Goal: Task Accomplishment & Management: Manage account settings

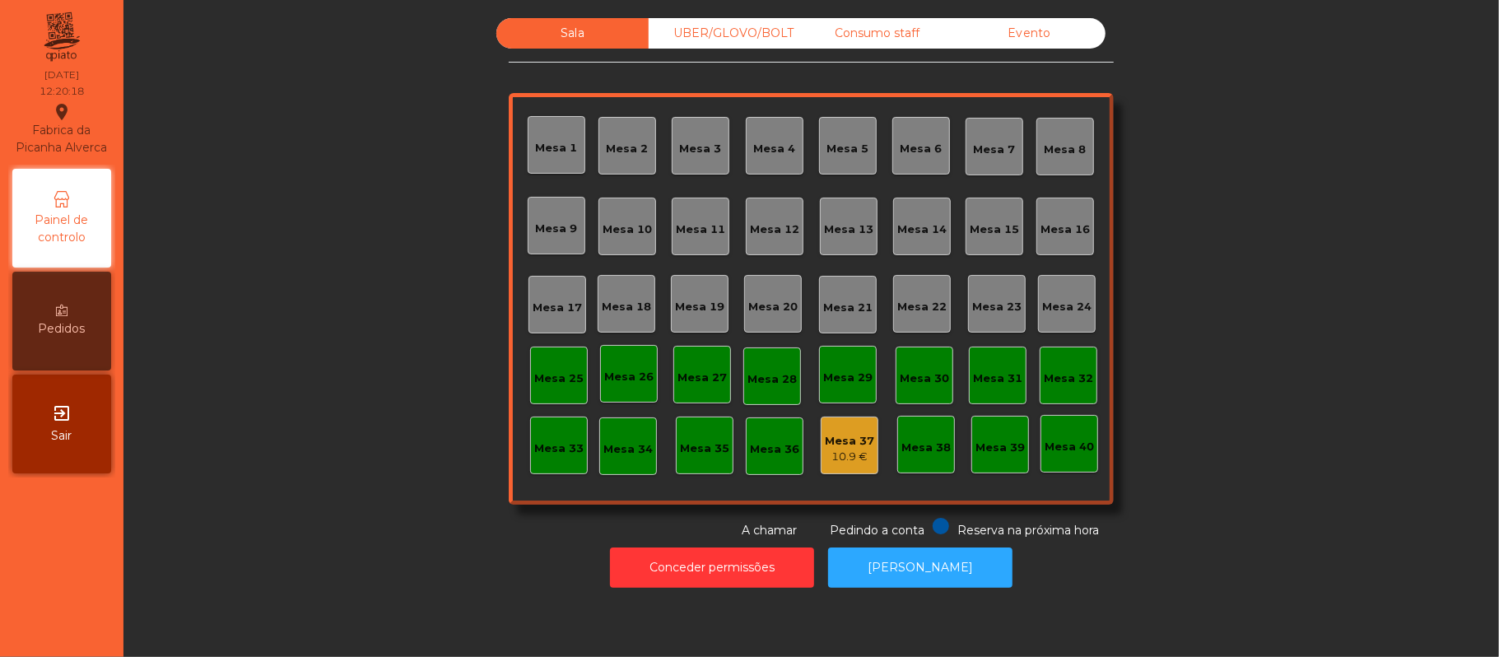
click at [854, 453] on div "10.9 €" at bounding box center [849, 457] width 49 height 16
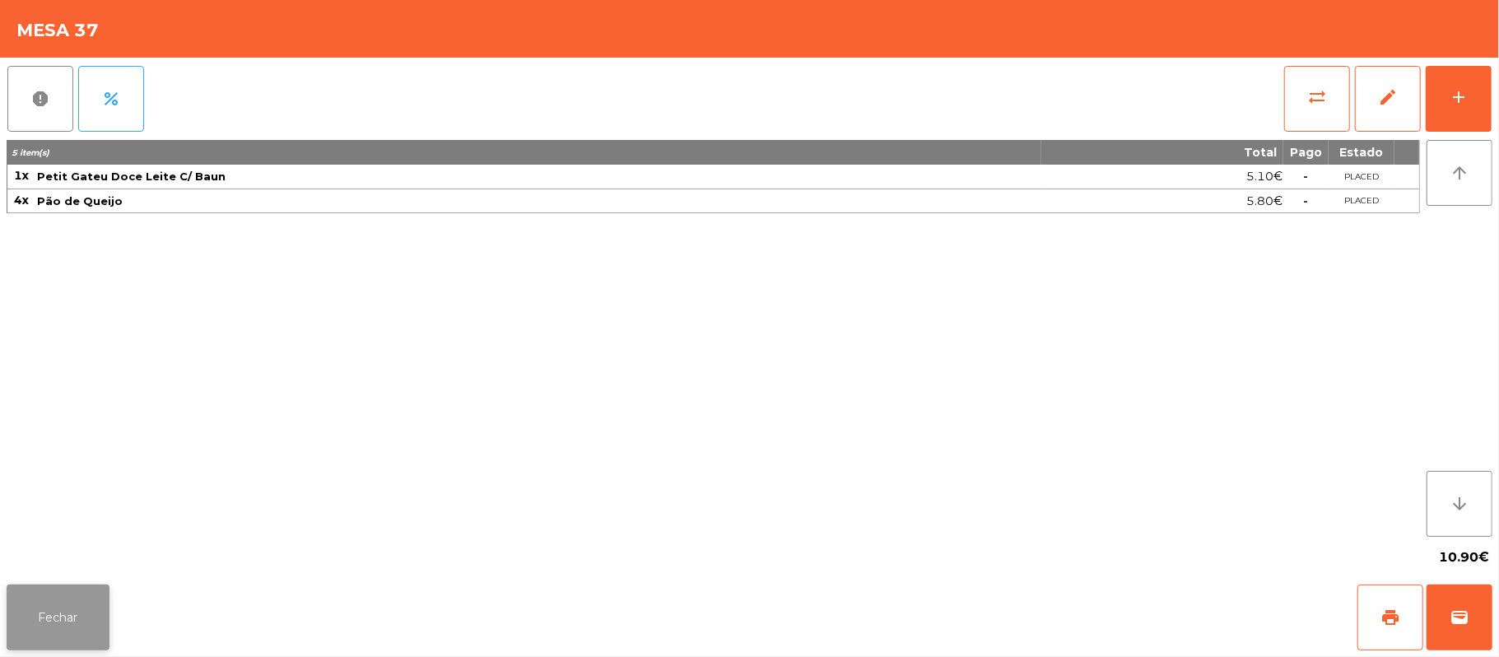
click at [71, 646] on button "Fechar" at bounding box center [58, 617] width 103 height 66
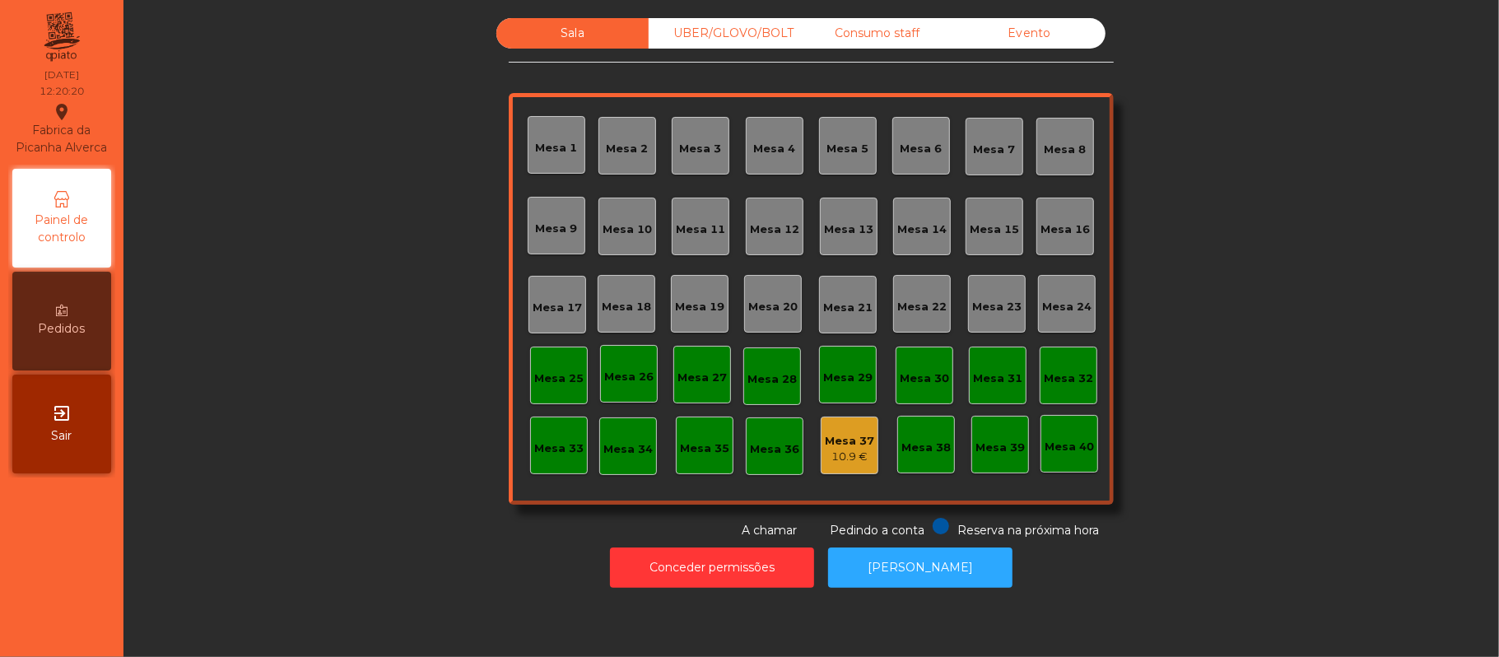
click at [925, 442] on div "Mesa 38" at bounding box center [925, 448] width 49 height 16
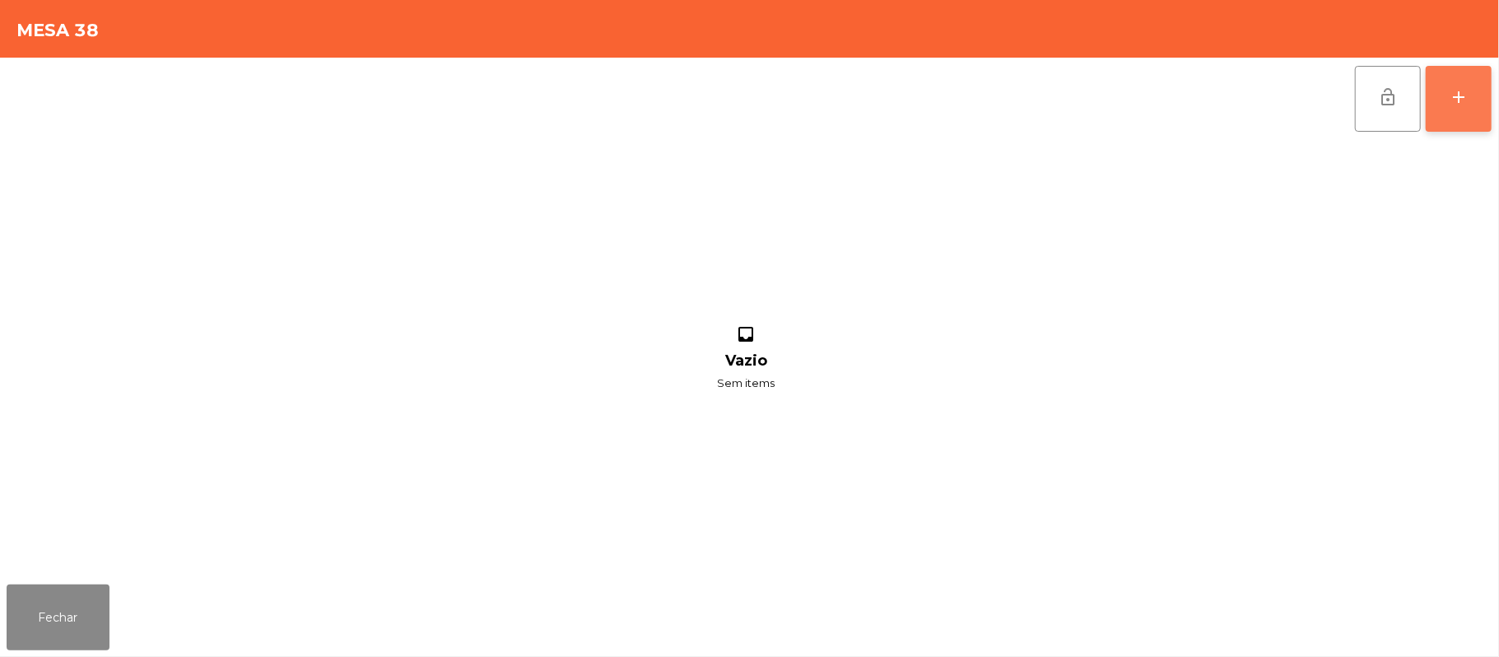
click at [1453, 109] on button "add" at bounding box center [1459, 99] width 66 height 66
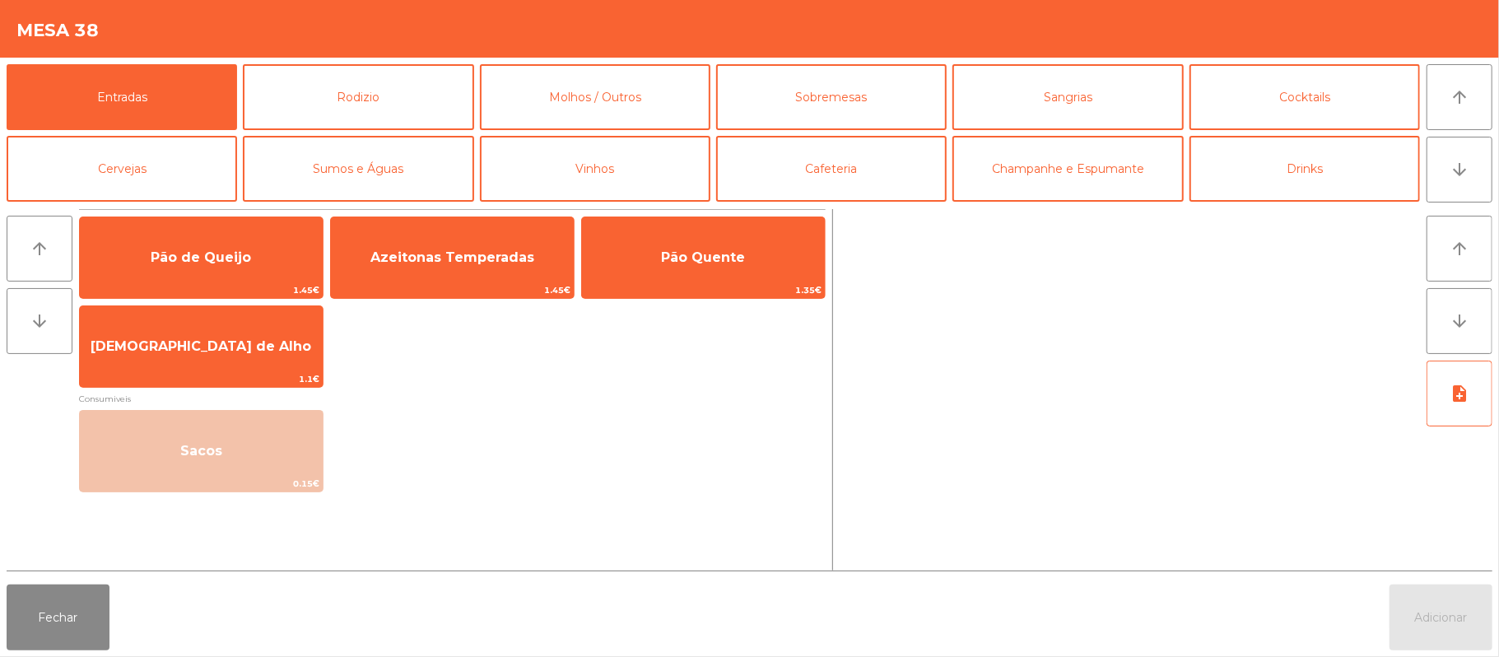
scroll to position [10, 0]
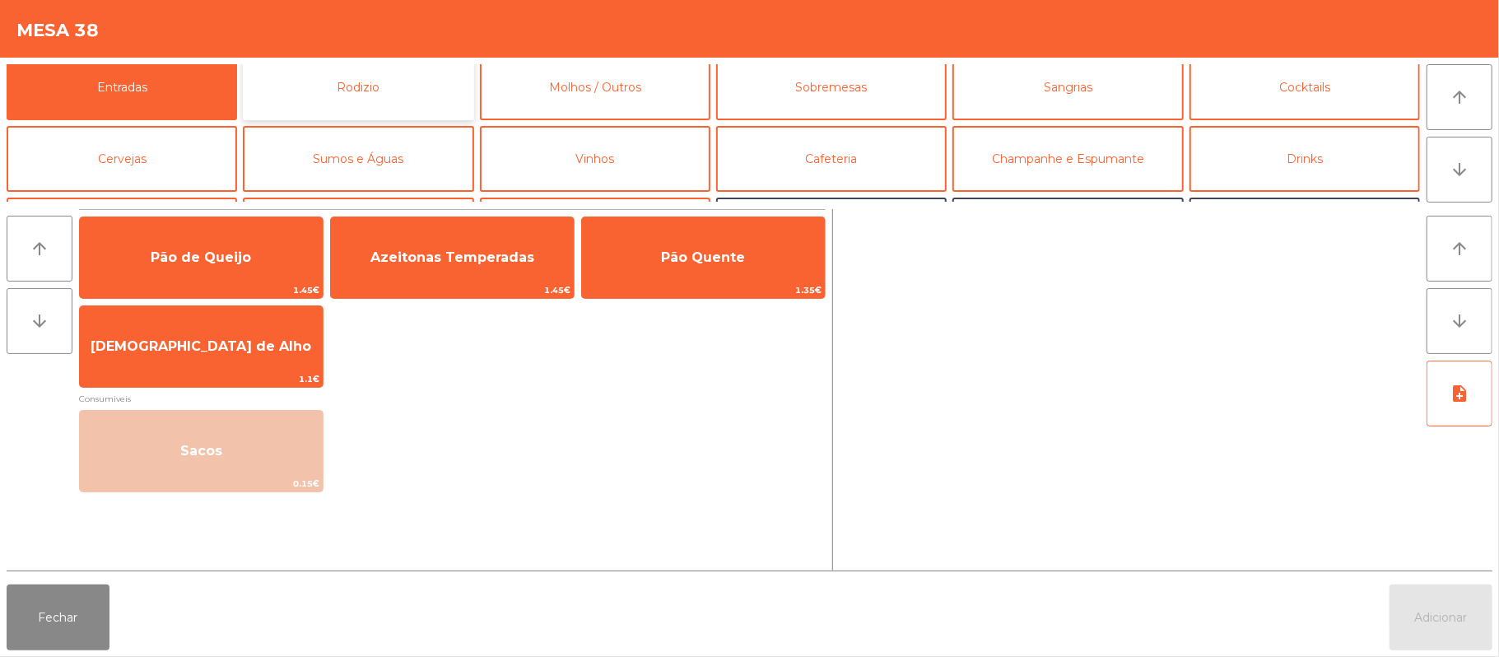
click at [423, 79] on button "Rodizio" at bounding box center [358, 87] width 230 height 66
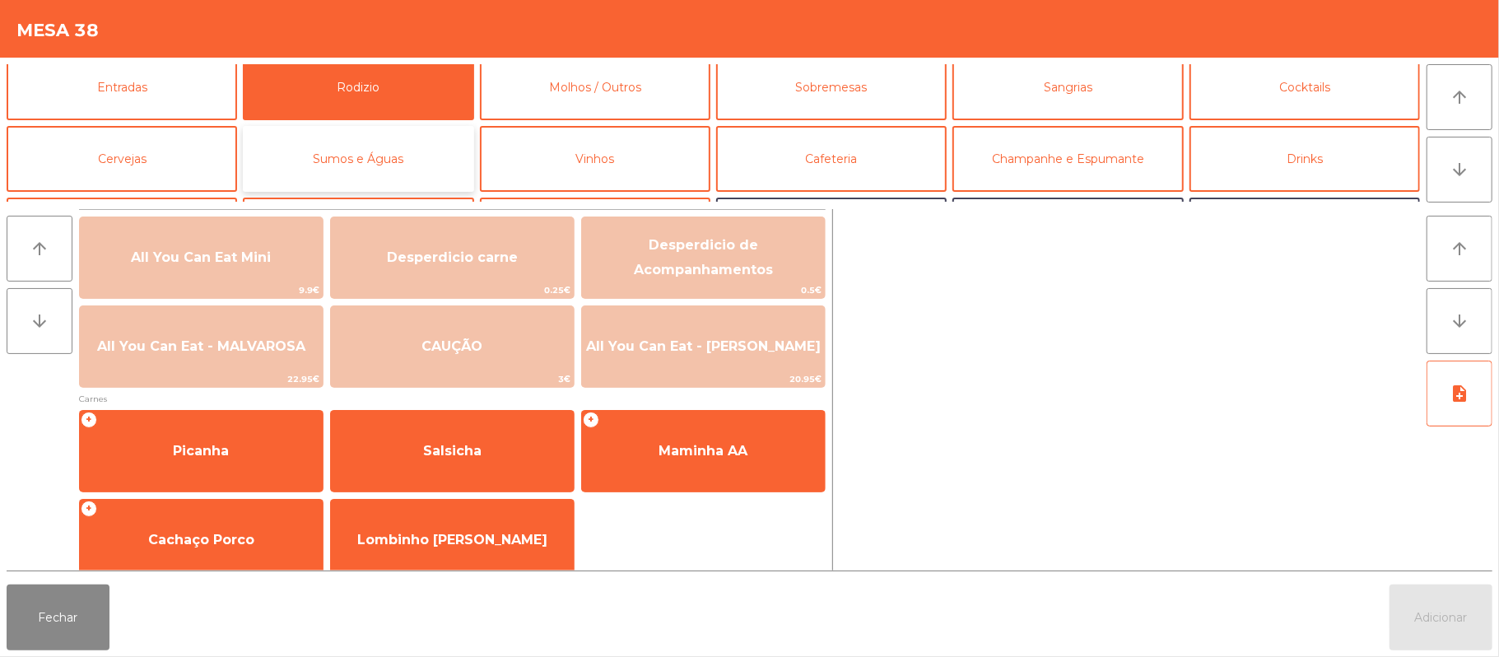
click at [407, 148] on button "Sumos e Águas" at bounding box center [358, 159] width 230 height 66
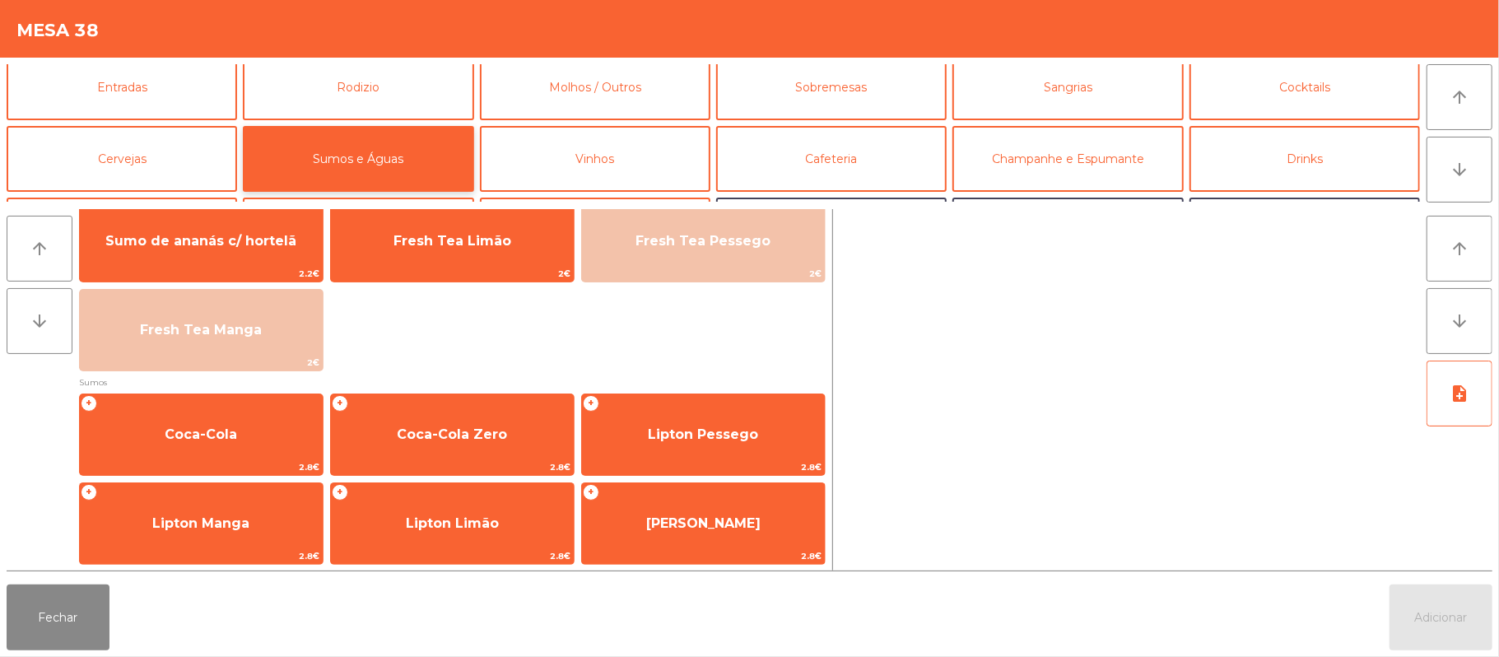
scroll to position [110, 0]
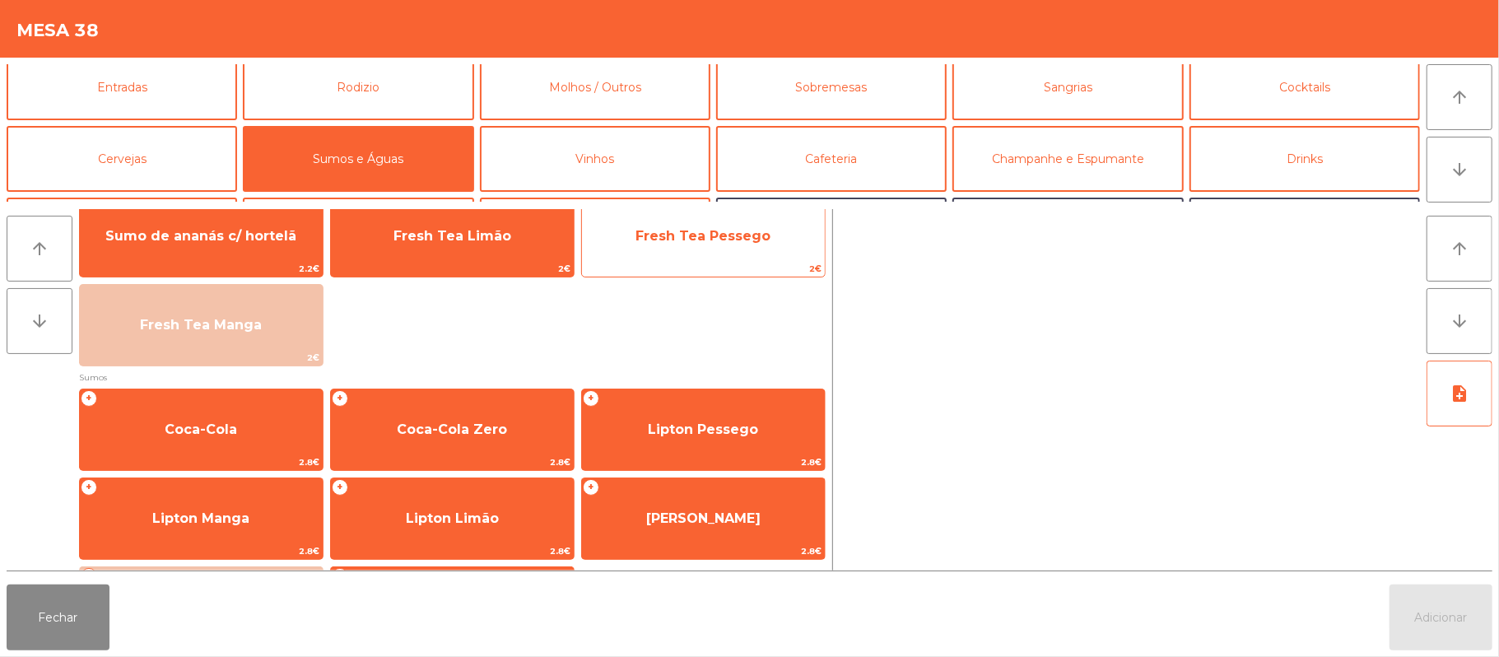
click at [738, 273] on span "2€" at bounding box center [703, 269] width 243 height 16
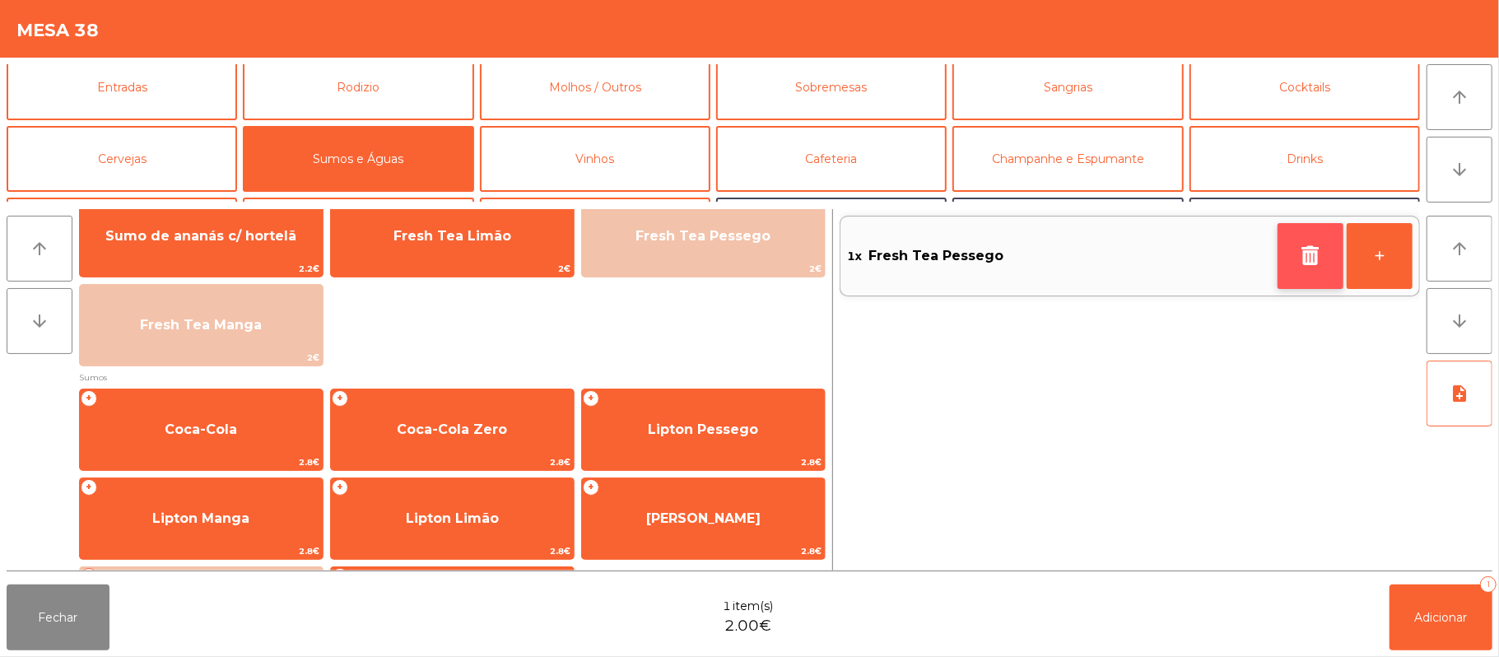
click at [1292, 258] on button "button" at bounding box center [1310, 256] width 66 height 66
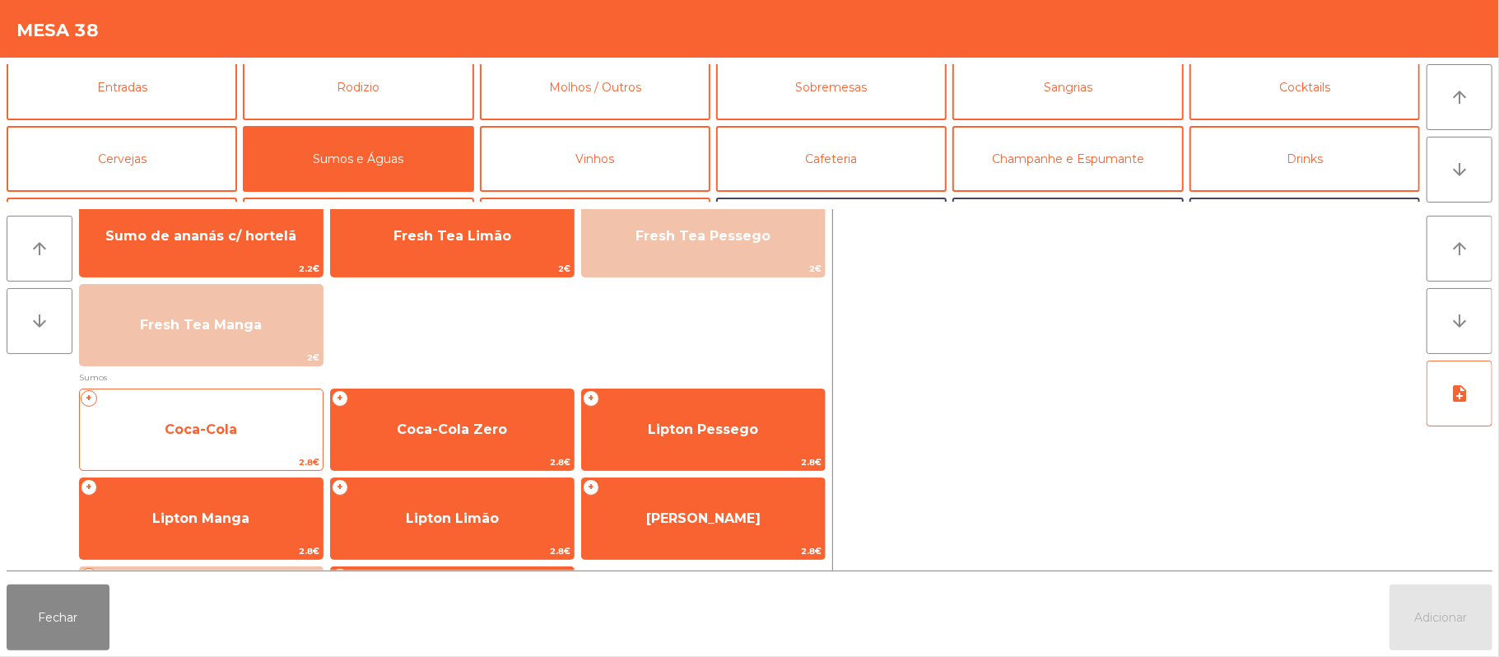
click at [235, 440] on span "Coca-Cola" at bounding box center [201, 429] width 243 height 44
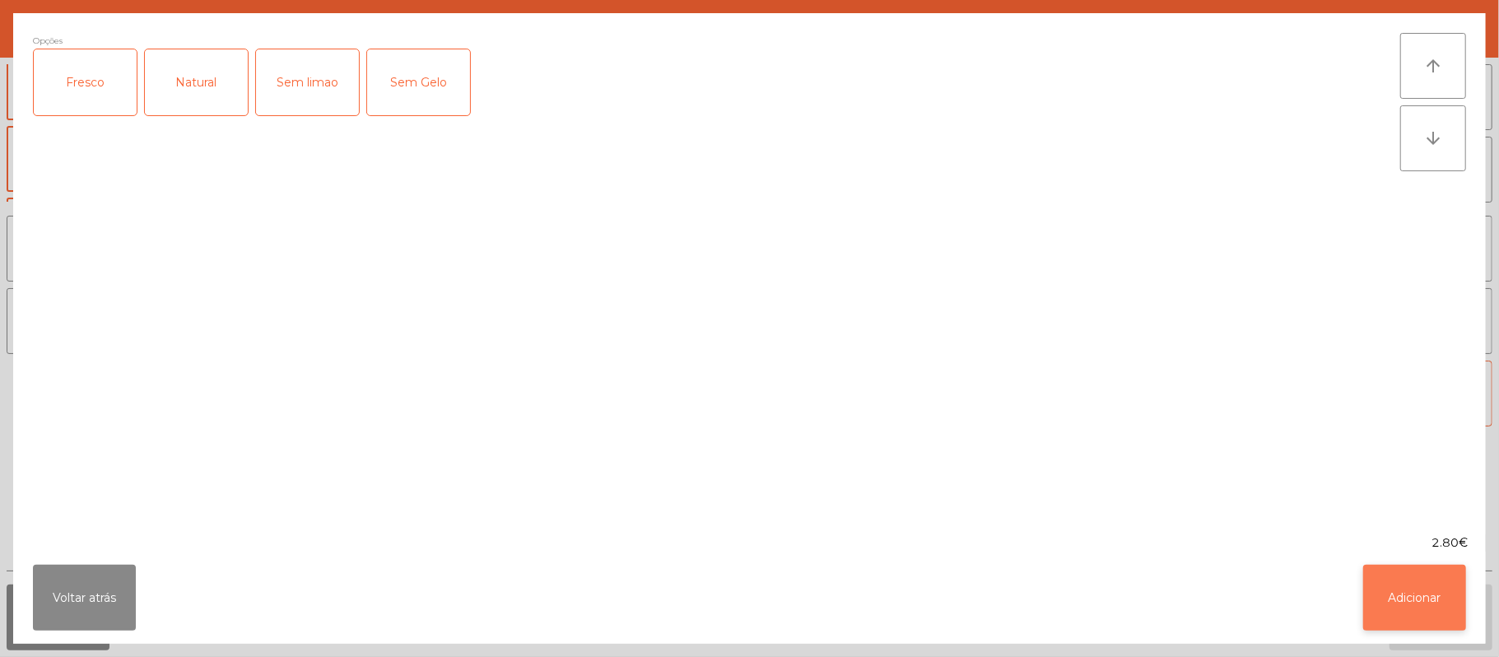
click at [1381, 584] on button "Adicionar" at bounding box center [1414, 598] width 103 height 66
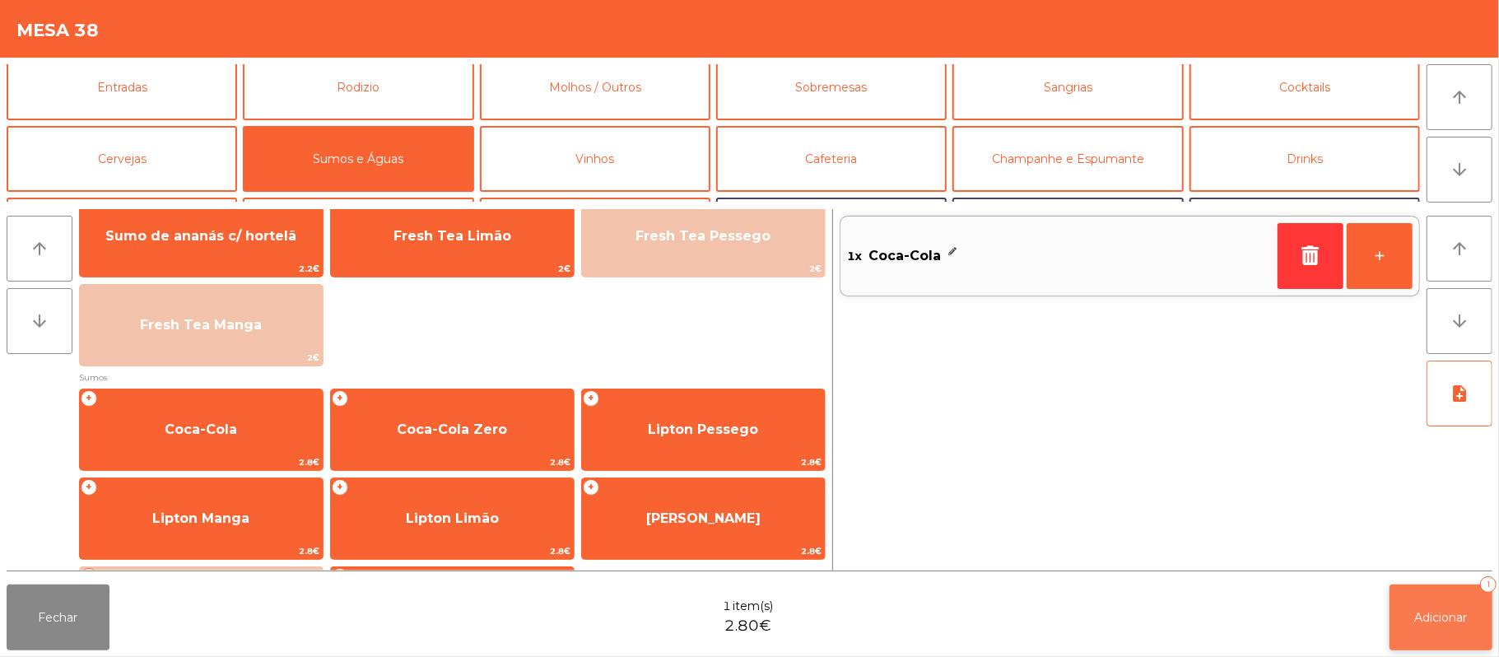
click at [1399, 632] on button "Adicionar 1" at bounding box center [1440, 617] width 103 height 66
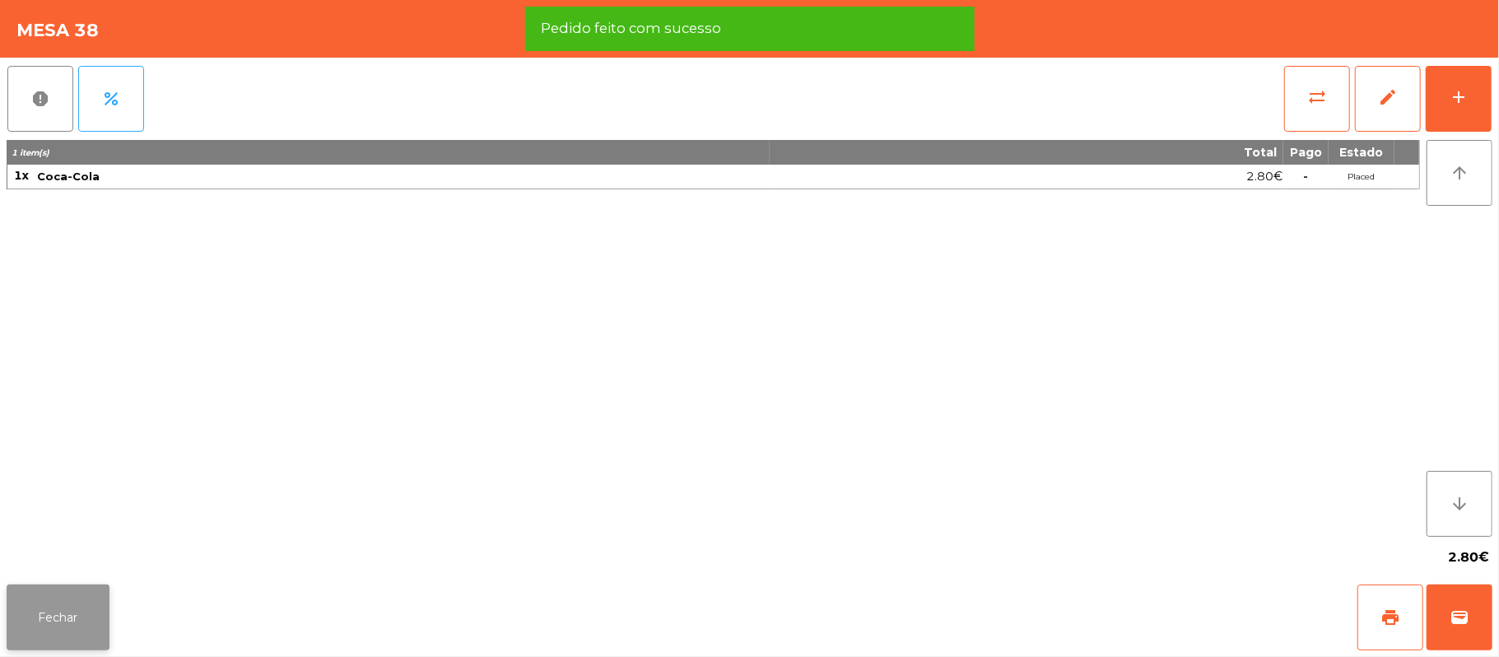
click at [44, 600] on button "Fechar" at bounding box center [58, 617] width 103 height 66
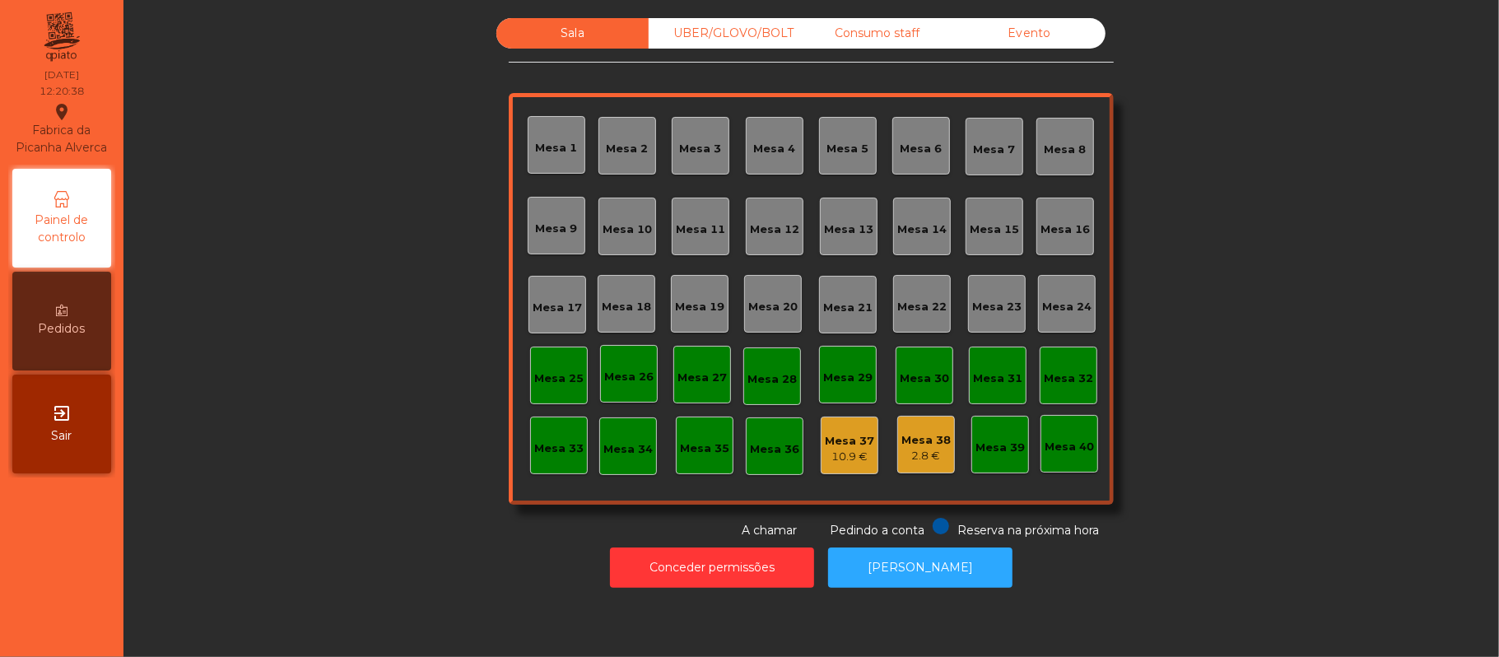
click at [840, 449] on div "10.9 €" at bounding box center [849, 457] width 49 height 16
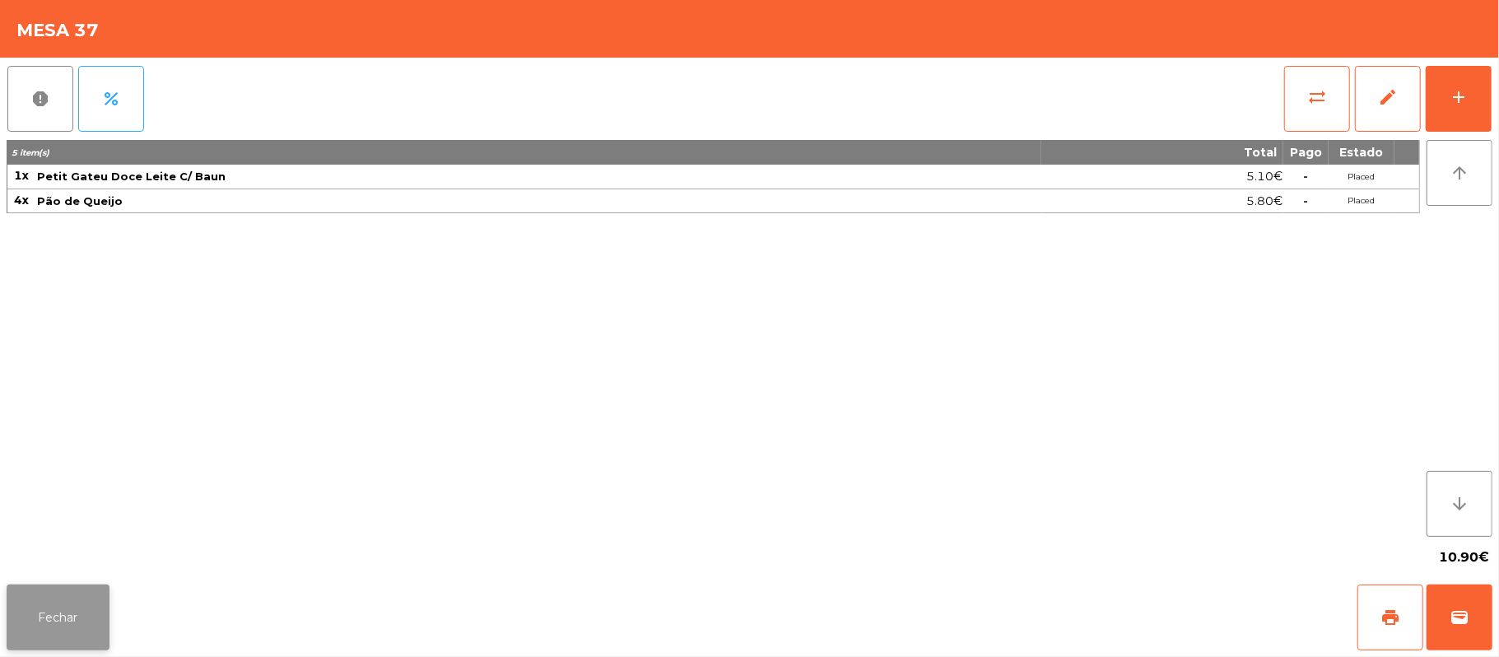
click at [86, 619] on button "Fechar" at bounding box center [58, 617] width 103 height 66
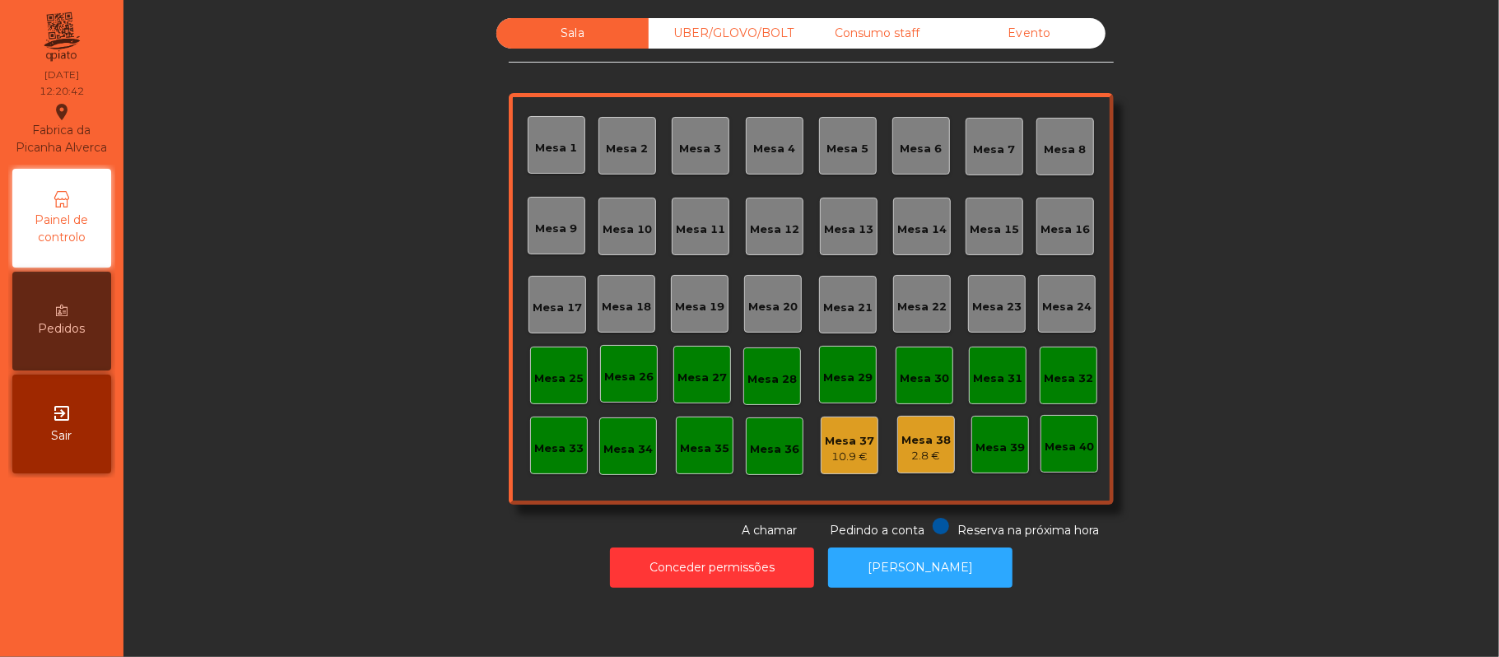
click at [830, 445] on div "Mesa 37" at bounding box center [849, 441] width 49 height 16
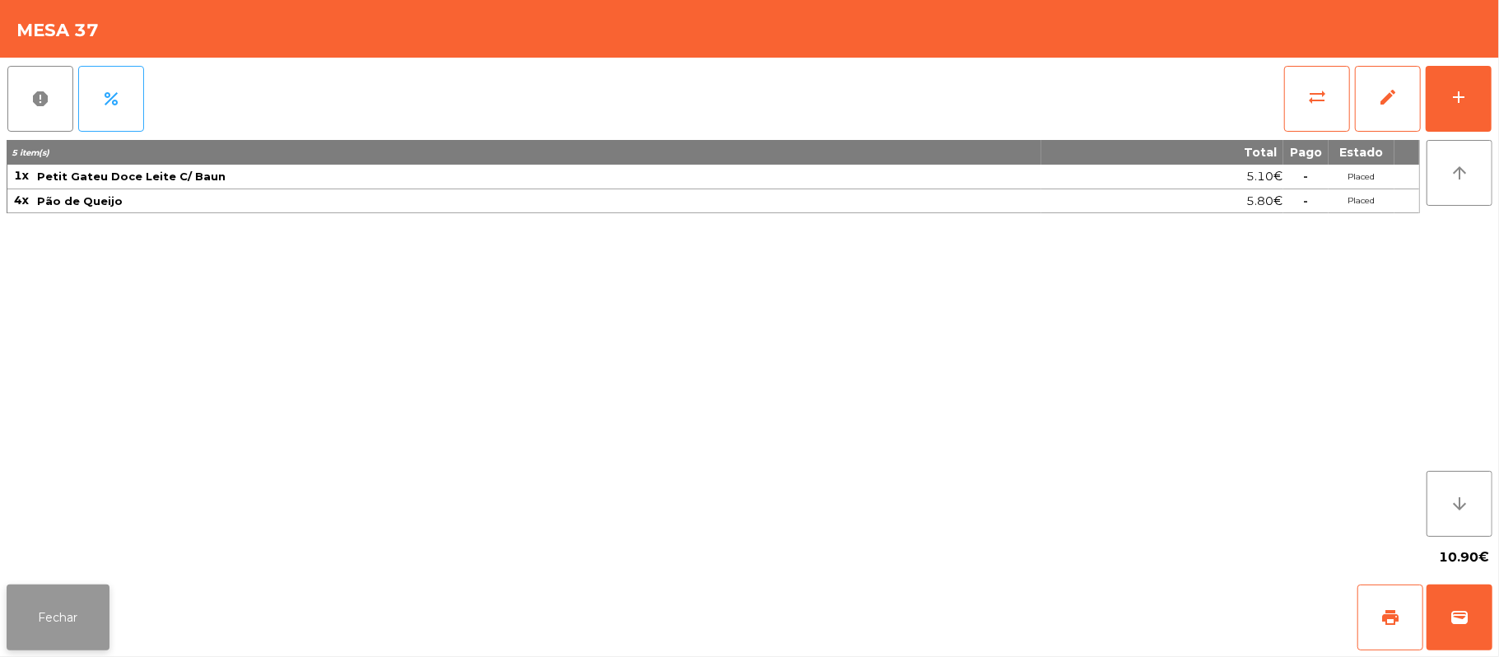
click at [47, 614] on button "Fechar" at bounding box center [58, 617] width 103 height 66
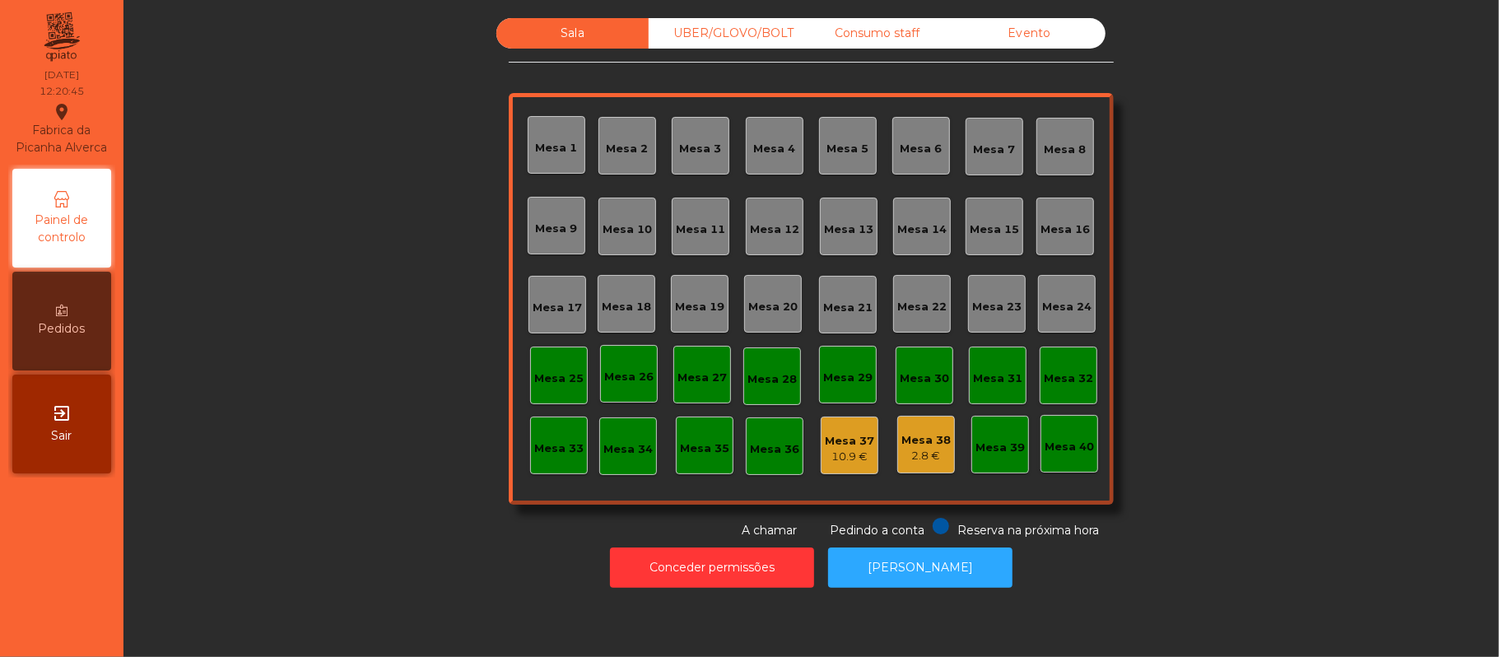
click at [975, 428] on div "Mesa 39" at bounding box center [1000, 445] width 58 height 58
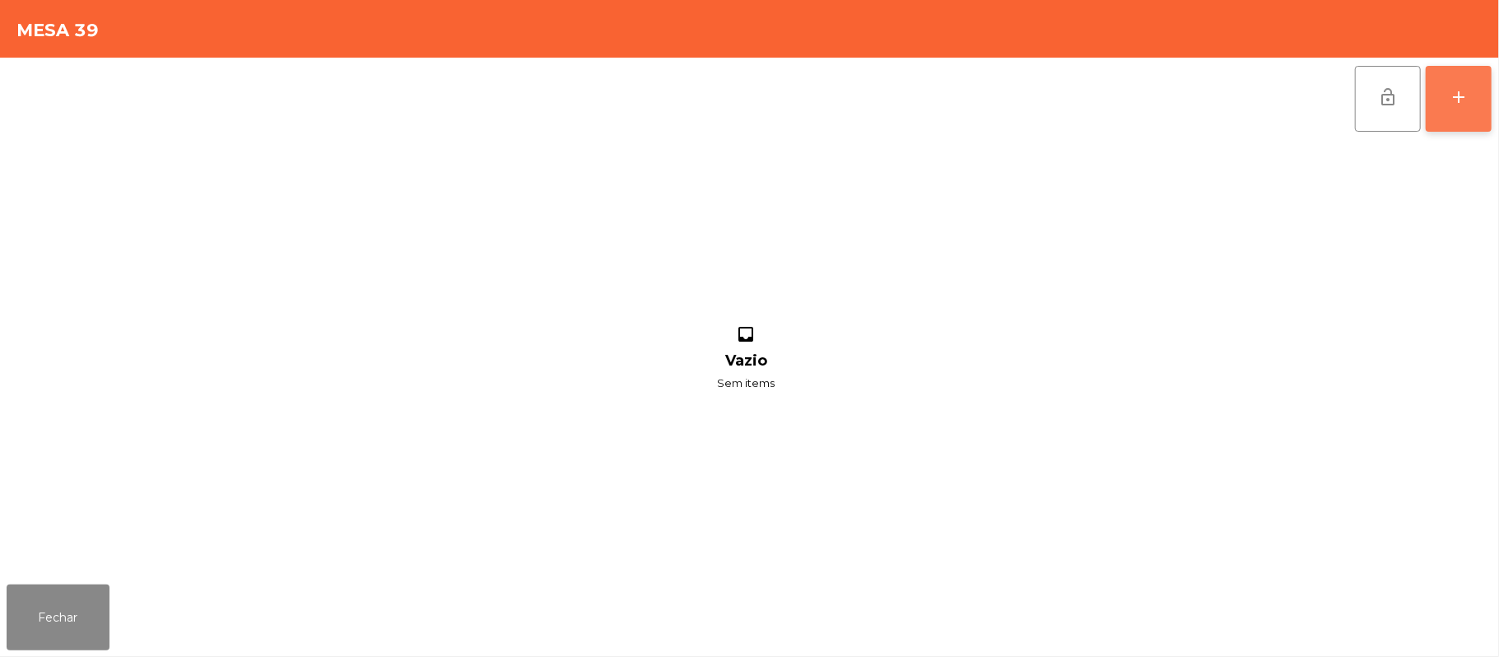
click at [1442, 90] on button "add" at bounding box center [1459, 99] width 66 height 66
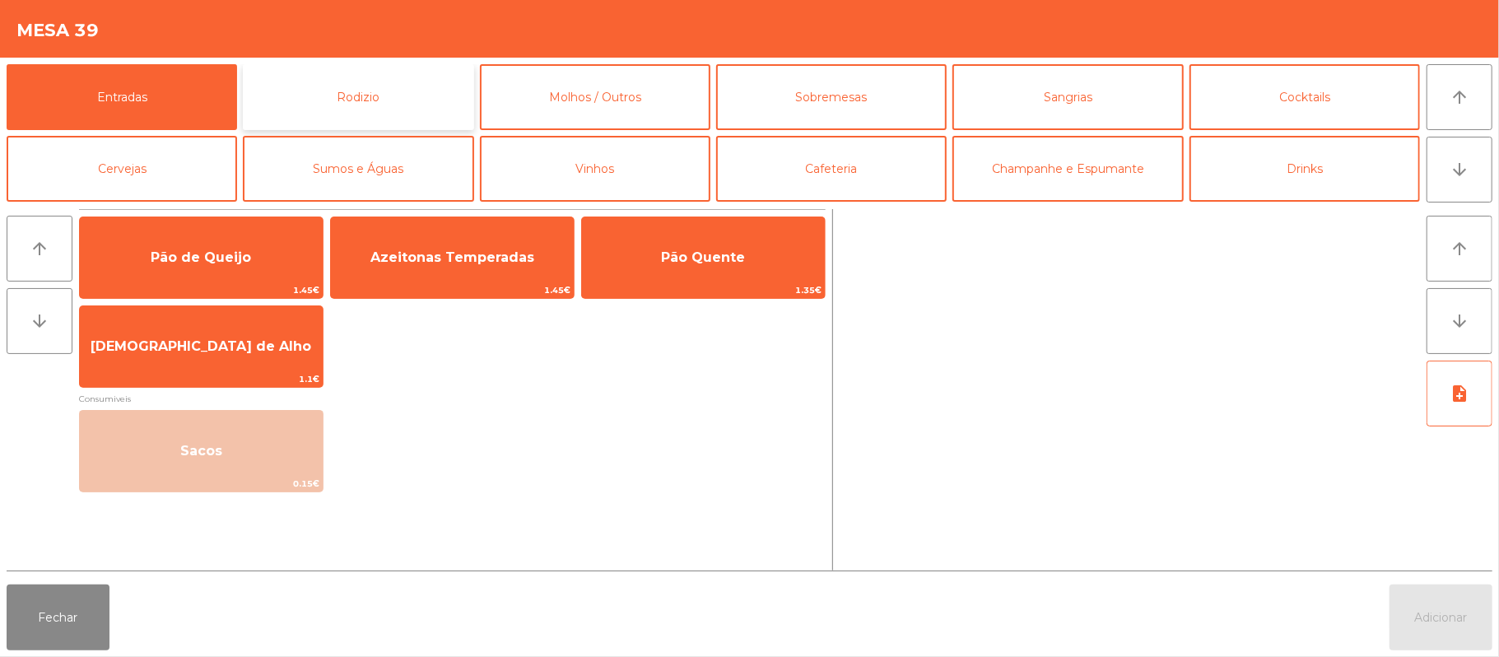
click at [408, 114] on button "Rodizio" at bounding box center [358, 97] width 230 height 66
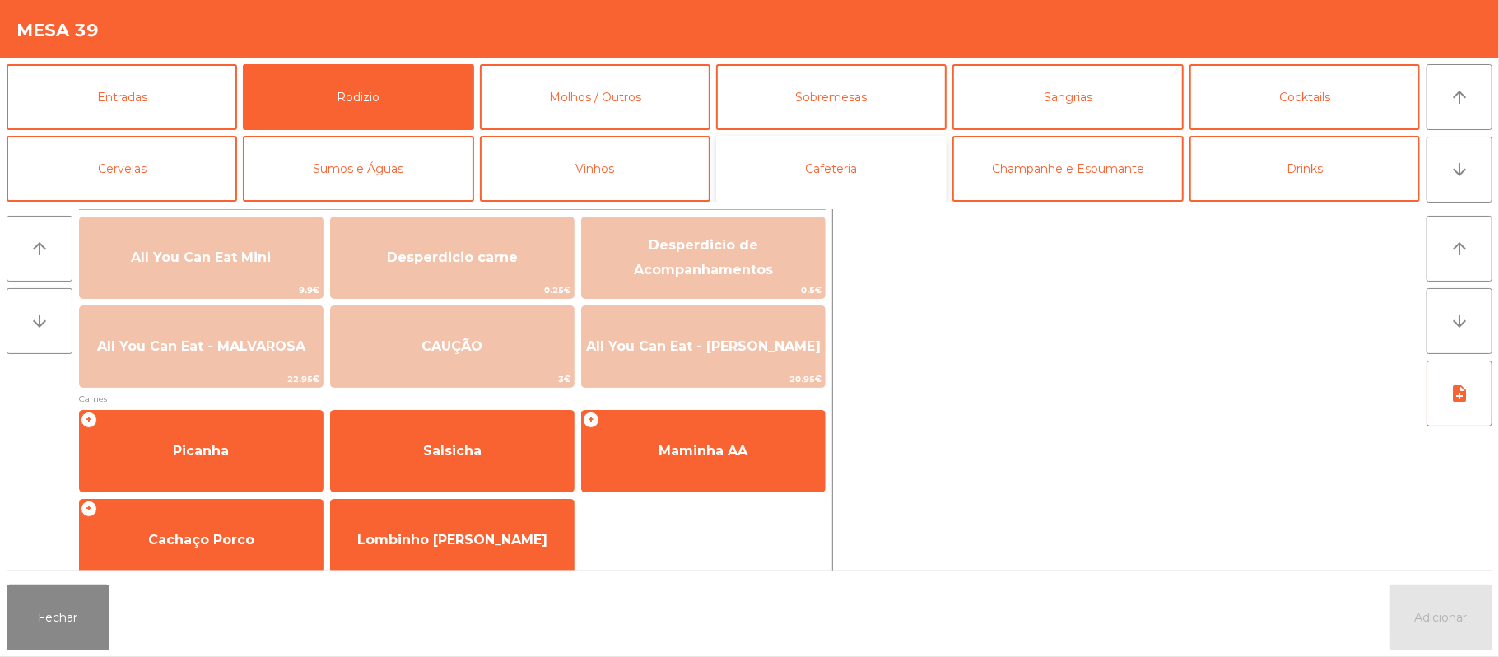
click at [789, 149] on button "Cafeteria" at bounding box center [831, 169] width 230 height 66
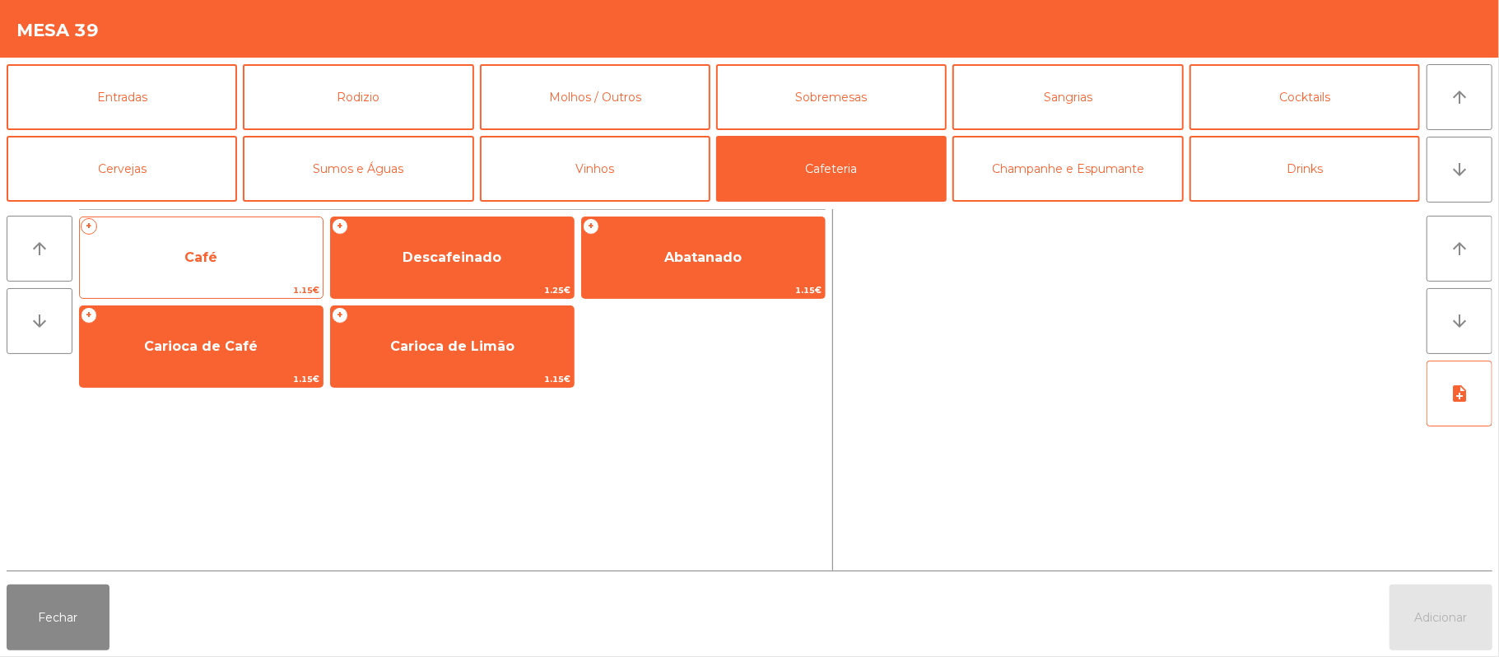
click at [261, 263] on span "Café" at bounding box center [201, 257] width 243 height 44
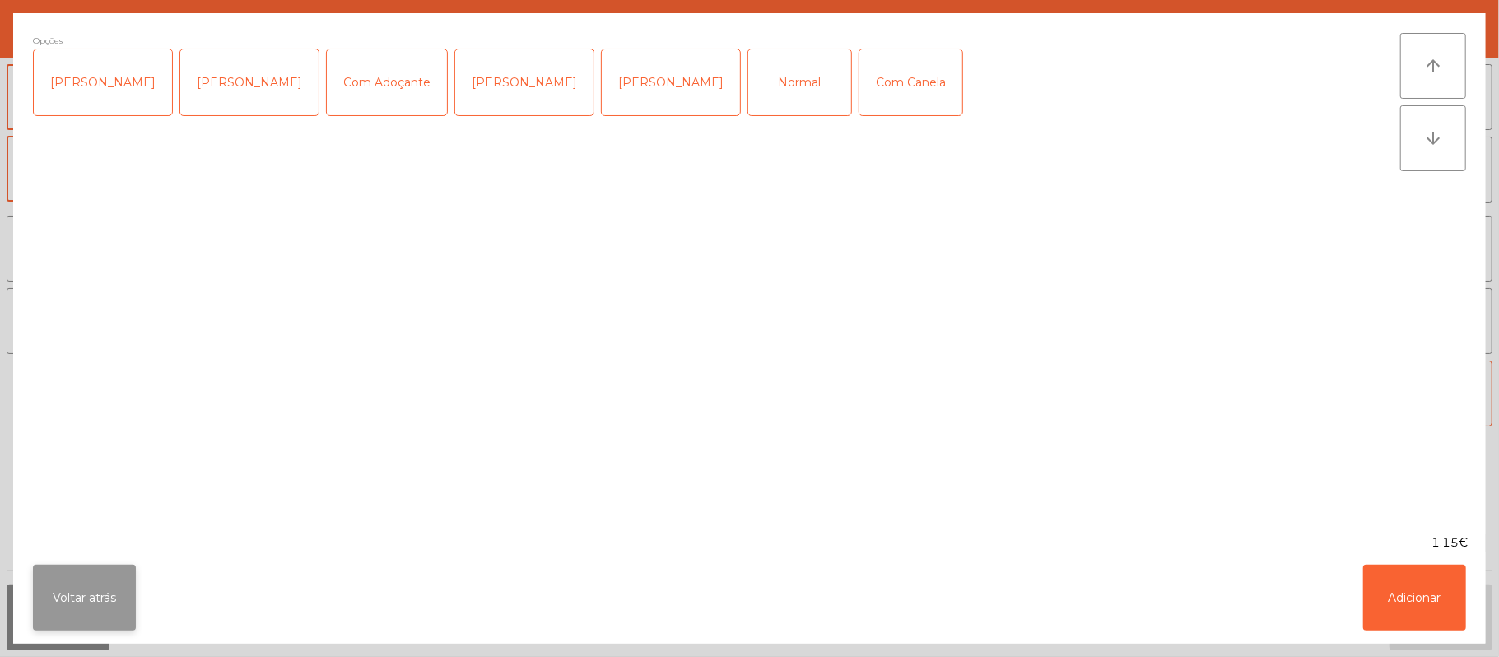
click at [100, 586] on button "Voltar atrás" at bounding box center [84, 598] width 103 height 66
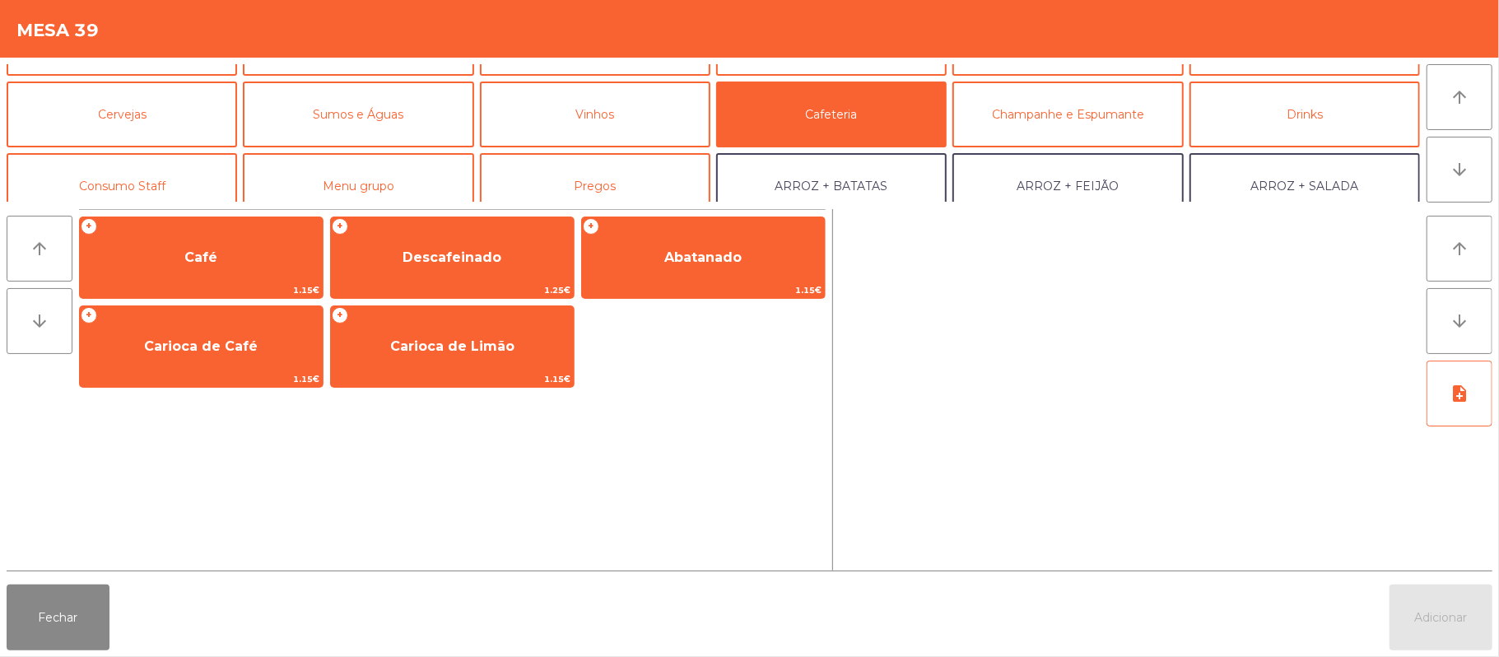
scroll to position [63, 0]
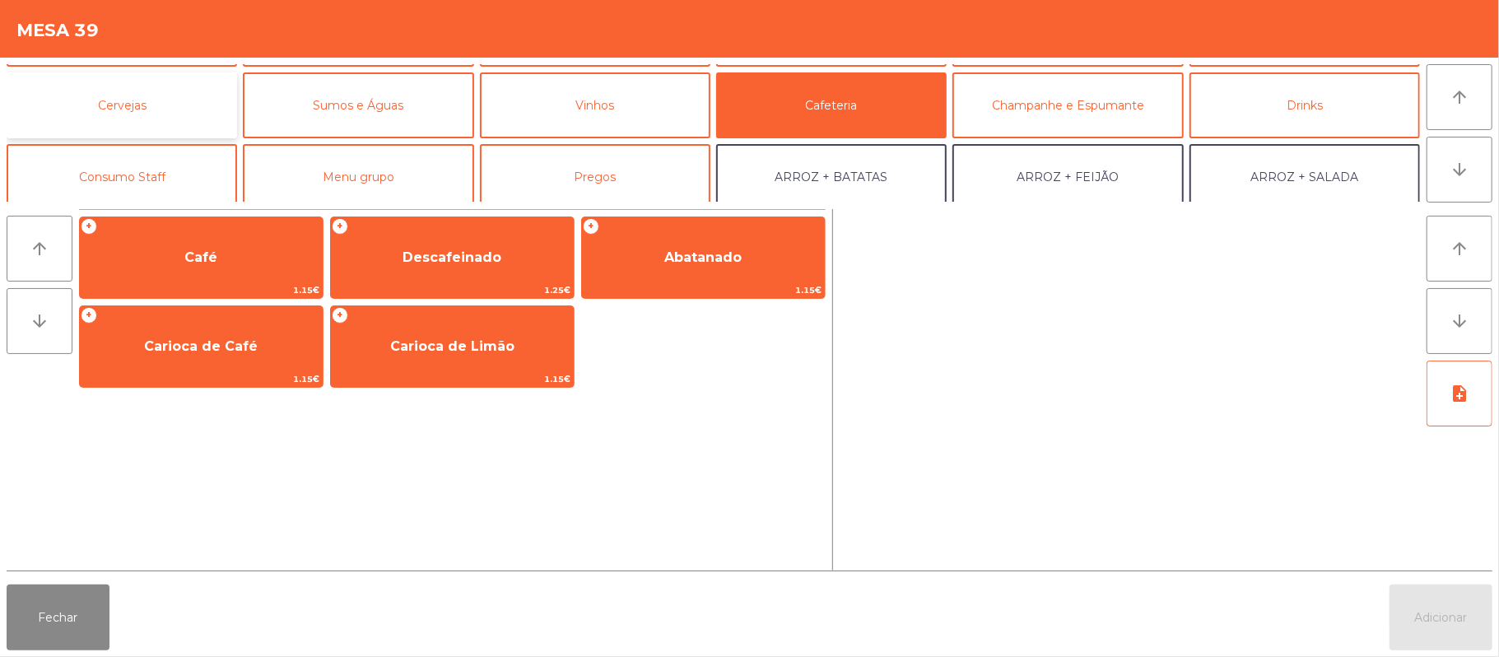
click at [156, 135] on button "Cervejas" at bounding box center [122, 105] width 230 height 66
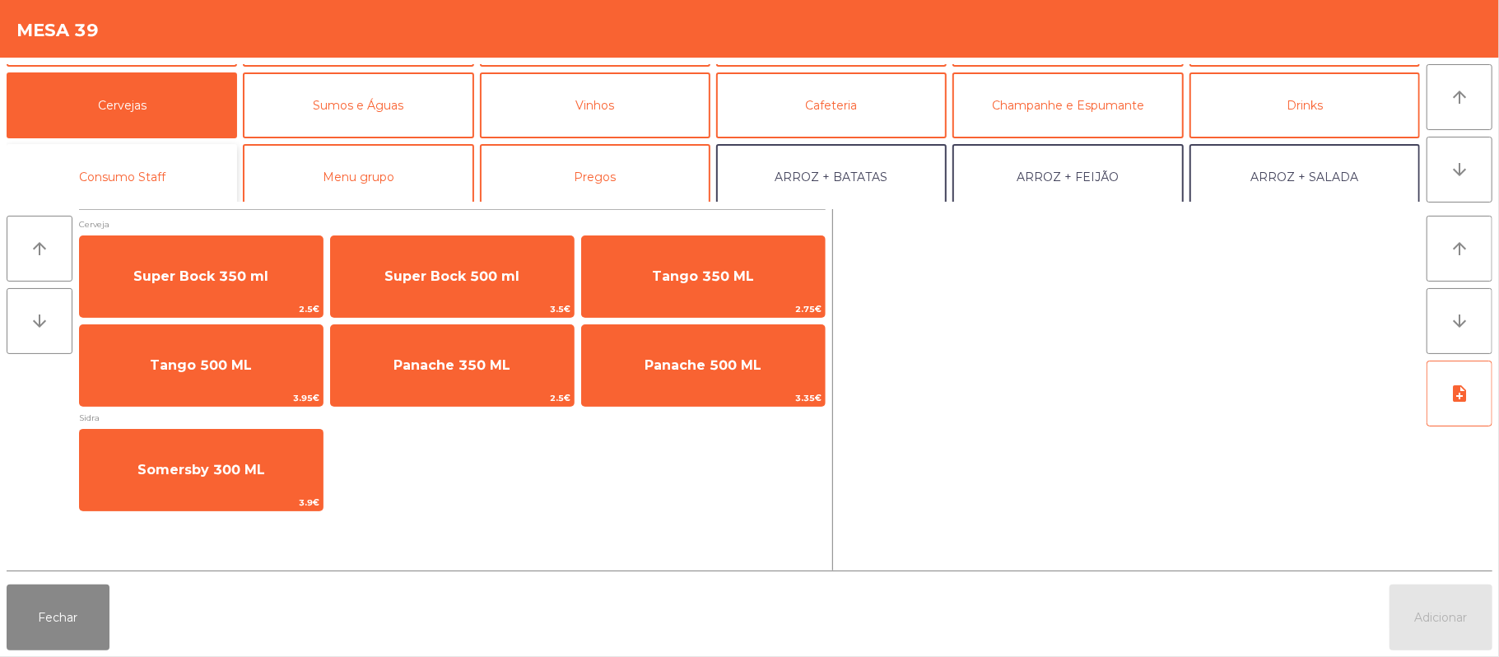
click at [209, 182] on button "Consumo Staff" at bounding box center [122, 177] width 230 height 66
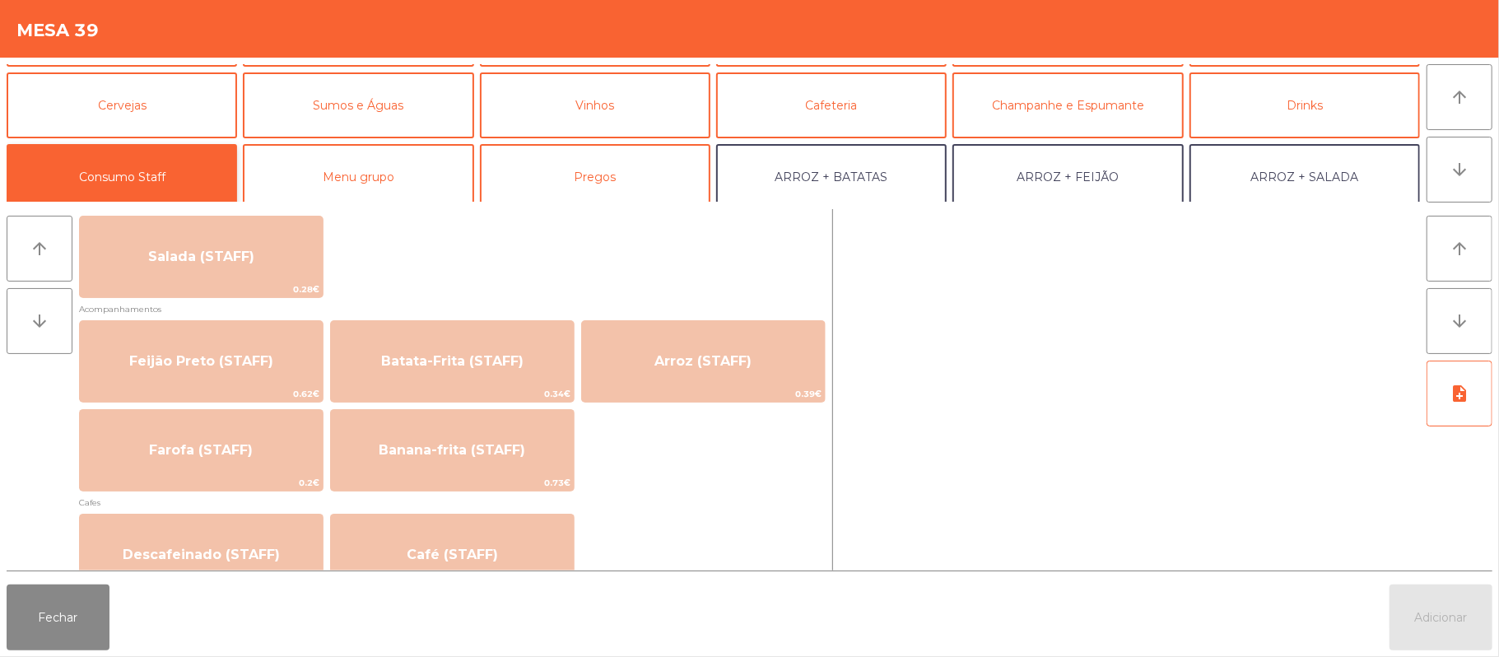
scroll to position [702, 0]
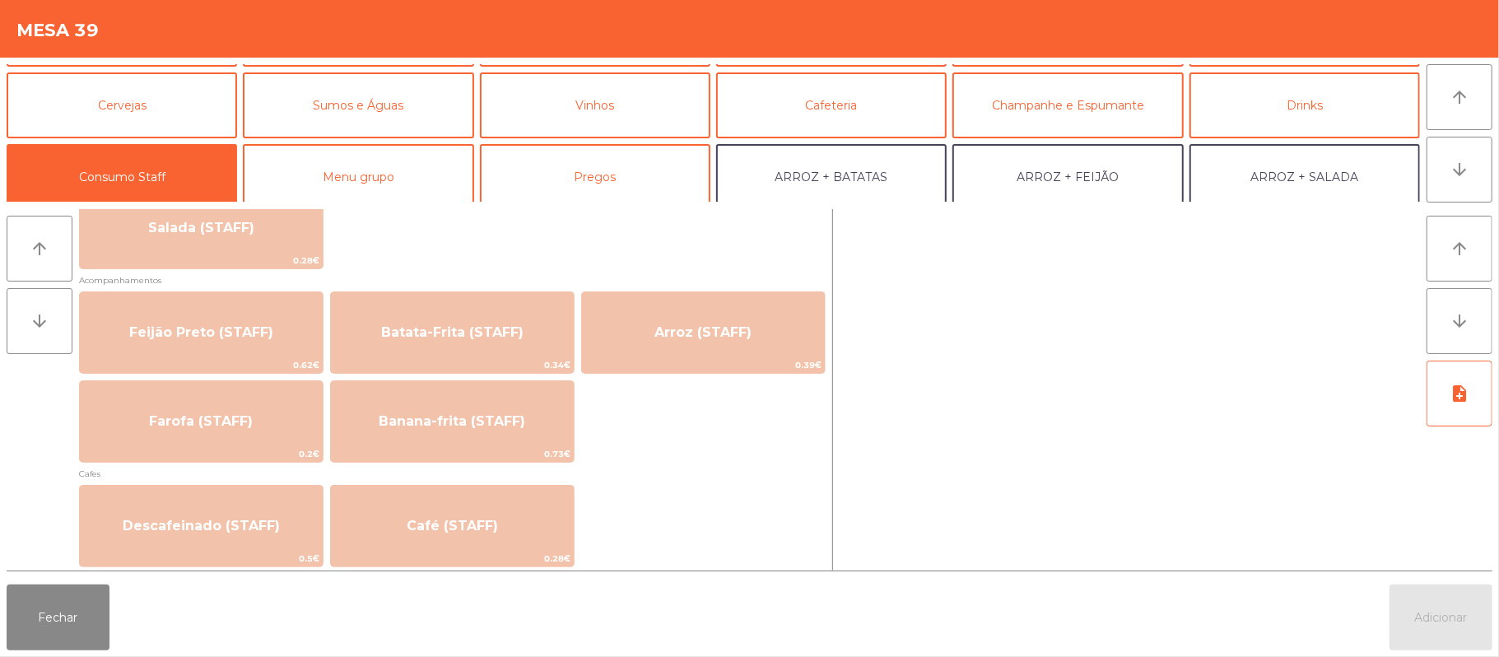
click at [834, 221] on div "arrow_upward arrow_downward note_add" at bounding box center [1162, 389] width 660 height 361
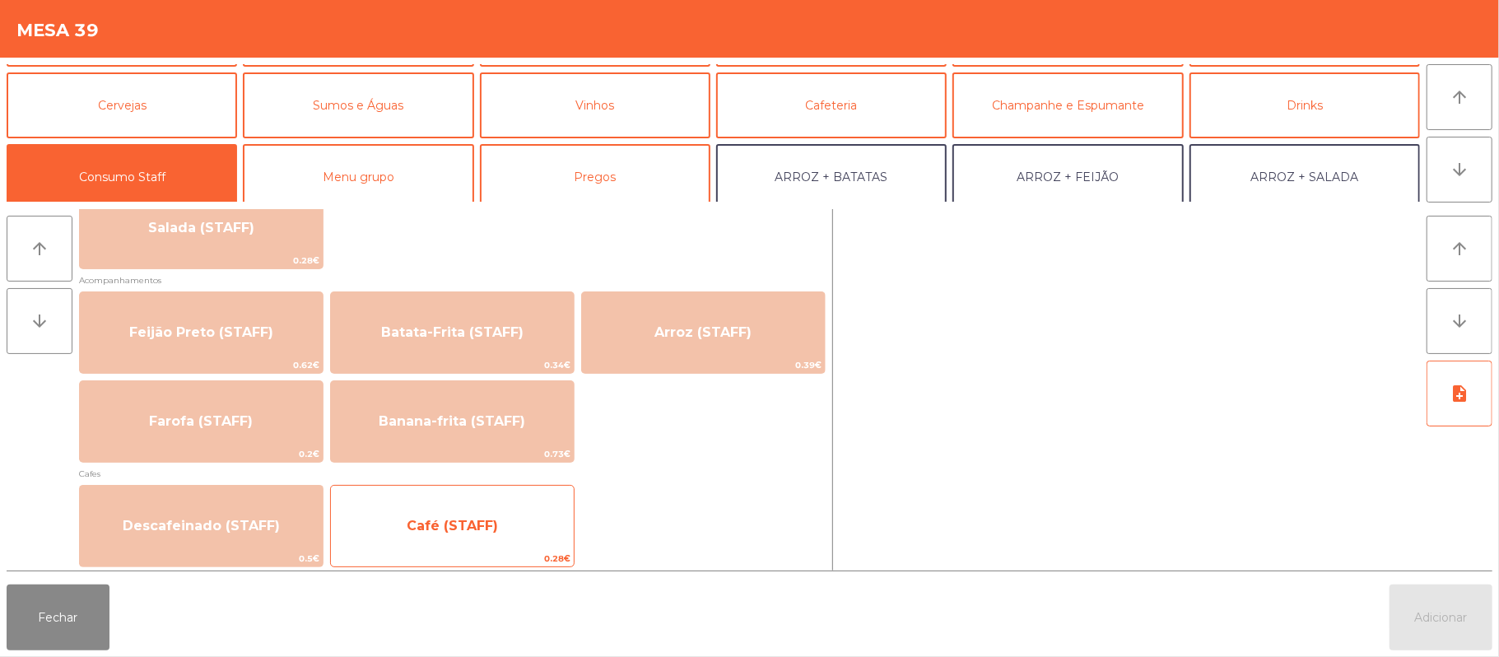
click at [531, 547] on span "Café (STAFF)" at bounding box center [452, 526] width 243 height 44
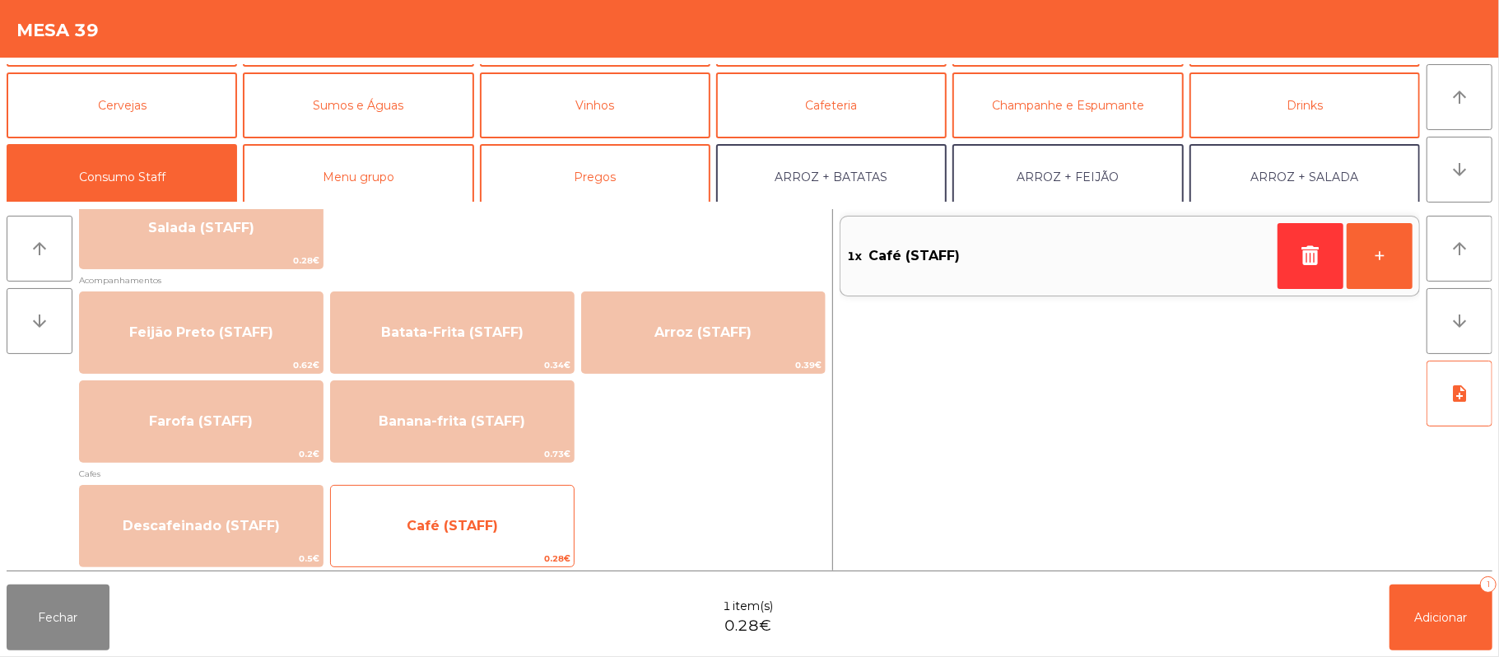
click at [496, 534] on span "Café (STAFF)" at bounding box center [452, 526] width 243 height 44
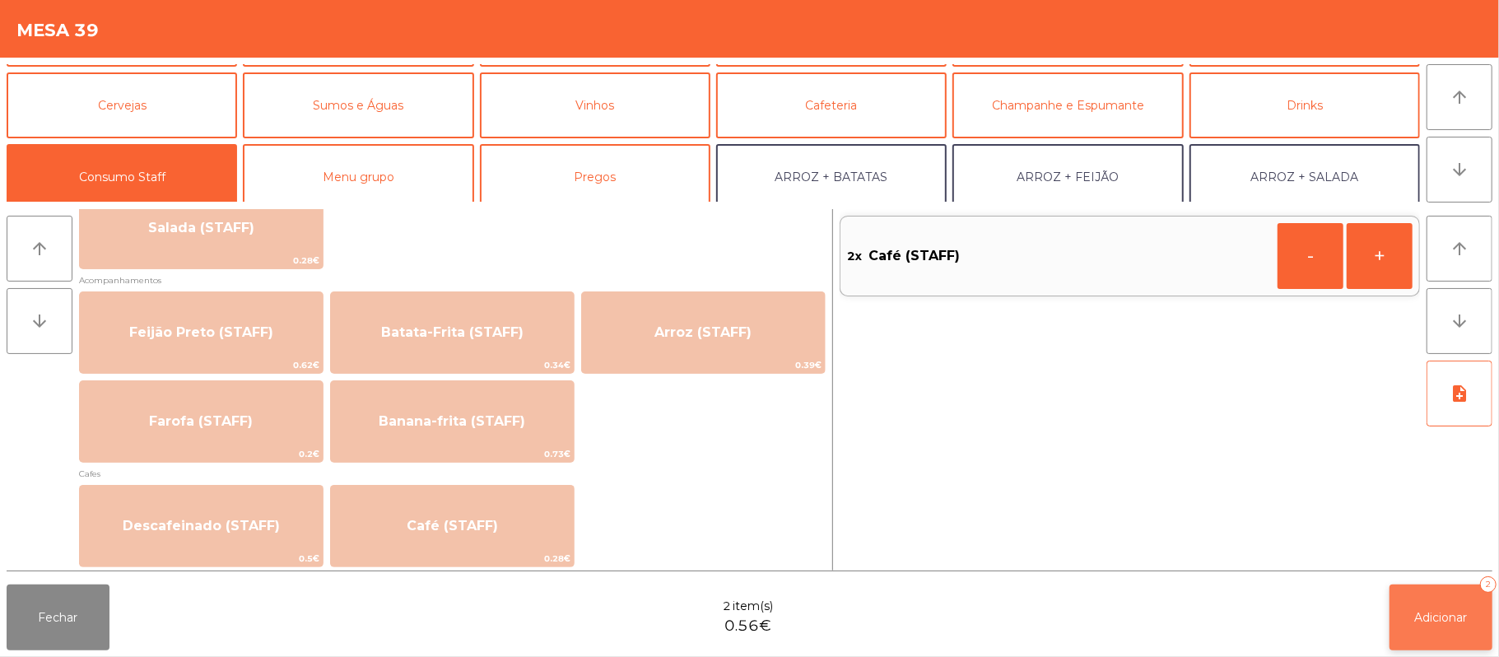
click at [1426, 644] on button "Adicionar 2" at bounding box center [1440, 617] width 103 height 66
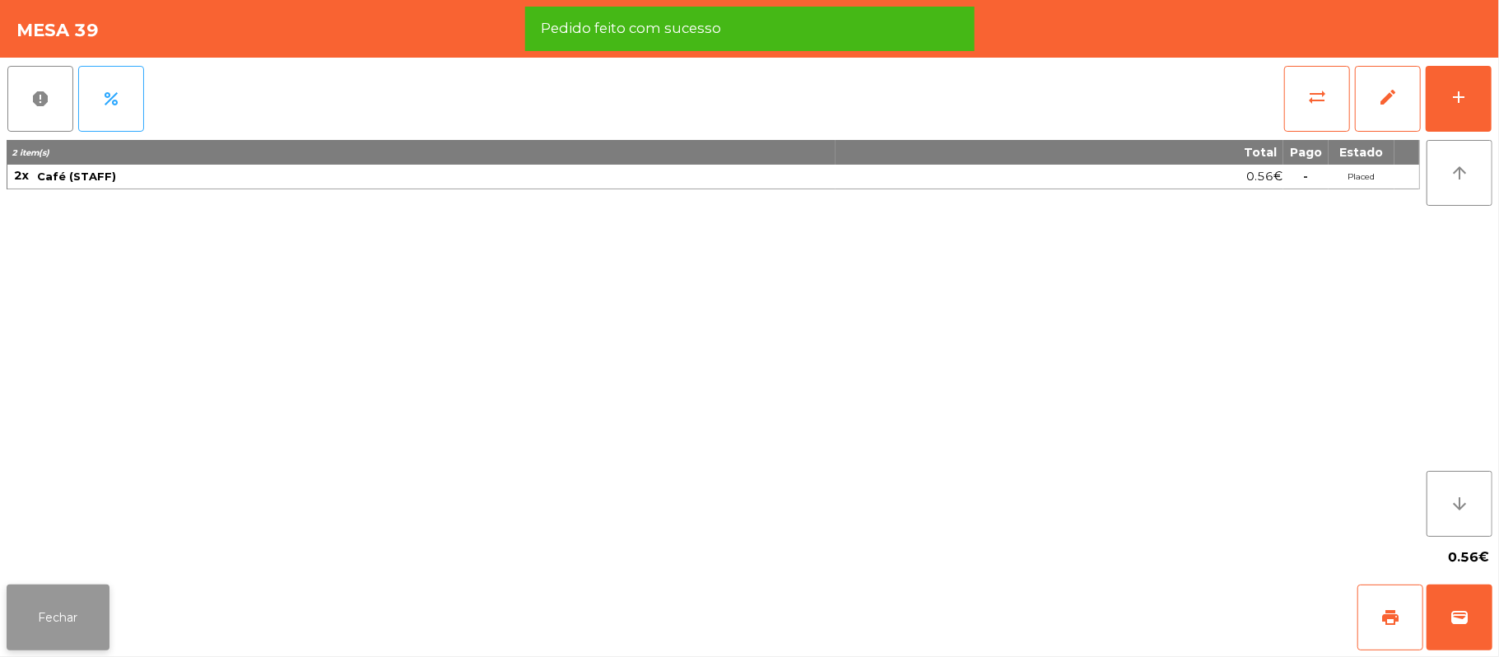
click at [57, 622] on button "Fechar" at bounding box center [58, 617] width 103 height 66
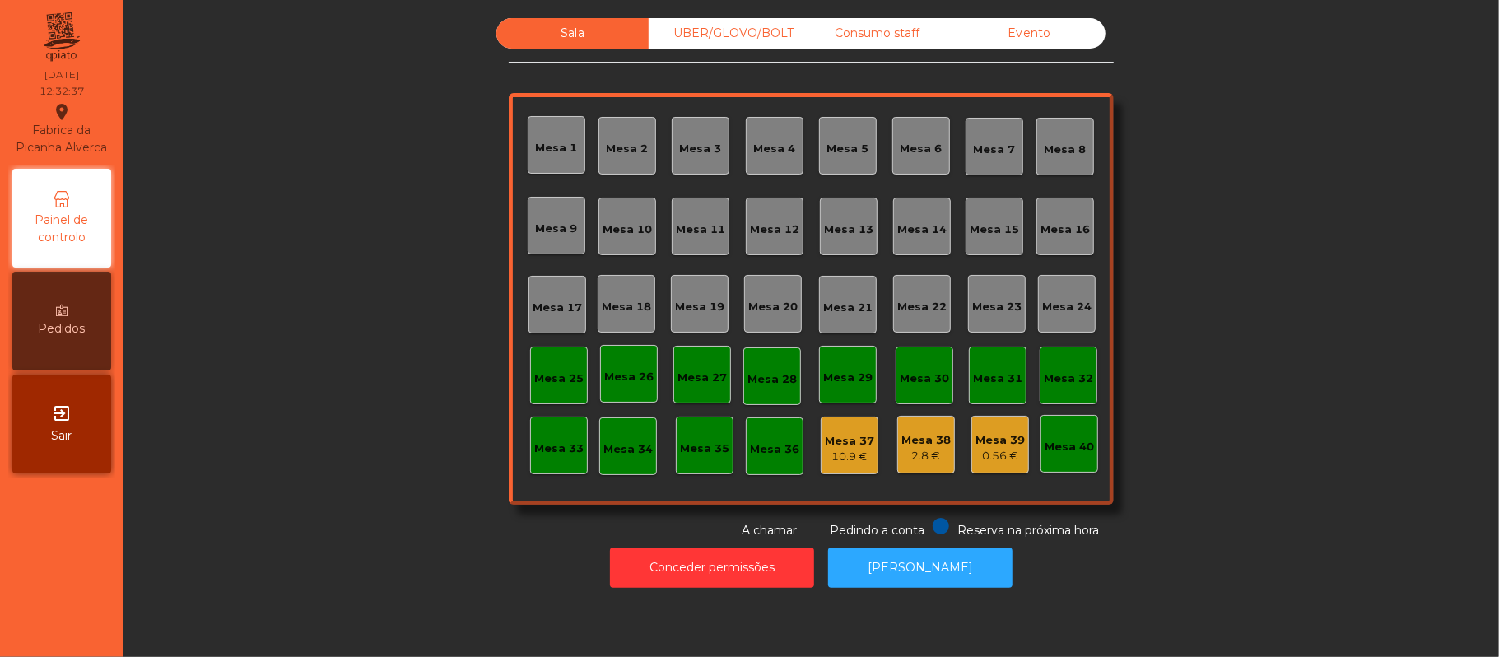
click at [984, 222] on div "Mesa 15" at bounding box center [994, 229] width 49 height 16
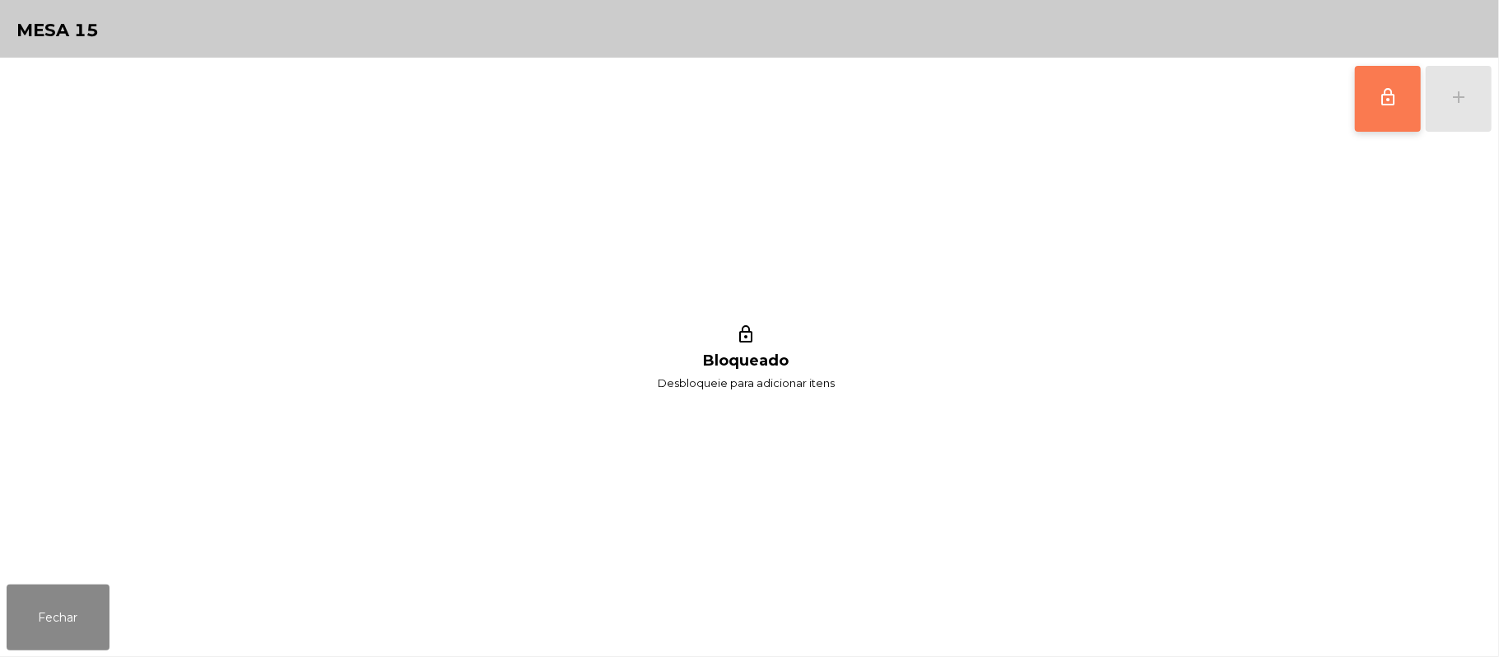
click at [1358, 107] on button "lock_outline" at bounding box center [1388, 99] width 66 height 66
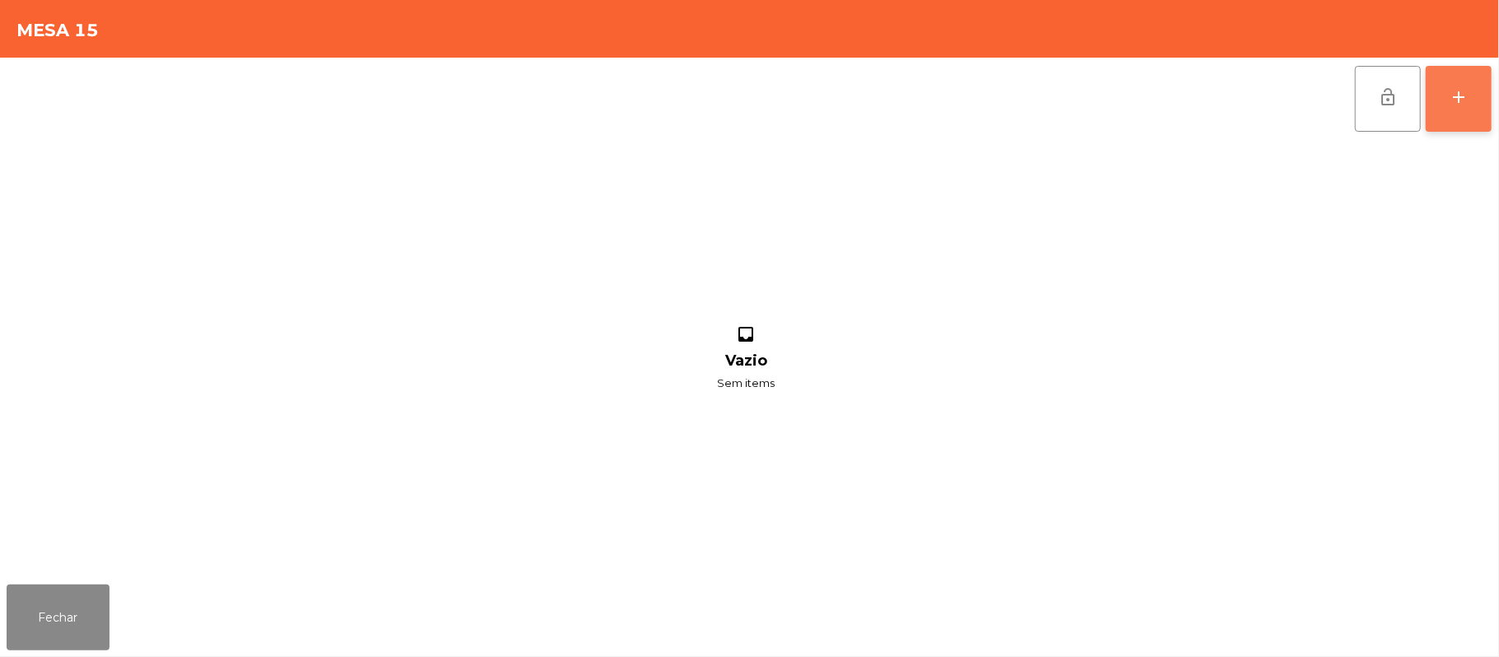
click at [1450, 96] on div "add" at bounding box center [1459, 97] width 20 height 20
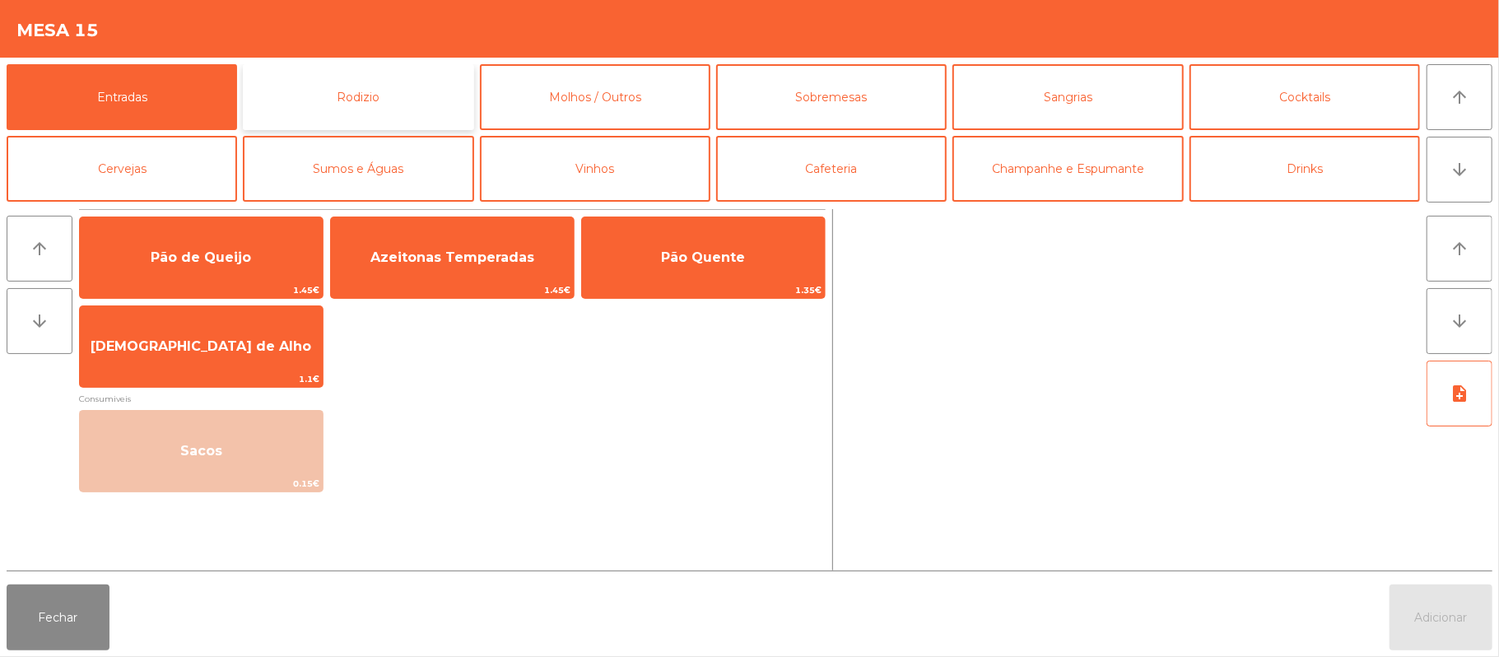
click at [400, 100] on button "Rodizio" at bounding box center [358, 97] width 230 height 66
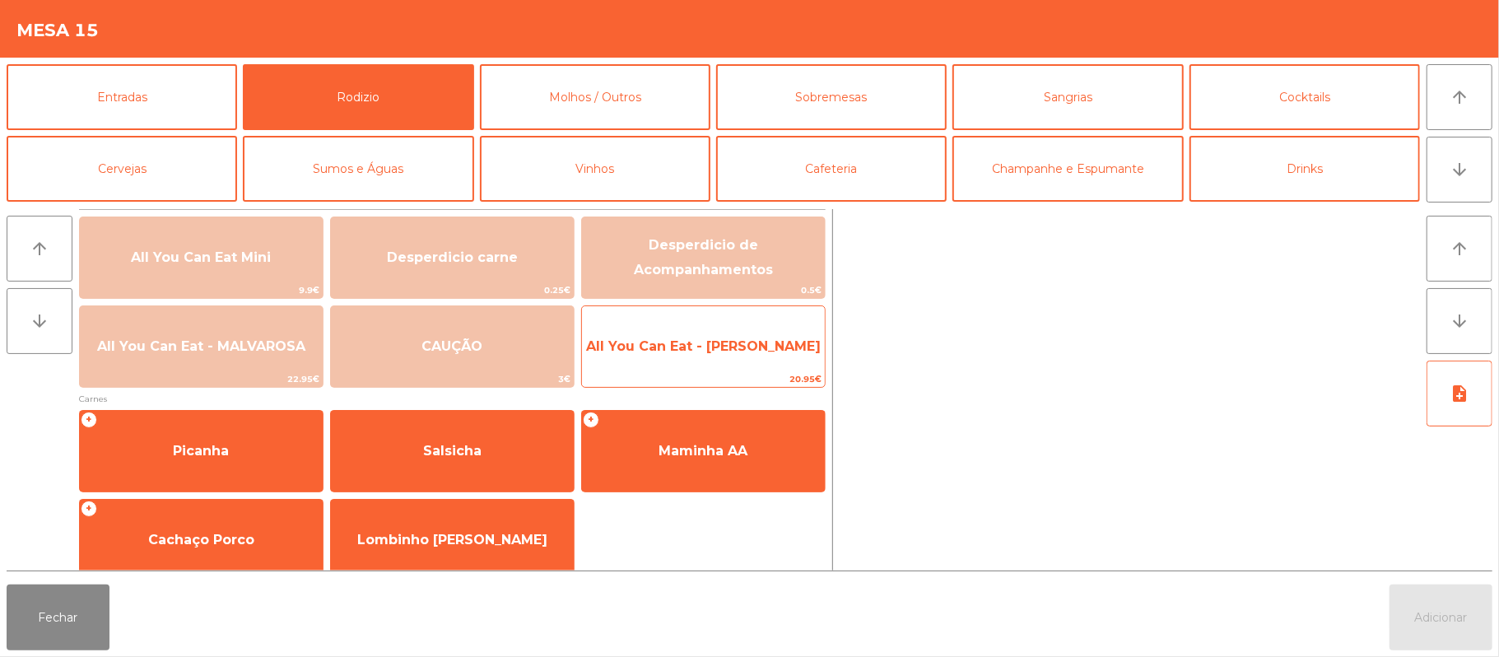
click at [754, 360] on span "All You Can Eat - [PERSON_NAME]" at bounding box center [703, 346] width 243 height 44
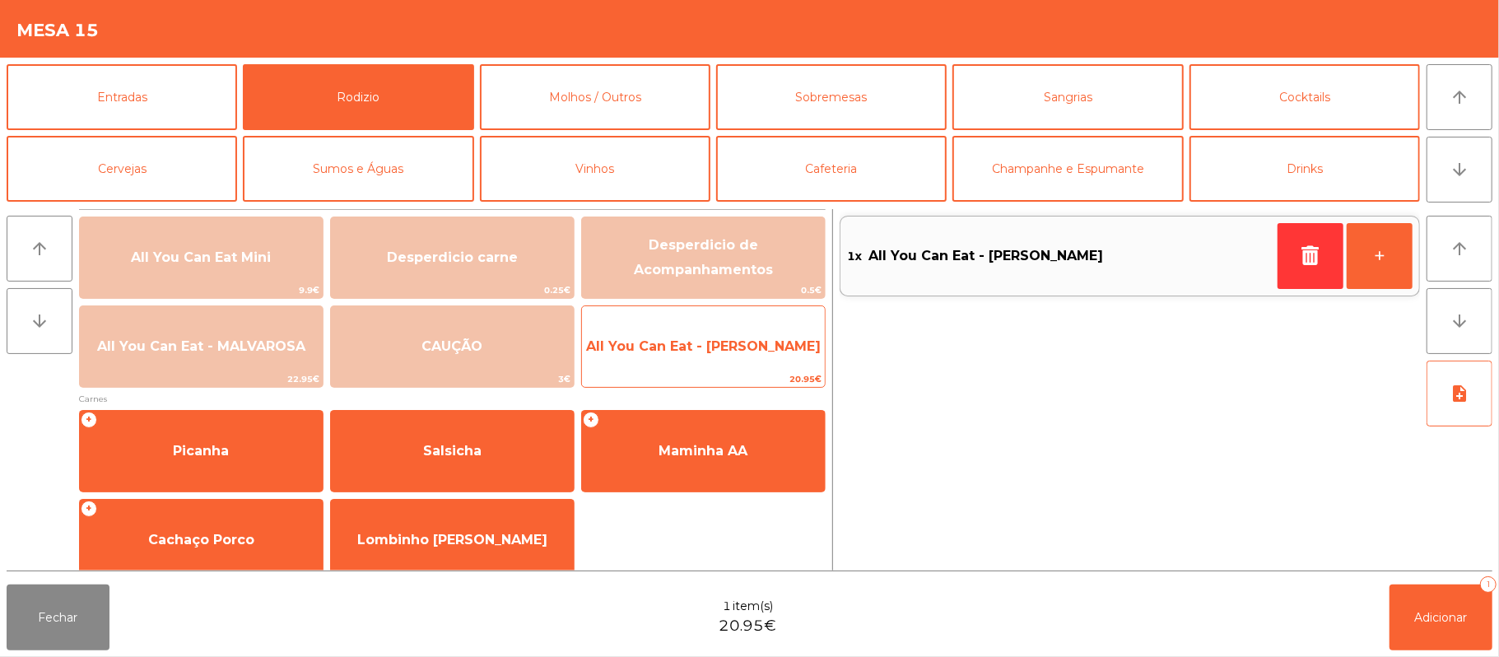
click at [746, 357] on span "All You Can Eat - [PERSON_NAME]" at bounding box center [703, 346] width 243 height 44
click at [746, 346] on span "All You Can Eat - [PERSON_NAME]" at bounding box center [703, 346] width 235 height 16
click at [744, 353] on span "All You Can Eat - [PERSON_NAME]" at bounding box center [703, 346] width 235 height 16
click at [742, 346] on span "All You Can Eat - [PERSON_NAME]" at bounding box center [703, 346] width 235 height 16
click at [745, 346] on span "All You Can Eat - [PERSON_NAME]" at bounding box center [703, 346] width 235 height 16
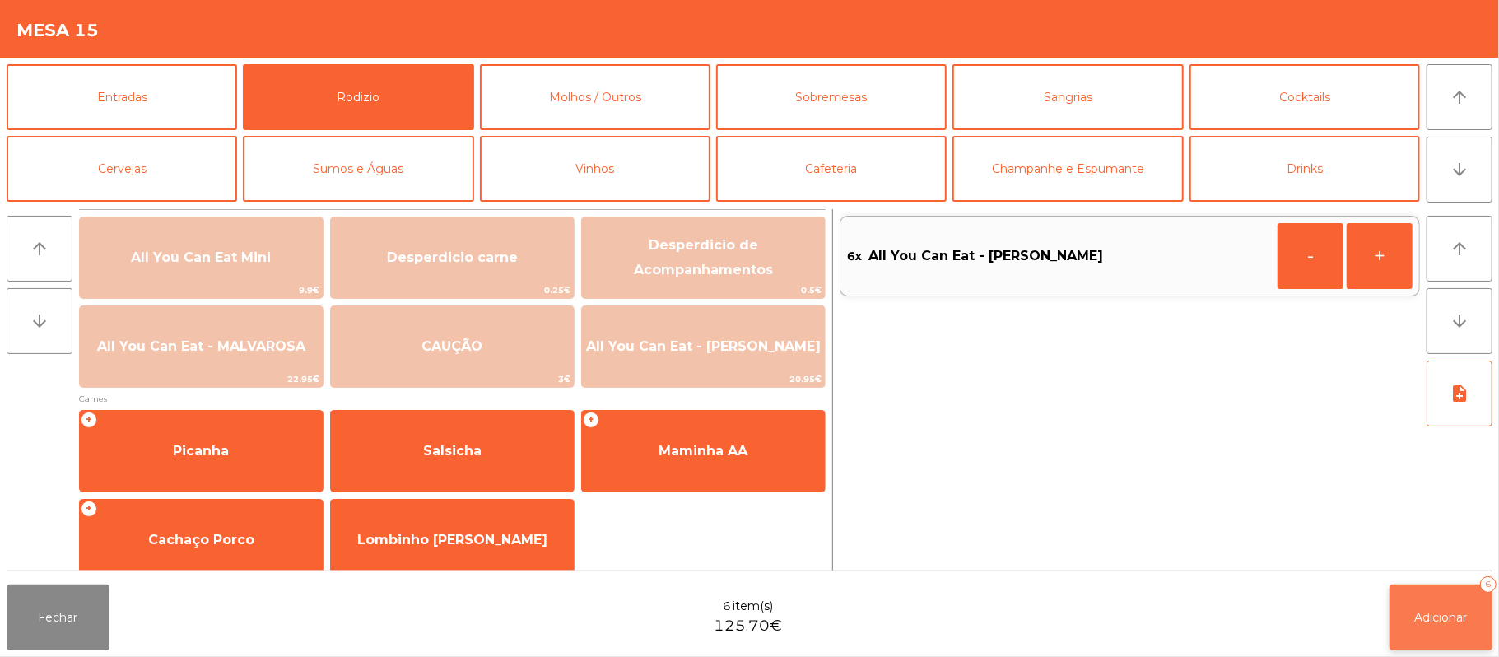
click at [1429, 617] on span "Adicionar" at bounding box center [1441, 617] width 53 height 15
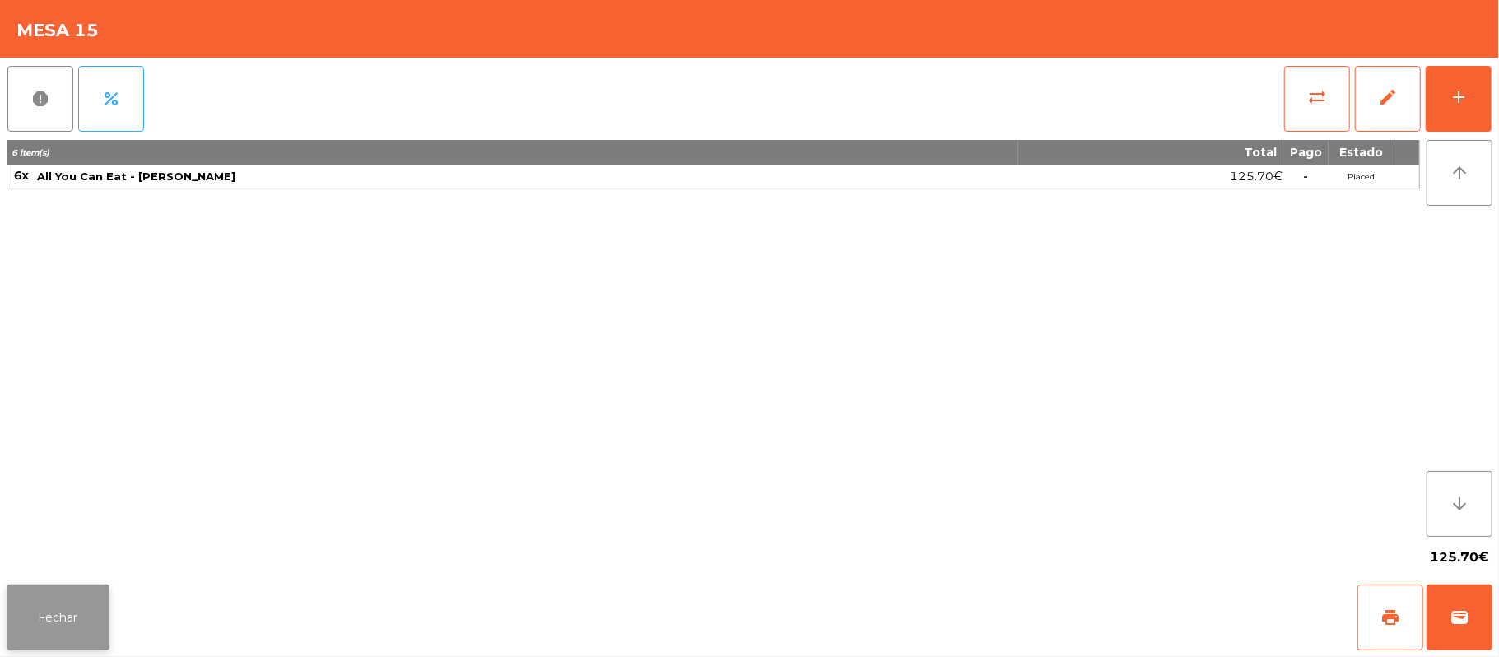
click at [54, 612] on button "Fechar" at bounding box center [58, 617] width 103 height 66
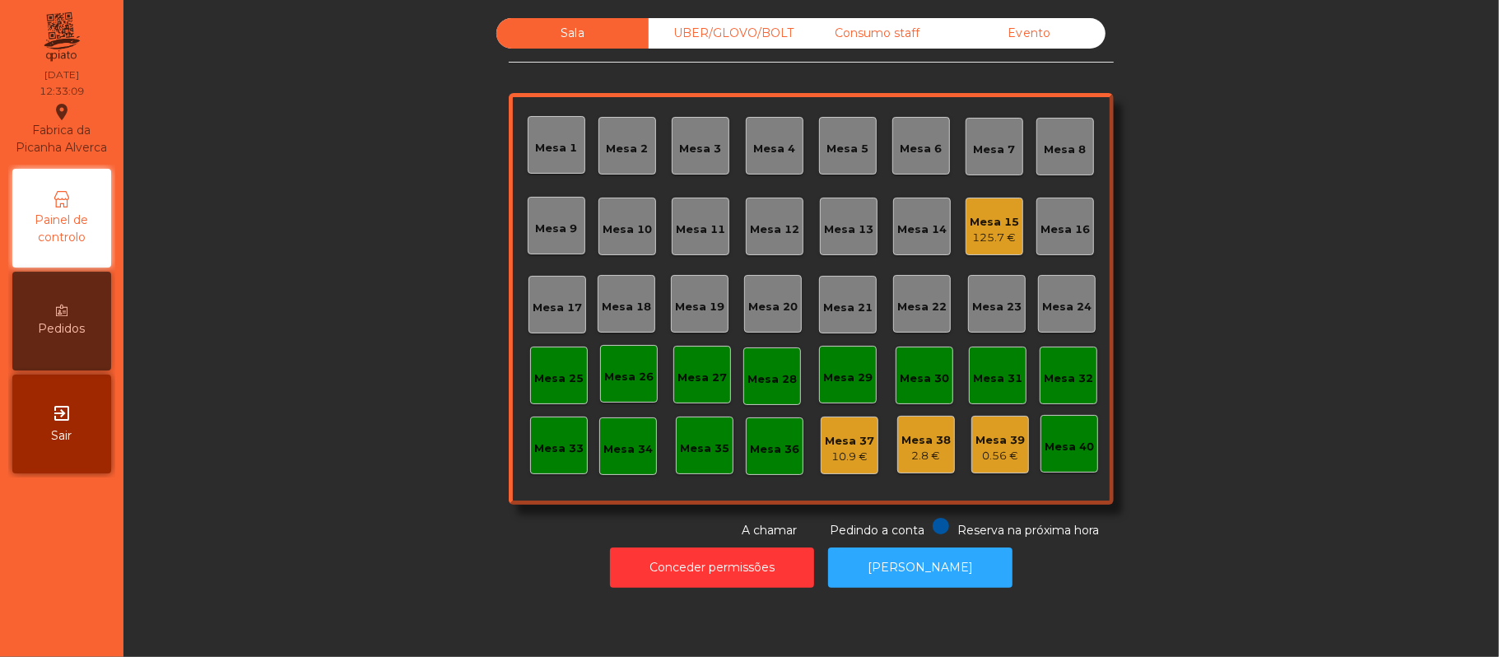
click at [989, 436] on div "Mesa 39" at bounding box center [999, 440] width 49 height 16
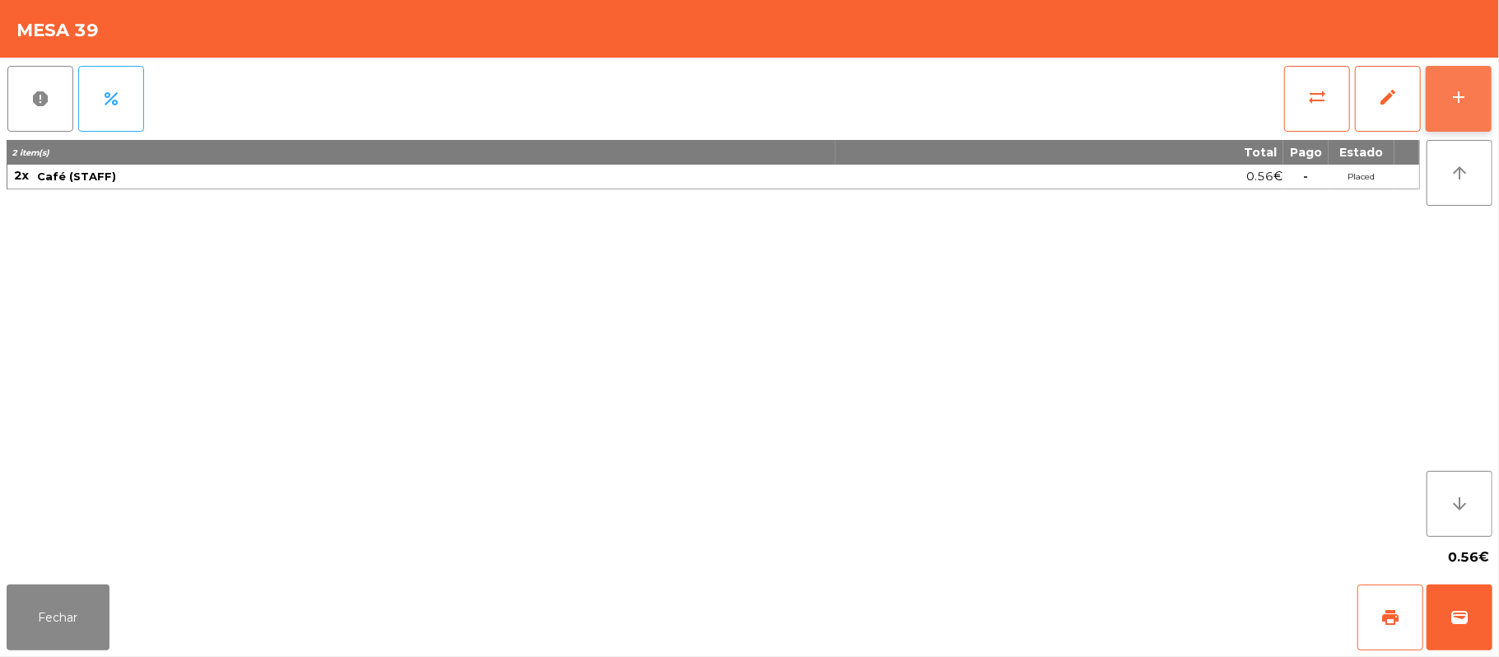
click at [1459, 87] on div "add" at bounding box center [1459, 97] width 20 height 20
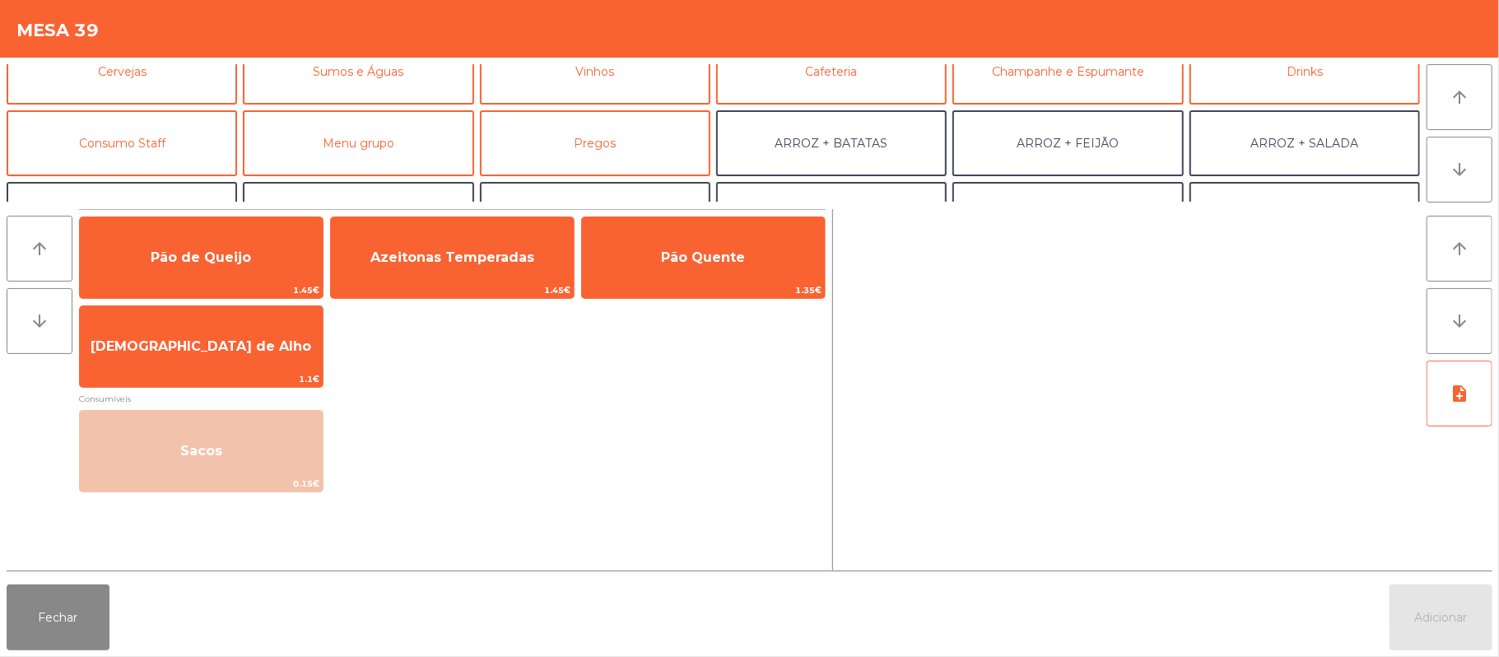
scroll to position [119, 0]
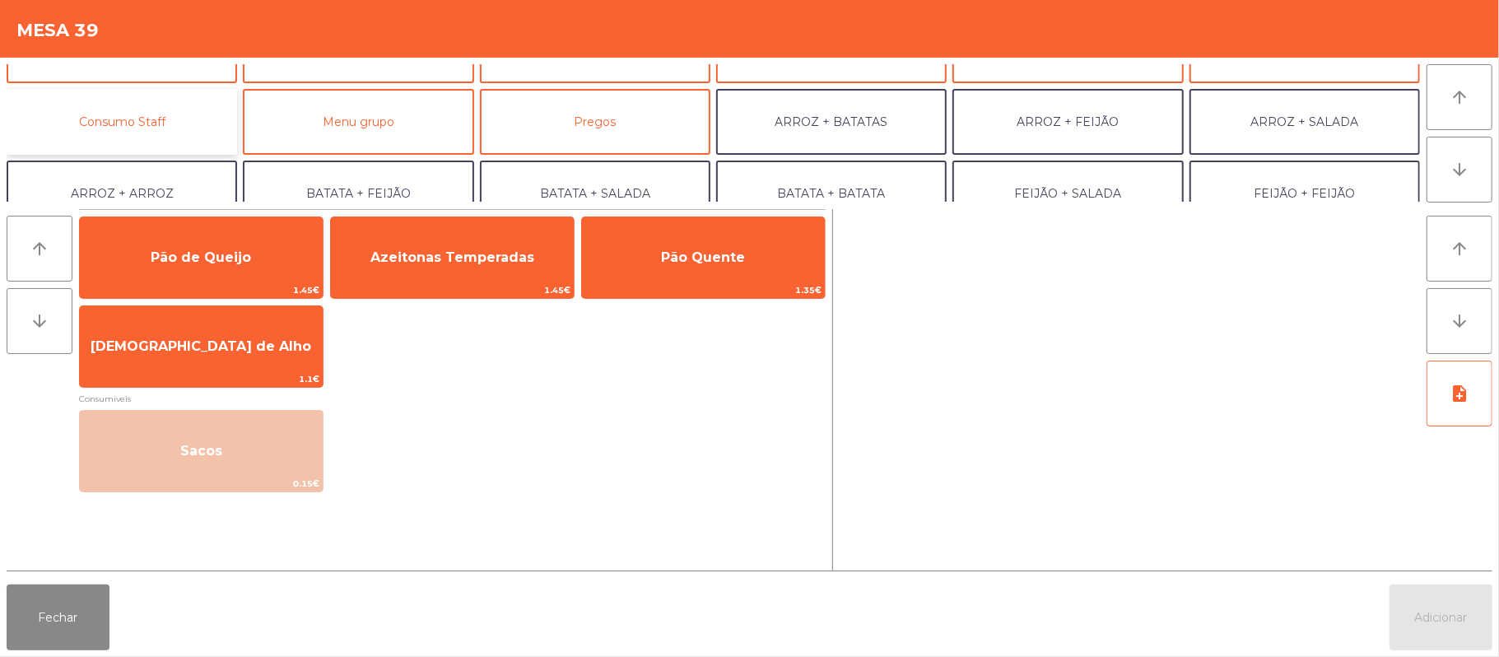
click at [201, 116] on button "Consumo Staff" at bounding box center [122, 122] width 230 height 66
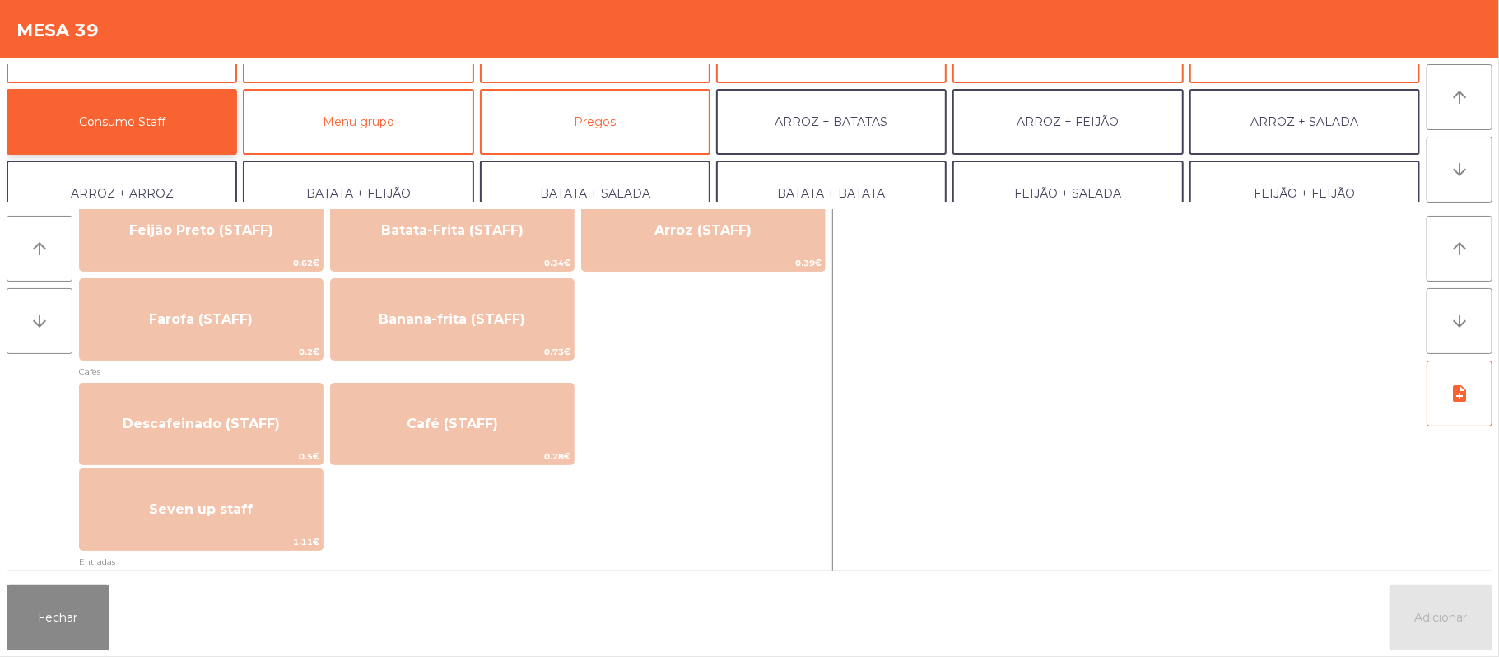
scroll to position [811, 0]
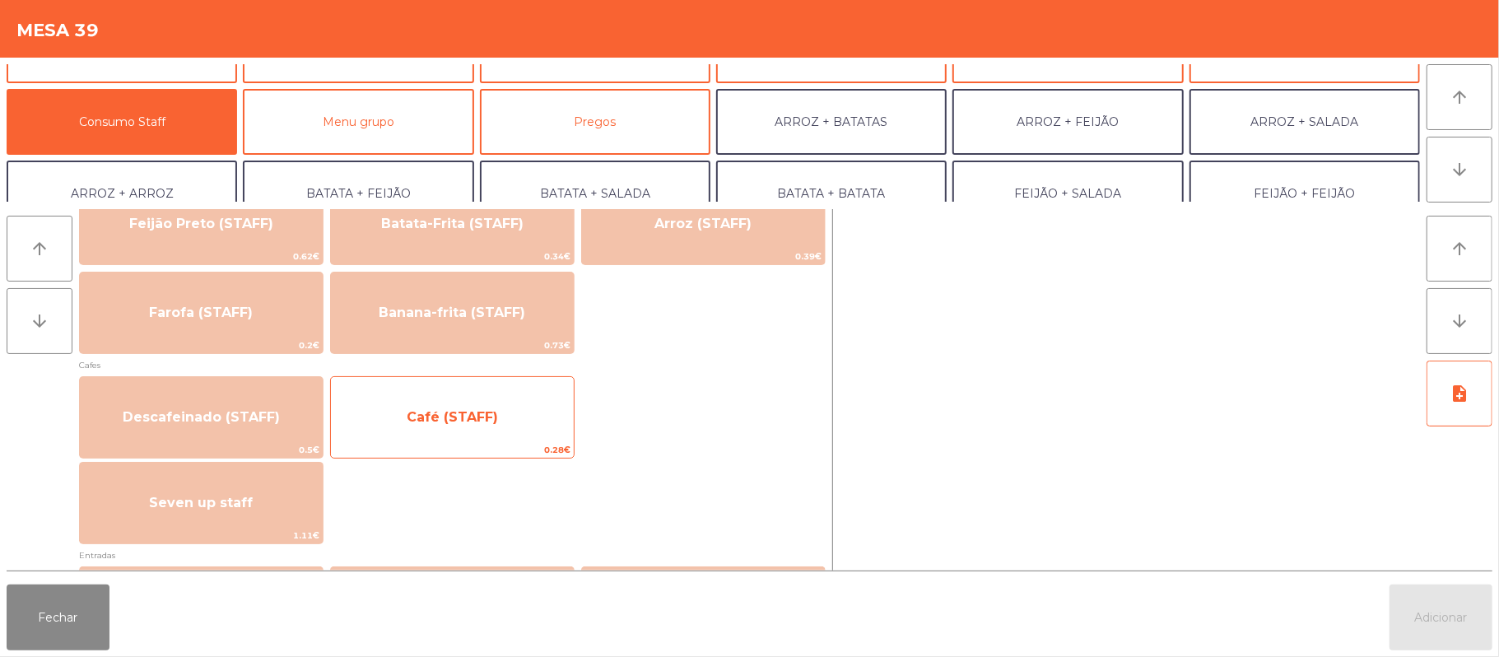
click at [555, 430] on span "Café (STAFF)" at bounding box center [452, 417] width 243 height 44
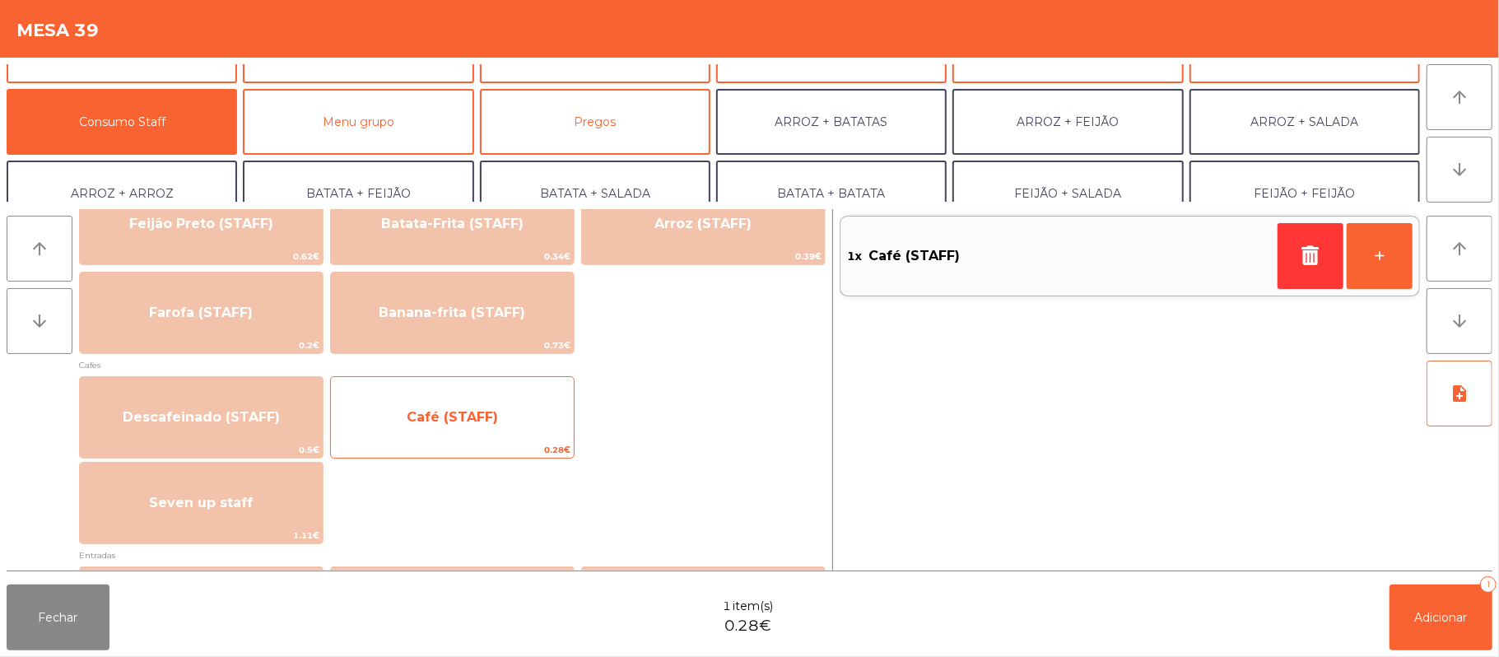
click at [528, 430] on span "Café (STAFF)" at bounding box center [452, 417] width 243 height 44
click at [519, 418] on span "Café (STAFF)" at bounding box center [452, 417] width 243 height 44
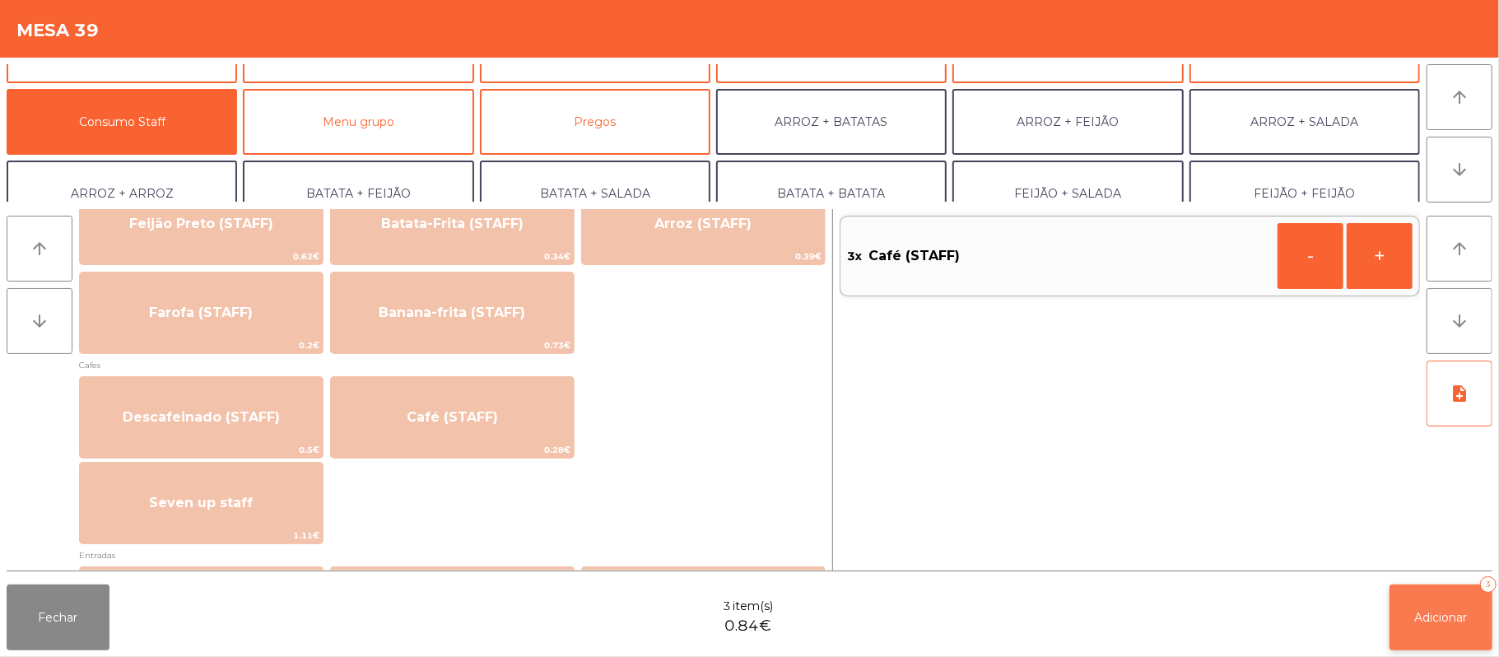
click at [1449, 591] on button "Adicionar 3" at bounding box center [1440, 617] width 103 height 66
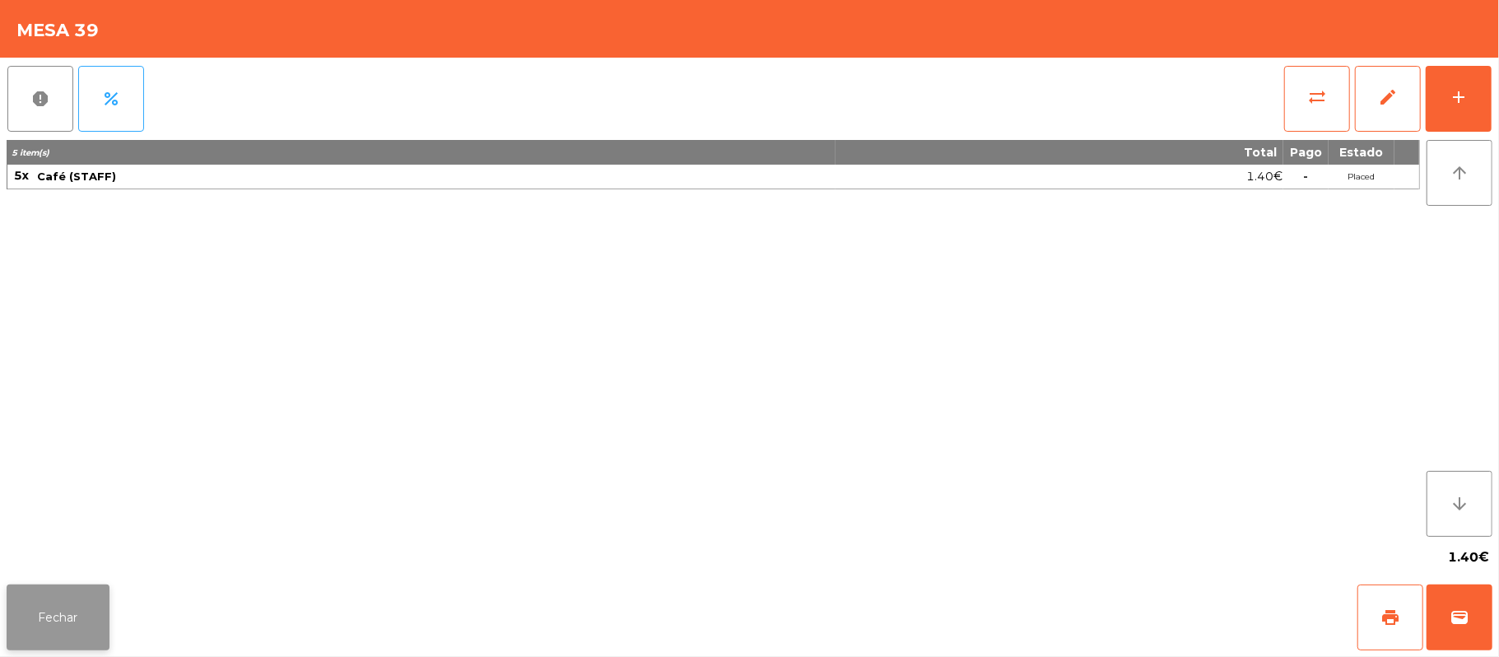
click at [59, 609] on button "Fechar" at bounding box center [58, 617] width 103 height 66
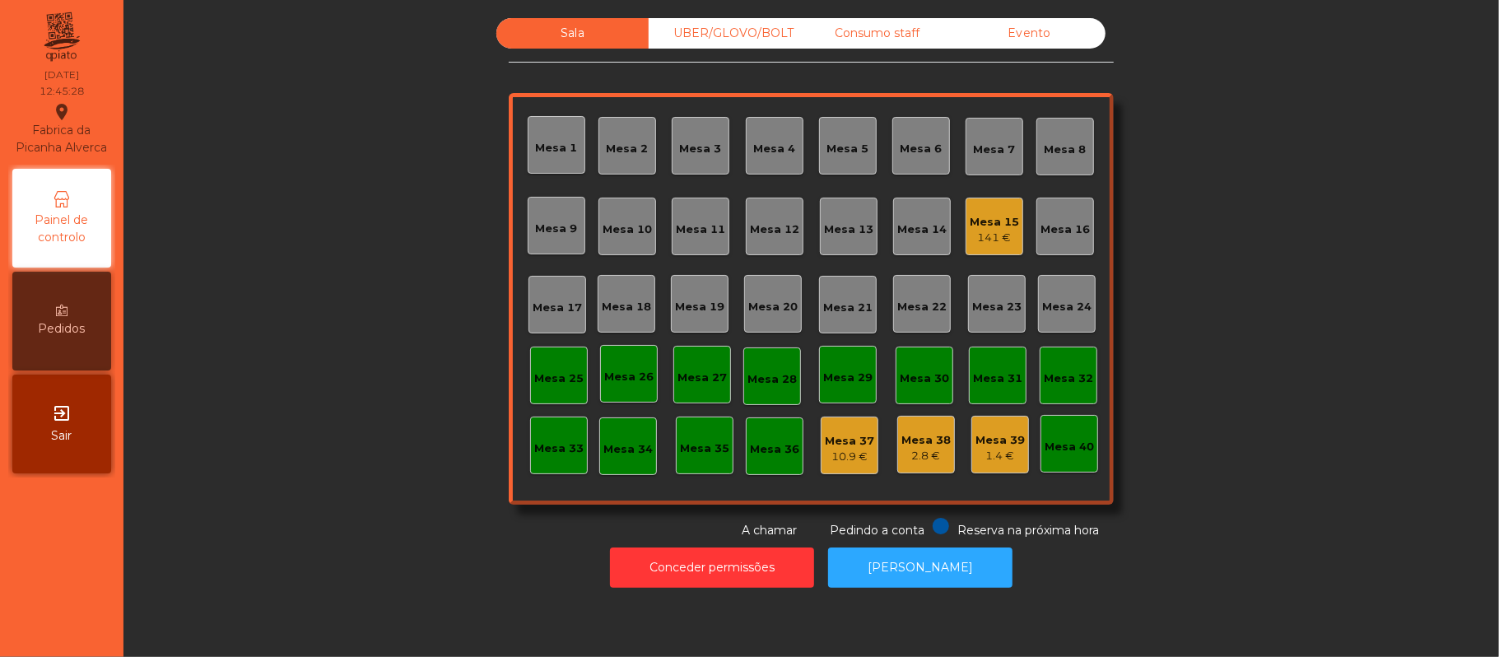
click at [742, 40] on div "UBER/GLOVO/BOLT" at bounding box center [725, 33] width 152 height 30
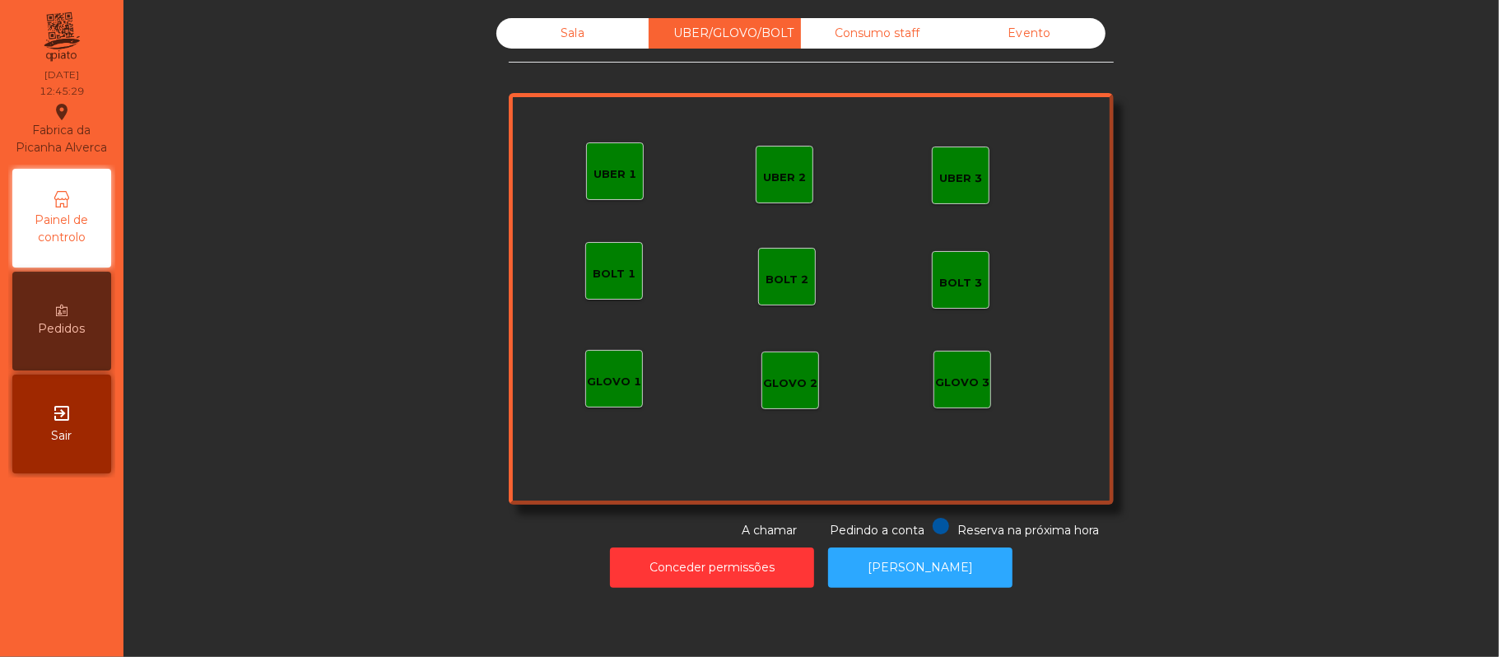
click at [586, 173] on div "UBER 1" at bounding box center [615, 171] width 58 height 58
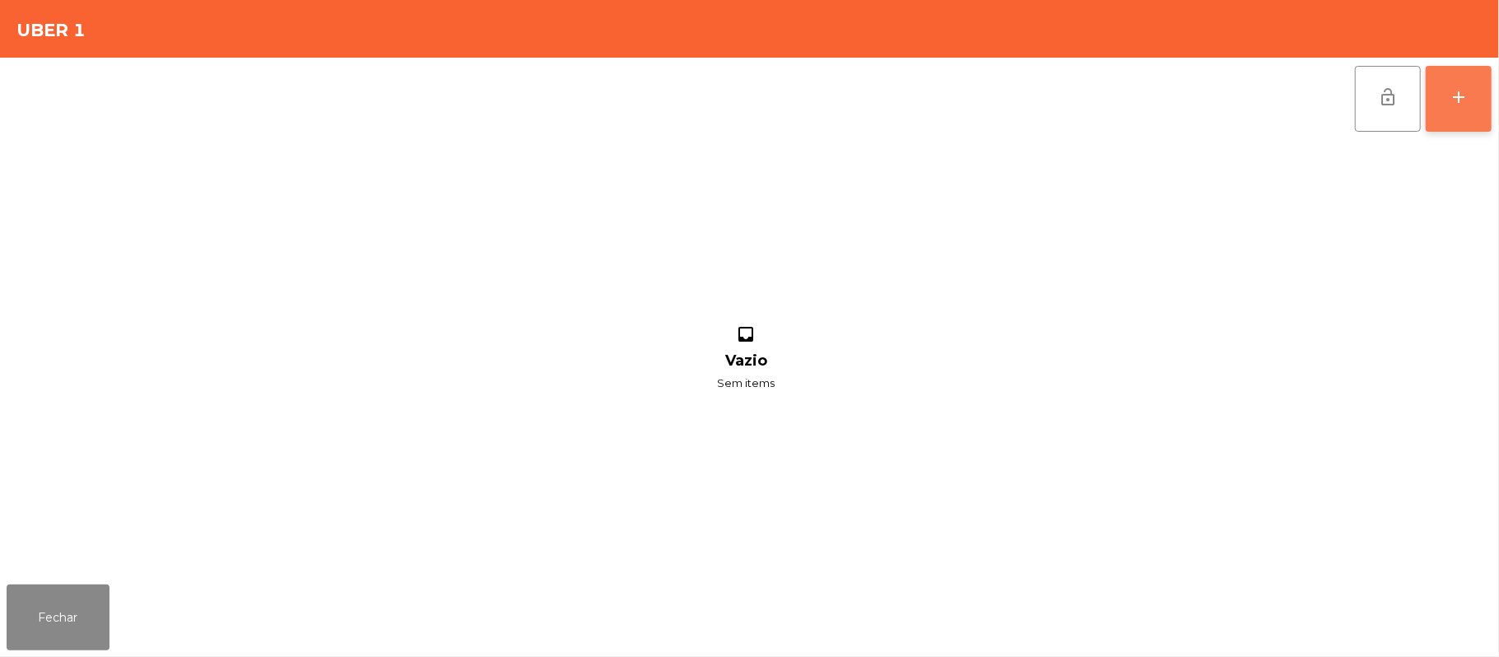
click at [1445, 100] on button "add" at bounding box center [1459, 99] width 66 height 66
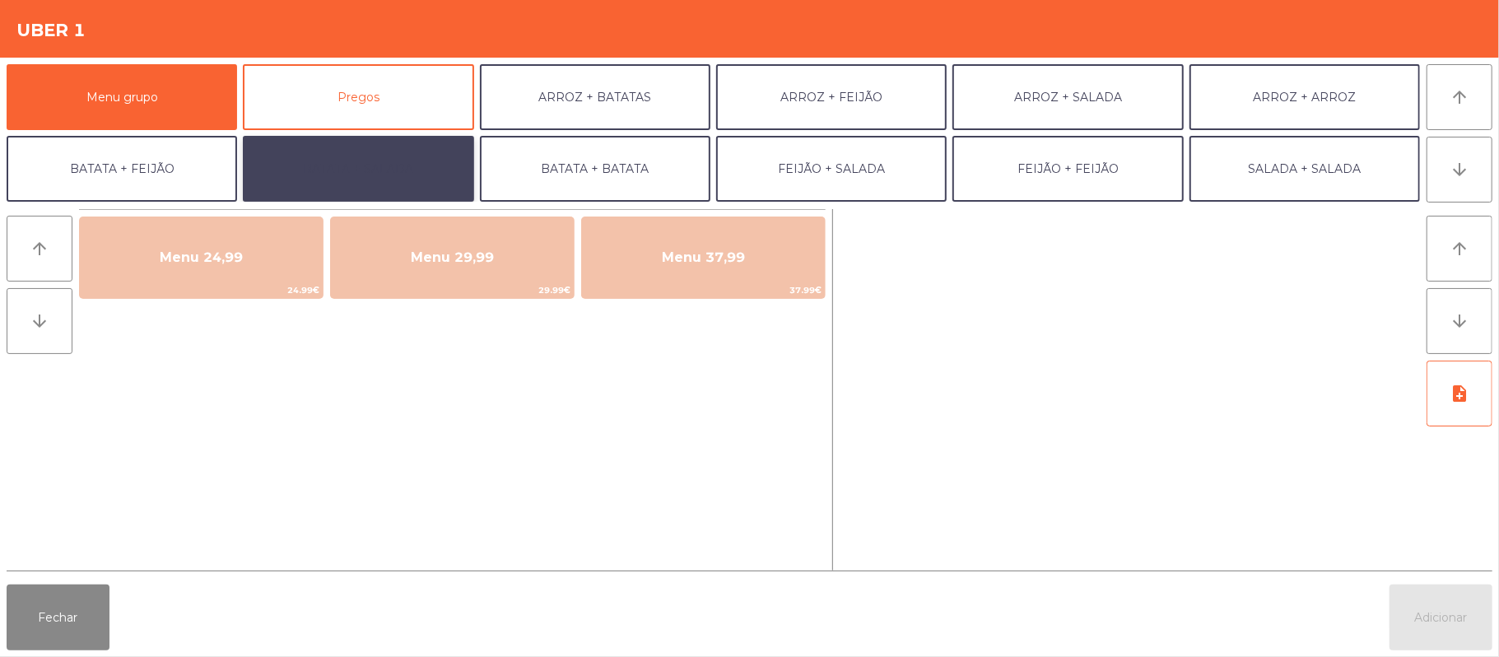
click at [356, 178] on button "BATATA + SALADA" at bounding box center [358, 169] width 230 height 66
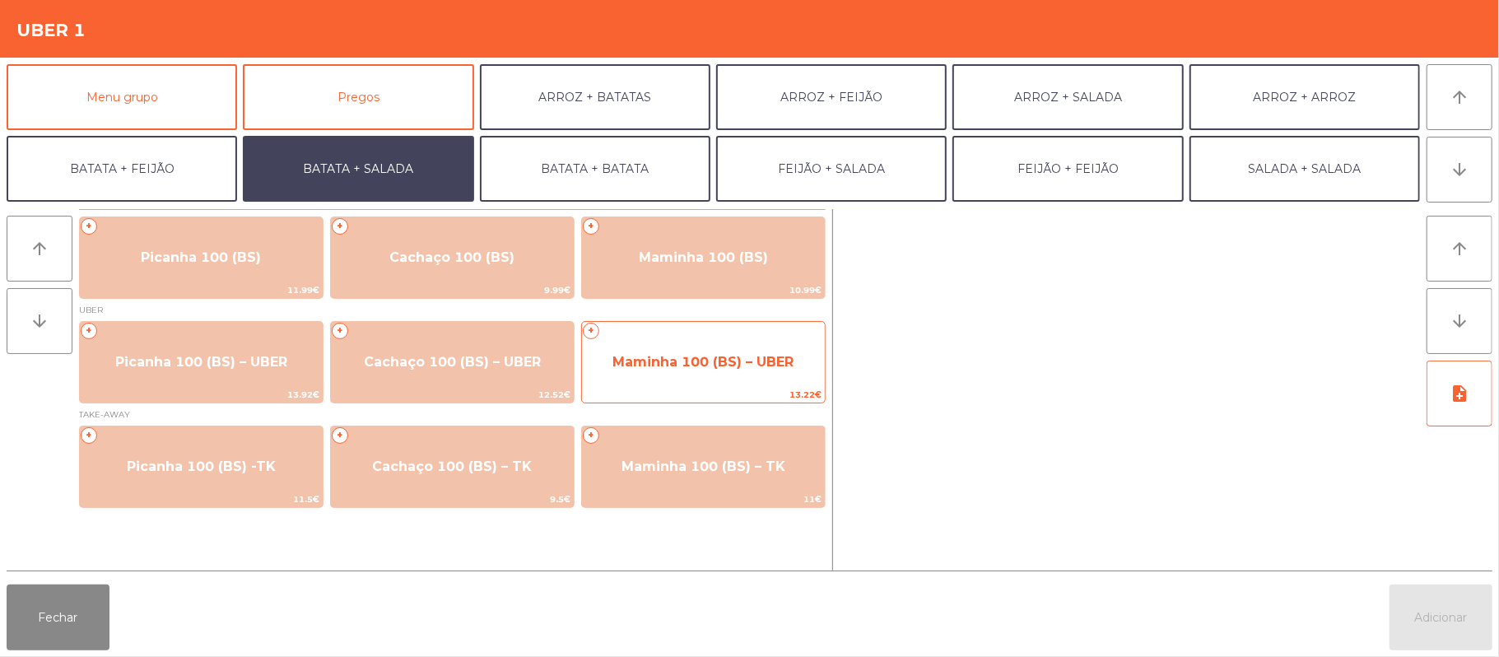
click at [712, 365] on span "Maminha 100 (BS) – UBER" at bounding box center [702, 362] width 181 height 16
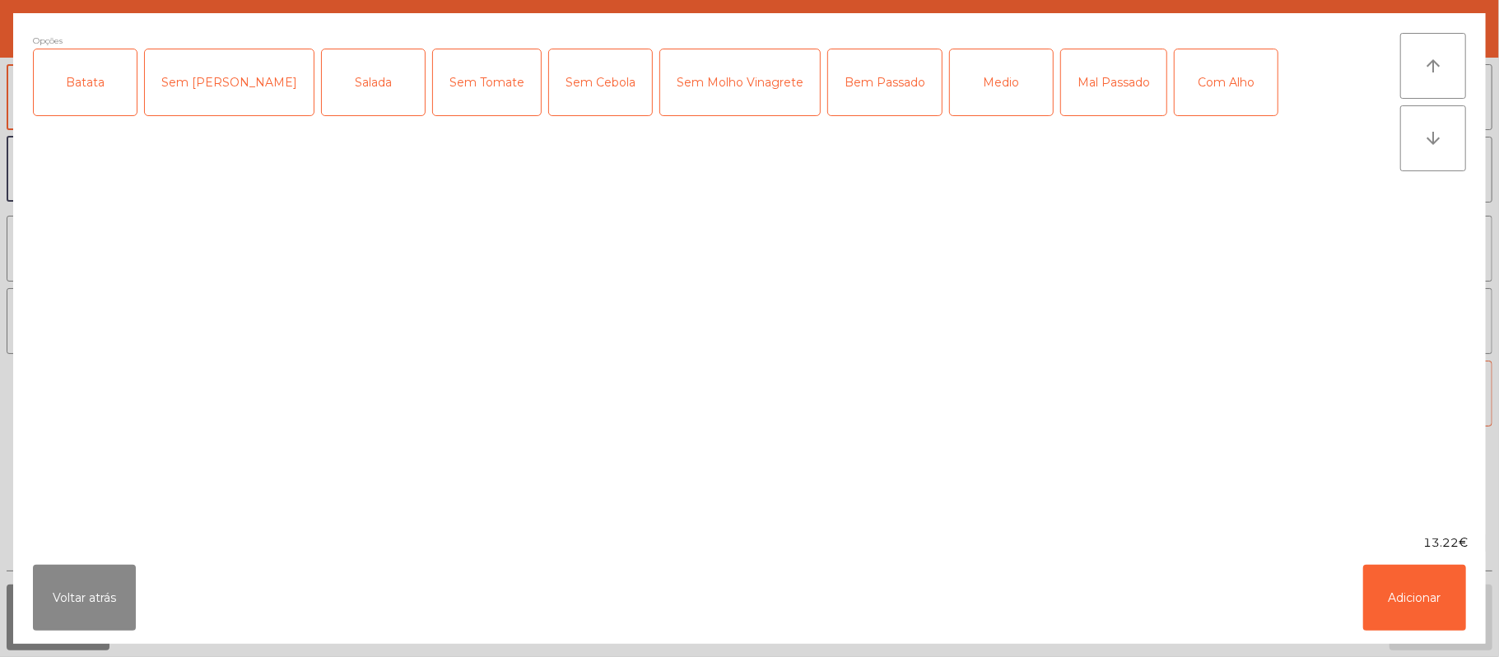
click at [87, 102] on div "Batata" at bounding box center [85, 82] width 103 height 66
click at [322, 114] on div "Salada" at bounding box center [373, 82] width 103 height 66
click at [1416, 599] on button "Adicionar" at bounding box center [1414, 598] width 103 height 66
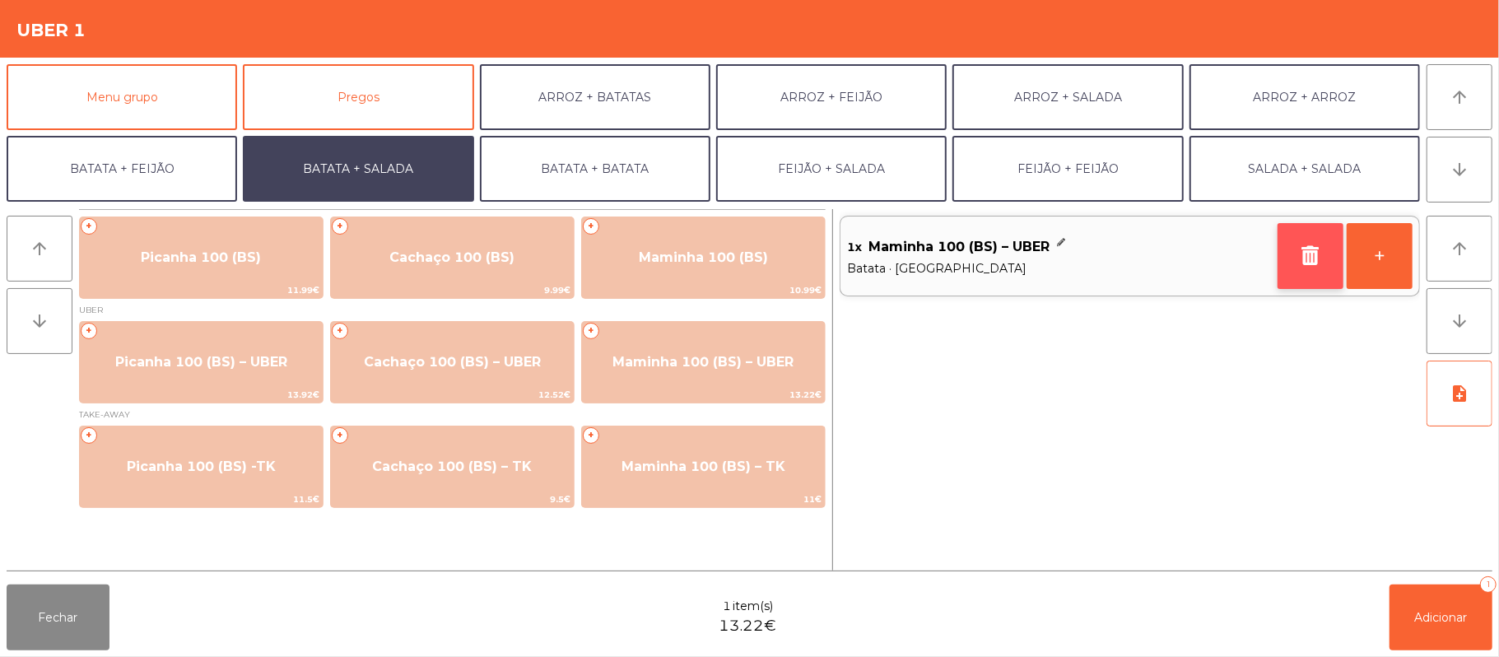
click at [1287, 267] on button "button" at bounding box center [1310, 256] width 66 height 66
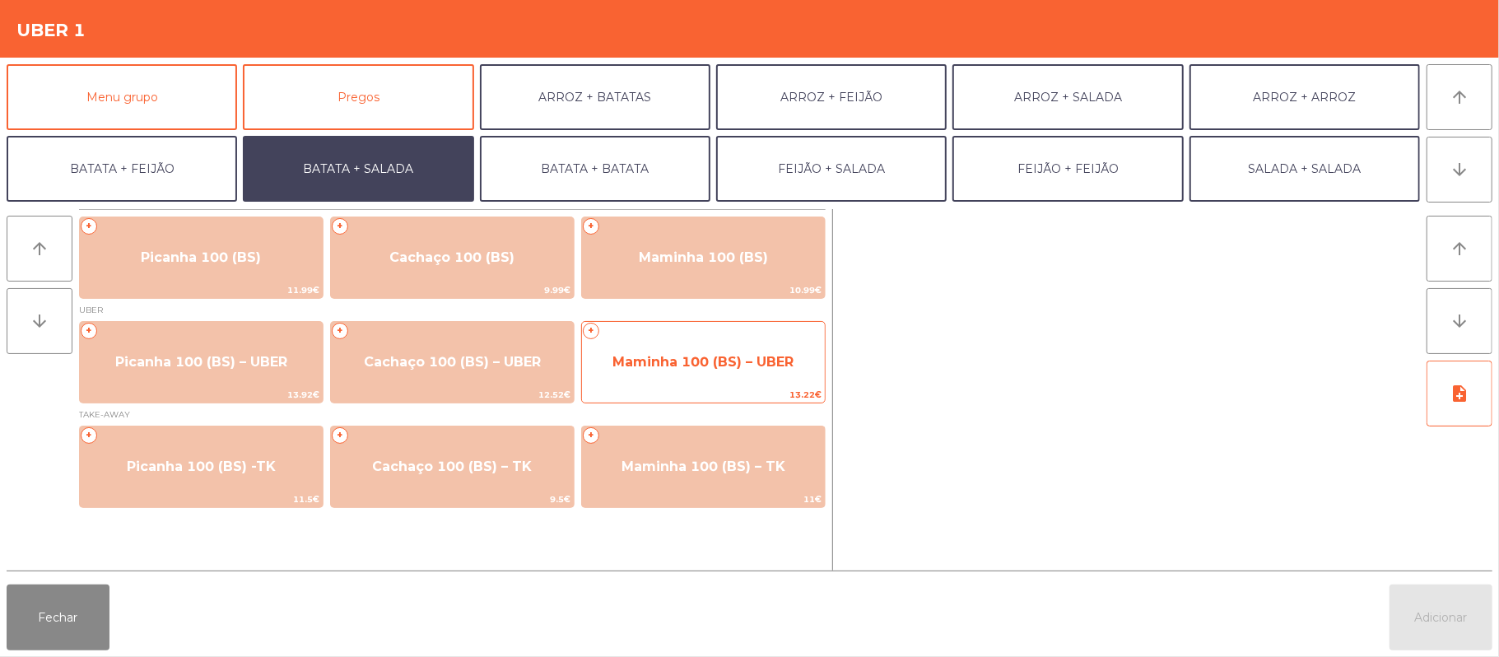
click at [686, 366] on span "Maminha 100 (BS) – UBER" at bounding box center [702, 362] width 181 height 16
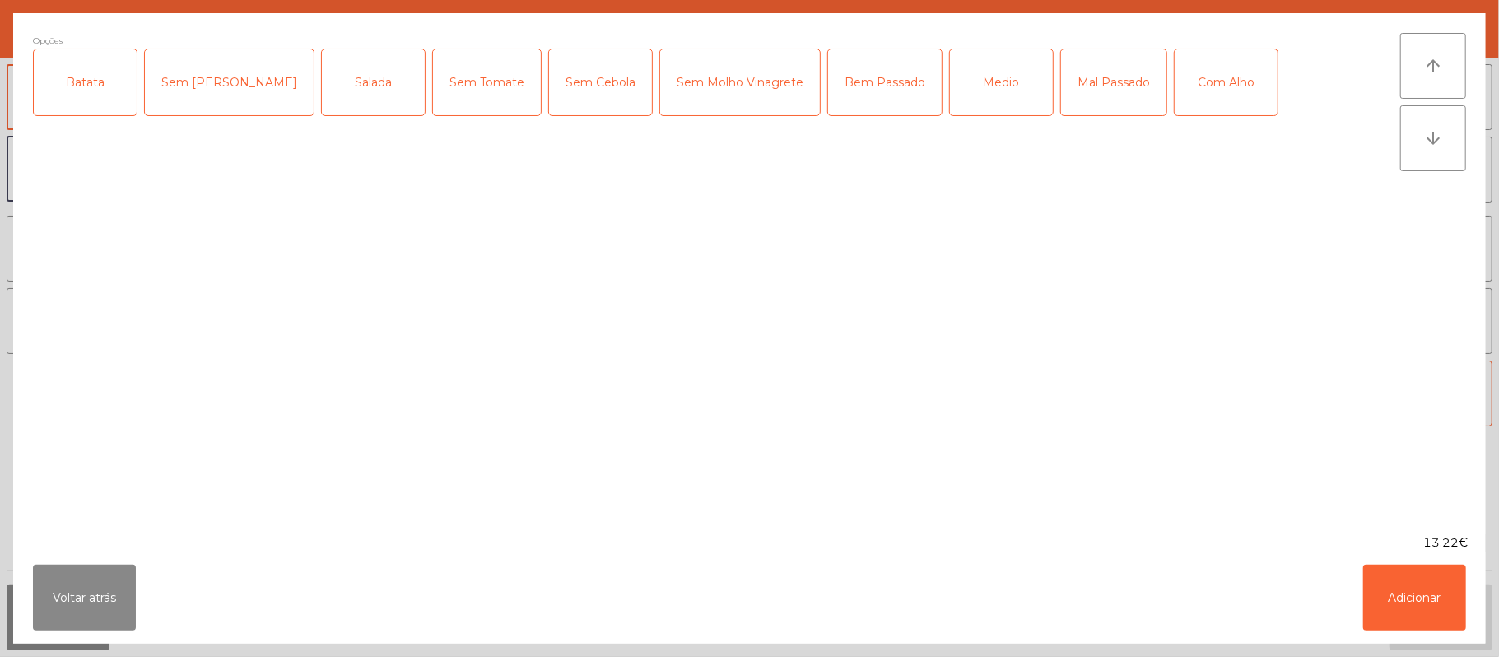
click at [100, 97] on div "Batata" at bounding box center [85, 82] width 103 height 66
click at [322, 97] on div "Salada" at bounding box center [373, 82] width 103 height 66
click at [950, 91] on div "Medio" at bounding box center [1001, 82] width 103 height 66
click at [1175, 72] on div "Com Alho" at bounding box center [1226, 82] width 103 height 66
click at [1411, 590] on button "Adicionar" at bounding box center [1414, 598] width 103 height 66
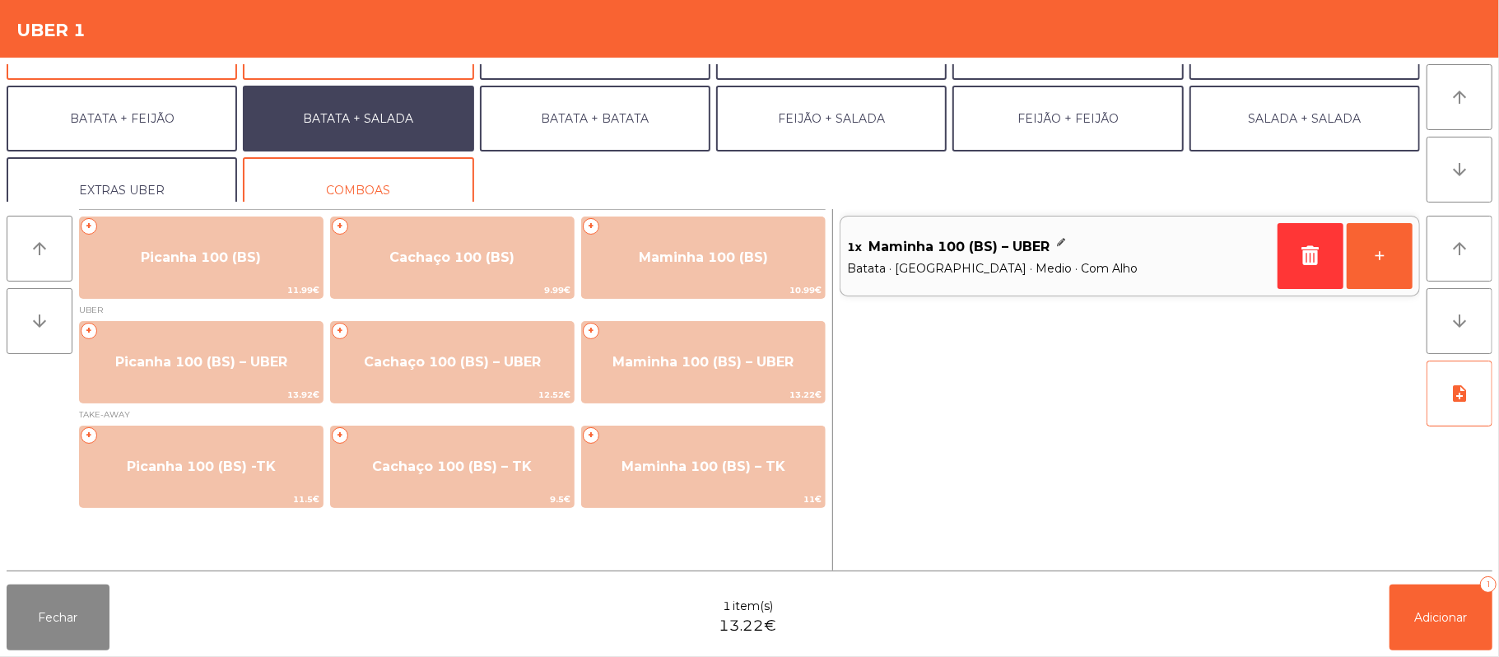
scroll to position [59, 0]
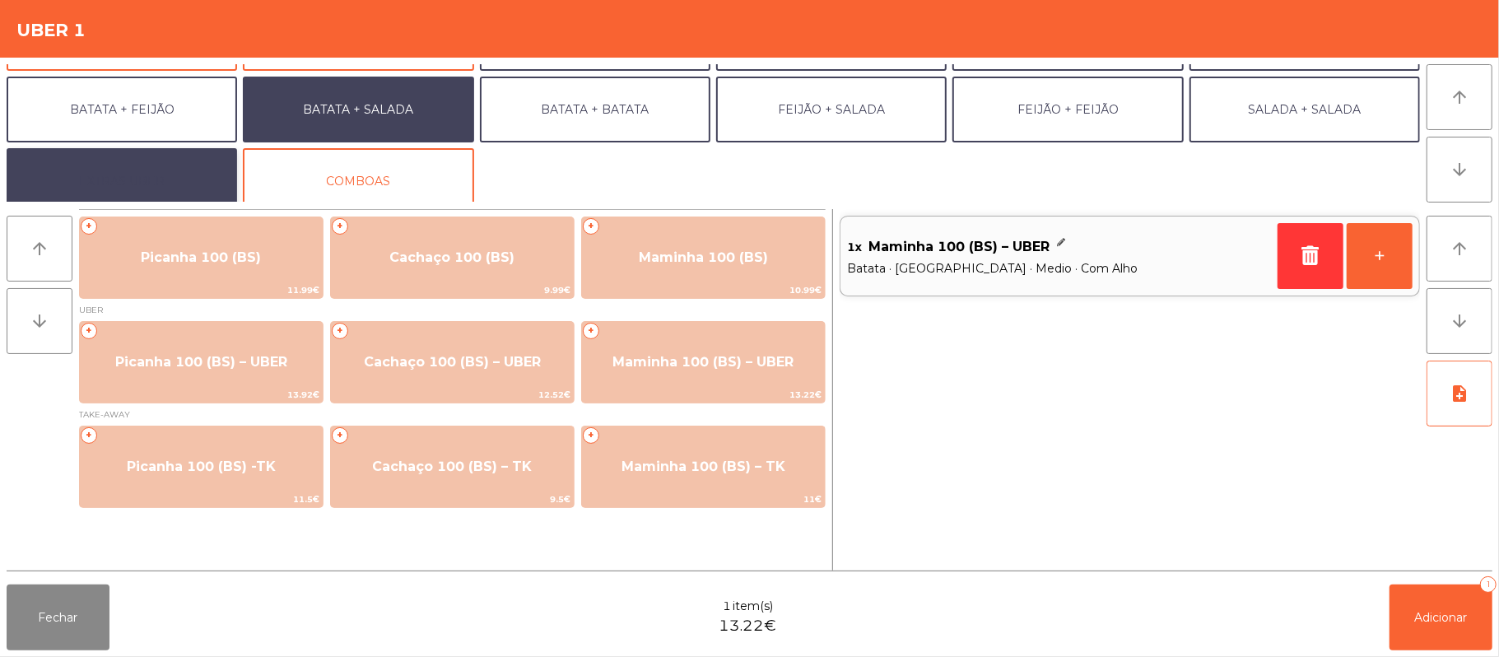
click at [179, 186] on button "EXTRAS UBER" at bounding box center [122, 181] width 230 height 66
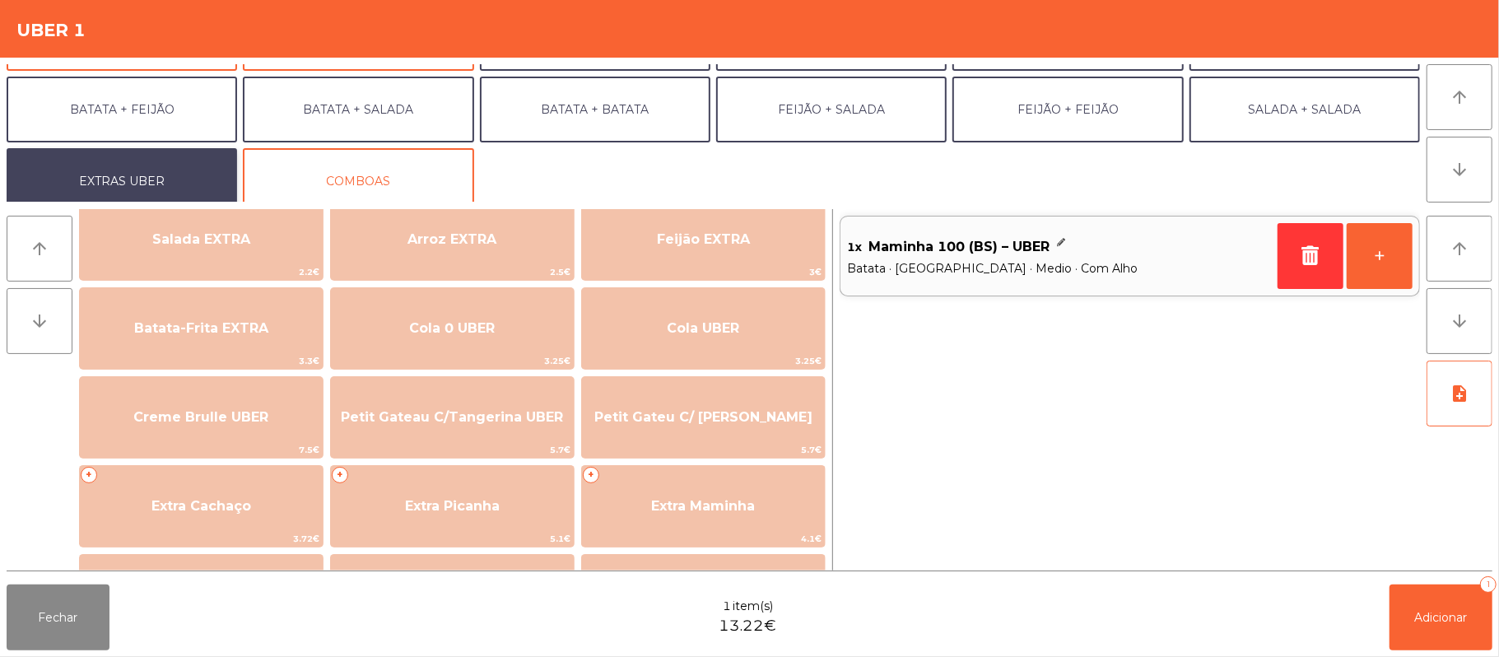
scroll to position [218, 0]
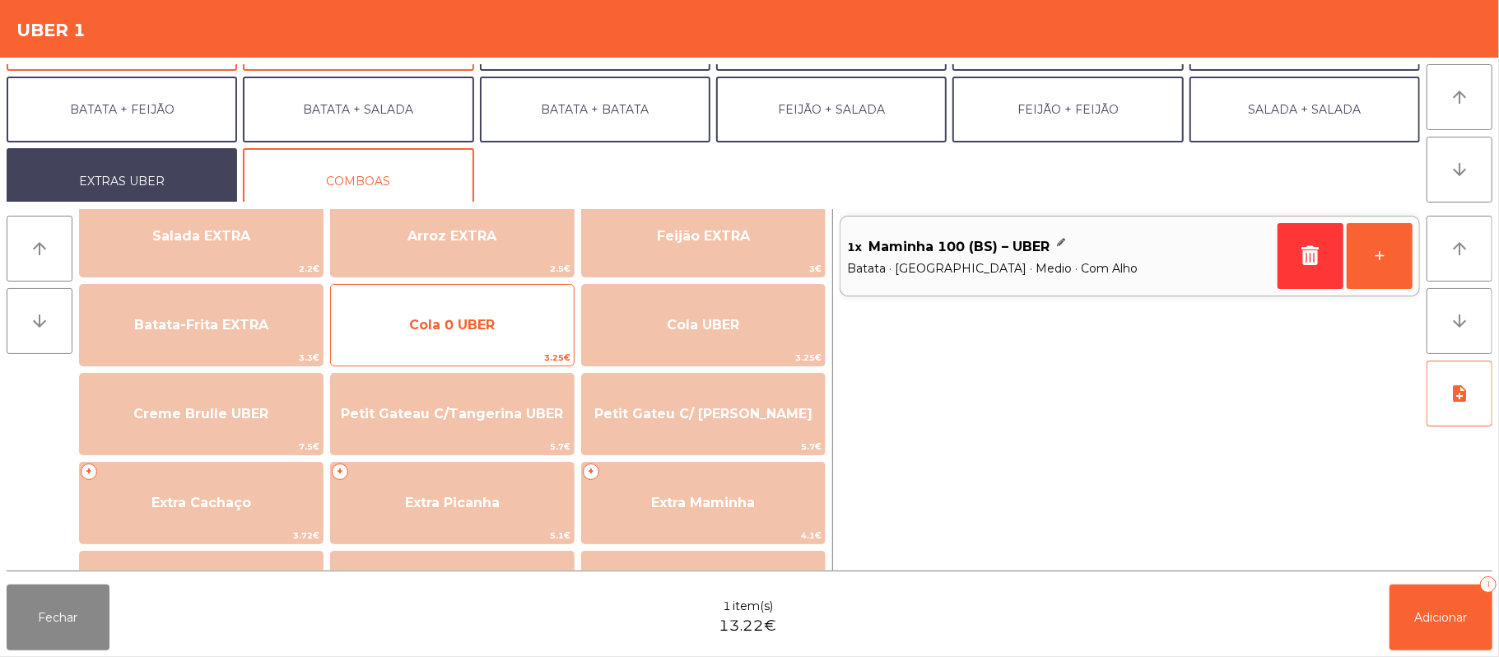
click at [560, 356] on span "3.25€" at bounding box center [452, 358] width 243 height 16
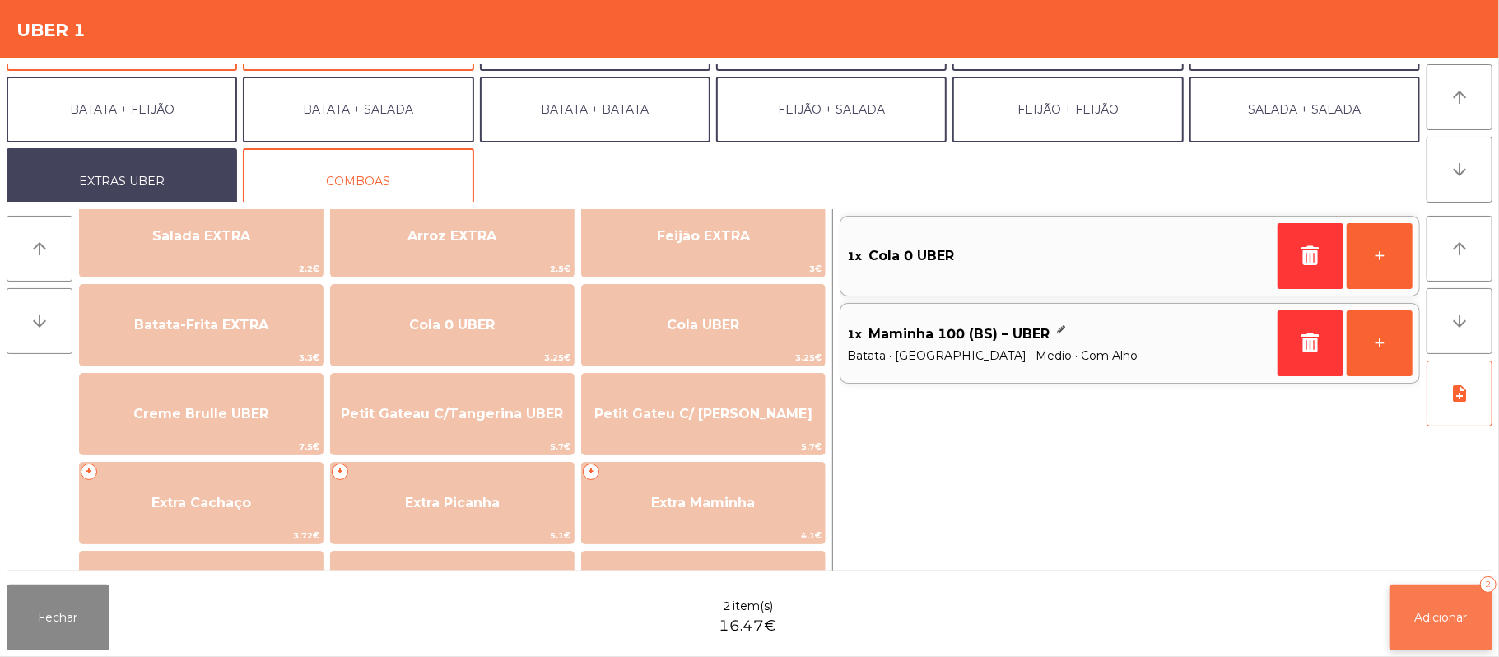
click at [1444, 611] on span "Adicionar" at bounding box center [1441, 617] width 53 height 15
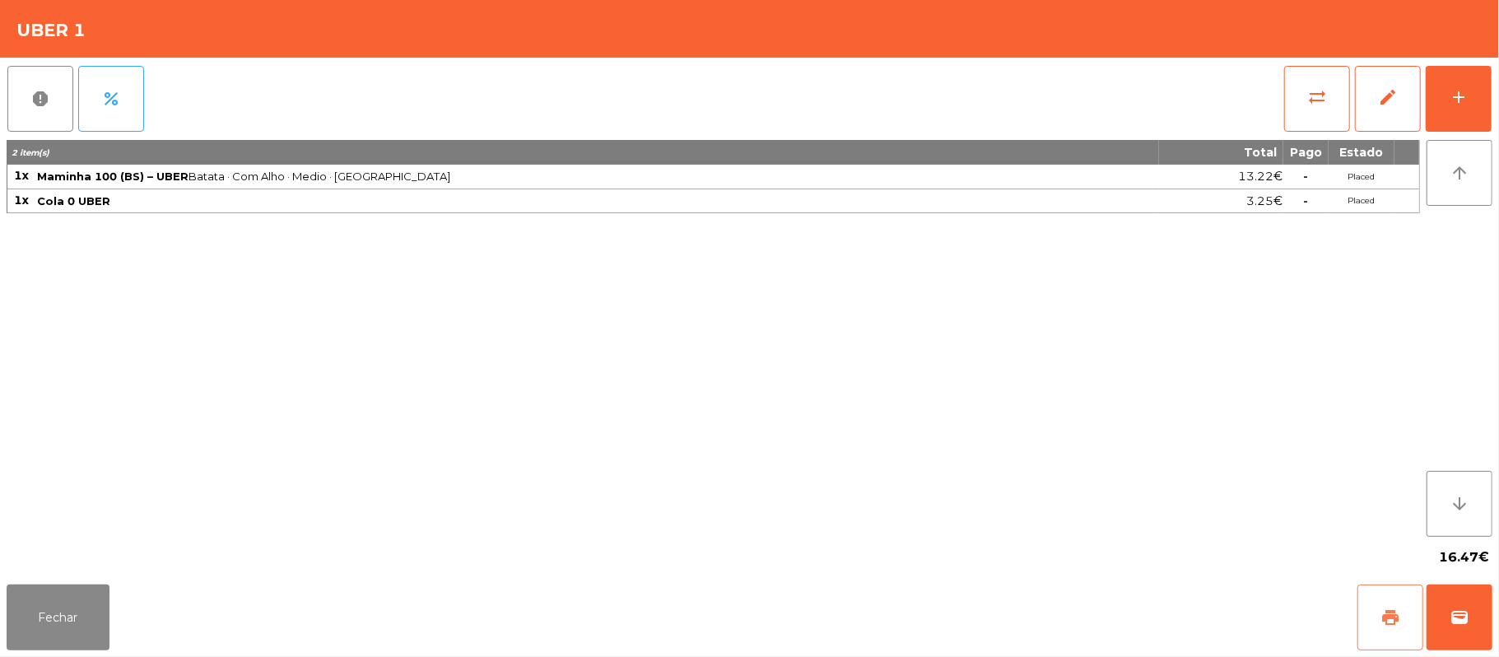
click at [1370, 617] on button "print" at bounding box center [1390, 617] width 66 height 66
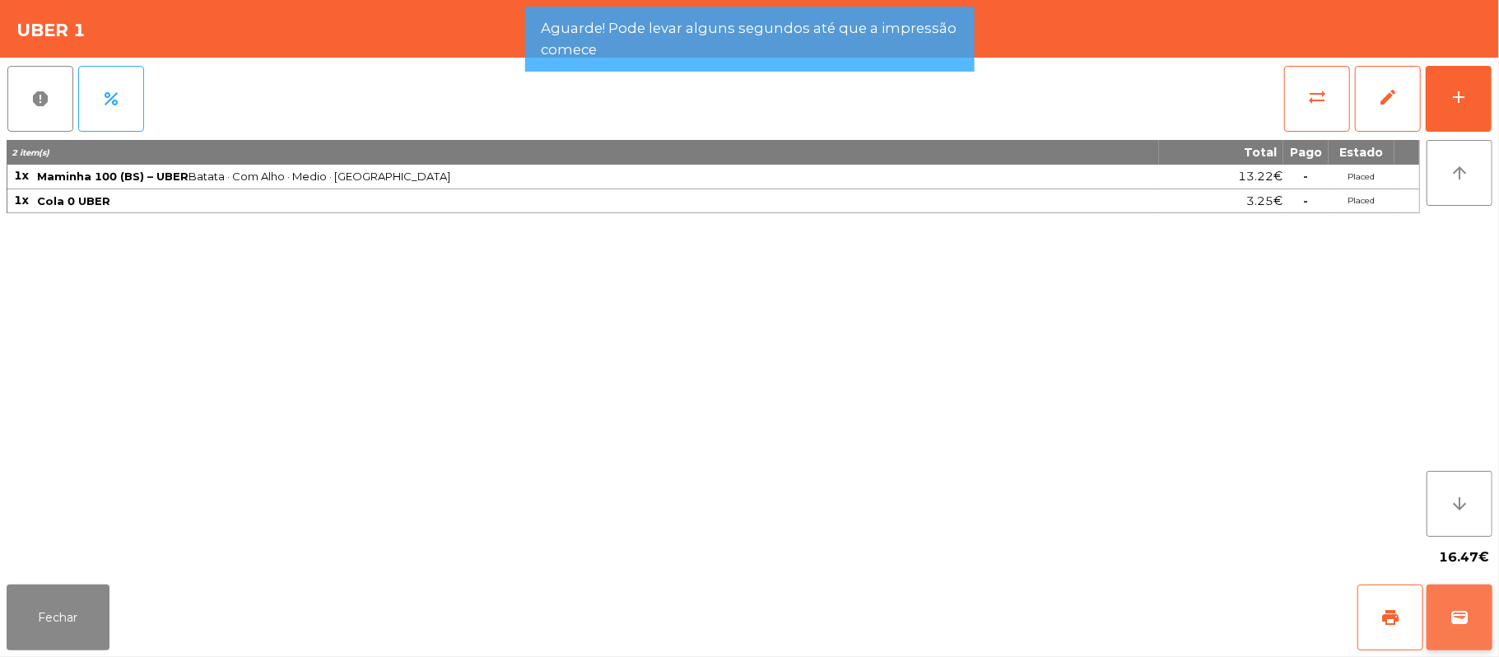
click at [1462, 620] on span "wallet" at bounding box center [1460, 617] width 20 height 20
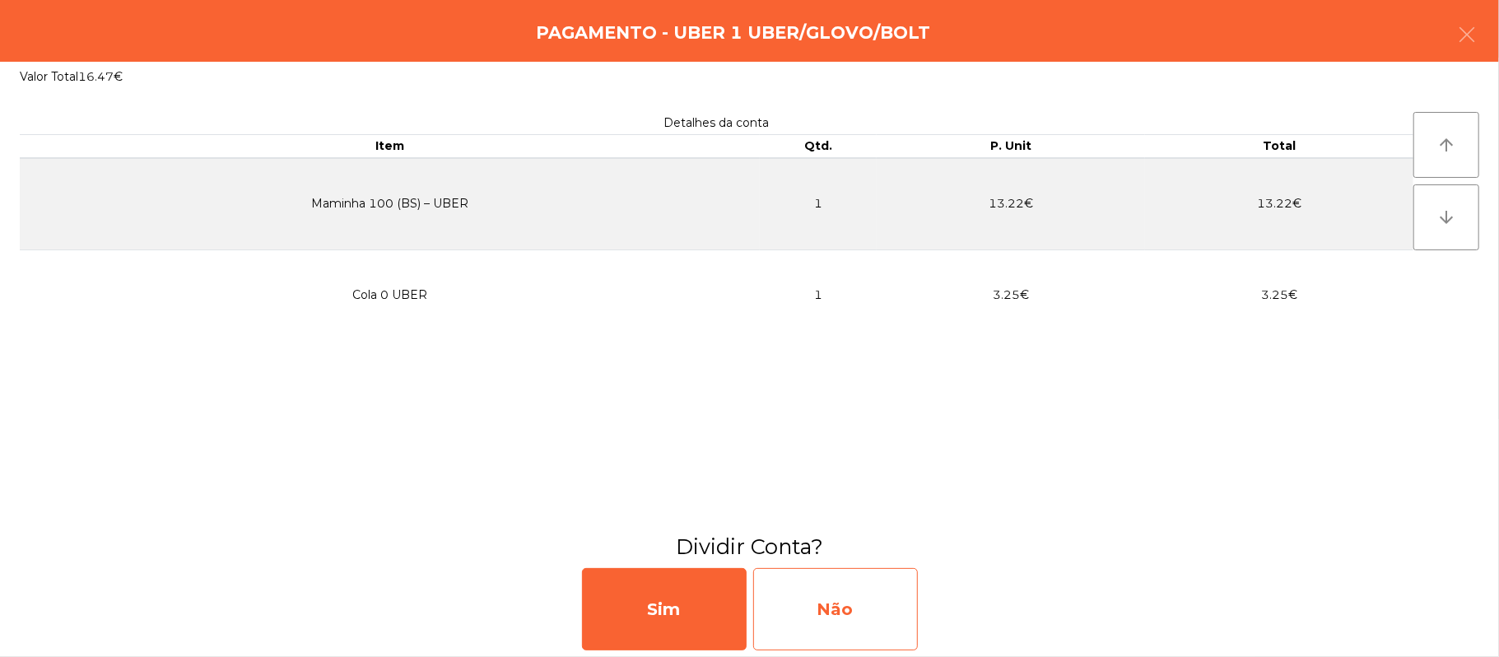
click at [821, 596] on div "Não" at bounding box center [835, 609] width 165 height 82
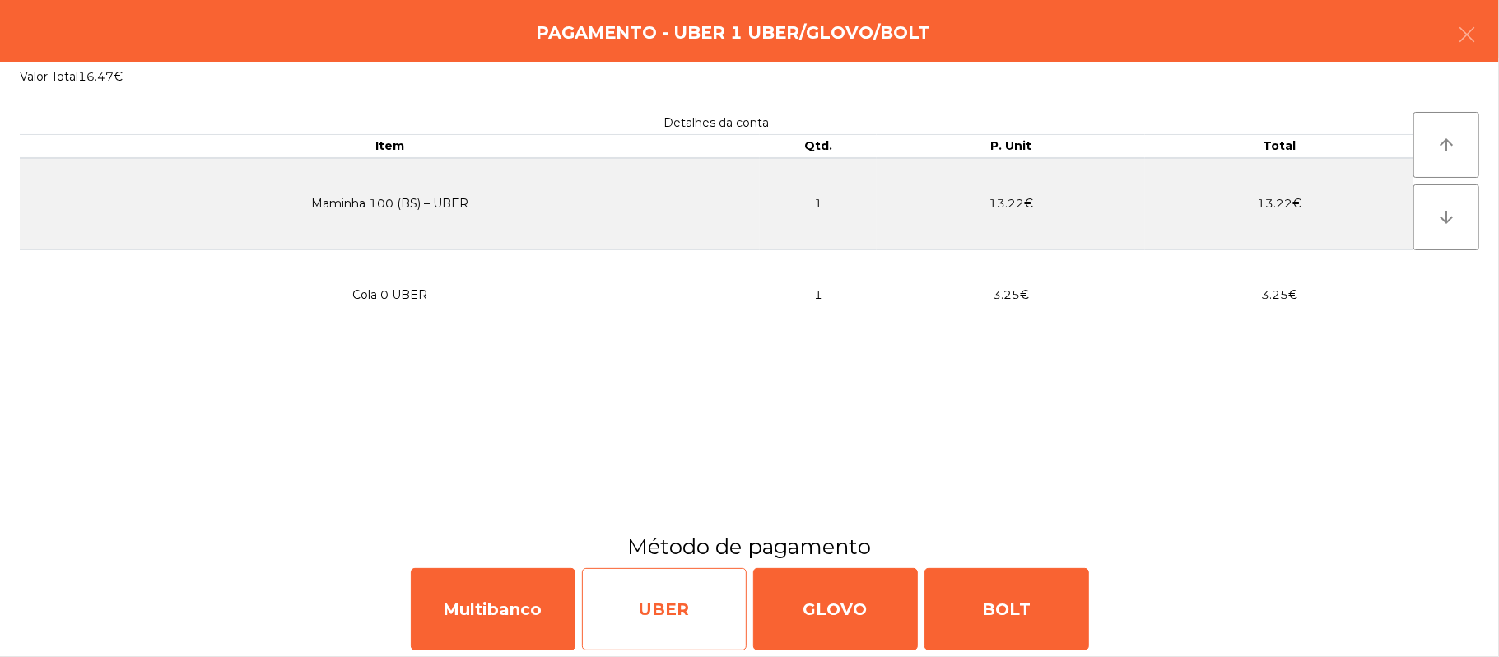
click at [659, 623] on div "UBER" at bounding box center [664, 609] width 165 height 82
select select "**"
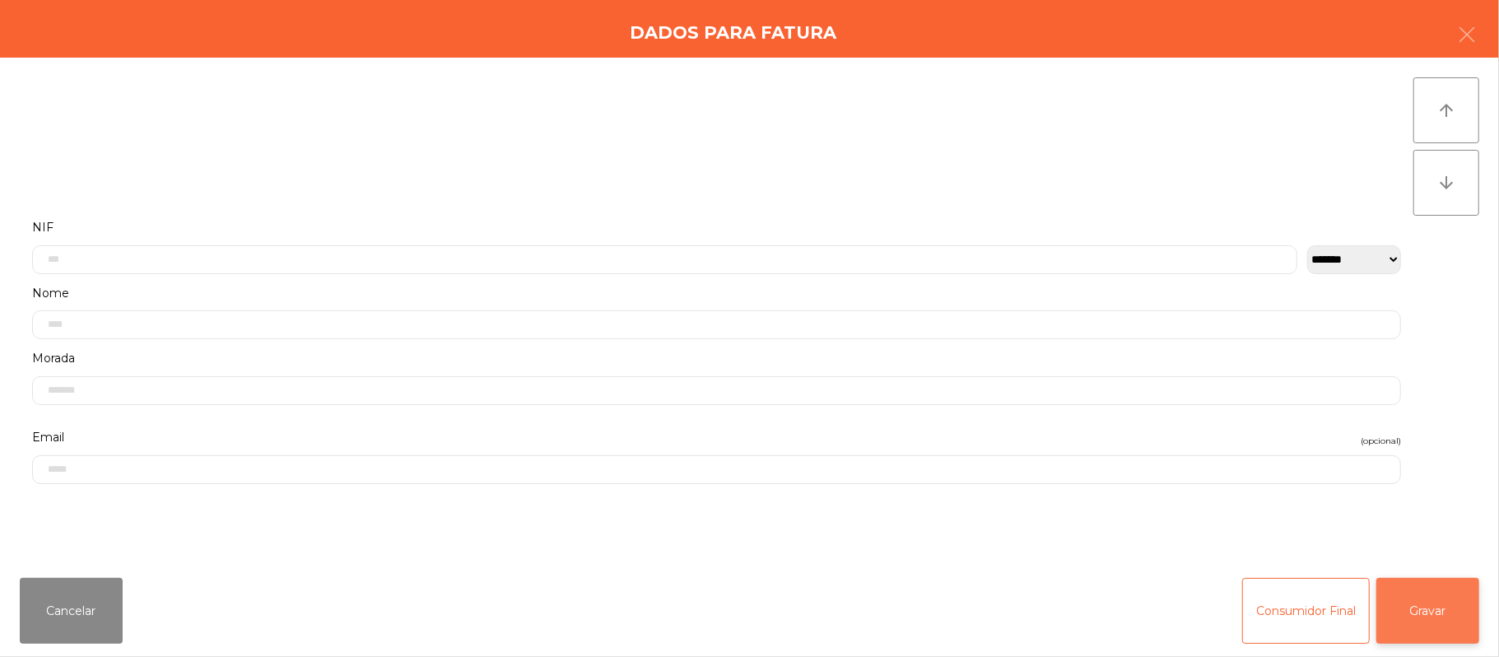
click at [1433, 617] on button "Gravar" at bounding box center [1427, 611] width 103 height 66
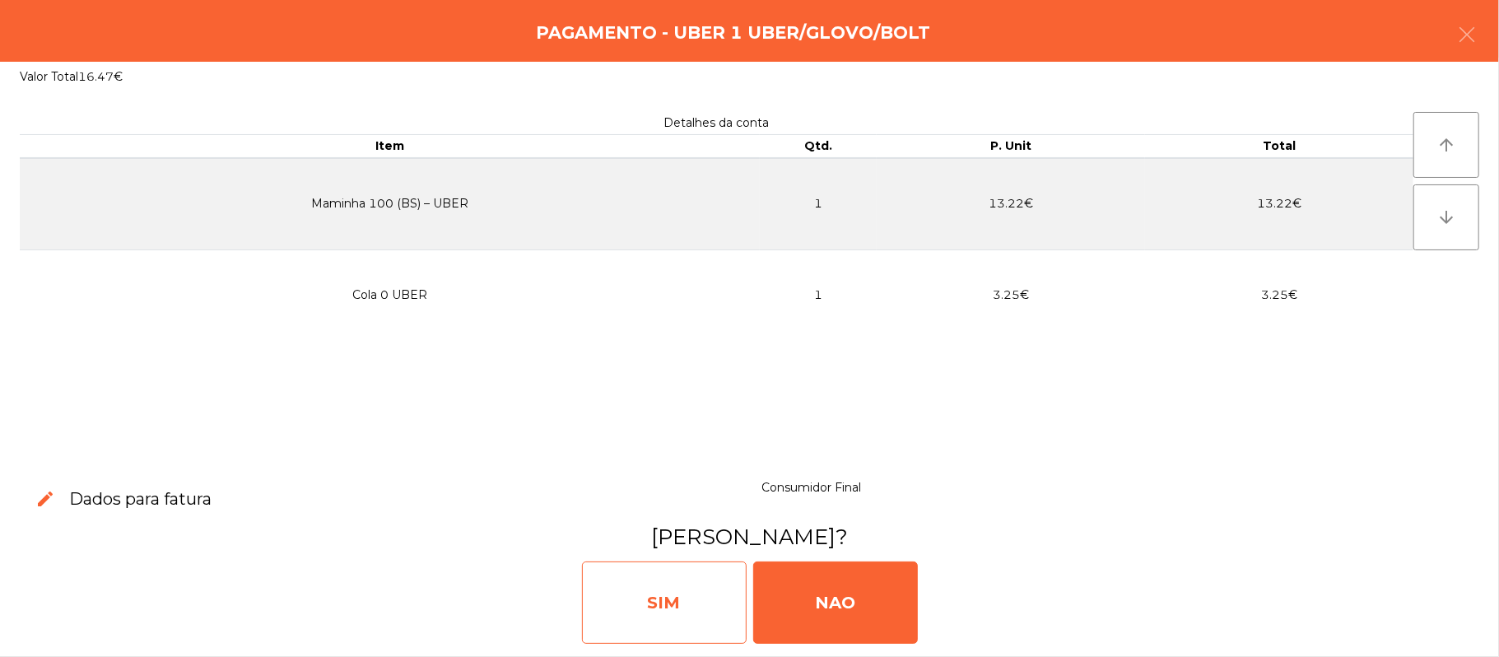
click at [649, 589] on div "SIM" at bounding box center [664, 602] width 165 height 82
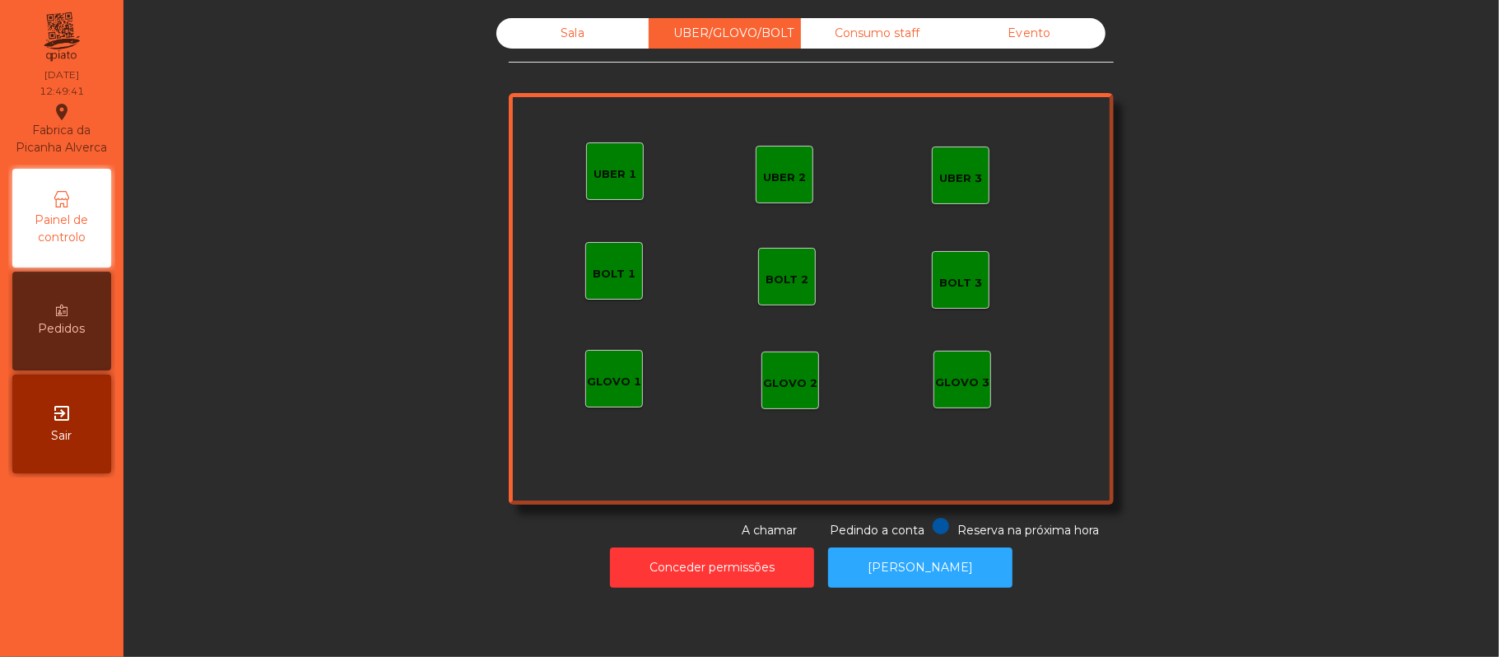
click at [775, 175] on div "UBER 2" at bounding box center [784, 178] width 43 height 16
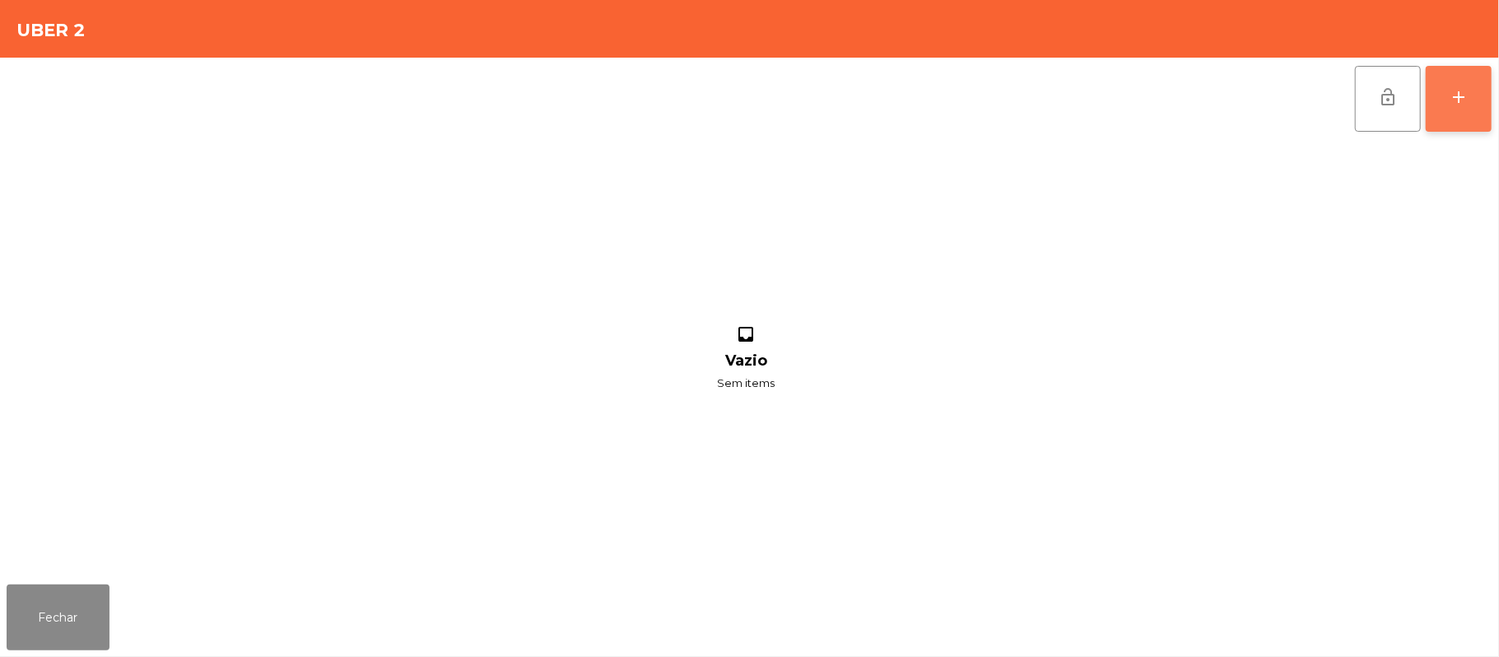
click at [1462, 100] on div "add" at bounding box center [1459, 97] width 20 height 20
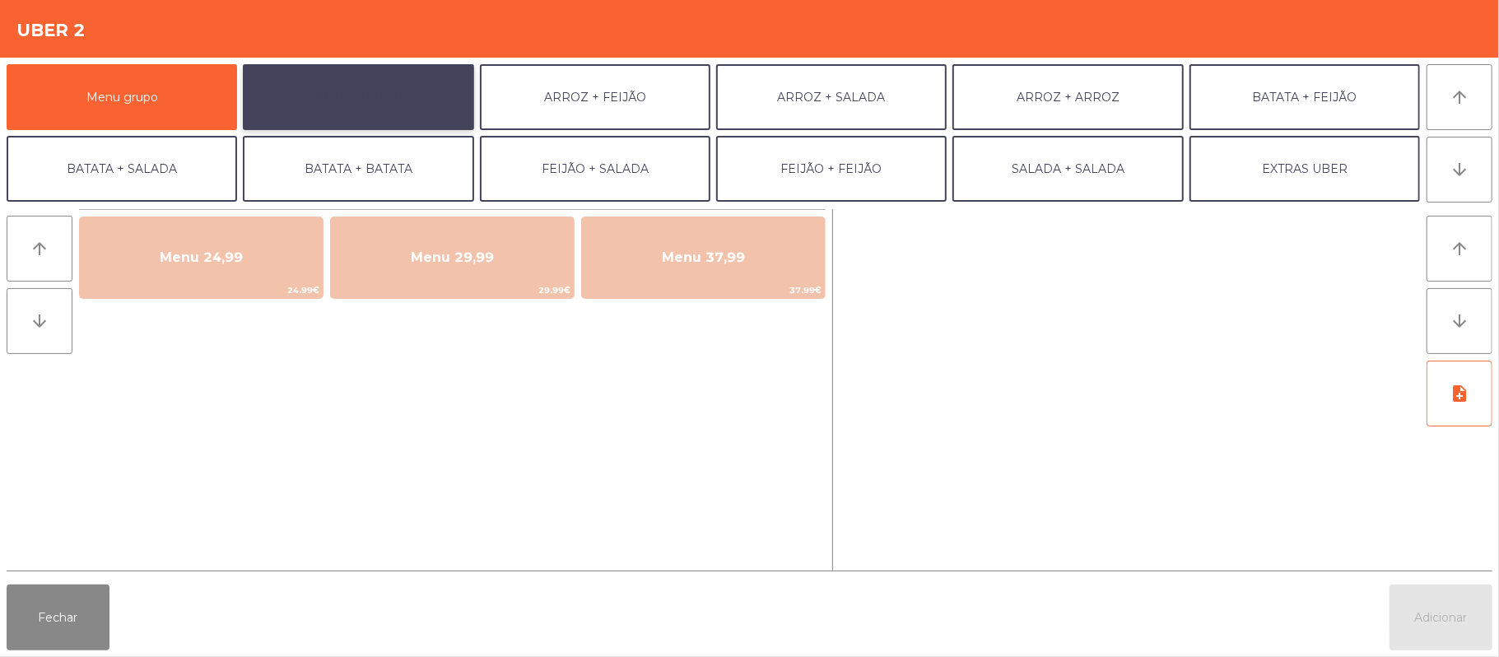
click at [397, 67] on button "ARROZ + BATATAS" at bounding box center [358, 97] width 230 height 66
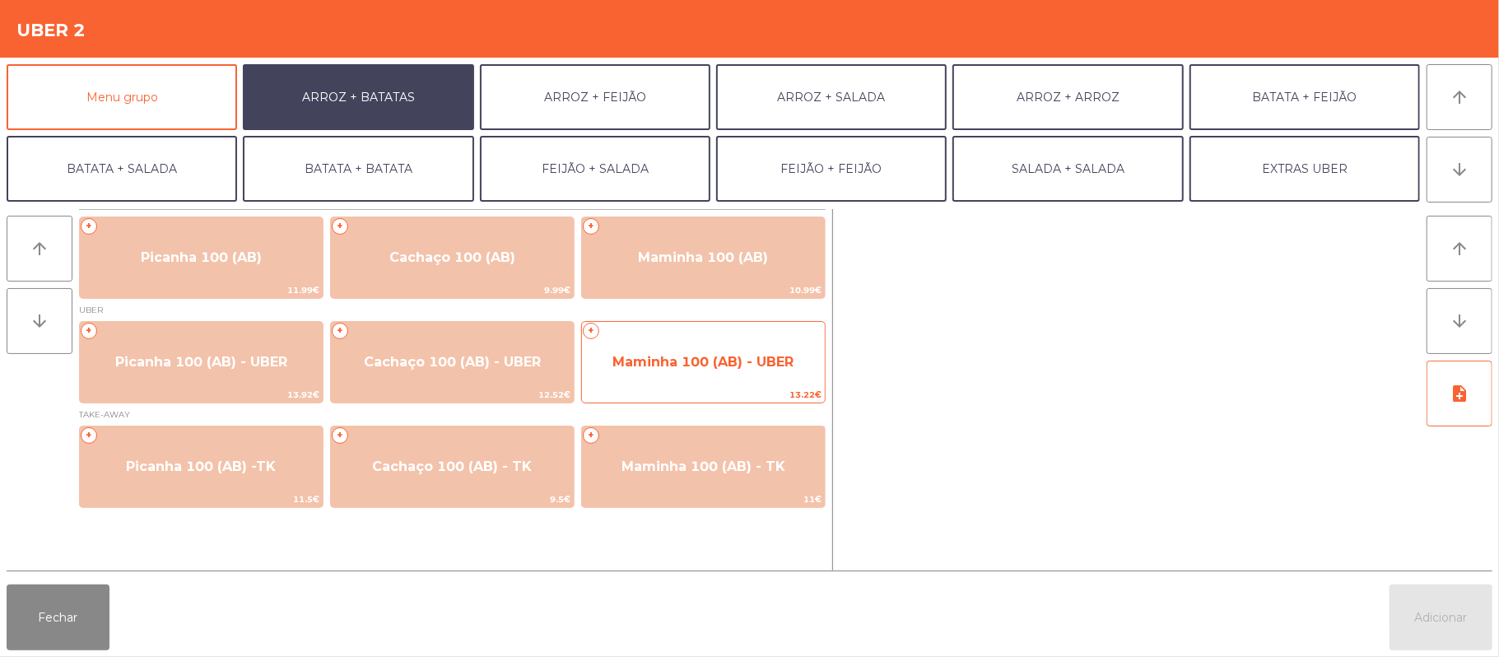
click at [711, 361] on span "Maminha 100 (AB) - UBER" at bounding box center [702, 362] width 181 height 16
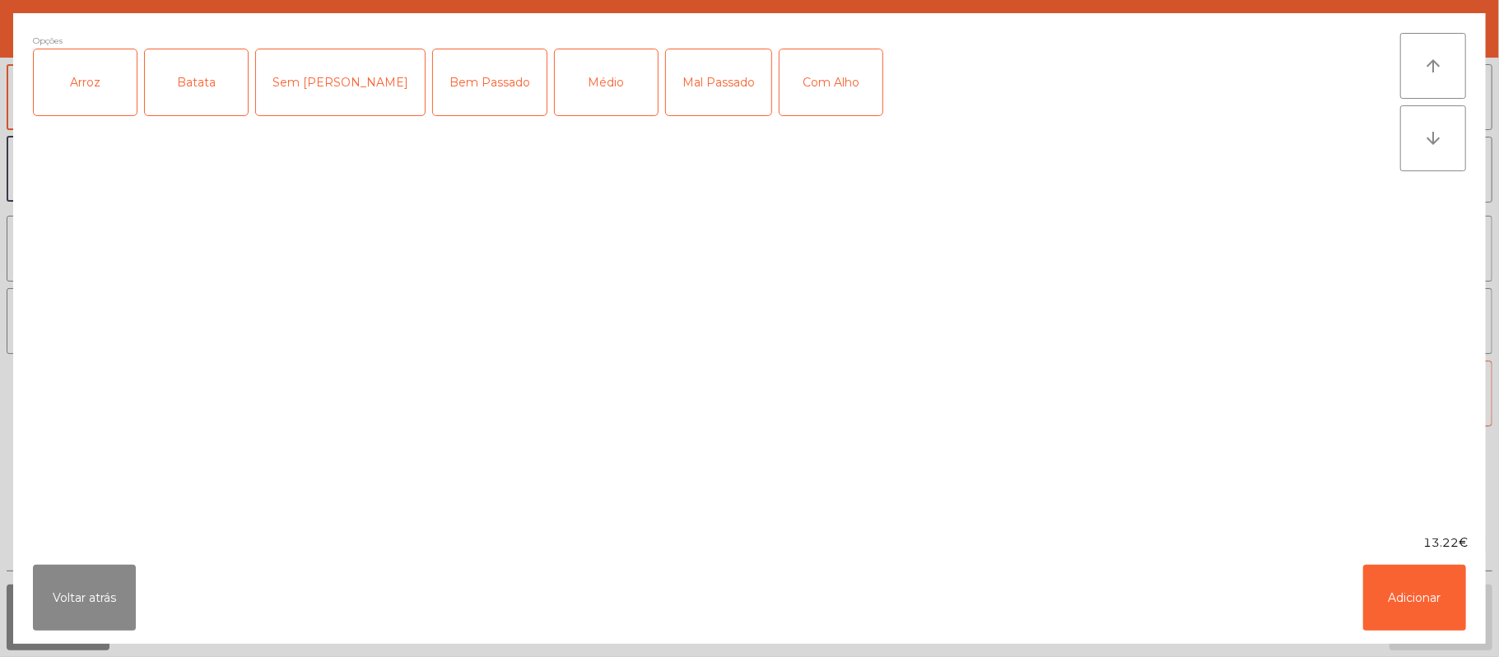
click at [119, 99] on div "Arroz" at bounding box center [85, 82] width 103 height 66
click at [205, 100] on div "Batata" at bounding box center [196, 82] width 103 height 66
click at [555, 54] on div "Médio" at bounding box center [606, 82] width 103 height 66
click at [779, 72] on div "Com Alho" at bounding box center [830, 82] width 103 height 66
click at [1417, 587] on button "Adicionar" at bounding box center [1414, 598] width 103 height 66
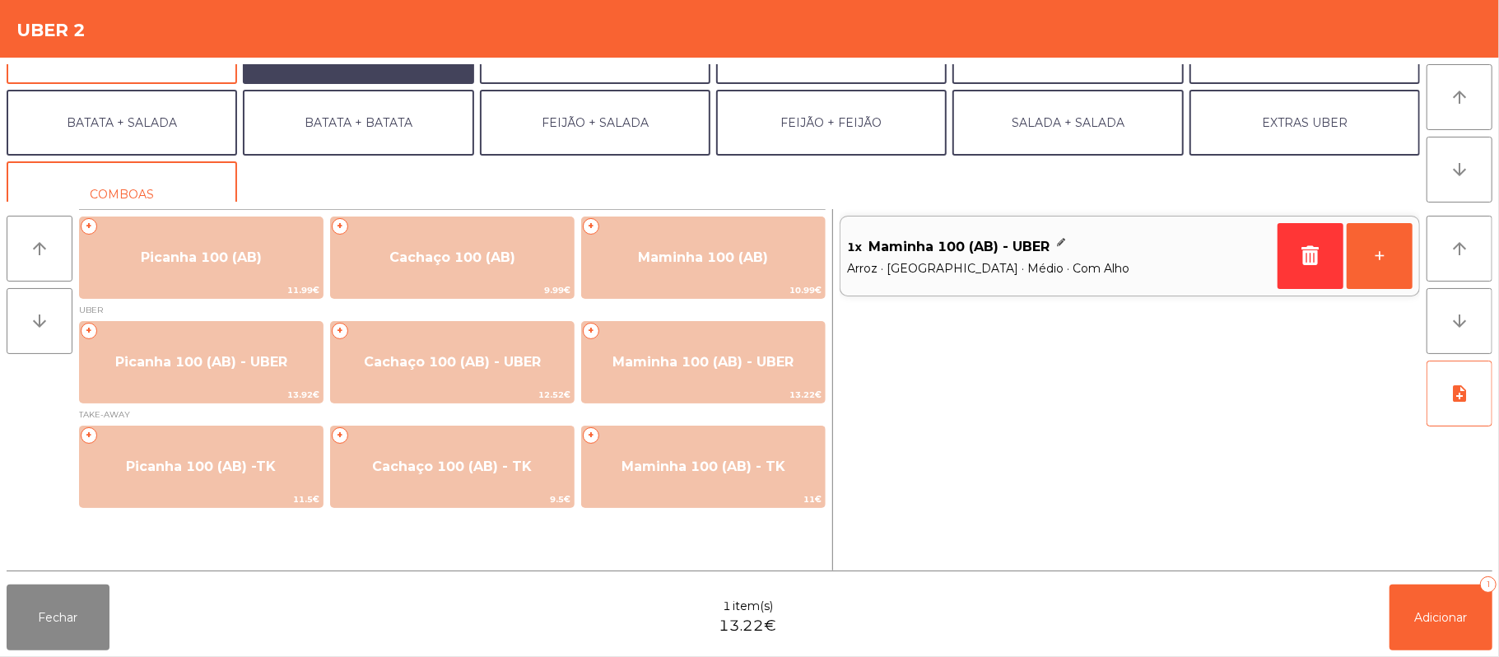
scroll to position [71, 0]
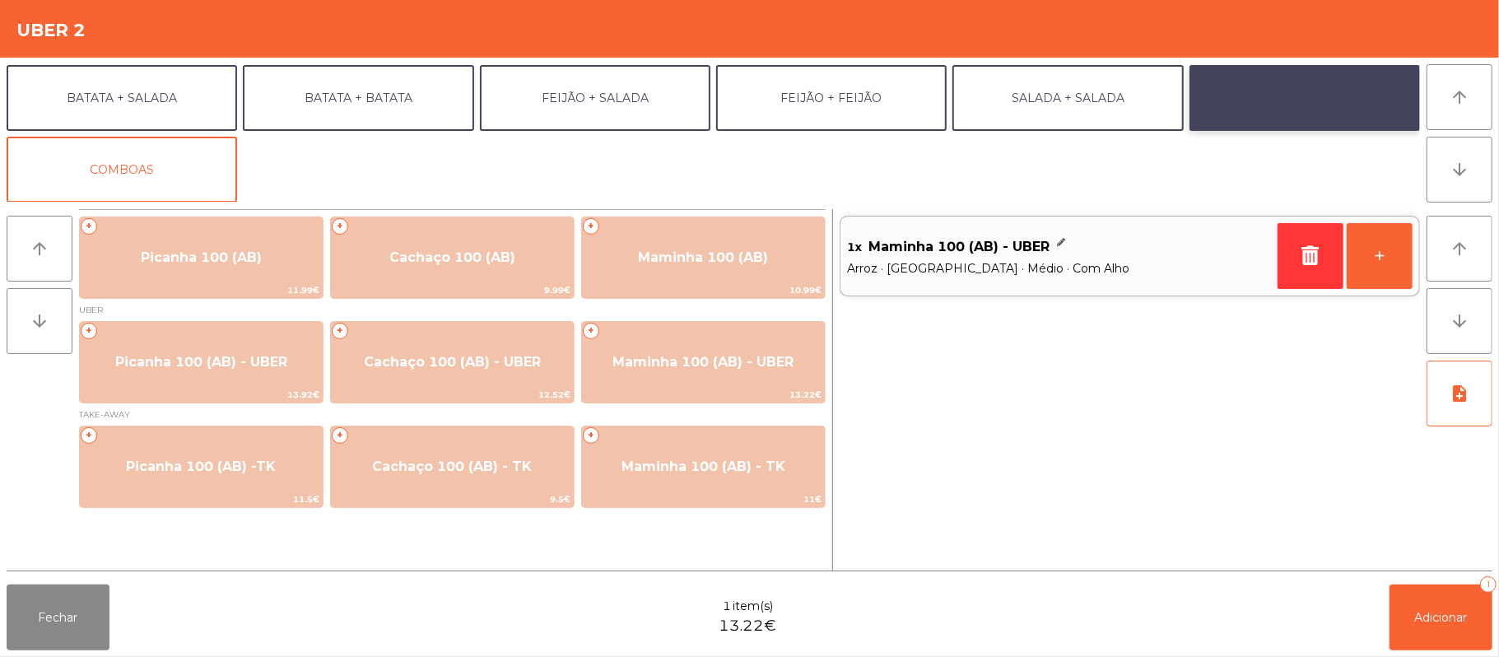
click at [1291, 105] on button "EXTRAS UBER" at bounding box center [1304, 98] width 230 height 66
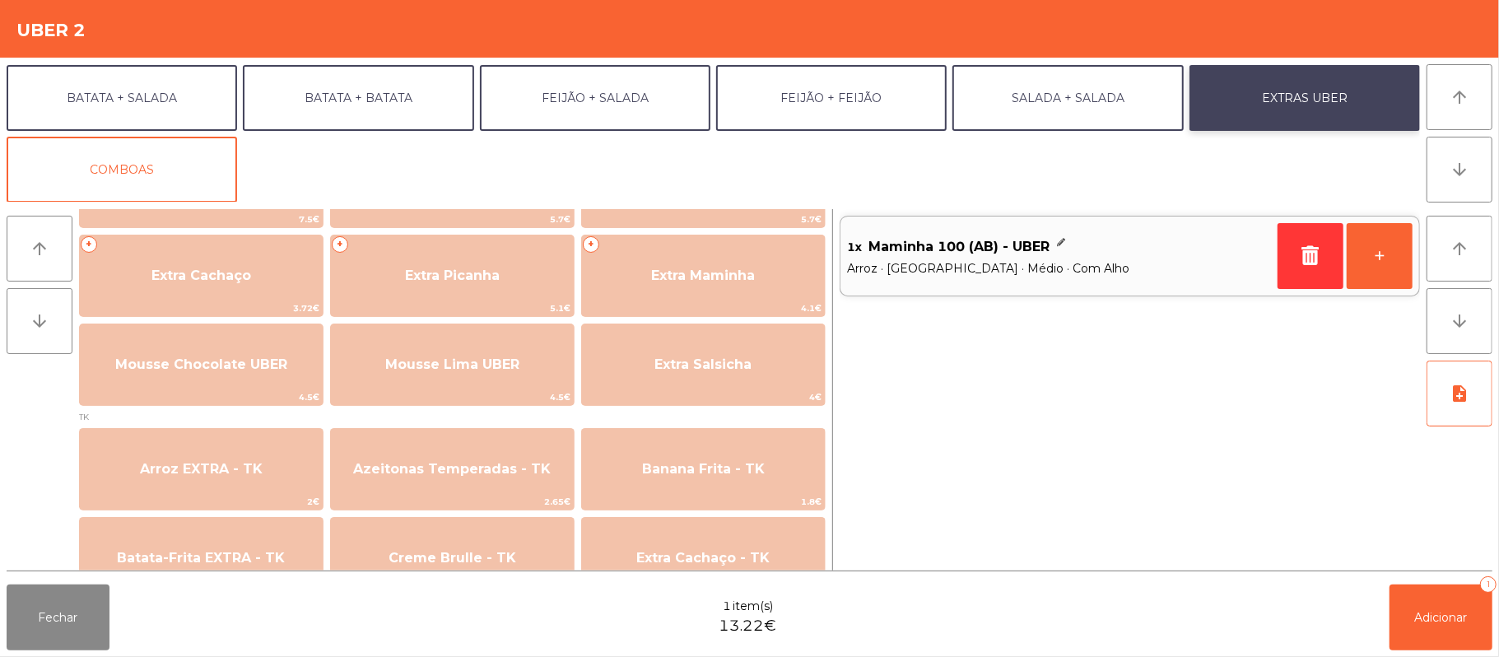
scroll to position [444, 0]
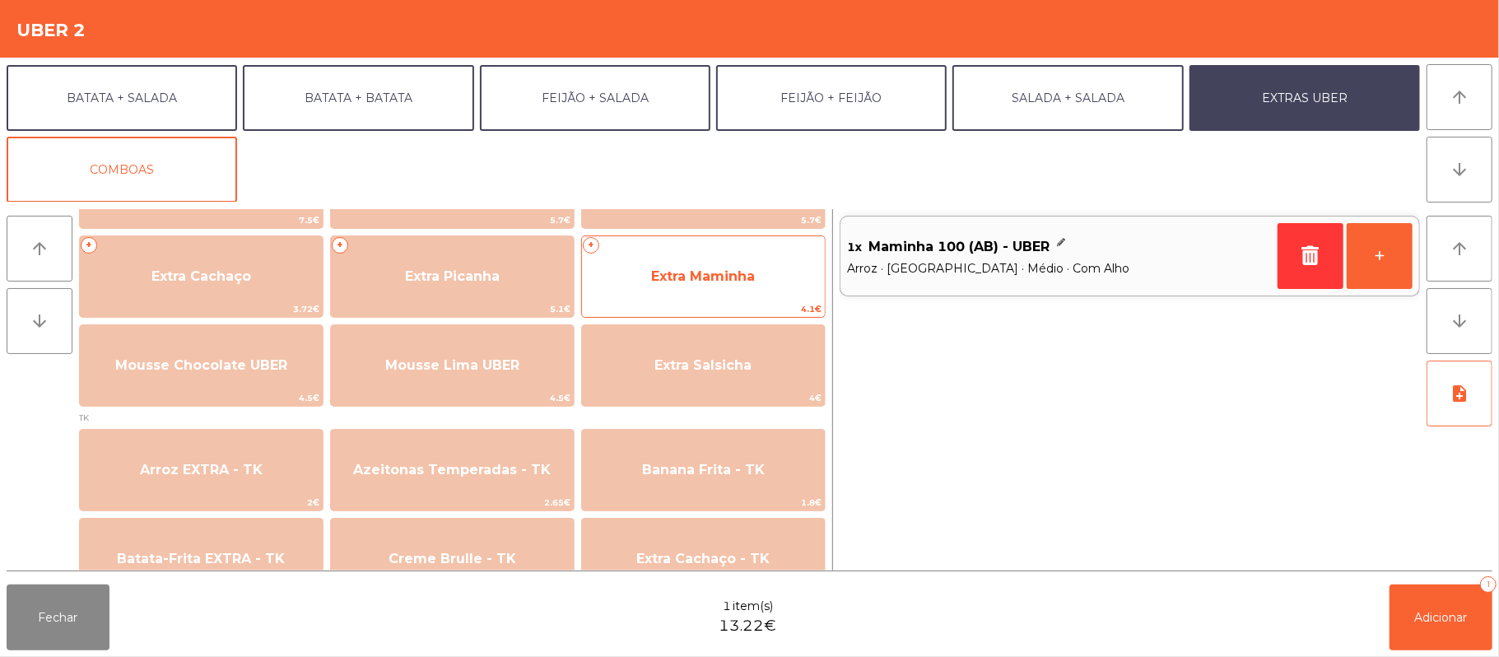
click at [718, 277] on span "Extra Maminha" at bounding box center [703, 276] width 104 height 16
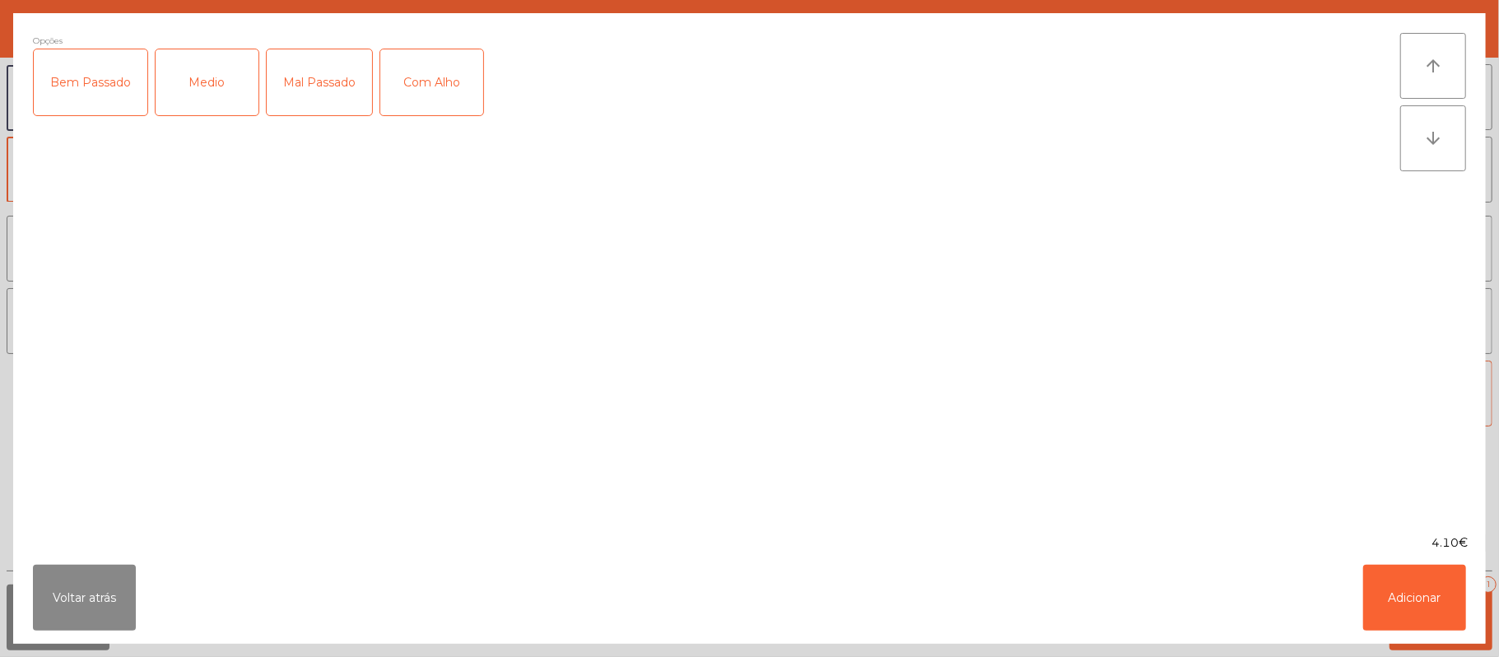
click at [211, 92] on div "Medio" at bounding box center [207, 82] width 103 height 66
click at [440, 66] on div "Com Alho" at bounding box center [431, 82] width 103 height 66
click at [1422, 613] on button "Adicionar" at bounding box center [1414, 598] width 103 height 66
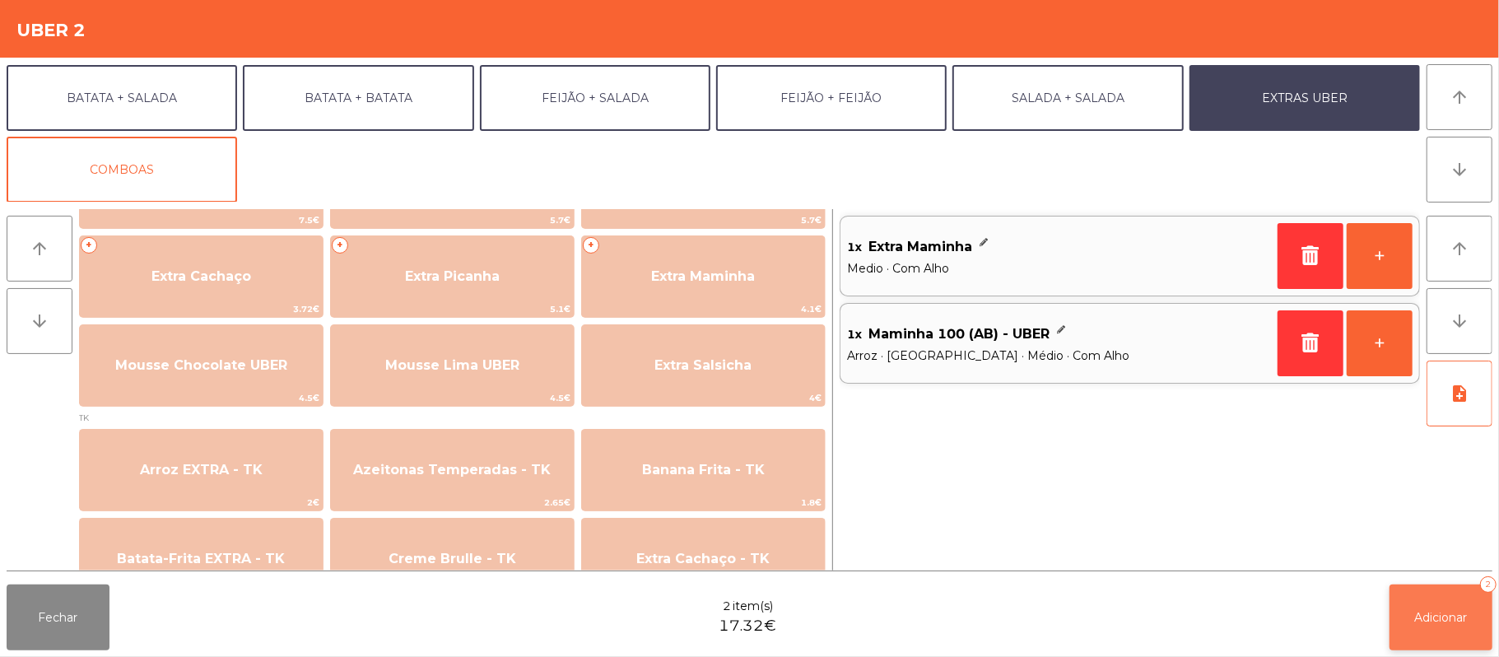
click at [1450, 633] on button "Adicionar 2" at bounding box center [1440, 617] width 103 height 66
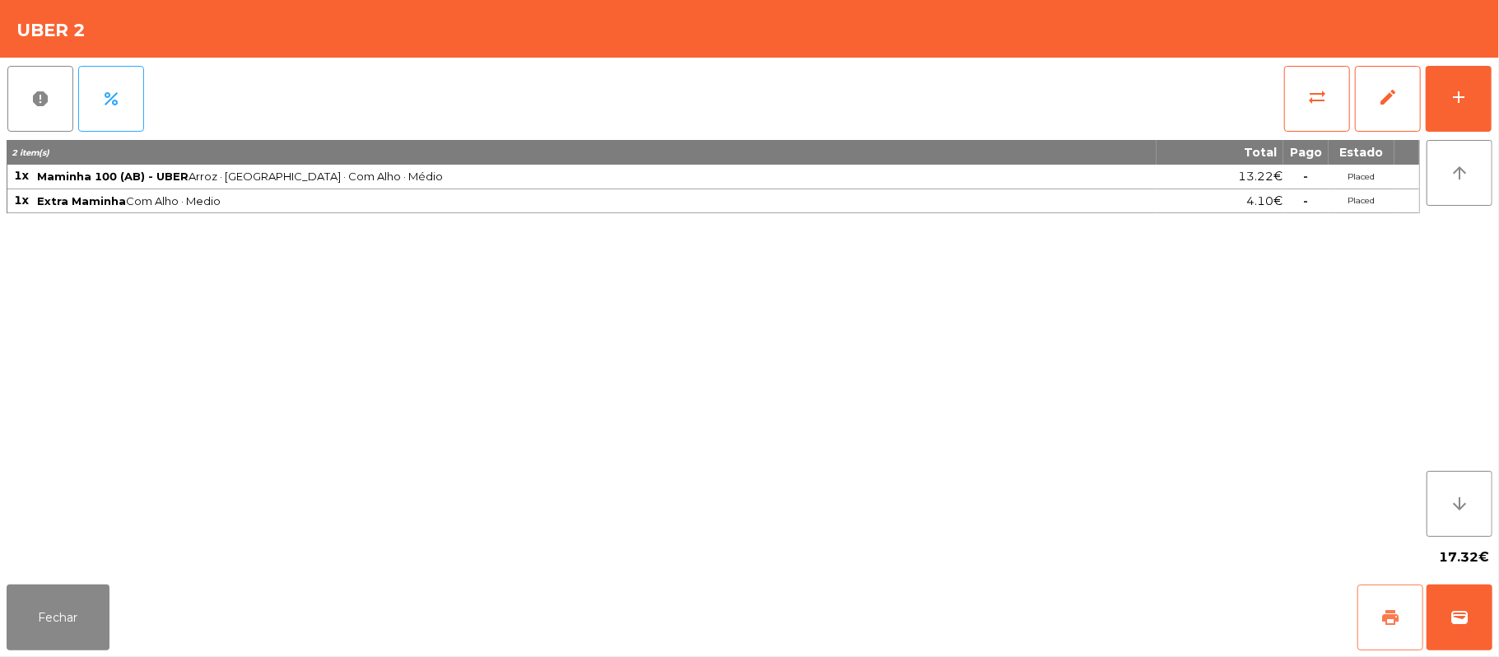
click at [1371, 617] on button "print" at bounding box center [1390, 617] width 66 height 66
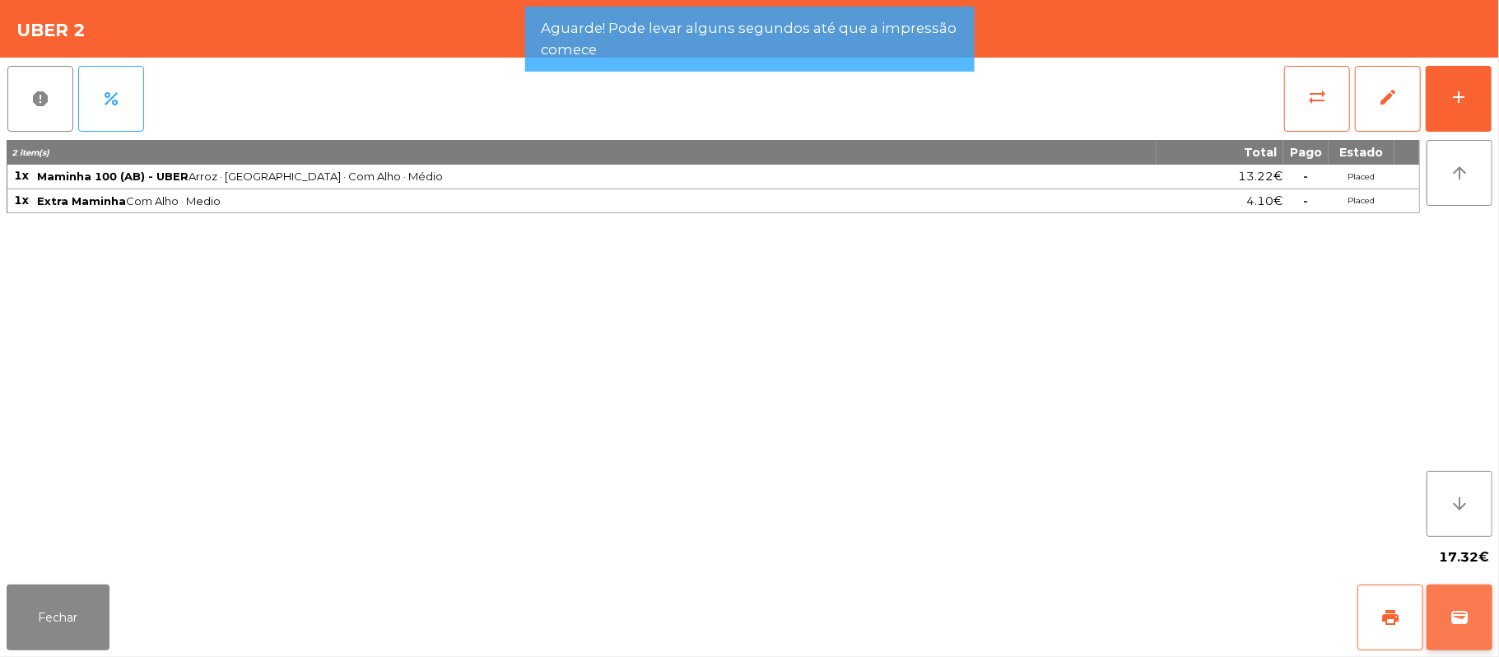
click at [1453, 627] on button "wallet" at bounding box center [1459, 617] width 66 height 66
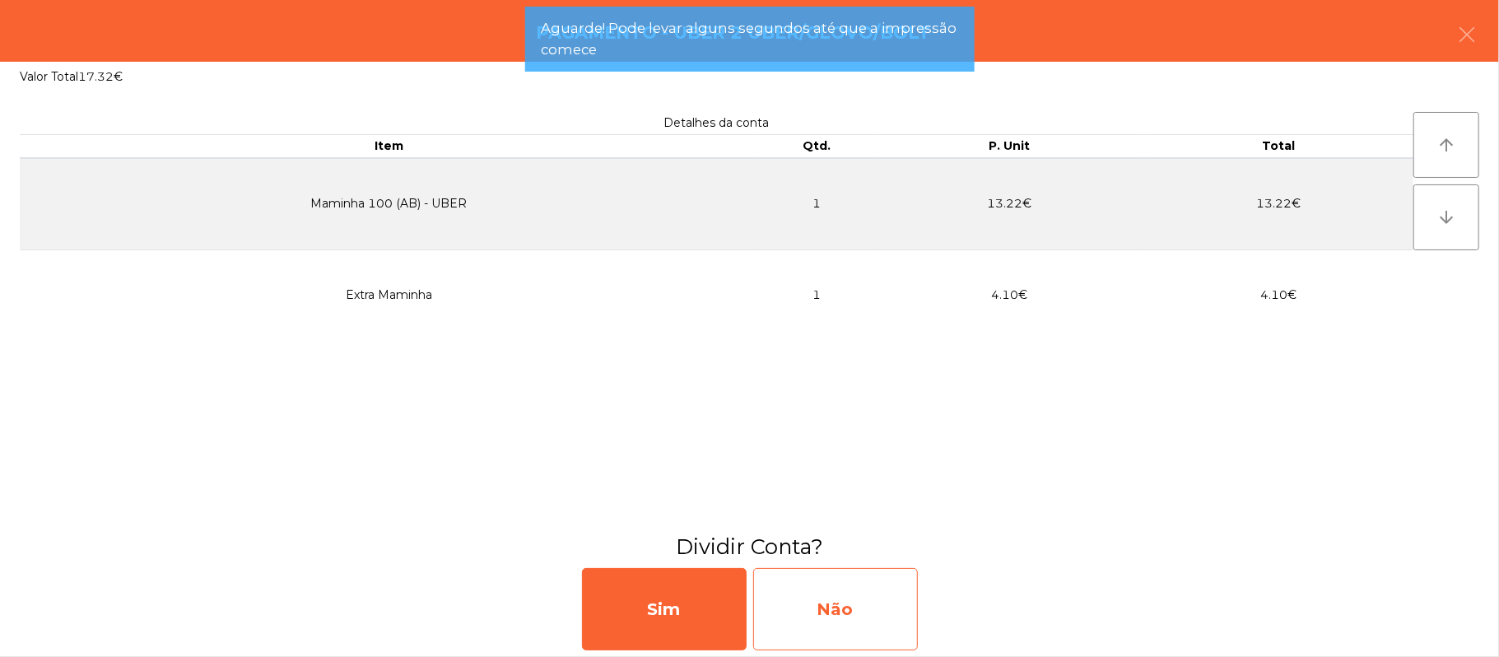
click at [837, 613] on div "Não" at bounding box center [835, 609] width 165 height 82
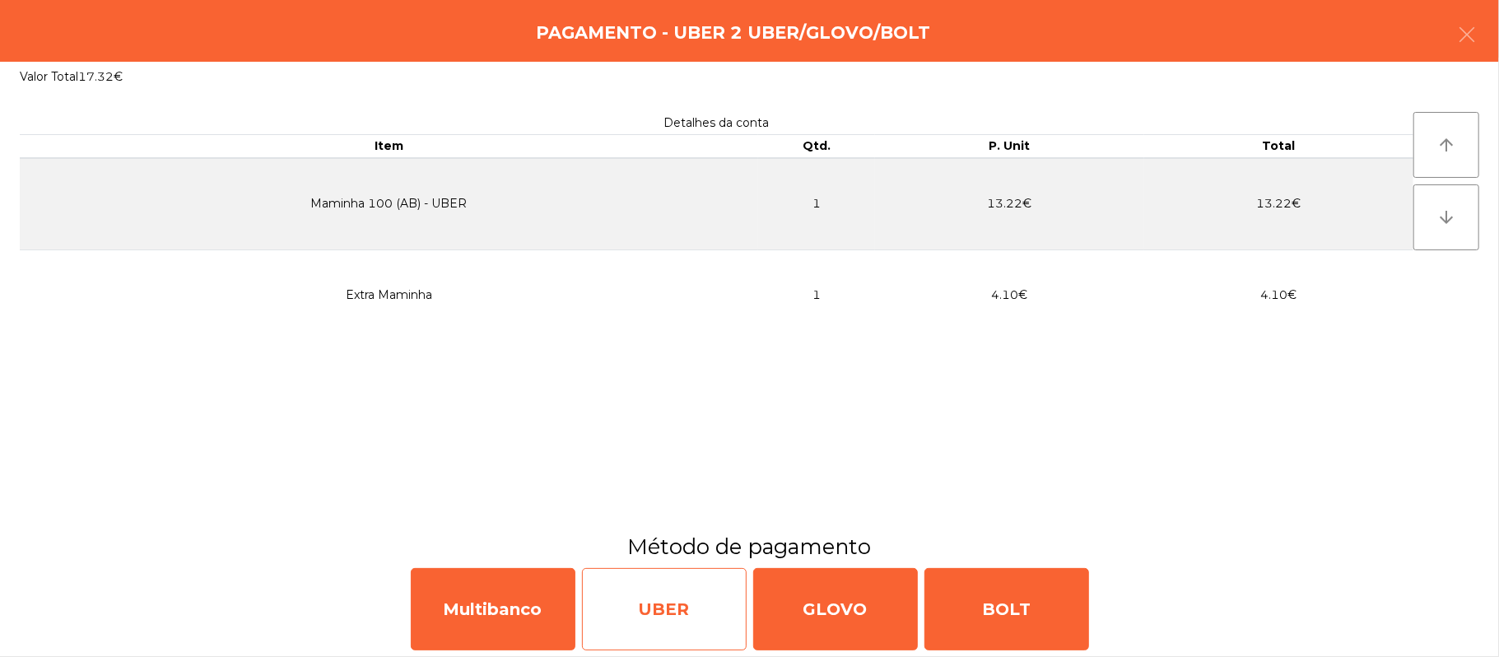
click at [689, 596] on div "UBER" at bounding box center [664, 609] width 165 height 82
select select "**"
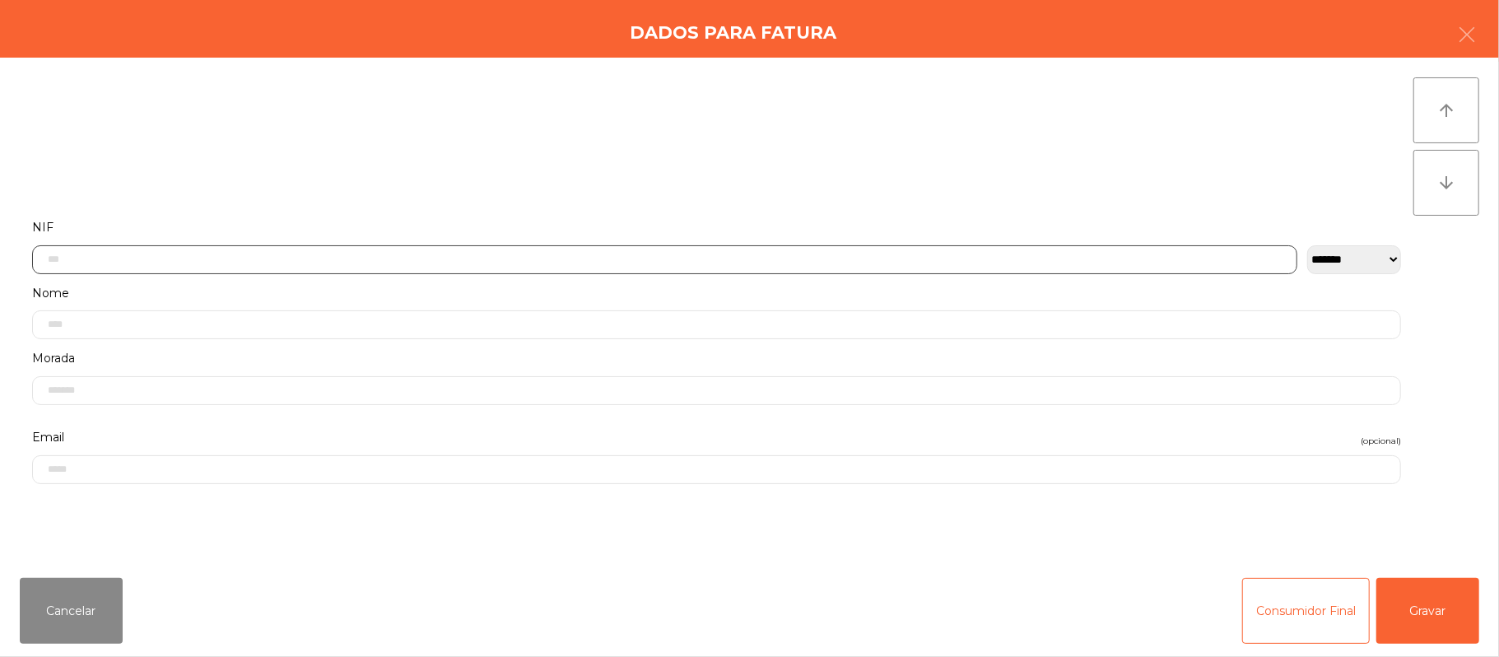
click at [547, 261] on input "text" at bounding box center [664, 259] width 1265 height 29
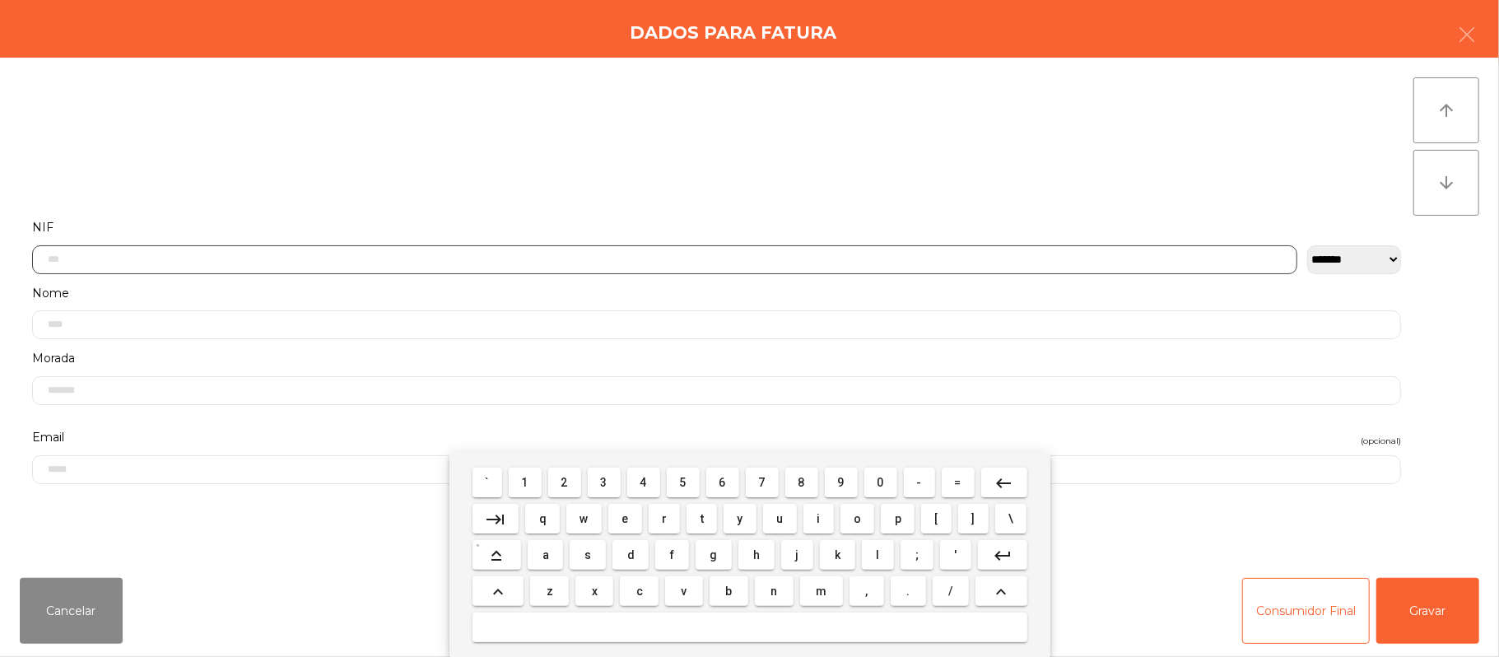
scroll to position [138, 0]
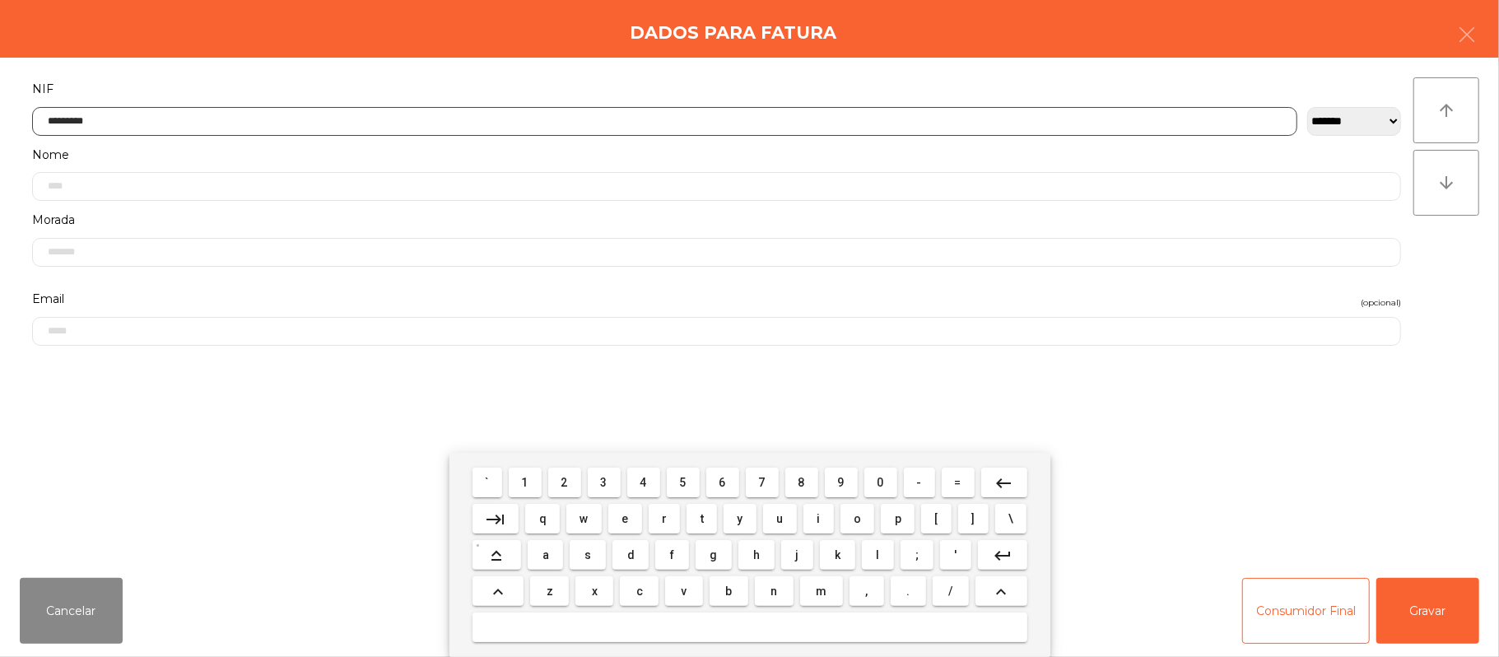
type input "*********"
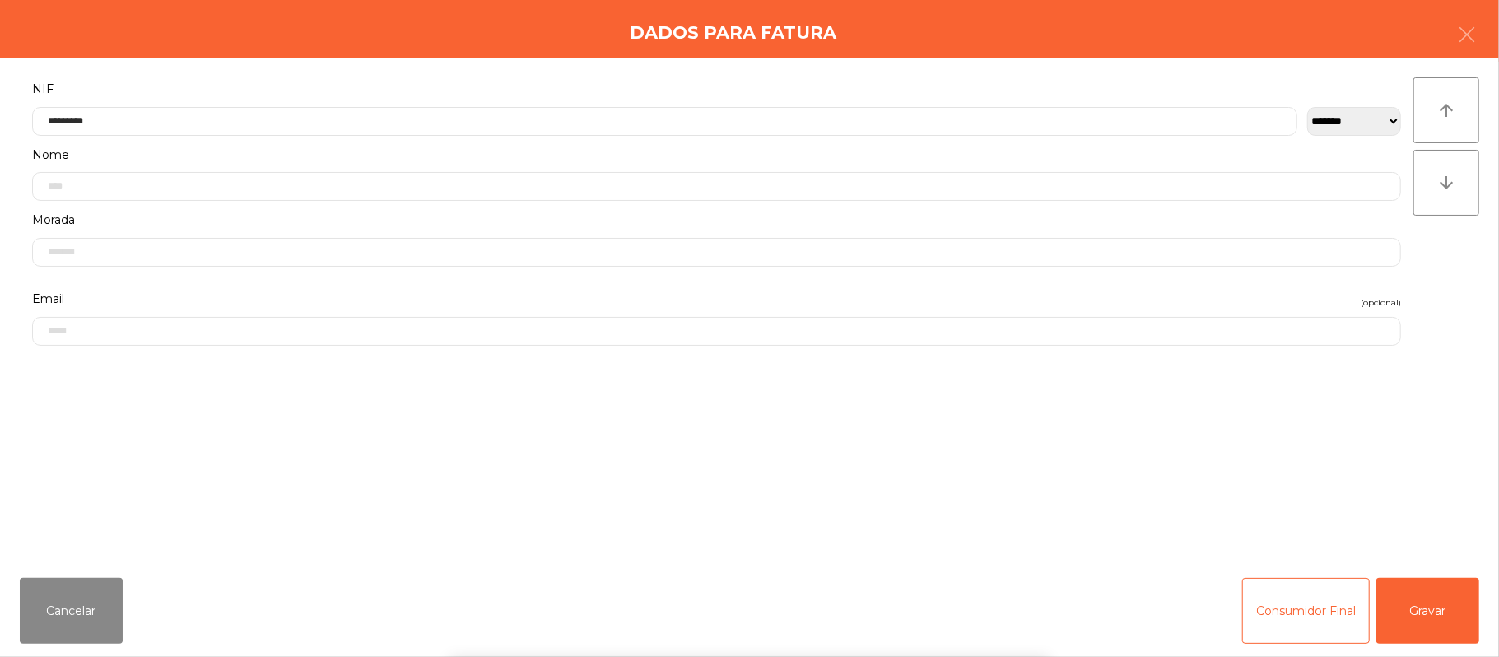
click at [1436, 607] on div "` 1 2 3 4 5 6 7 8 9 0 - = keyboard_backspace keyboard_tab q w e r t y u i o p […" at bounding box center [749, 555] width 1499 height 204
click at [1465, 611] on div "` 1 2 3 4 5 6 7 8 9 0 - = keyboard_backspace keyboard_tab q w e r t y u i o p […" at bounding box center [749, 555] width 1499 height 204
click at [1457, 607] on button "Gravar" at bounding box center [1427, 611] width 103 height 66
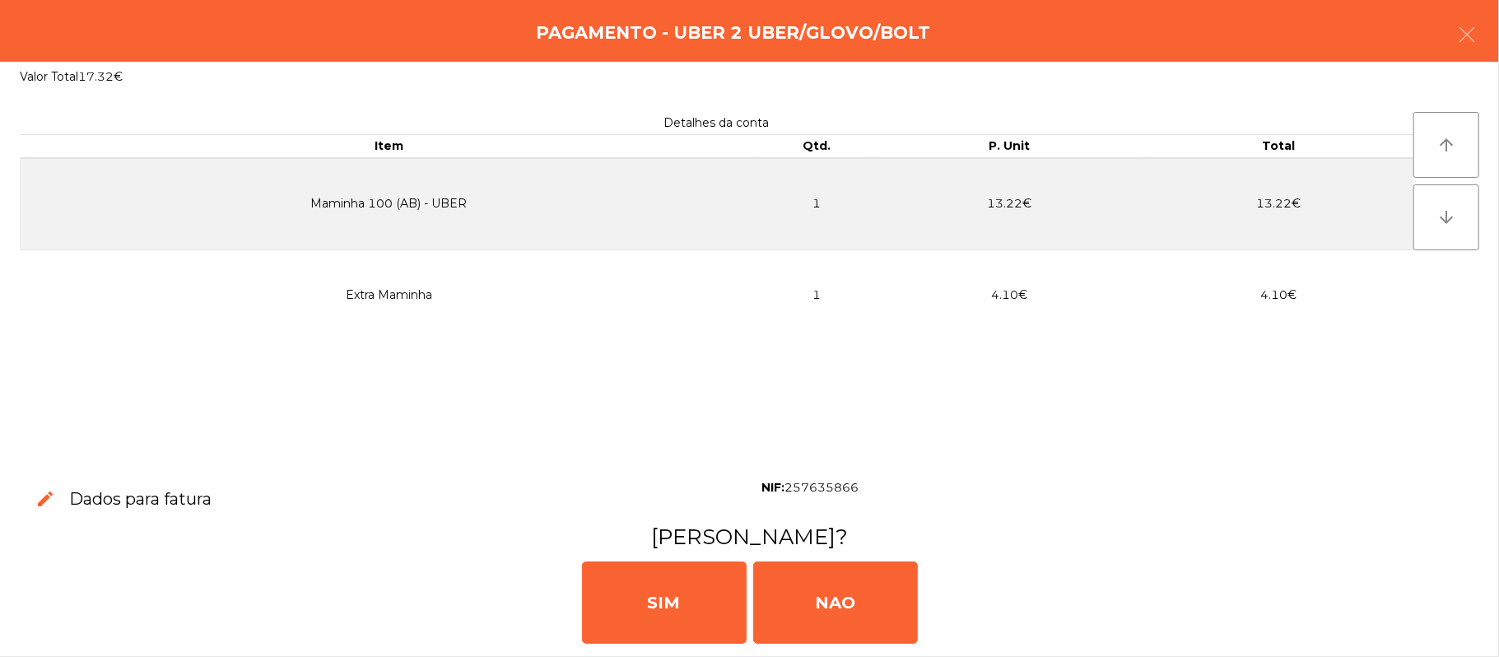
click at [1449, 600] on div "[PERSON_NAME]" at bounding box center [750, 600] width 1486 height 99
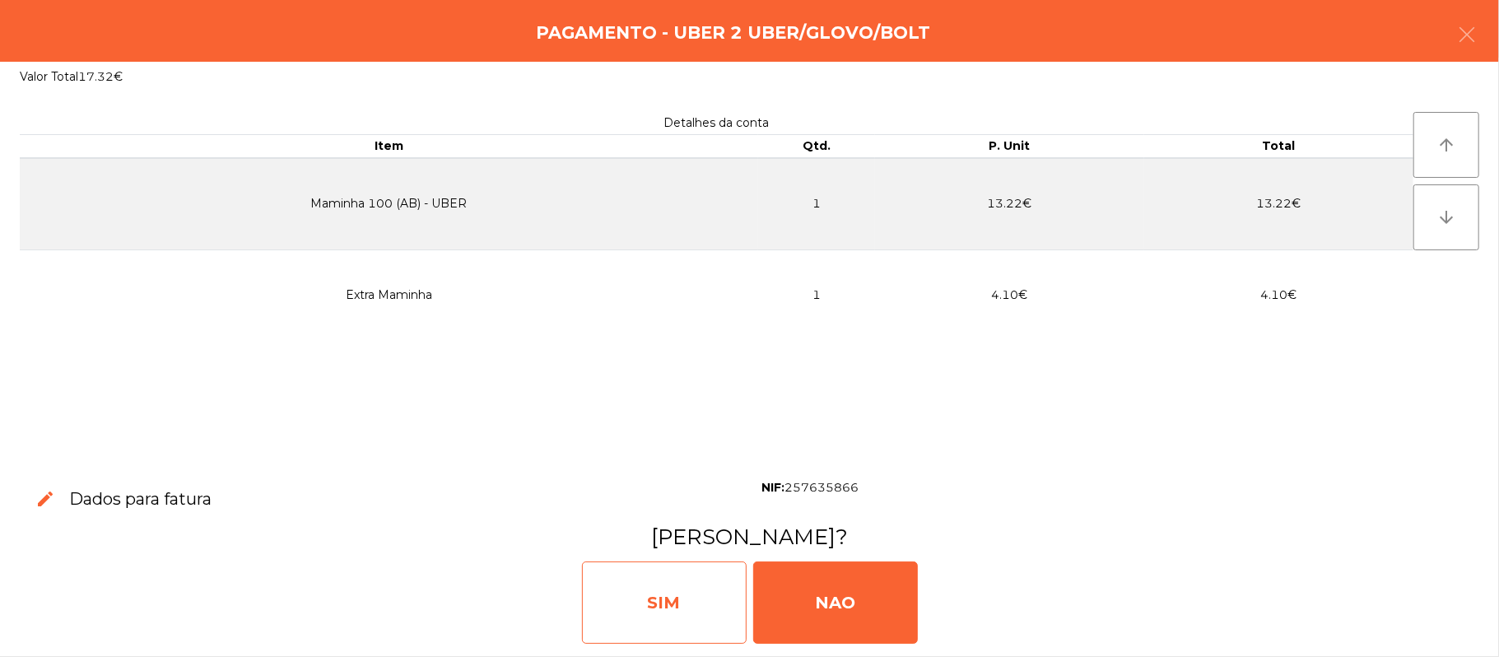
click at [637, 591] on div "SIM" at bounding box center [664, 602] width 165 height 82
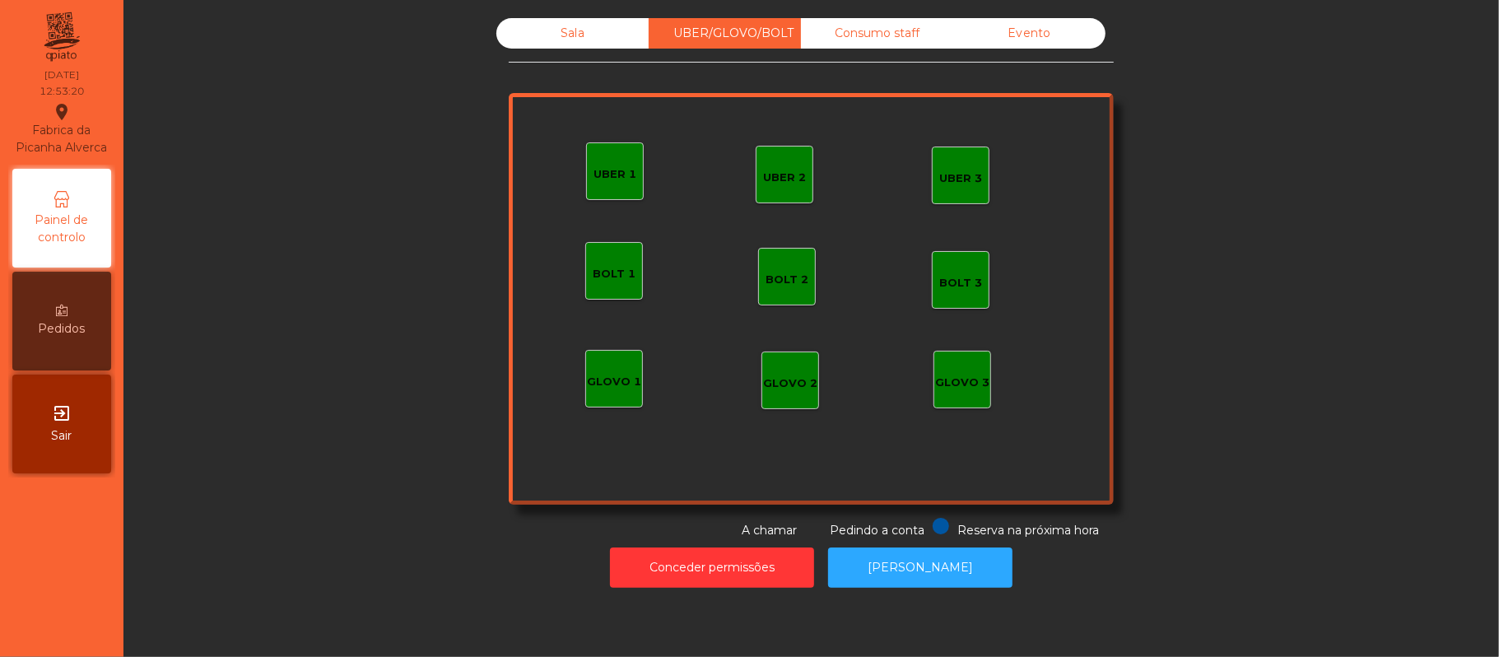
click at [565, 37] on div "Sala" at bounding box center [572, 33] width 152 height 30
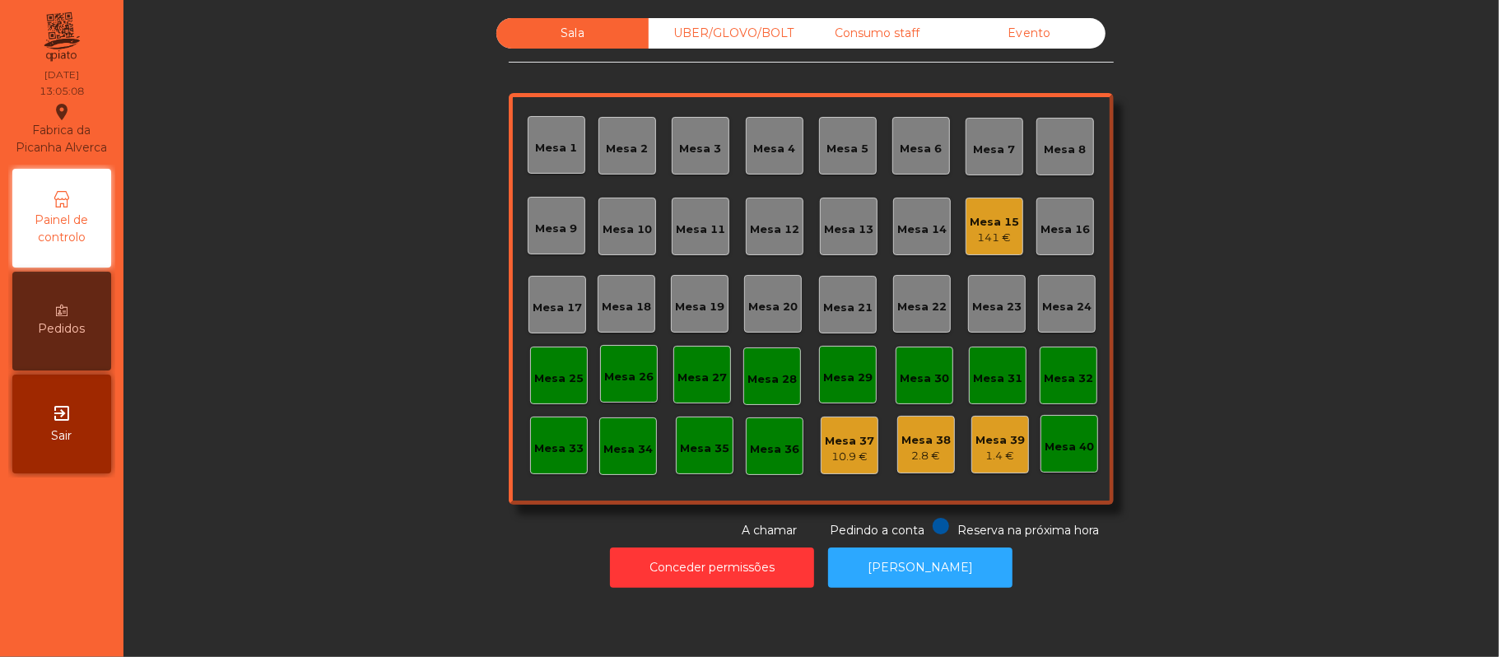
click at [982, 202] on div "Mesa 15 141 €" at bounding box center [995, 227] width 58 height 58
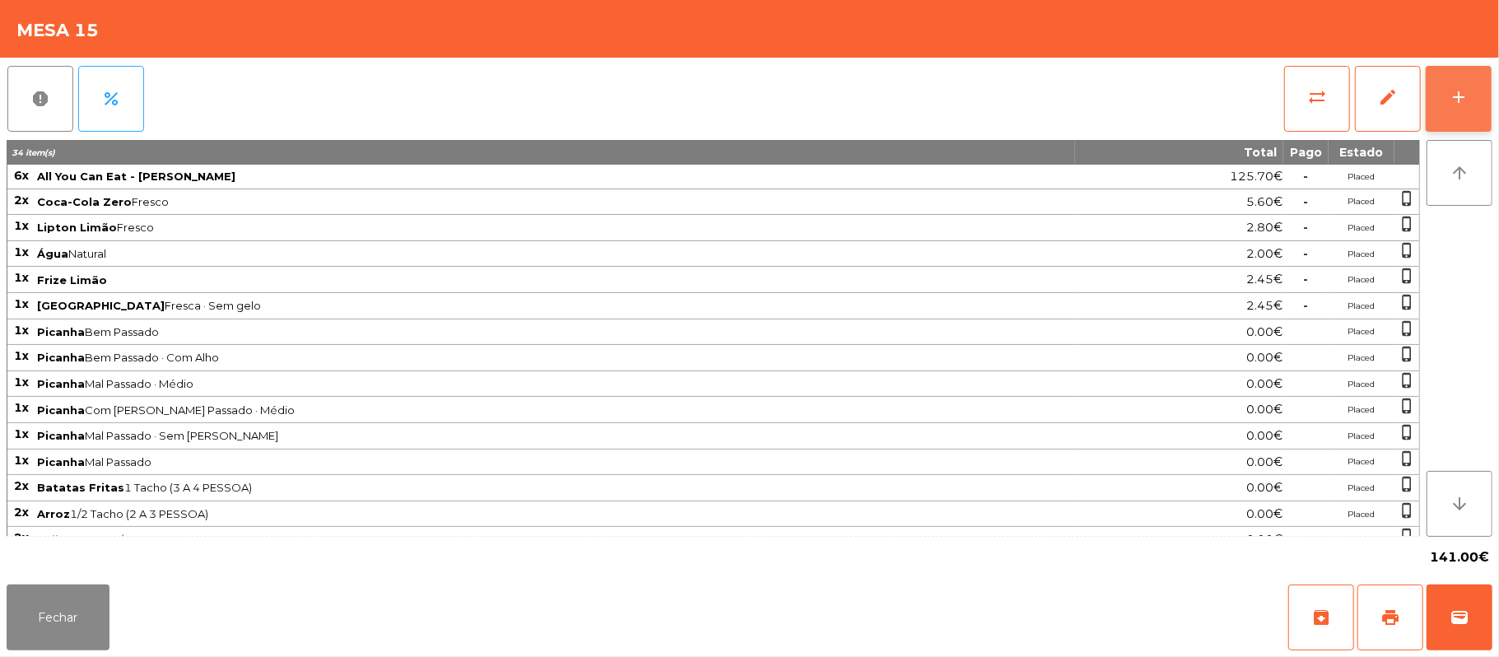
click at [1454, 79] on button "add" at bounding box center [1459, 99] width 66 height 66
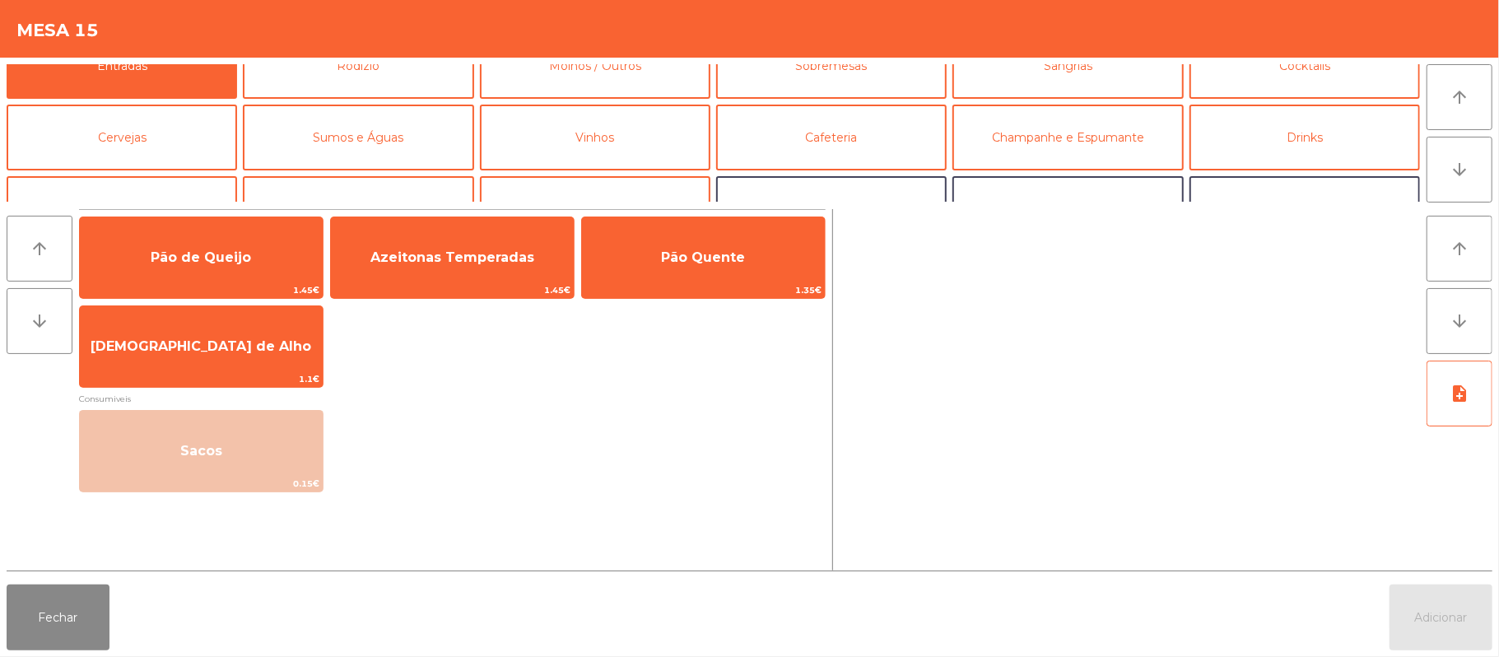
scroll to position [38, 0]
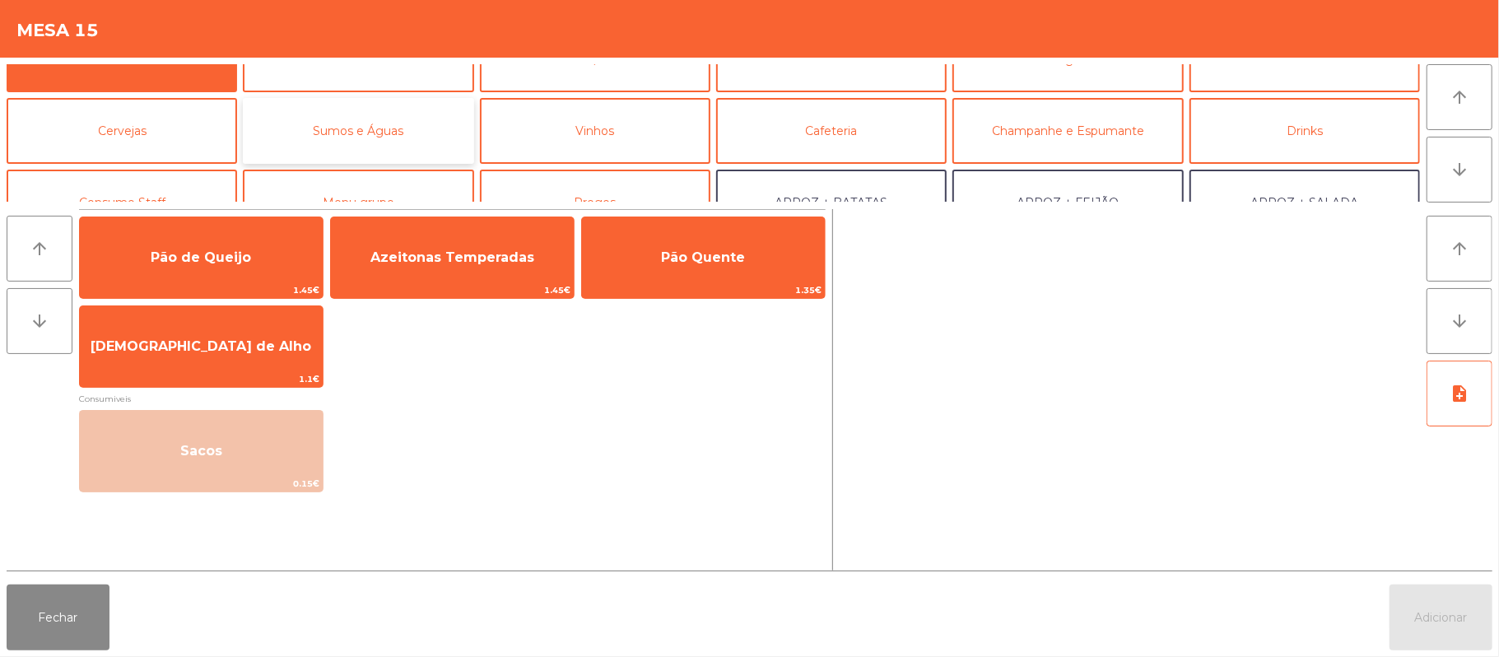
click at [420, 123] on button "Sumos e Águas" at bounding box center [358, 131] width 230 height 66
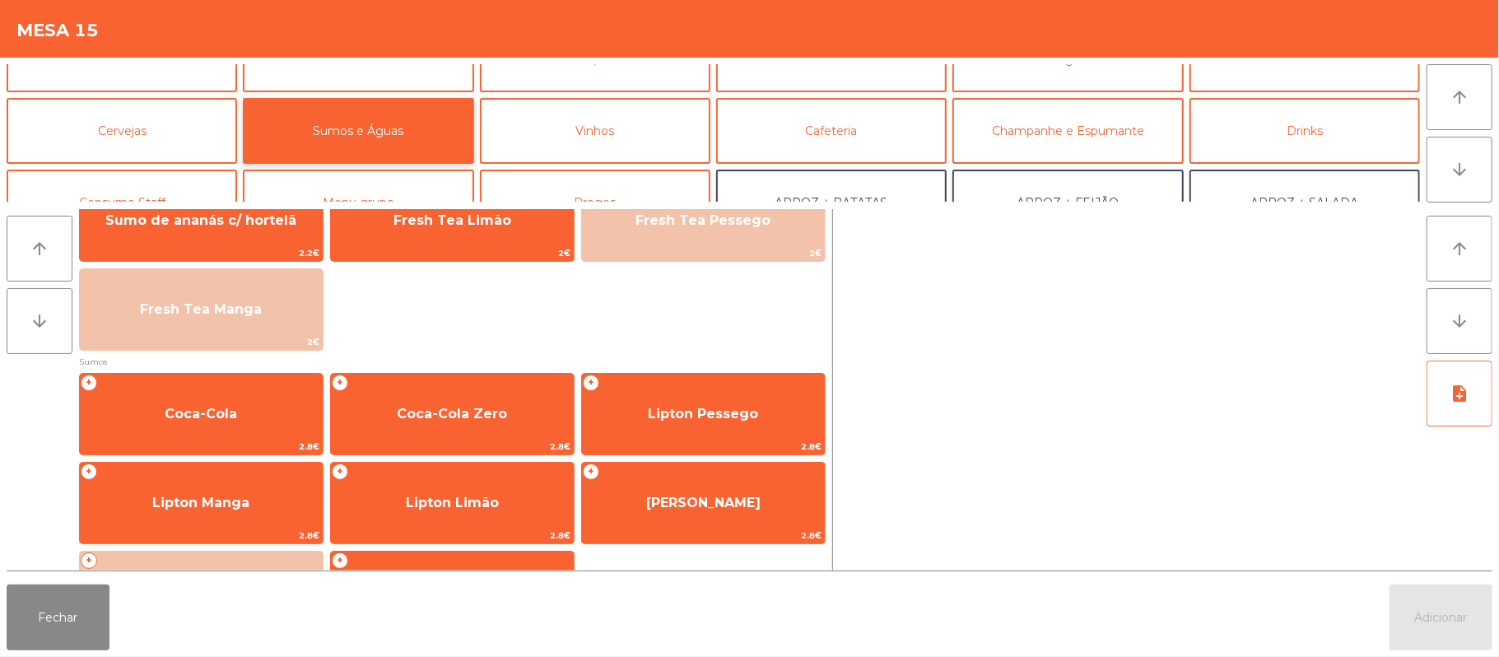
scroll to position [165, 0]
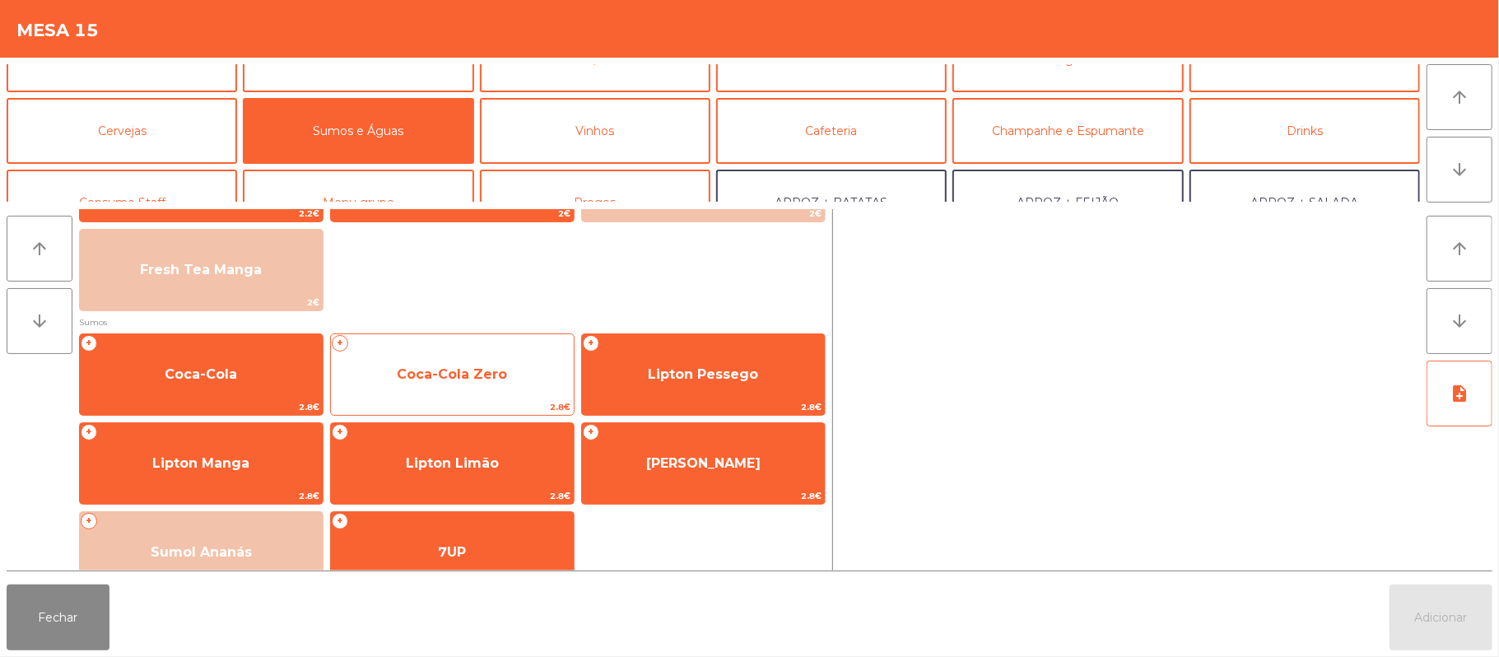
click at [524, 369] on span "Coca-Cola Zero" at bounding box center [452, 374] width 243 height 44
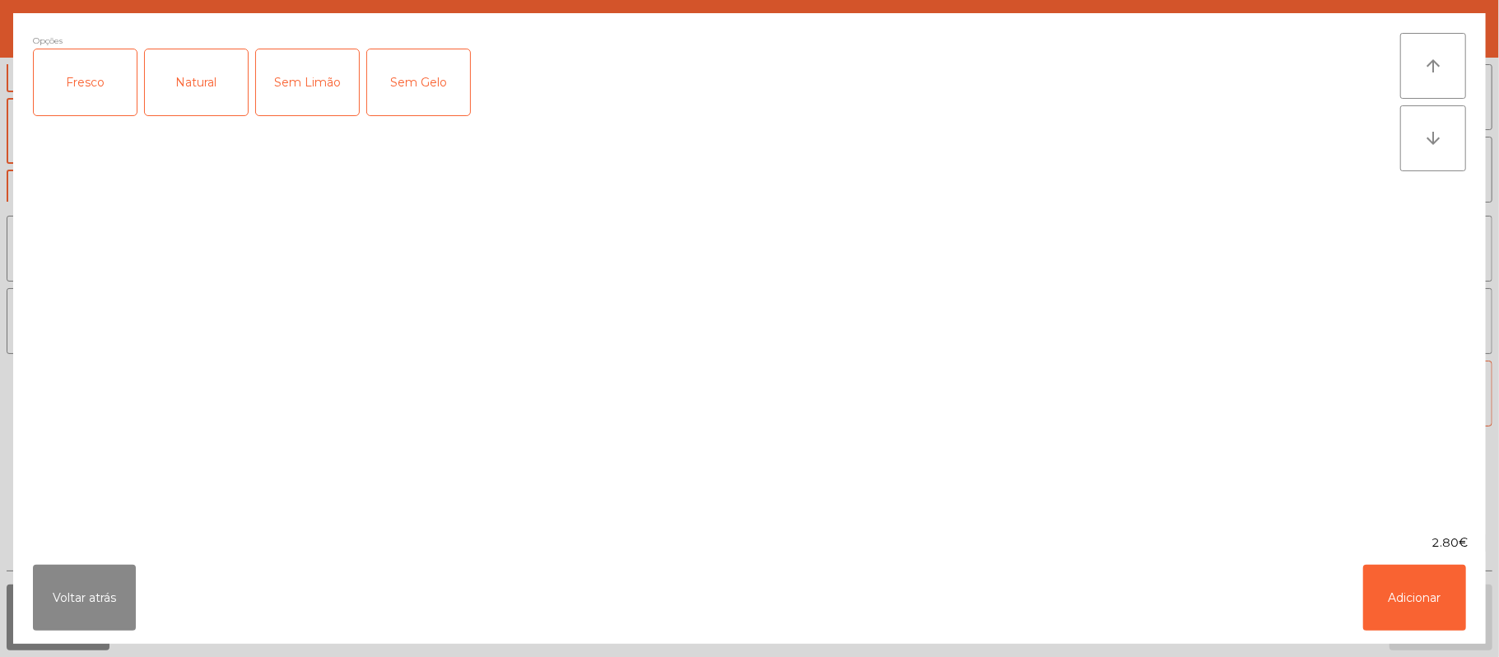
click at [102, 81] on div "Fresco" at bounding box center [85, 82] width 103 height 66
click at [1409, 646] on ngb-modal-window "Opções (Fresco) Fresco Natural Sem Limão Sem Gelo arrow_upward arrow_downward 2…" at bounding box center [749, 328] width 1499 height 657
click at [1412, 589] on button "Adicionar" at bounding box center [1414, 598] width 103 height 66
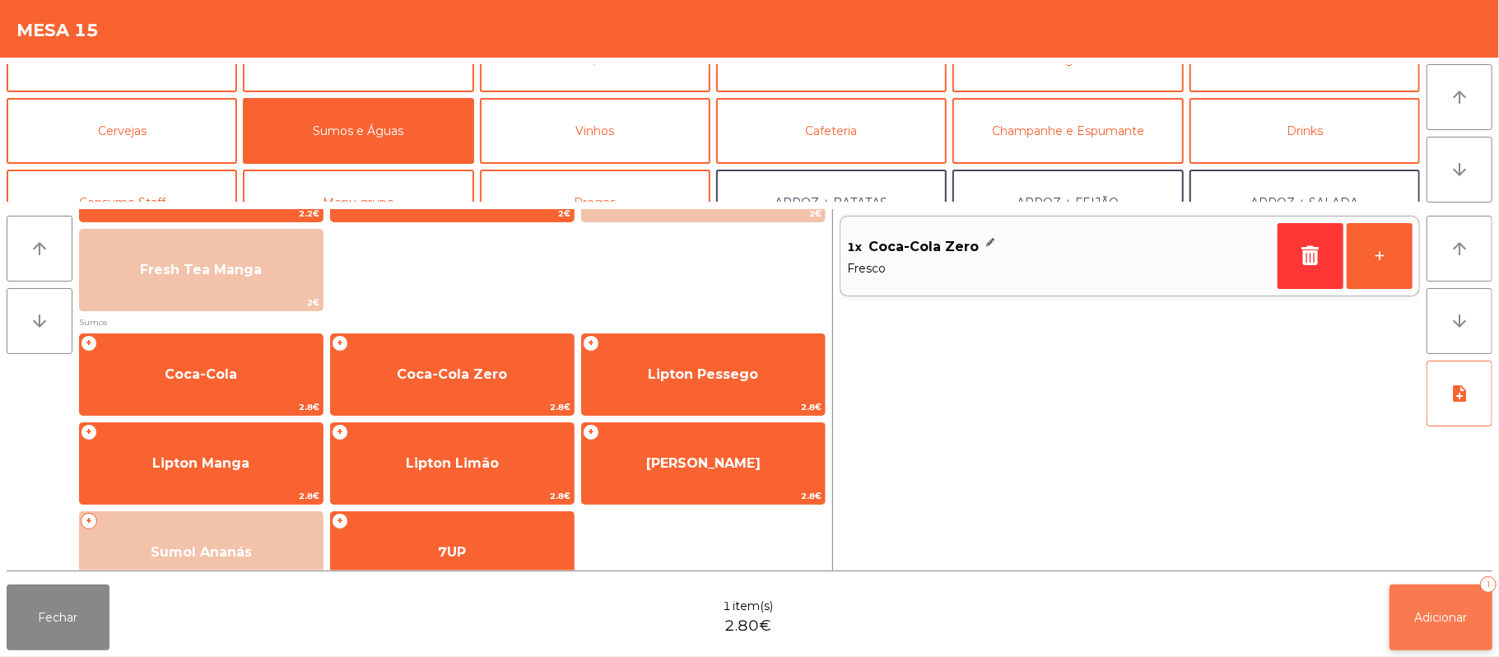
click at [1450, 614] on span "Adicionar" at bounding box center [1441, 617] width 53 height 15
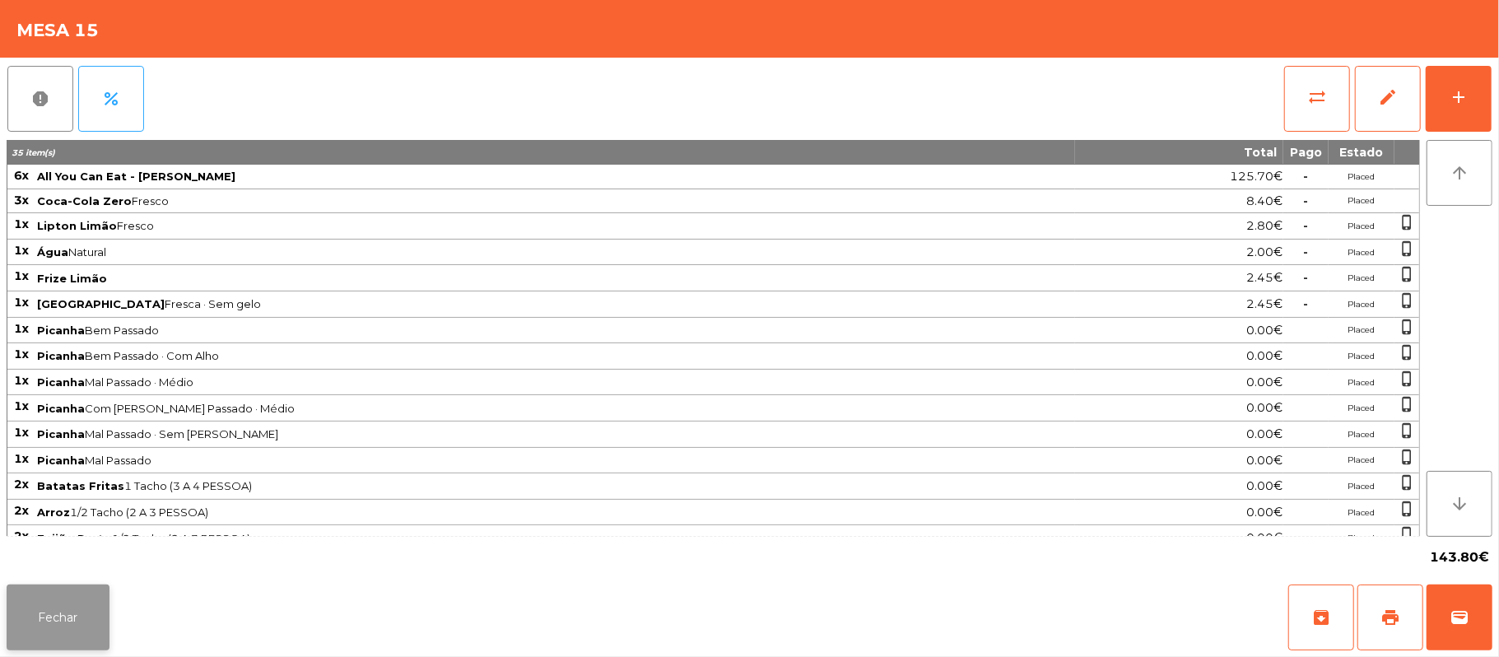
click at [56, 607] on button "Fechar" at bounding box center [58, 617] width 103 height 66
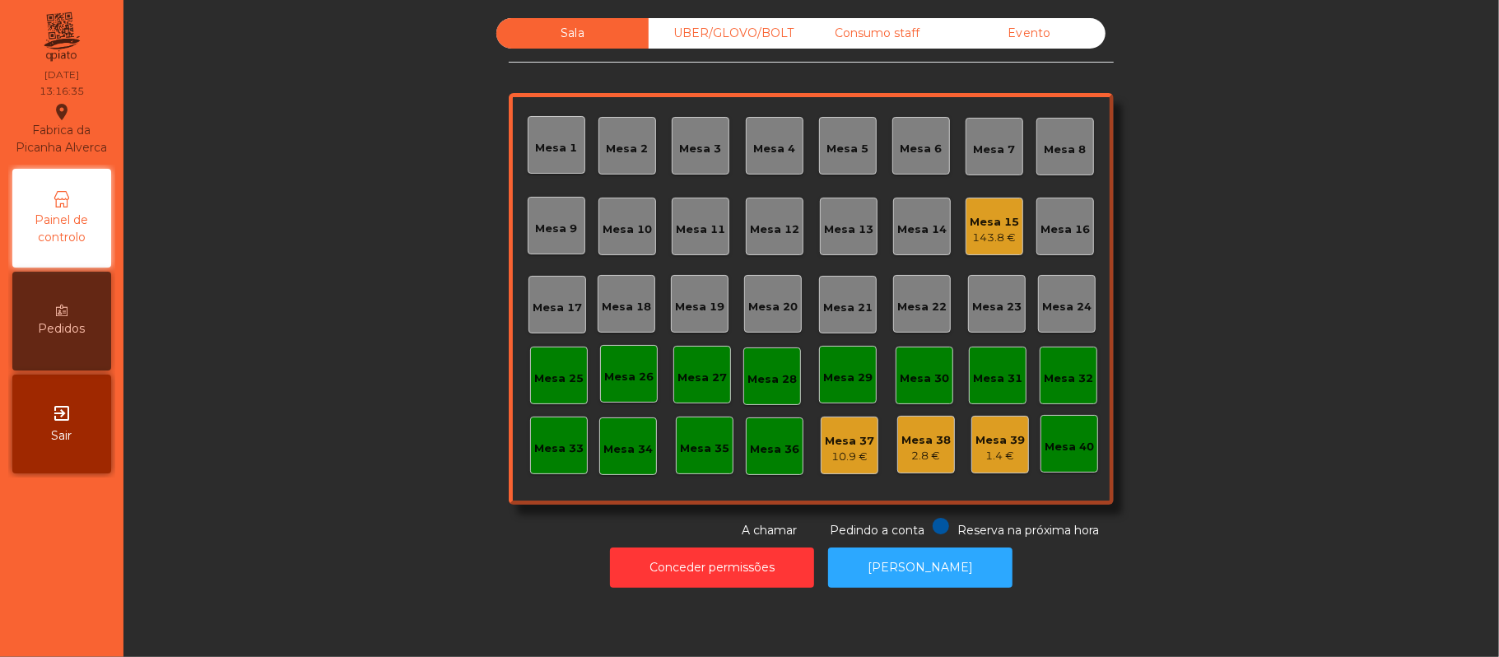
click at [538, 218] on div "Mesa 9" at bounding box center [557, 225] width 42 height 23
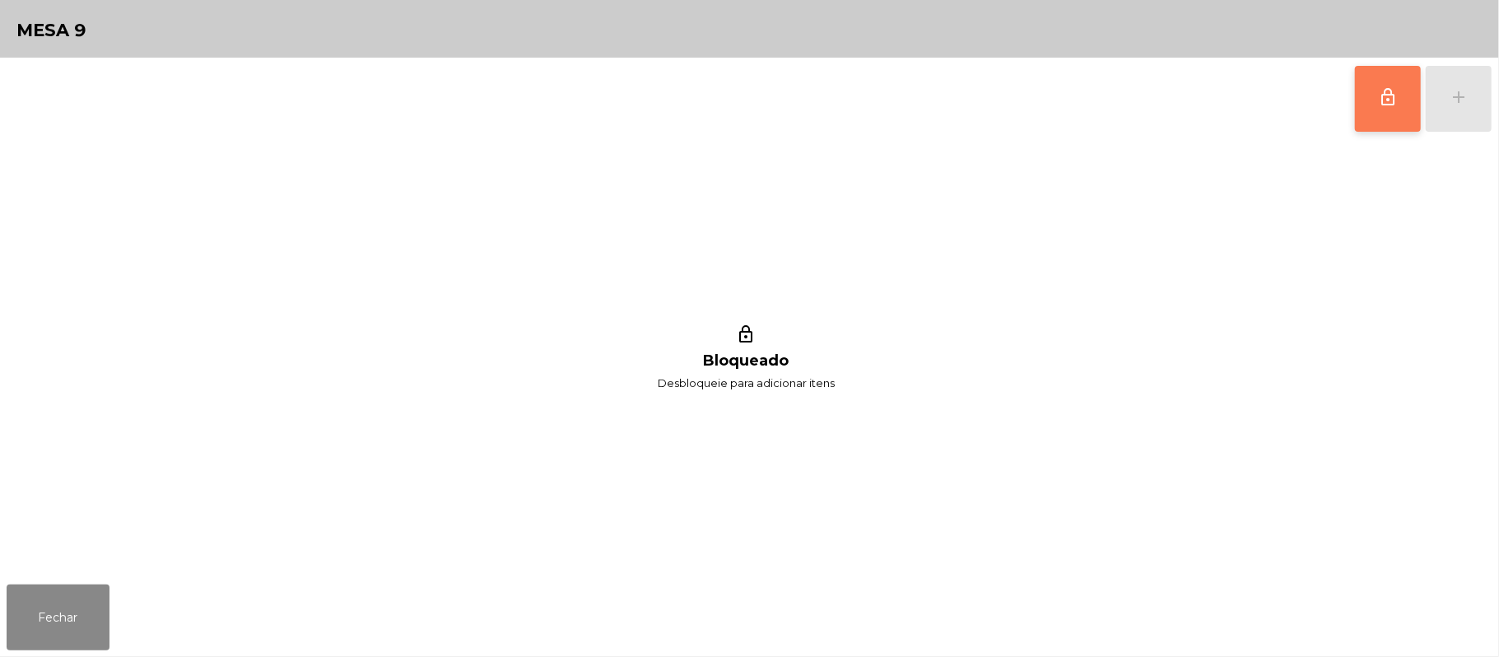
click at [1399, 84] on button "lock_outline" at bounding box center [1388, 99] width 66 height 66
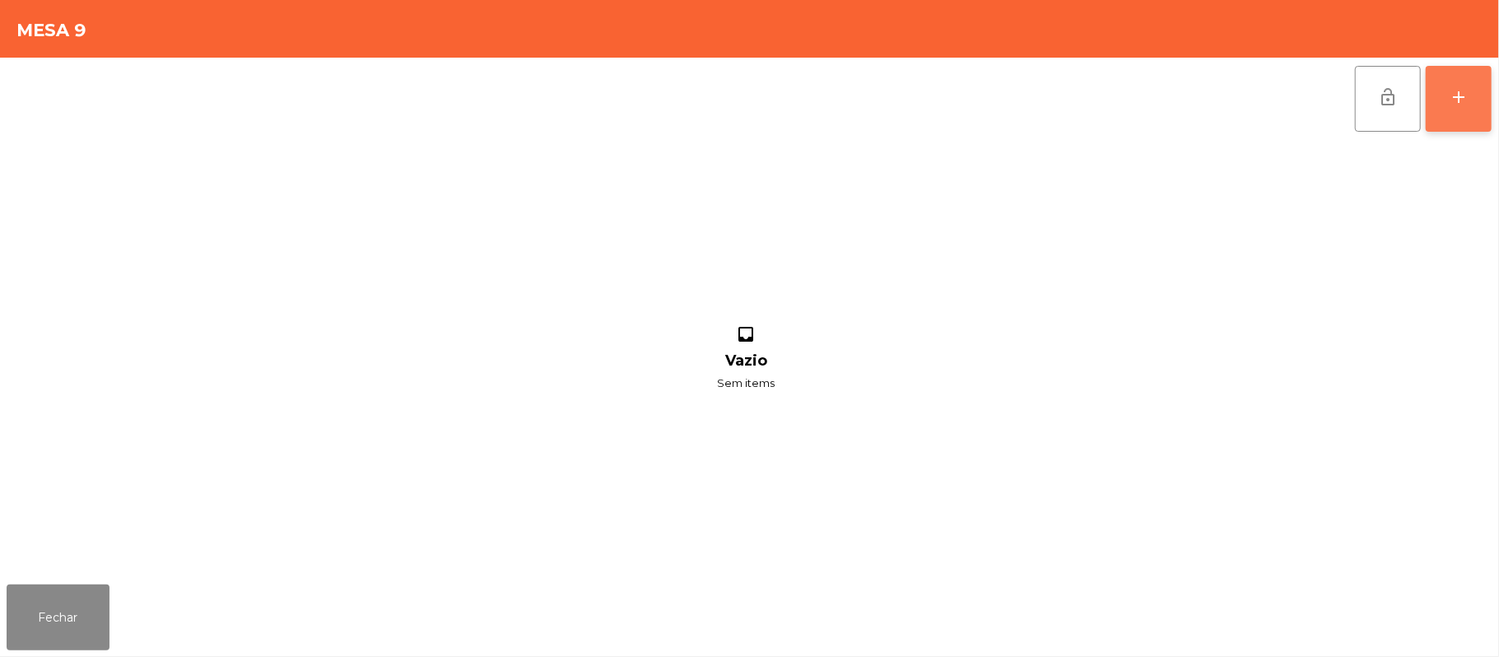
click at [1490, 93] on button "add" at bounding box center [1459, 99] width 66 height 66
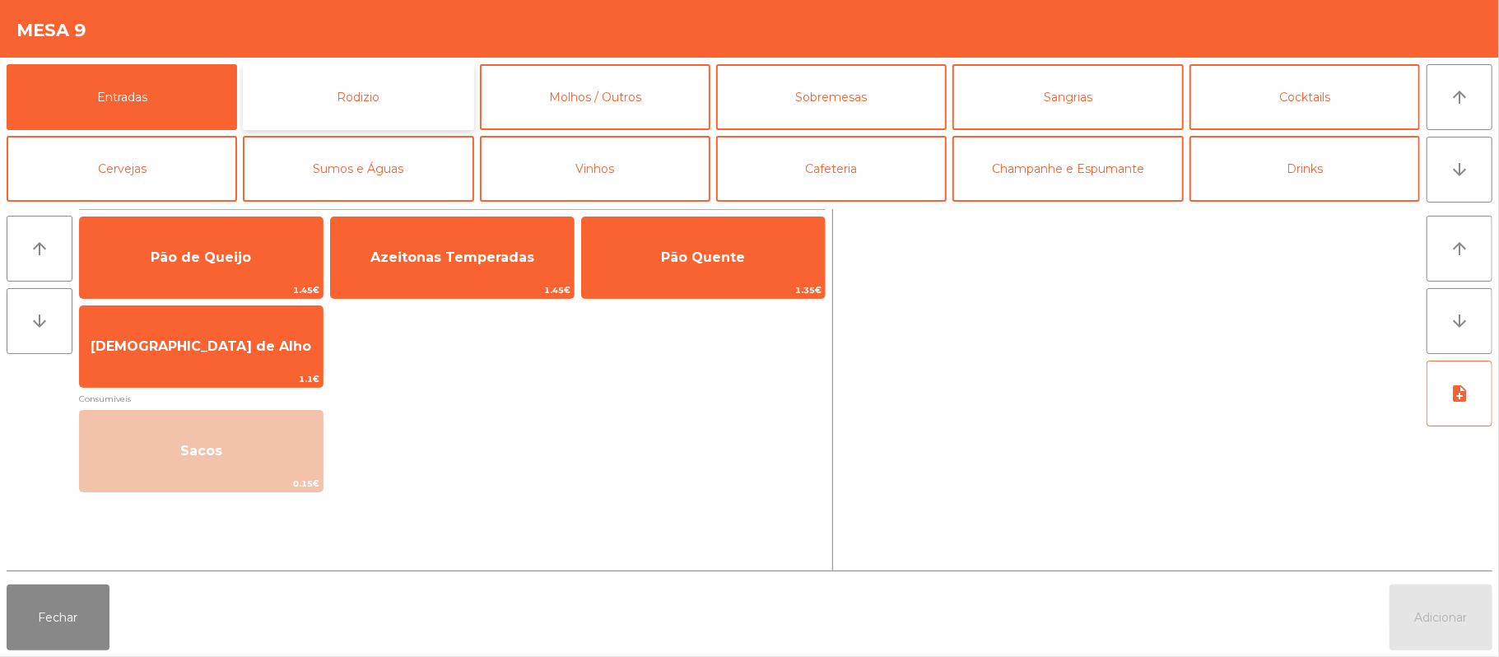
click at [425, 77] on button "Rodizio" at bounding box center [358, 97] width 230 height 66
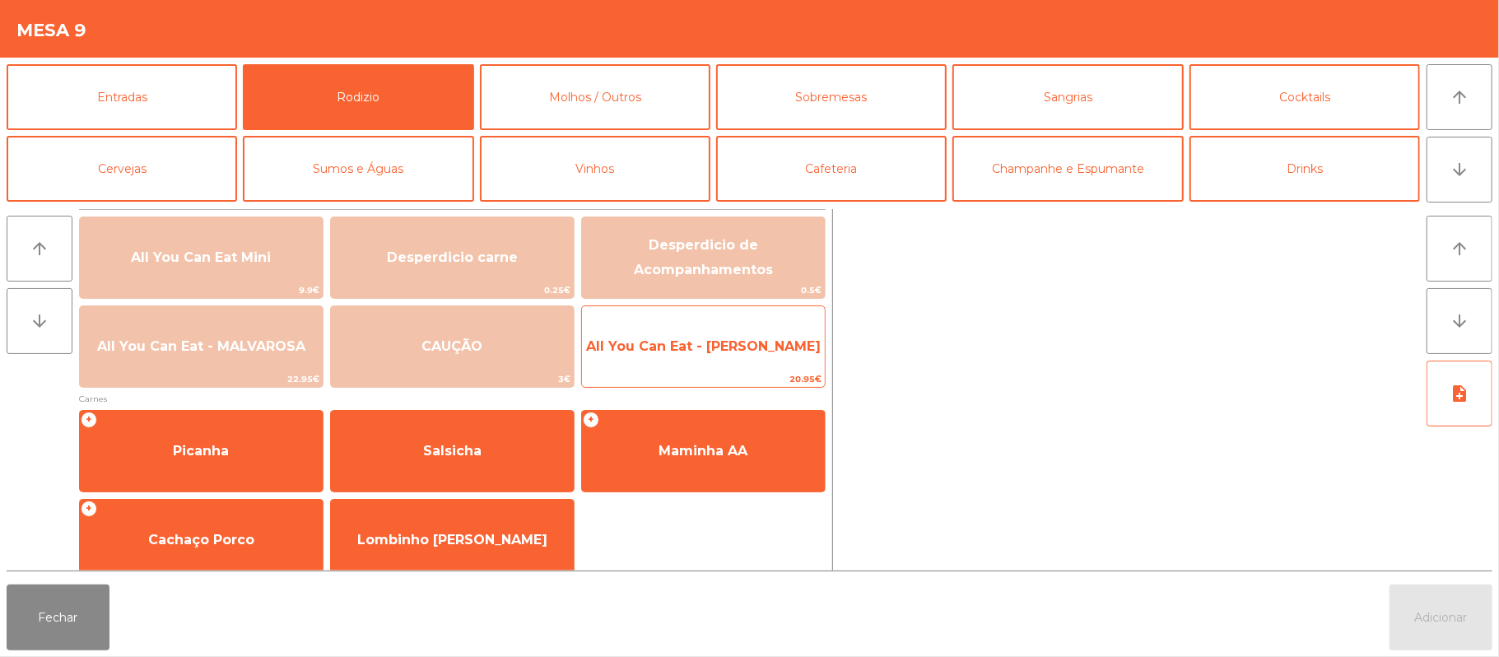
click at [756, 361] on span "All You Can Eat - [PERSON_NAME]" at bounding box center [703, 346] width 243 height 44
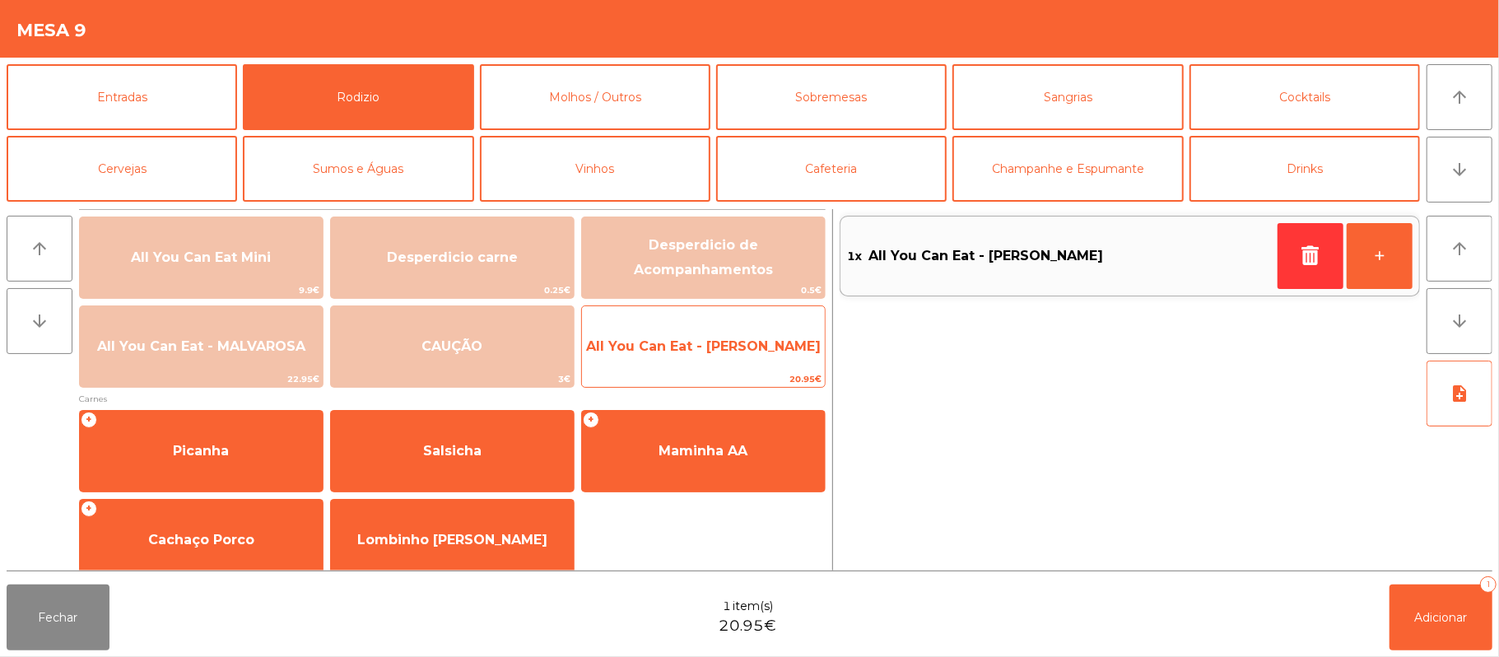
click at [751, 372] on span "20.95€" at bounding box center [703, 379] width 243 height 16
click at [747, 371] on span "20.95€" at bounding box center [703, 379] width 243 height 16
click at [747, 369] on span "All You Can Eat - [PERSON_NAME]" at bounding box center [703, 346] width 243 height 44
click at [751, 371] on span "20.95€" at bounding box center [703, 379] width 243 height 16
click at [732, 364] on span "All You Can Eat - [PERSON_NAME]" at bounding box center [703, 346] width 243 height 44
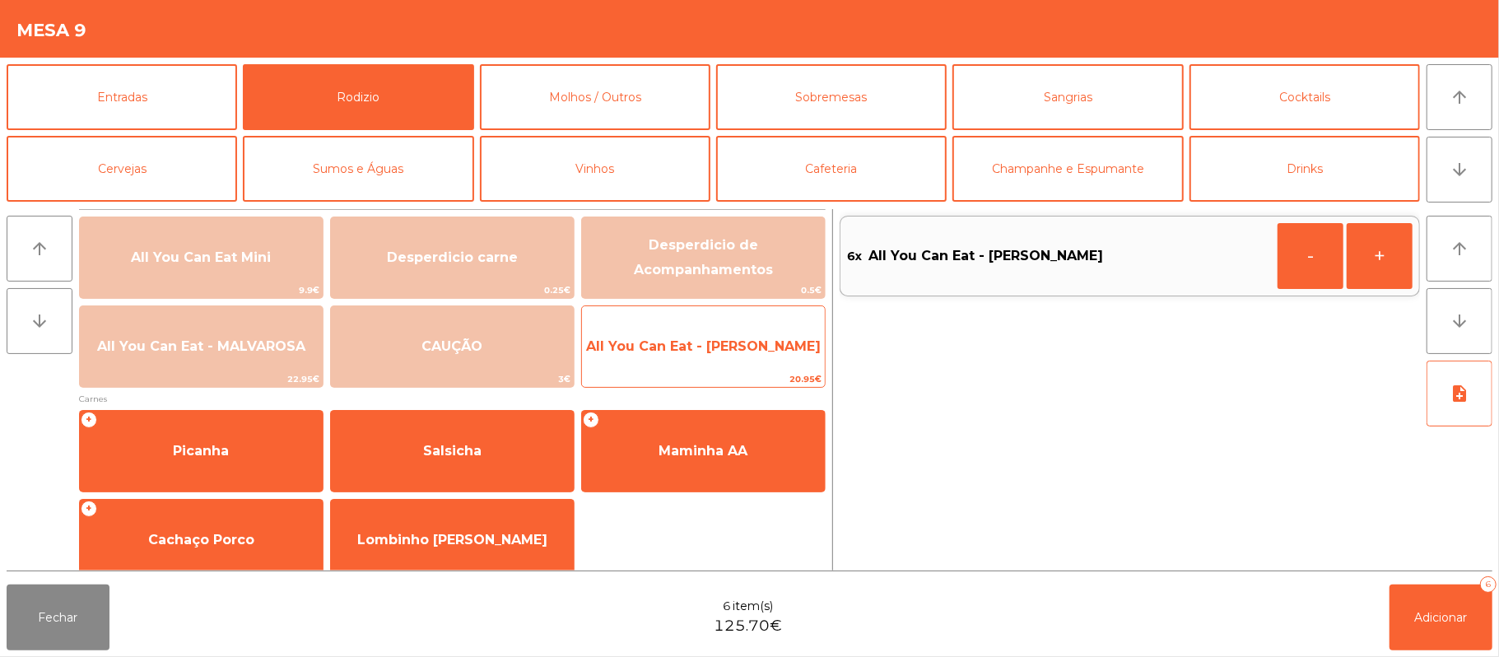
click at [715, 372] on span "20.95€" at bounding box center [703, 379] width 243 height 16
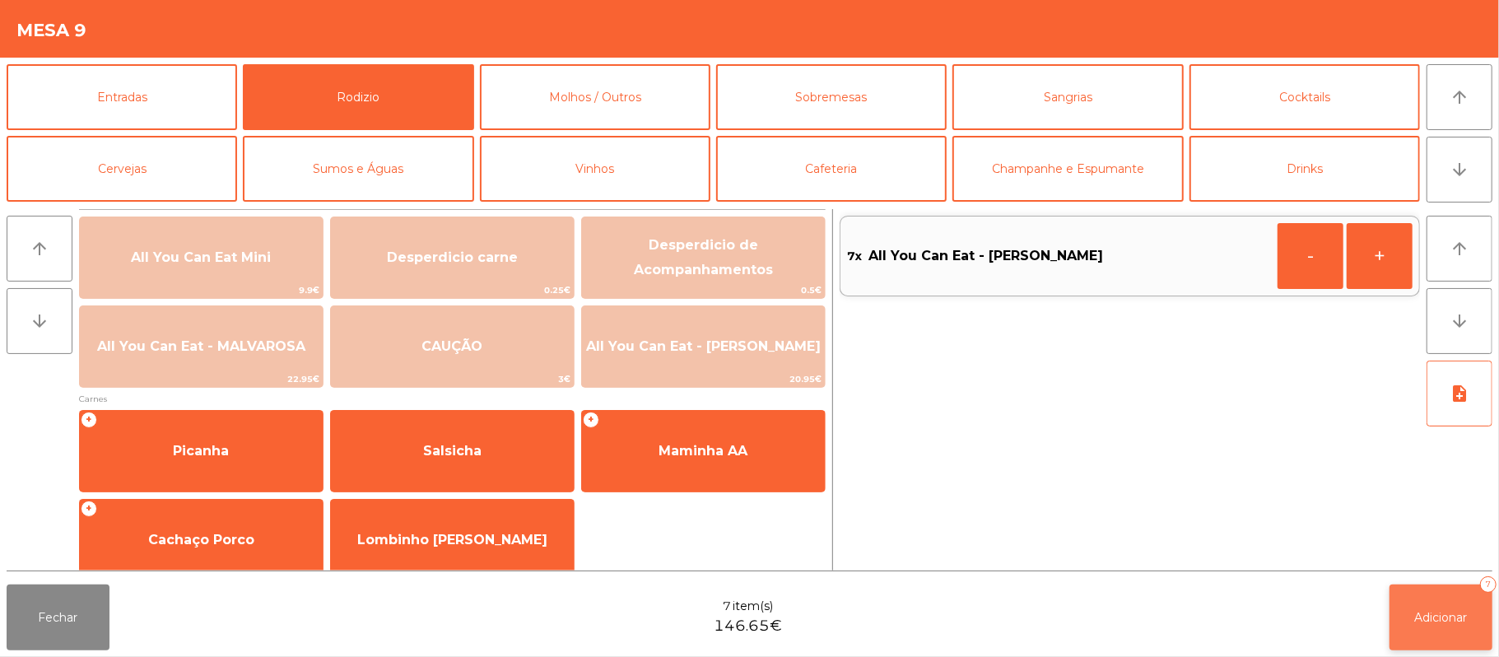
click at [1450, 630] on button "Adicionar 7" at bounding box center [1440, 617] width 103 height 66
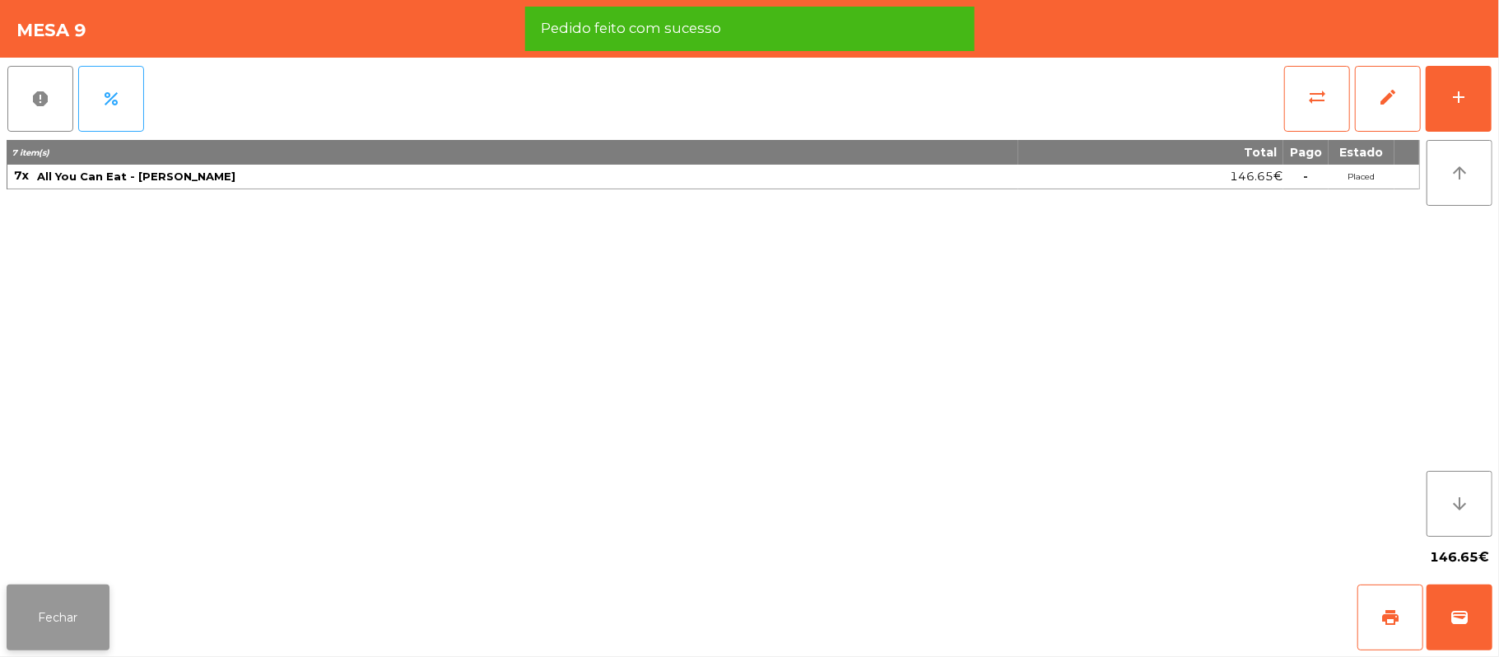
click at [93, 621] on button "Fechar" at bounding box center [58, 617] width 103 height 66
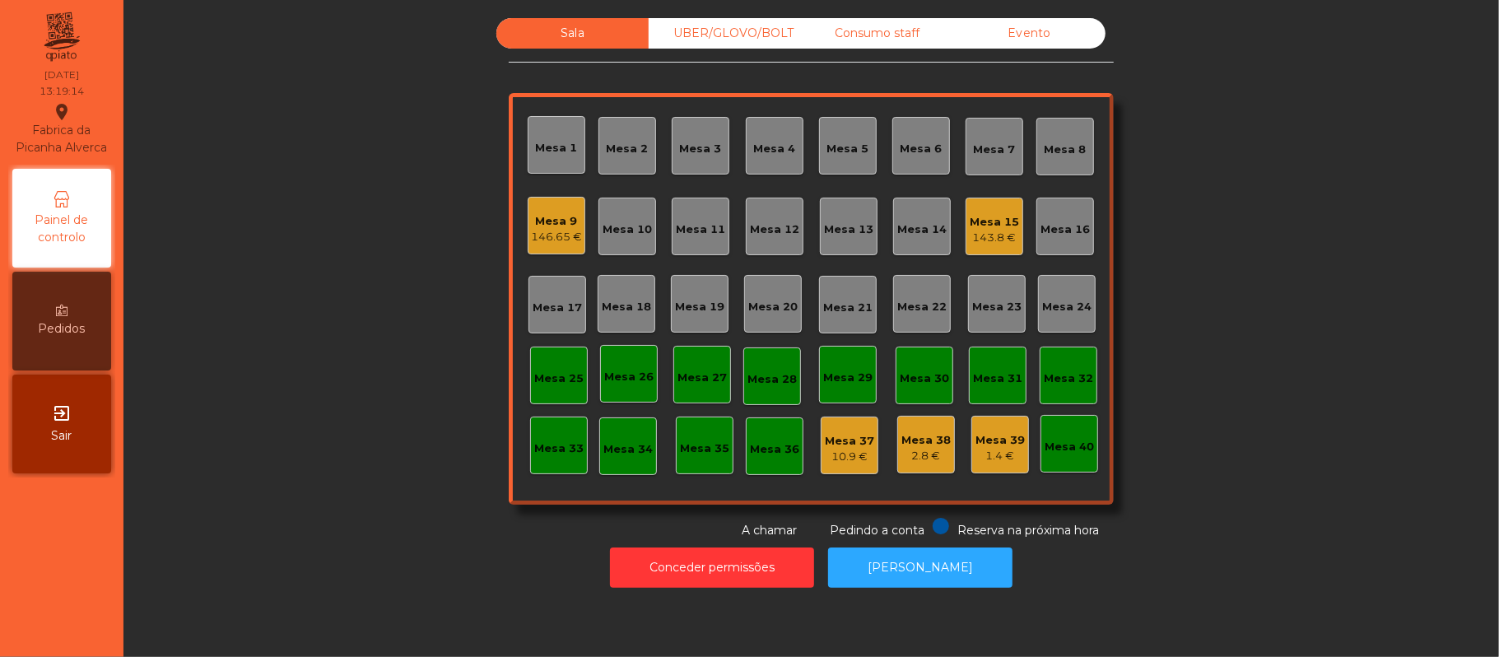
click at [775, 240] on div "Mesa 12" at bounding box center [775, 227] width 58 height 58
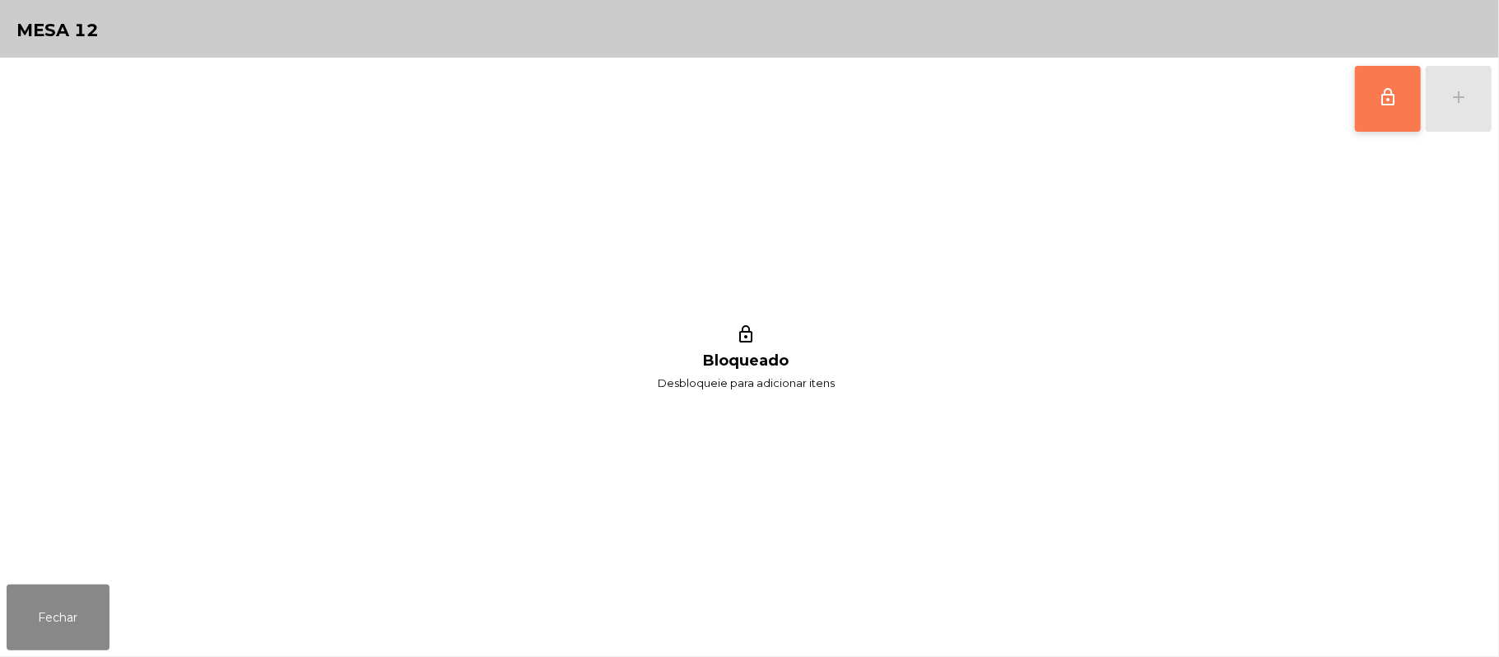
click at [1380, 109] on button "lock_outline" at bounding box center [1388, 99] width 66 height 66
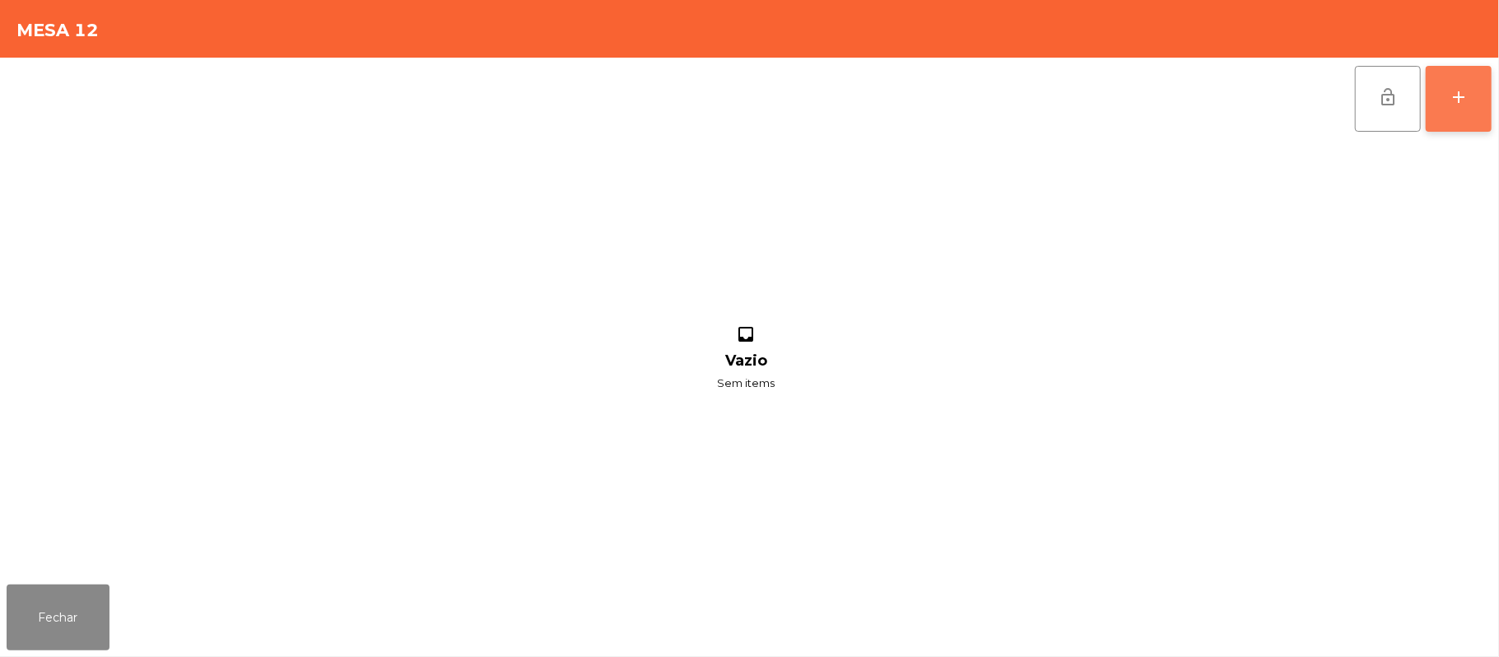
click at [1446, 102] on button "add" at bounding box center [1459, 99] width 66 height 66
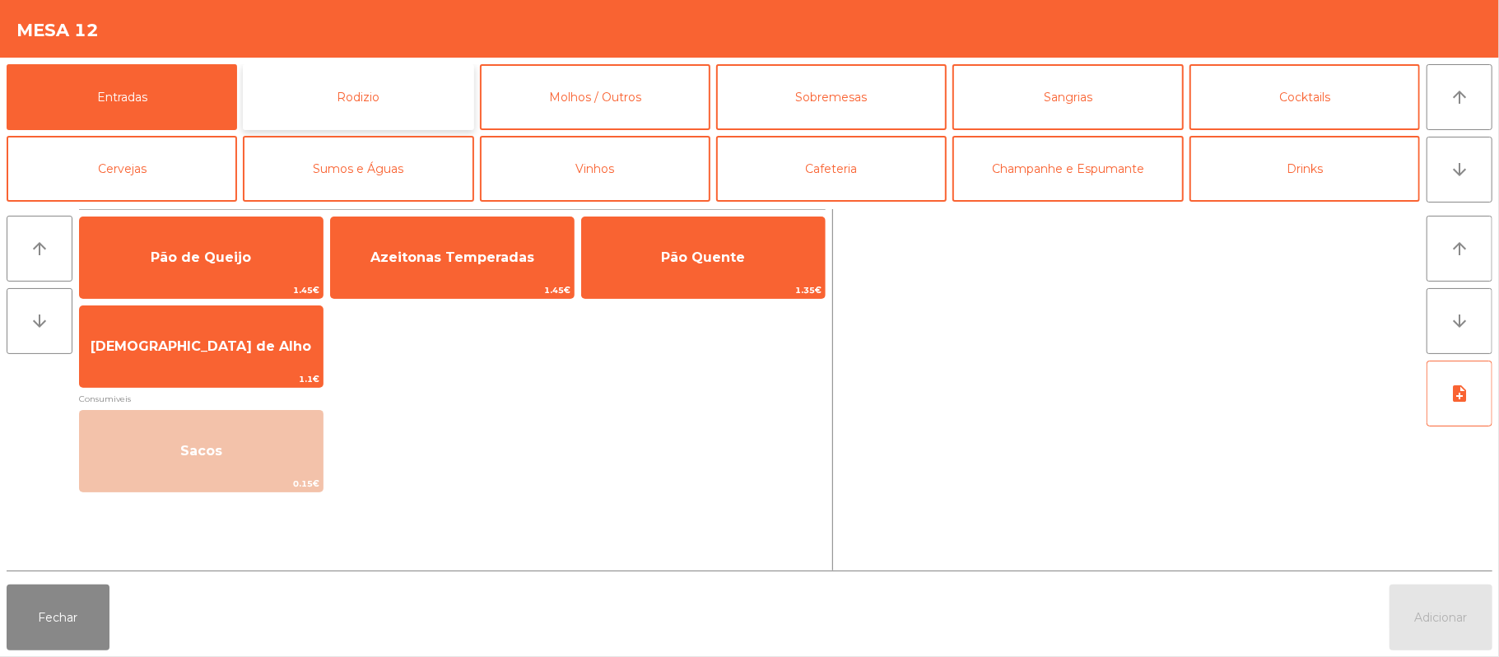
click at [392, 105] on button "Rodizio" at bounding box center [358, 97] width 230 height 66
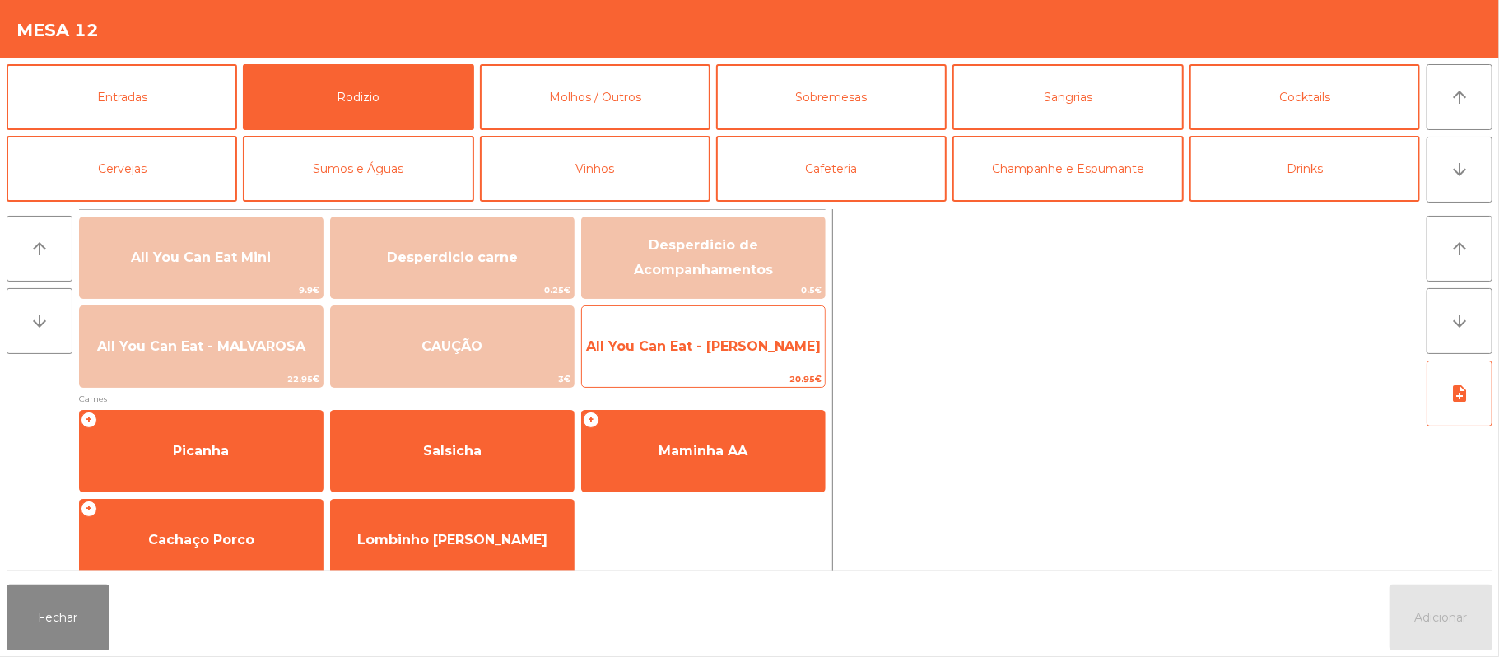
click at [770, 359] on span "All You Can Eat - [PERSON_NAME]" at bounding box center [703, 346] width 243 height 44
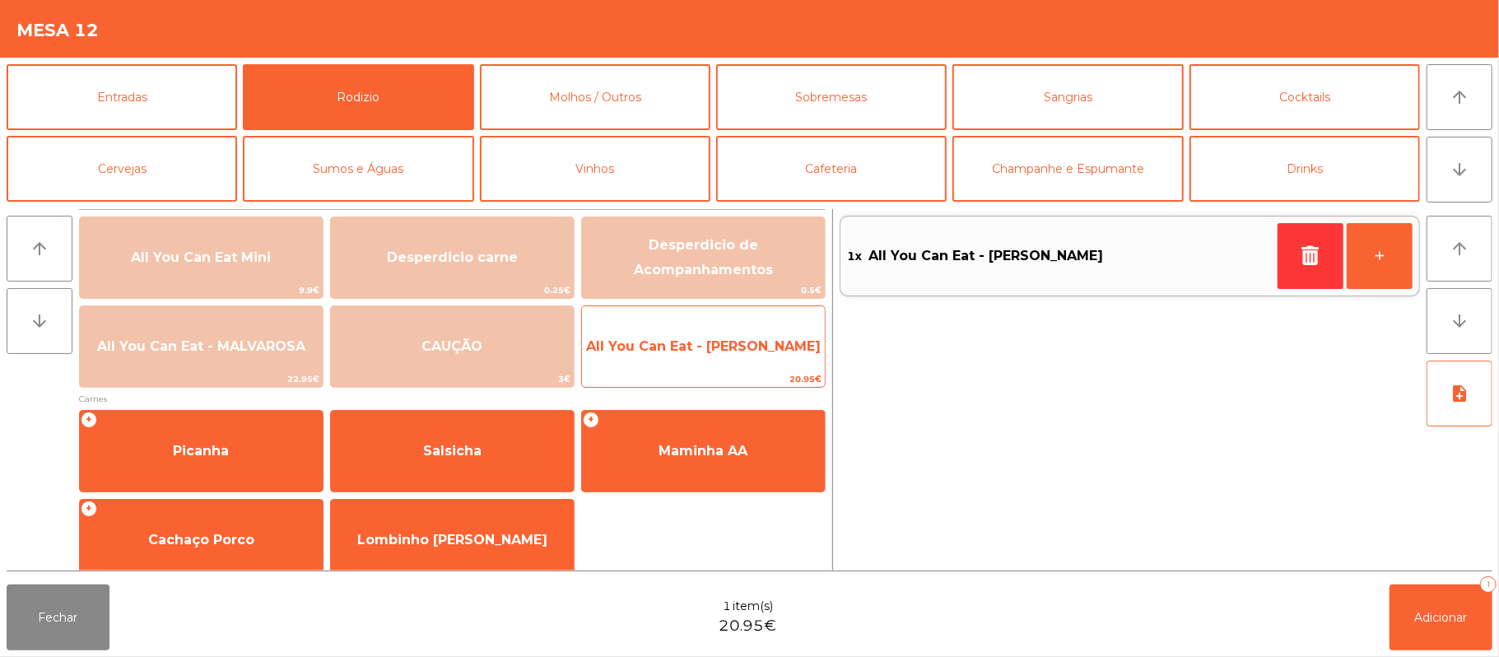
click at [744, 343] on span "All You Can Eat - [PERSON_NAME]" at bounding box center [703, 346] width 235 height 16
click at [742, 353] on span "All You Can Eat - [PERSON_NAME]" at bounding box center [703, 346] width 235 height 16
click at [742, 350] on span "All You Can Eat - [PERSON_NAME]" at bounding box center [703, 346] width 235 height 16
click at [751, 334] on span "All You Can Eat - [PERSON_NAME]" at bounding box center [703, 346] width 243 height 44
click at [752, 336] on span "All You Can Eat - [PERSON_NAME]" at bounding box center [703, 346] width 243 height 44
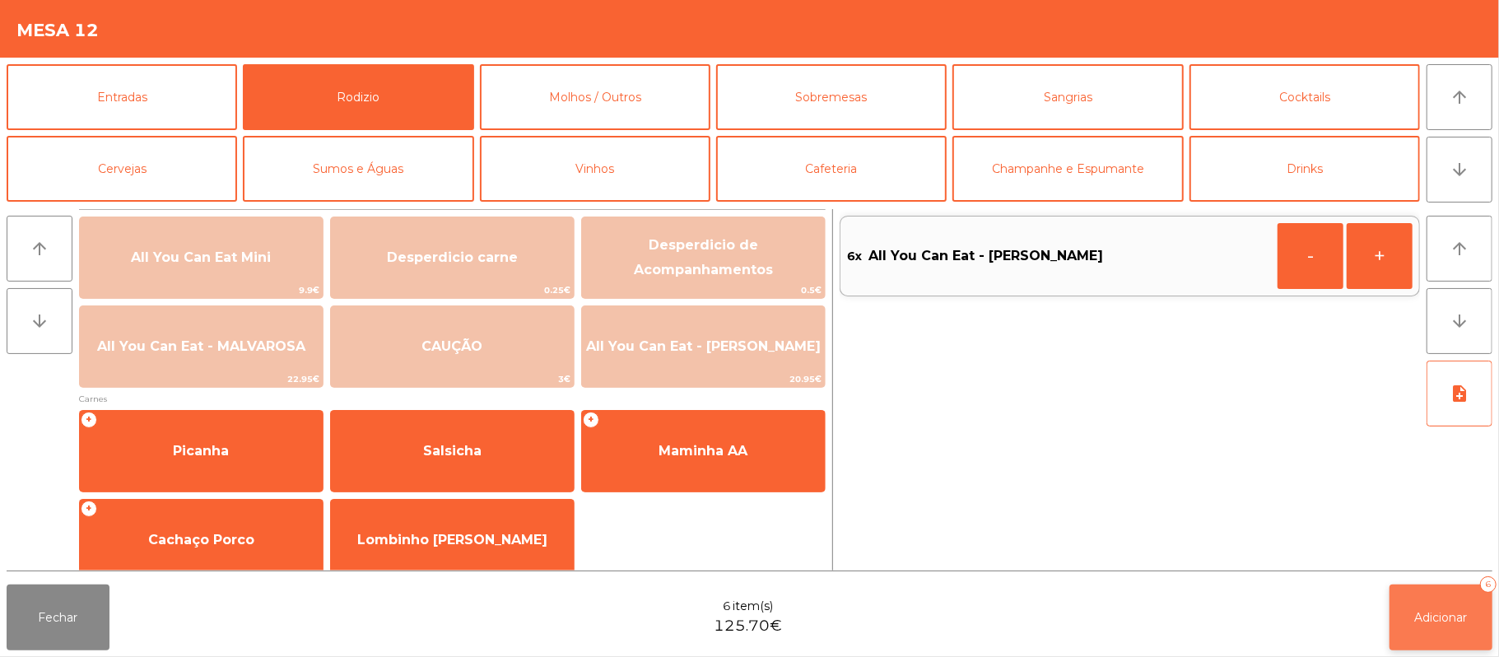
click at [1432, 603] on button "Adicionar 6" at bounding box center [1440, 617] width 103 height 66
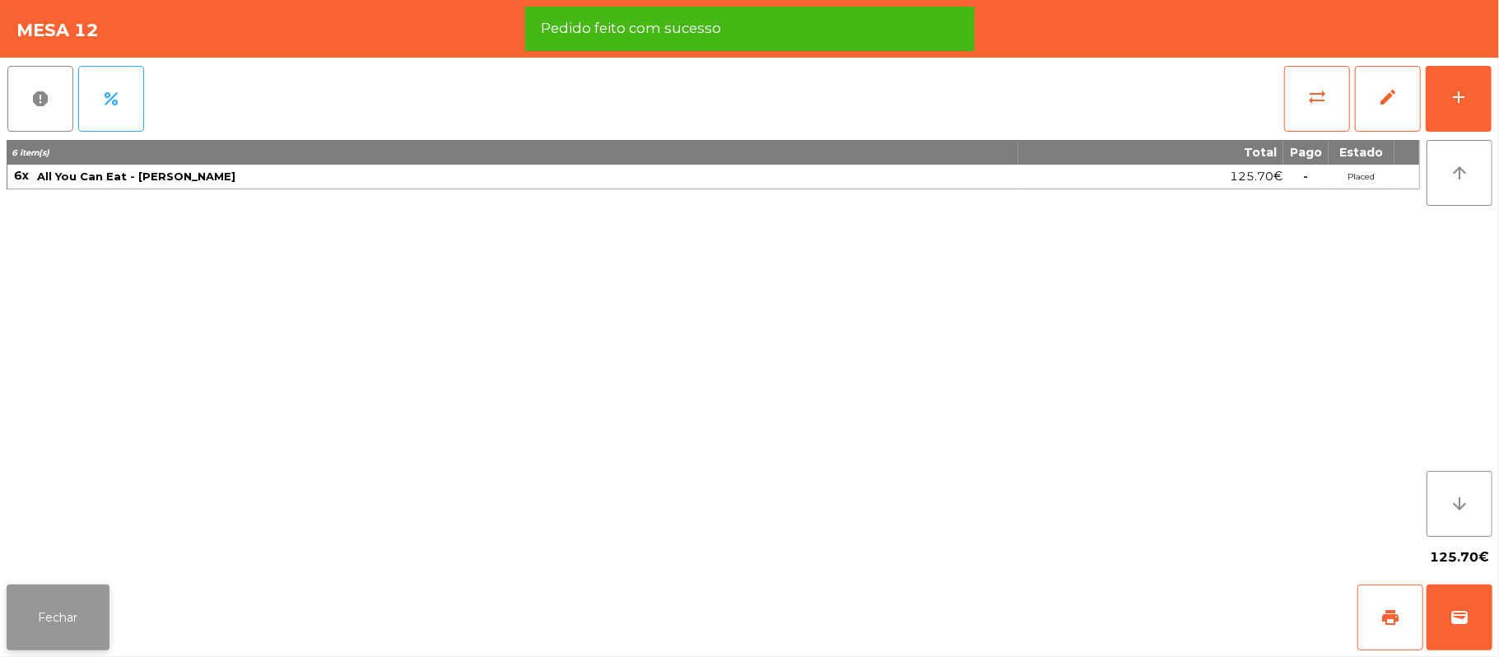
click at [61, 614] on button "Fechar" at bounding box center [58, 617] width 103 height 66
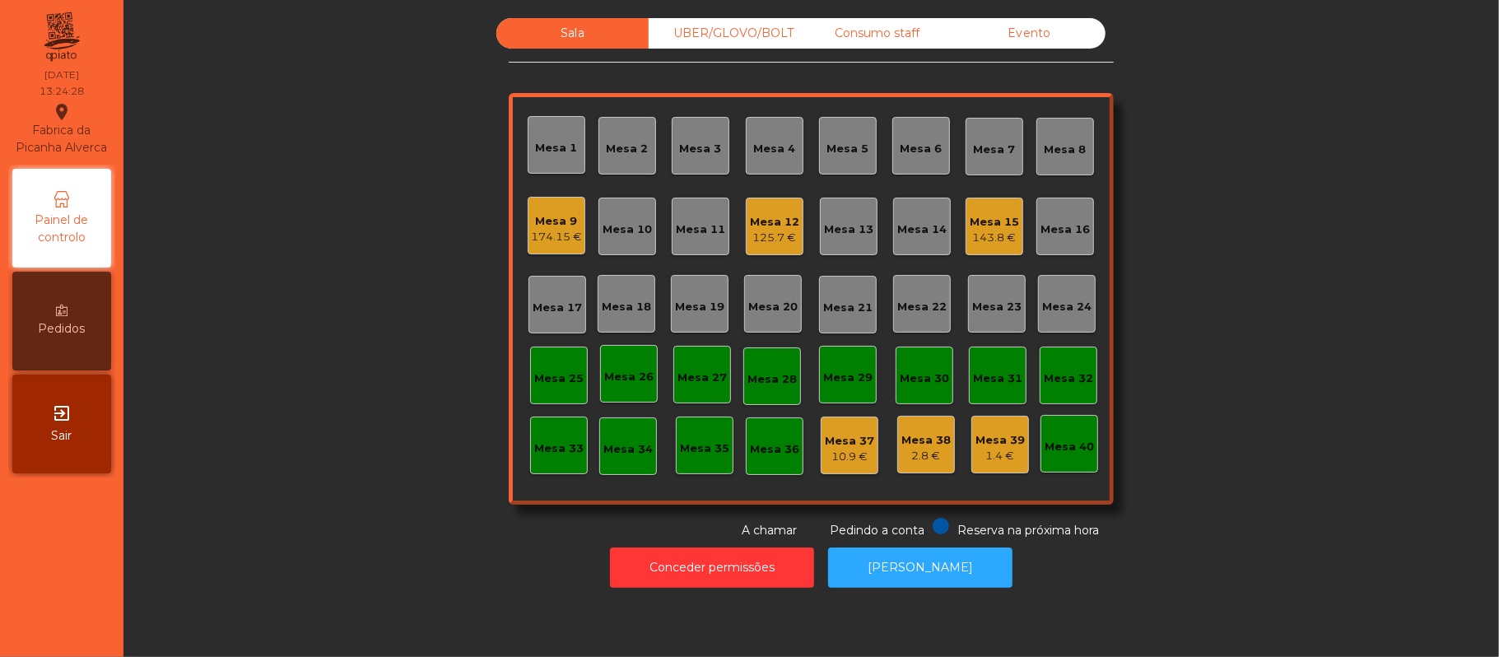
click at [970, 221] on div "Mesa 15" at bounding box center [994, 222] width 49 height 16
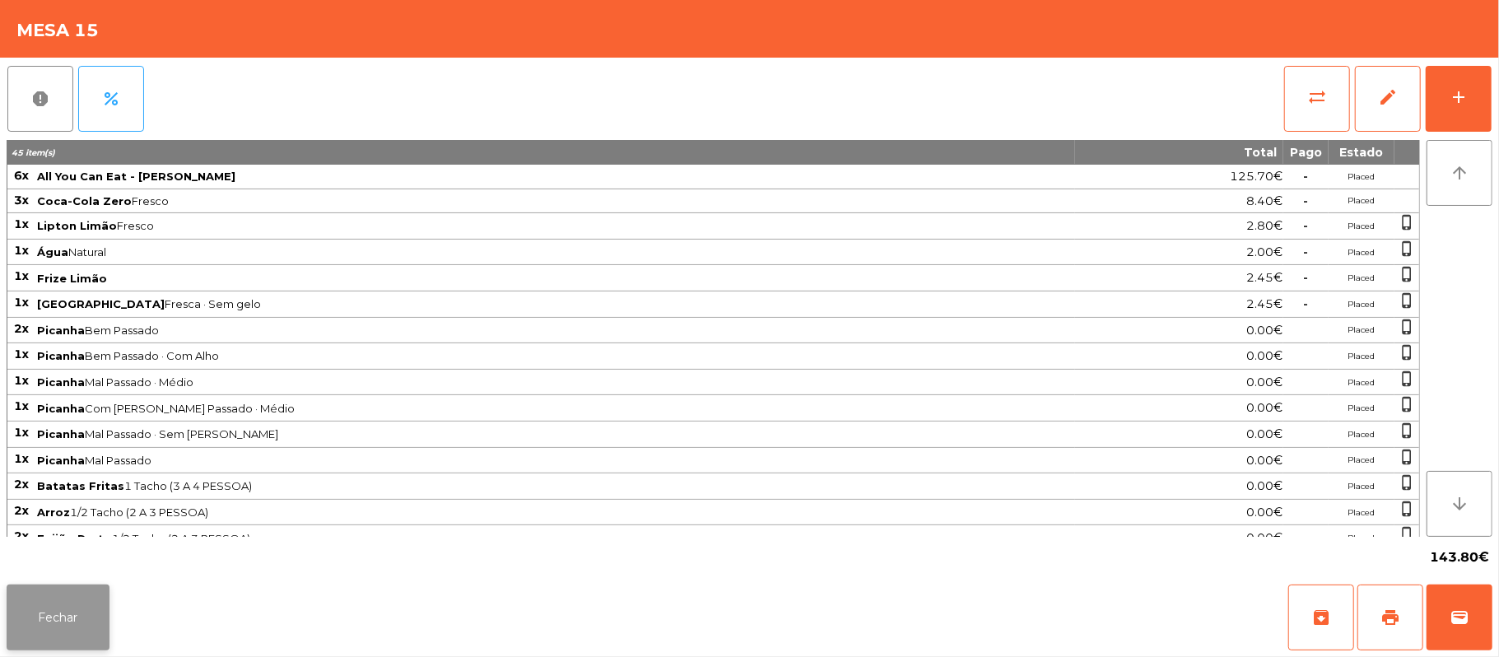
click at [30, 649] on button "Fechar" at bounding box center [58, 617] width 103 height 66
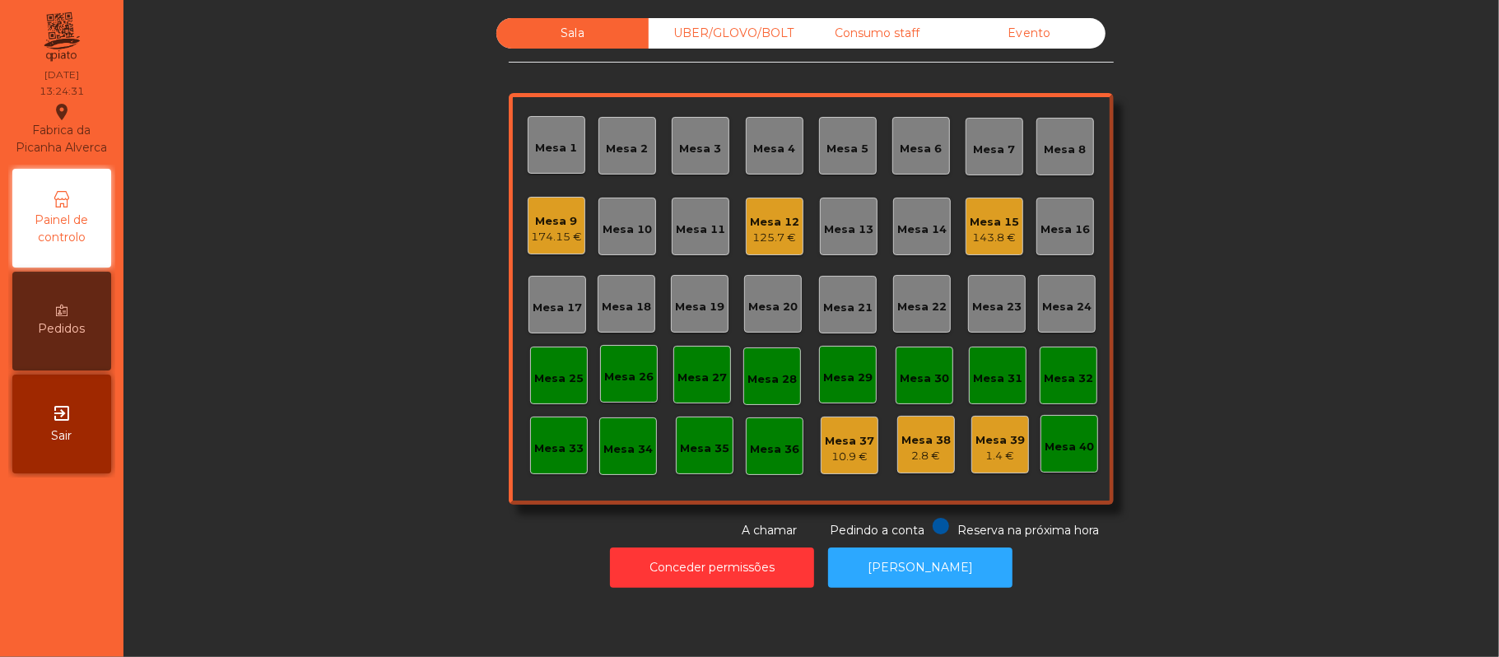
click at [970, 227] on div "Mesa 15" at bounding box center [994, 222] width 49 height 16
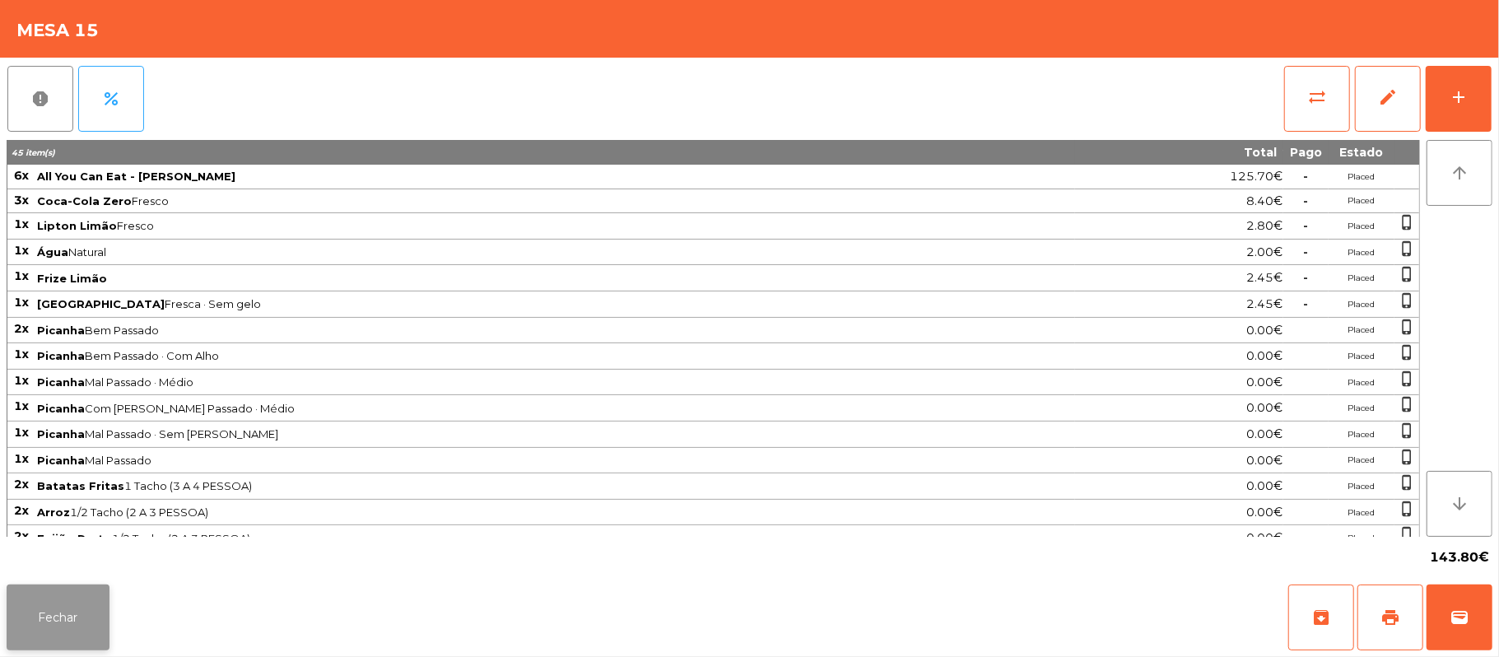
click at [40, 632] on button "Fechar" at bounding box center [58, 617] width 103 height 66
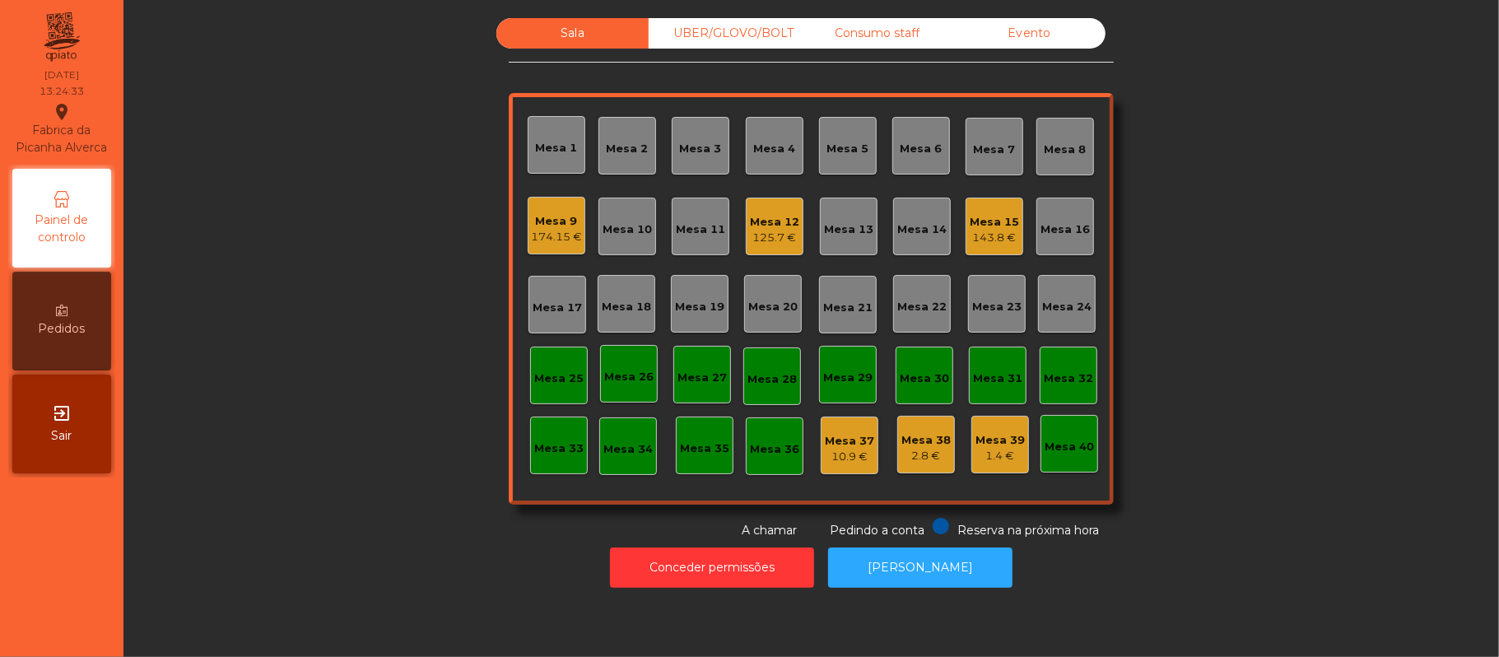
click at [771, 221] on div "Mesa 12" at bounding box center [774, 222] width 49 height 16
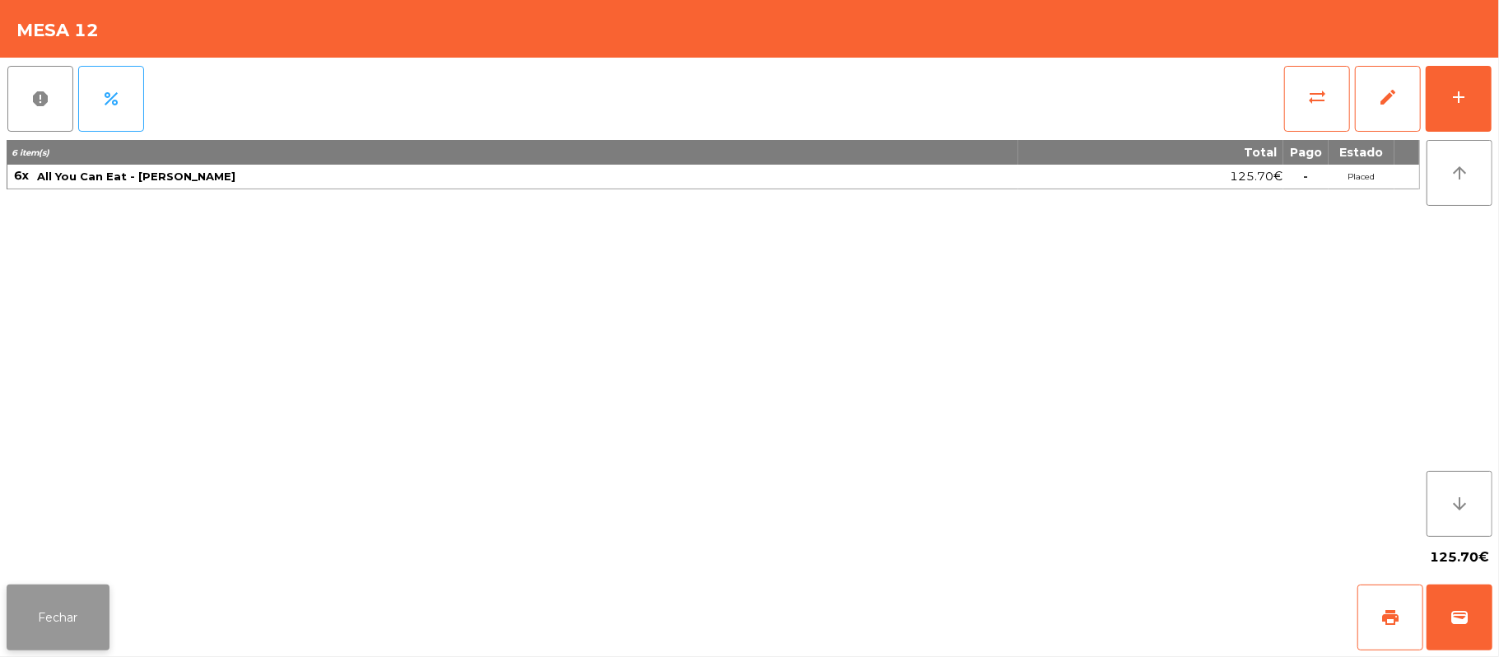
click at [41, 640] on button "Fechar" at bounding box center [58, 617] width 103 height 66
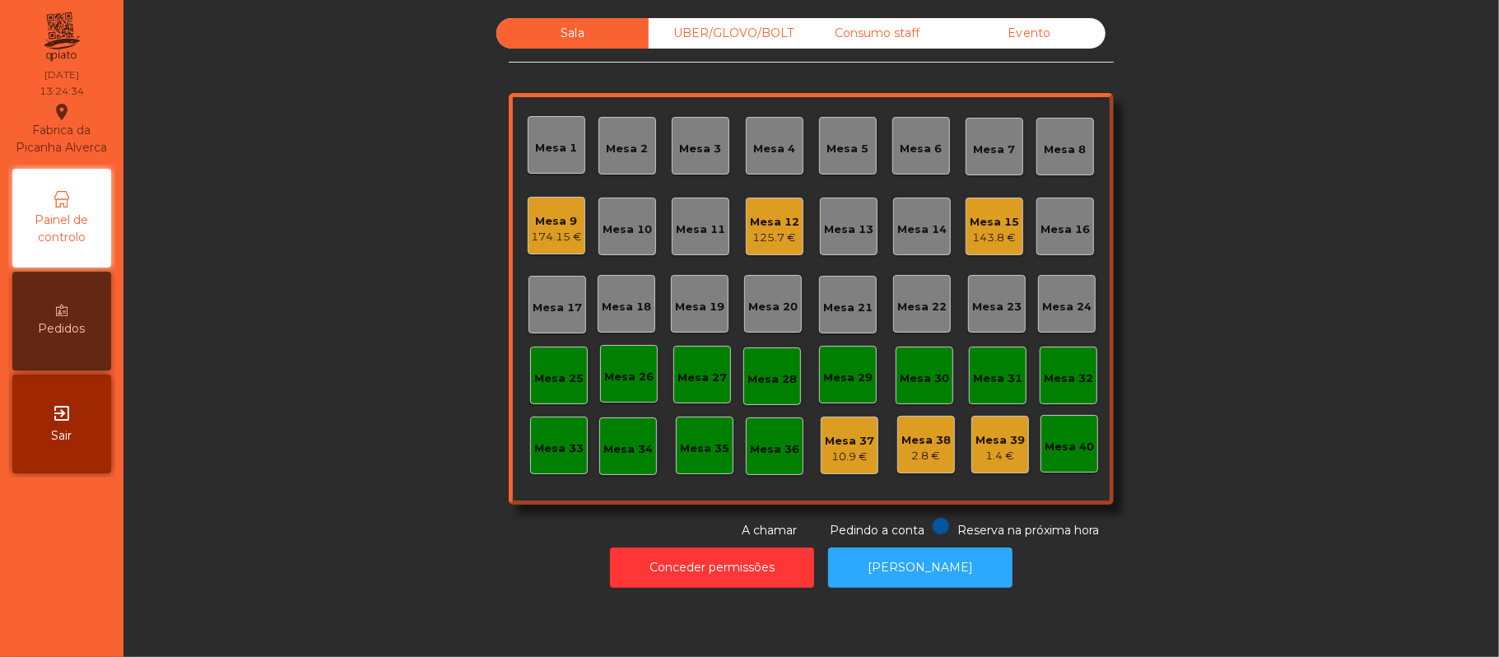
click at [555, 221] on div "Mesa 9" at bounding box center [556, 221] width 51 height 16
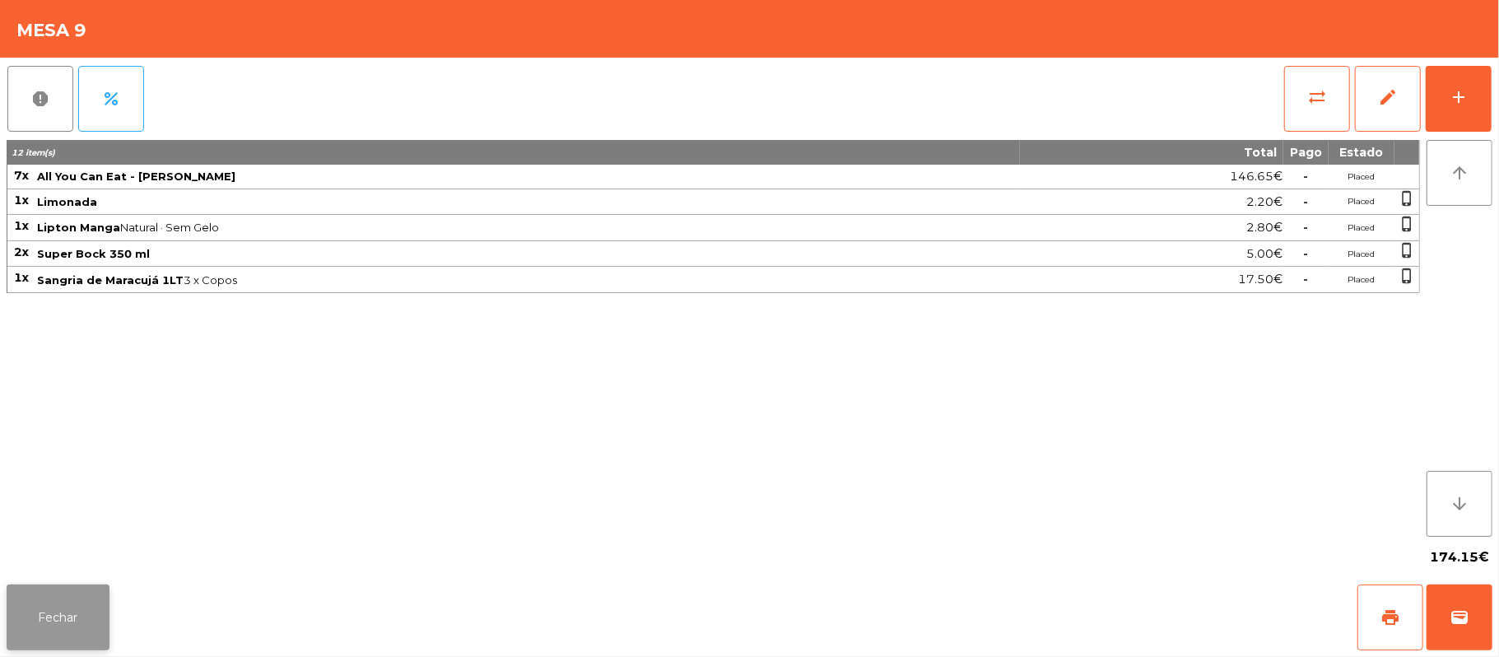
click at [41, 643] on button "Fechar" at bounding box center [58, 617] width 103 height 66
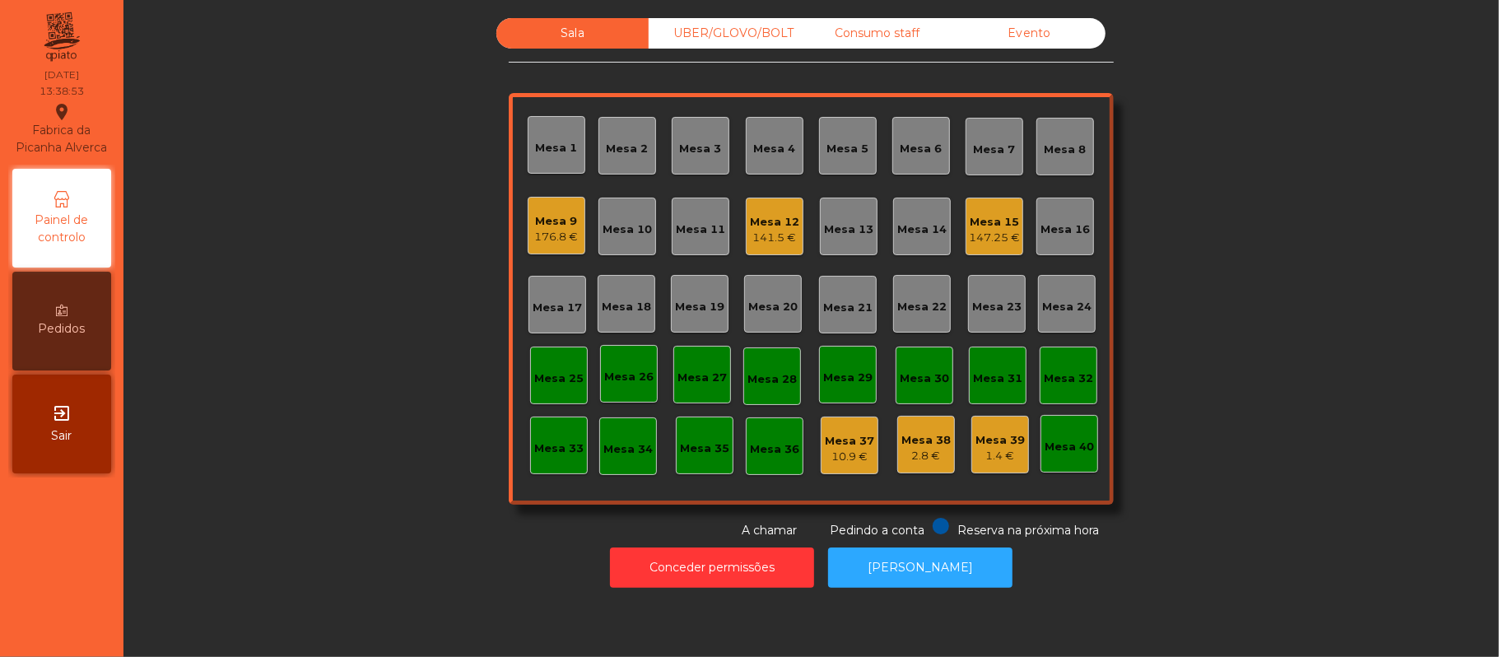
click at [790, 221] on div "Mesa 12 141.5 €" at bounding box center [775, 227] width 58 height 58
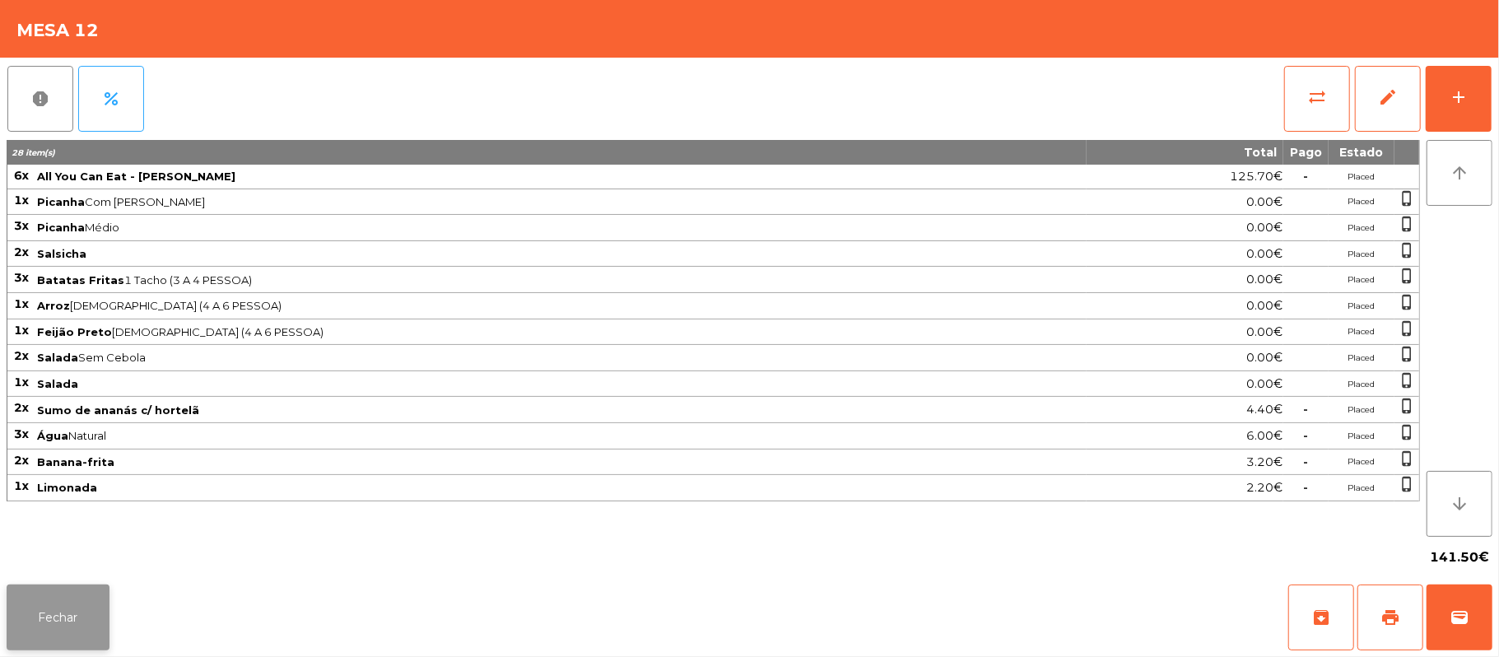
click at [64, 597] on button "Fechar" at bounding box center [58, 617] width 103 height 66
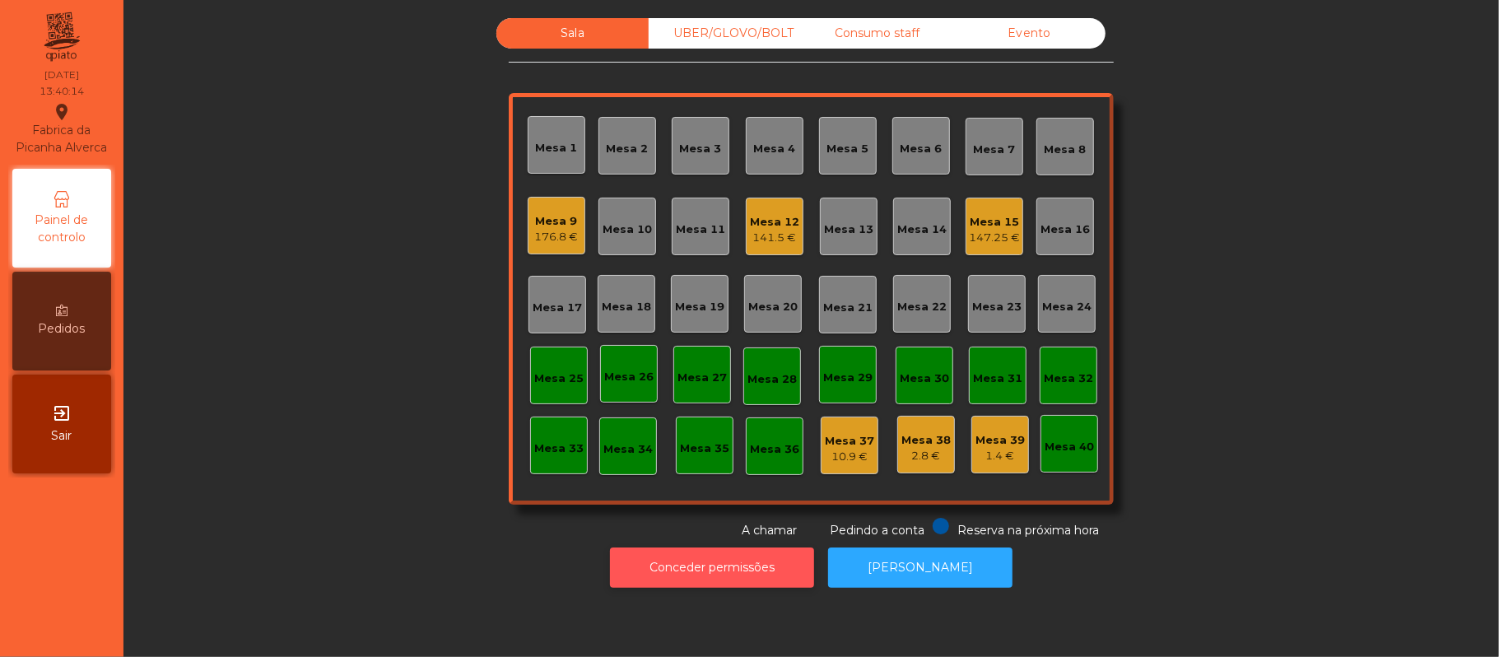
click at [751, 551] on button "Conceder permissões" at bounding box center [712, 567] width 204 height 40
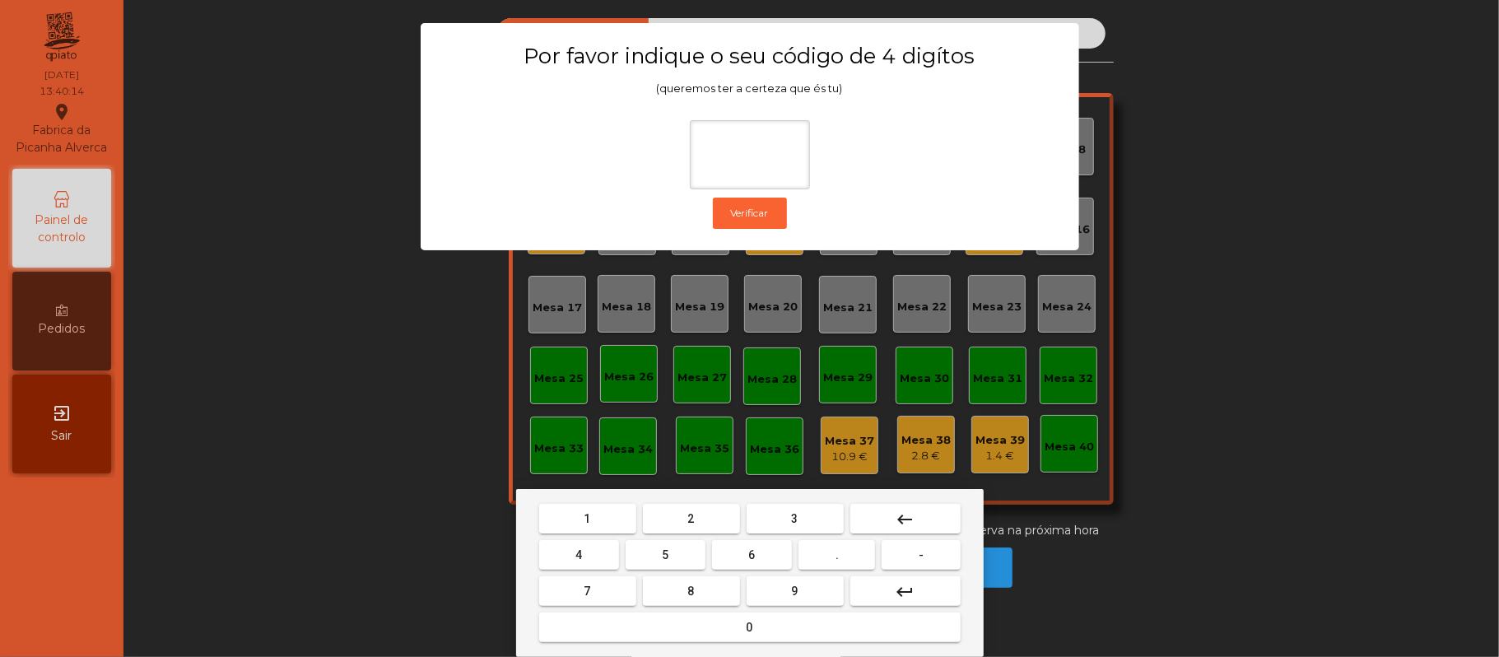
click at [692, 514] on span "2" at bounding box center [691, 518] width 7 height 13
click at [766, 548] on button "6" at bounding box center [752, 555] width 80 height 30
click at [588, 522] on span "1" at bounding box center [587, 518] width 7 height 13
click at [665, 555] on span "5" at bounding box center [665, 554] width 7 height 13
type input "****"
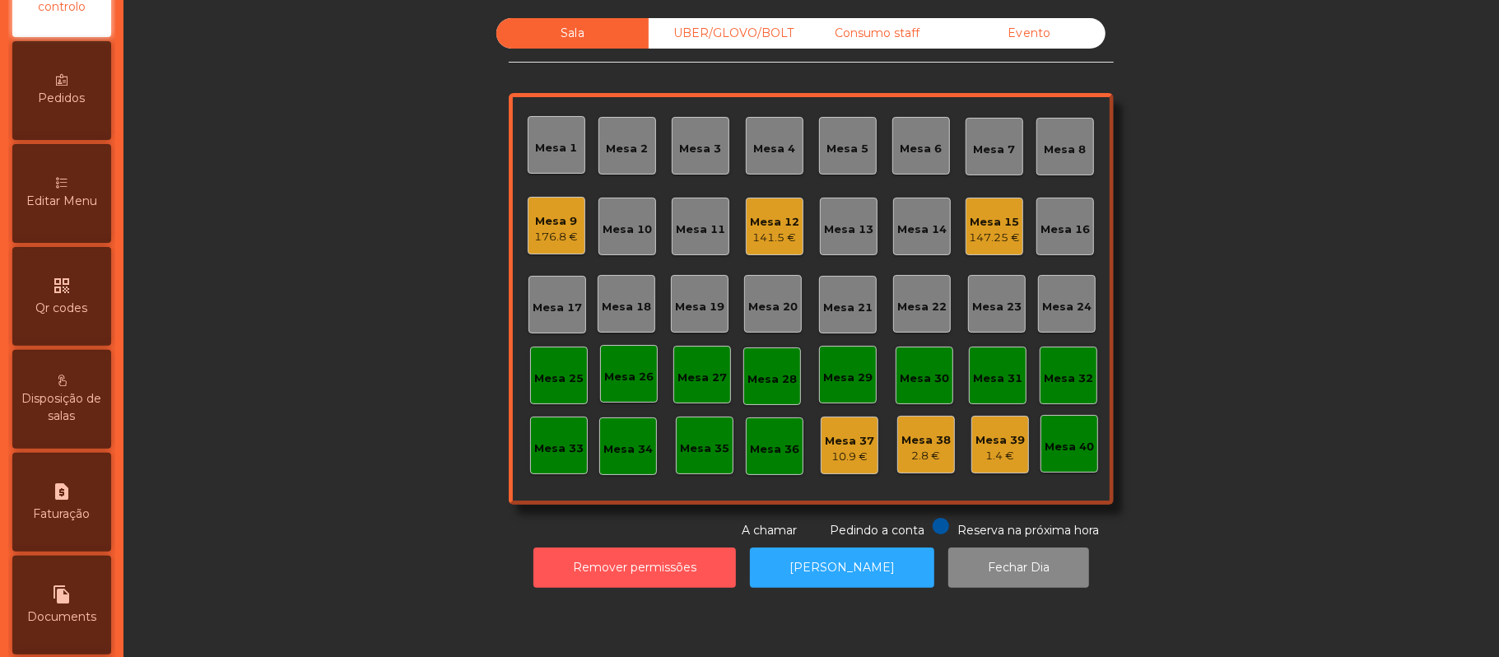
scroll to position [370, 0]
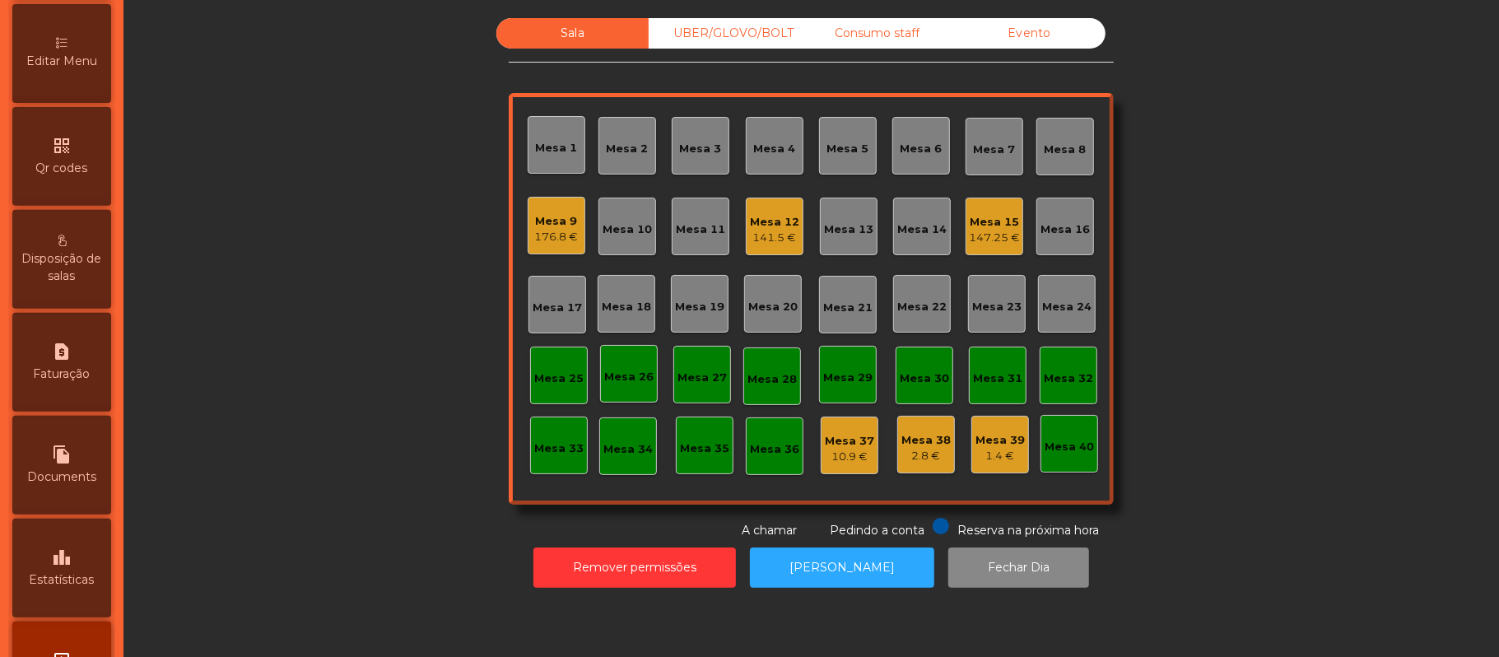
click at [67, 67] on div "Editar Menu" at bounding box center [61, 53] width 99 height 99
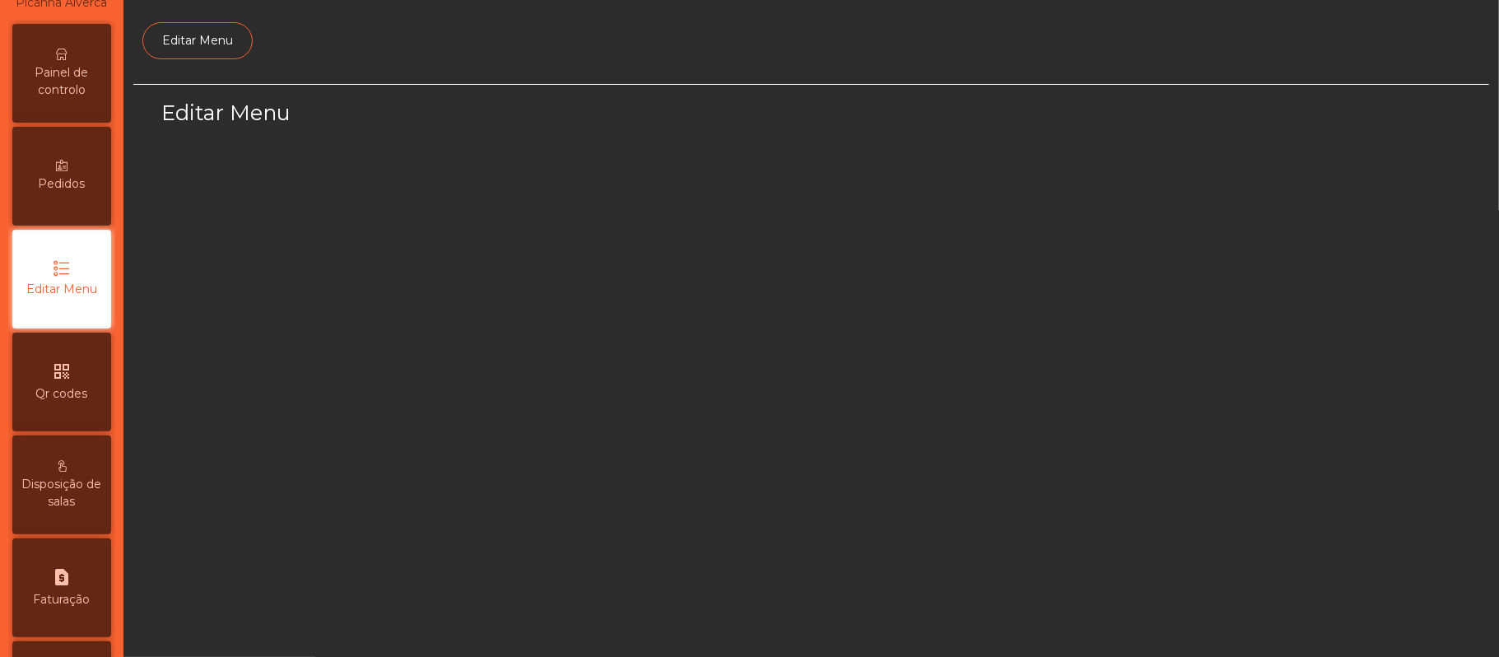
select select "*"
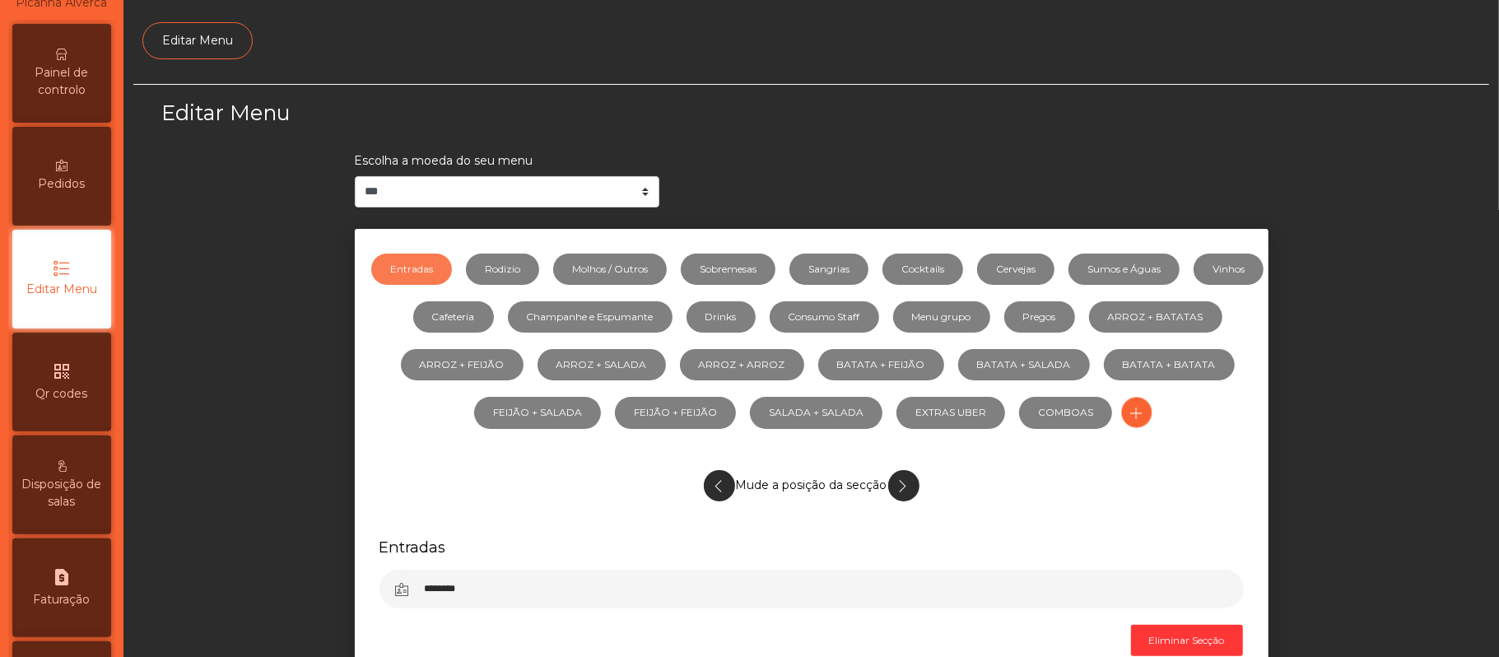
scroll to position [113, 0]
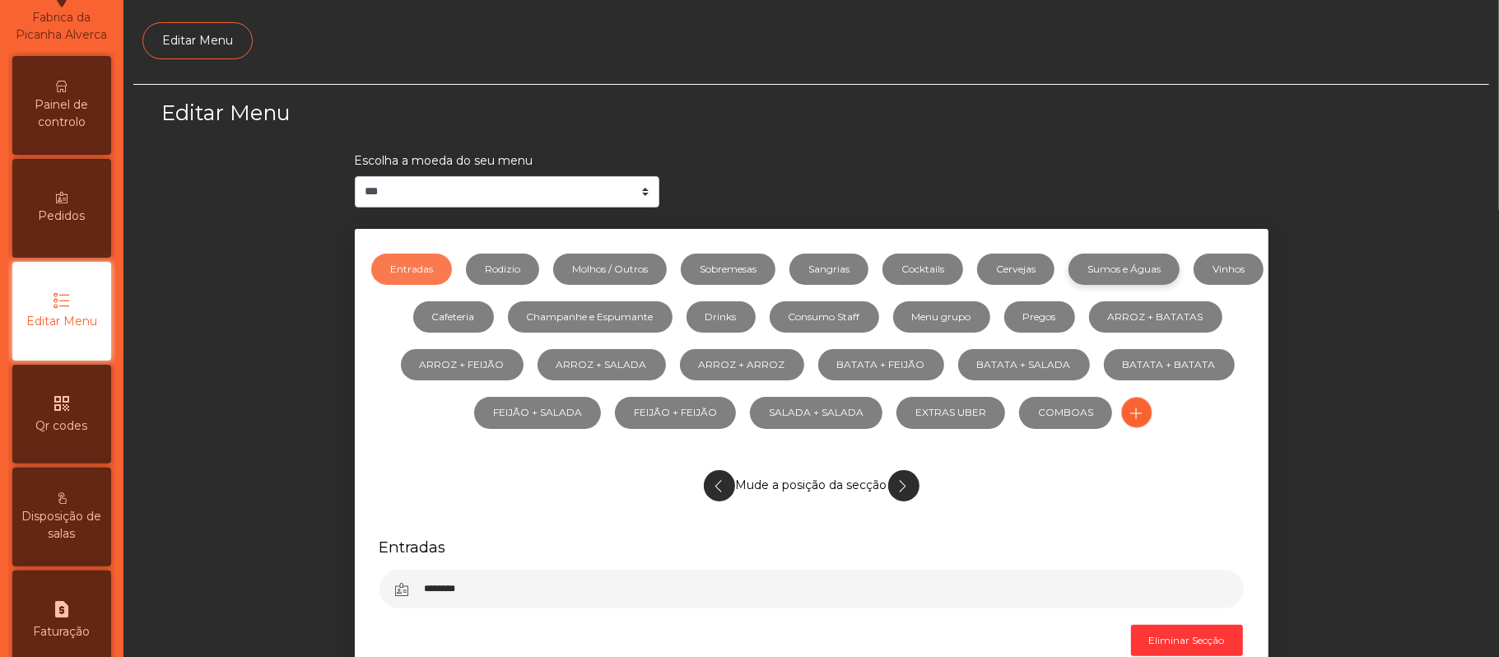
click at [1180, 273] on link "Sumos e Águas" at bounding box center [1123, 269] width 111 height 31
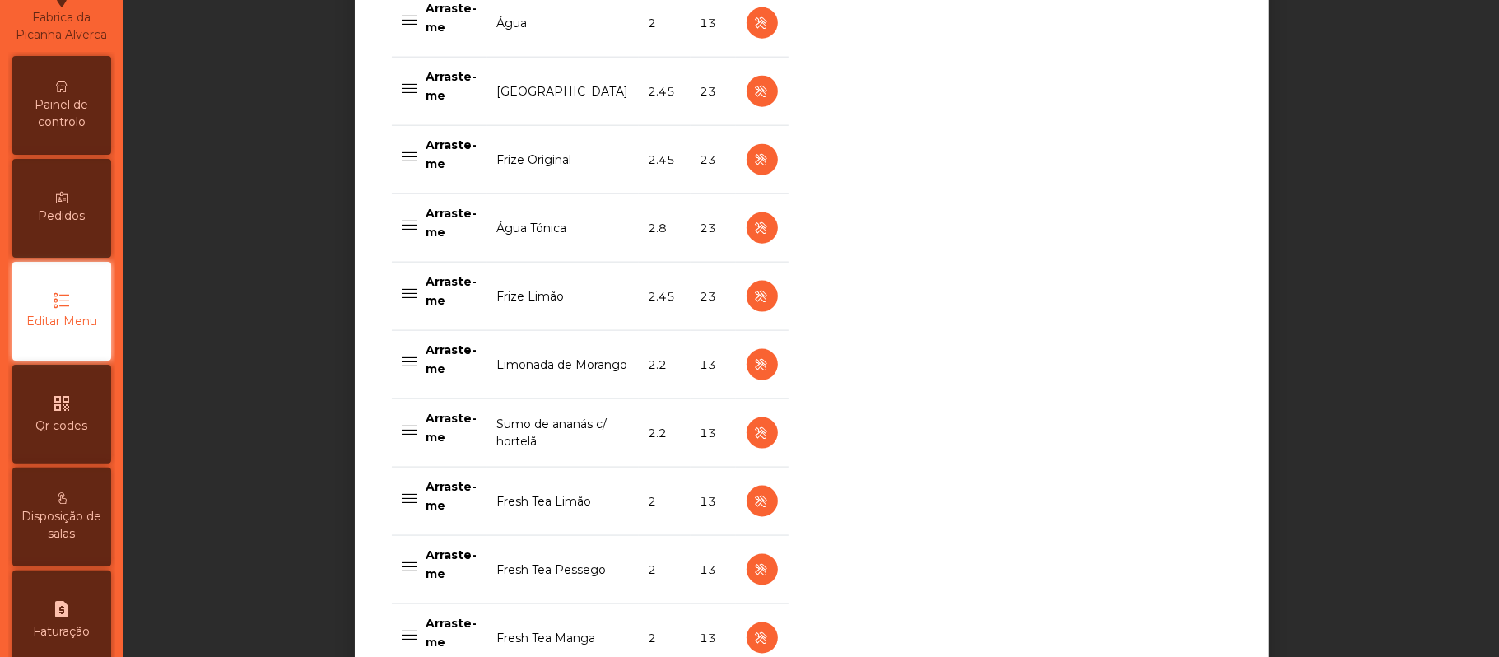
scroll to position [1439, 0]
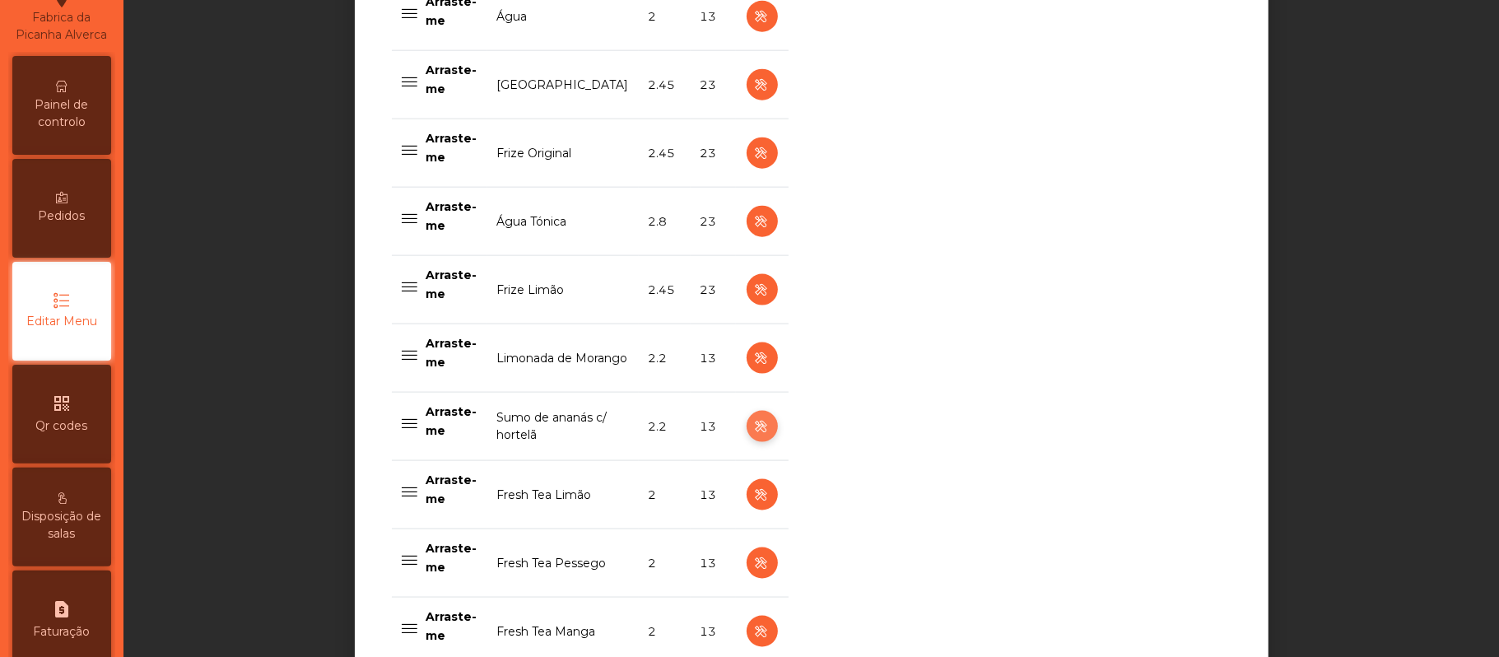
click at [752, 432] on icon "button" at bounding box center [761, 426] width 19 height 21
select select "***"
select select "**"
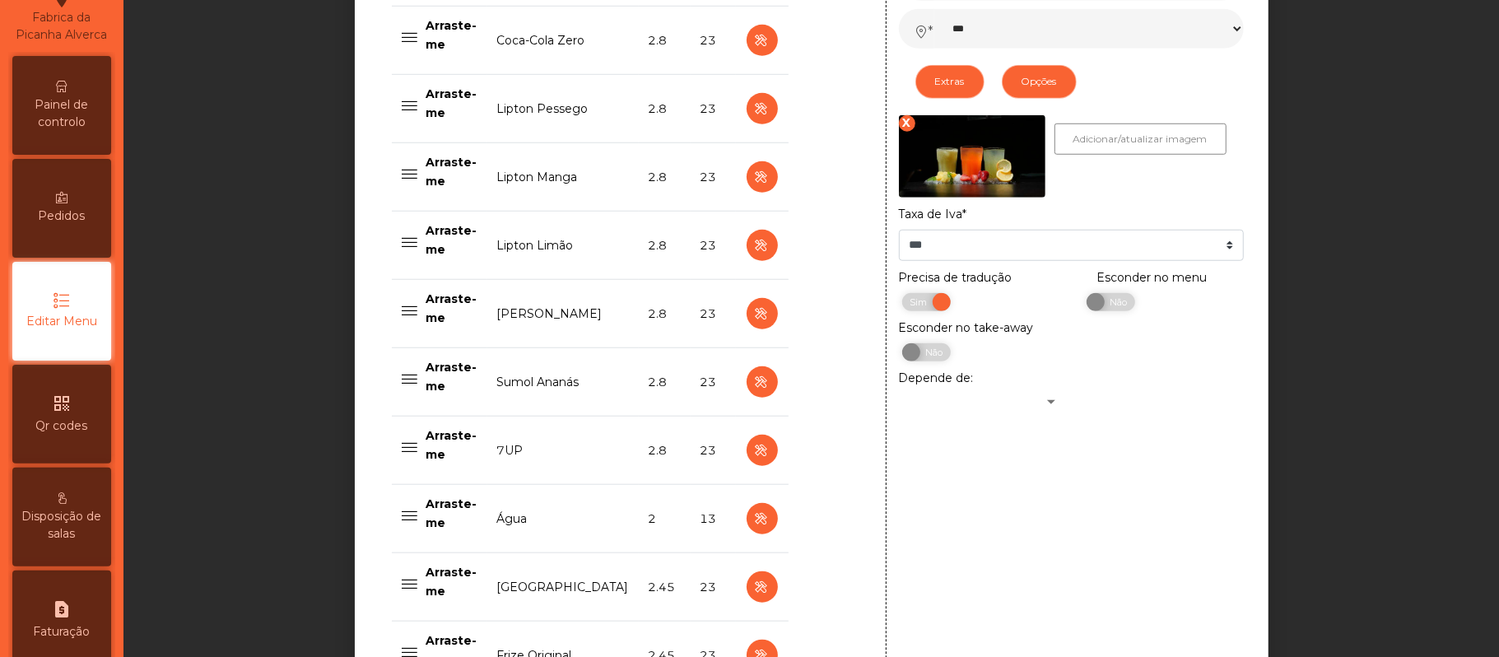
scroll to position [935, 0]
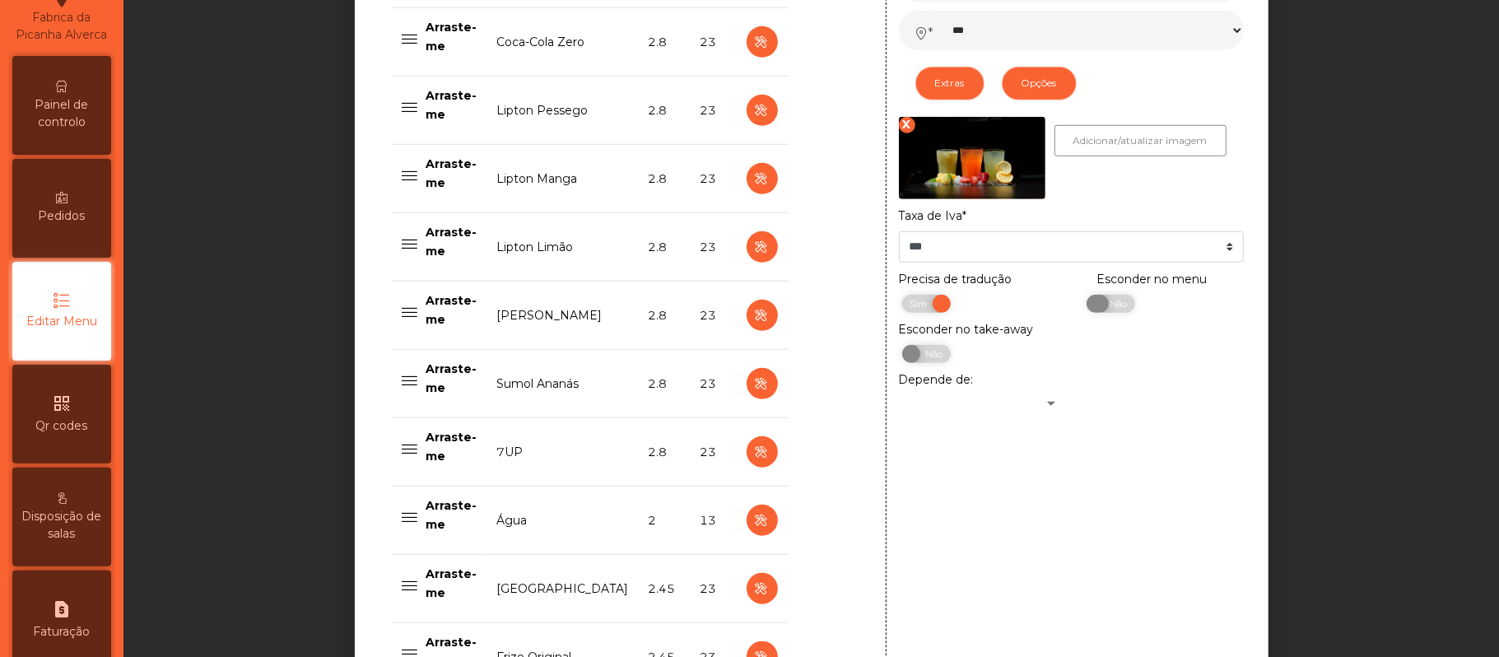
click at [1110, 313] on span "Não" at bounding box center [1116, 304] width 41 height 18
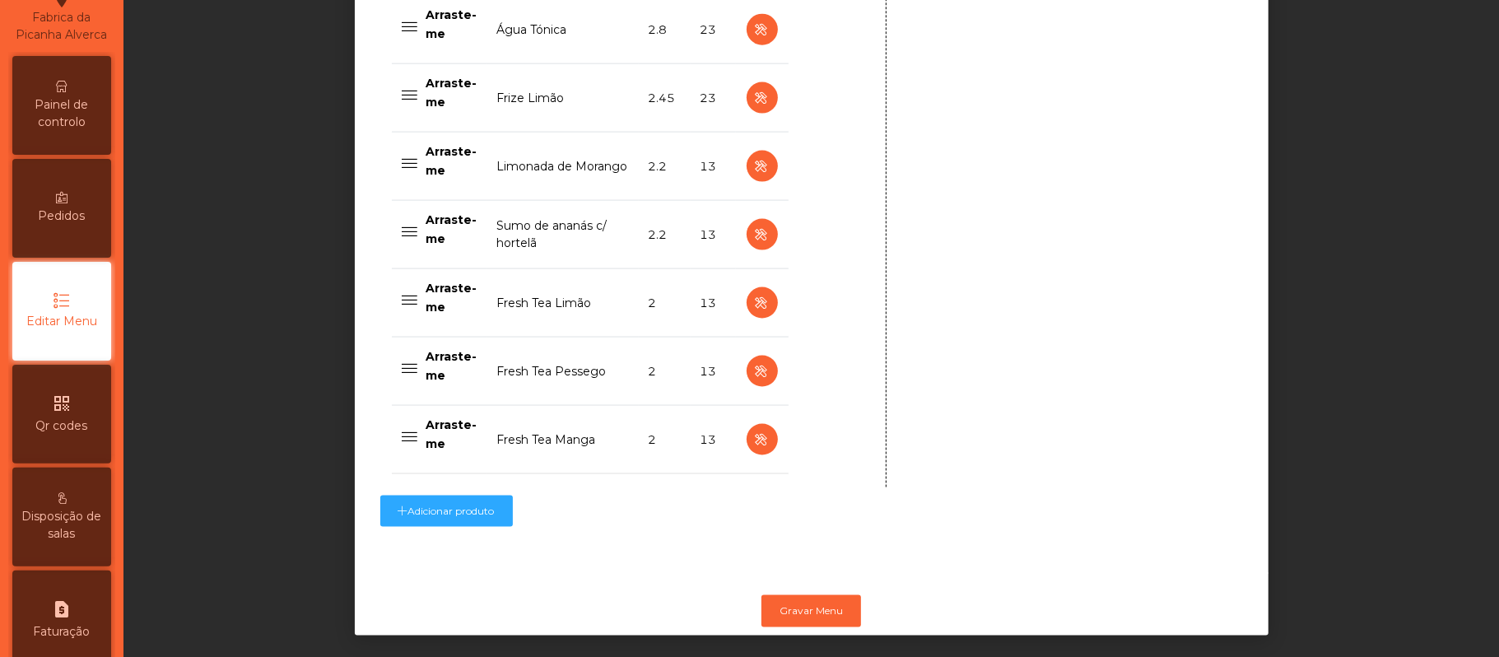
scroll to position [1650, 0]
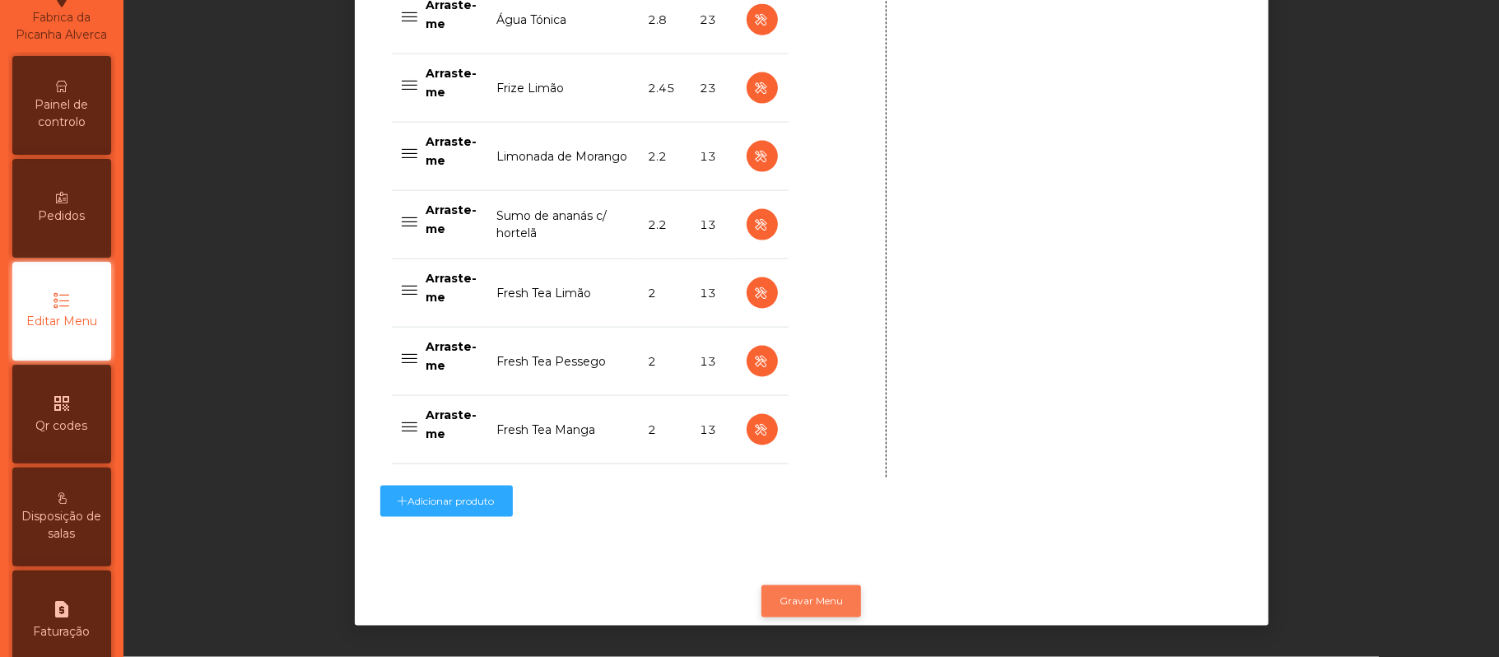
click at [812, 594] on button "Gravar Menu" at bounding box center [811, 600] width 100 height 31
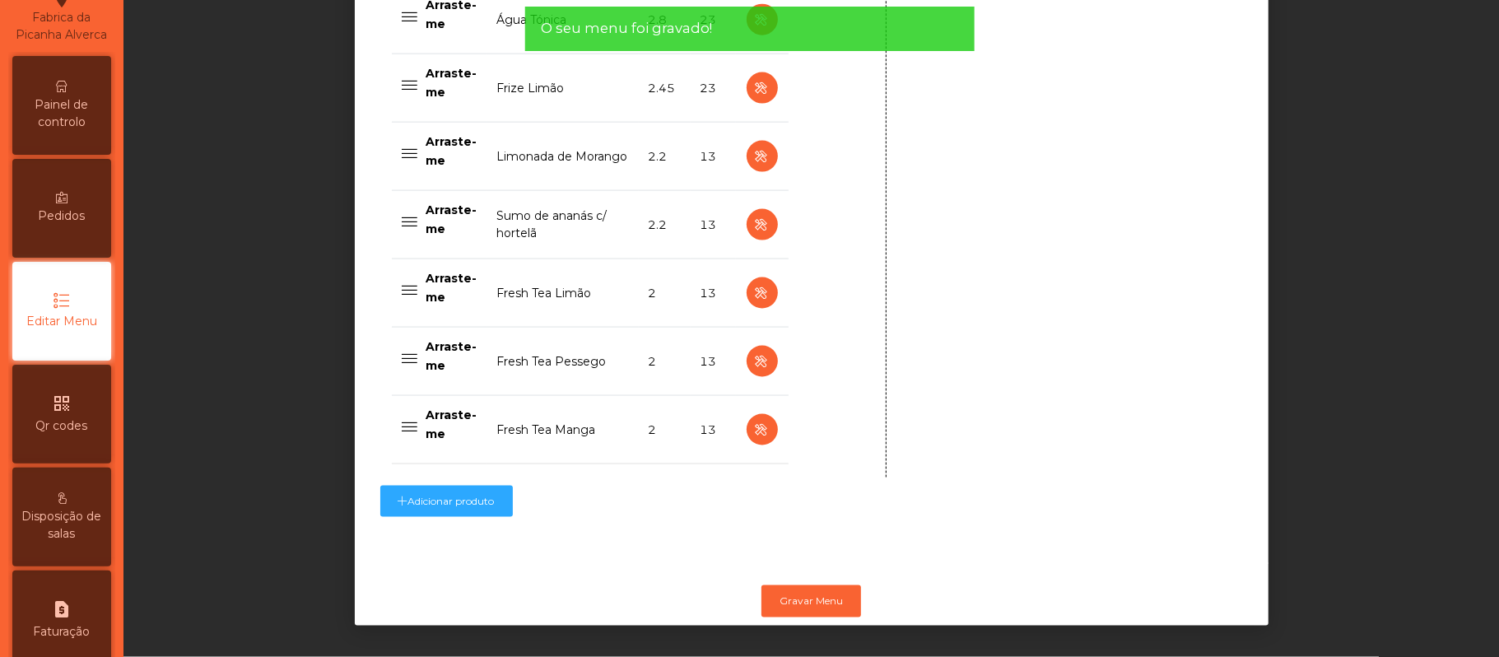
click at [63, 131] on span "Painel de controlo" at bounding box center [61, 113] width 91 height 35
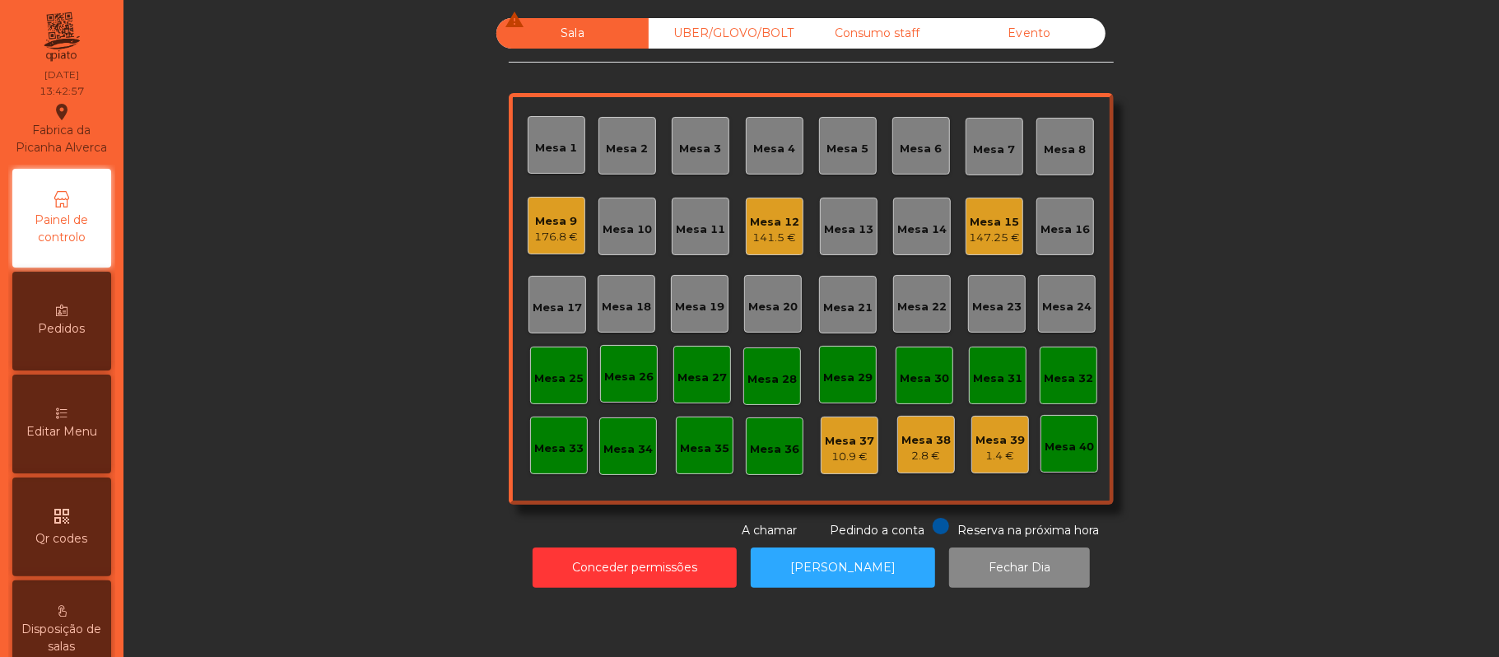
click at [979, 226] on div "Mesa 15" at bounding box center [994, 222] width 51 height 16
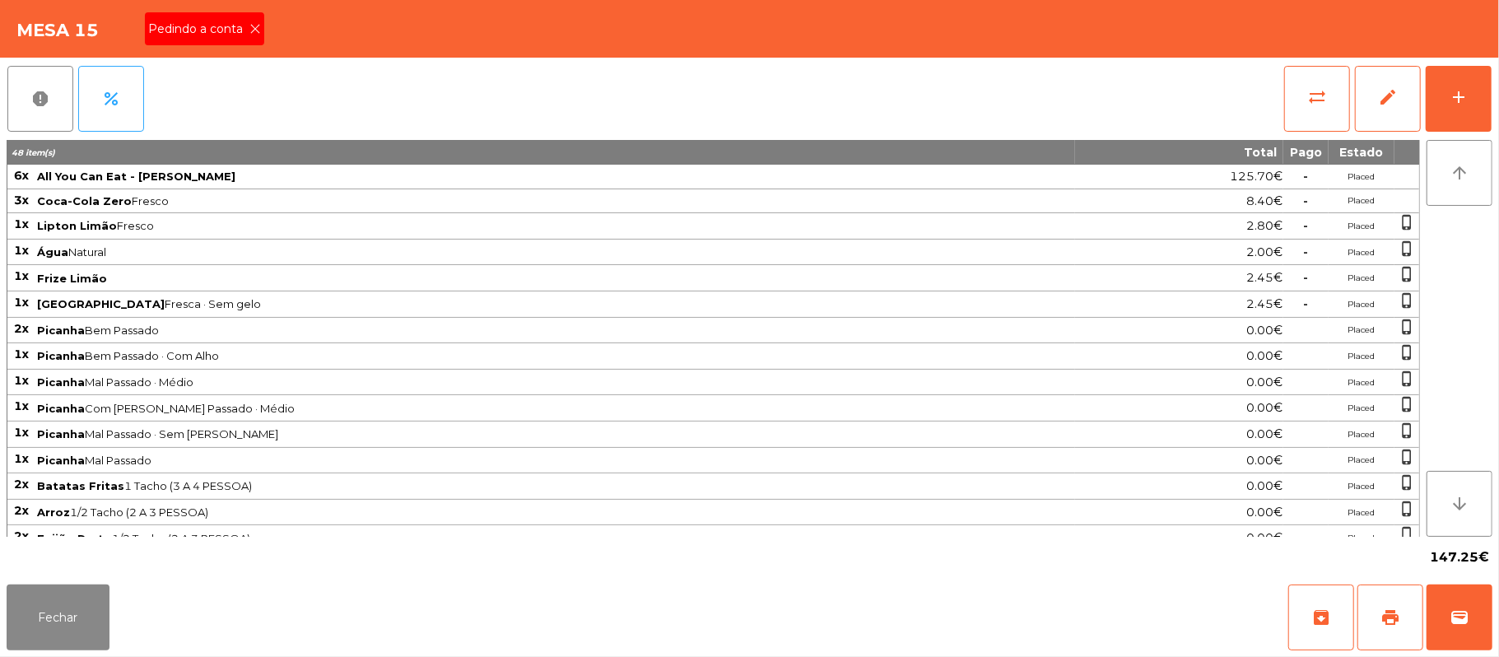
click at [235, 30] on span "Pedindo a conta" at bounding box center [198, 29] width 101 height 17
click at [61, 643] on button "Fechar" at bounding box center [58, 617] width 103 height 66
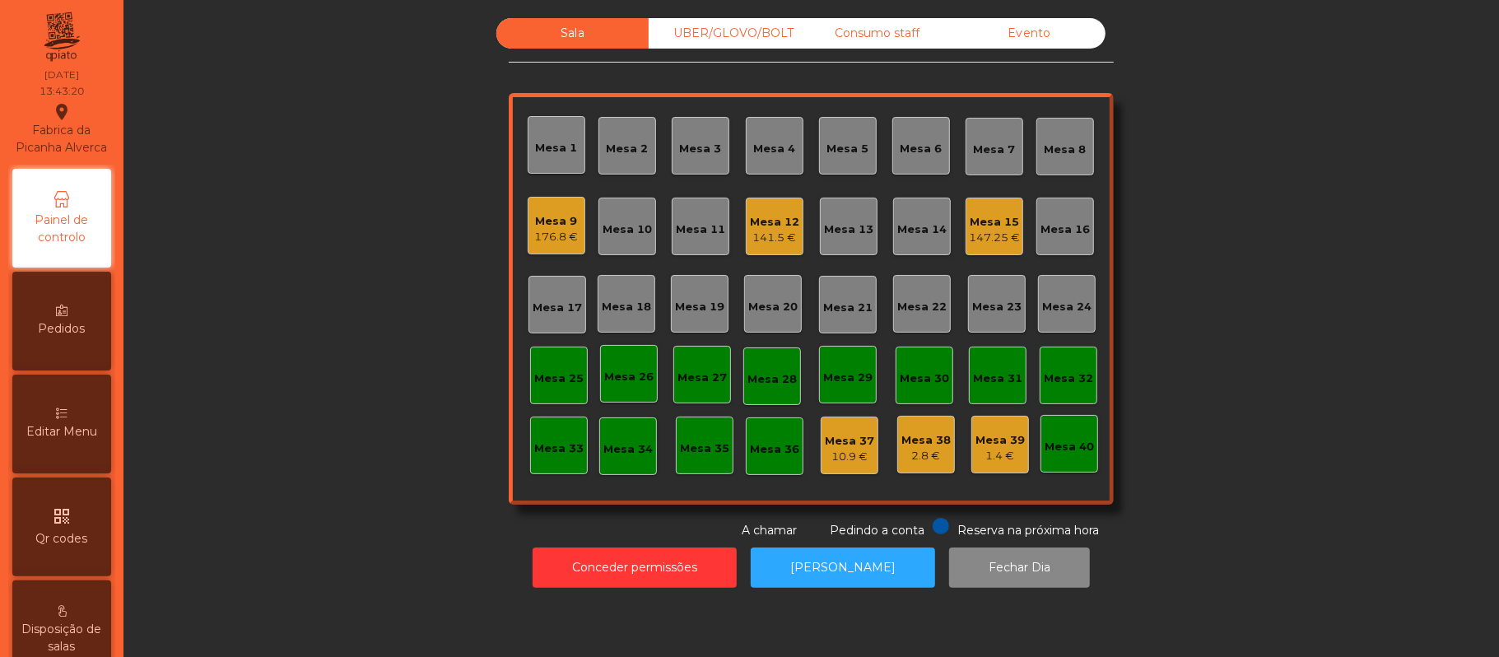
click at [758, 295] on div "Mesa 20" at bounding box center [772, 303] width 49 height 23
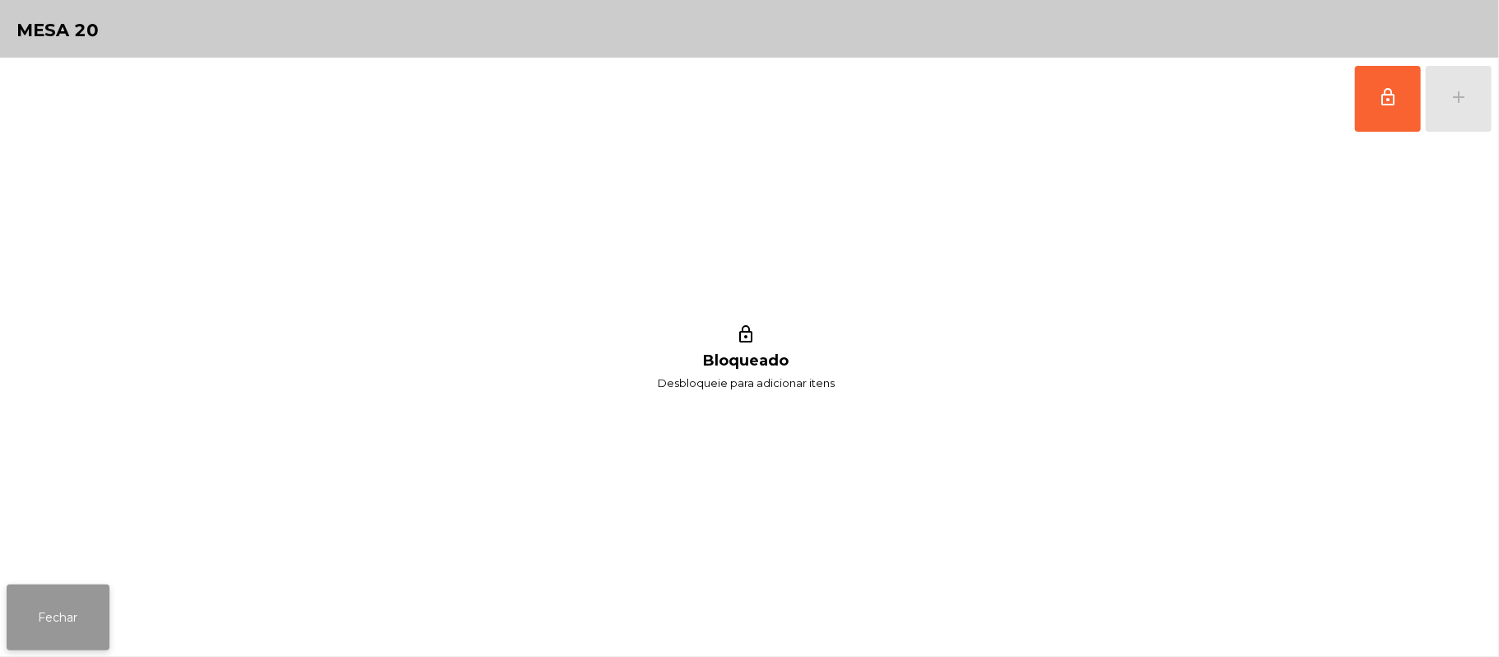
click at [54, 635] on button "Fechar" at bounding box center [58, 617] width 103 height 66
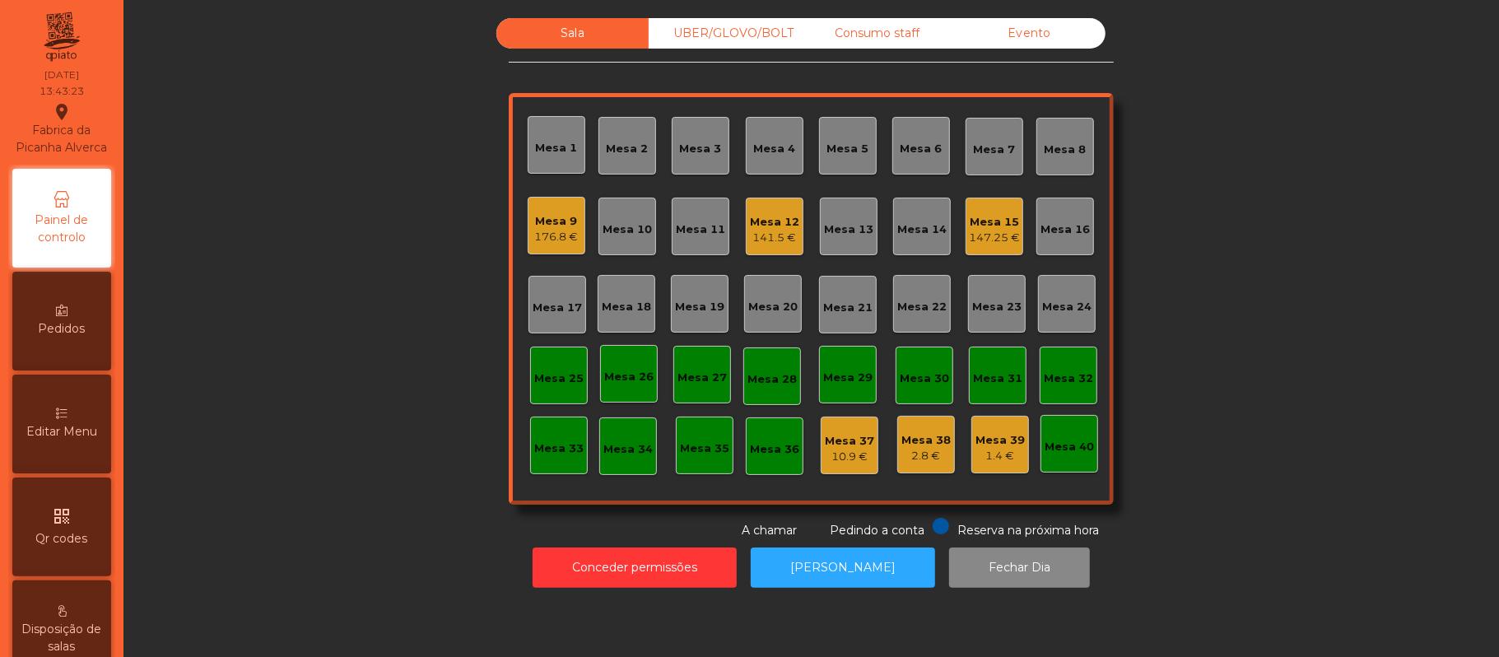
click at [925, 292] on div "Mesa 22" at bounding box center [921, 303] width 49 height 23
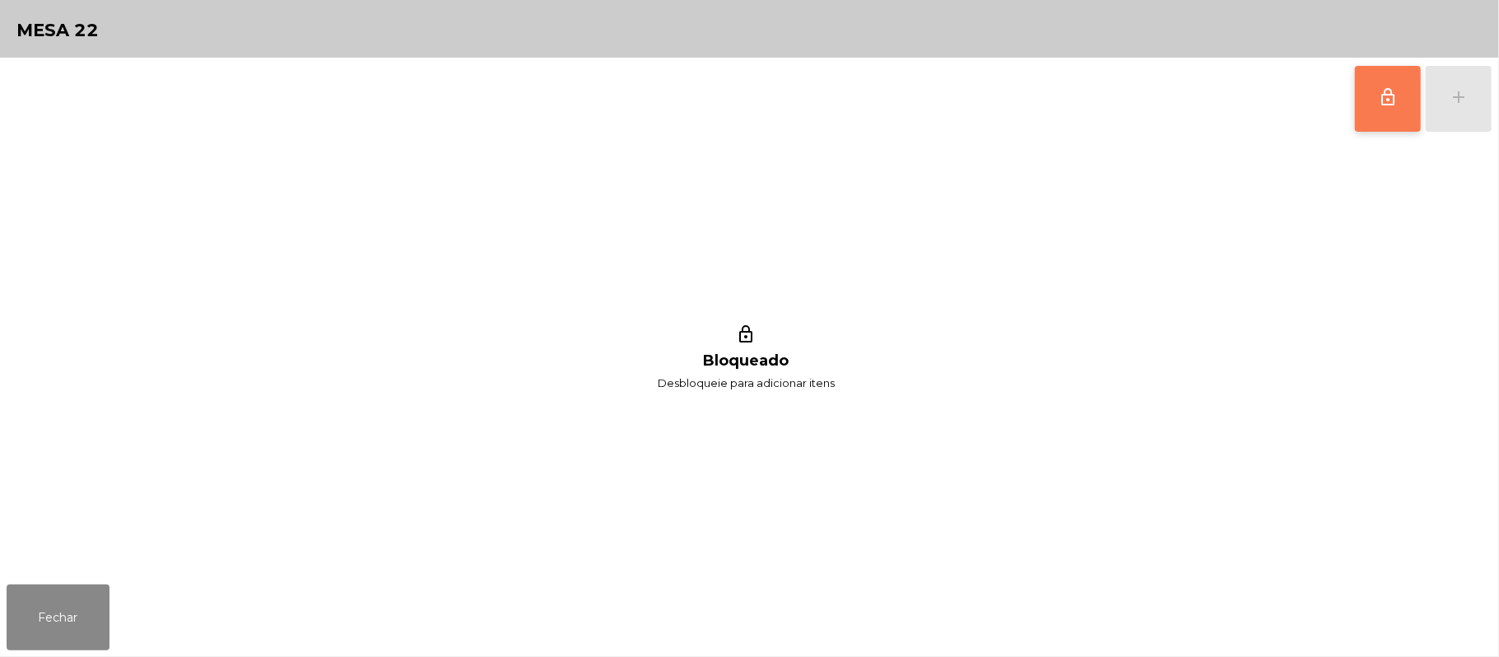
click at [1398, 110] on button "lock_outline" at bounding box center [1388, 99] width 66 height 66
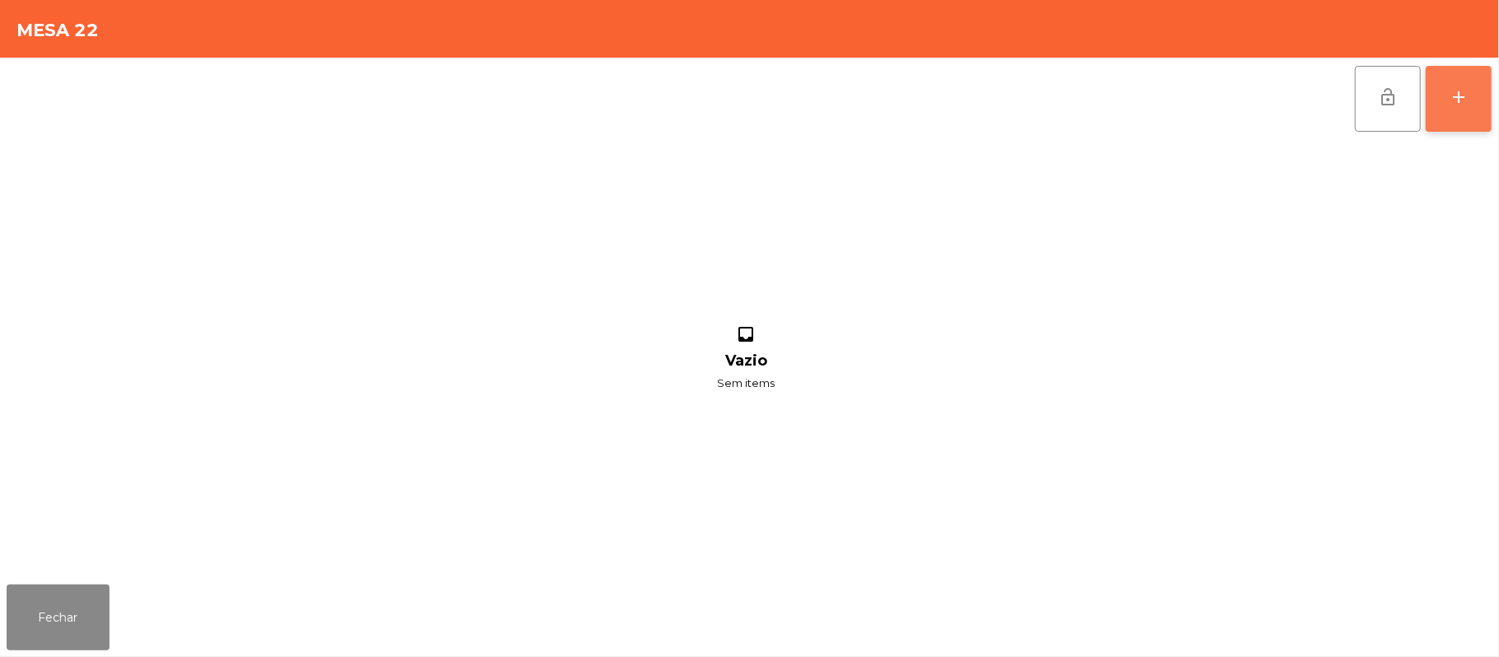
click at [1449, 82] on button "add" at bounding box center [1459, 99] width 66 height 66
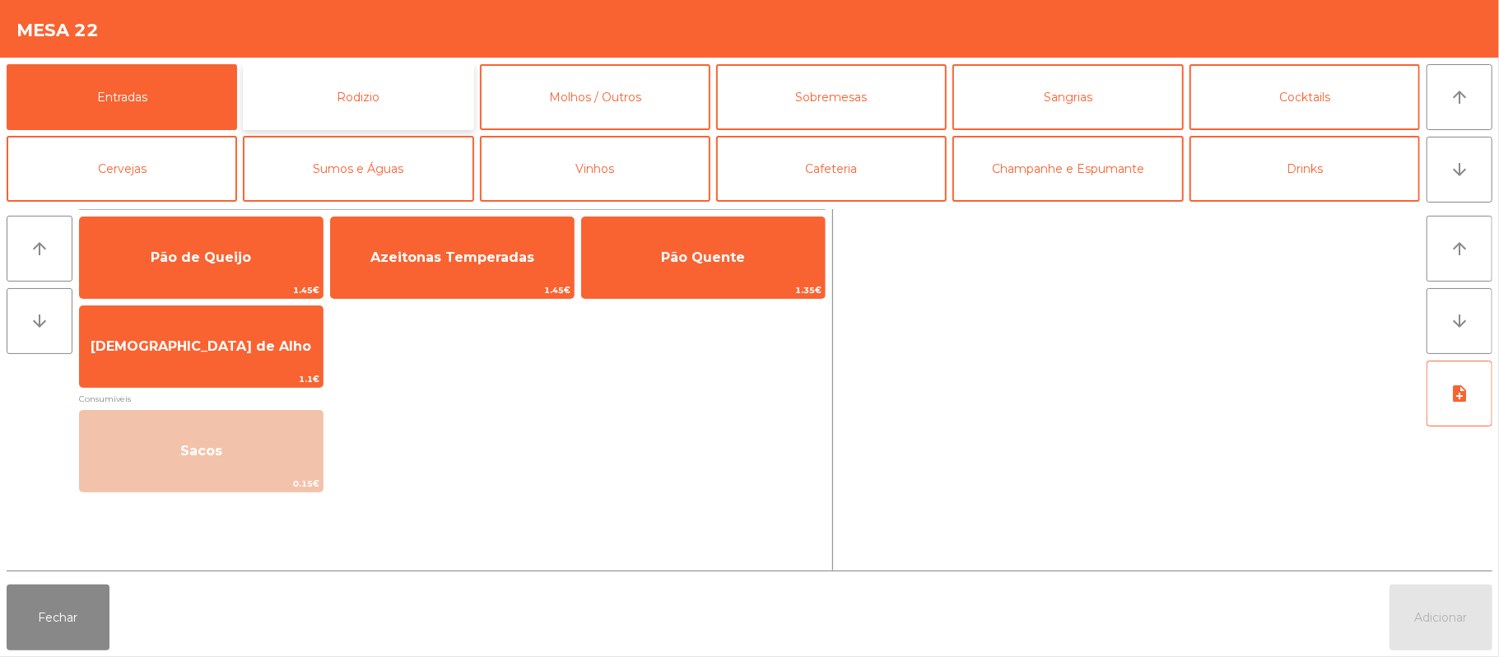
click at [413, 96] on button "Rodizio" at bounding box center [358, 97] width 230 height 66
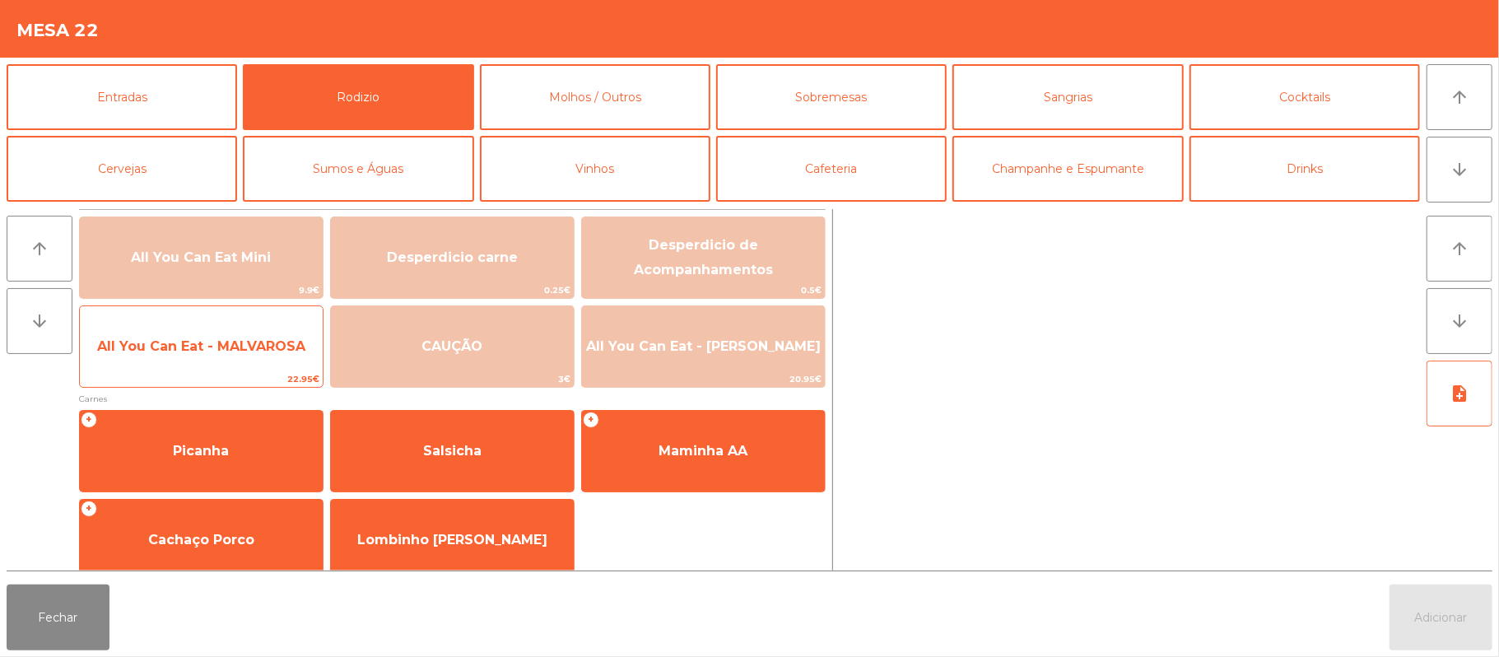
click at [201, 331] on span "All You Can Eat - MALVAROSA" at bounding box center [201, 346] width 243 height 44
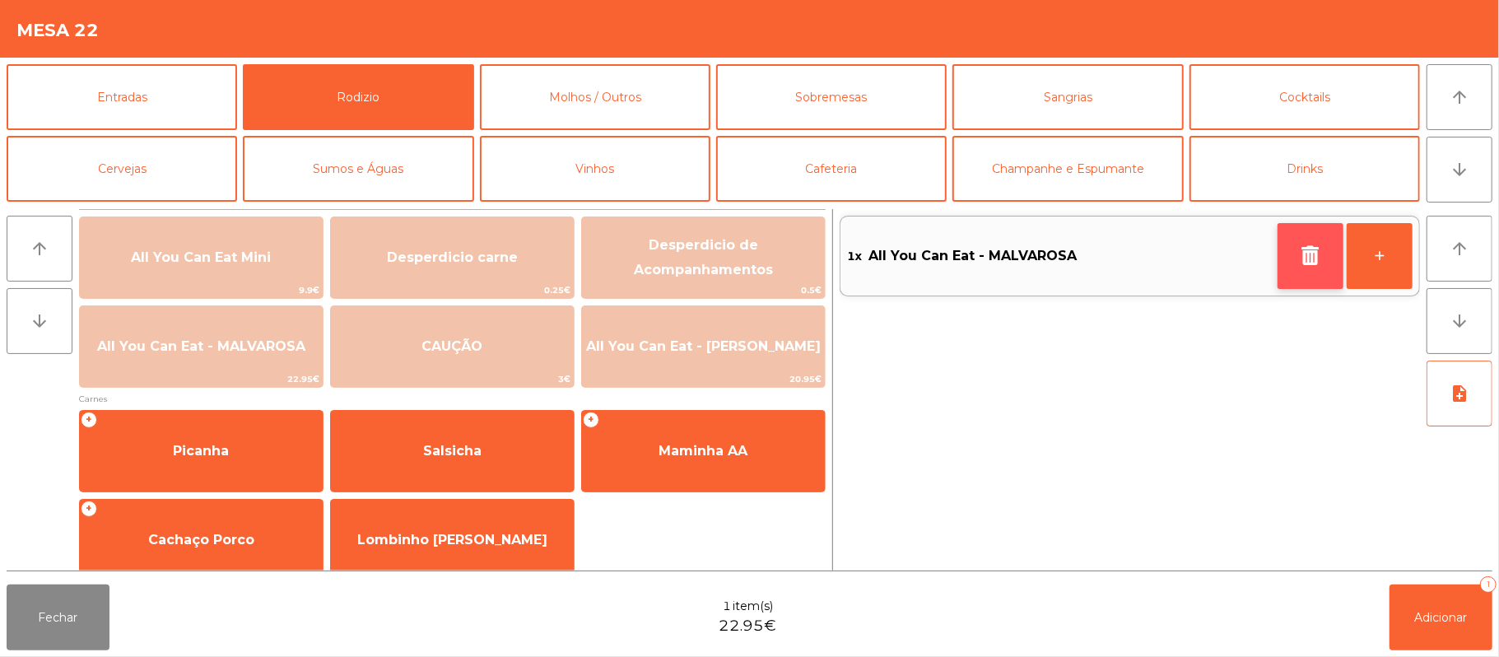
click at [1285, 251] on button "button" at bounding box center [1310, 256] width 66 height 66
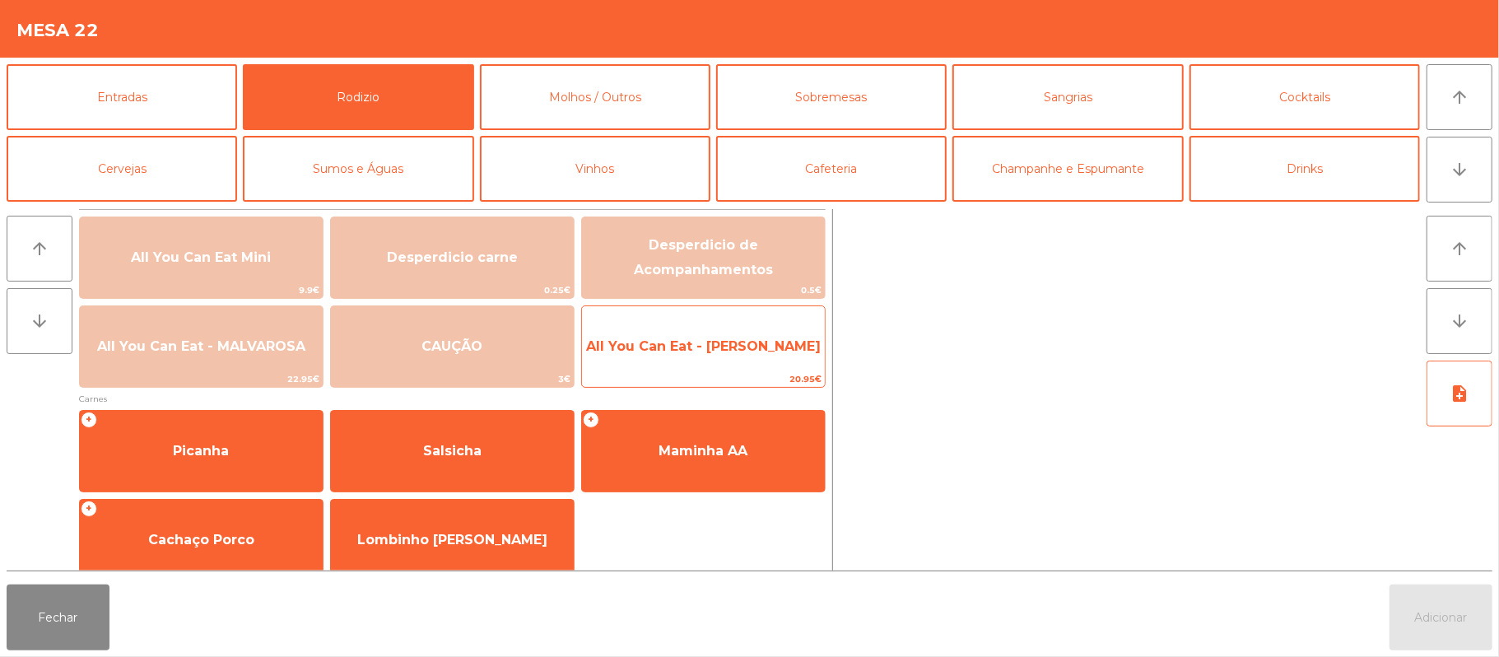
click at [751, 351] on span "All You Can Eat - [PERSON_NAME]" at bounding box center [703, 346] width 235 height 16
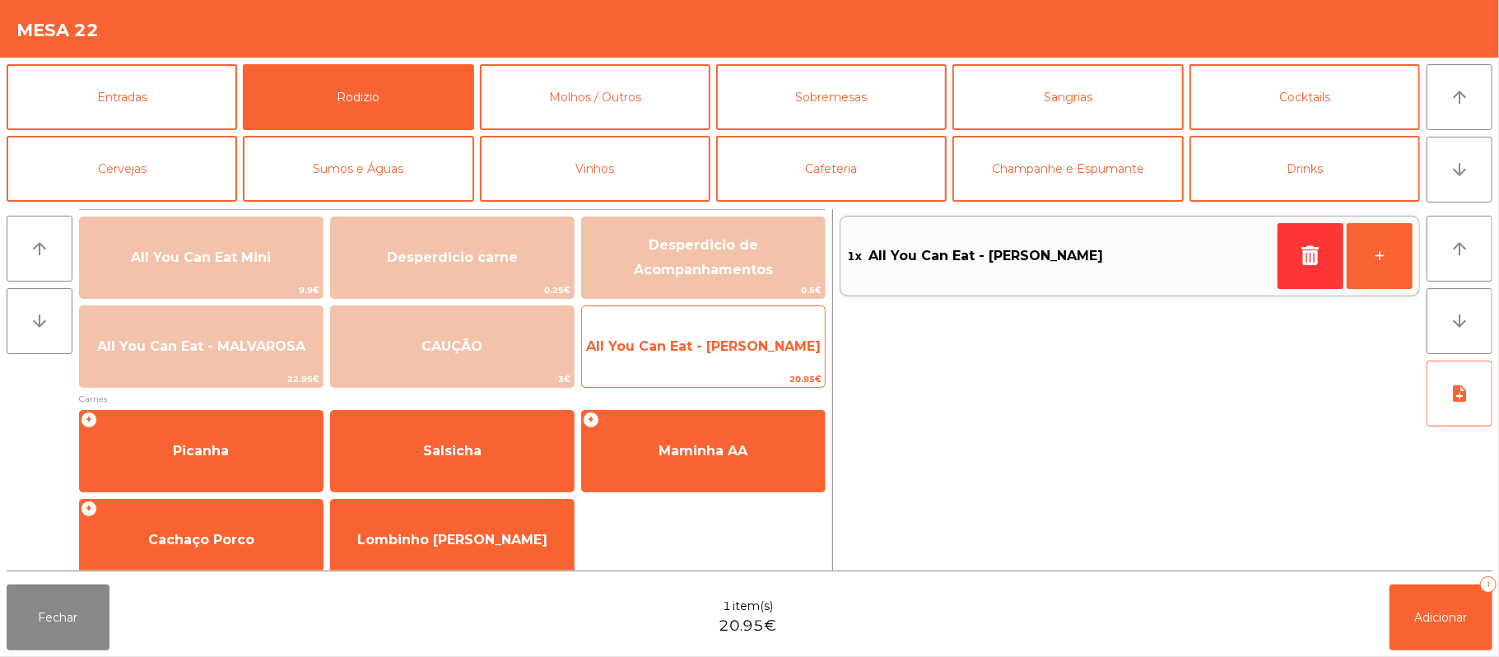
click at [710, 356] on span "All You Can Eat - [PERSON_NAME]" at bounding box center [703, 346] width 243 height 44
click at [705, 341] on span "All You Can Eat - [PERSON_NAME]" at bounding box center [703, 346] width 235 height 16
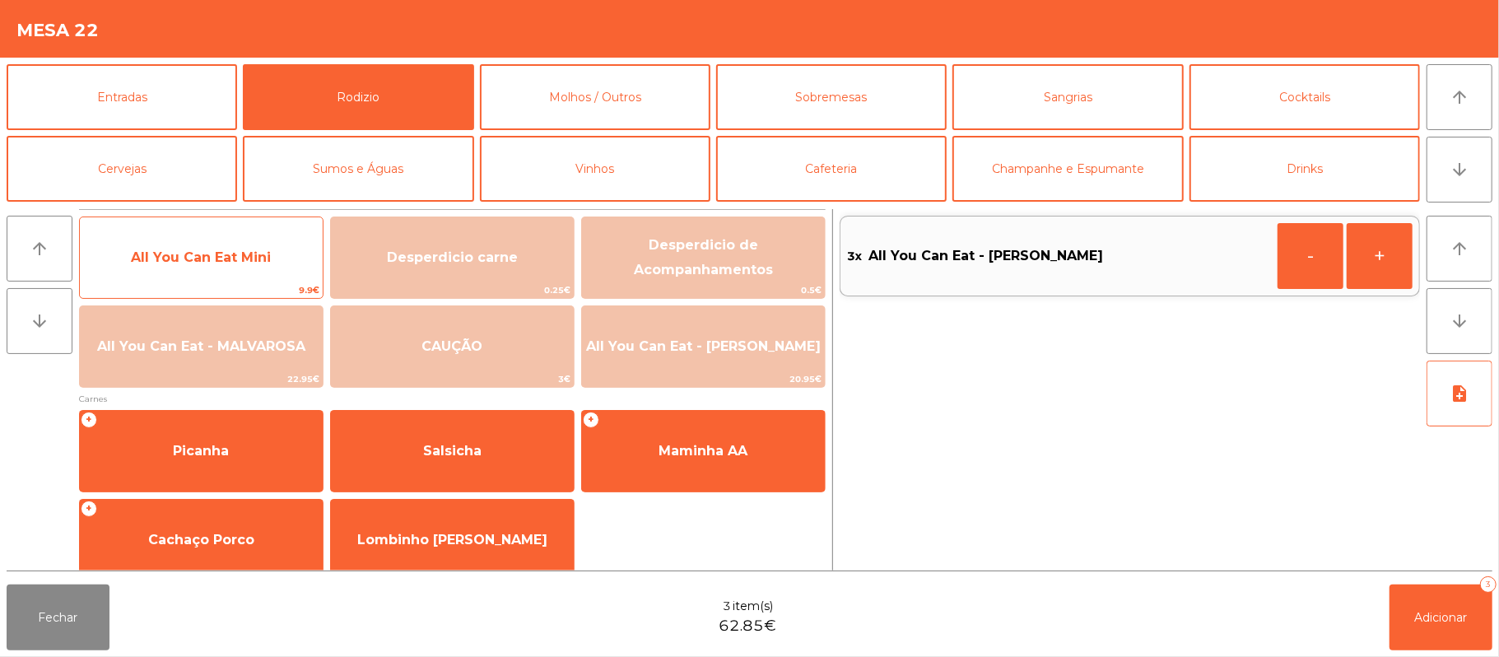
click at [209, 261] on span "All You Can Eat Mini" at bounding box center [201, 257] width 140 height 16
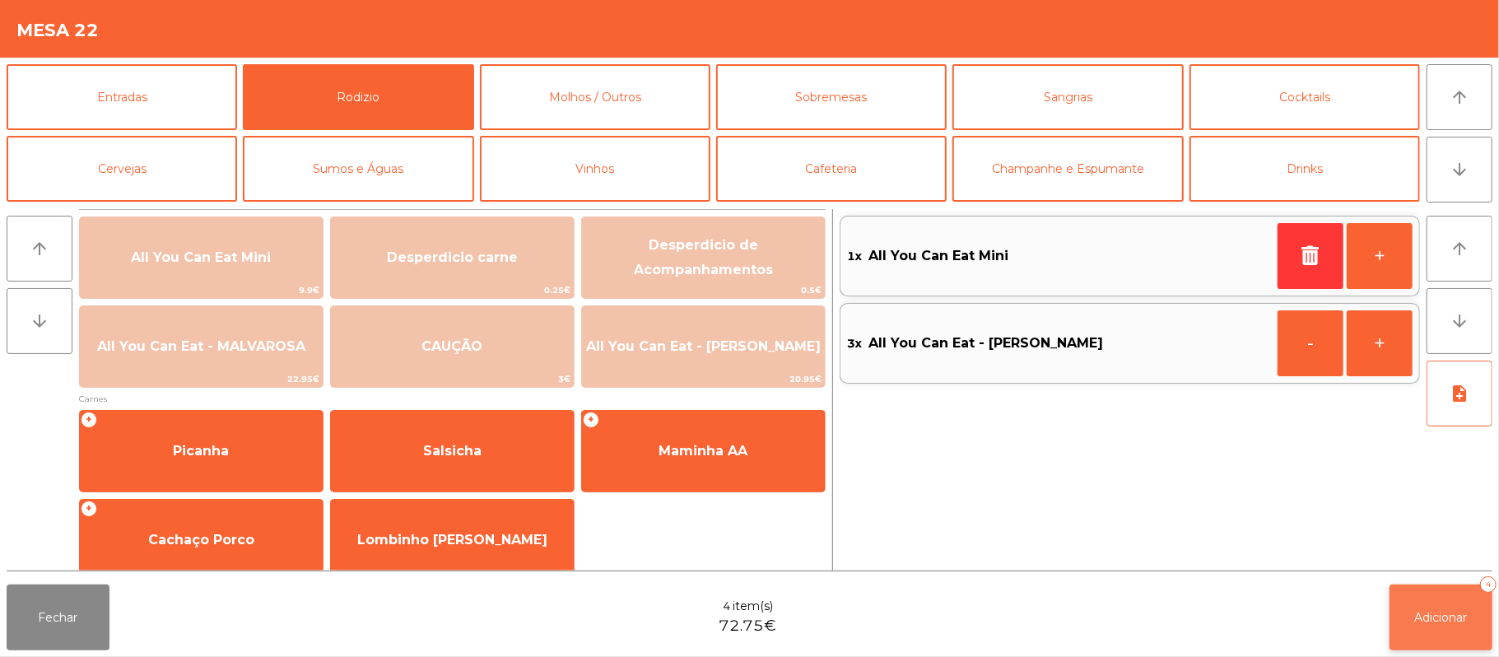
click at [1436, 607] on button "Adicionar 4" at bounding box center [1440, 617] width 103 height 66
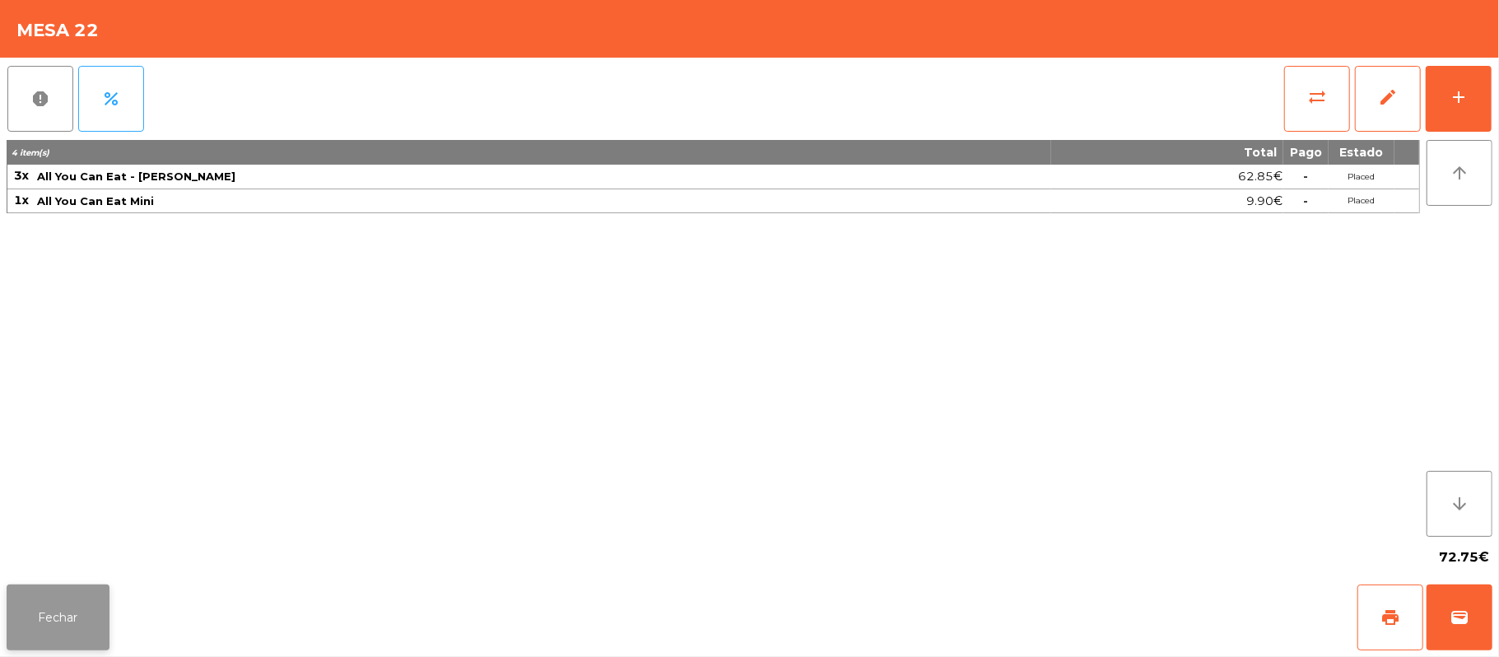
click at [63, 645] on button "Fechar" at bounding box center [58, 617] width 103 height 66
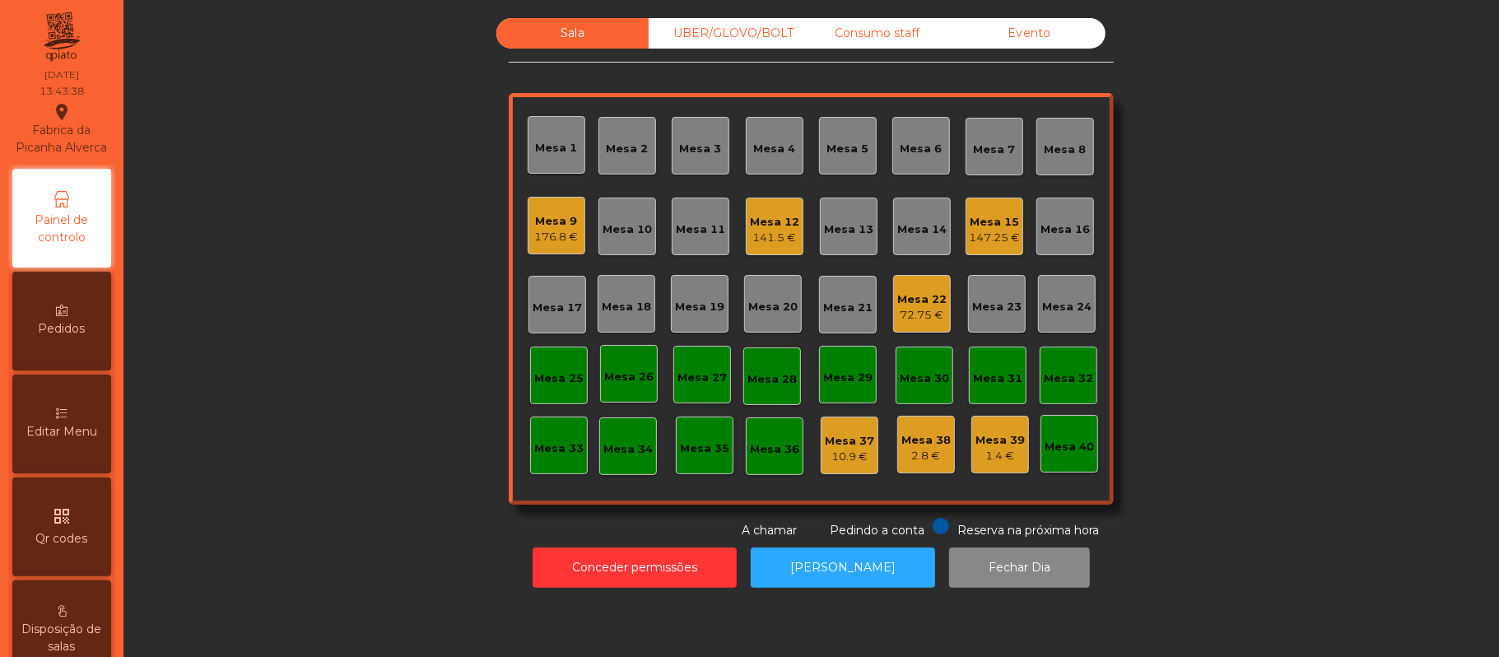
click at [295, 440] on div "Sala UBER/[GEOGRAPHIC_DATA]/BOLT Consumo staff Evento Mesa 1 Mesa 2 Mesa 3 [GEO…" at bounding box center [811, 278] width 1331 height 521
click at [979, 221] on div "Mesa 15" at bounding box center [994, 222] width 51 height 16
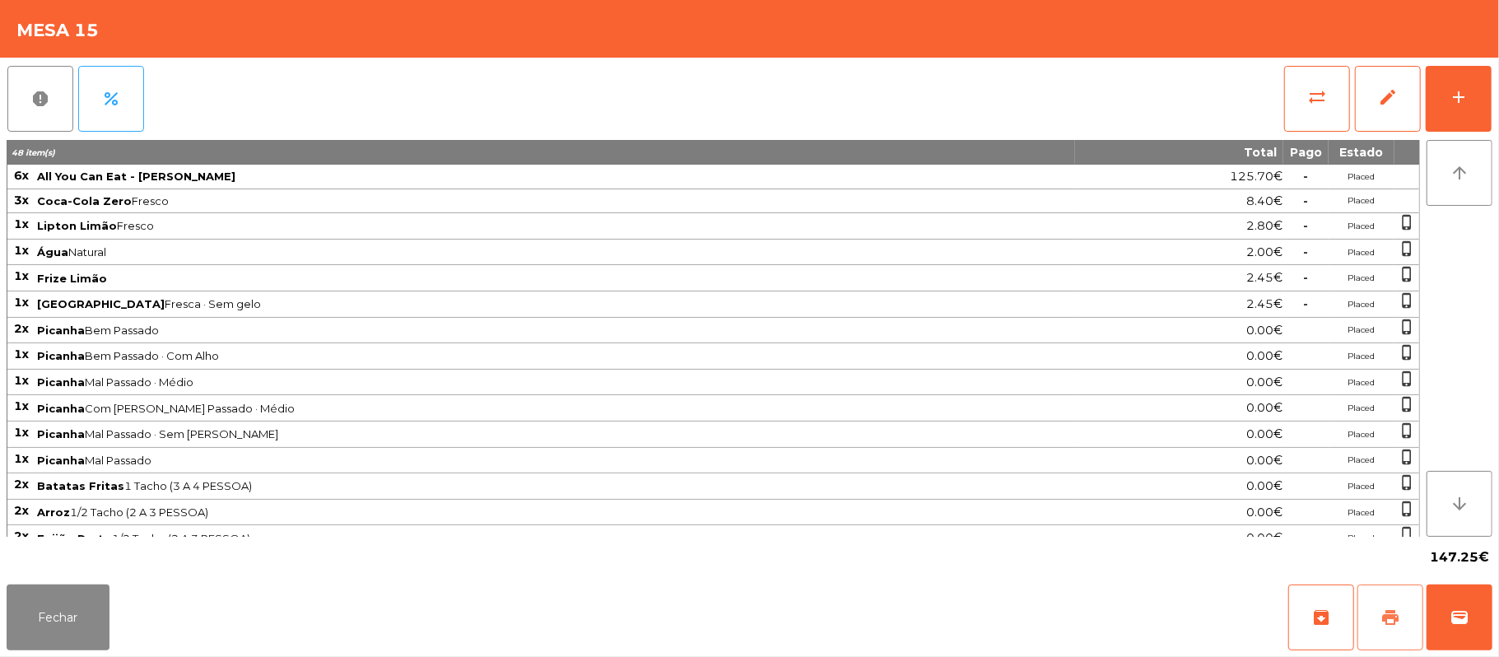
click at [1393, 589] on button "print" at bounding box center [1390, 617] width 66 height 66
click at [80, 610] on button "Fechar" at bounding box center [58, 617] width 103 height 66
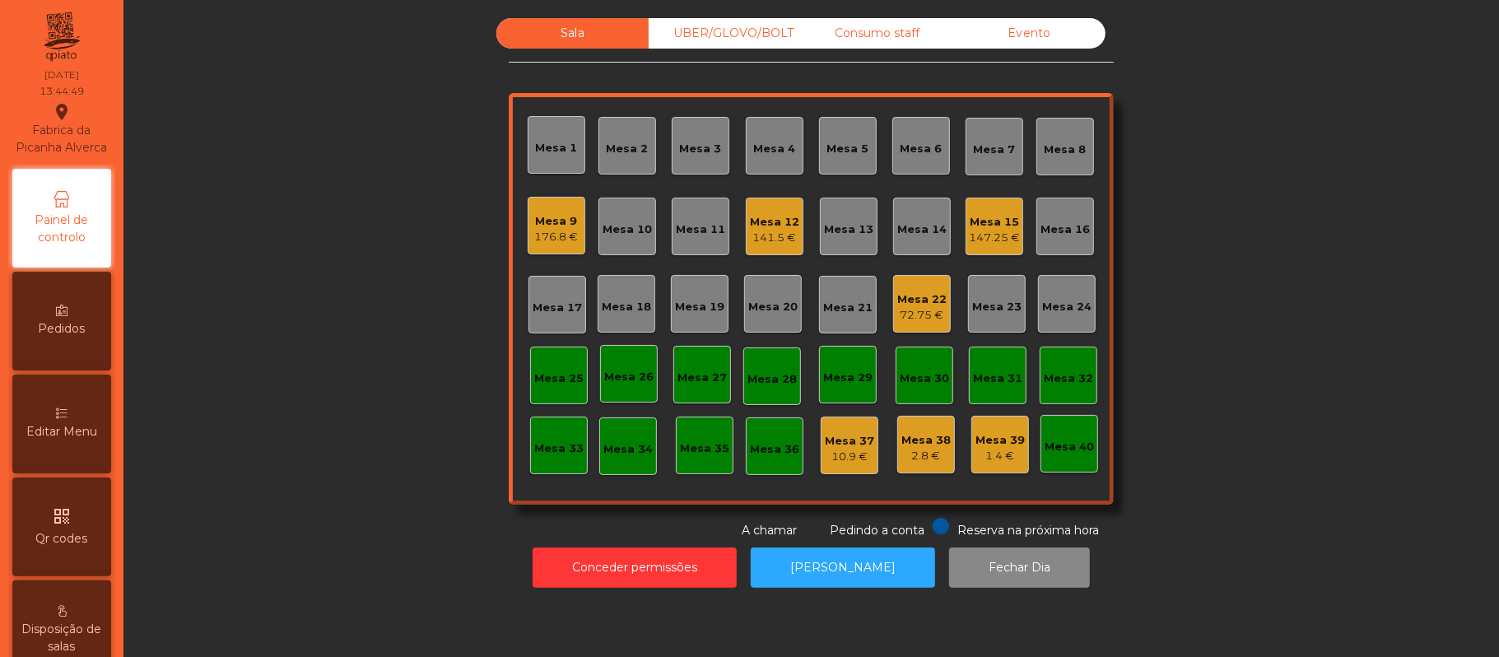
click at [991, 215] on div "Mesa 15" at bounding box center [994, 222] width 51 height 16
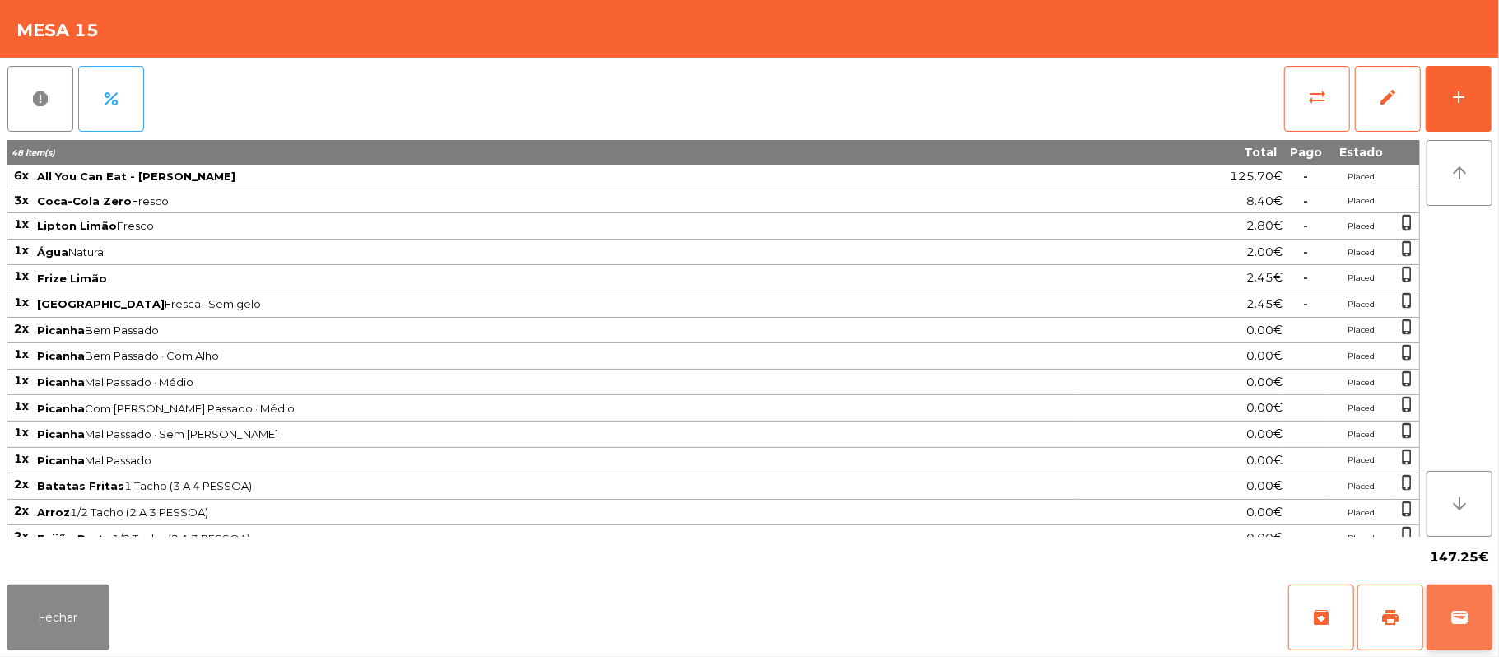
click at [1472, 620] on button "wallet" at bounding box center [1459, 617] width 66 height 66
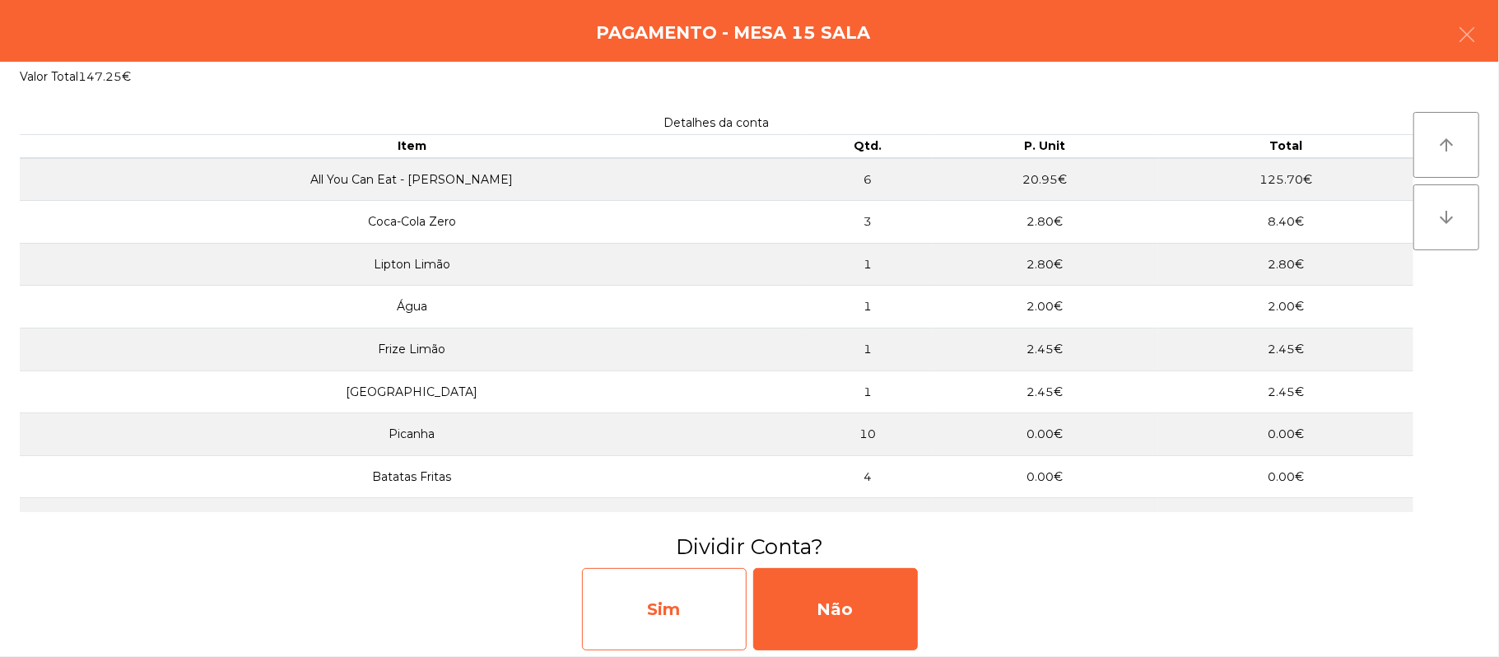
click at [679, 616] on div "Sim" at bounding box center [664, 609] width 165 height 82
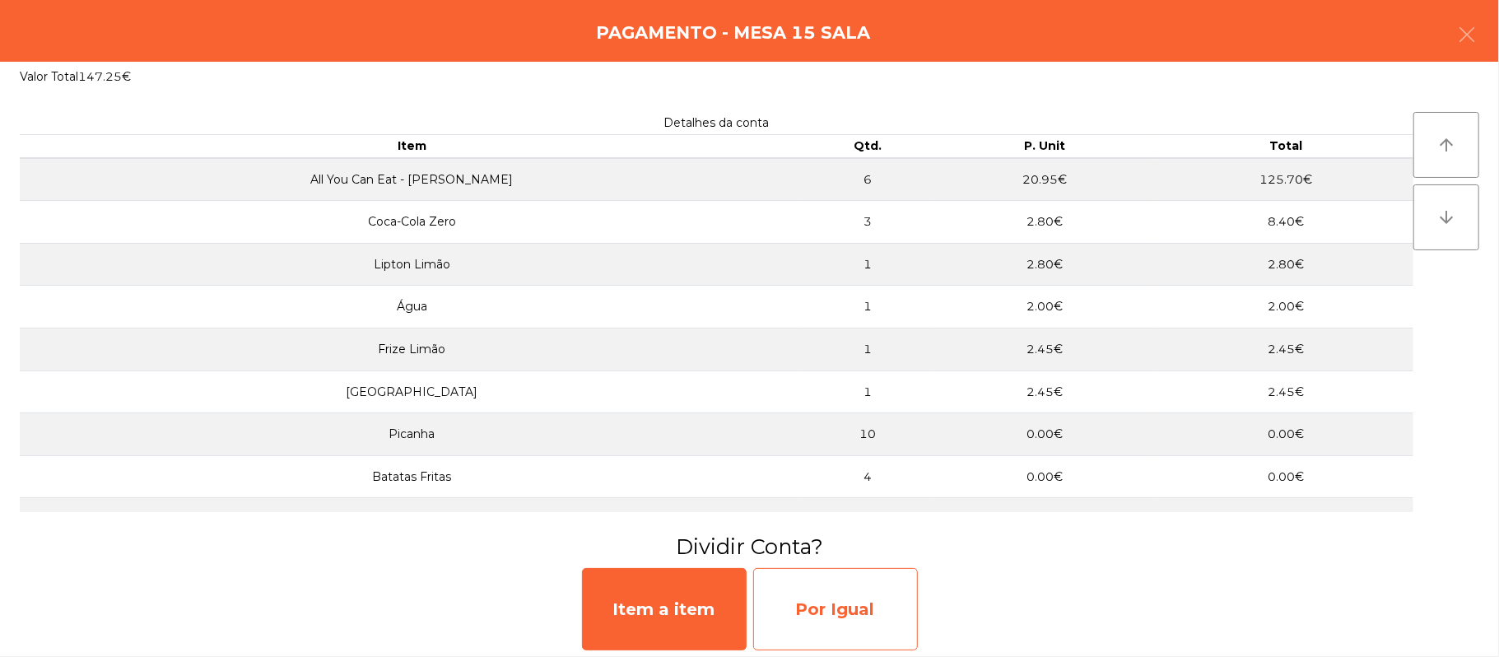
click at [824, 617] on div "Por Igual" at bounding box center [835, 609] width 165 height 82
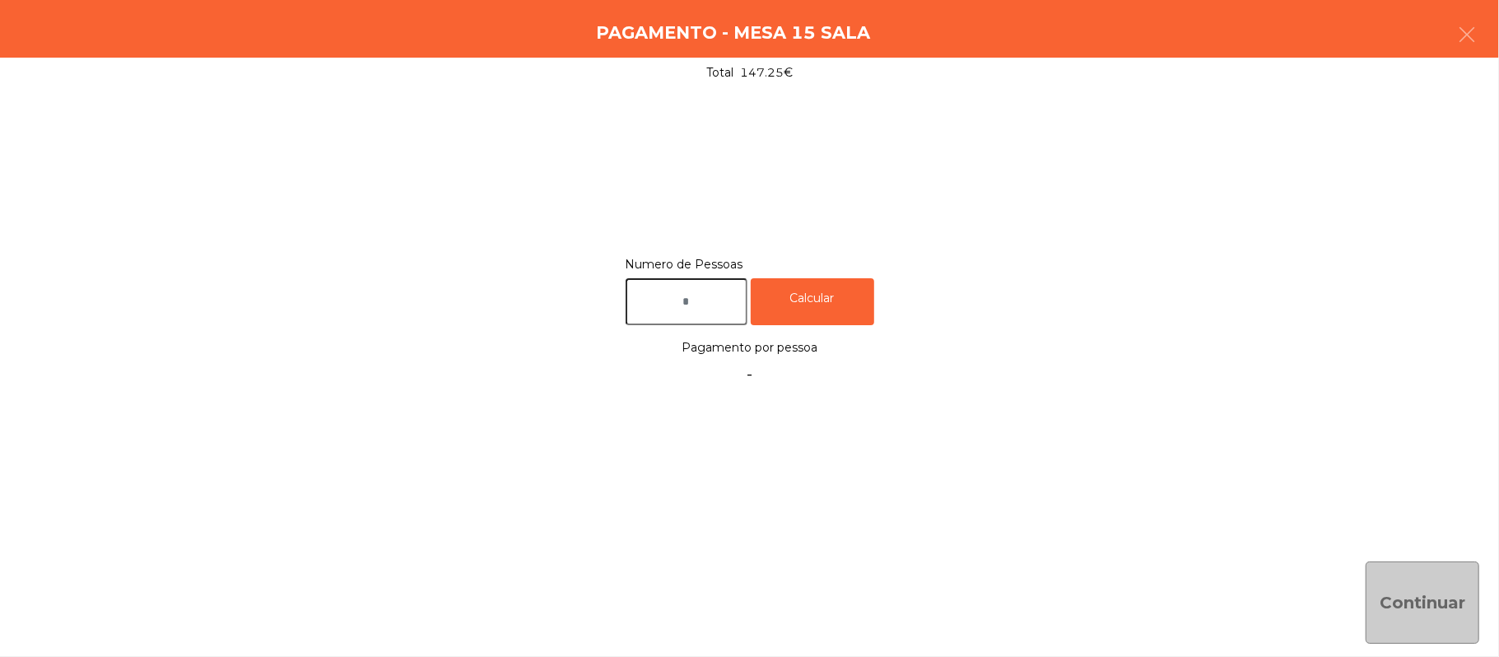
click at [711, 300] on input "text" at bounding box center [687, 301] width 122 height 47
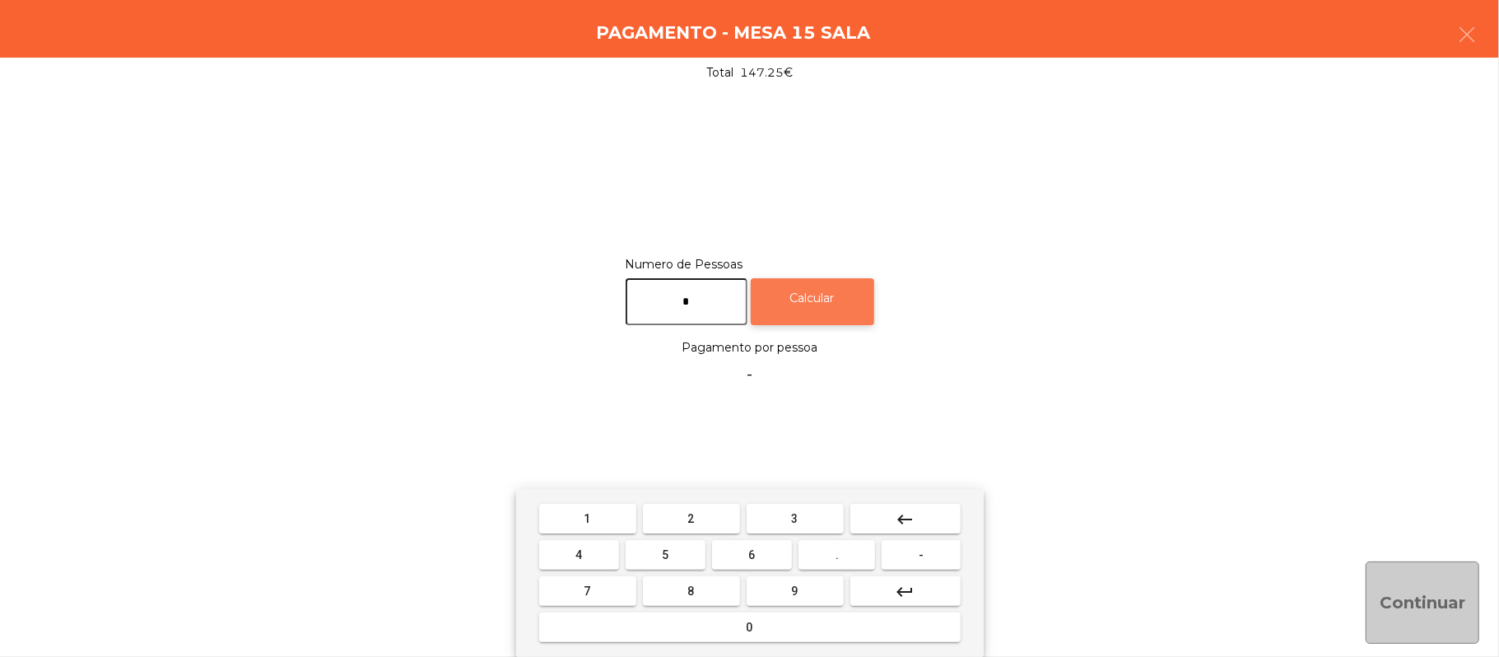
type input "*"
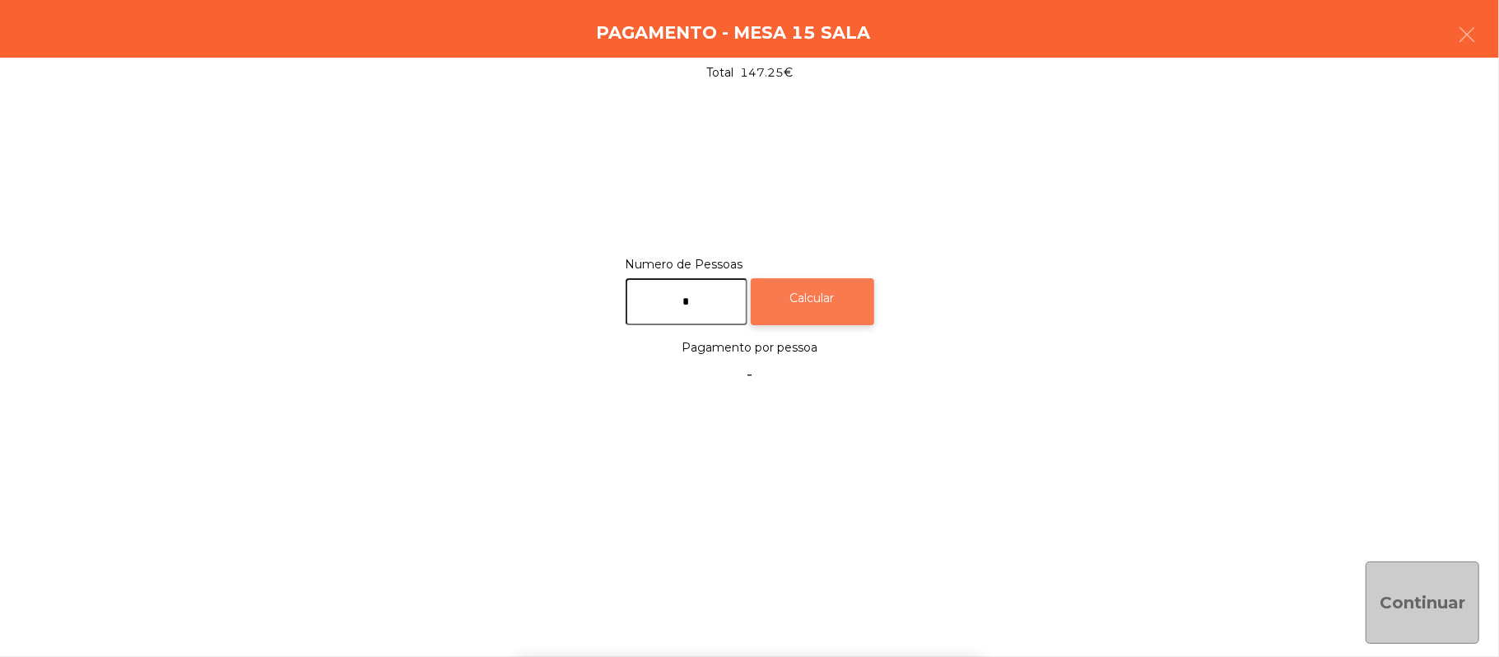
click at [830, 298] on div "Calcular" at bounding box center [812, 301] width 123 height 47
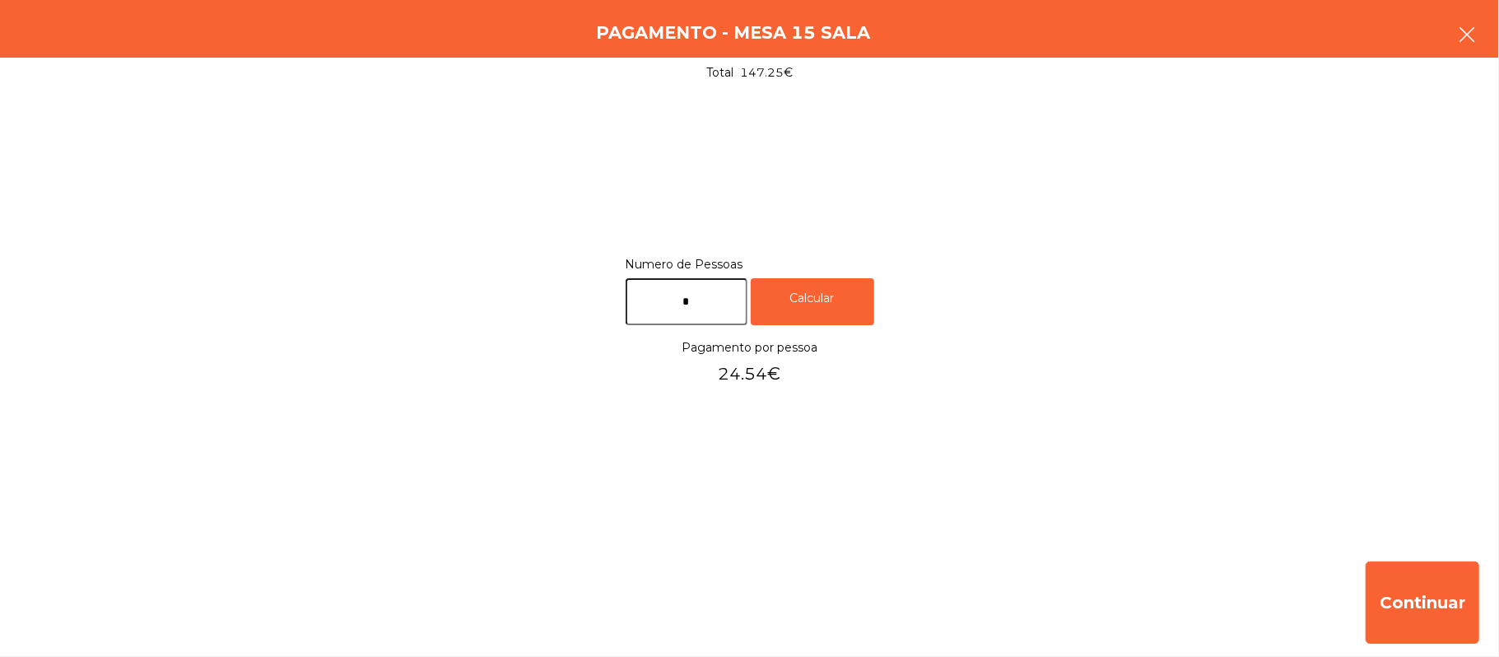
click at [1479, 18] on button "button" at bounding box center [1467, 36] width 46 height 49
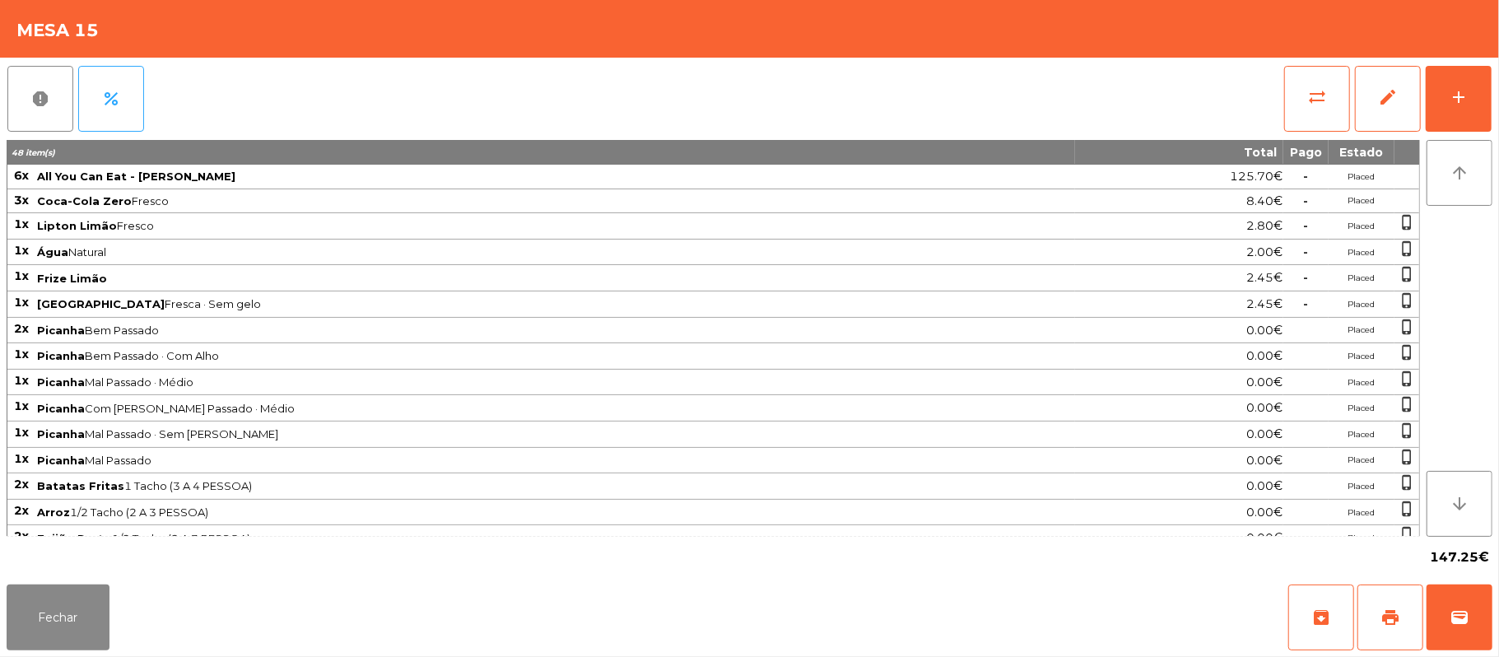
click at [1491, 34] on div "Mesa 15" at bounding box center [749, 29] width 1499 height 58
click at [1459, 621] on span "wallet" at bounding box center [1460, 617] width 20 height 20
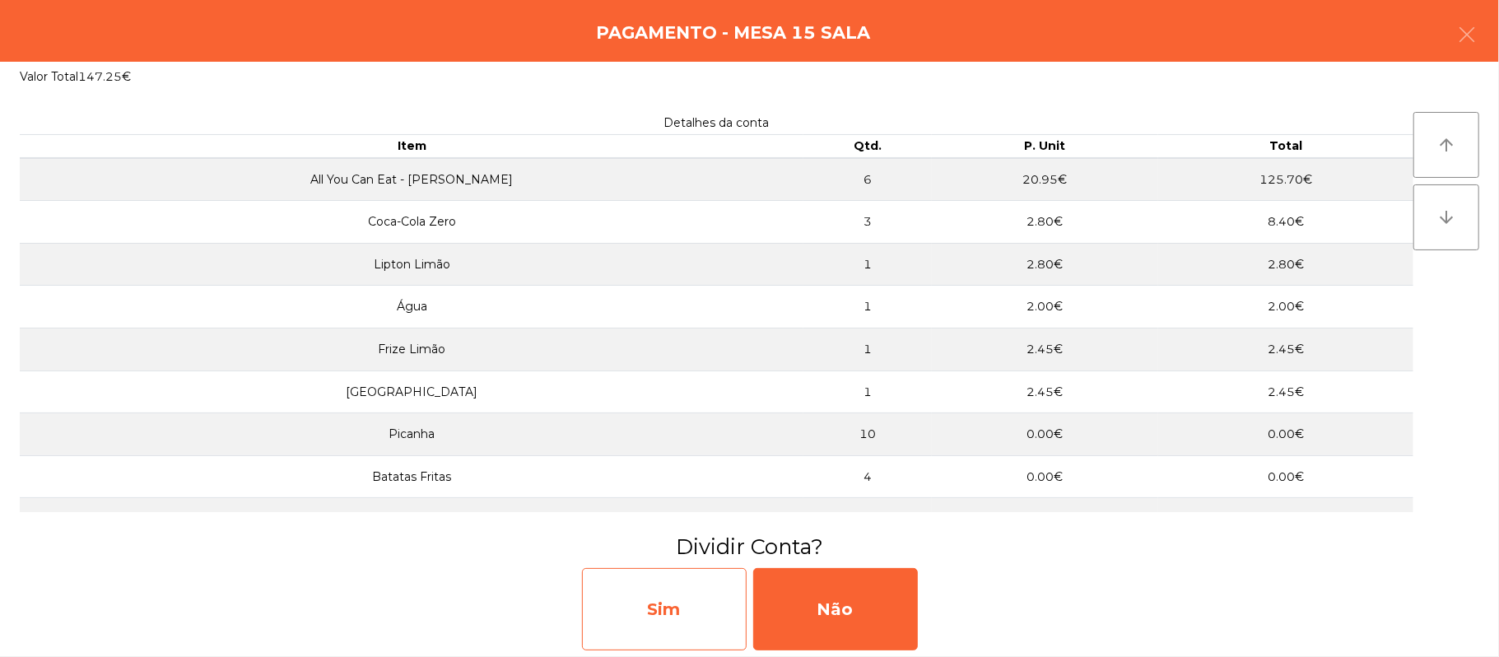
click at [665, 611] on div "Sim" at bounding box center [664, 609] width 165 height 82
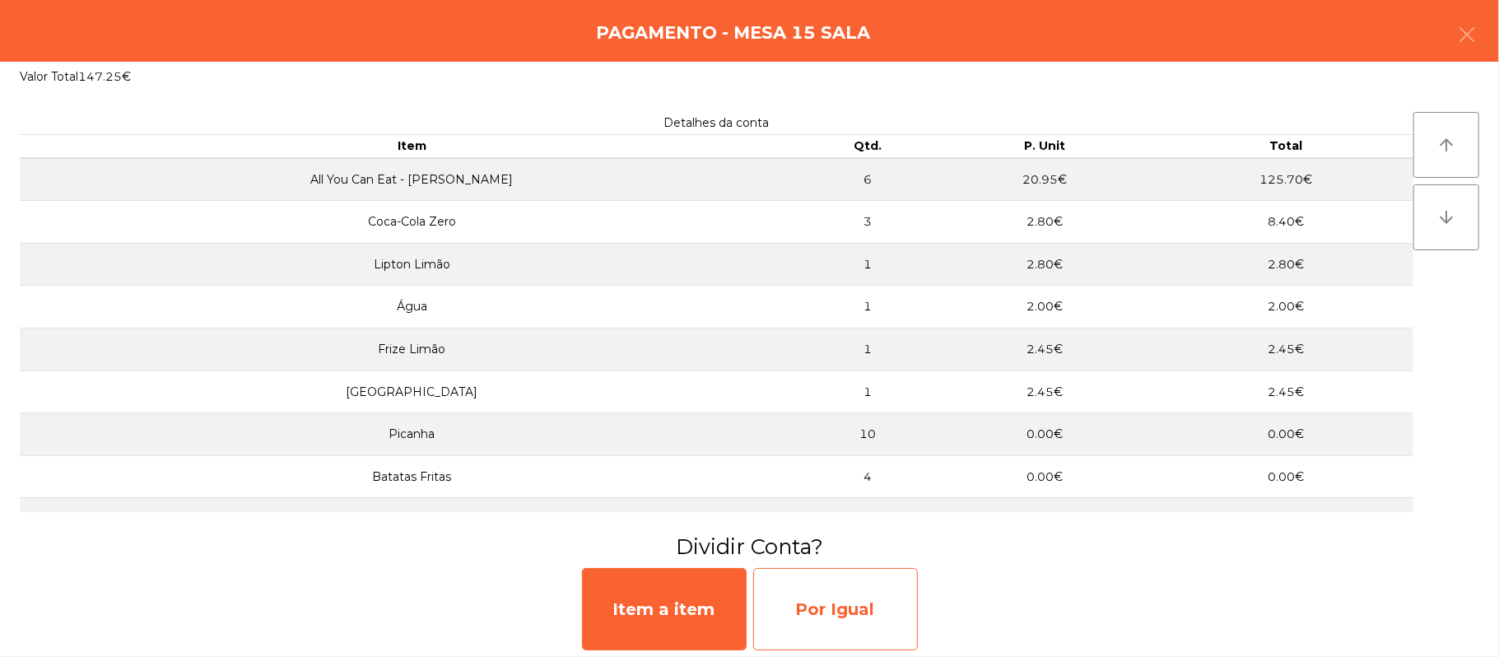
click at [850, 603] on div "Por Igual" at bounding box center [835, 609] width 165 height 82
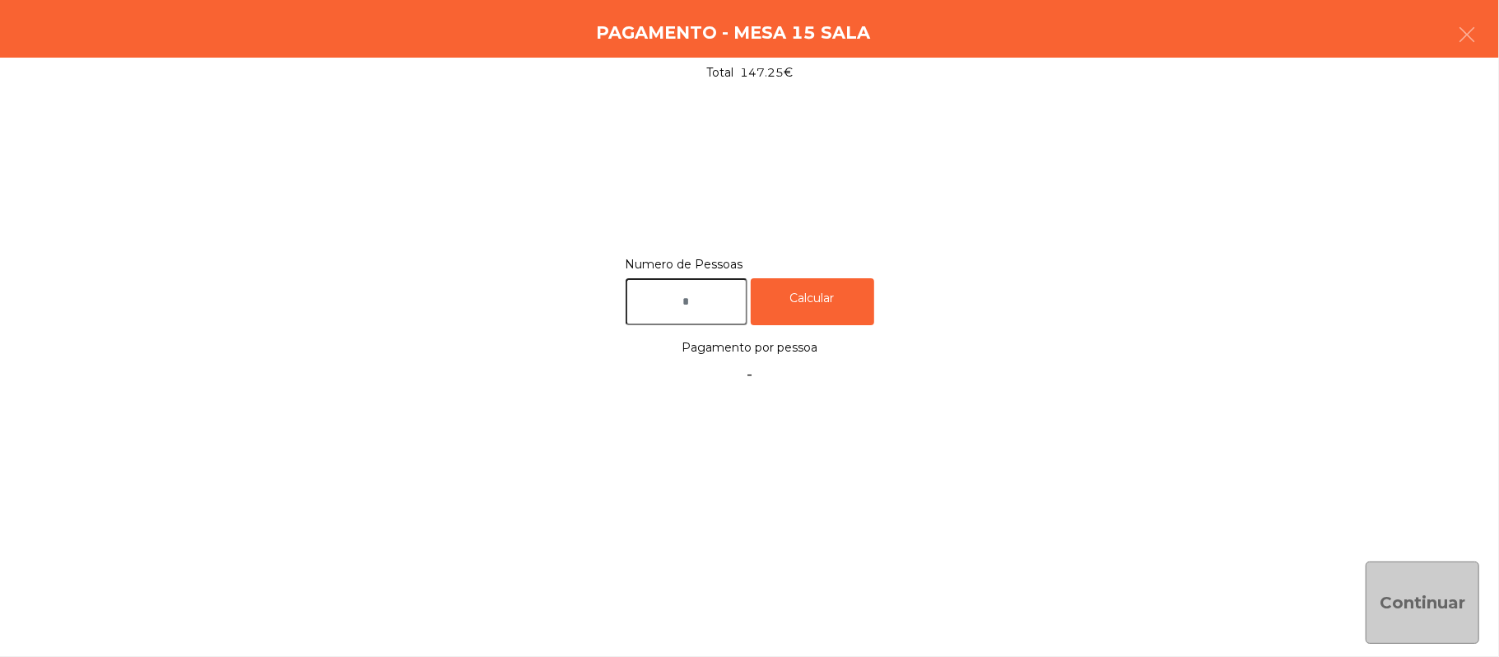
click at [714, 300] on input "text" at bounding box center [687, 301] width 122 height 47
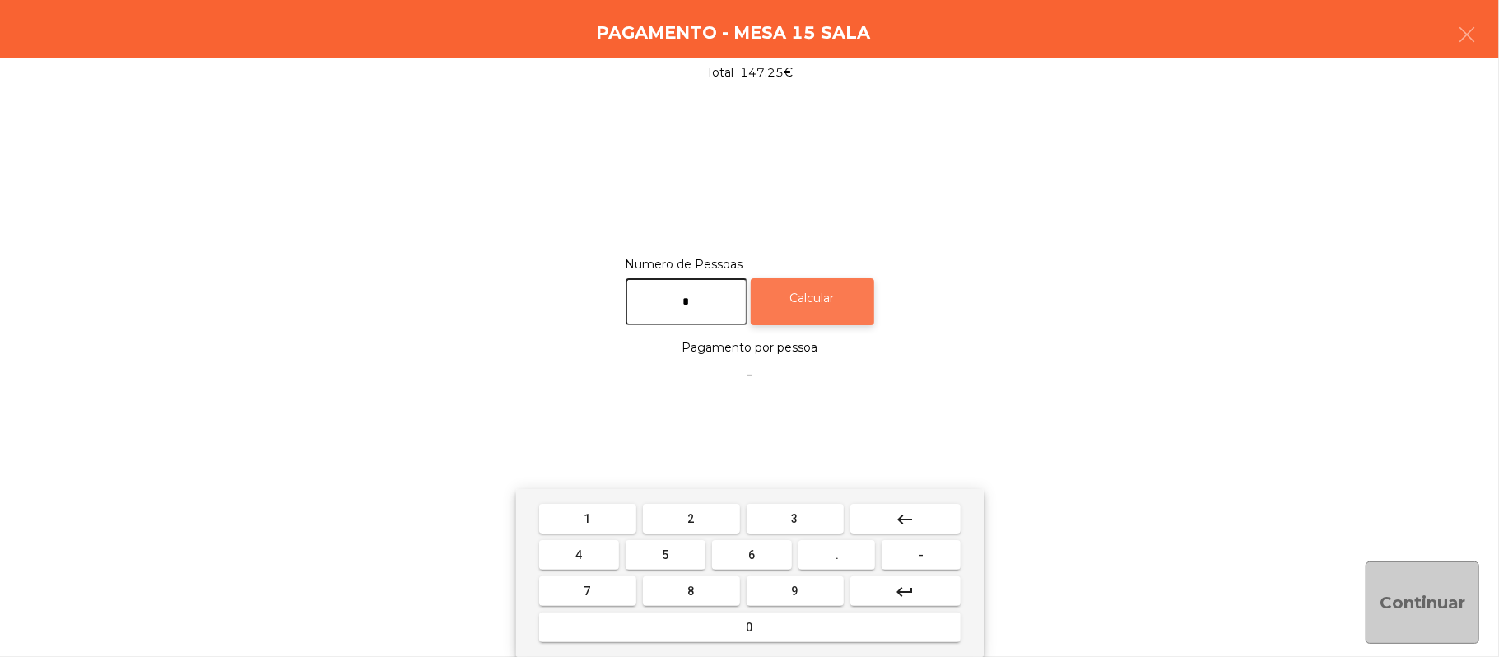
type input "*"
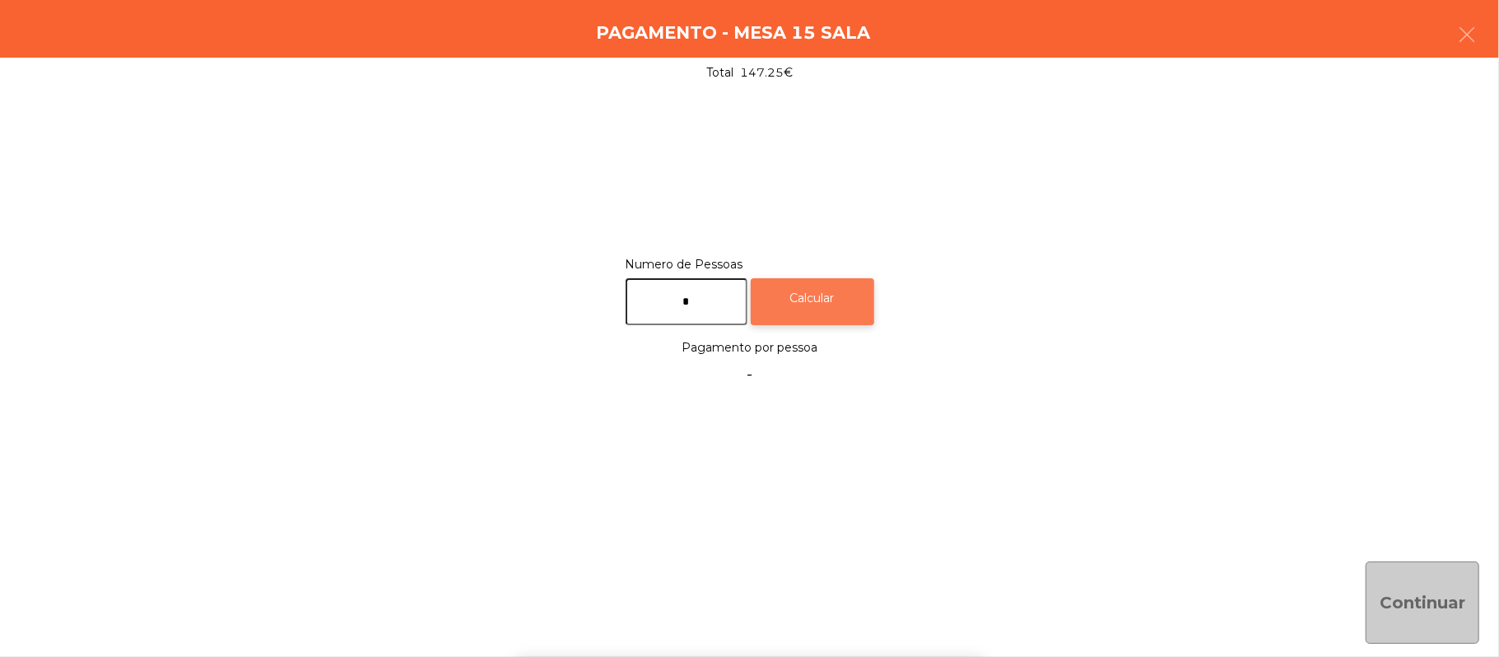
click at [824, 318] on div "Calcular" at bounding box center [812, 301] width 123 height 47
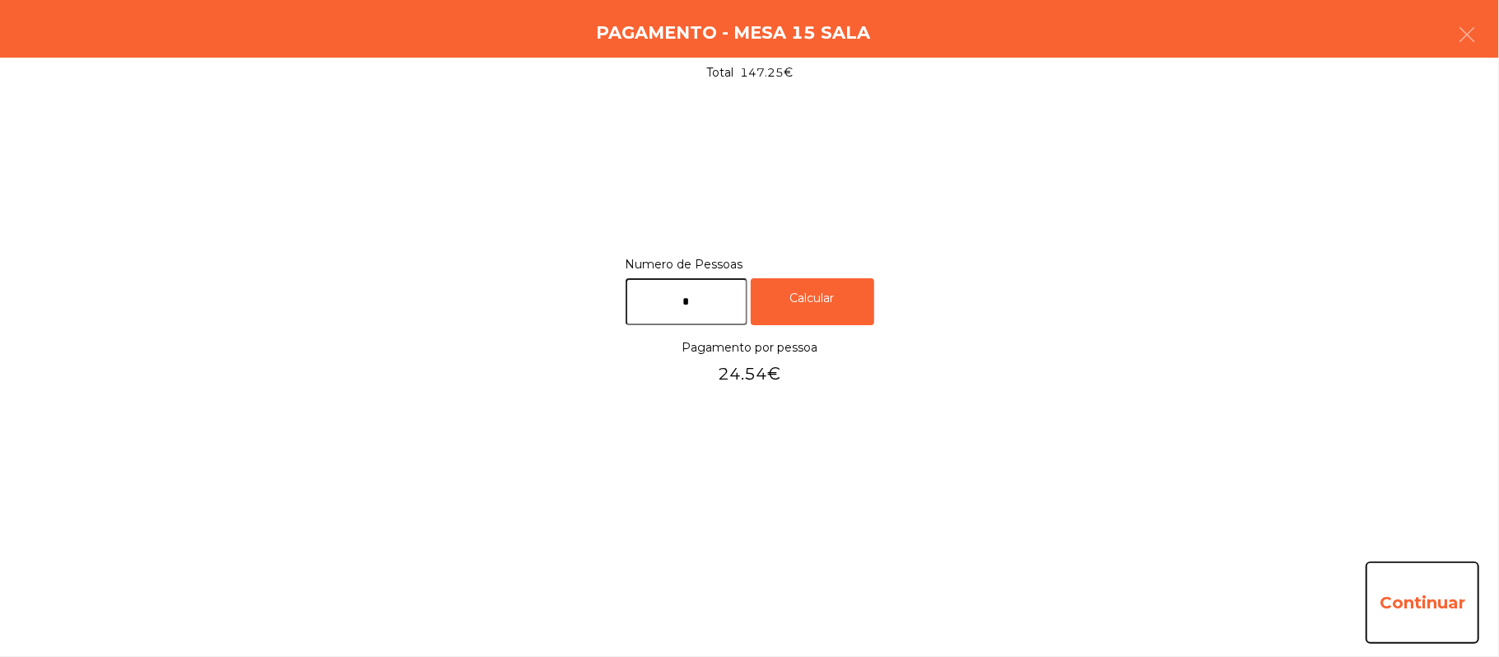
click at [1454, 607] on button "Continuar" at bounding box center [1423, 602] width 114 height 82
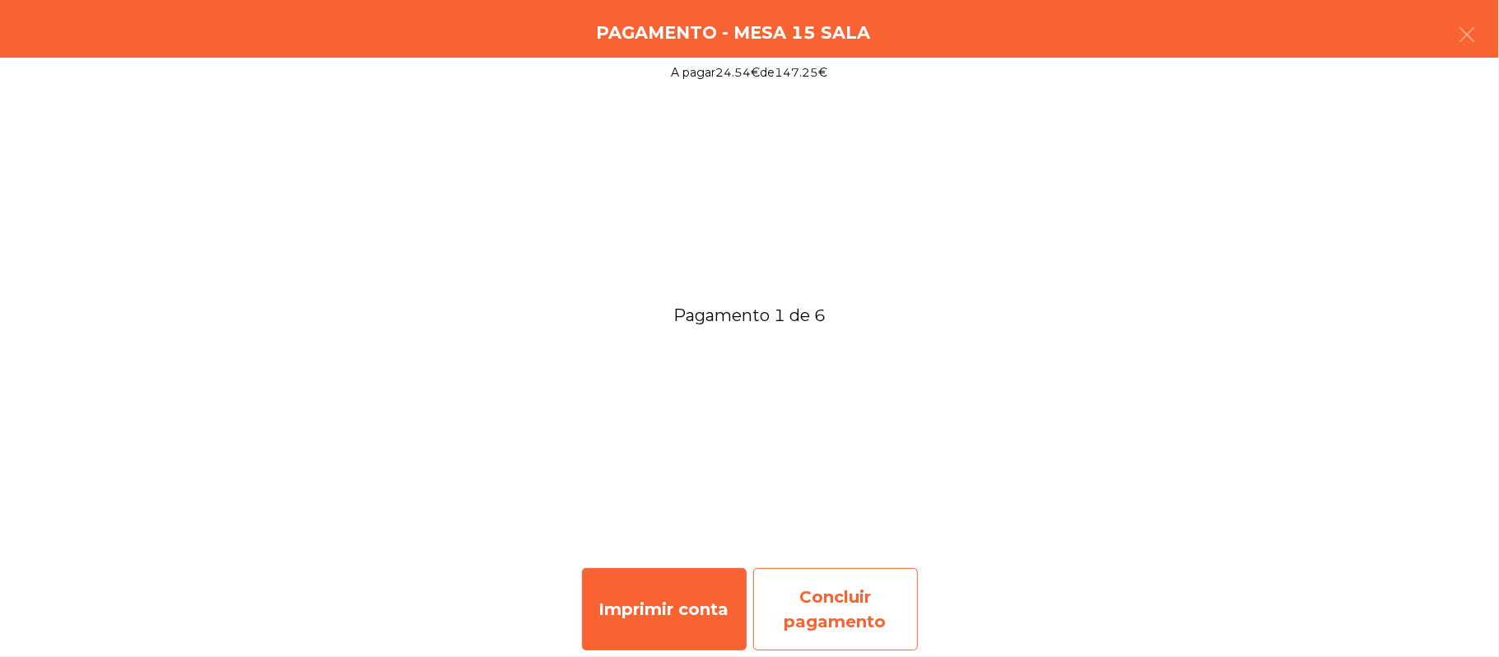
click at [828, 607] on div "Concluir pagamento" at bounding box center [835, 609] width 165 height 82
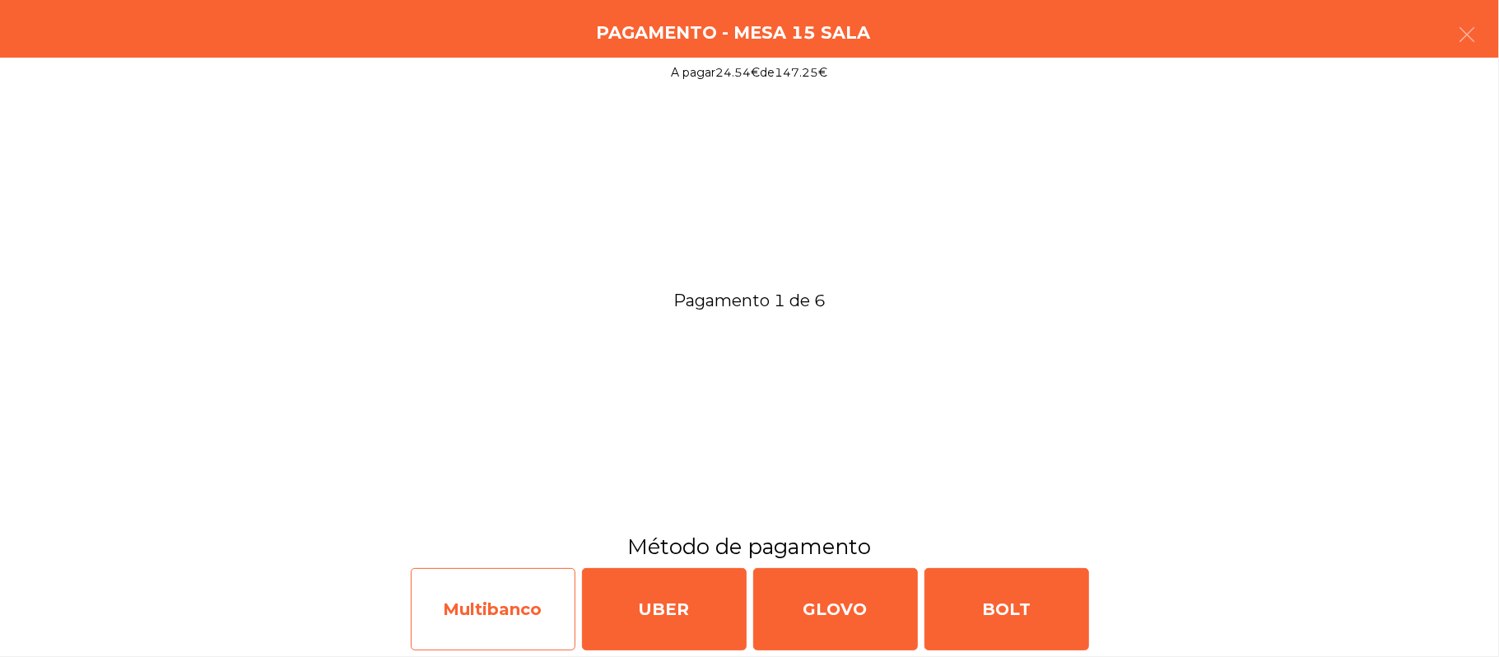
click at [528, 610] on div "Multibanco" at bounding box center [493, 609] width 165 height 82
select select "**"
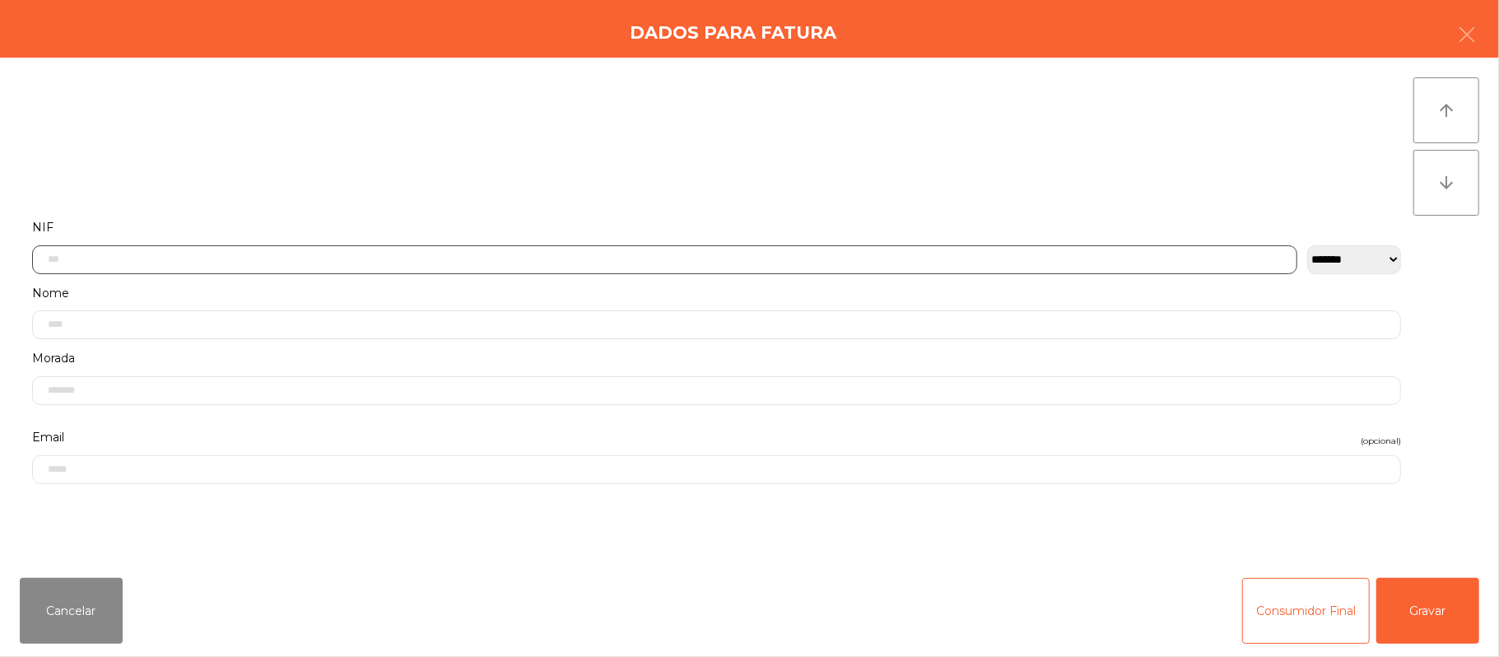
click at [678, 255] on input "text" at bounding box center [664, 259] width 1265 height 29
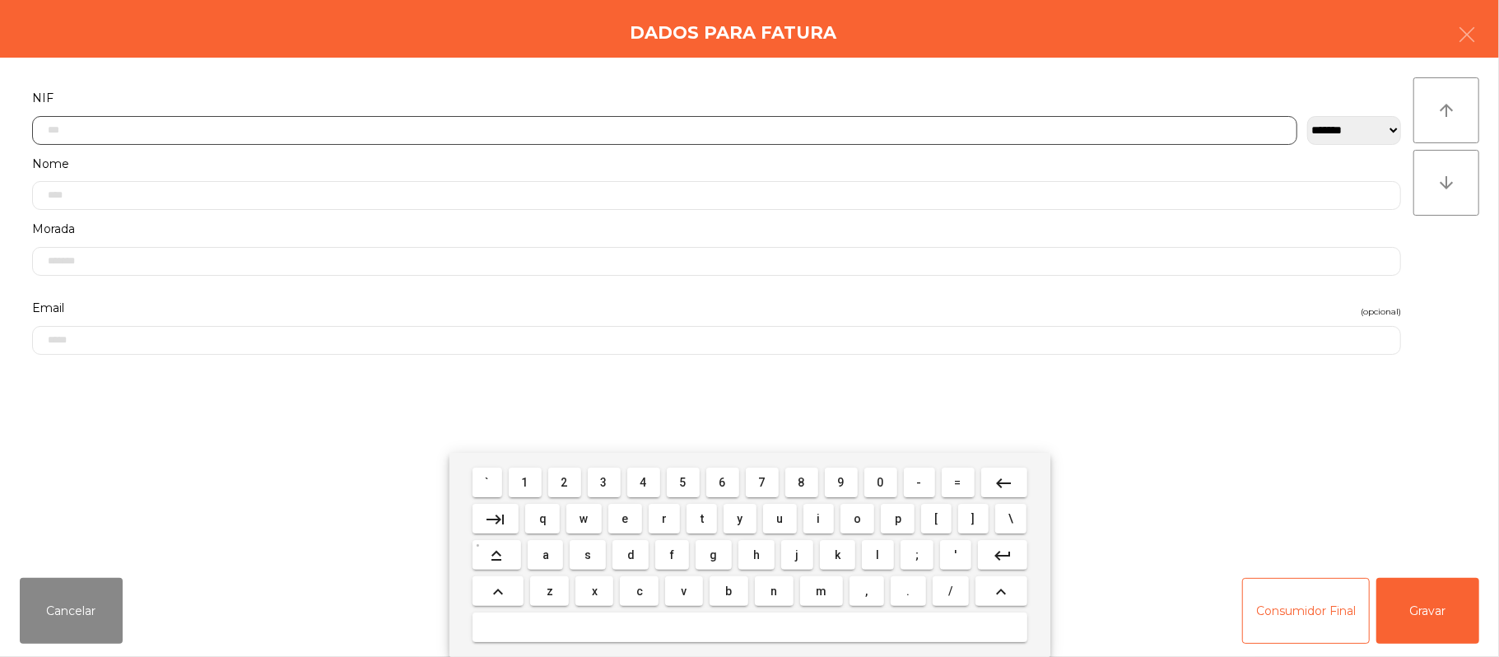
scroll to position [138, 0]
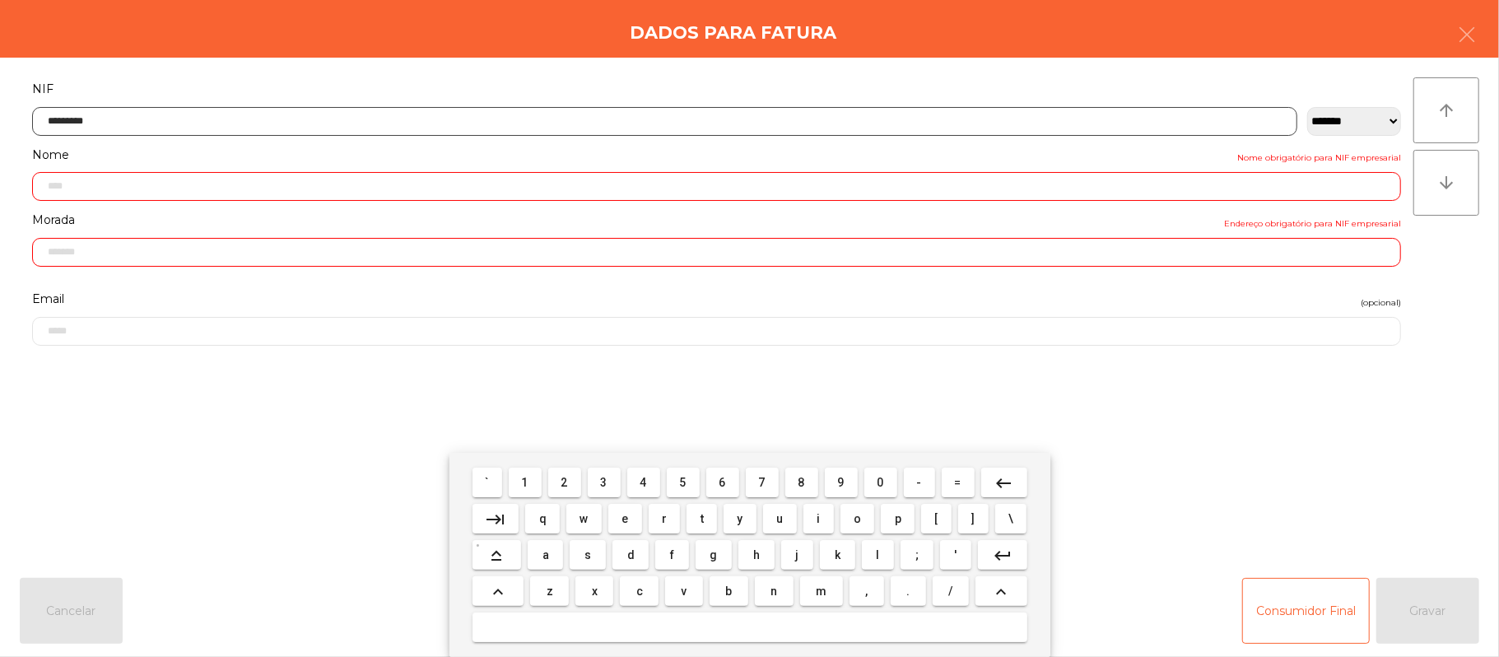
type input "*********"
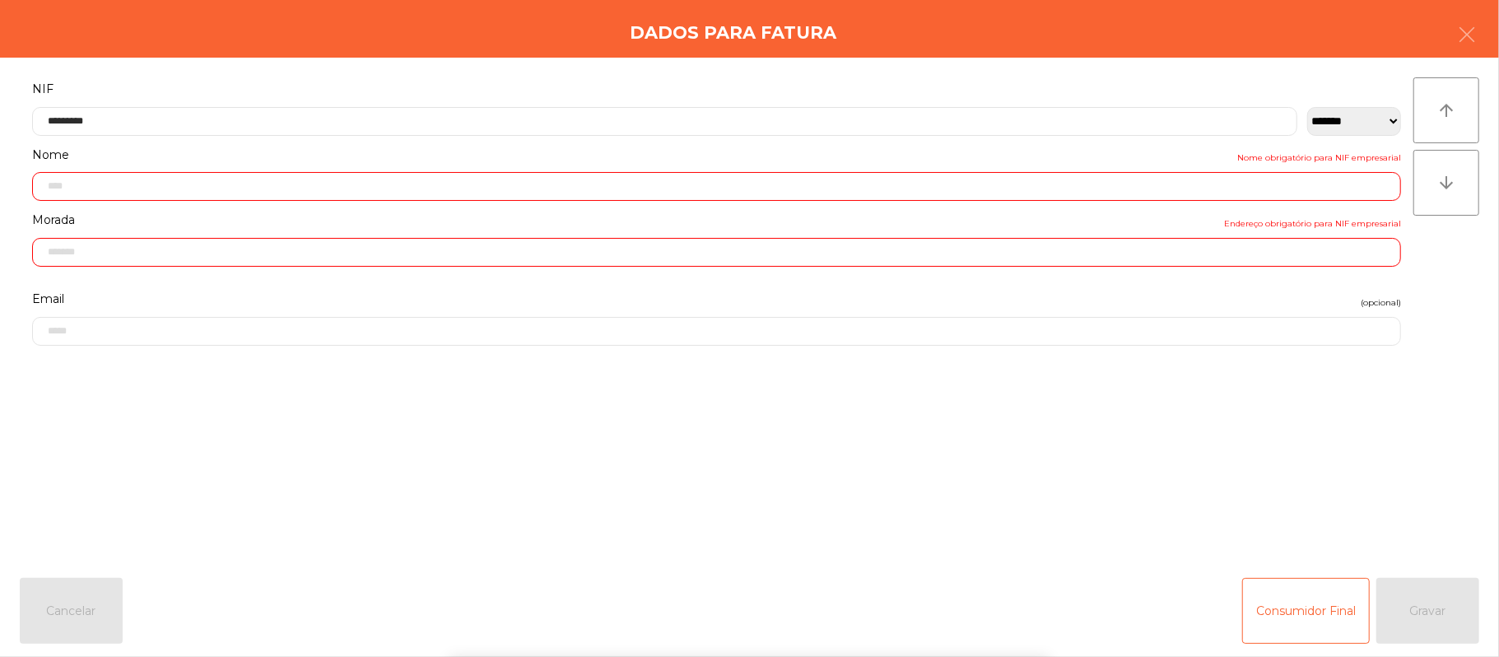
click at [1375, 504] on div "` 1 2 3 4 5 6 7 8 9 0 - = keyboard_backspace keyboard_tab q w e r t y u i o p […" at bounding box center [749, 555] width 1499 height 204
click at [1403, 484] on div "` 1 2 3 4 5 6 7 8 9 0 - = keyboard_backspace keyboard_tab q w e r t y u i o p […" at bounding box center [749, 555] width 1499 height 204
type input "**********"
click at [1413, 471] on div "arrow_upward arrow_downward" at bounding box center [1446, 311] width 66 height 468
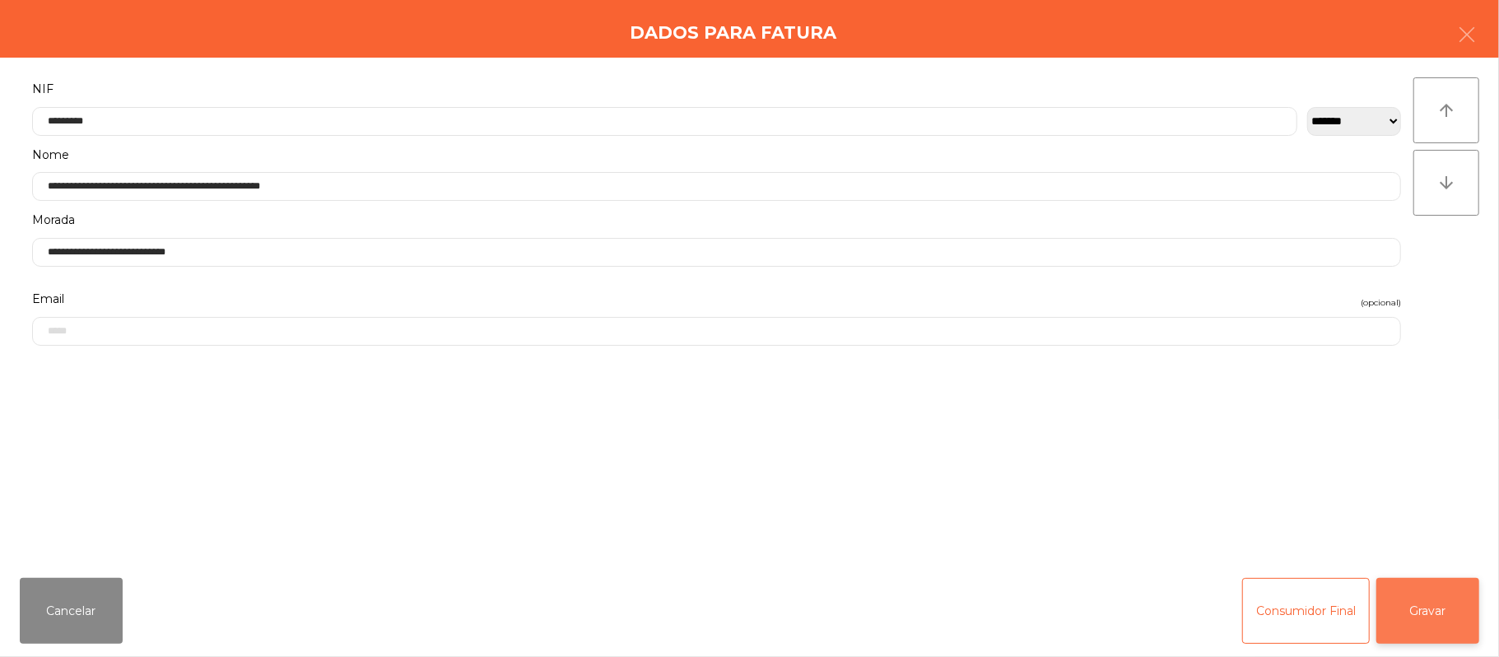
click at [1442, 593] on button "Gravar" at bounding box center [1427, 611] width 103 height 66
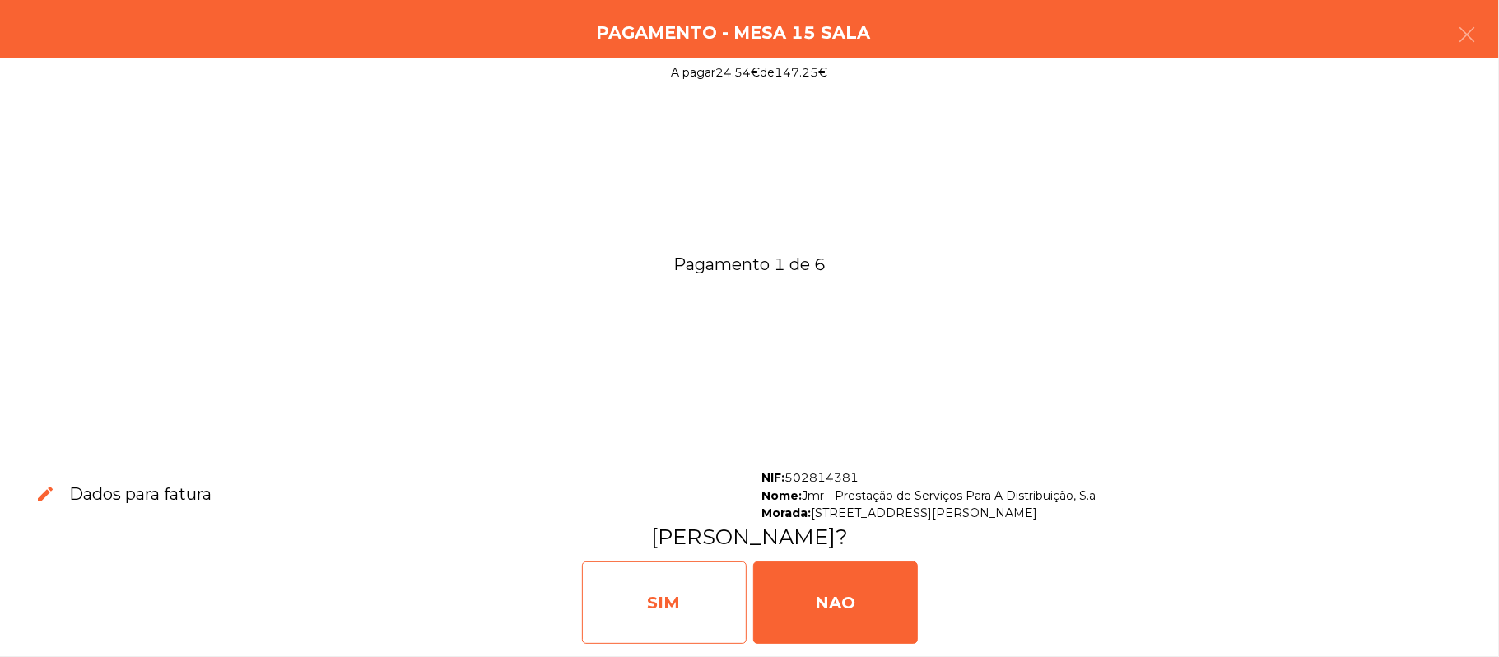
click at [703, 622] on div "SIM" at bounding box center [664, 602] width 165 height 82
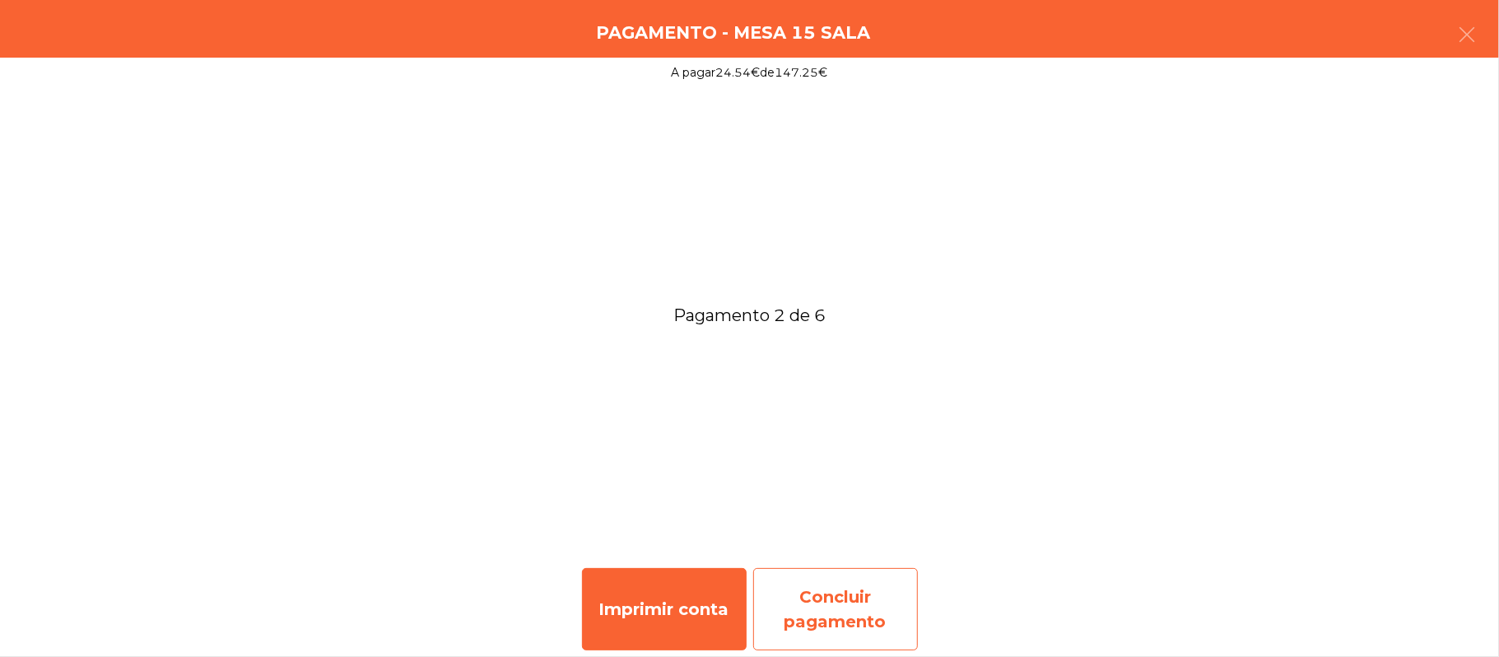
click at [834, 607] on div "Concluir pagamento" at bounding box center [835, 609] width 165 height 82
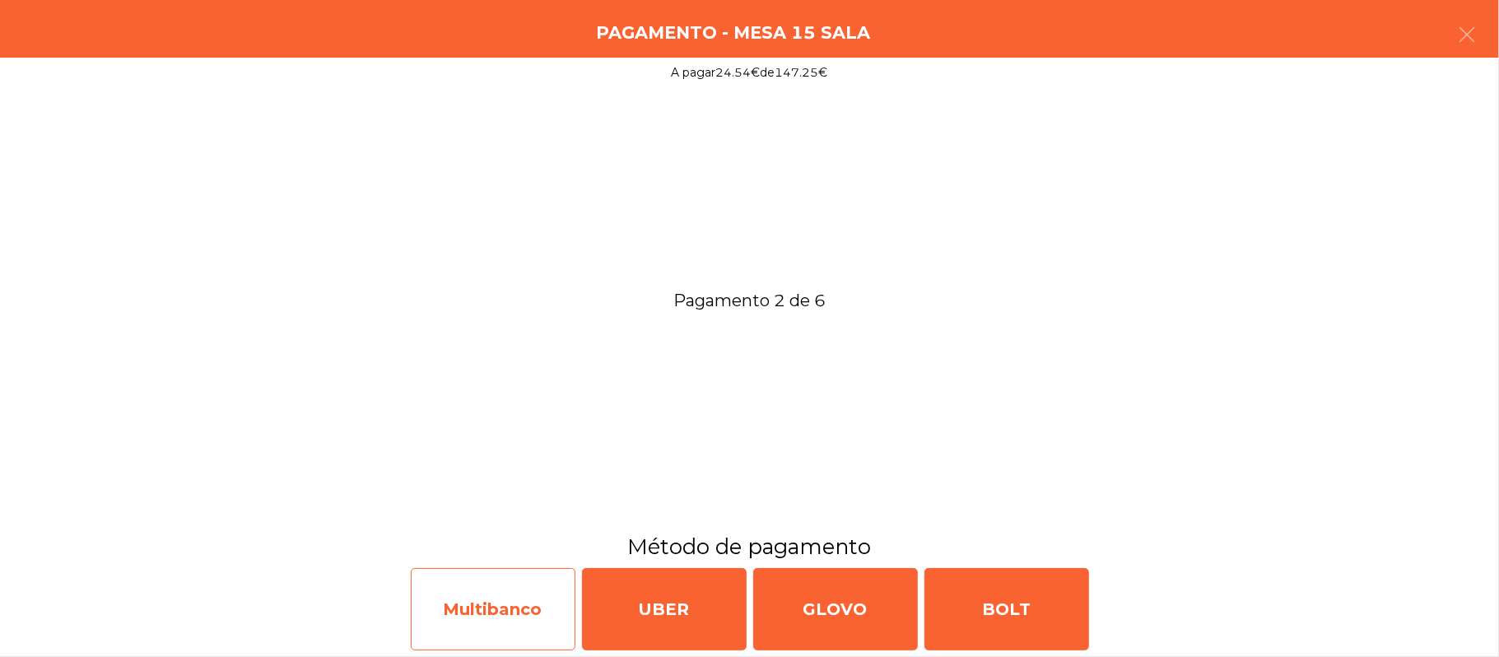
click at [497, 599] on div "Multibanco" at bounding box center [493, 609] width 165 height 82
select select "**"
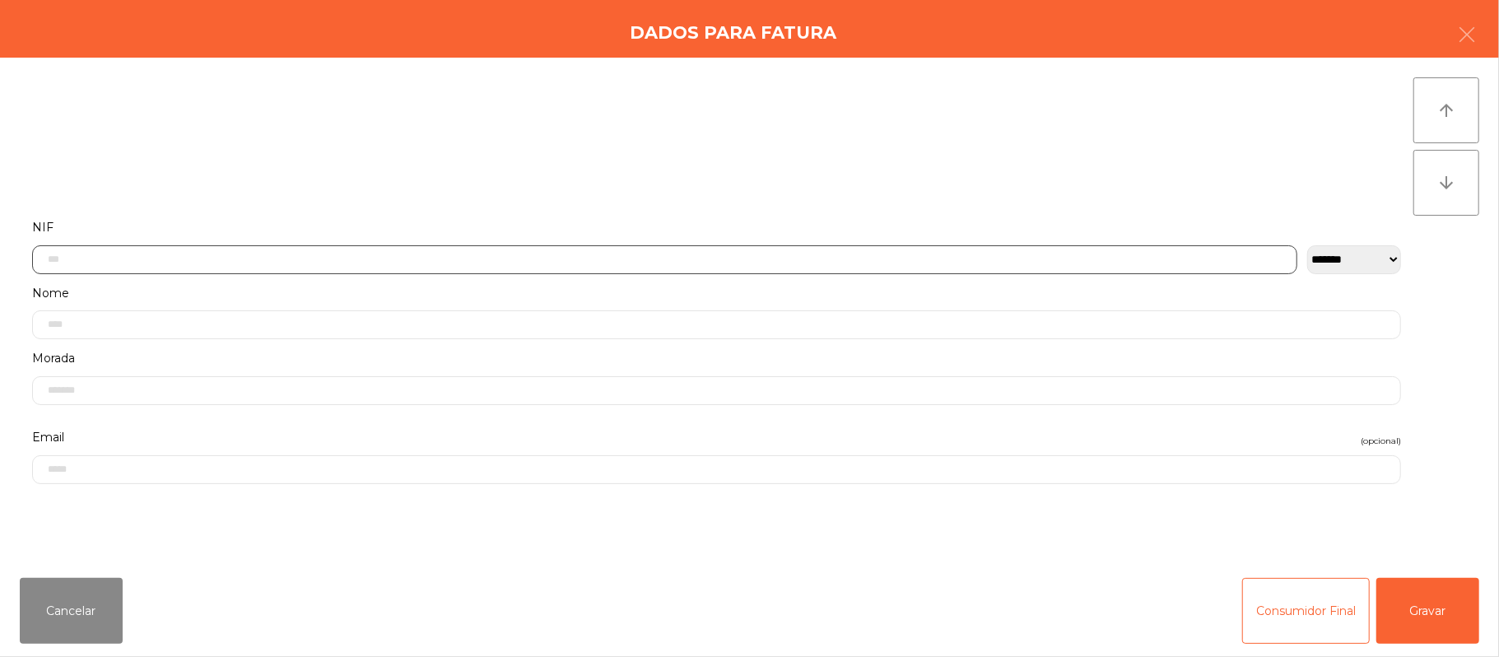
click at [637, 258] on input "text" at bounding box center [664, 259] width 1265 height 29
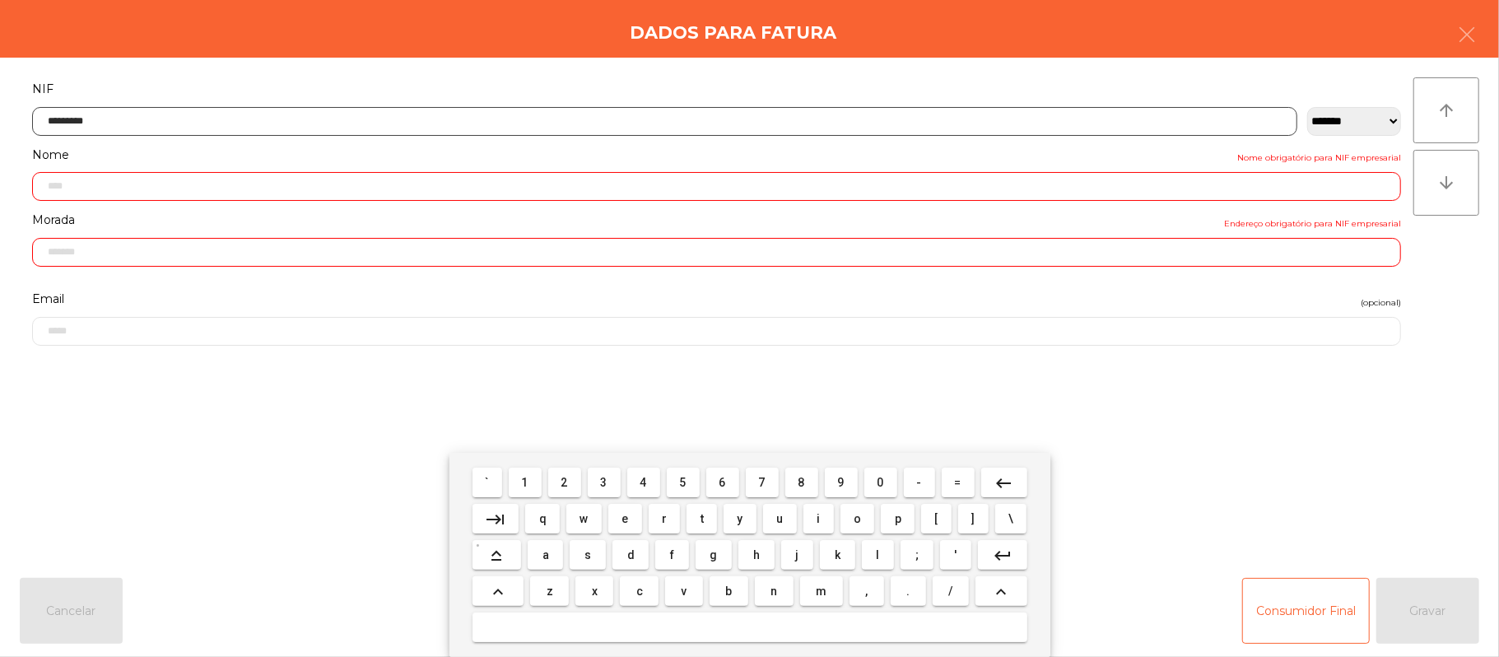
type input "*********"
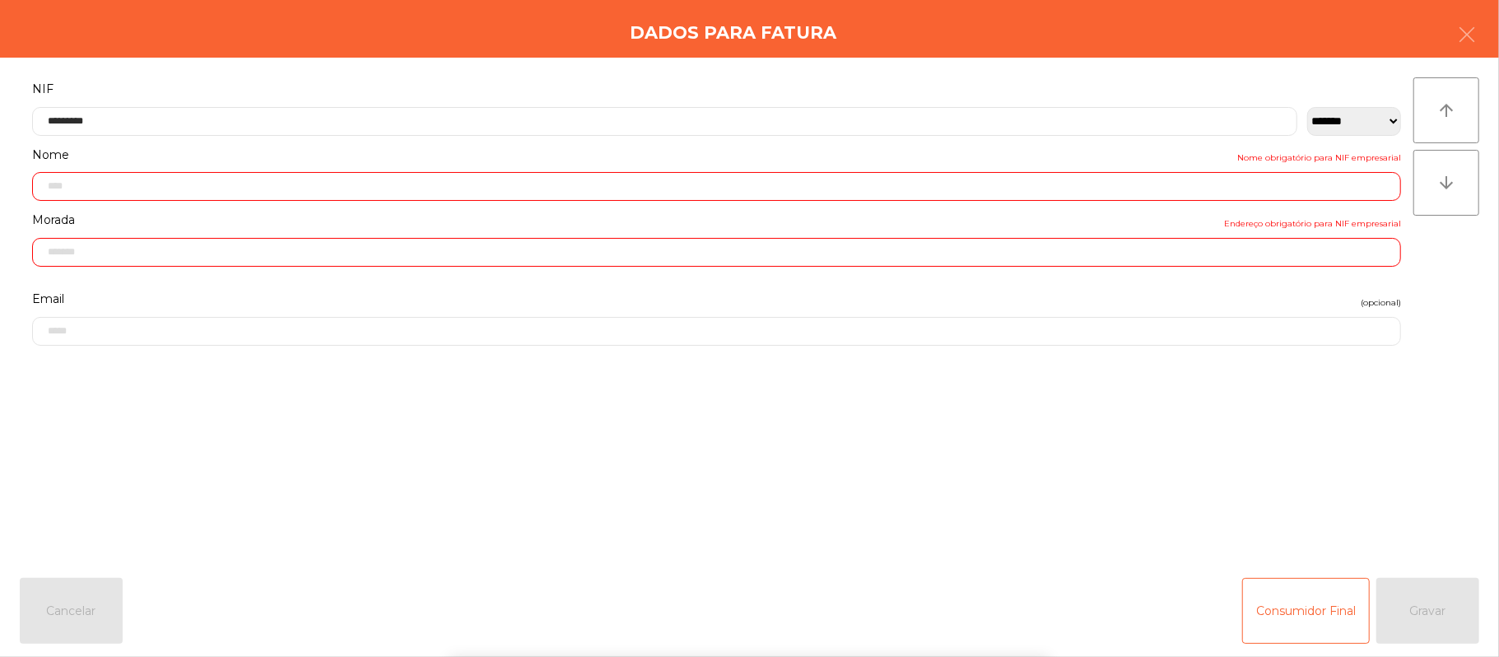
click at [1374, 464] on div "` 1 2 3 4 5 6 7 8 9 0 - = keyboard_backspace keyboard_tab q w e r t y u i o p […" at bounding box center [749, 555] width 1499 height 204
click at [1361, 479] on div "` 1 2 3 4 5 6 7 8 9 0 - = keyboard_backspace keyboard_tab q w e r t y u i o p […" at bounding box center [749, 555] width 1499 height 204
click at [1368, 489] on form "**********" at bounding box center [717, 312] width 1394 height 468
type input "**********"
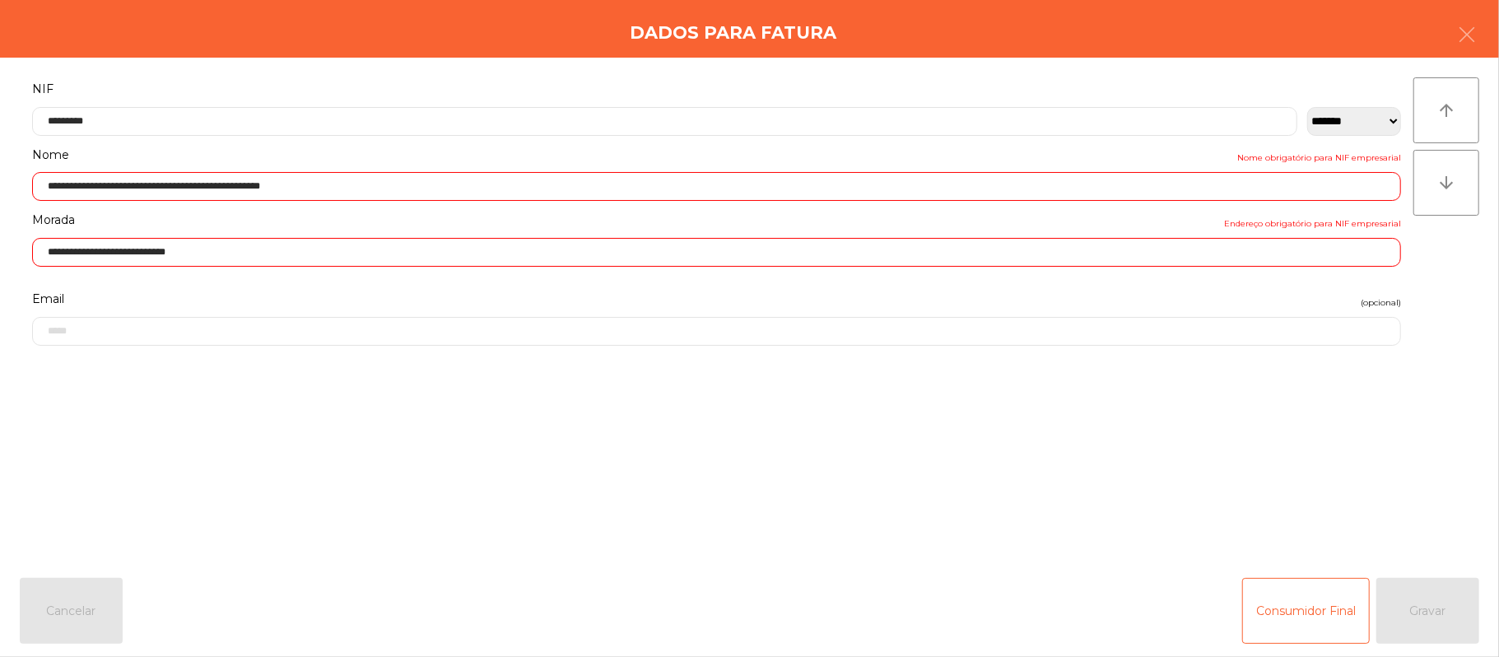
click at [1371, 505] on form "**********" at bounding box center [717, 312] width 1394 height 468
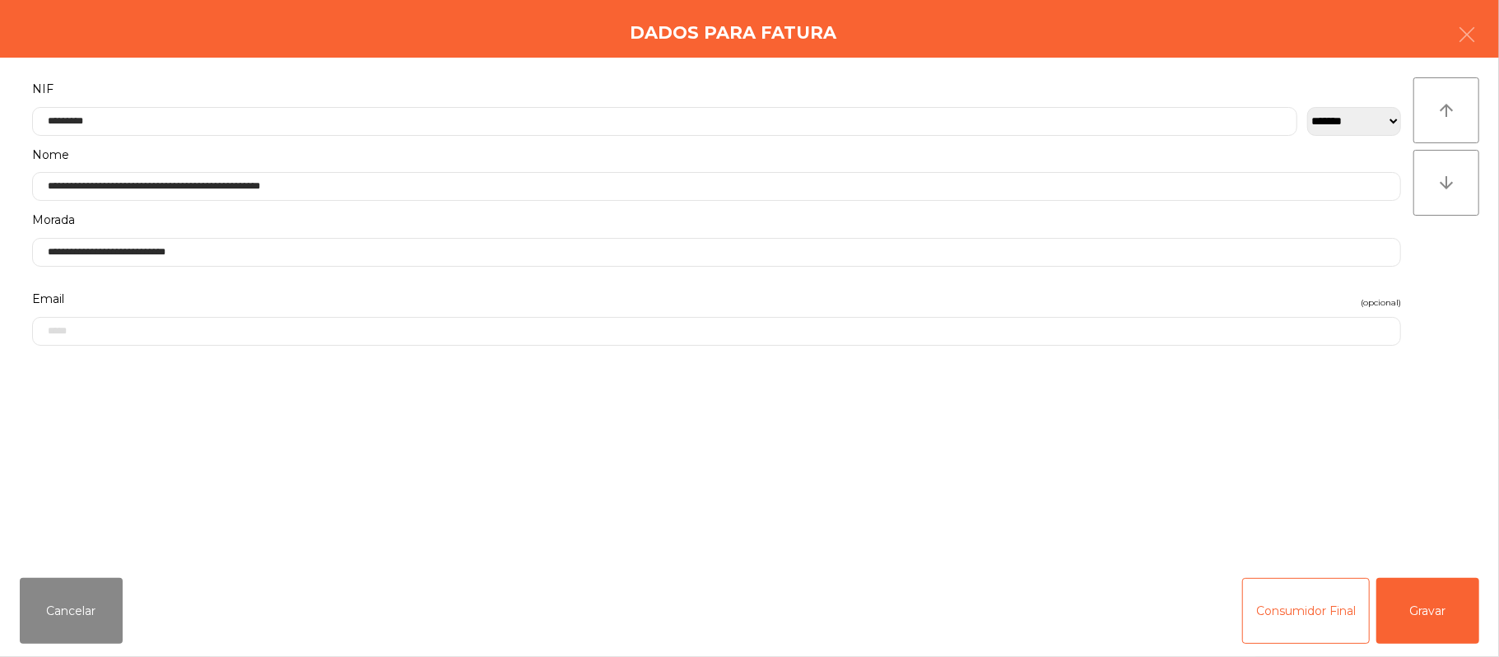
click at [1380, 515] on form "**********" at bounding box center [717, 312] width 1394 height 468
click at [1416, 604] on button "Gravar" at bounding box center [1427, 611] width 103 height 66
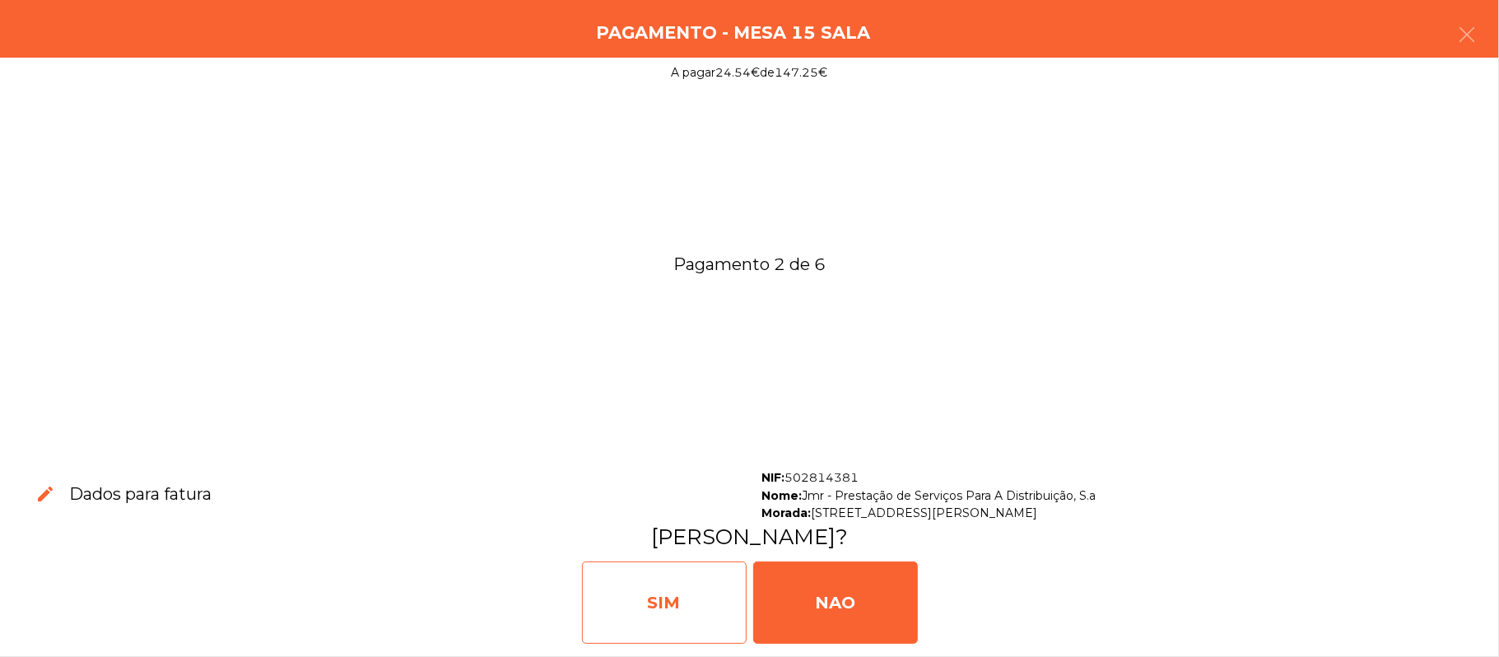
click at [669, 617] on div "SIM" at bounding box center [664, 602] width 165 height 82
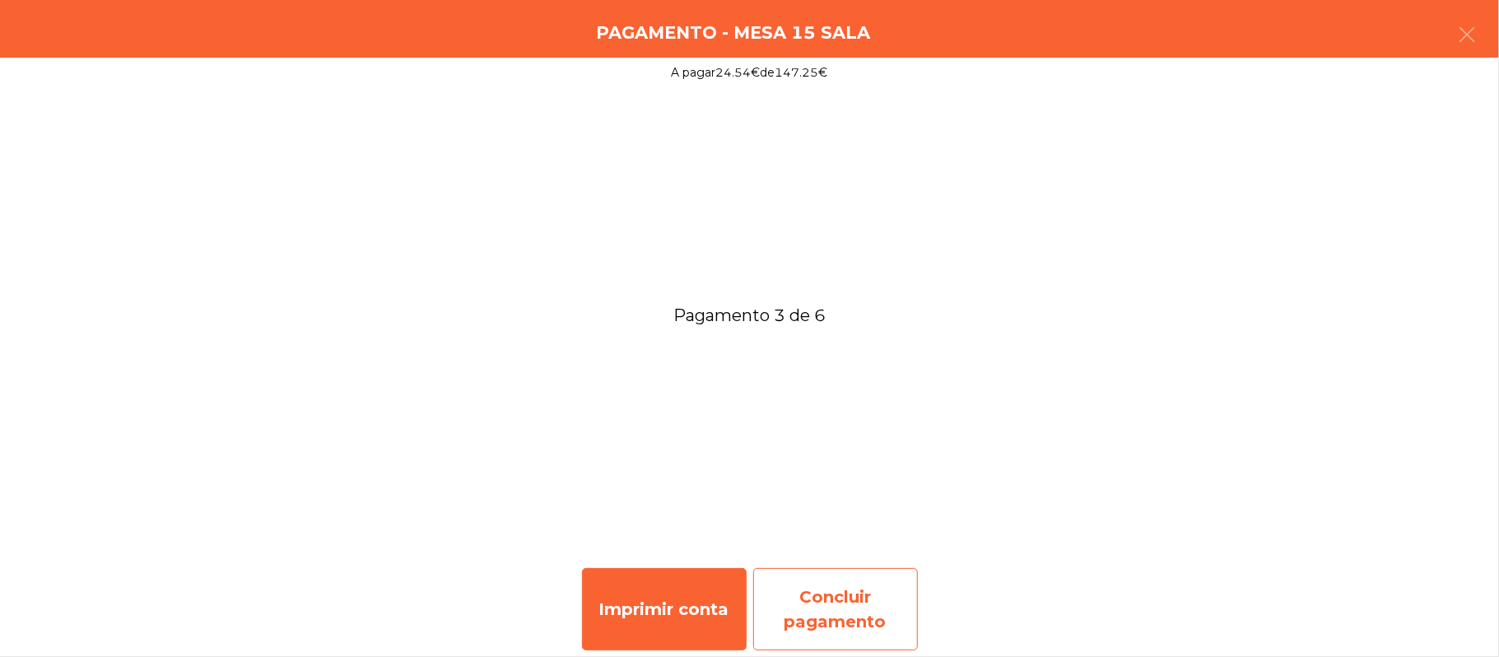
click at [860, 597] on div "Concluir pagamento" at bounding box center [835, 609] width 165 height 82
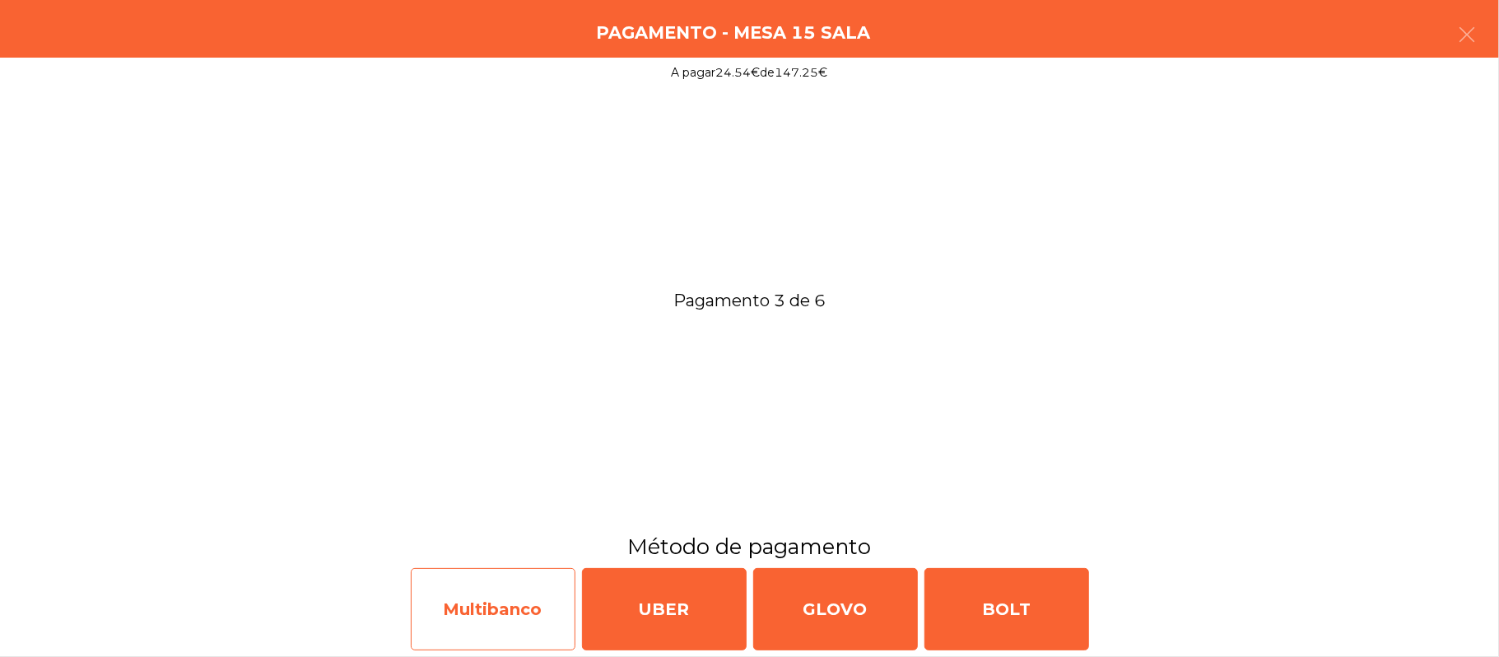
click at [499, 612] on div "Multibanco" at bounding box center [493, 609] width 165 height 82
select select "**"
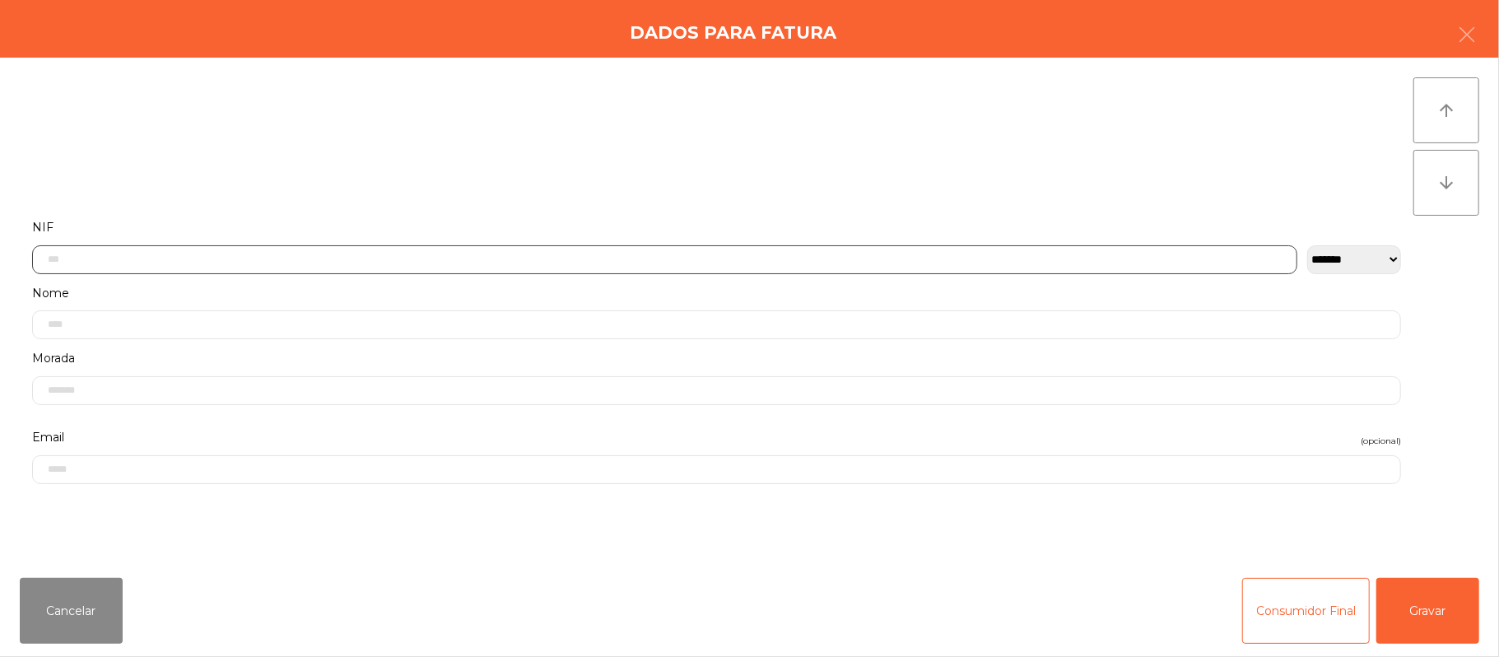
click at [620, 264] on input "text" at bounding box center [664, 259] width 1265 height 29
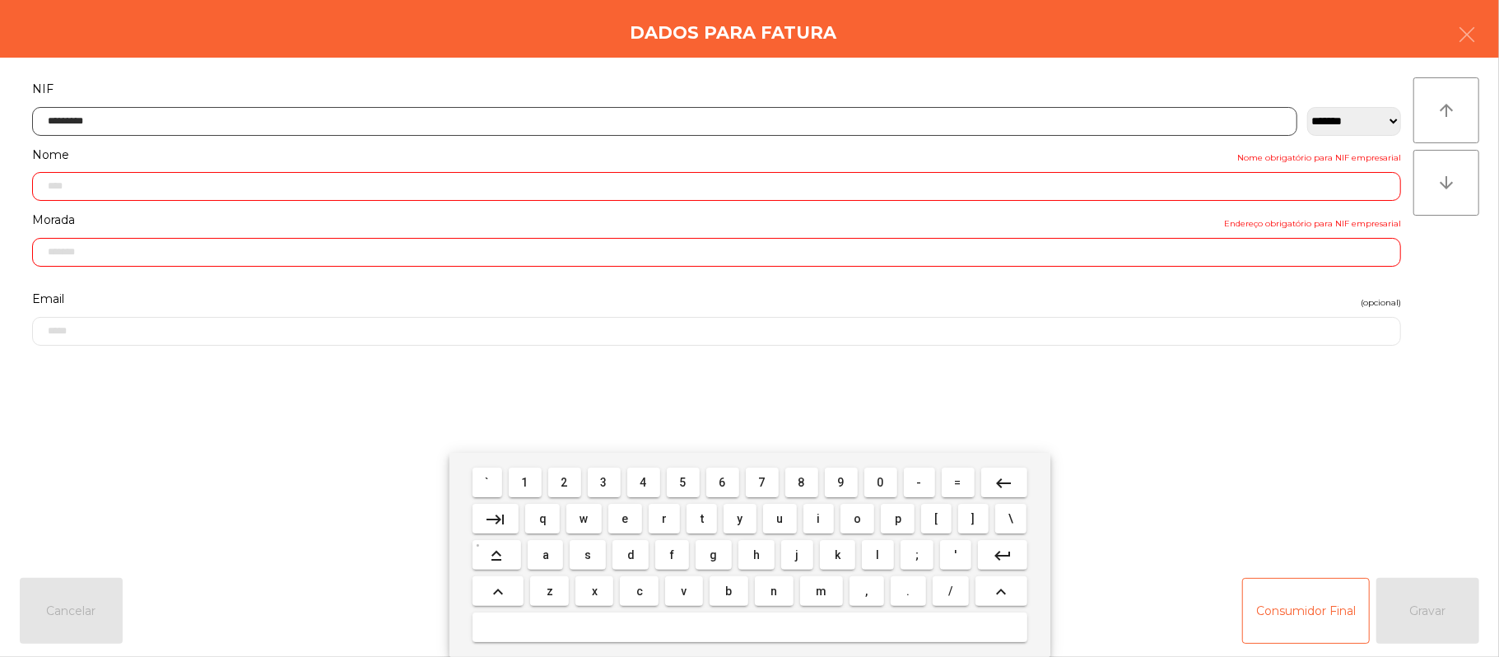
type input "*********"
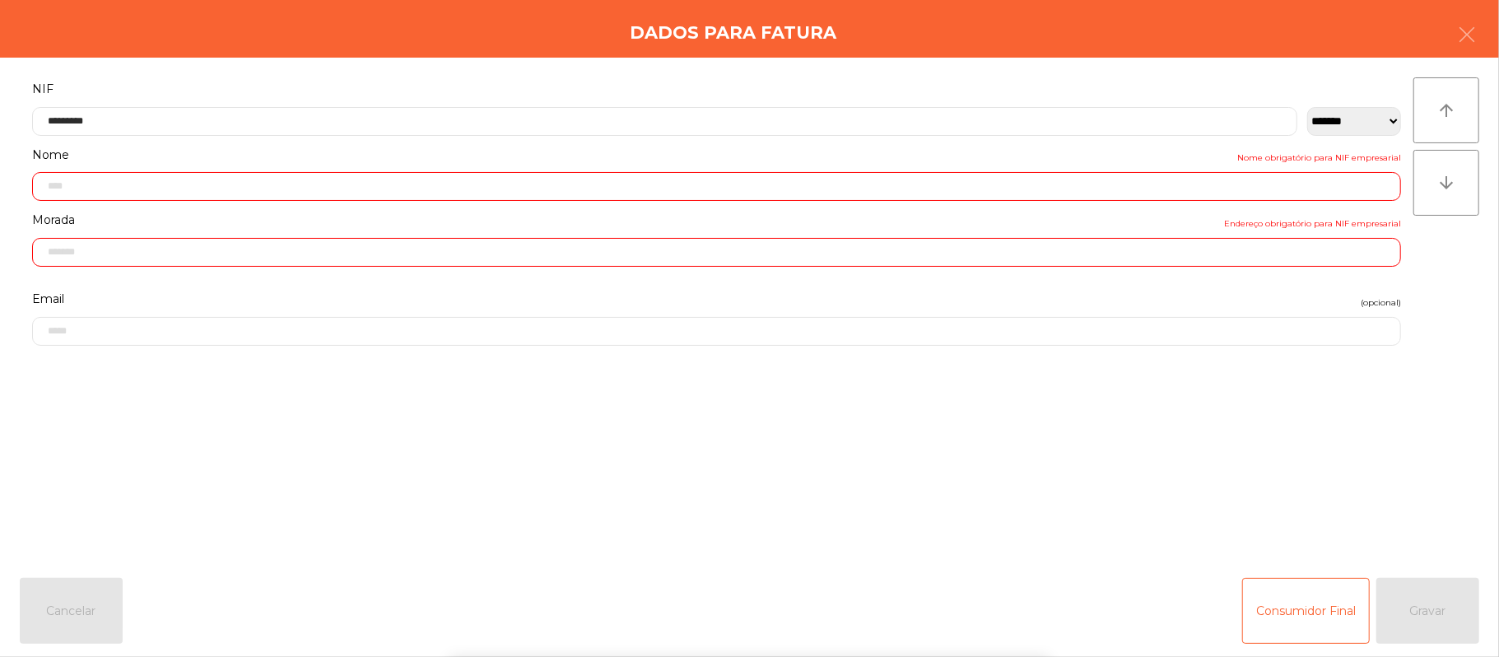
click at [1320, 477] on div "` 1 2 3 4 5 6 7 8 9 0 - = keyboard_backspace keyboard_tab q w e r t y u i o p […" at bounding box center [749, 555] width 1499 height 204
click at [1334, 491] on form "**********" at bounding box center [717, 312] width 1394 height 468
click at [1340, 514] on form "**********" at bounding box center [717, 312] width 1394 height 468
type input "**********"
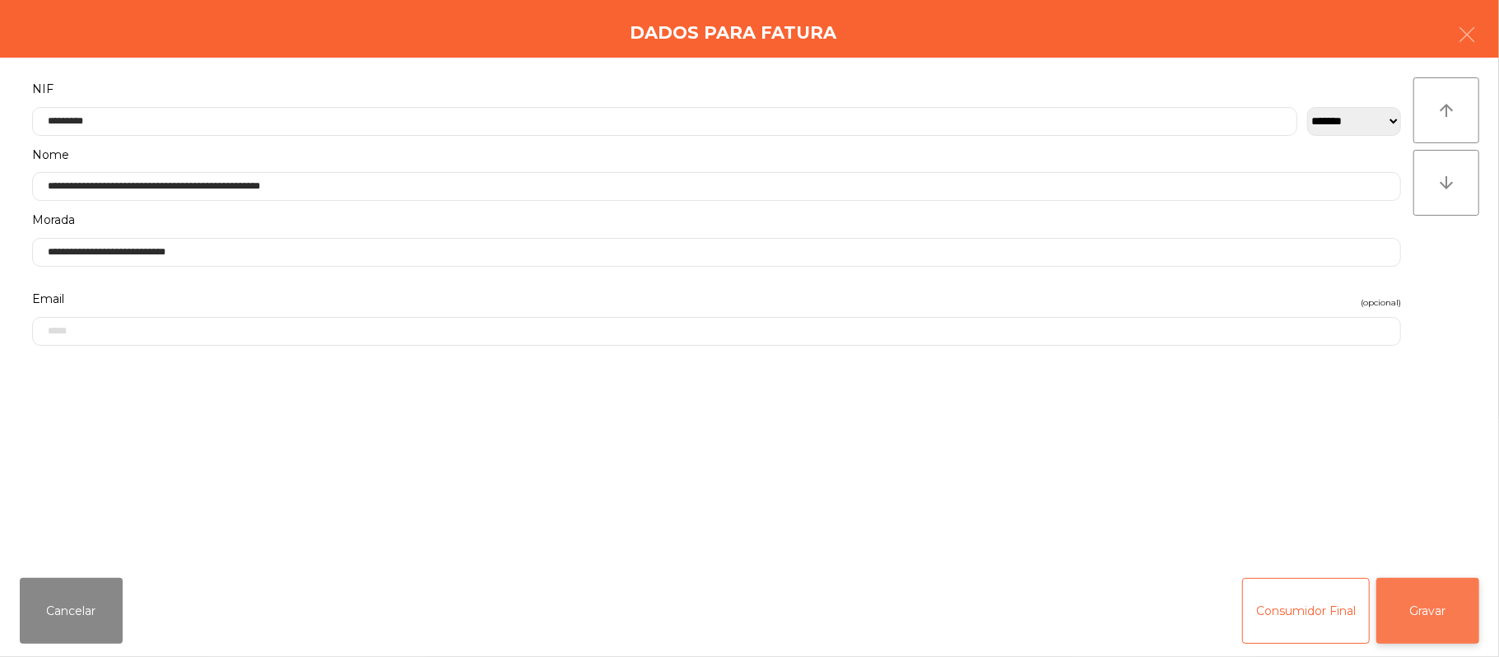
click at [1440, 612] on button "Gravar" at bounding box center [1427, 611] width 103 height 66
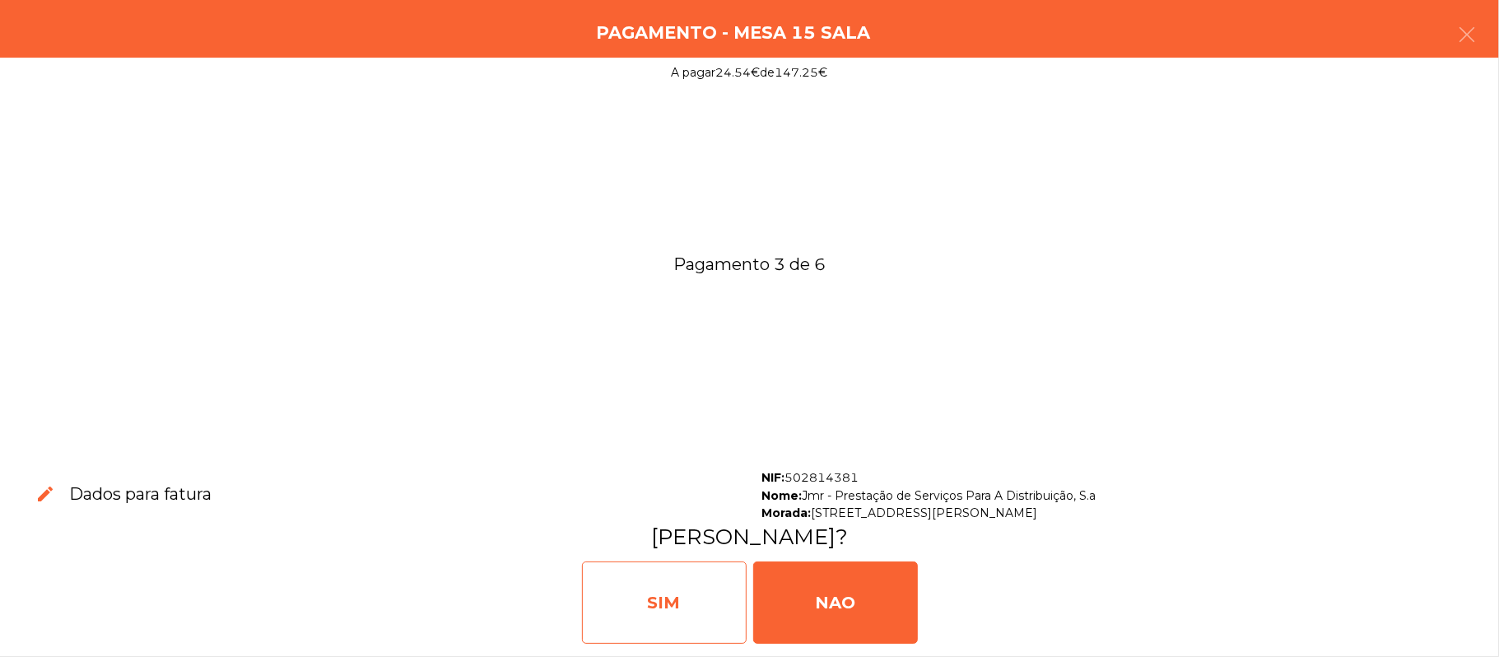
click at [654, 607] on div "SIM" at bounding box center [664, 602] width 165 height 82
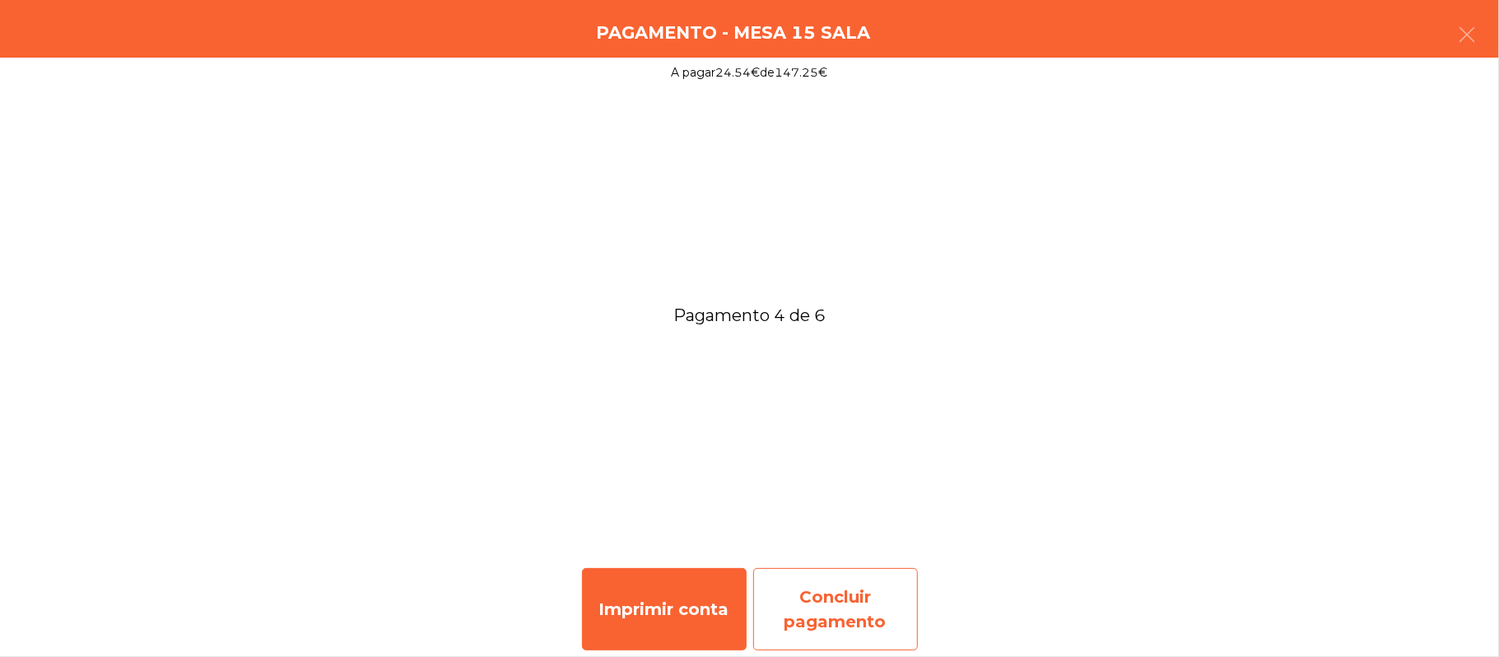
click at [867, 614] on div "Concluir pagamento" at bounding box center [835, 609] width 165 height 82
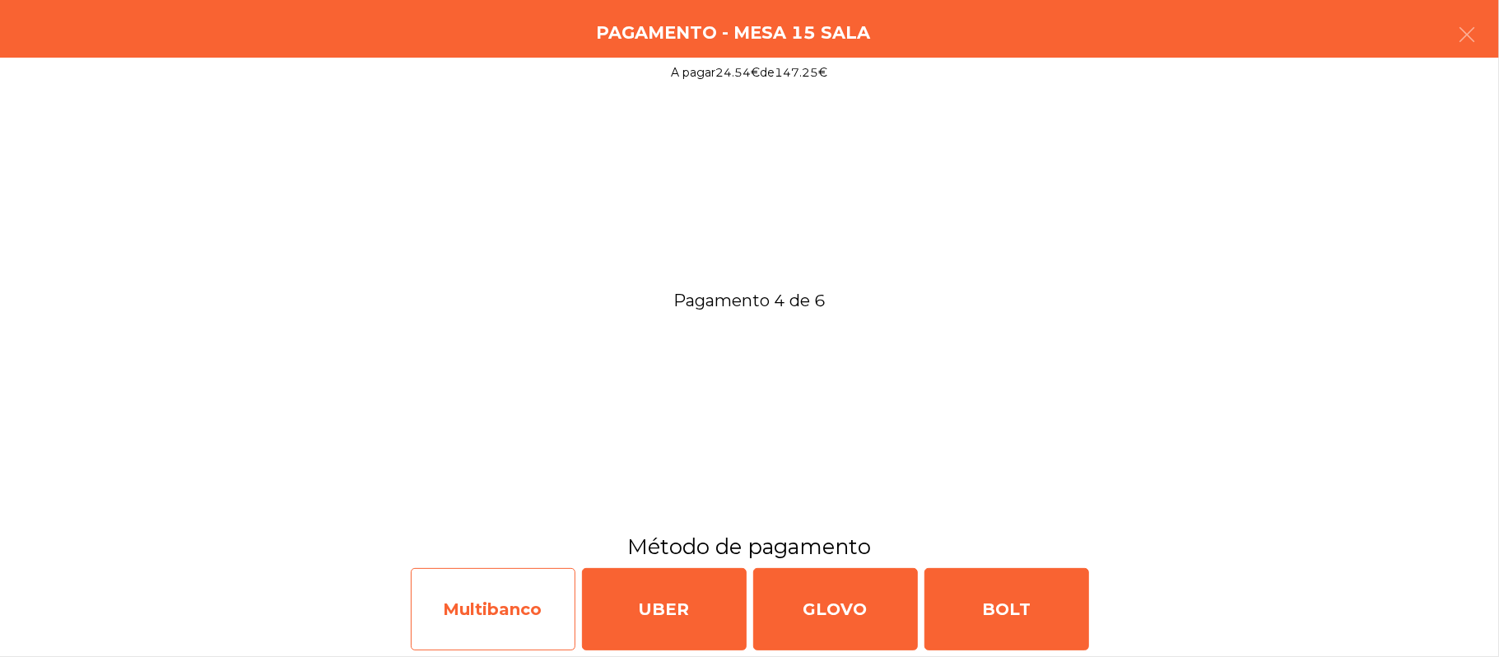
click at [522, 604] on div "Multibanco" at bounding box center [493, 609] width 165 height 82
select select "**"
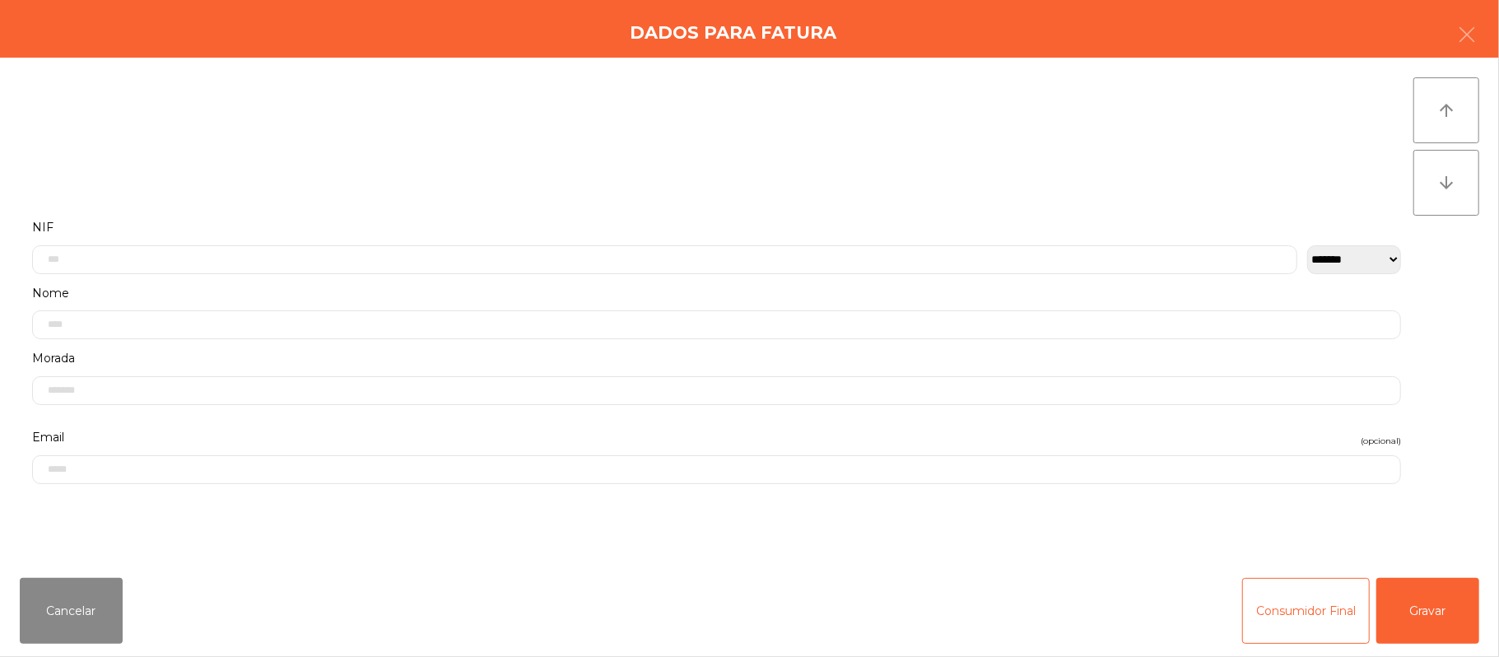
click at [749, 282] on label "Nome" at bounding box center [716, 293] width 1369 height 22
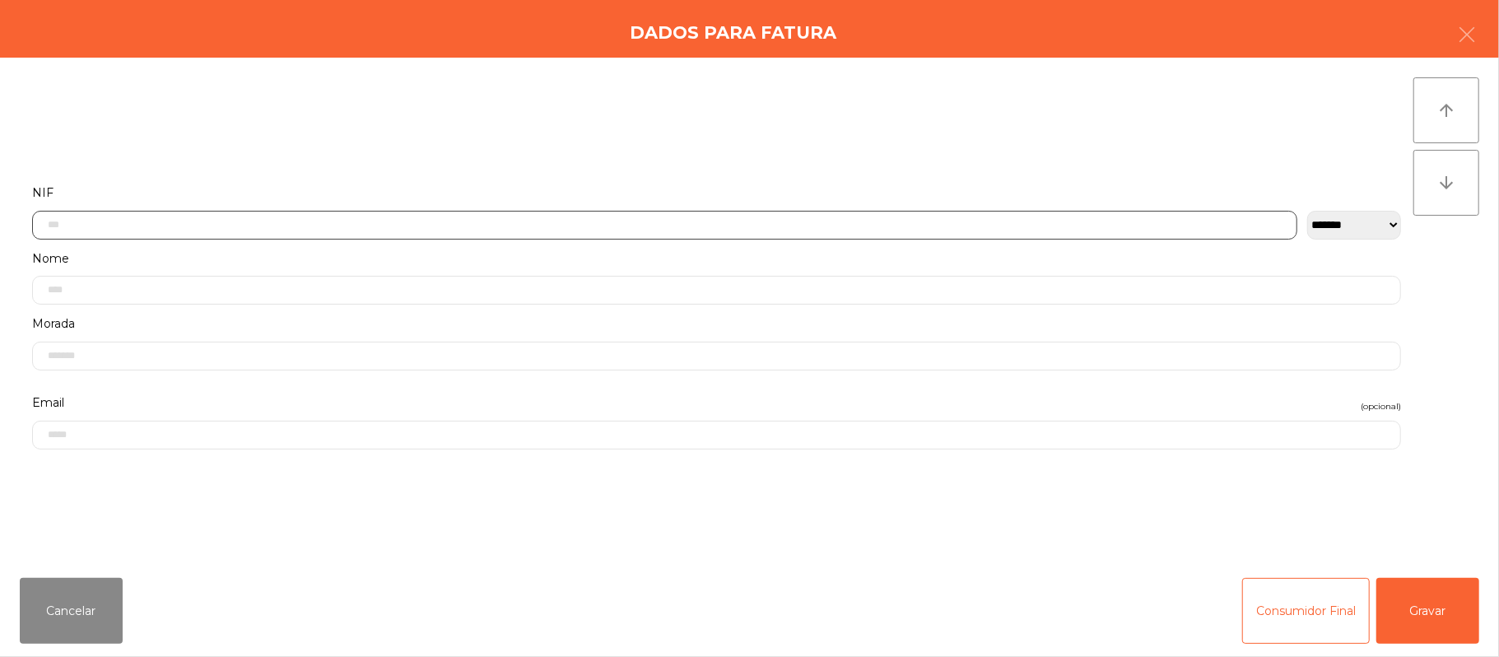
click at [598, 219] on input "text" at bounding box center [664, 225] width 1265 height 29
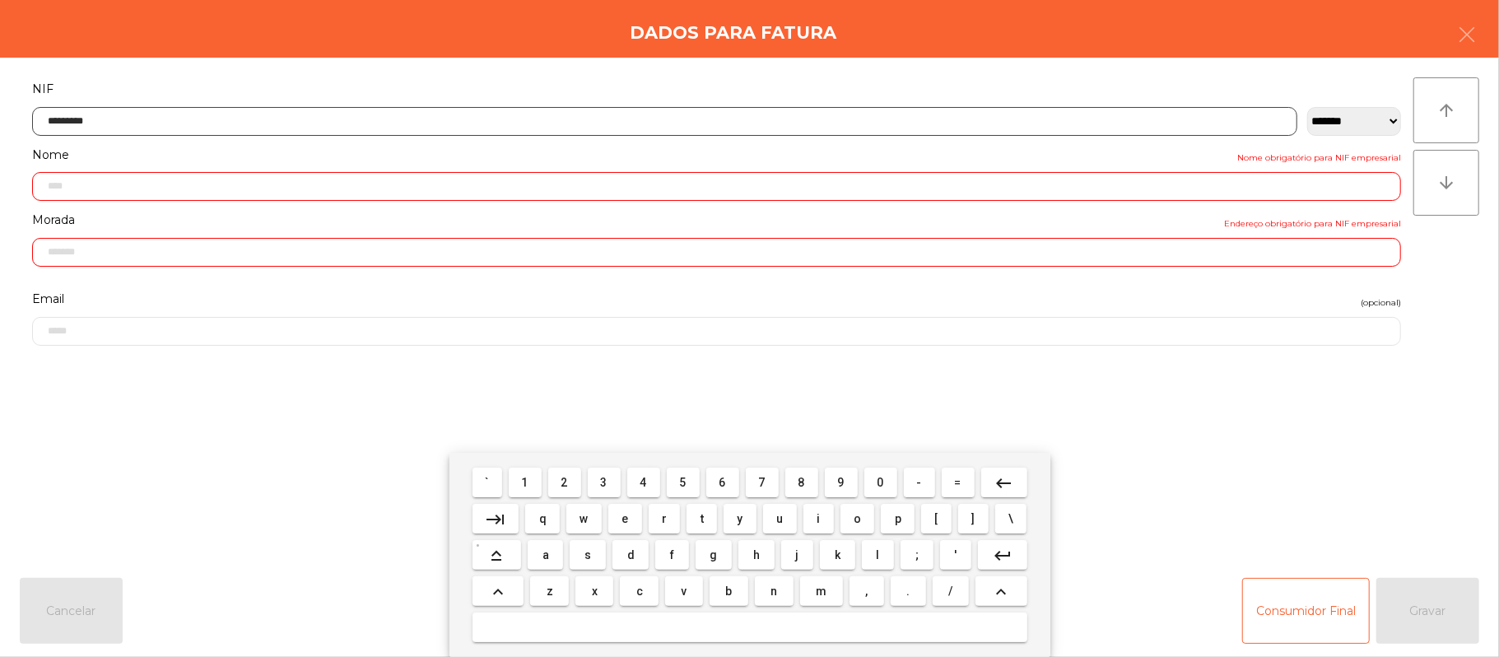
type input "*********"
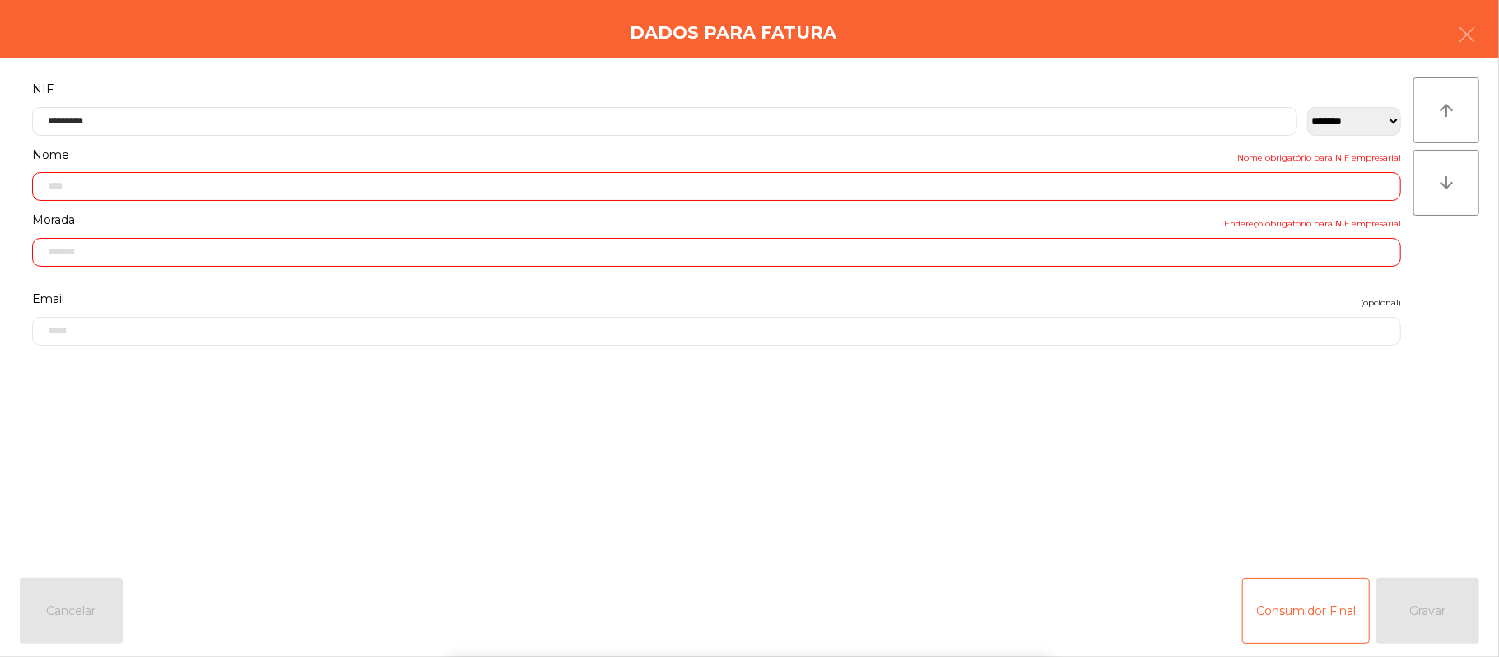
click at [1367, 500] on div "` 1 2 3 4 5 6 7 8 9 0 - = keyboard_backspace keyboard_tab q w e r t y u i o p […" at bounding box center [749, 555] width 1499 height 204
click at [1389, 484] on div "` 1 2 3 4 5 6 7 8 9 0 - = keyboard_backspace keyboard_tab q w e r t y u i o p […" at bounding box center [749, 555] width 1499 height 204
click at [1390, 476] on form "**********" at bounding box center [717, 312] width 1394 height 468
click at [1394, 472] on form "**********" at bounding box center [717, 312] width 1394 height 468
type input "**********"
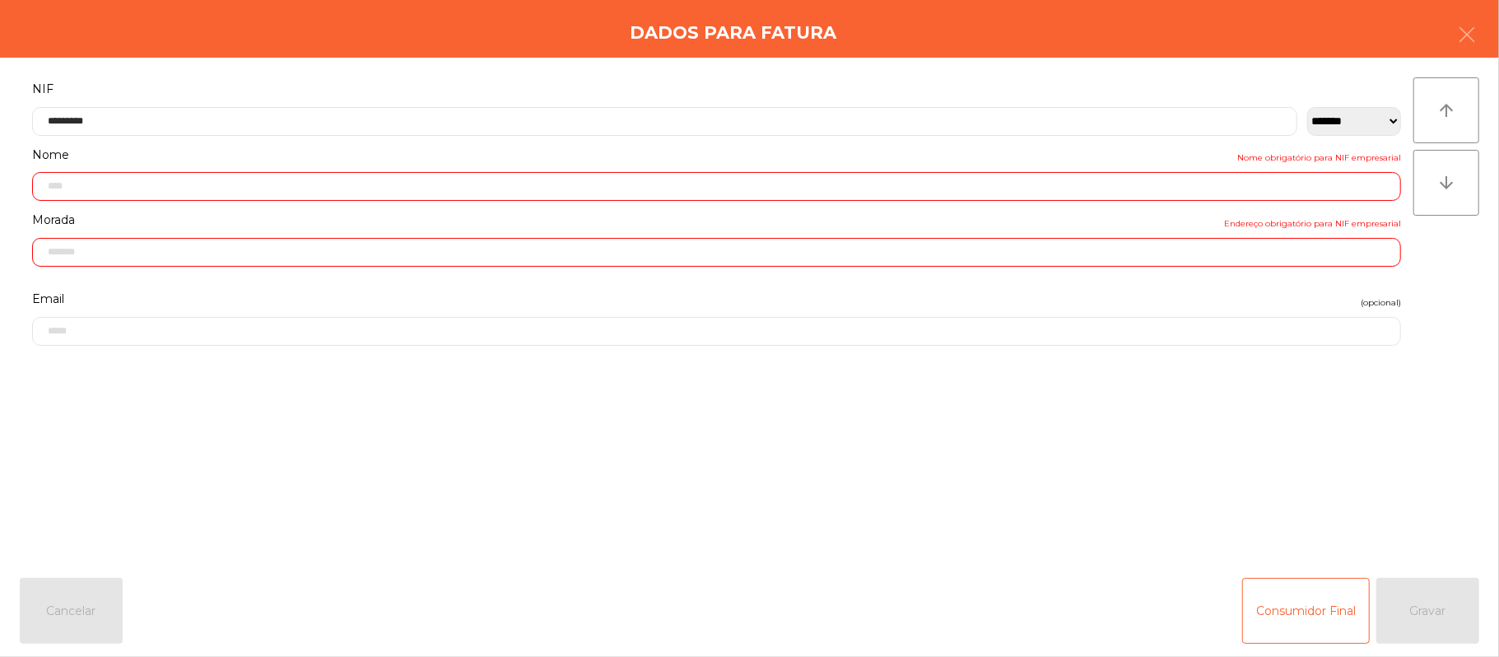
type input "**********"
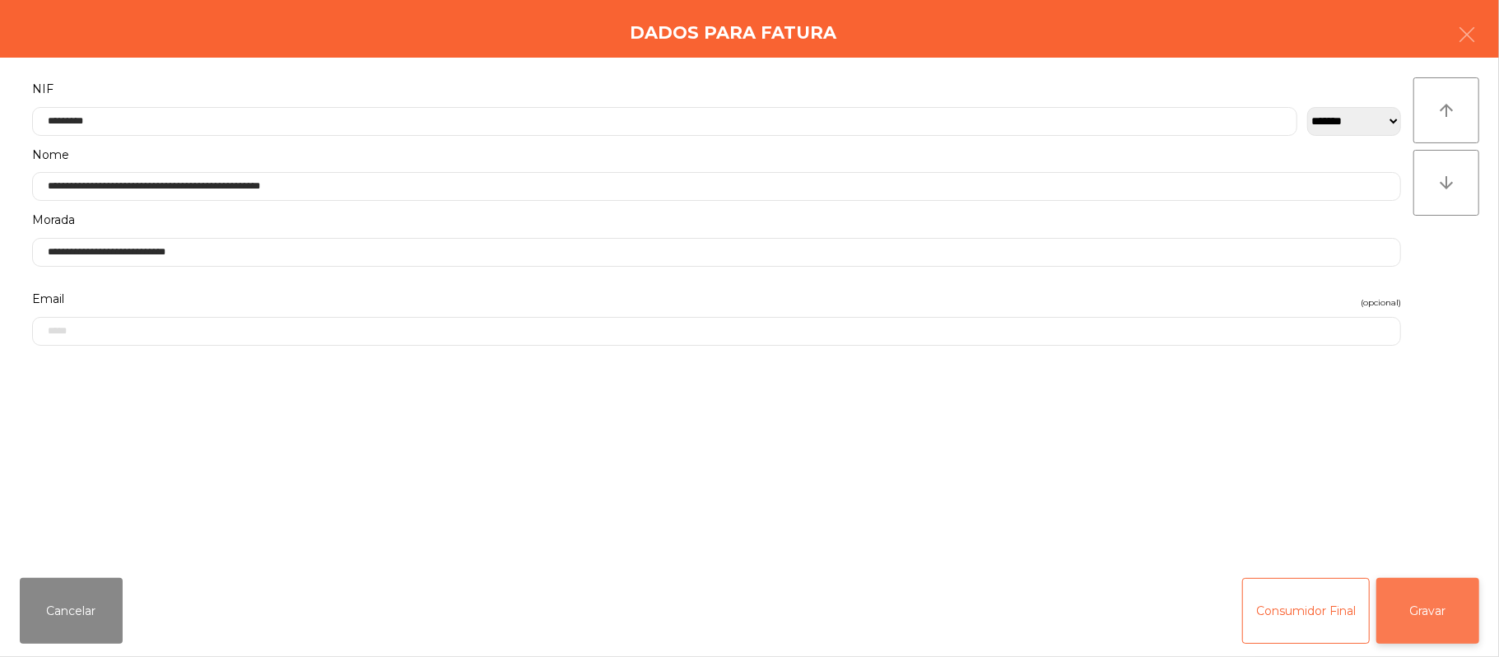
click at [1423, 611] on button "Gravar" at bounding box center [1427, 611] width 103 height 66
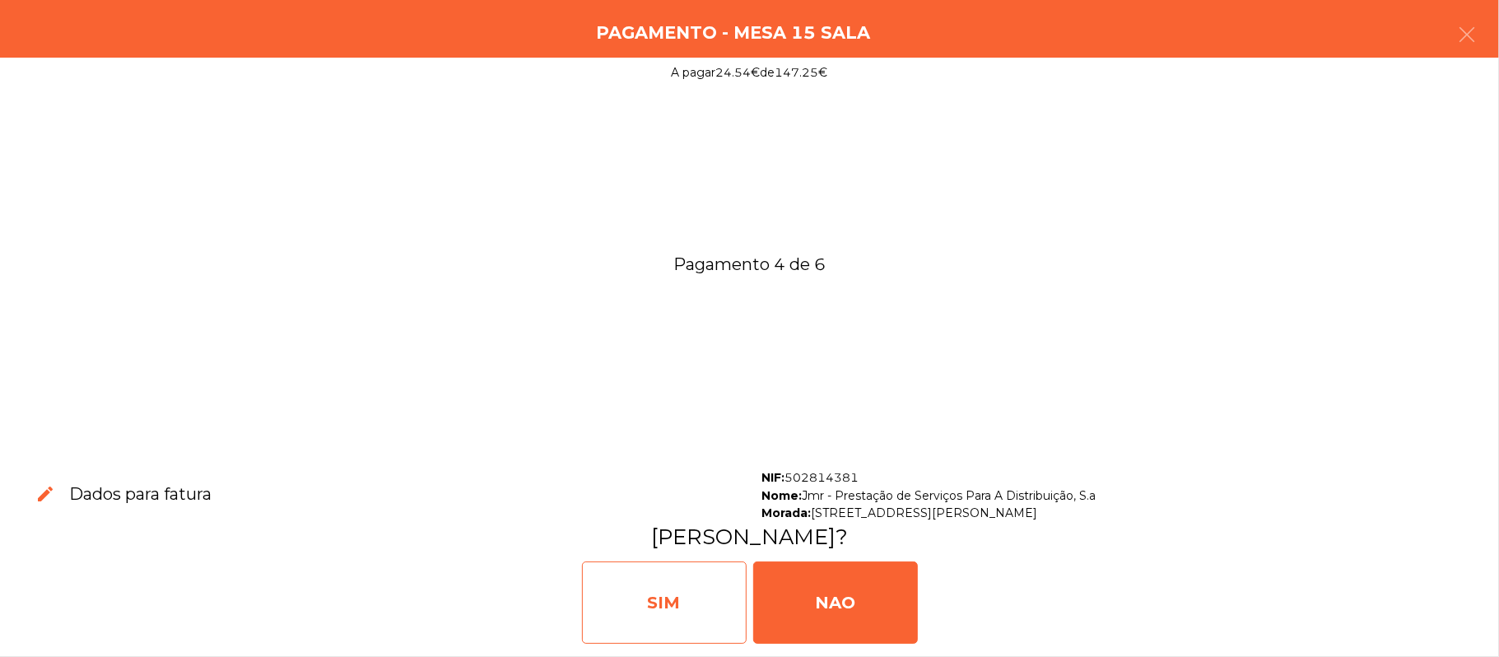
click at [649, 579] on div "SIM" at bounding box center [664, 602] width 165 height 82
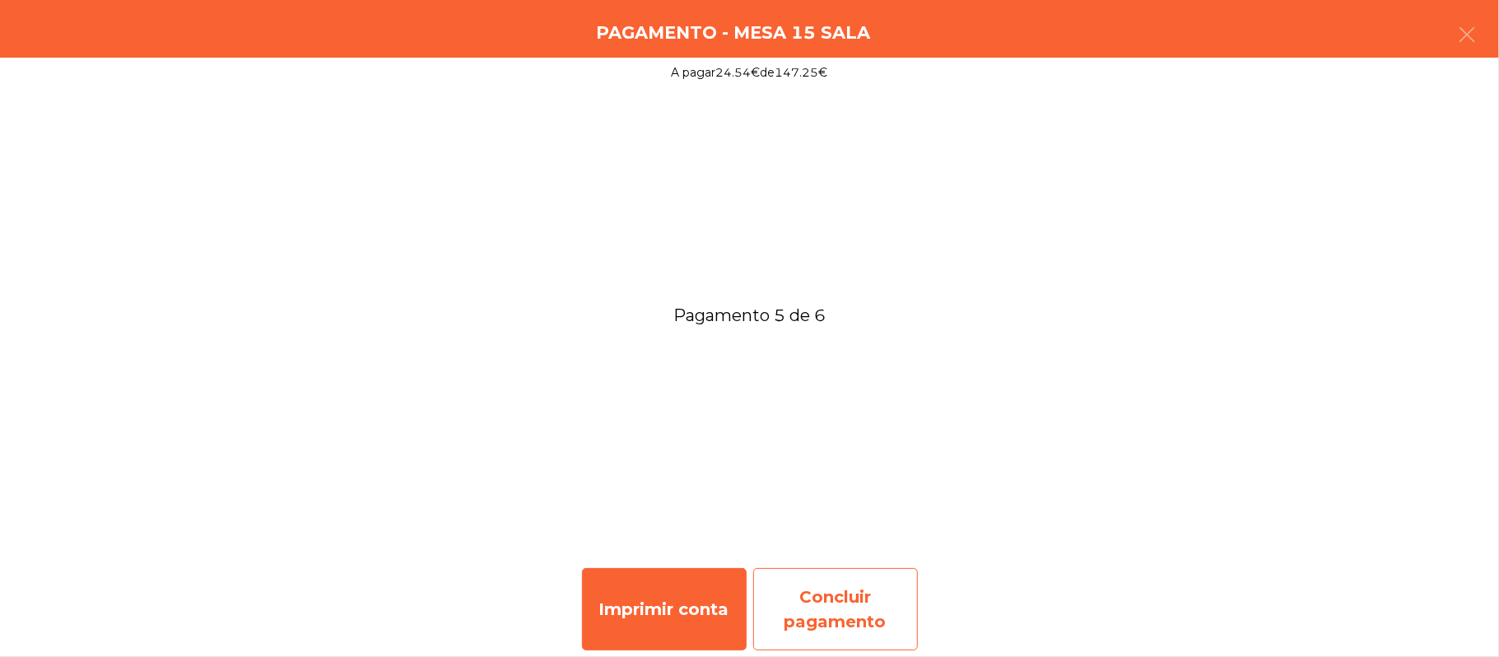
click at [850, 607] on div "Concluir pagamento" at bounding box center [835, 609] width 165 height 82
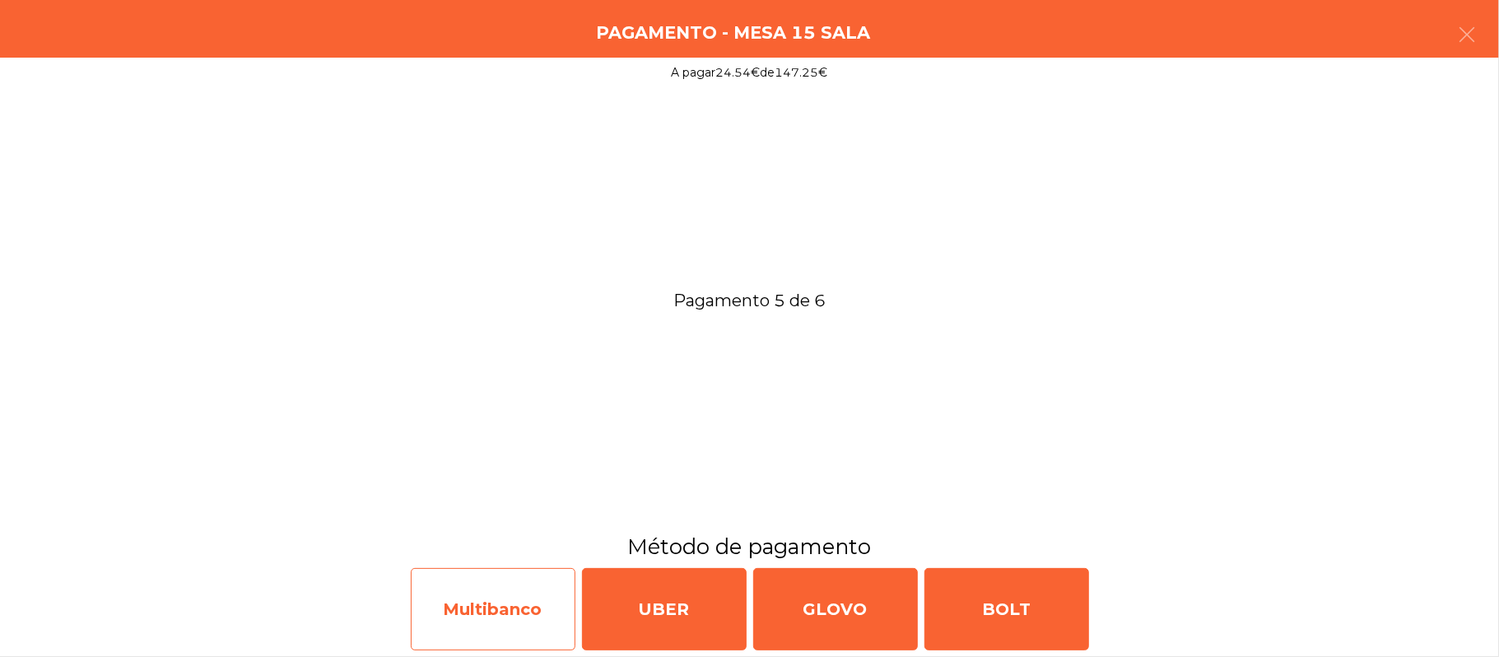
click at [491, 607] on div "Multibanco" at bounding box center [493, 609] width 165 height 82
select select "**"
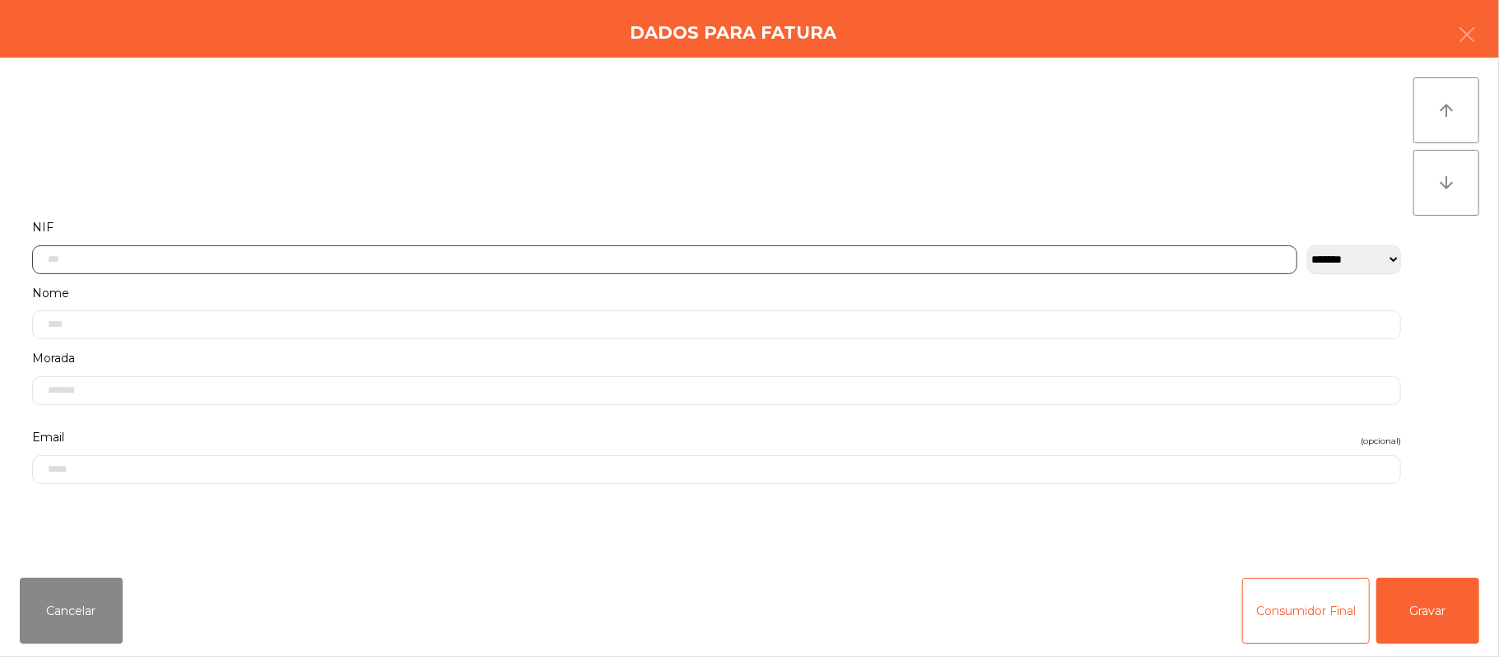
click at [531, 255] on input "text" at bounding box center [664, 259] width 1265 height 29
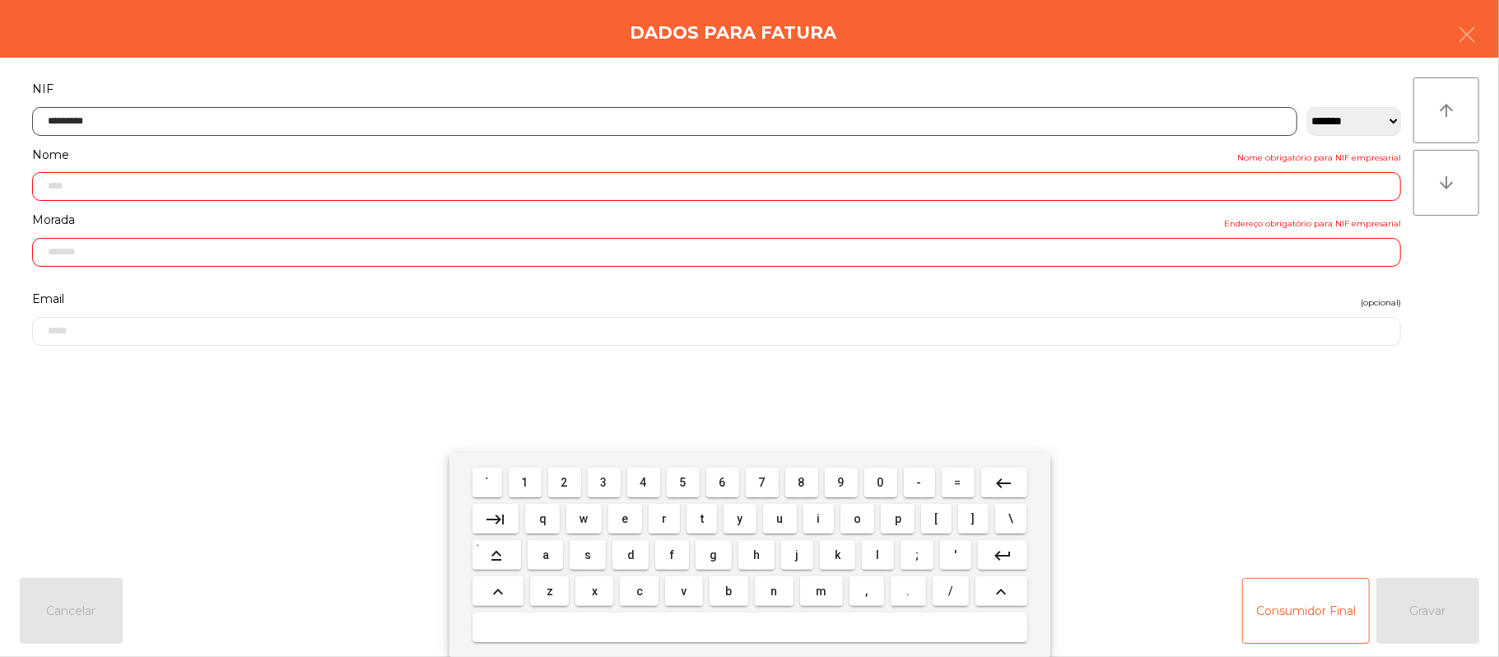
type input "*********"
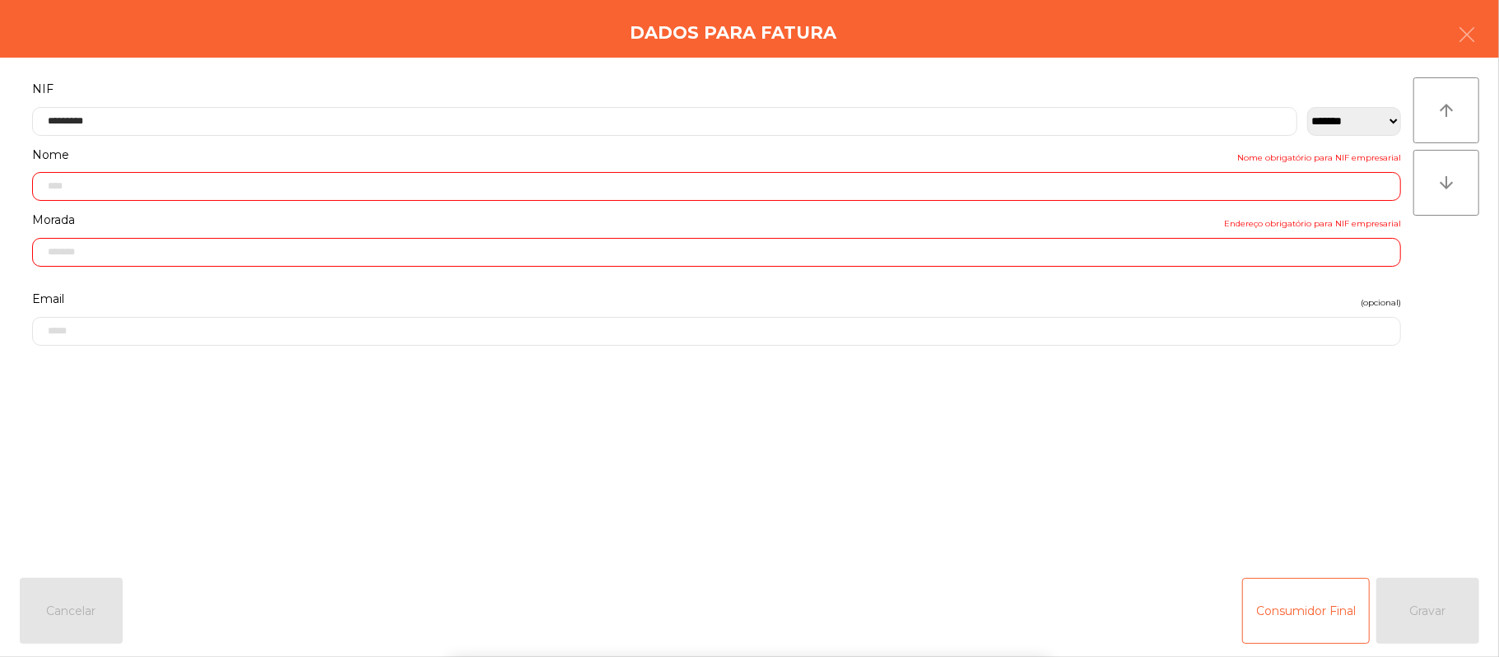
click at [1365, 468] on div "` 1 2 3 4 5 6 7 8 9 0 - = keyboard_backspace keyboard_tab q w e r t y u i o p […" at bounding box center [749, 555] width 1499 height 204
click at [1384, 482] on div "` 1 2 3 4 5 6 7 8 9 0 - = keyboard_backspace keyboard_tab q w e r t y u i o p […" at bounding box center [749, 555] width 1499 height 204
click at [1381, 494] on form "**********" at bounding box center [717, 312] width 1394 height 468
type input "**********"
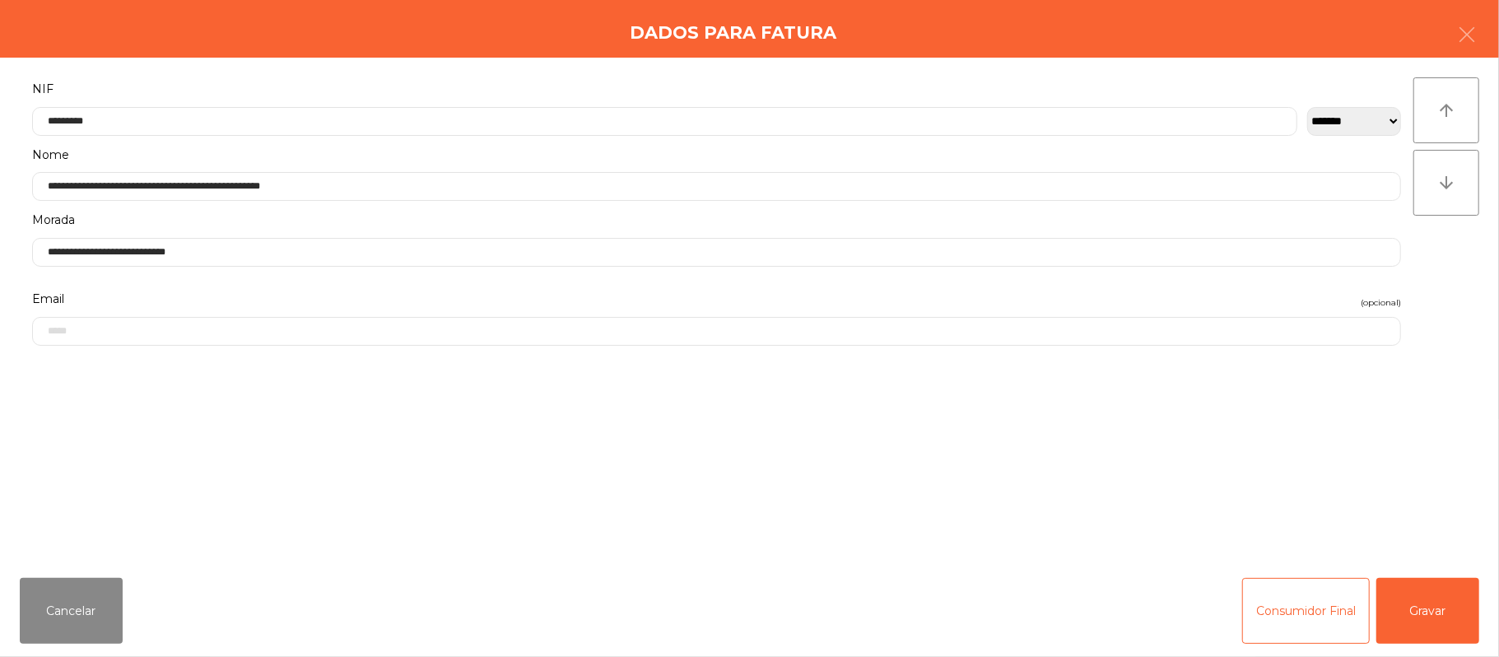
click at [1413, 520] on div "arrow_upward arrow_downward" at bounding box center [1446, 311] width 66 height 468
click at [1432, 603] on button "Gravar" at bounding box center [1427, 611] width 103 height 66
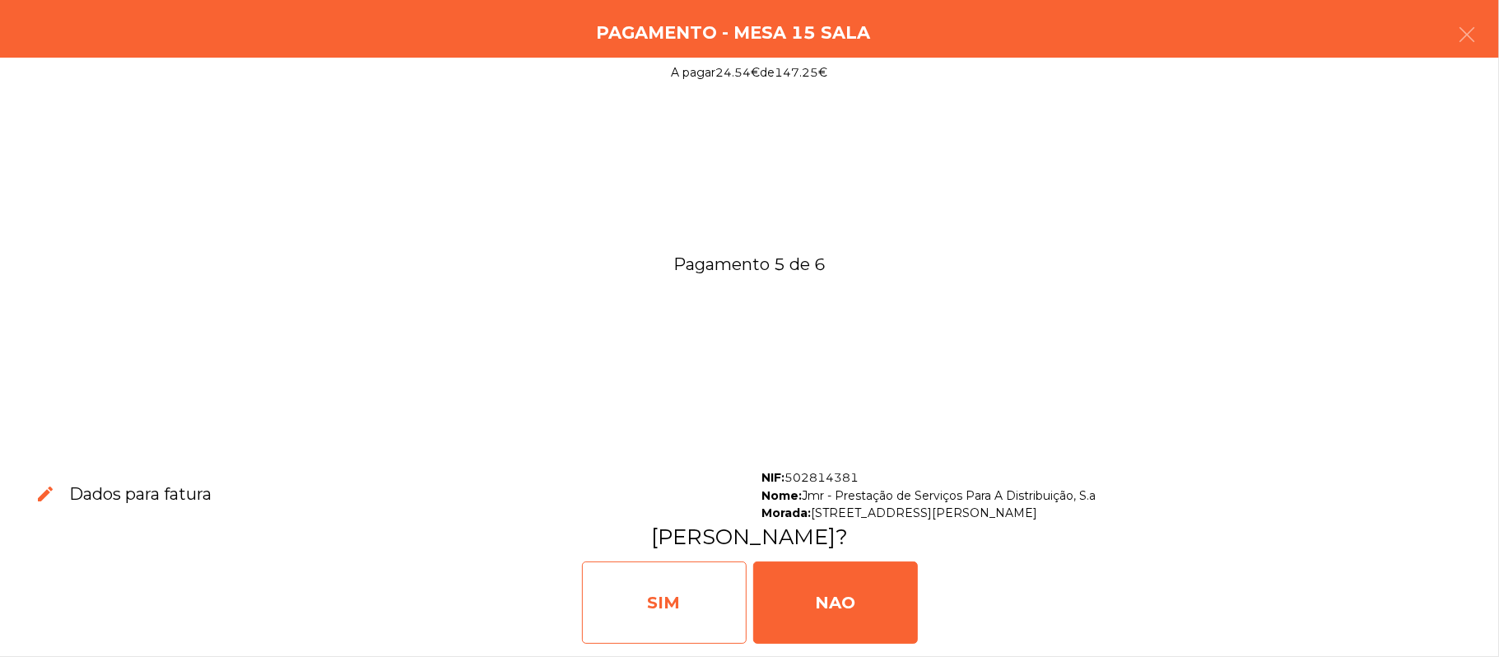
click at [653, 581] on div "SIM" at bounding box center [664, 602] width 165 height 82
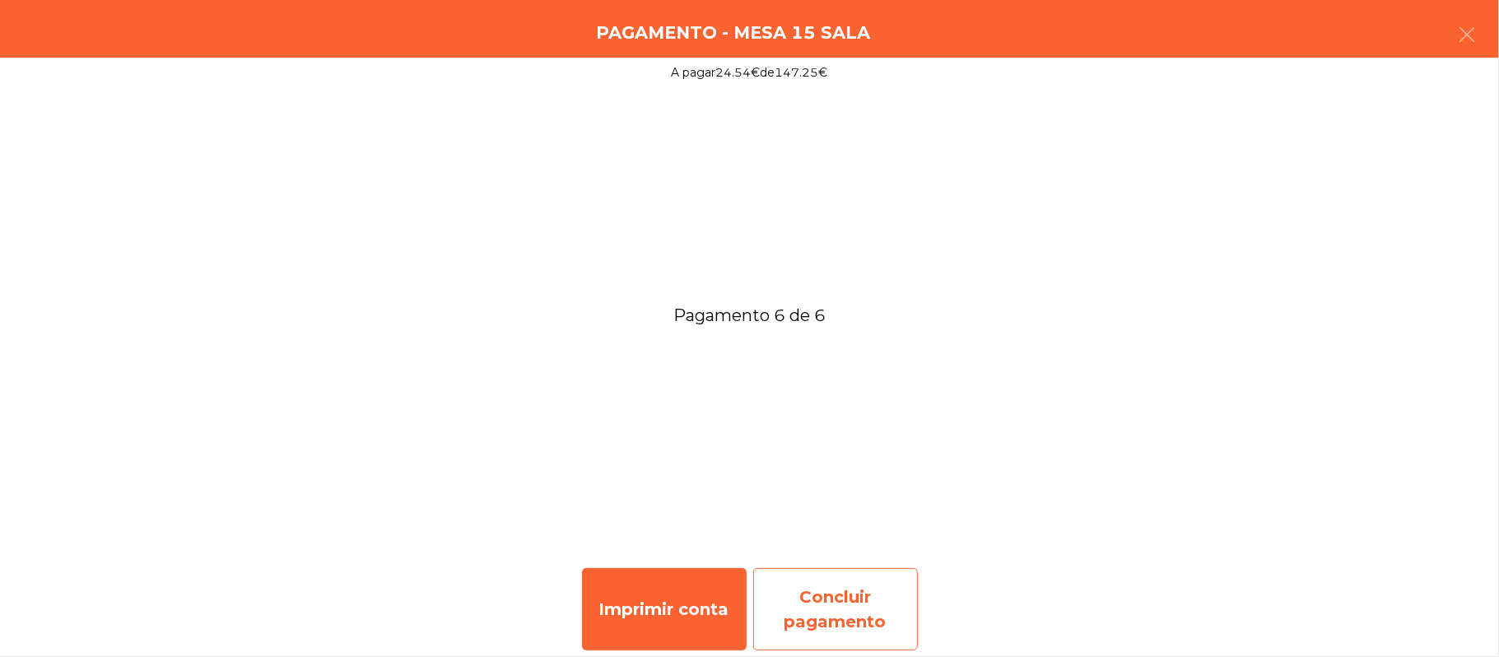
click at [831, 630] on div "Concluir pagamento" at bounding box center [835, 609] width 165 height 82
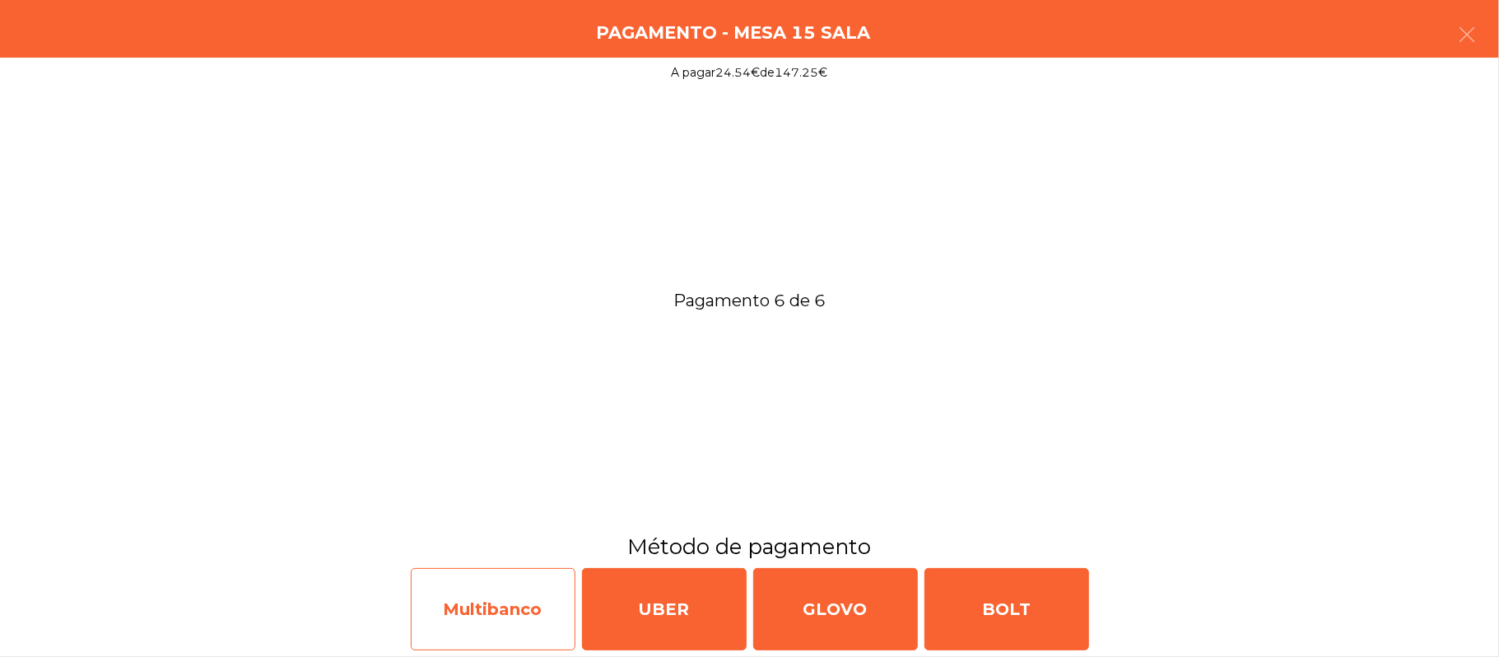
click at [527, 597] on div "Multibanco" at bounding box center [493, 609] width 165 height 82
select select "**"
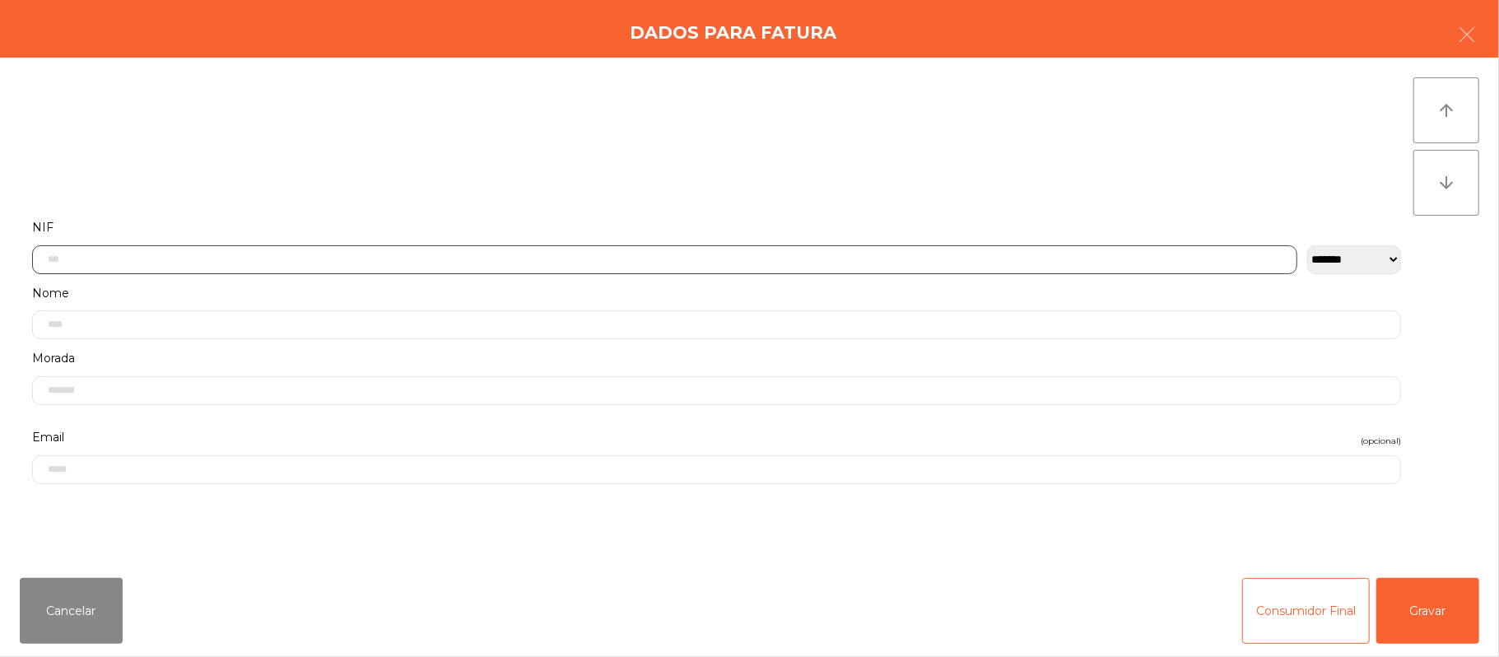
click at [657, 258] on input "text" at bounding box center [664, 259] width 1265 height 29
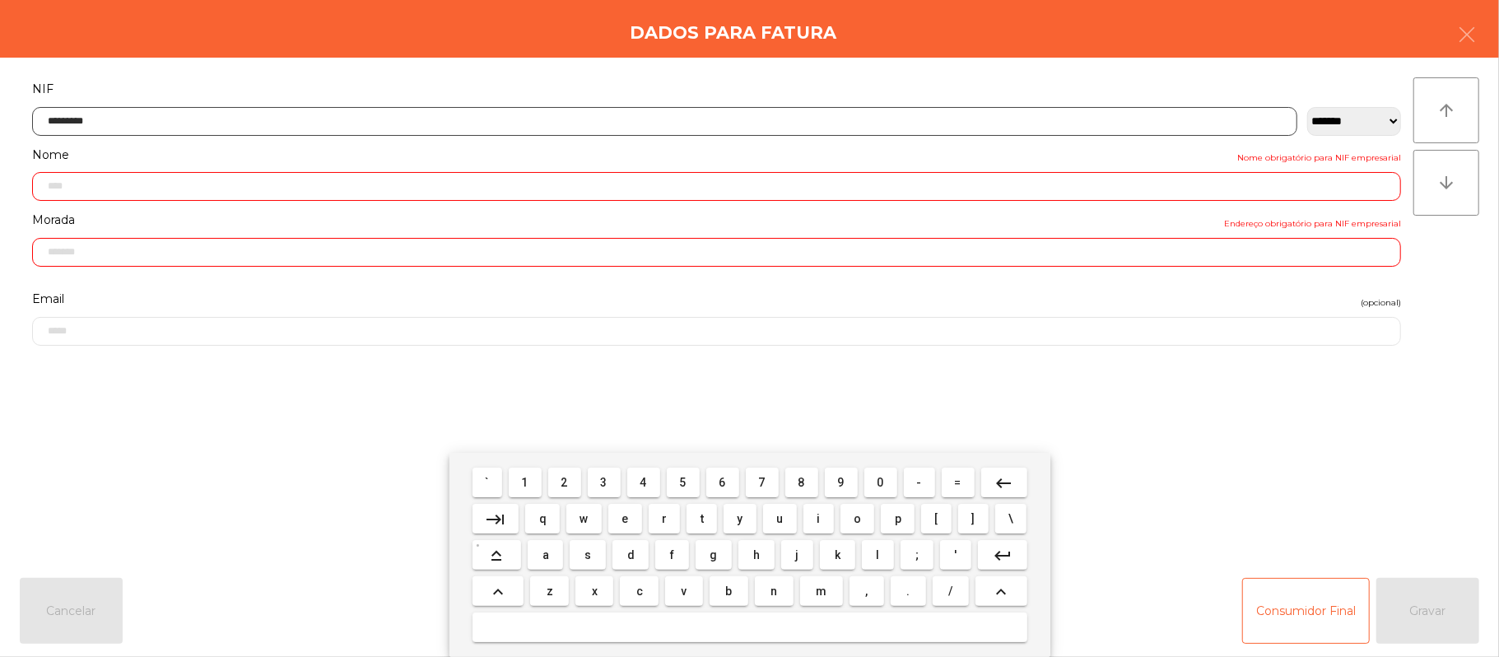
type input "*********"
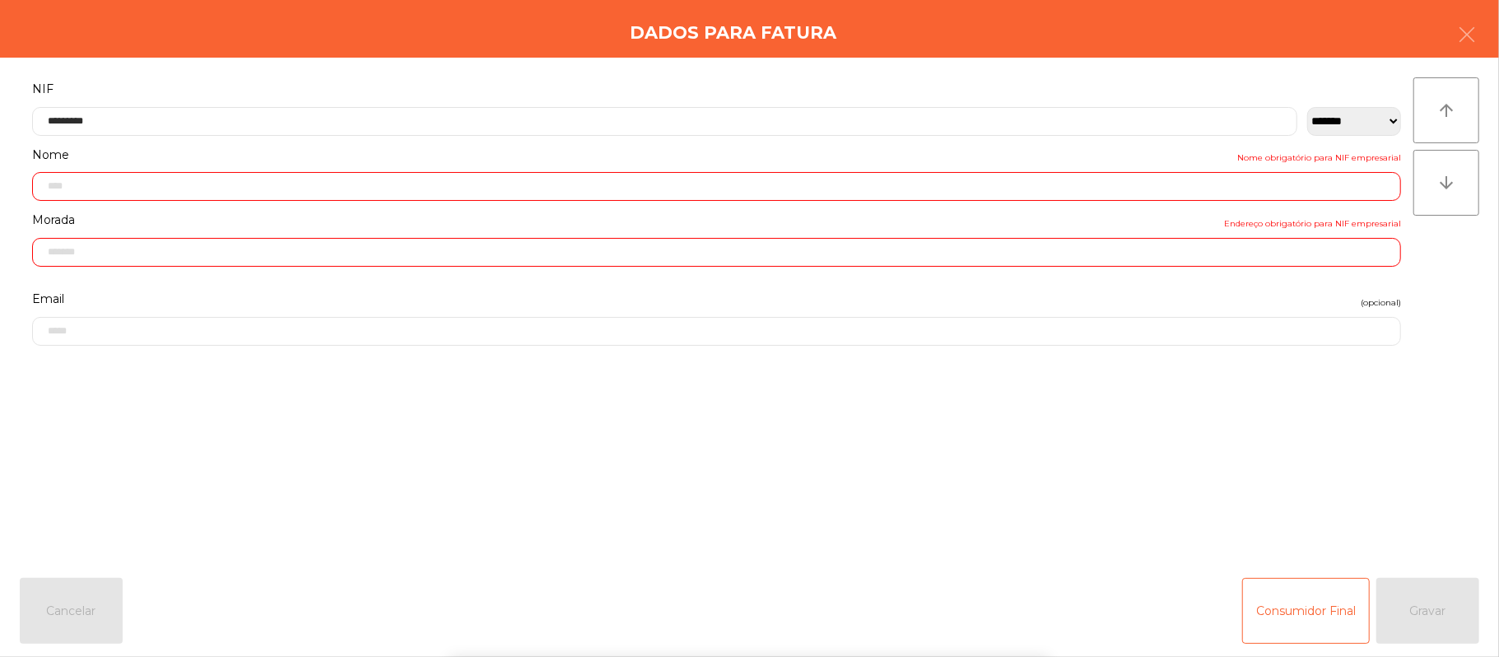
click at [1373, 494] on div "` 1 2 3 4 5 6 7 8 9 0 - = keyboard_backspace keyboard_tab q w e r t y u i o p […" at bounding box center [749, 555] width 1499 height 204
click at [1394, 491] on div "` 1 2 3 4 5 6 7 8 9 0 - = keyboard_backspace keyboard_tab q w e r t y u i o p […" at bounding box center [749, 555] width 1499 height 204
click at [1389, 495] on form "**********" at bounding box center [717, 312] width 1394 height 468
click at [1386, 482] on form "**********" at bounding box center [717, 312] width 1394 height 468
type input "**********"
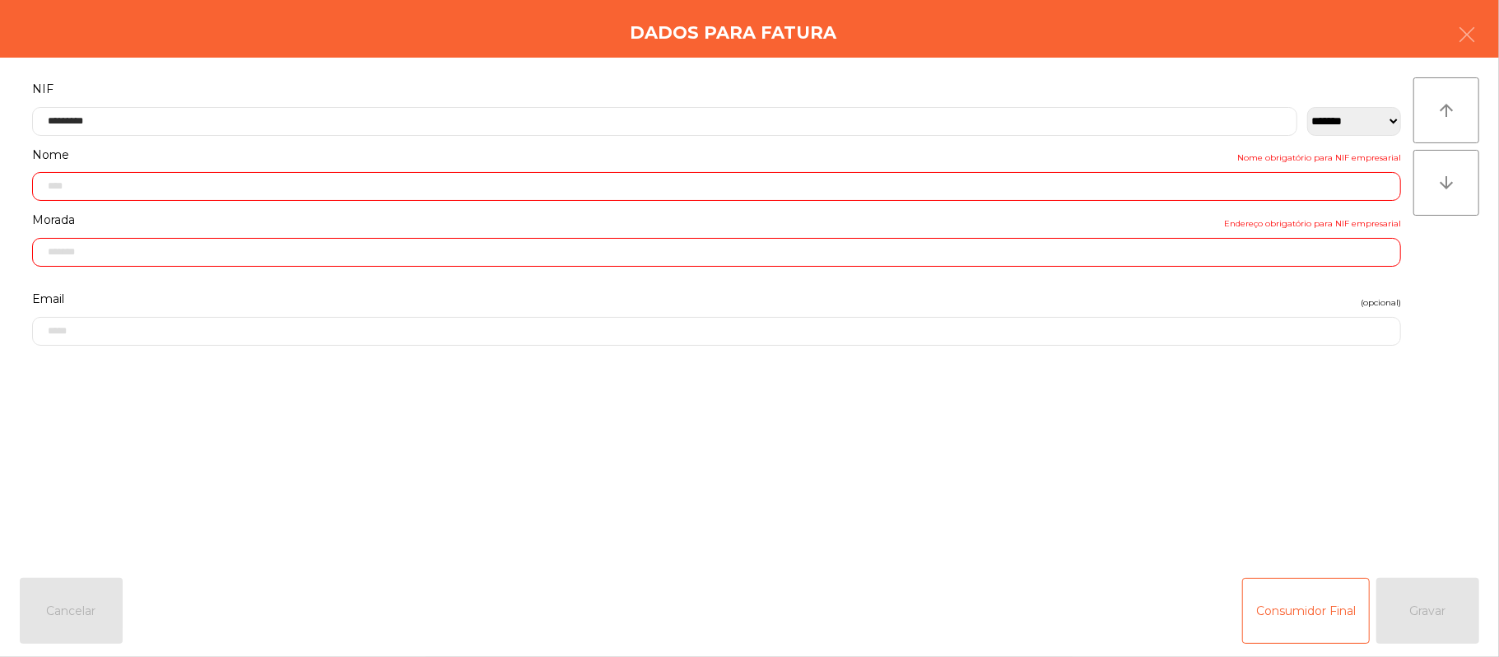
type input "**********"
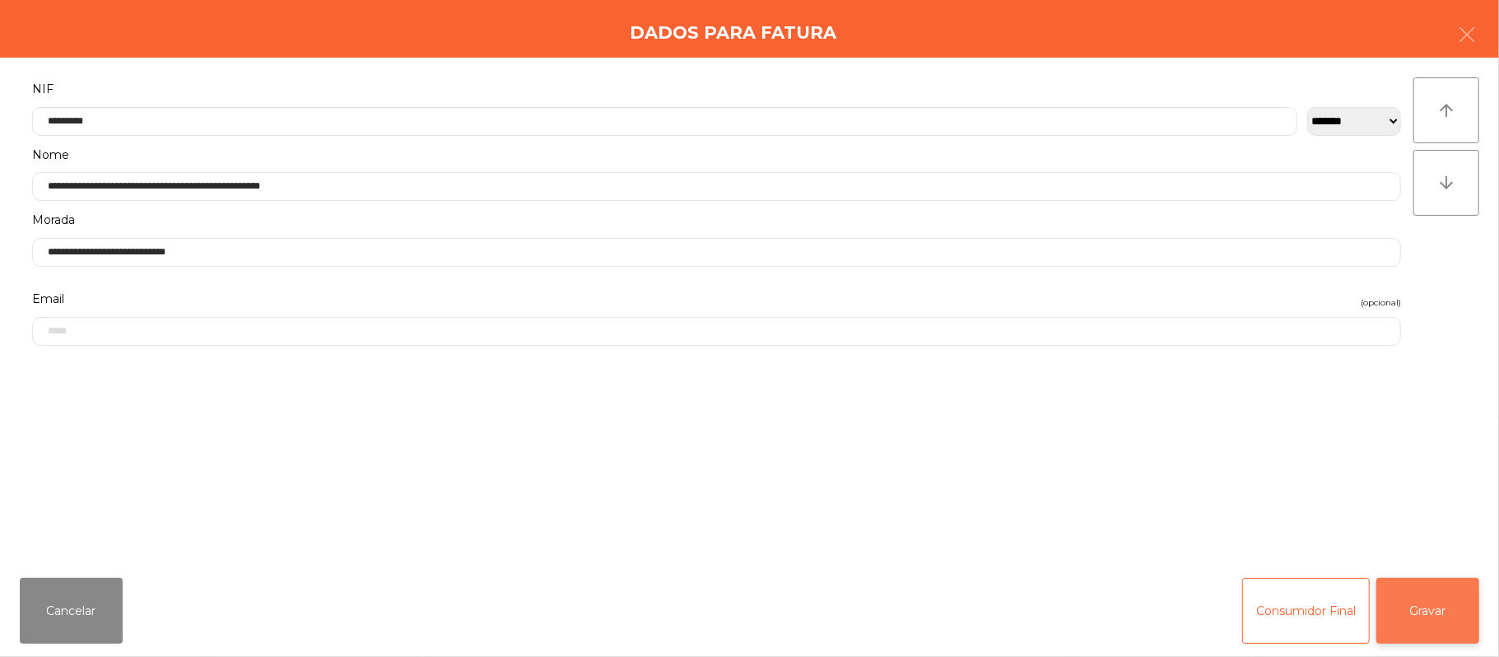
click at [1434, 596] on button "Gravar" at bounding box center [1427, 611] width 103 height 66
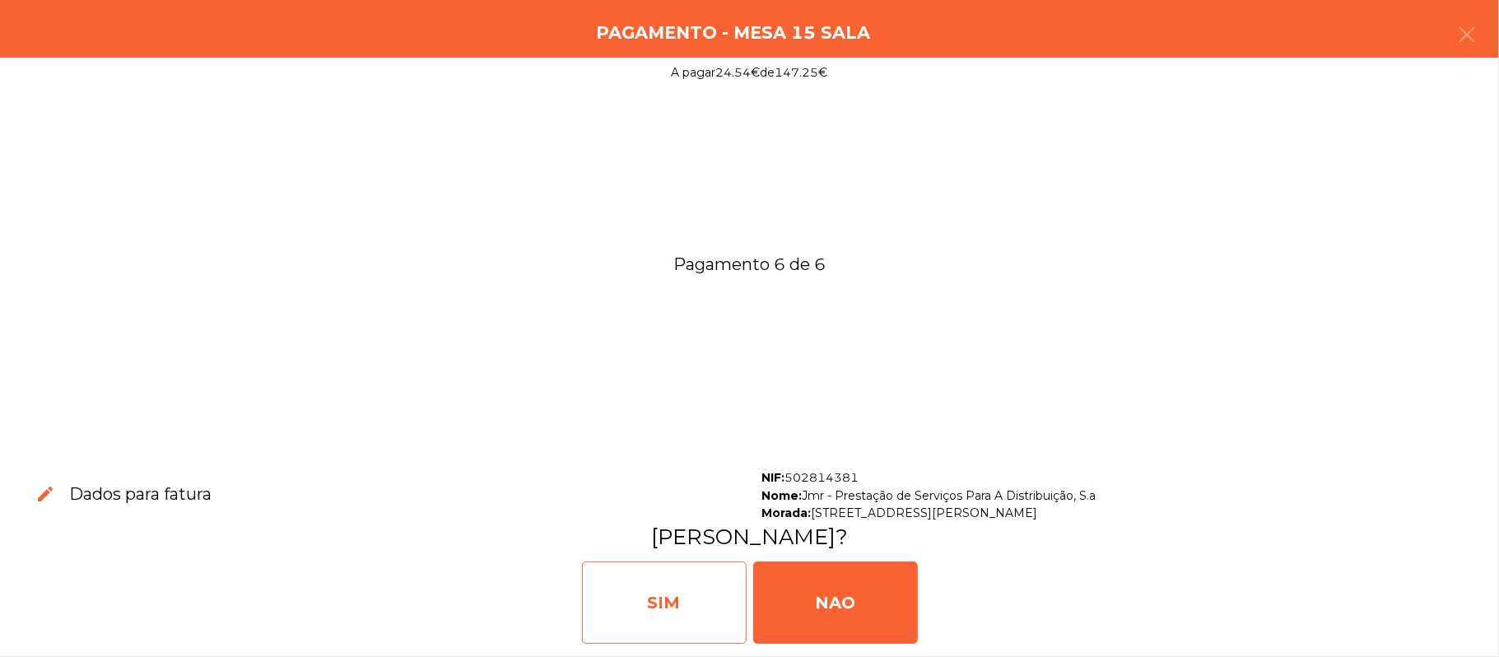
click at [705, 567] on div "SIM" at bounding box center [664, 602] width 165 height 82
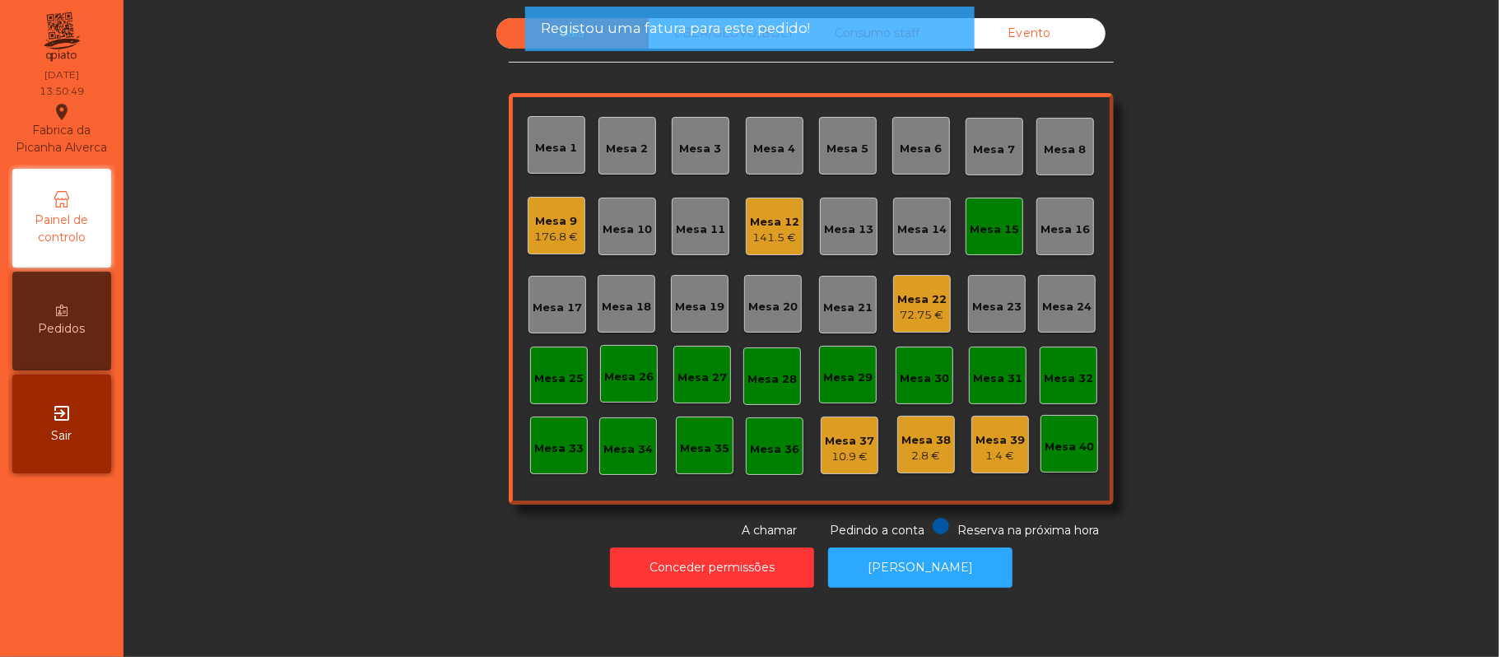
click at [1003, 218] on div "Mesa 15" at bounding box center [994, 226] width 49 height 23
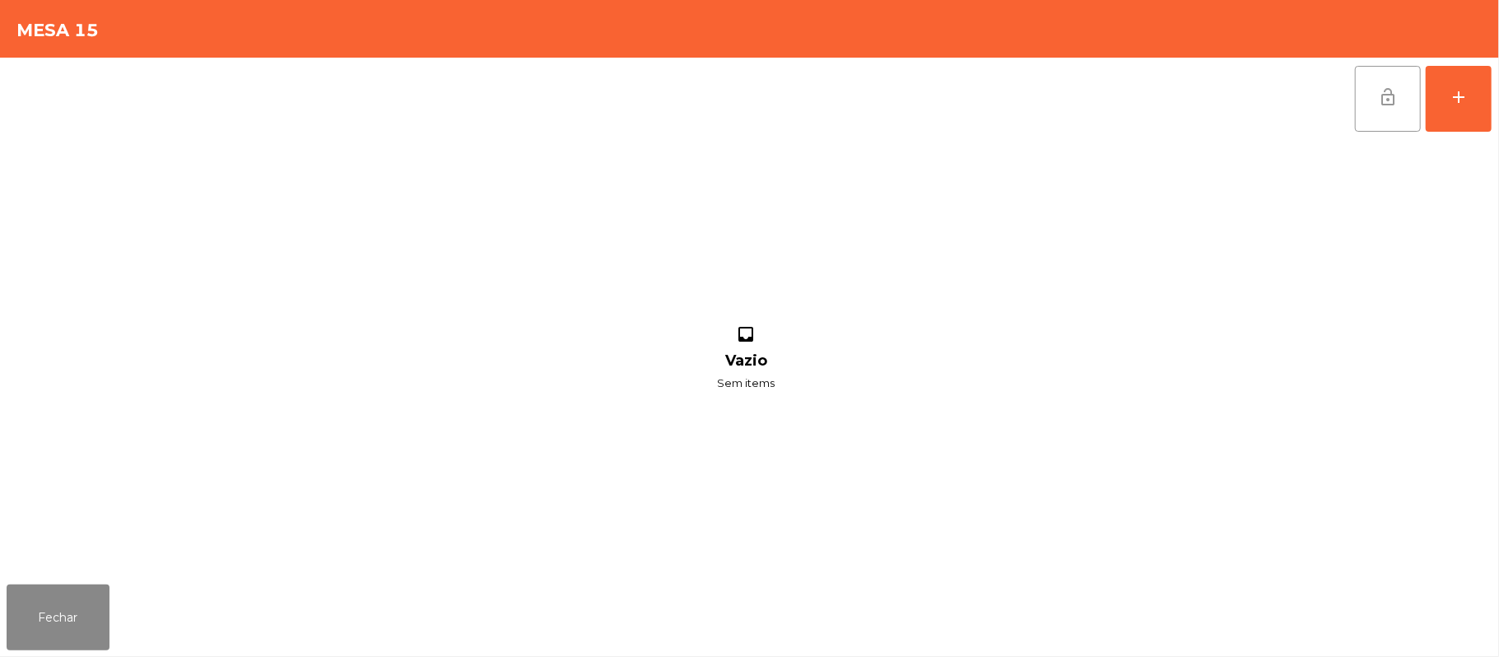
click at [1390, 82] on button "lock_open" at bounding box center [1388, 99] width 66 height 66
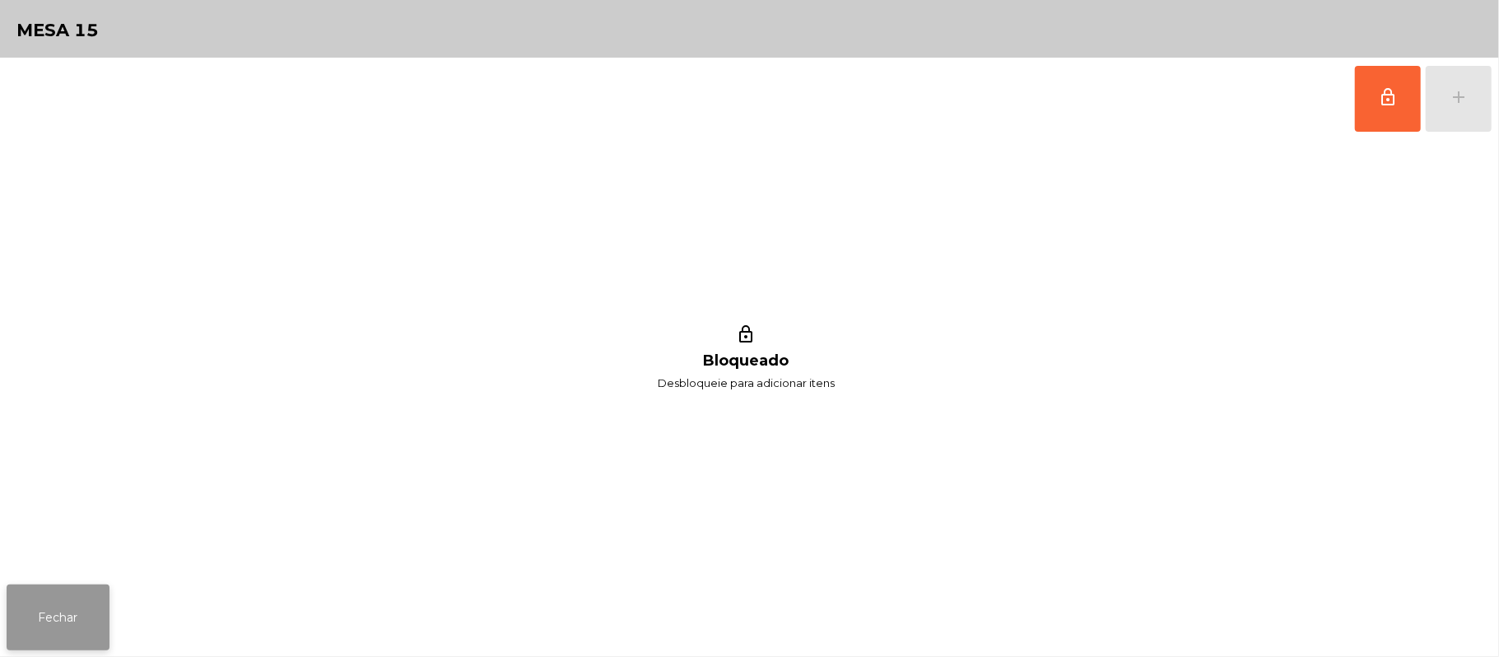
click at [77, 601] on button "Fechar" at bounding box center [58, 617] width 103 height 66
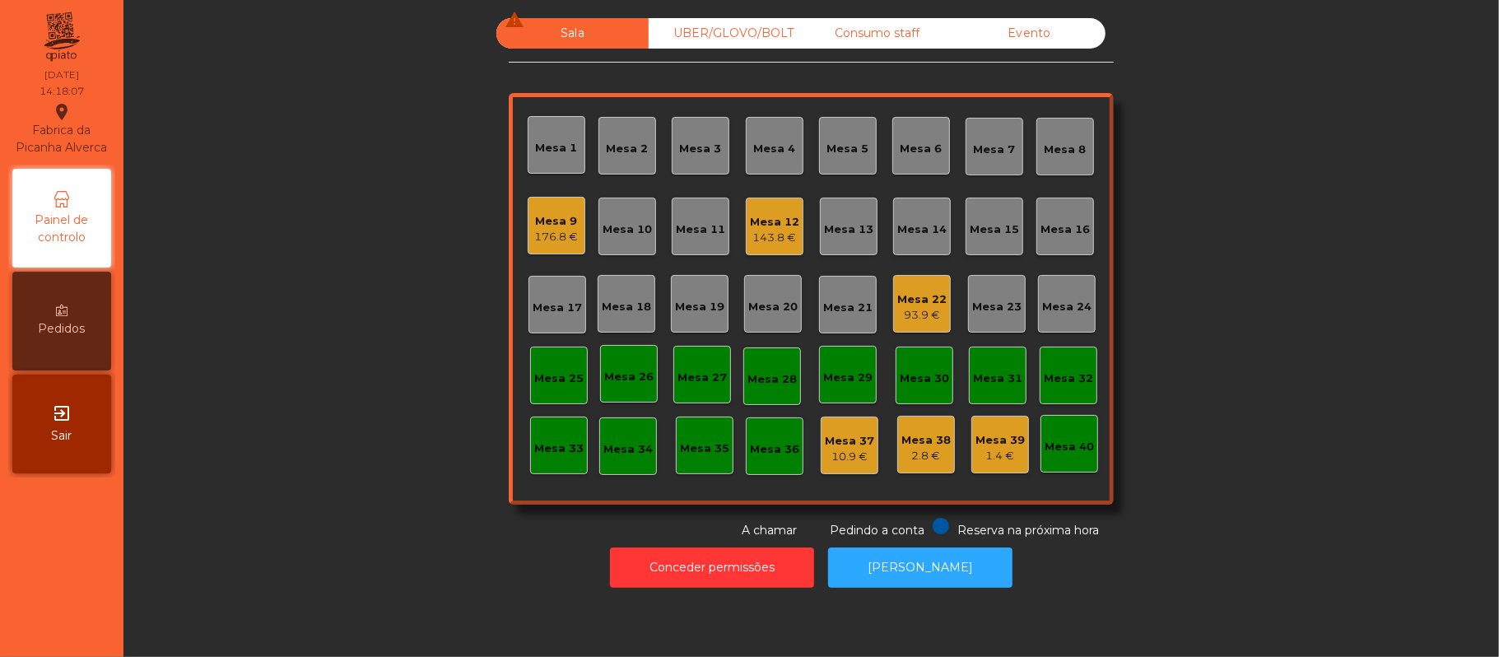
click at [774, 214] on div "Mesa 12" at bounding box center [774, 222] width 49 height 16
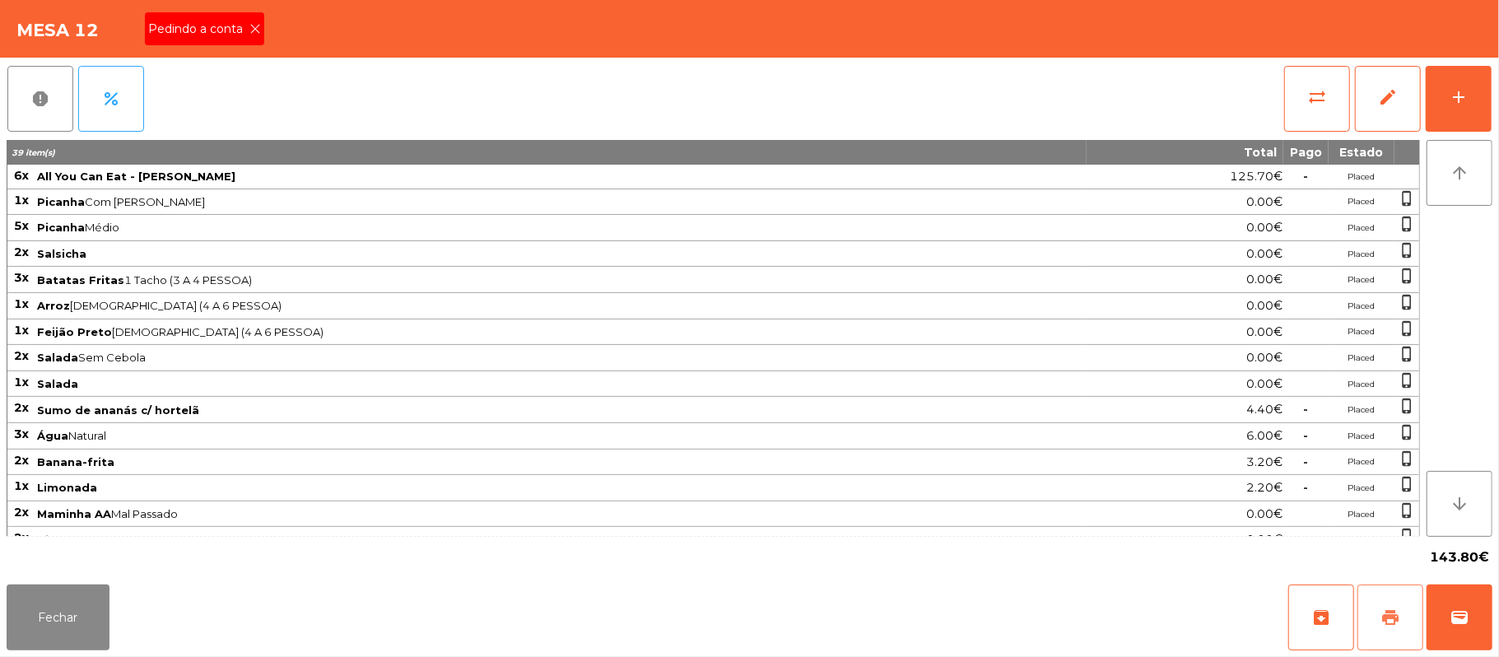
click at [1380, 636] on button "print" at bounding box center [1390, 617] width 66 height 66
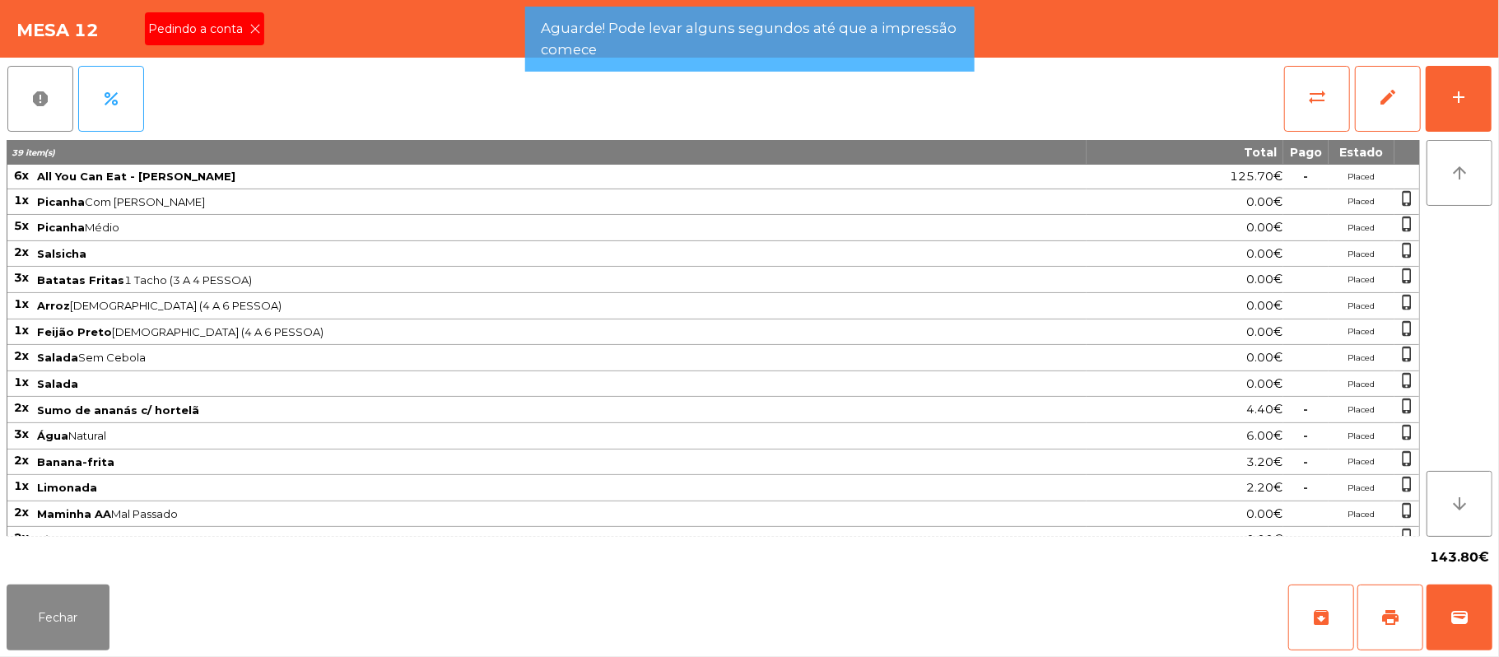
click at [255, 27] on icon at bounding box center [255, 29] width 12 height 12
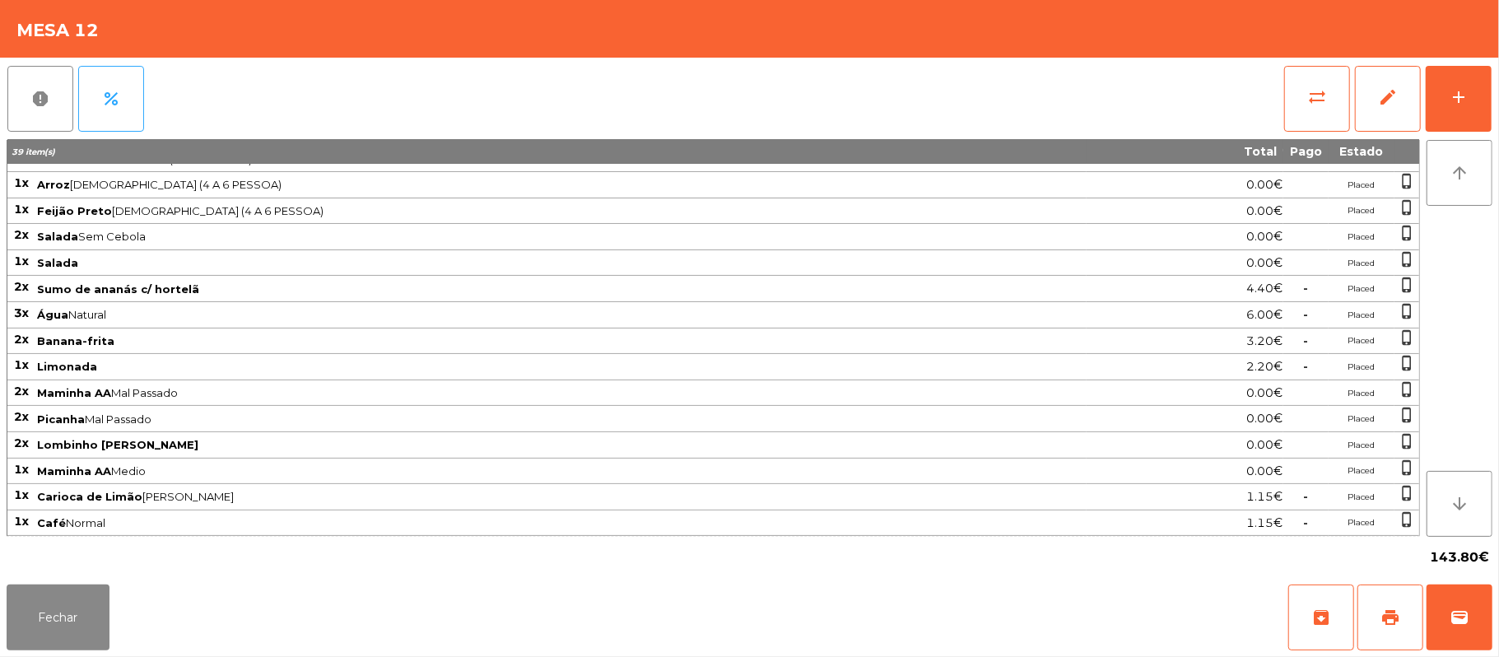
scroll to position [135, 0]
click at [1470, 631] on button "wallet" at bounding box center [1459, 617] width 66 height 66
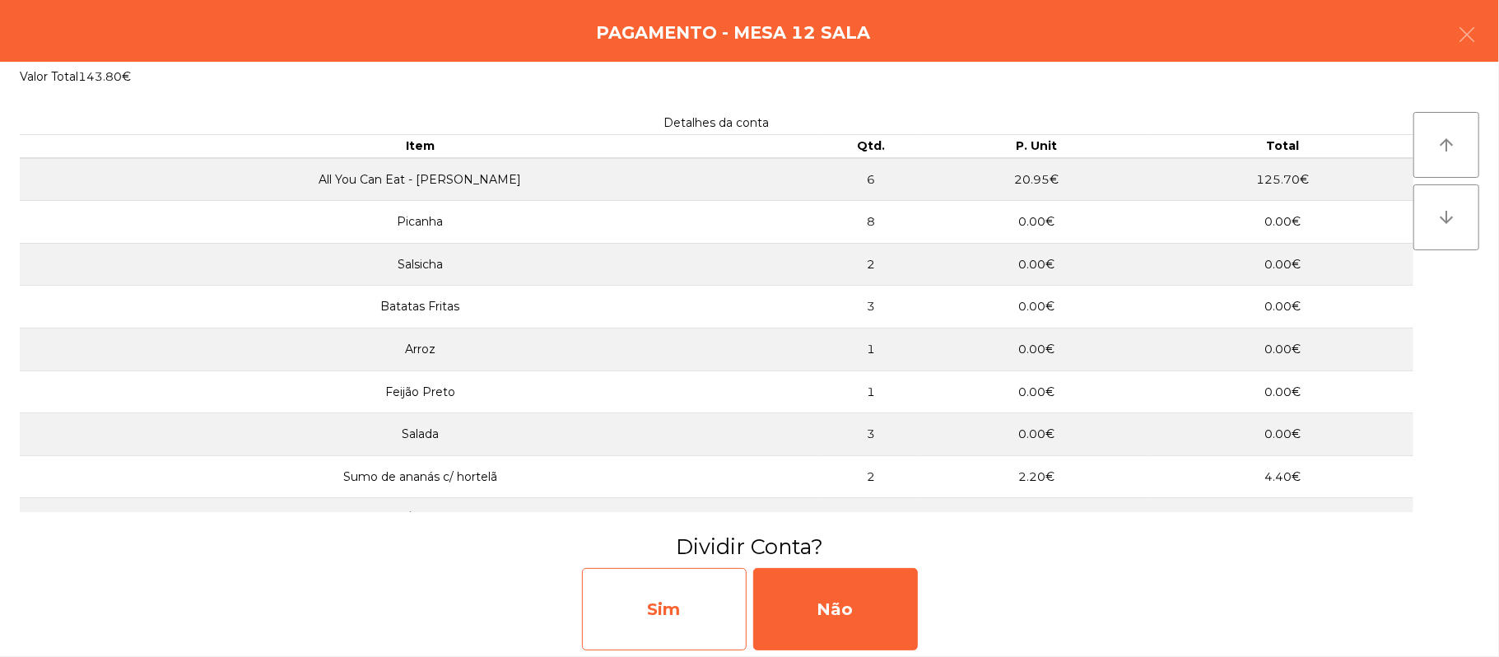
click at [672, 598] on div "Sim" at bounding box center [664, 609] width 165 height 82
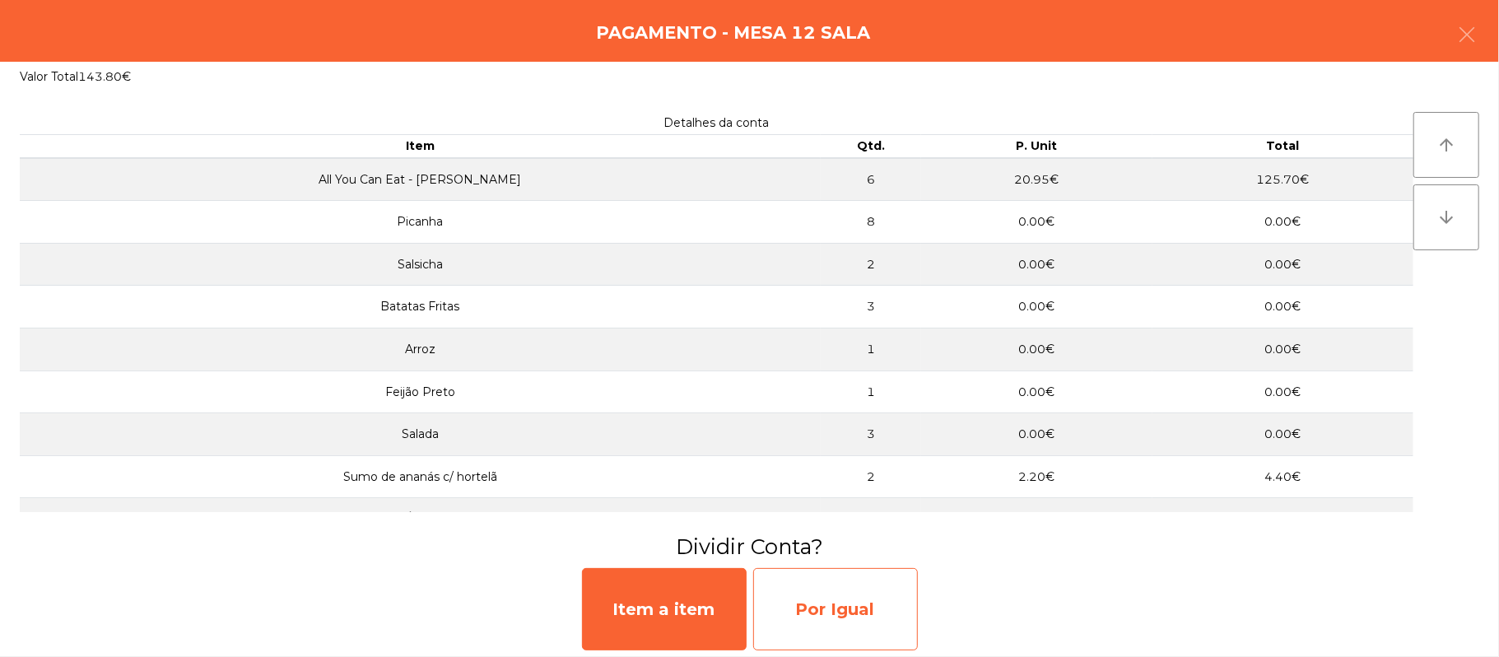
click at [847, 593] on div "Por Igual" at bounding box center [835, 609] width 165 height 82
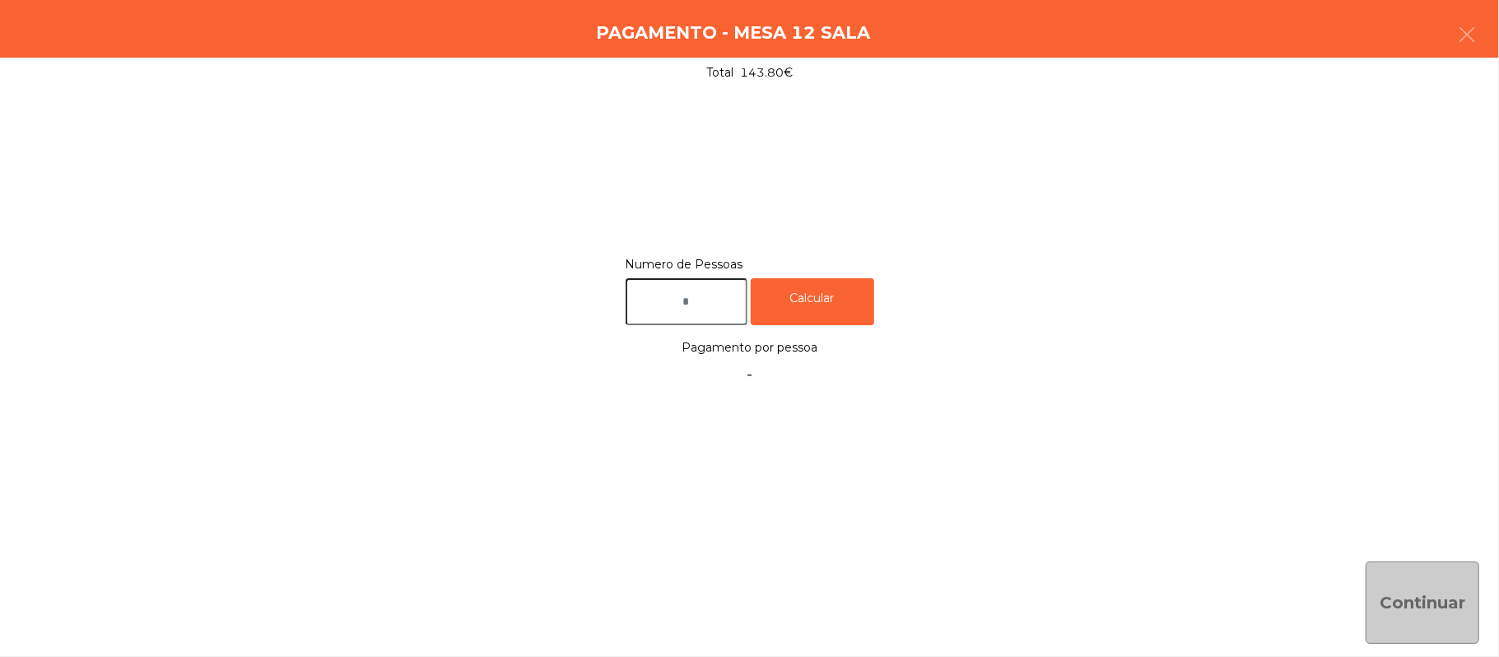
click at [723, 301] on input "text" at bounding box center [687, 301] width 122 height 47
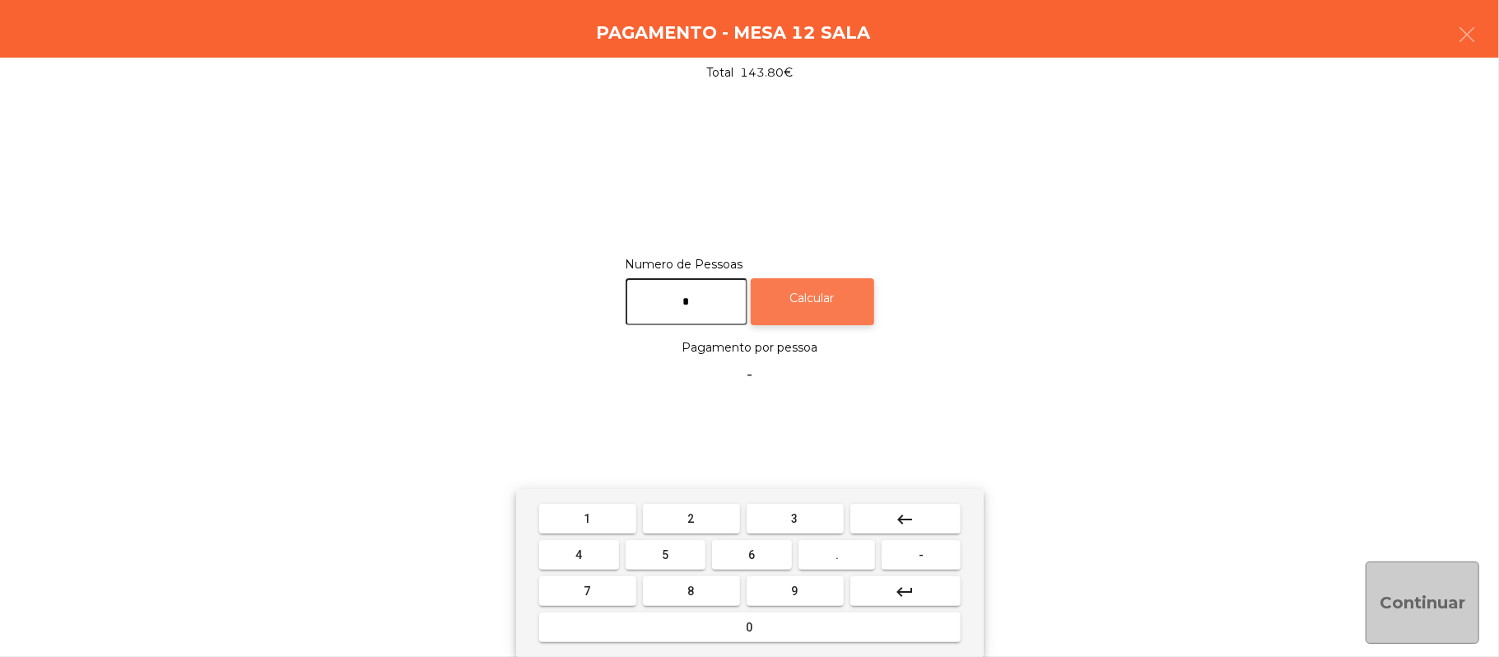
type input "*"
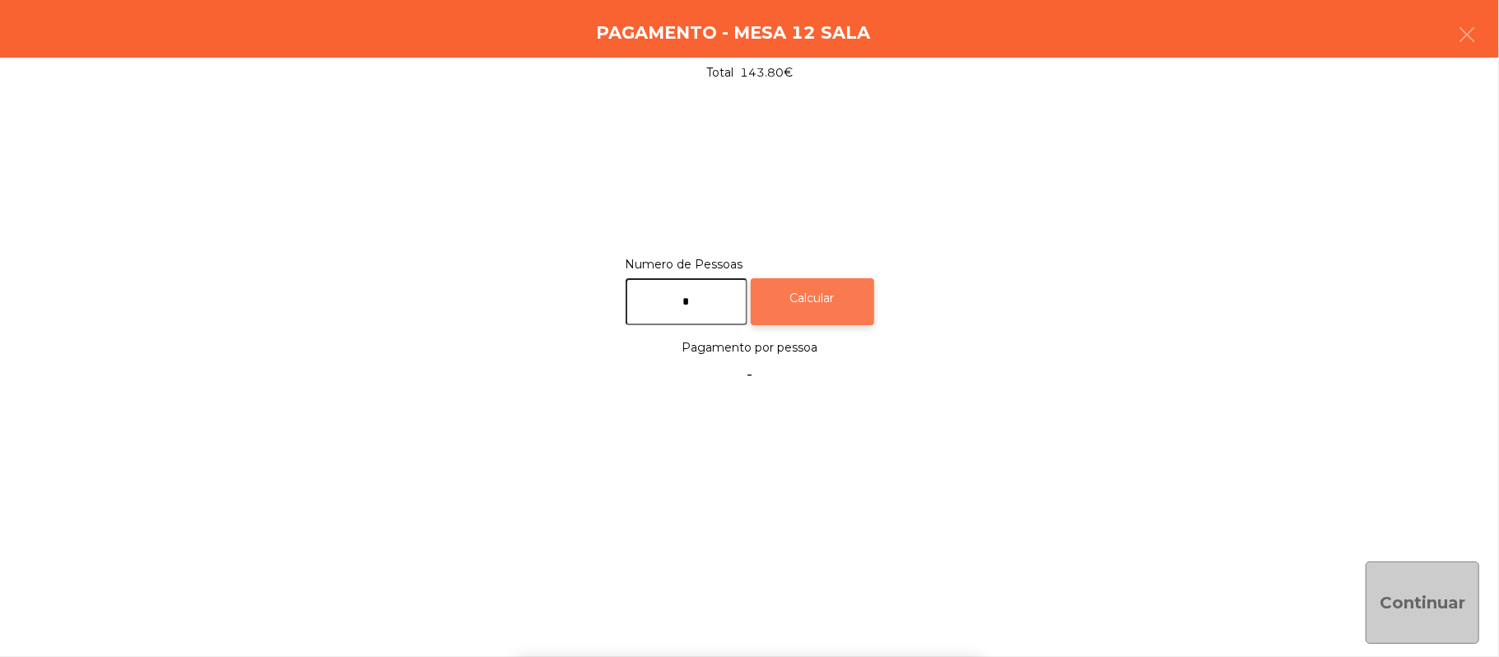
click at [821, 294] on div "Calcular" at bounding box center [812, 301] width 123 height 47
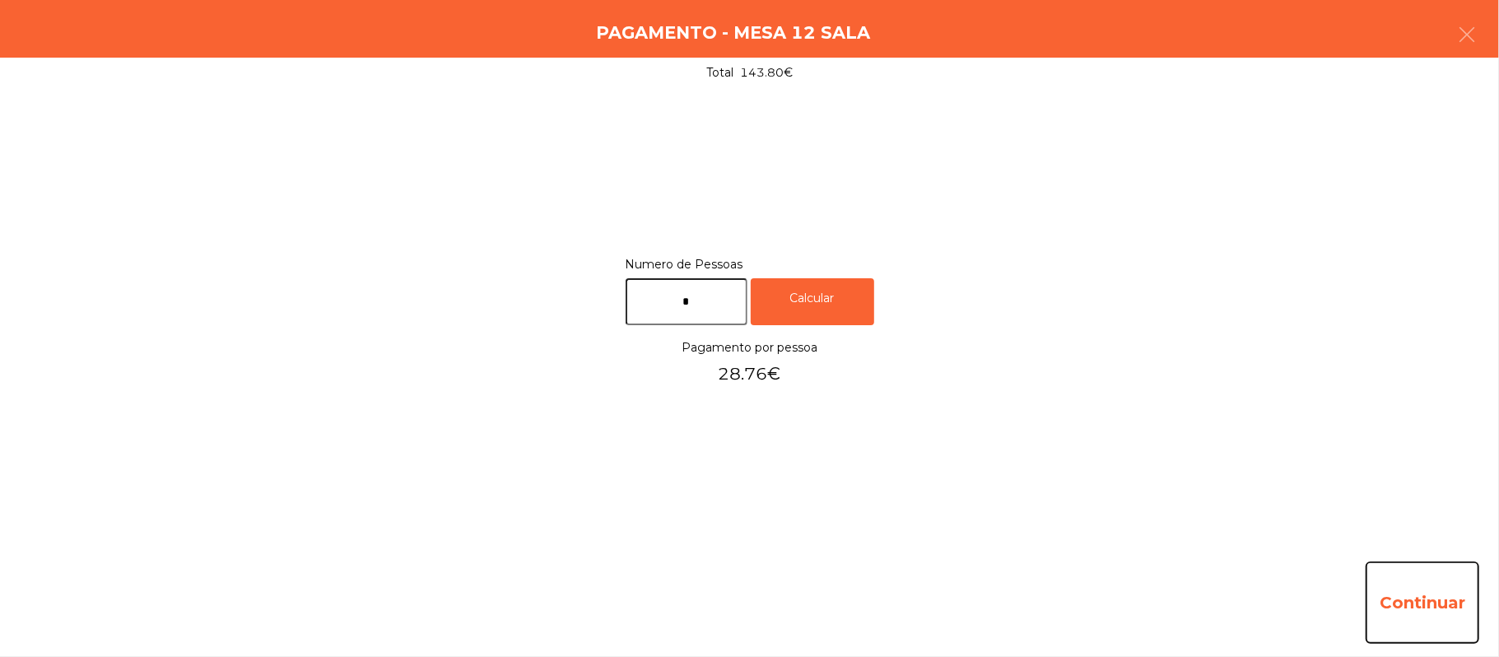
click at [1417, 597] on button "Continuar" at bounding box center [1423, 602] width 114 height 82
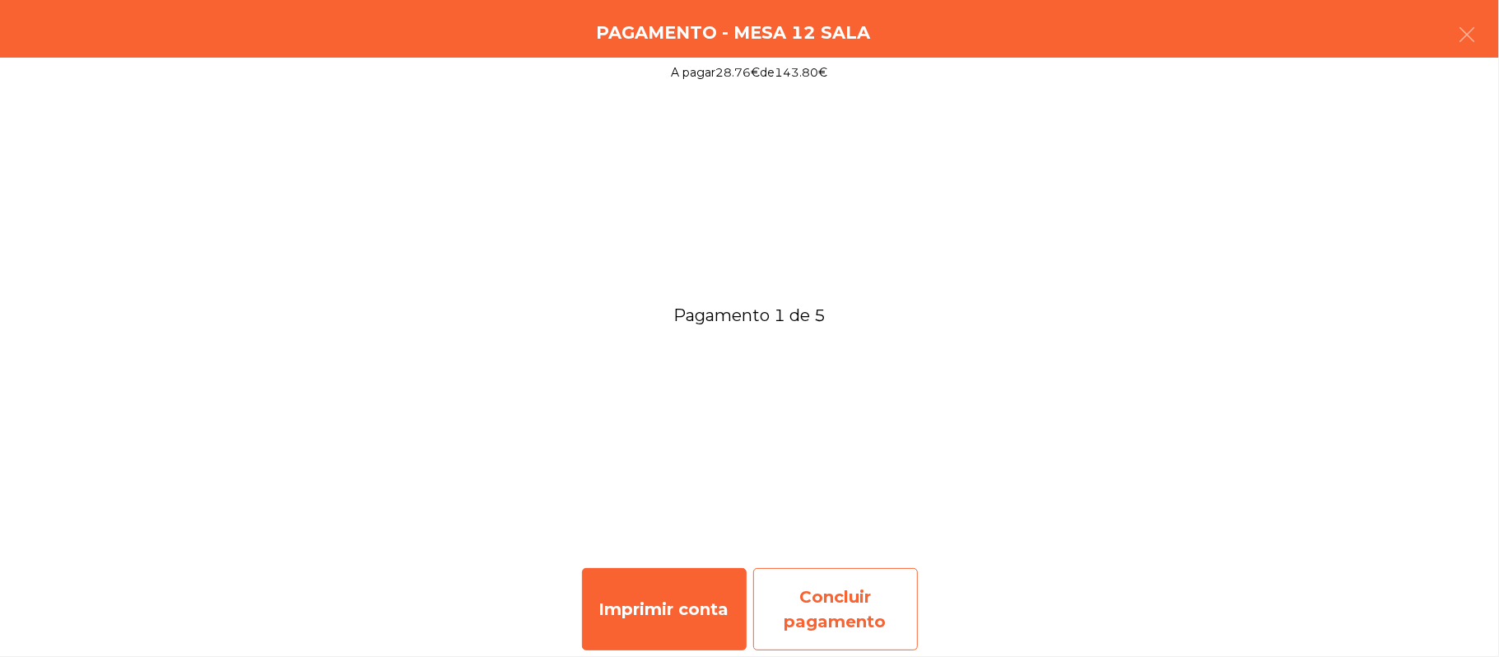
click at [853, 610] on div "Concluir pagamento" at bounding box center [835, 609] width 165 height 82
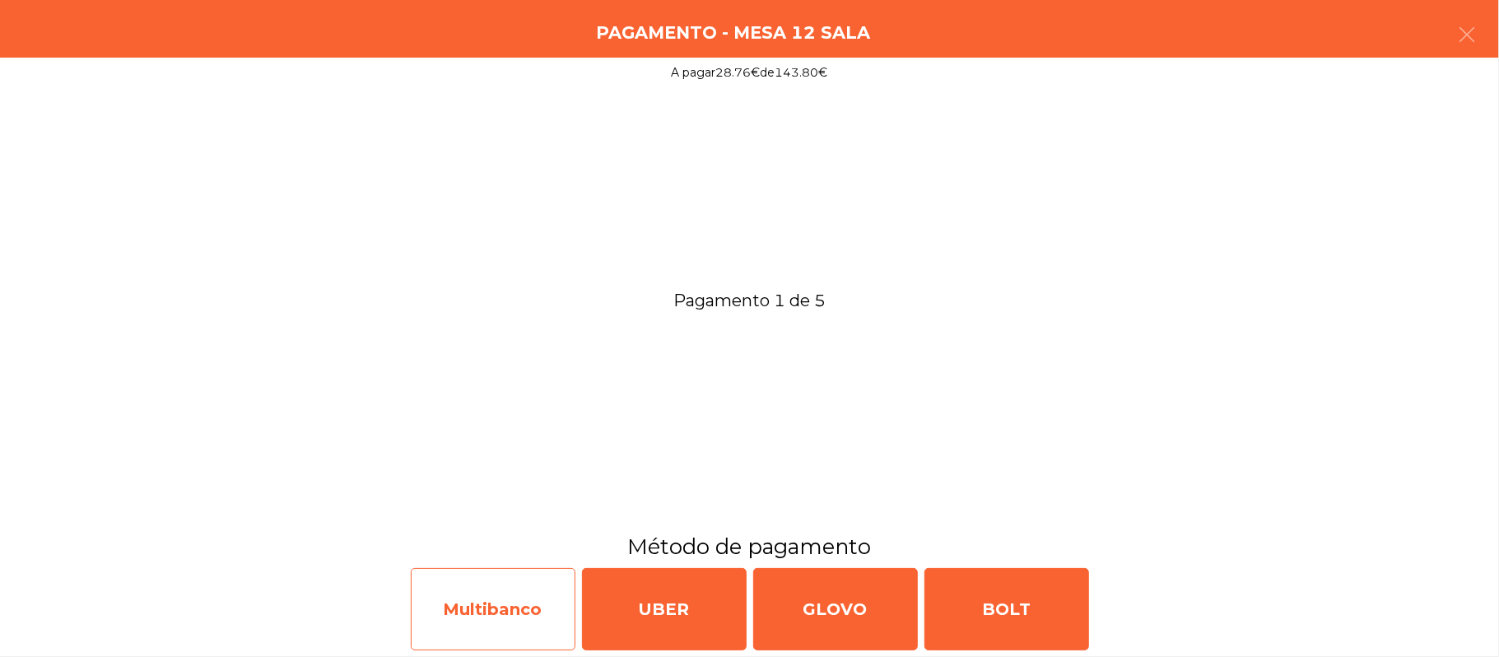
click at [508, 606] on div "Multibanco" at bounding box center [493, 609] width 165 height 82
select select "**"
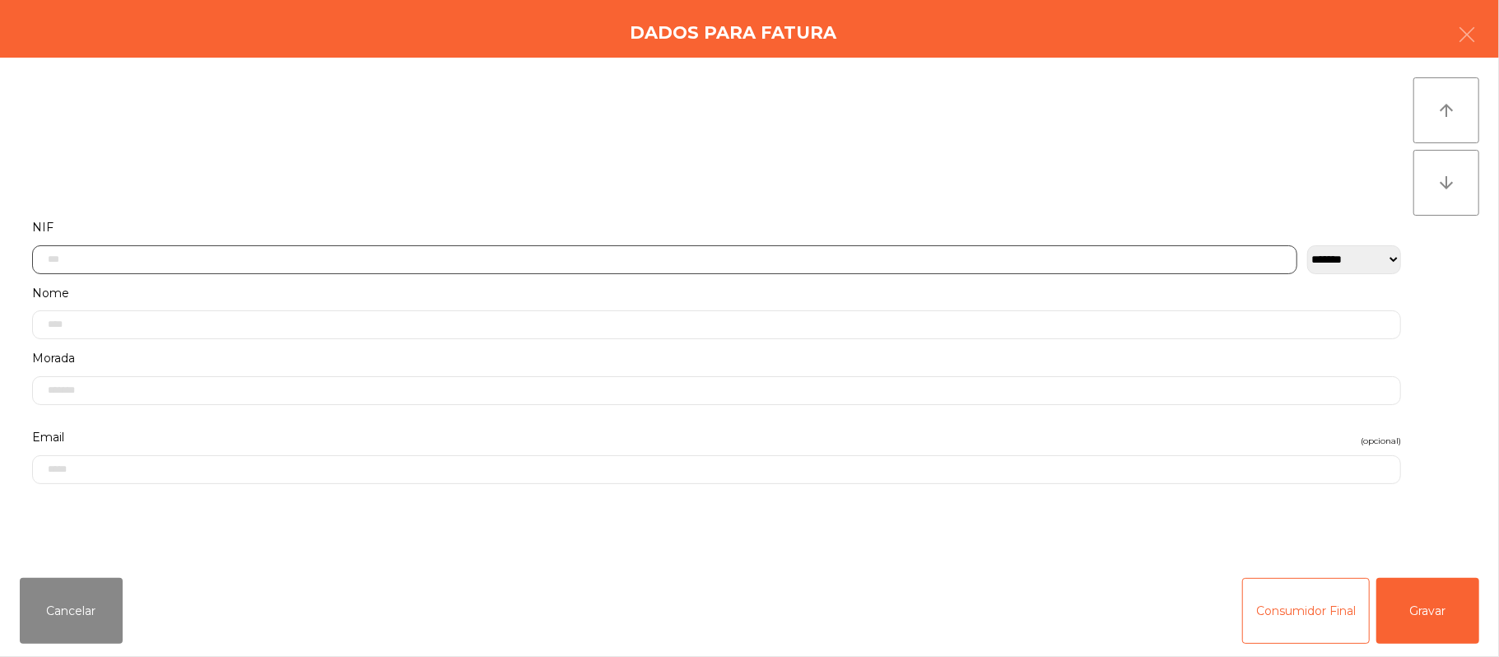
click at [647, 258] on input "text" at bounding box center [664, 259] width 1265 height 29
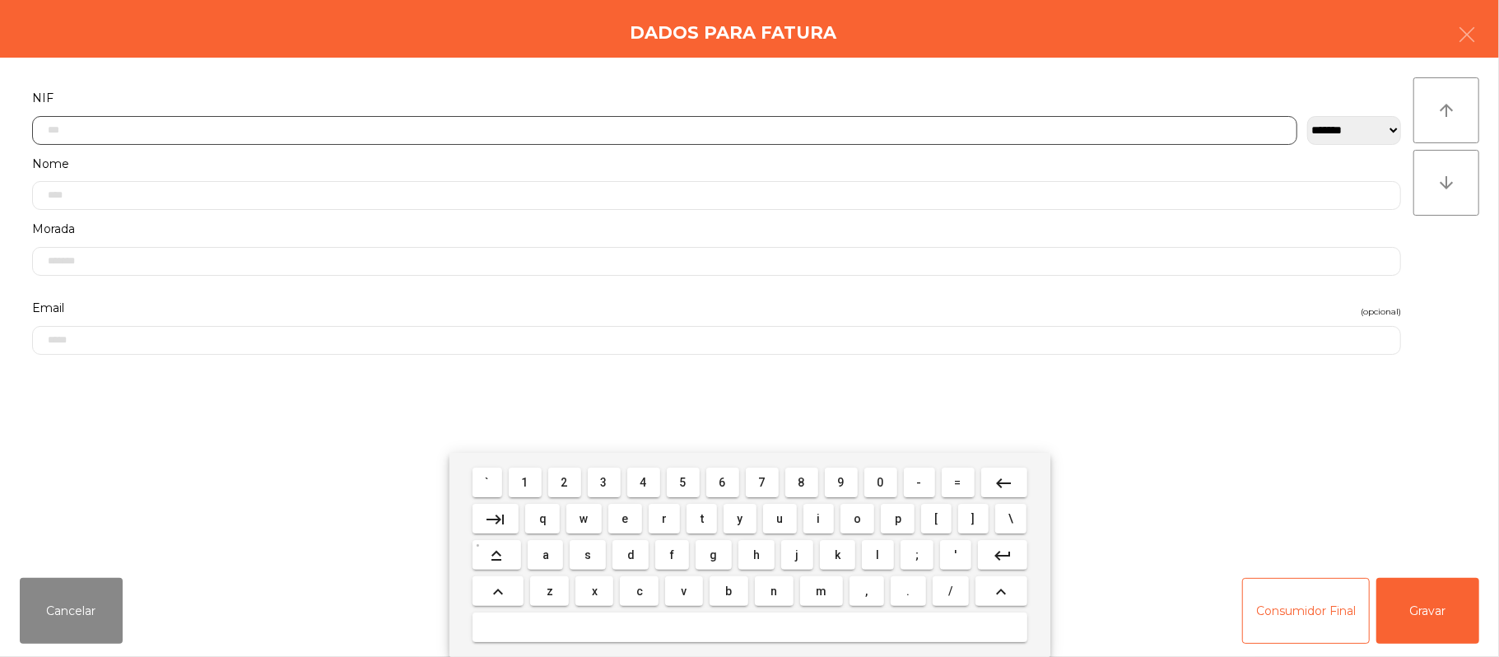
scroll to position [138, 0]
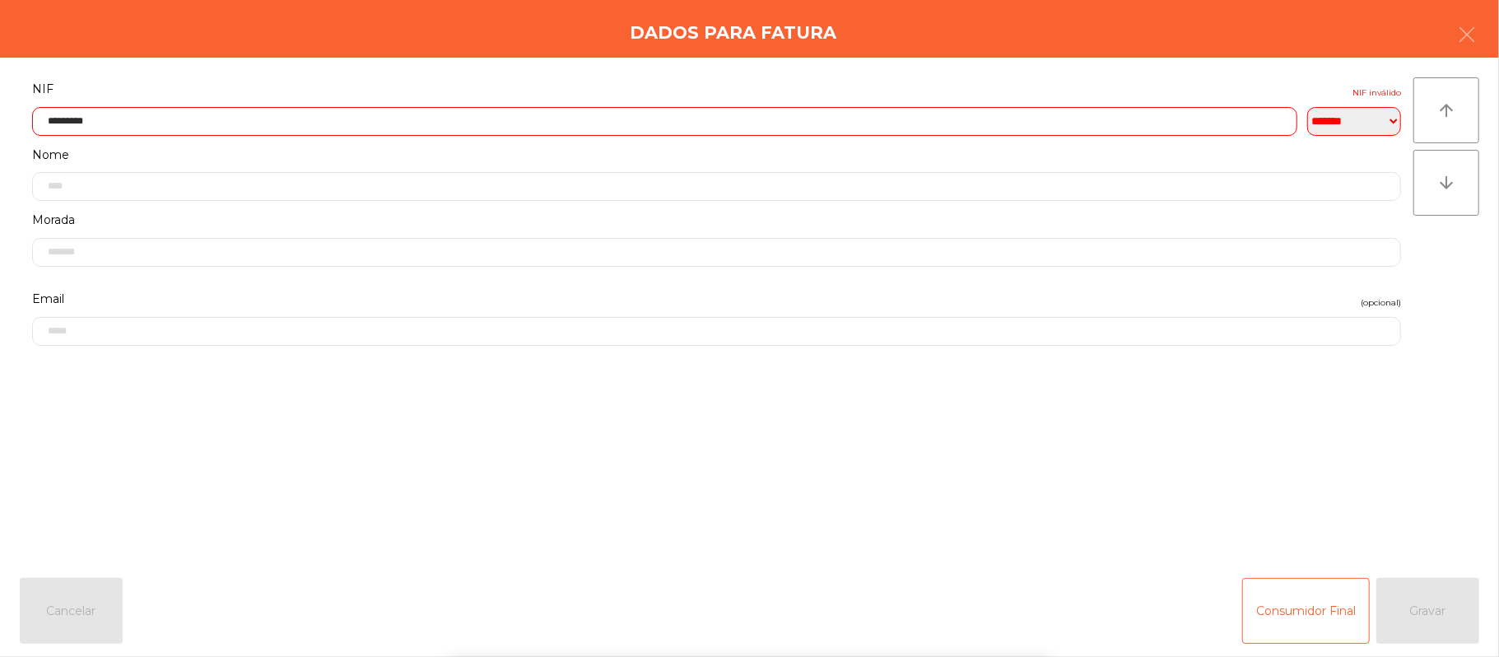
click at [1338, 476] on div "` 1 2 3 4 5 6 7 8 9 0 - = keyboard_backspace keyboard_tab q w e r t y u i o p […" at bounding box center [749, 555] width 1499 height 204
click at [1304, 508] on div "` 1 2 3 4 5 6 7 8 9 0 - = keyboard_backspace keyboard_tab q w e r t y u i o p […" at bounding box center [749, 555] width 1499 height 204
click at [1297, 537] on div "**********" at bounding box center [749, 311] width 1499 height 507
click at [943, 122] on input "*********" at bounding box center [664, 121] width 1265 height 29
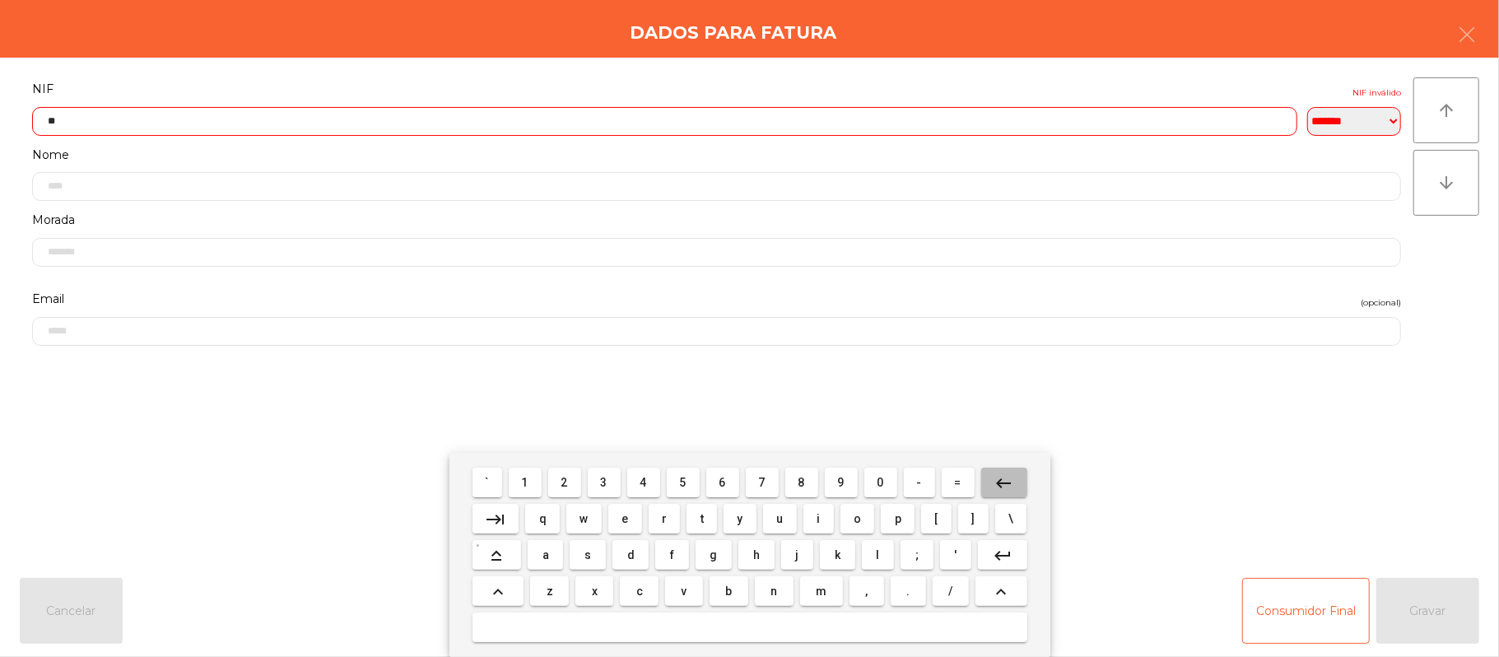
type input "*"
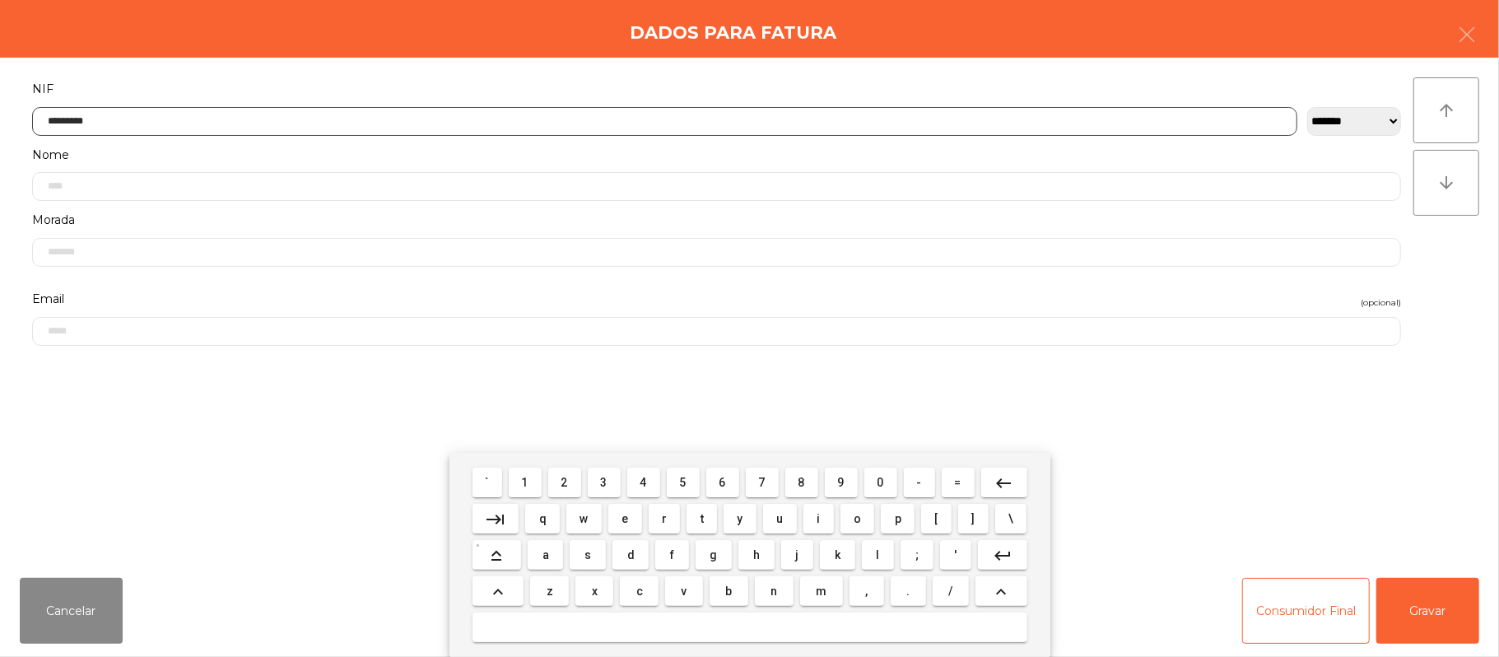
type input "*********"
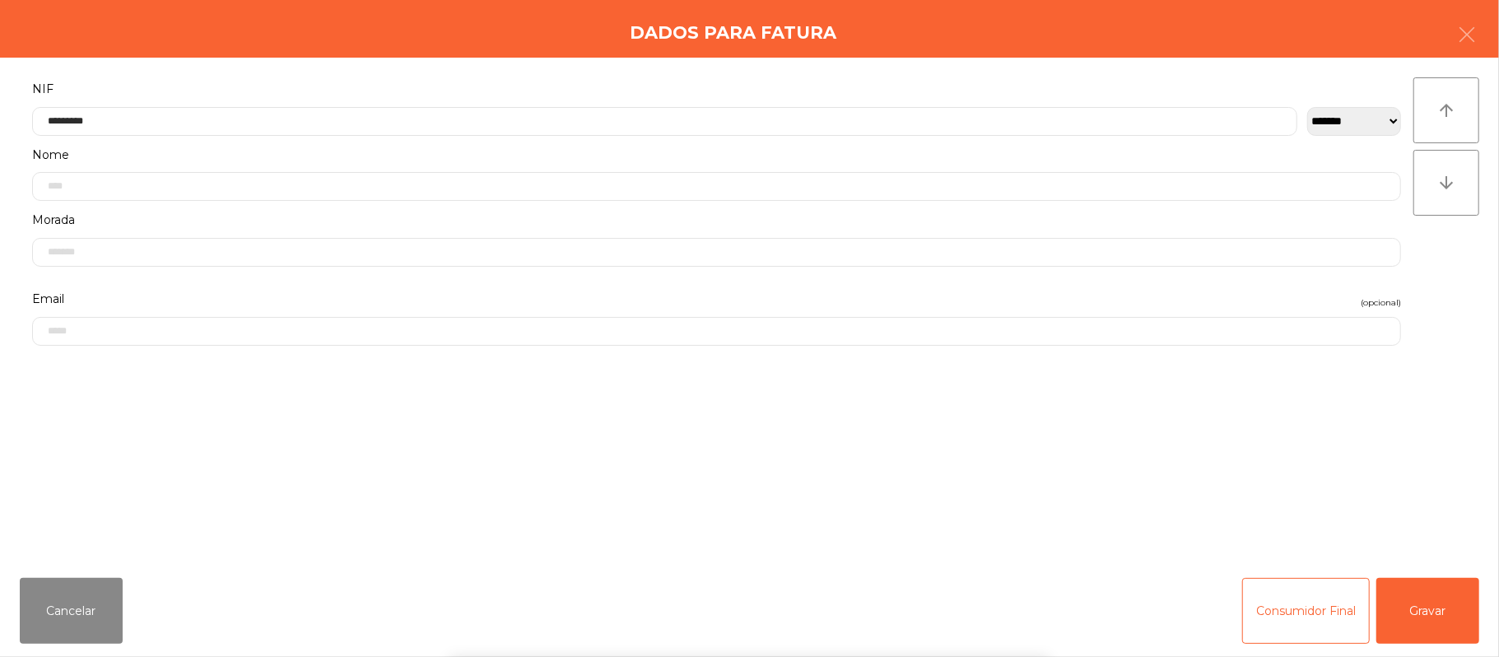
click at [1436, 603] on div "` 1 2 3 4 5 6 7 8 9 0 - = keyboard_backspace keyboard_tab q w e r t y u i o p […" at bounding box center [749, 555] width 1499 height 204
click at [1450, 593] on div "` 1 2 3 4 5 6 7 8 9 0 - = keyboard_backspace keyboard_tab q w e r t y u i o p […" at bounding box center [749, 555] width 1499 height 204
click at [1447, 583] on button "Gravar" at bounding box center [1427, 611] width 103 height 66
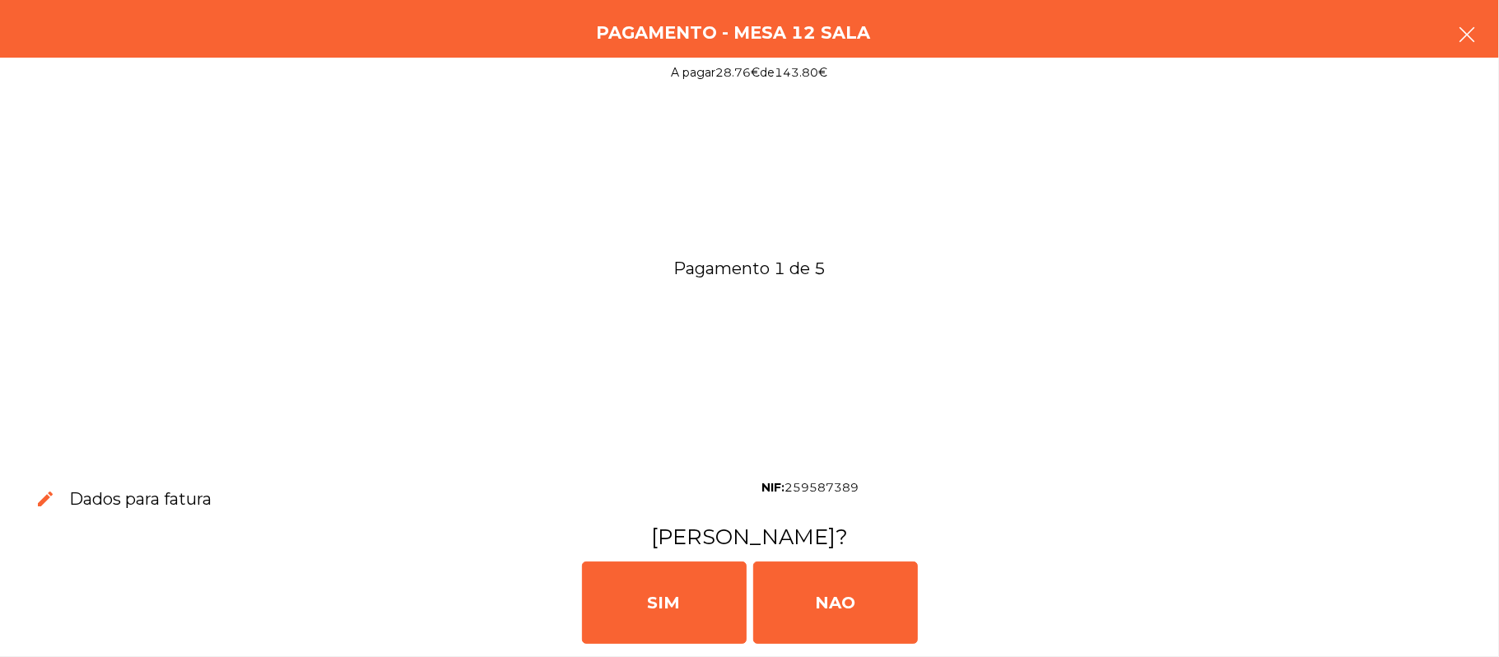
click at [1459, 33] on icon "button" at bounding box center [1467, 35] width 20 height 20
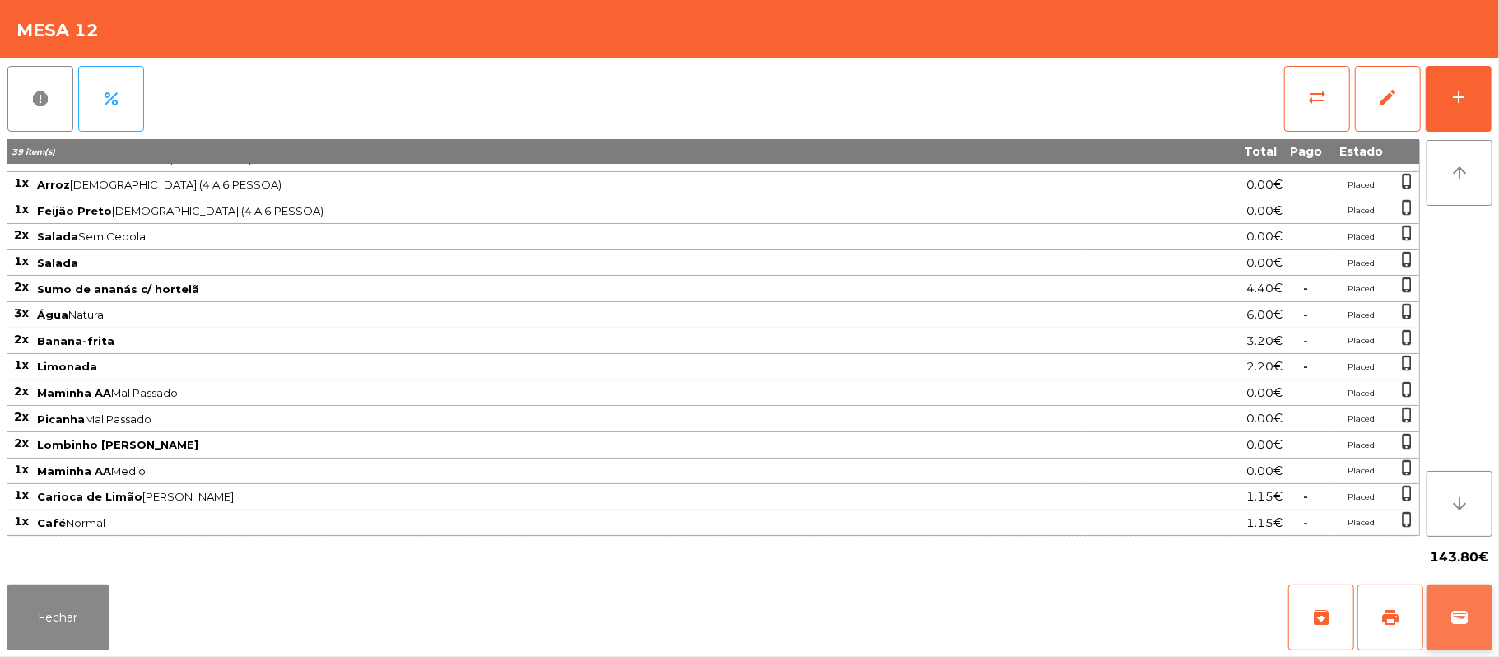
click at [1460, 610] on span "wallet" at bounding box center [1460, 617] width 20 height 20
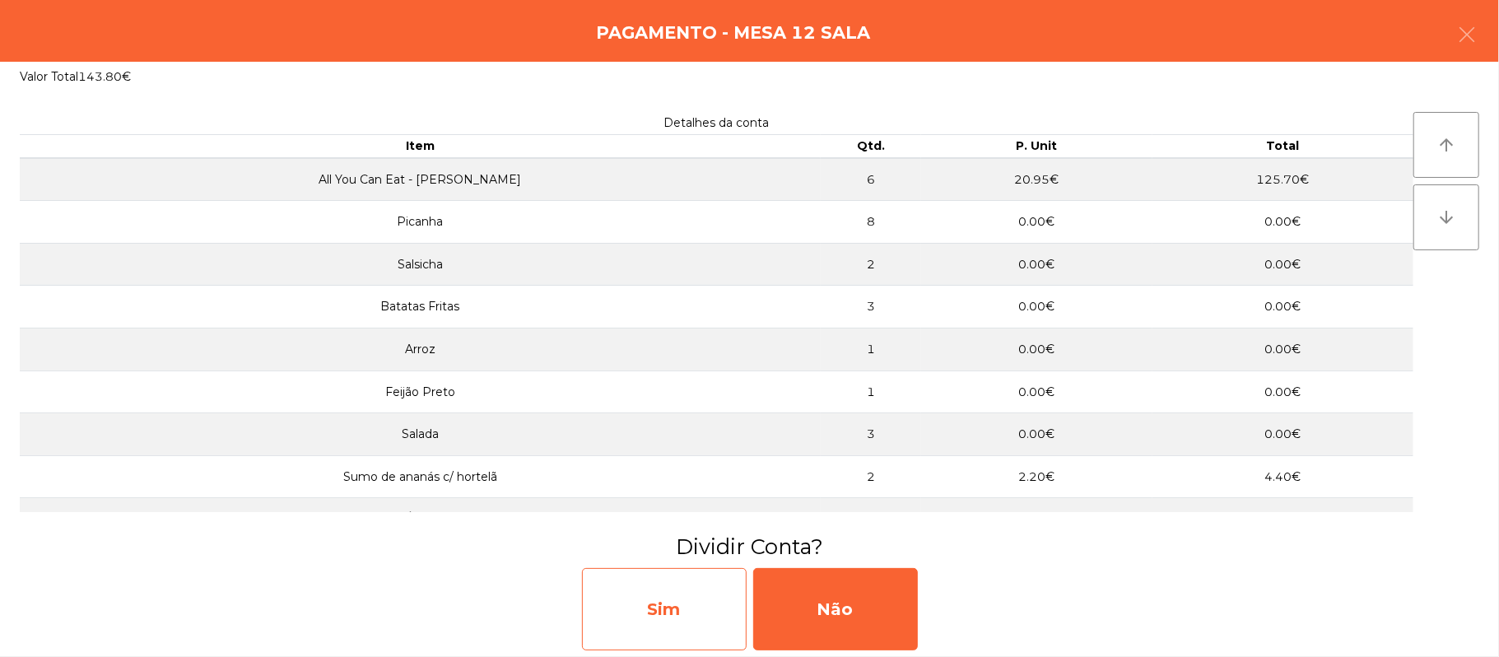
click at [683, 613] on div "Sim" at bounding box center [664, 609] width 165 height 82
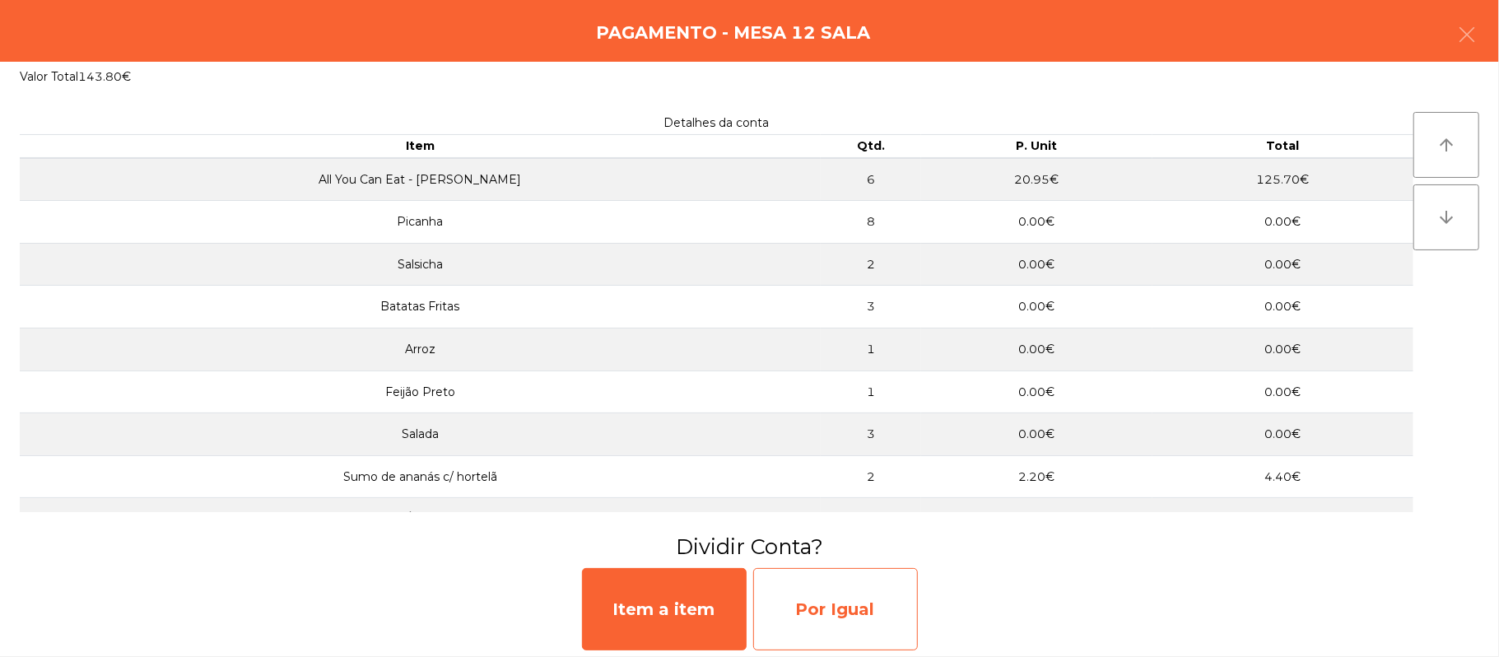
click at [837, 619] on div "Por Igual" at bounding box center [835, 609] width 165 height 82
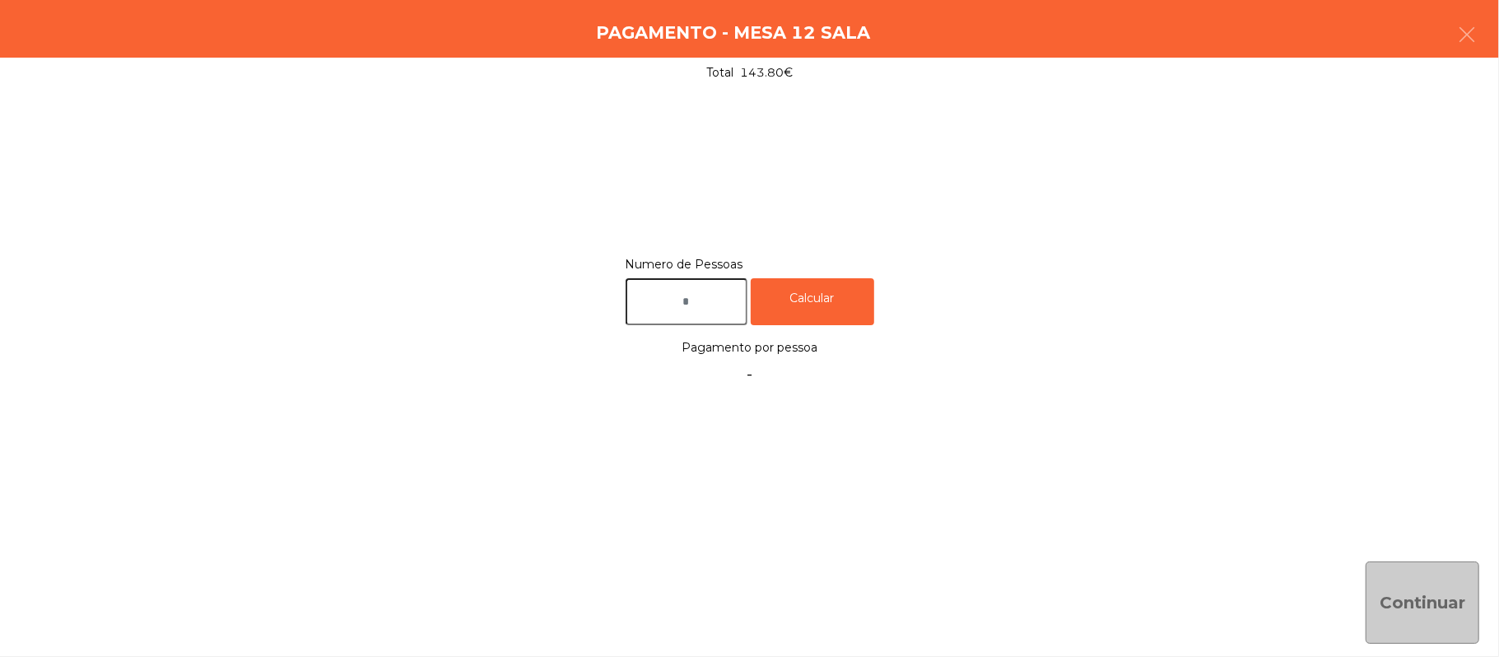
click at [719, 303] on input "text" at bounding box center [687, 301] width 122 height 47
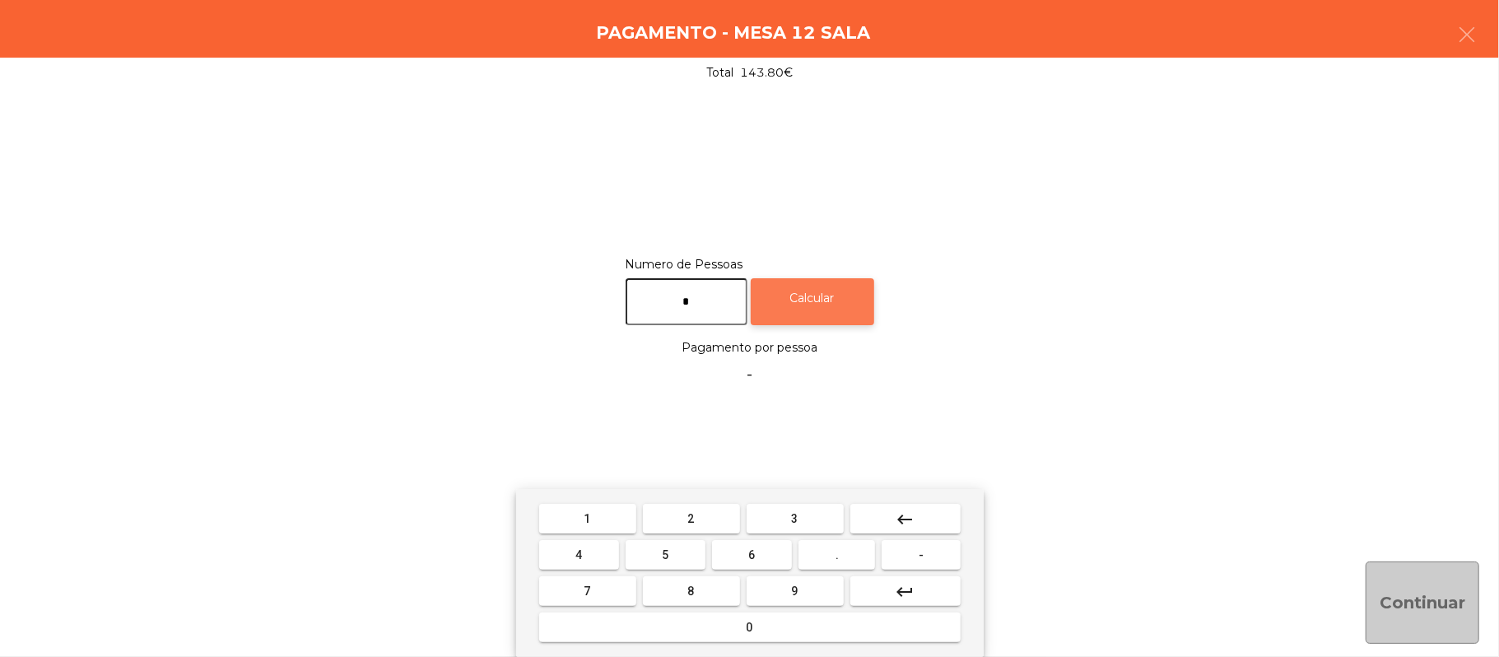
type input "*"
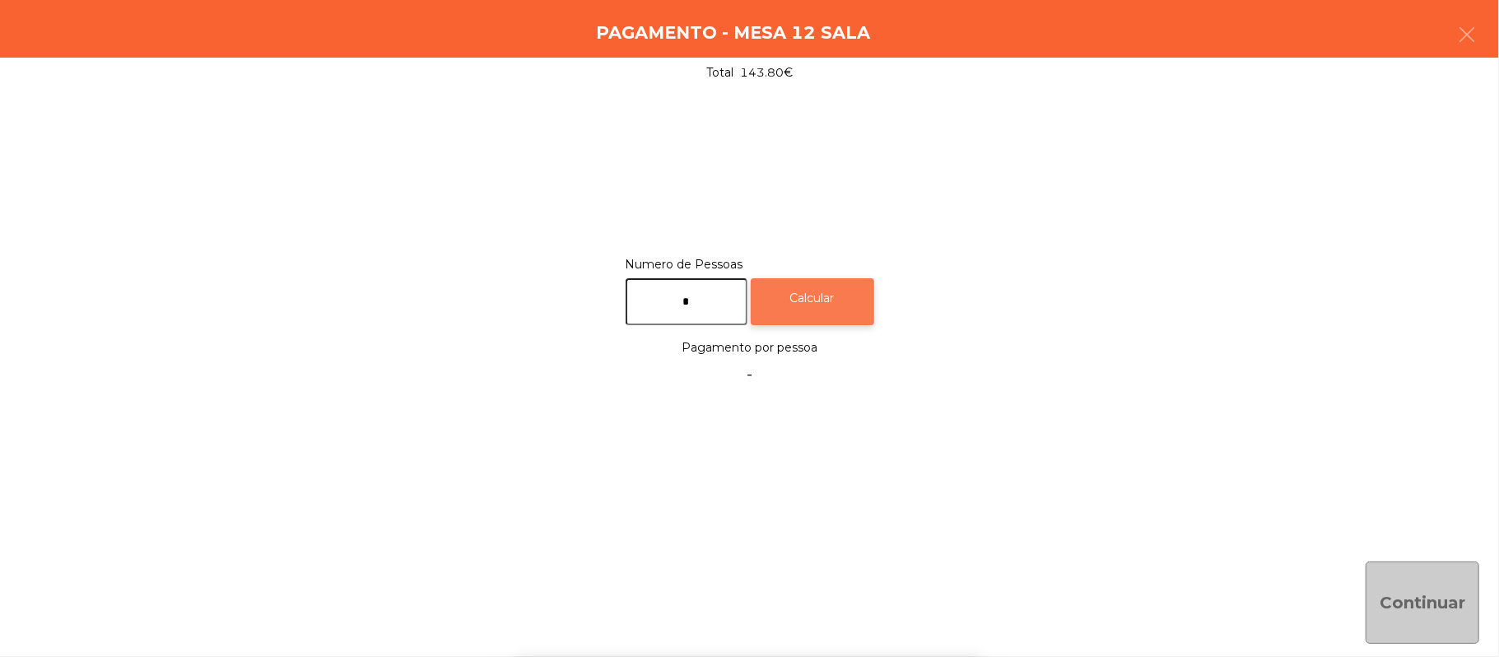
click at [827, 295] on div "Calcular" at bounding box center [812, 301] width 123 height 47
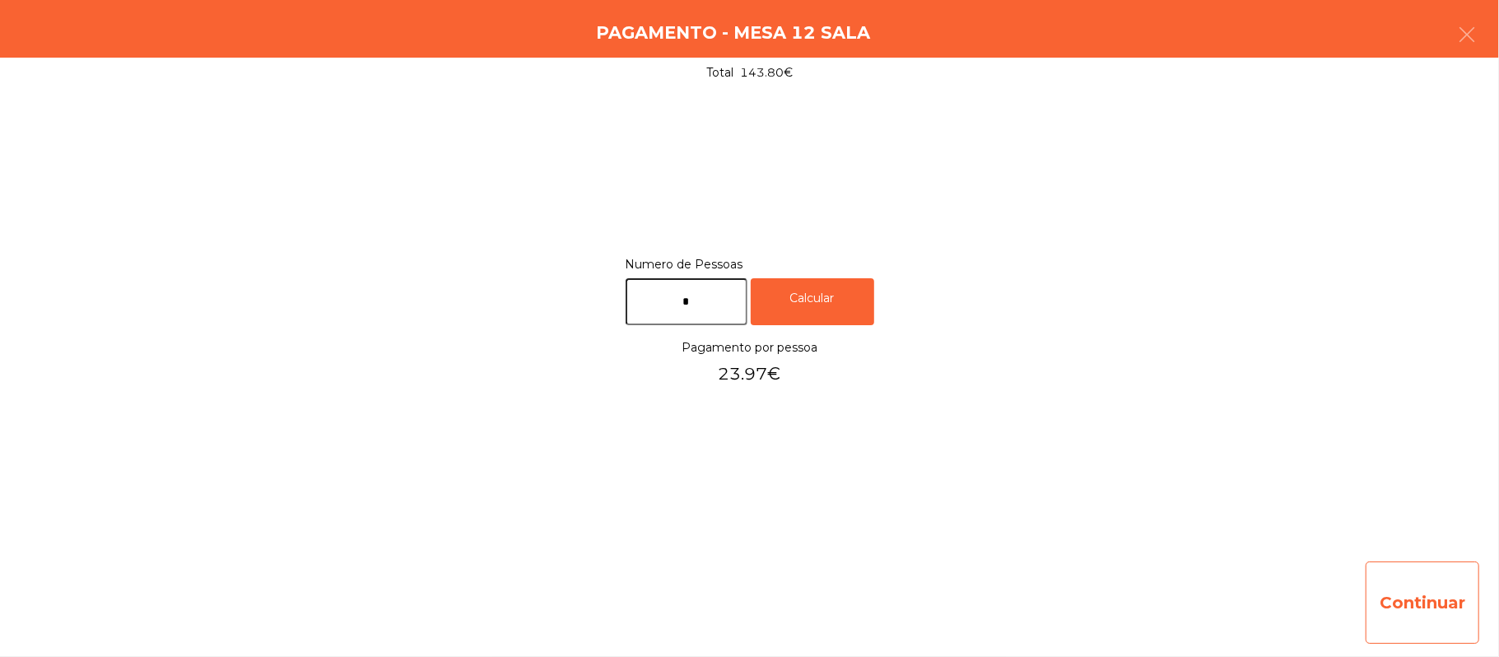
click at [1429, 590] on button "Continuar" at bounding box center [1423, 602] width 114 height 82
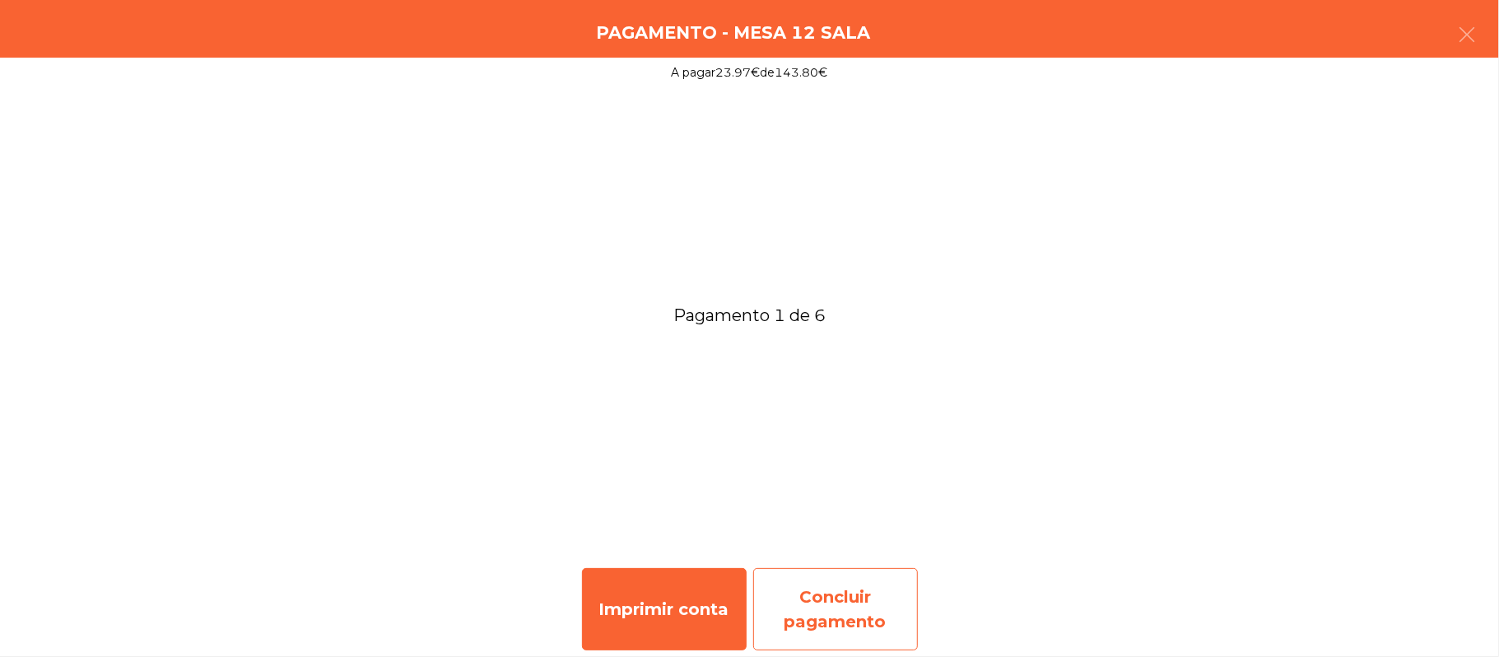
click at [835, 621] on div "Concluir pagamento" at bounding box center [835, 609] width 165 height 82
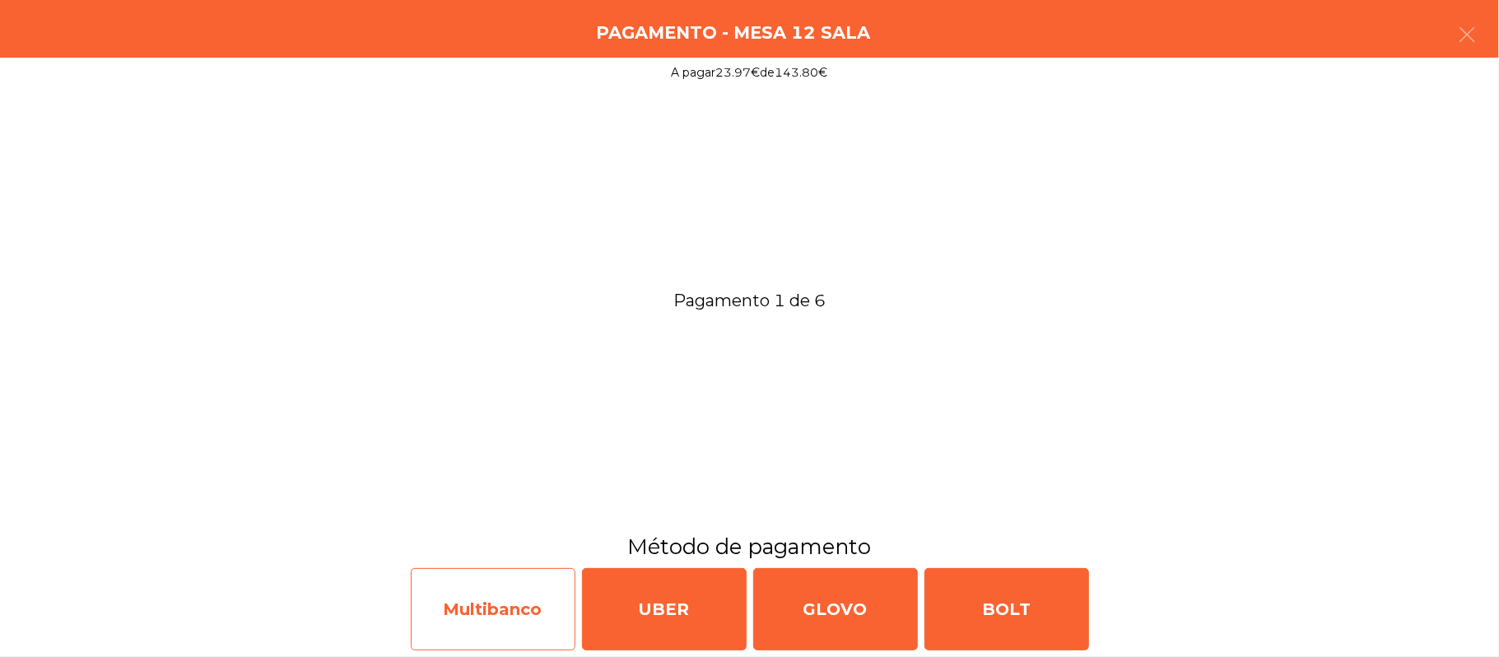
click at [496, 617] on div "Multibanco" at bounding box center [493, 609] width 165 height 82
select select "**"
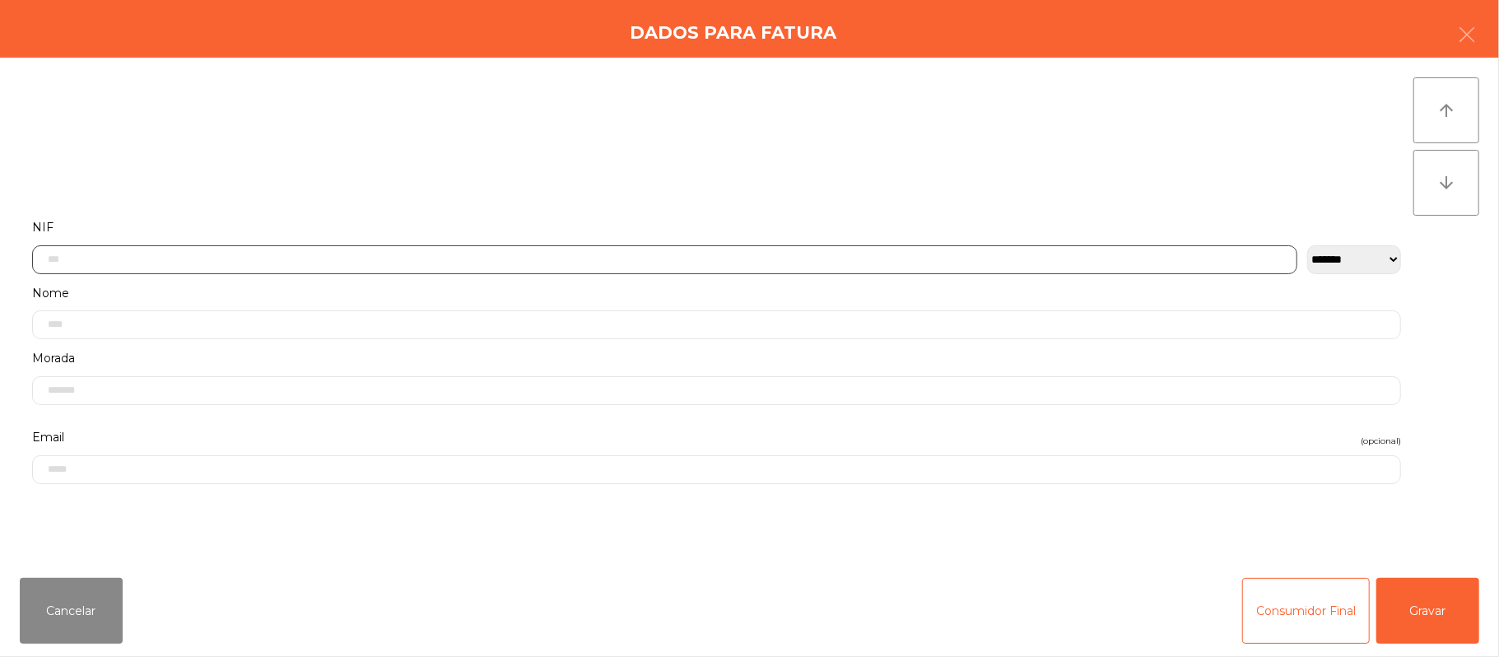
click at [673, 252] on input "text" at bounding box center [664, 259] width 1265 height 29
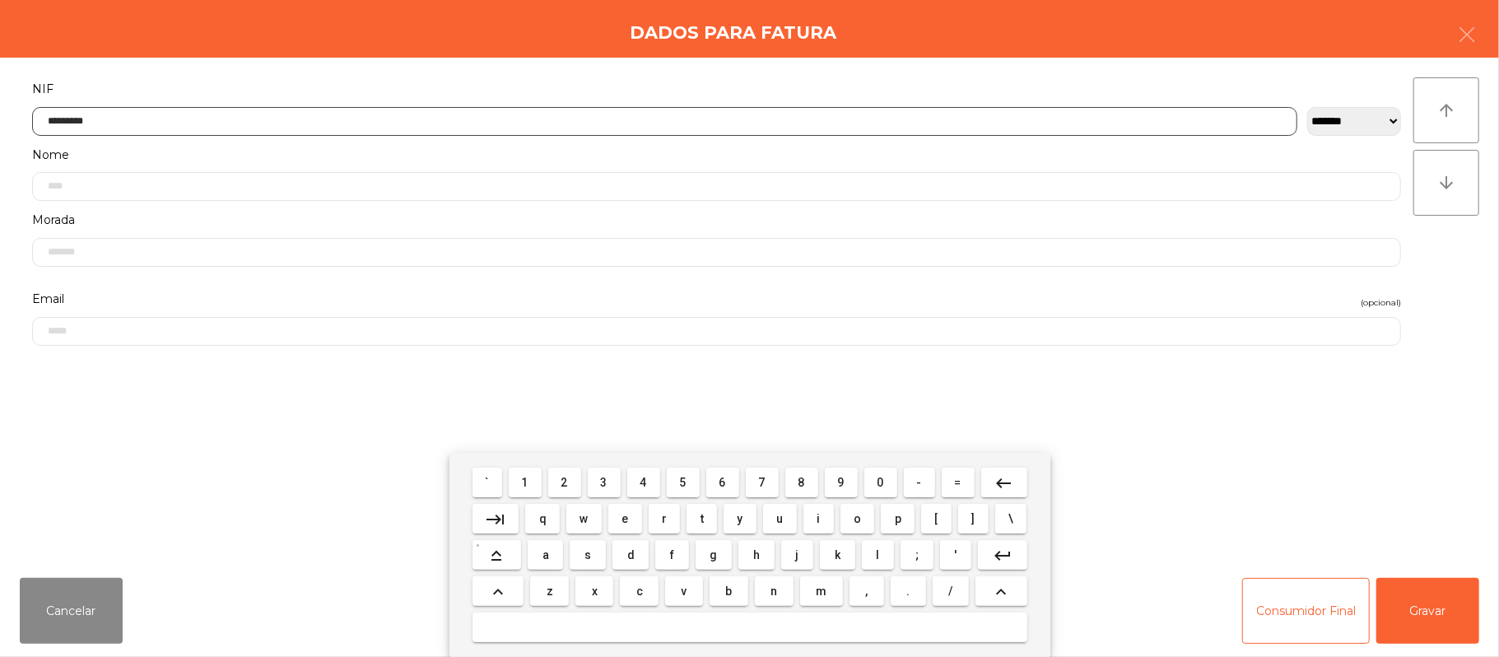
type input "*********"
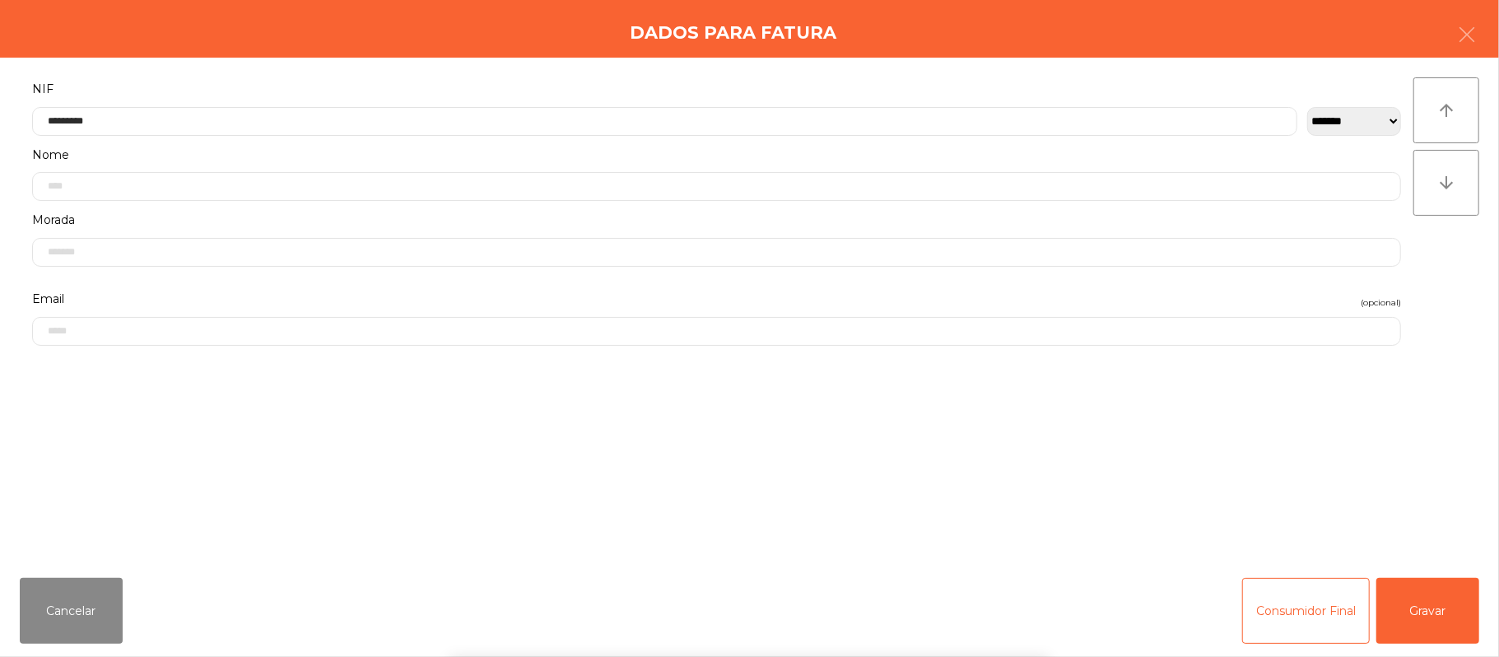
click at [1432, 596] on div "` 1 2 3 4 5 6 7 8 9 0 - = keyboard_backspace keyboard_tab q w e r t y u i o p […" at bounding box center [749, 555] width 1499 height 204
click at [1444, 617] on div "` 1 2 3 4 5 6 7 8 9 0 - = keyboard_backspace keyboard_tab q w e r t y u i o p […" at bounding box center [749, 555] width 1499 height 204
click at [1450, 616] on button "Gravar" at bounding box center [1427, 611] width 103 height 66
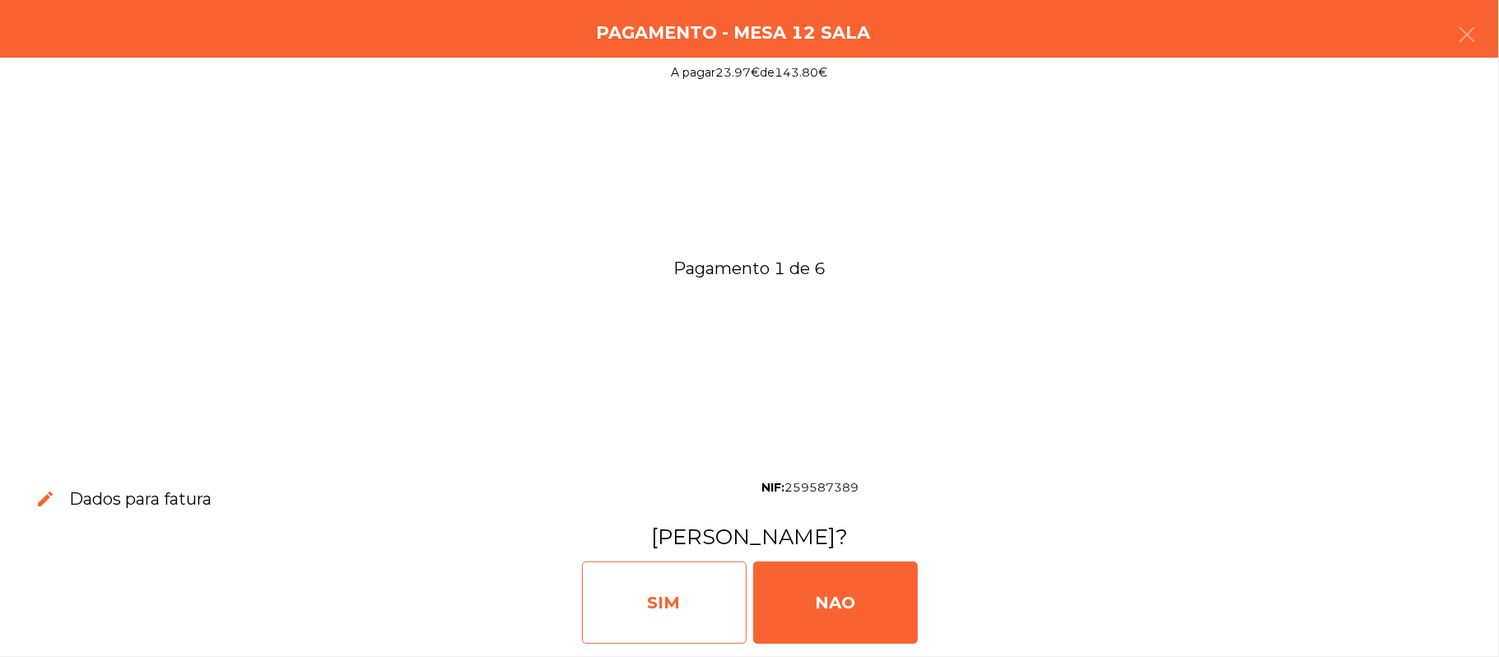
click at [623, 584] on div "SIM" at bounding box center [664, 602] width 165 height 82
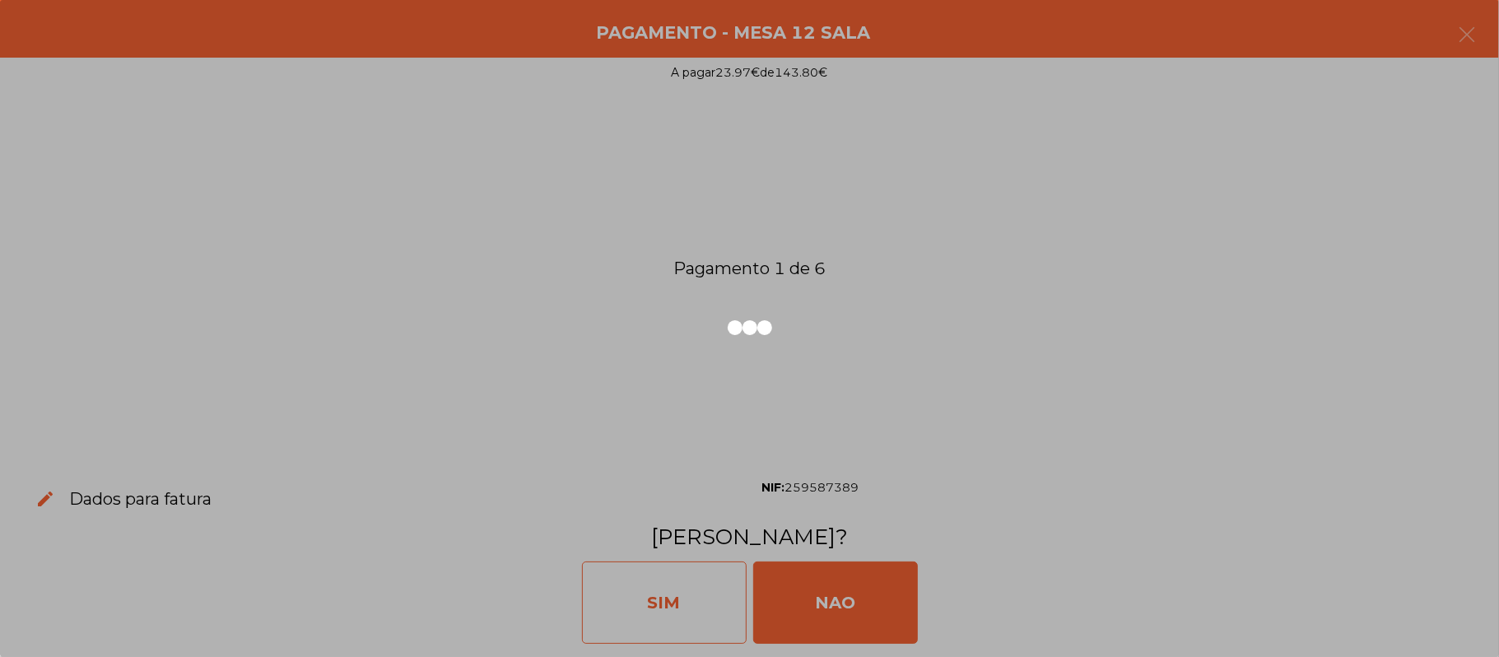
scroll to position [0, 0]
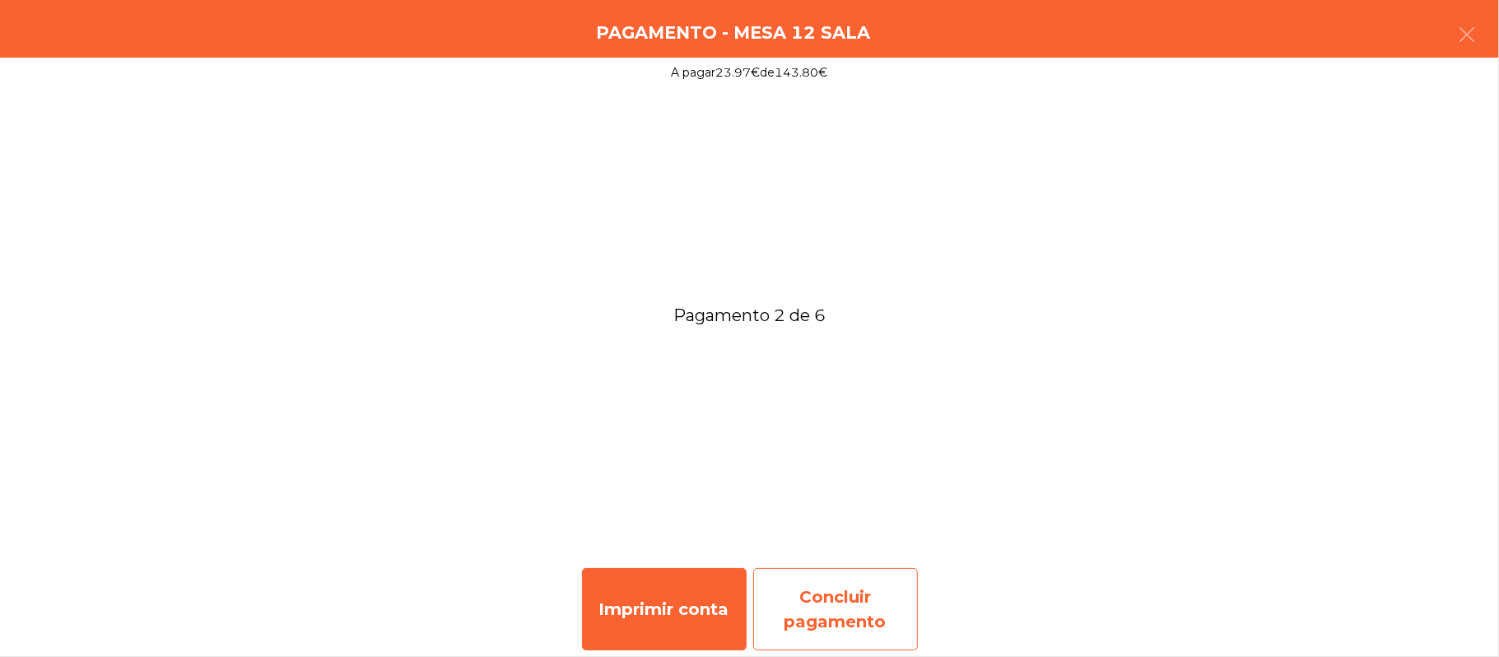
click at [856, 600] on div "Concluir pagamento" at bounding box center [835, 609] width 165 height 82
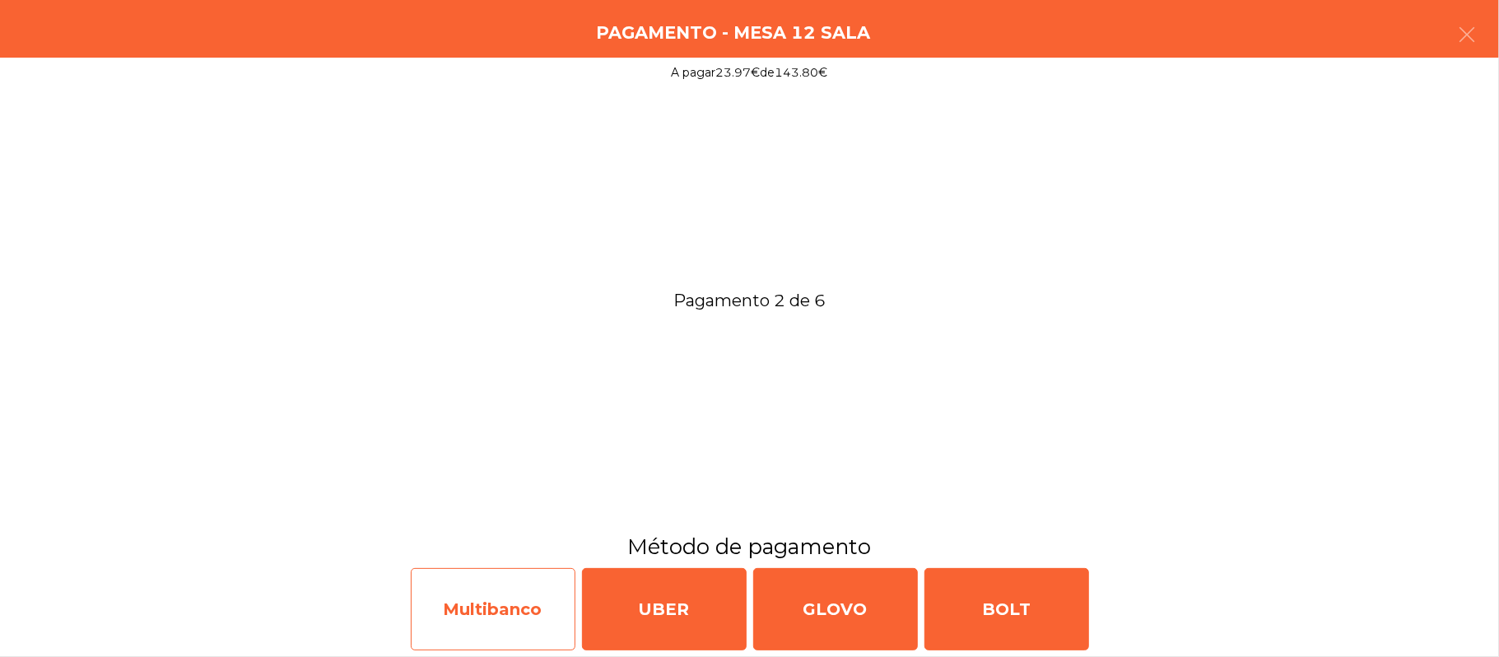
click at [498, 593] on div "Multibanco" at bounding box center [493, 609] width 165 height 82
select select "**"
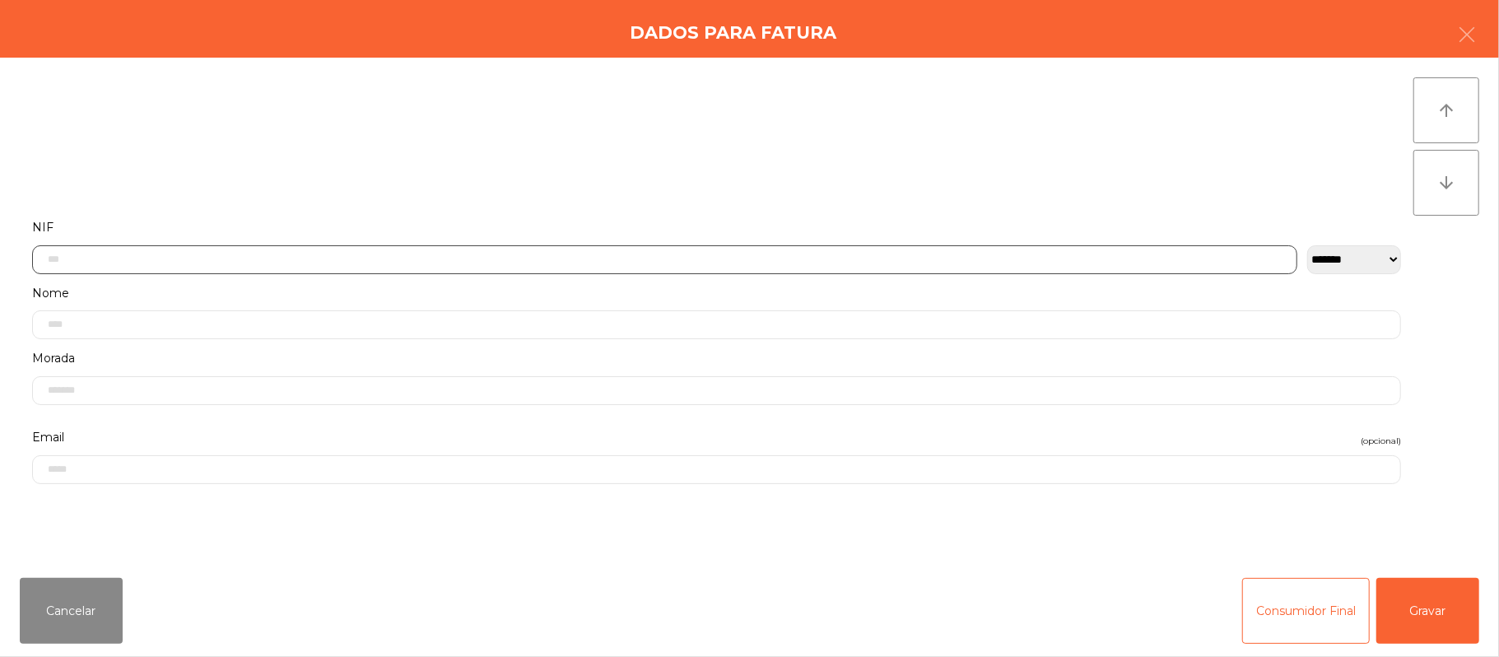
click at [594, 258] on input "text" at bounding box center [664, 259] width 1265 height 29
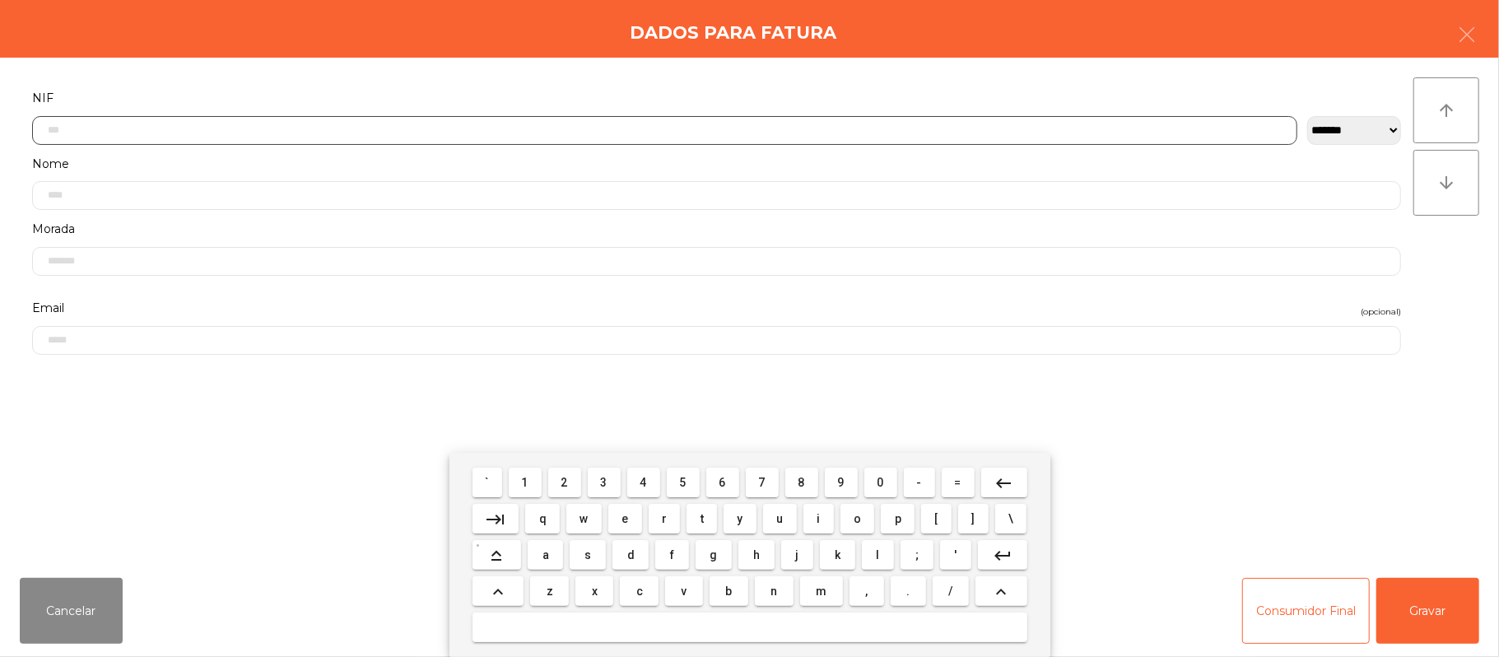
scroll to position [138, 0]
type input "*********"
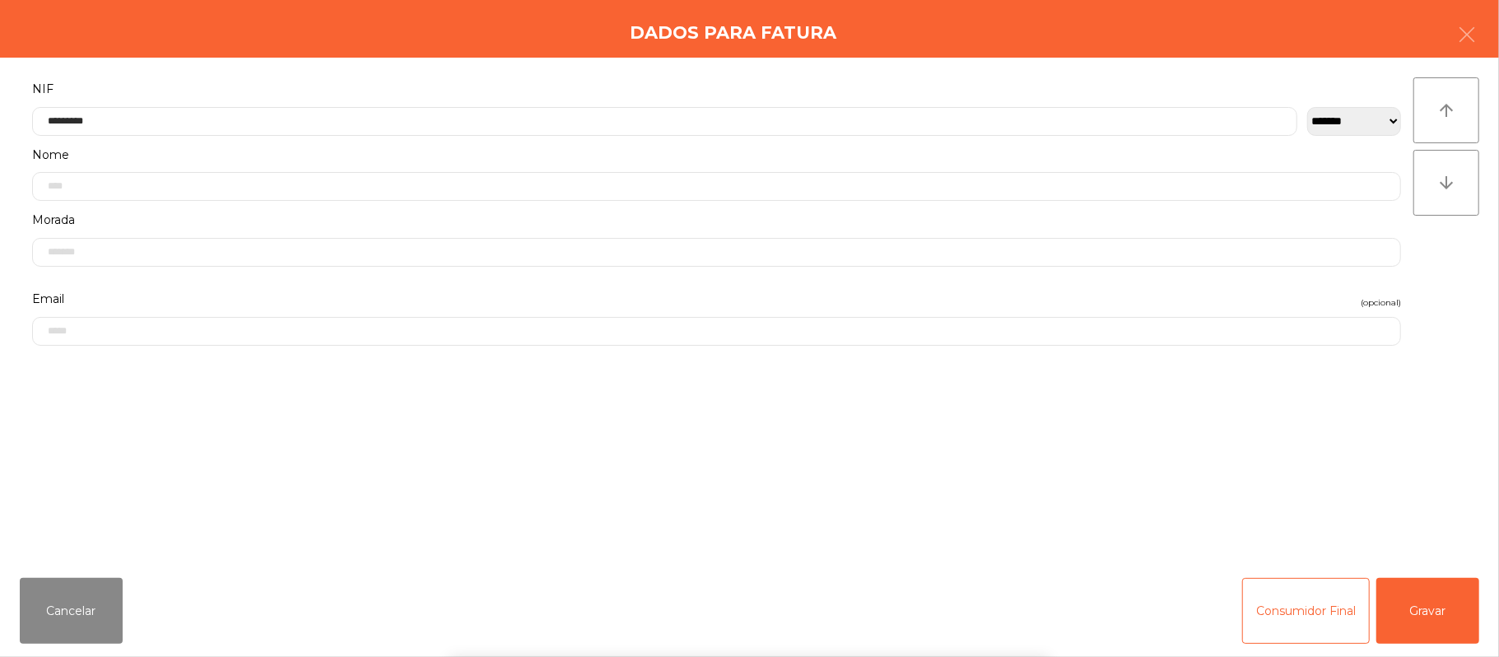
click at [1424, 601] on div "` 1 2 3 4 5 6 7 8 9 0 - = keyboard_backspace keyboard_tab q w e r t y u i o p […" at bounding box center [749, 555] width 1499 height 204
click at [1459, 589] on div "` 1 2 3 4 5 6 7 8 9 0 - = keyboard_backspace keyboard_tab q w e r t y u i o p […" at bounding box center [749, 555] width 1499 height 204
click at [1463, 589] on button "Gravar" at bounding box center [1427, 611] width 103 height 66
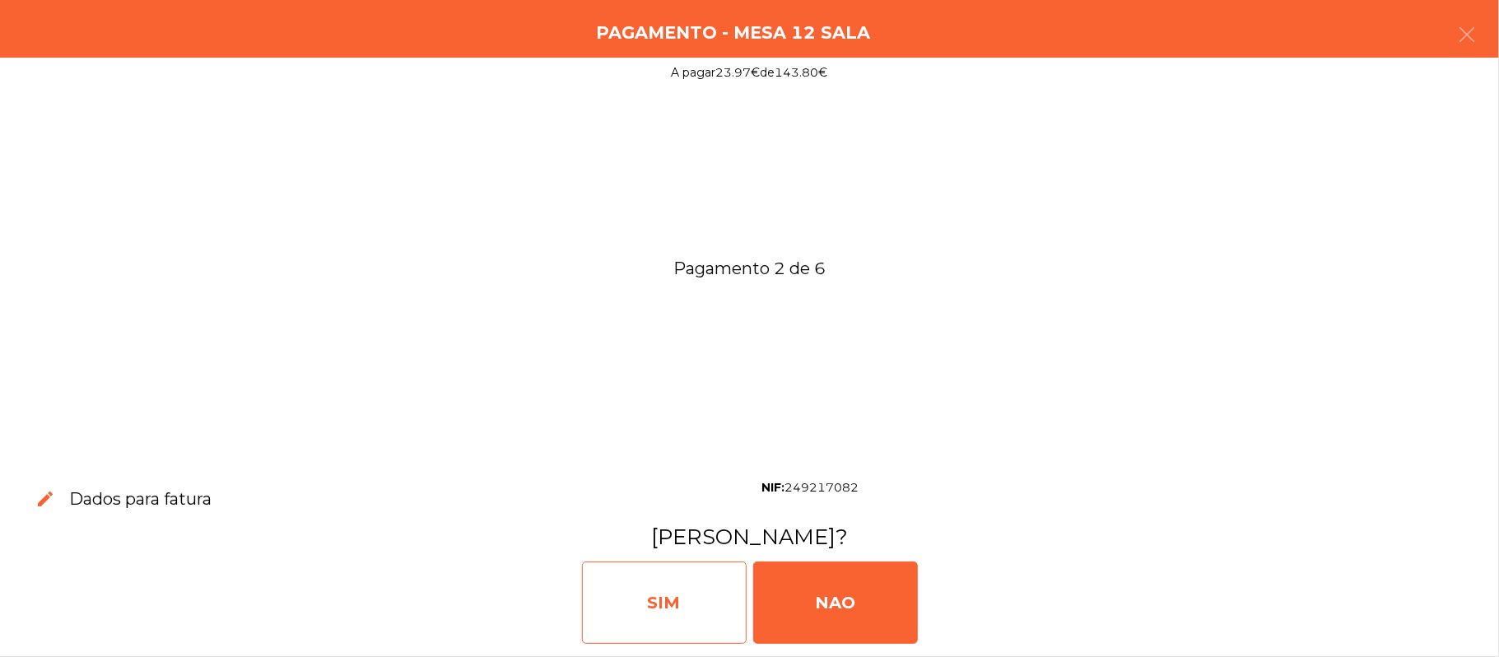
click at [640, 570] on div "SIM" at bounding box center [664, 602] width 165 height 82
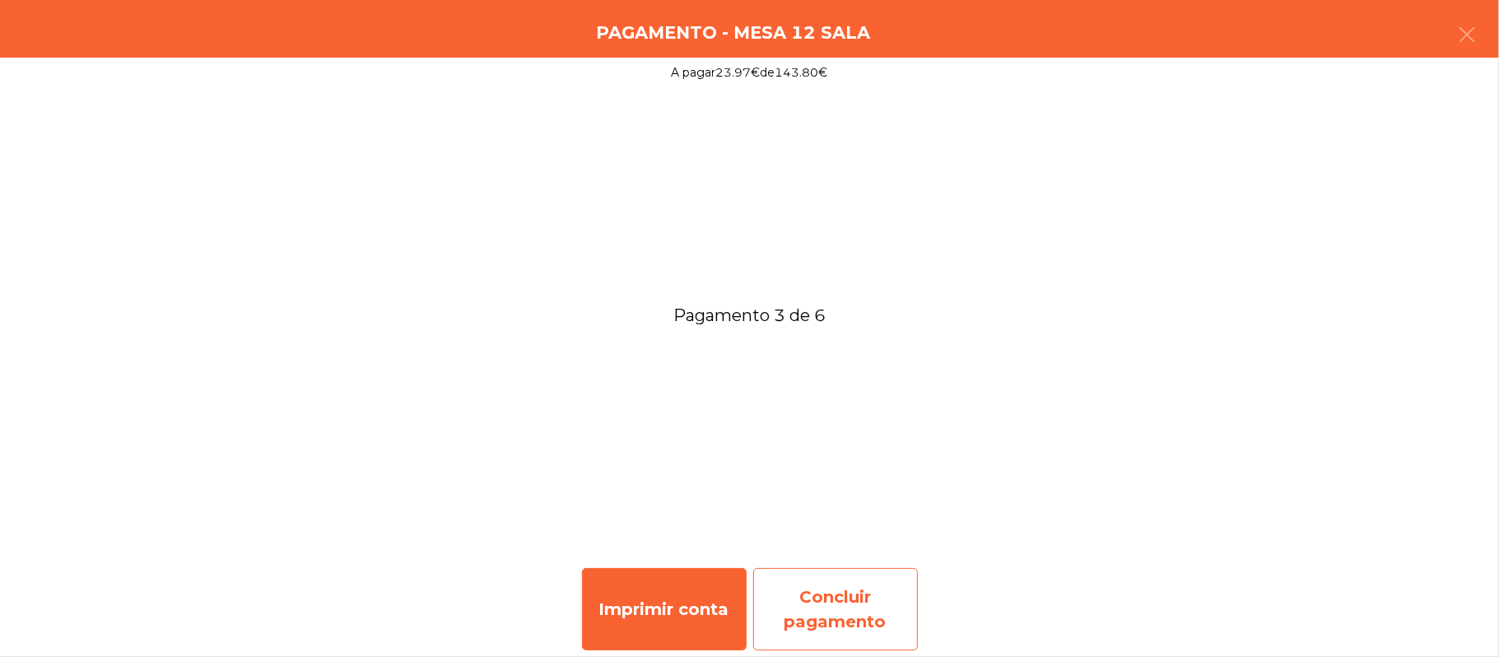
click at [830, 576] on div "Concluir pagamento" at bounding box center [835, 609] width 165 height 82
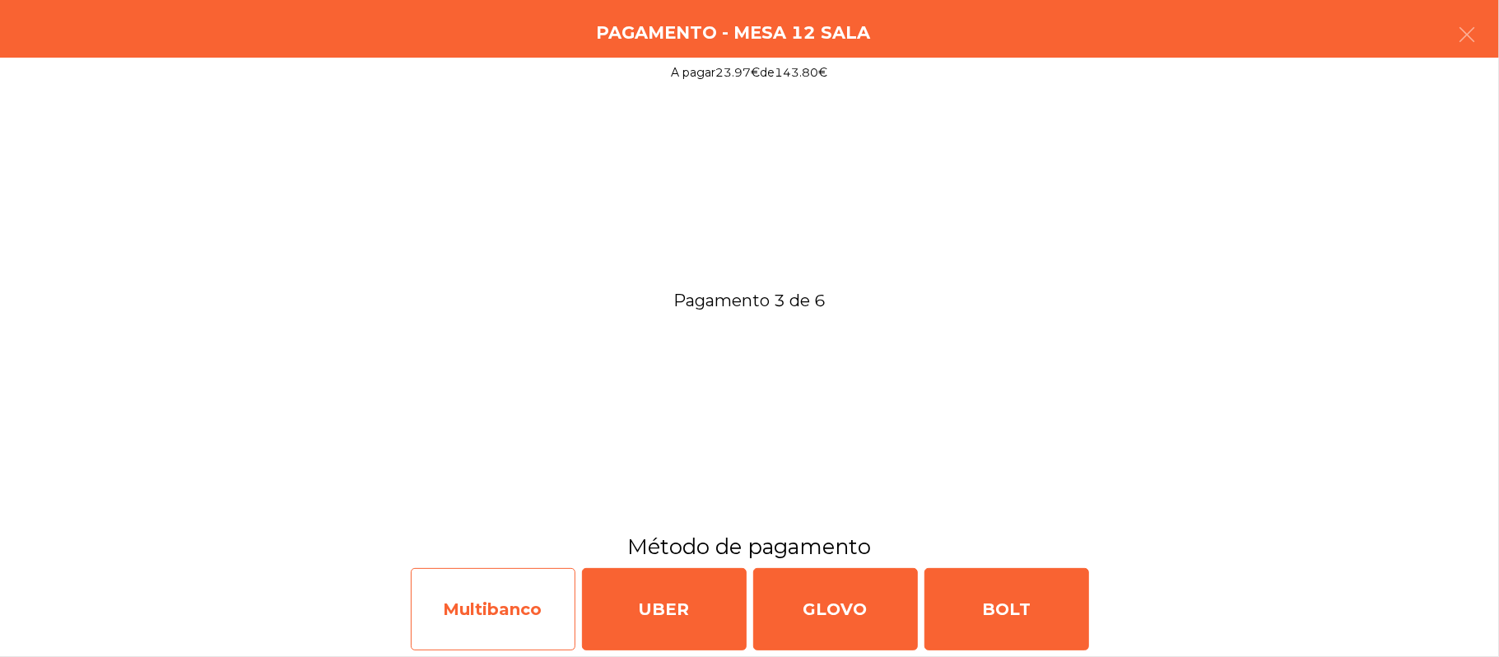
click at [505, 616] on div "Multibanco" at bounding box center [493, 609] width 165 height 82
select select "**"
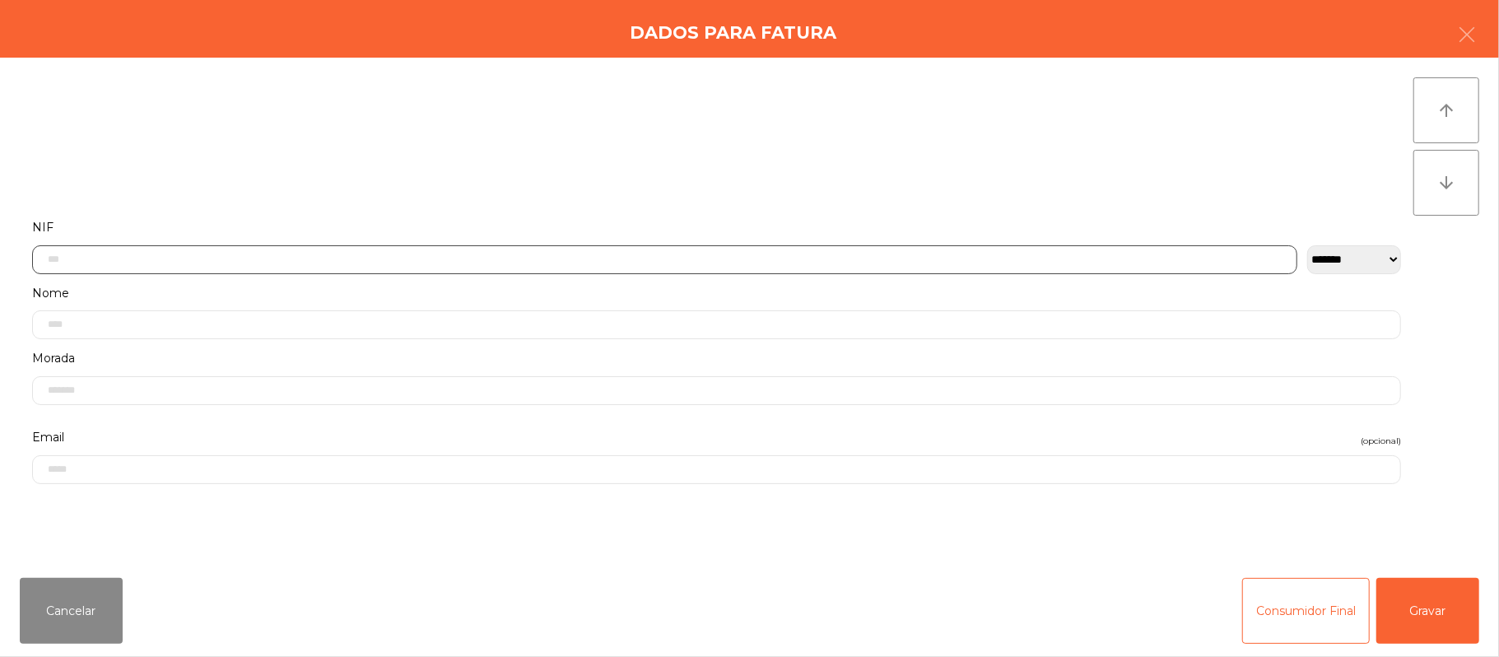
click at [584, 258] on input "text" at bounding box center [664, 259] width 1265 height 29
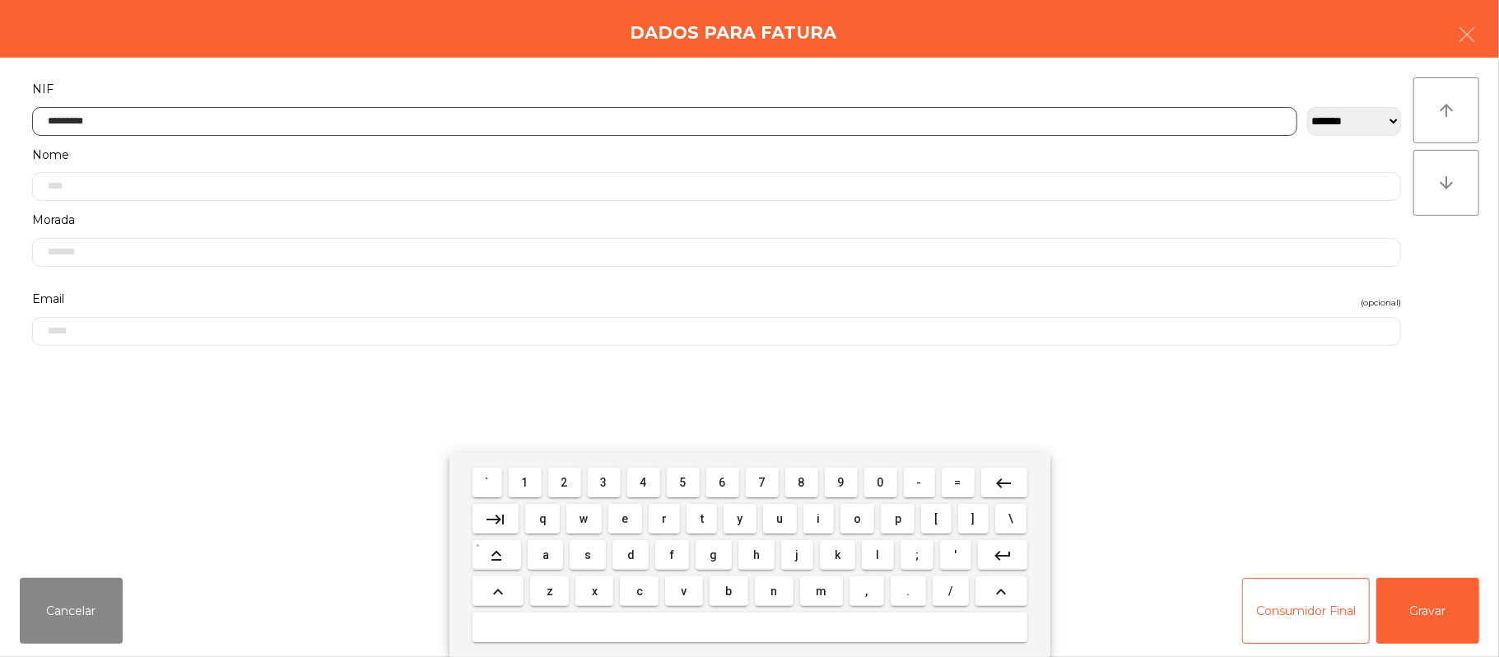
type input "*********"
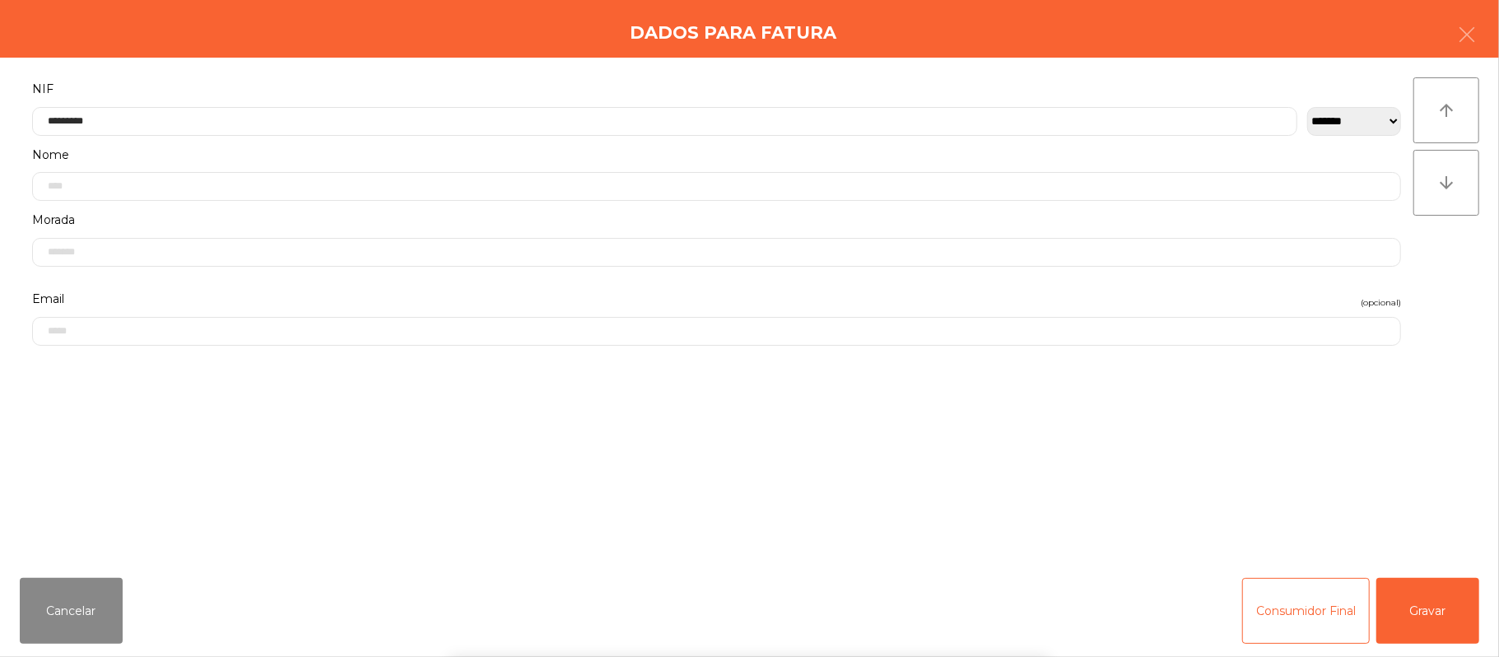
click at [1414, 584] on div "` 1 2 3 4 5 6 7 8 9 0 - = keyboard_backspace keyboard_tab q w e r t y u i o p […" at bounding box center [749, 555] width 1499 height 204
click at [1434, 603] on button "Gravar" at bounding box center [1427, 611] width 103 height 66
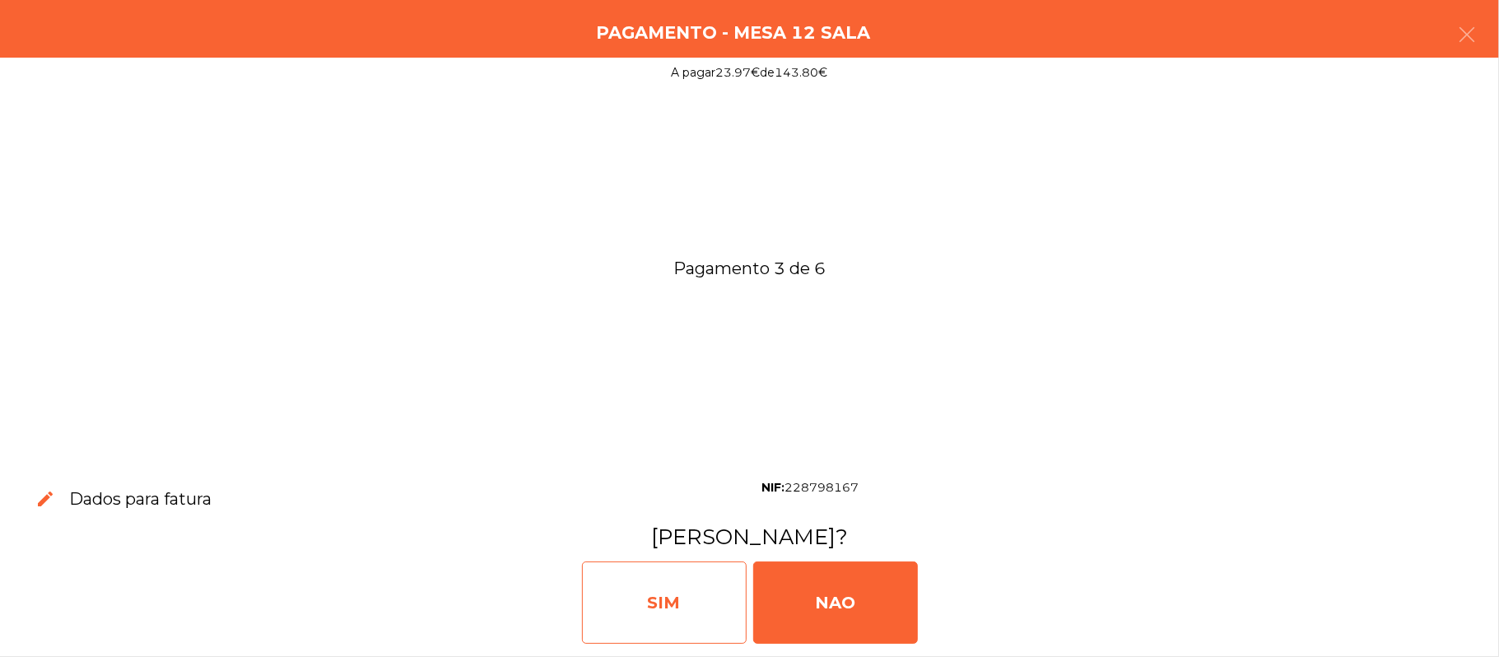
click at [646, 584] on div "SIM" at bounding box center [664, 602] width 165 height 82
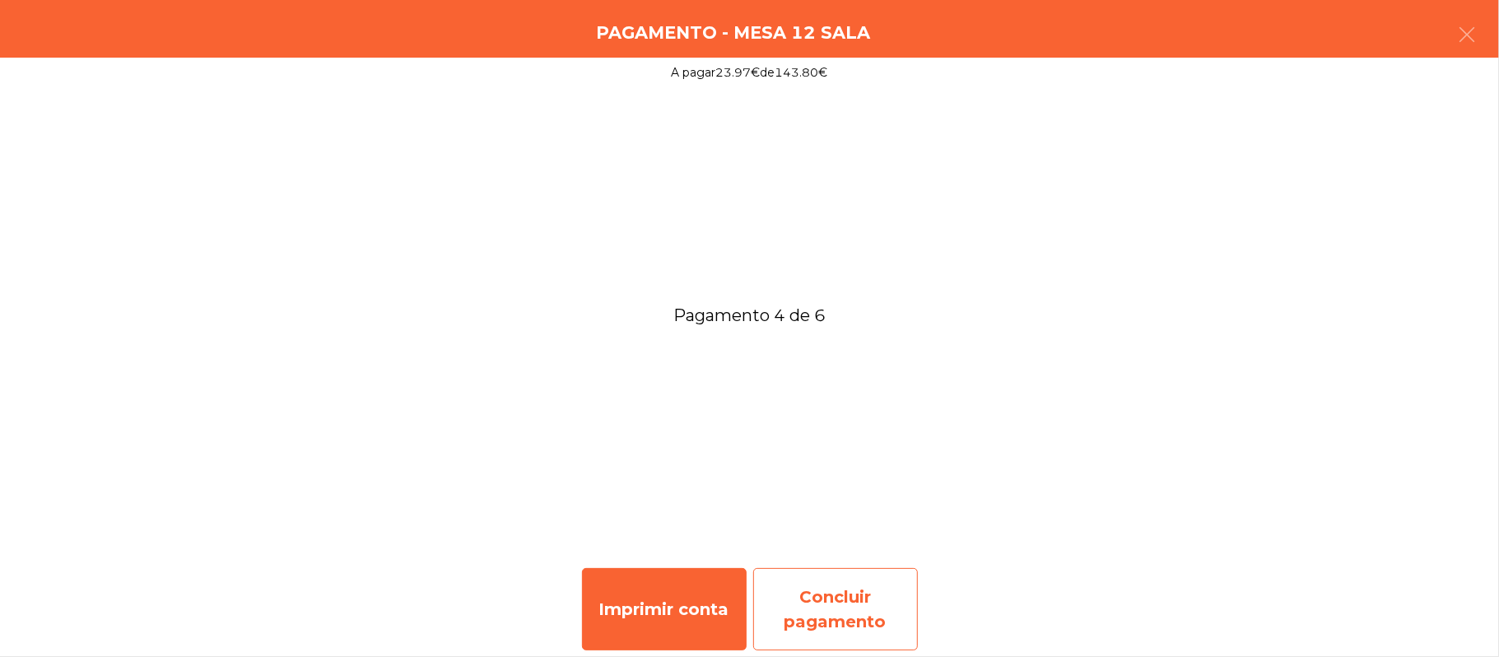
click at [837, 607] on div "Concluir pagamento" at bounding box center [835, 609] width 165 height 82
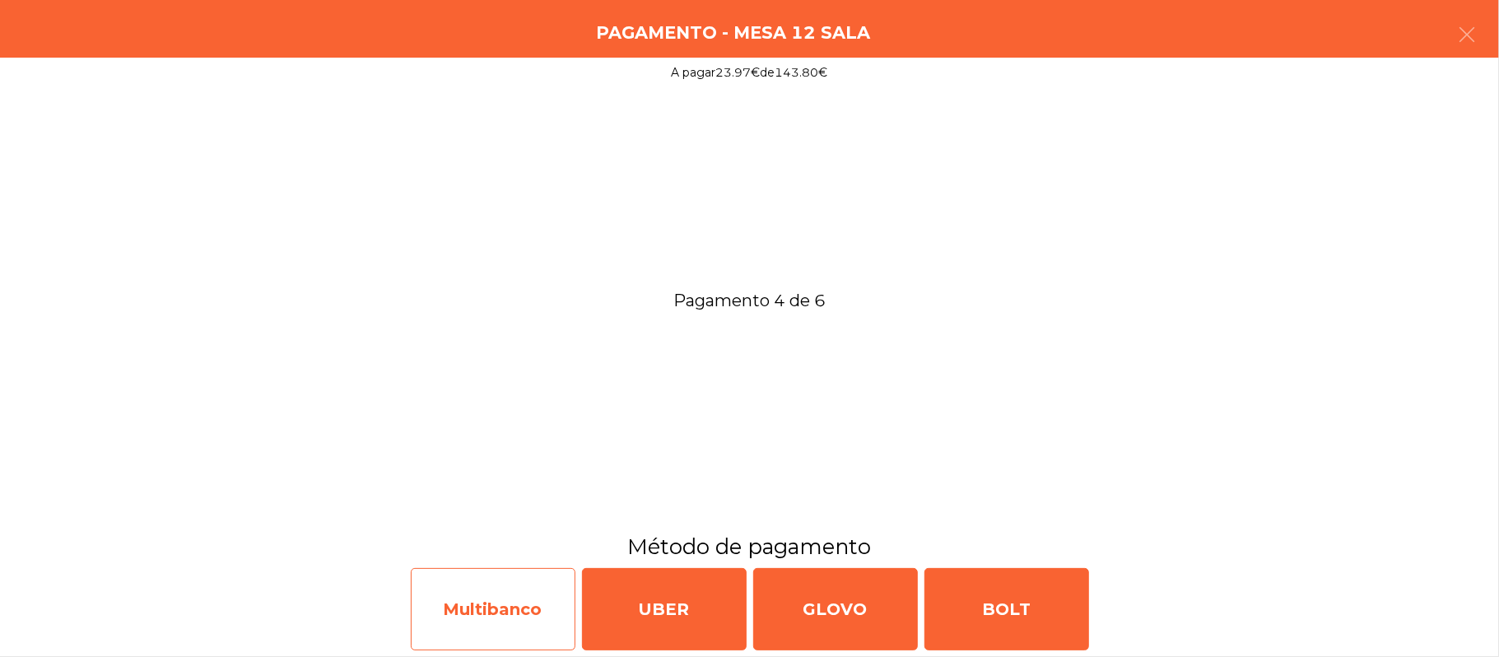
click at [488, 593] on div "Multibanco" at bounding box center [493, 609] width 165 height 82
select select "**"
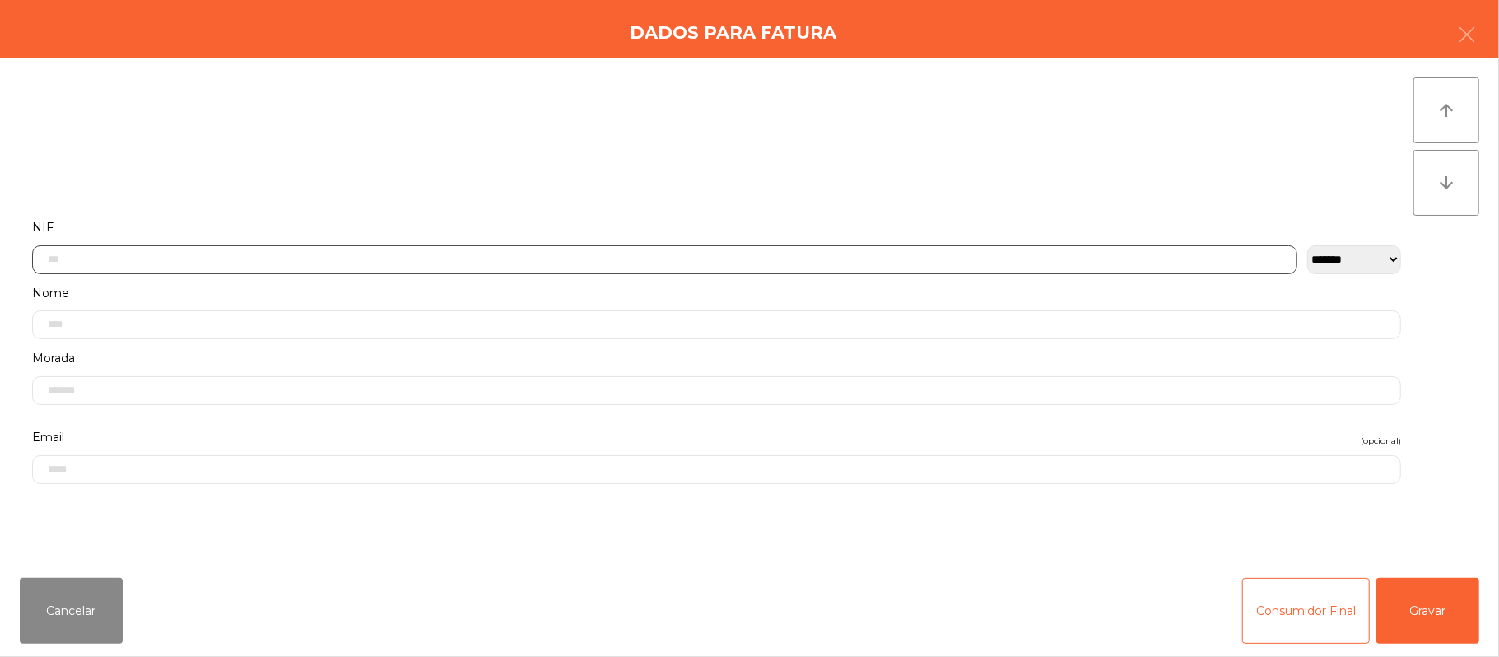
click at [669, 255] on input "text" at bounding box center [664, 259] width 1265 height 29
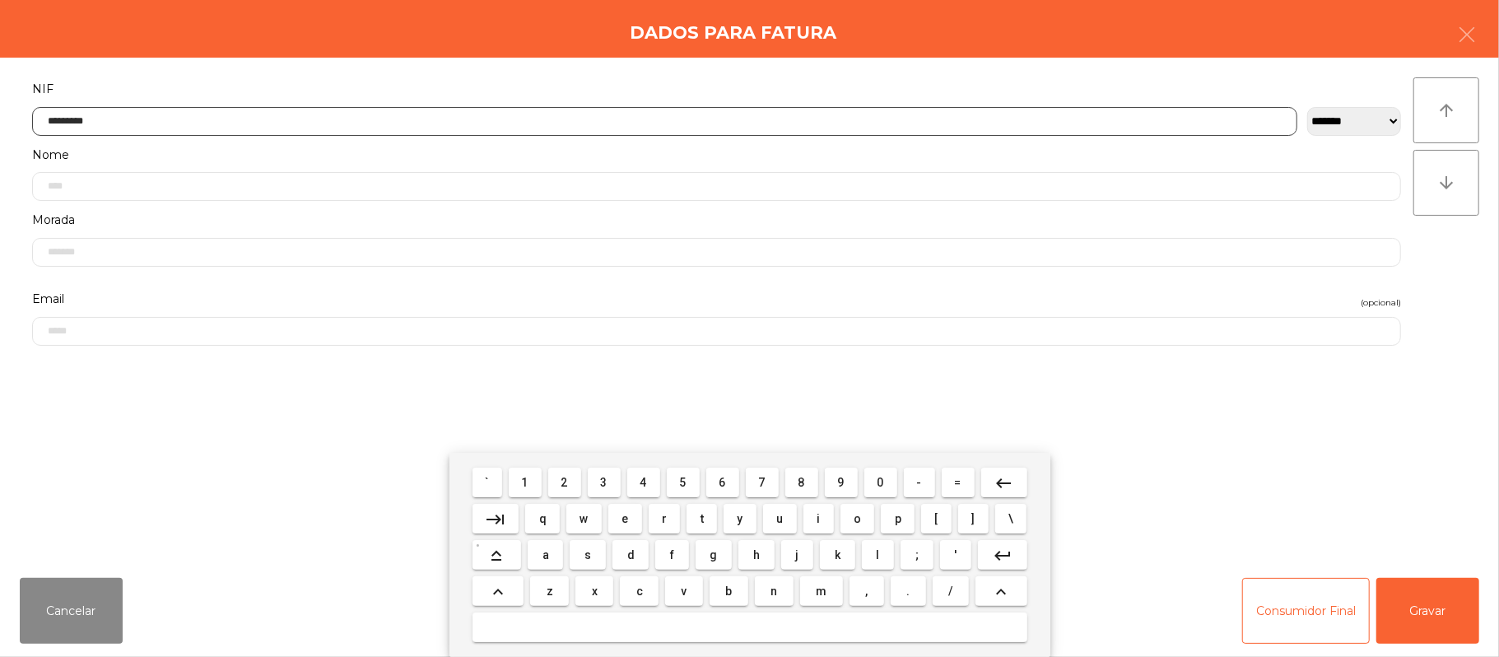
type input "*********"
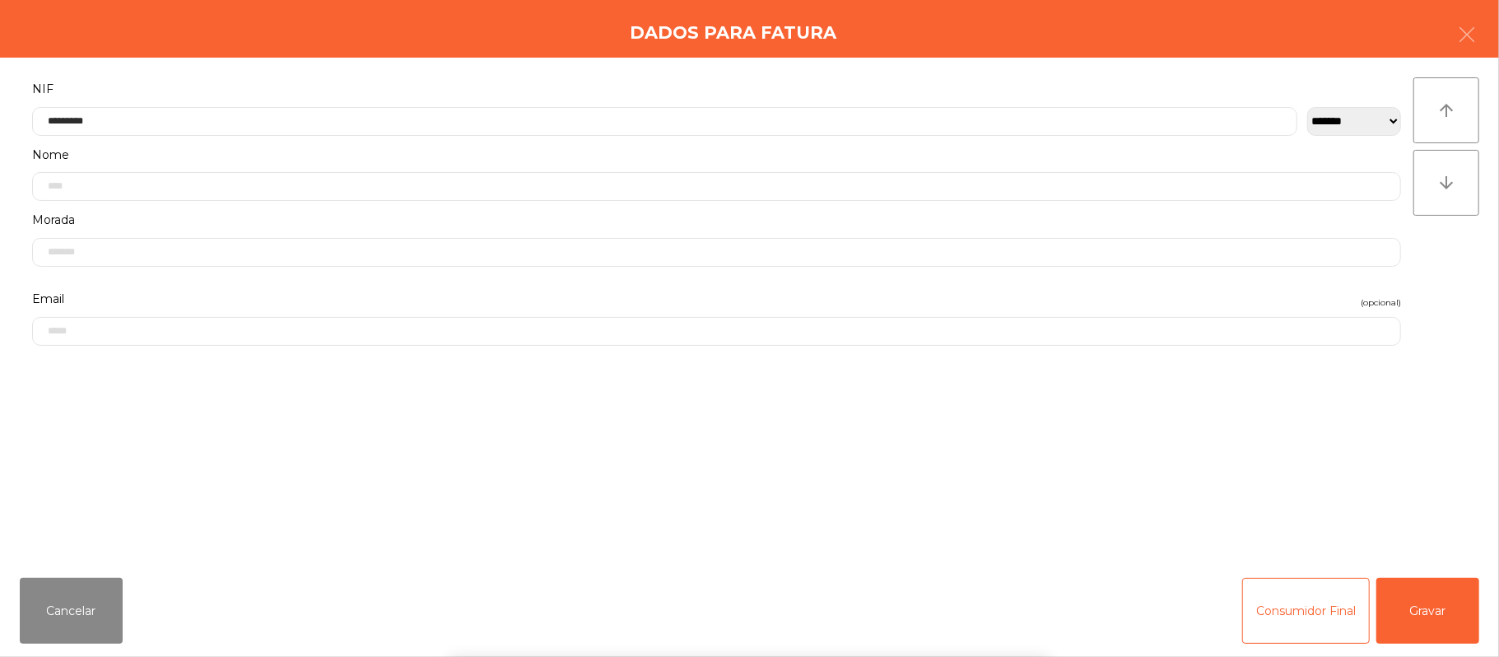
click at [1424, 604] on div "` 1 2 3 4 5 6 7 8 9 0 - = keyboard_backspace keyboard_tab q w e r t y u i o p […" at bounding box center [749, 555] width 1499 height 204
click at [1463, 612] on div "` 1 2 3 4 5 6 7 8 9 0 - = keyboard_backspace keyboard_tab q w e r t y u i o p […" at bounding box center [749, 555] width 1499 height 204
click at [1450, 589] on button "Gravar" at bounding box center [1427, 611] width 103 height 66
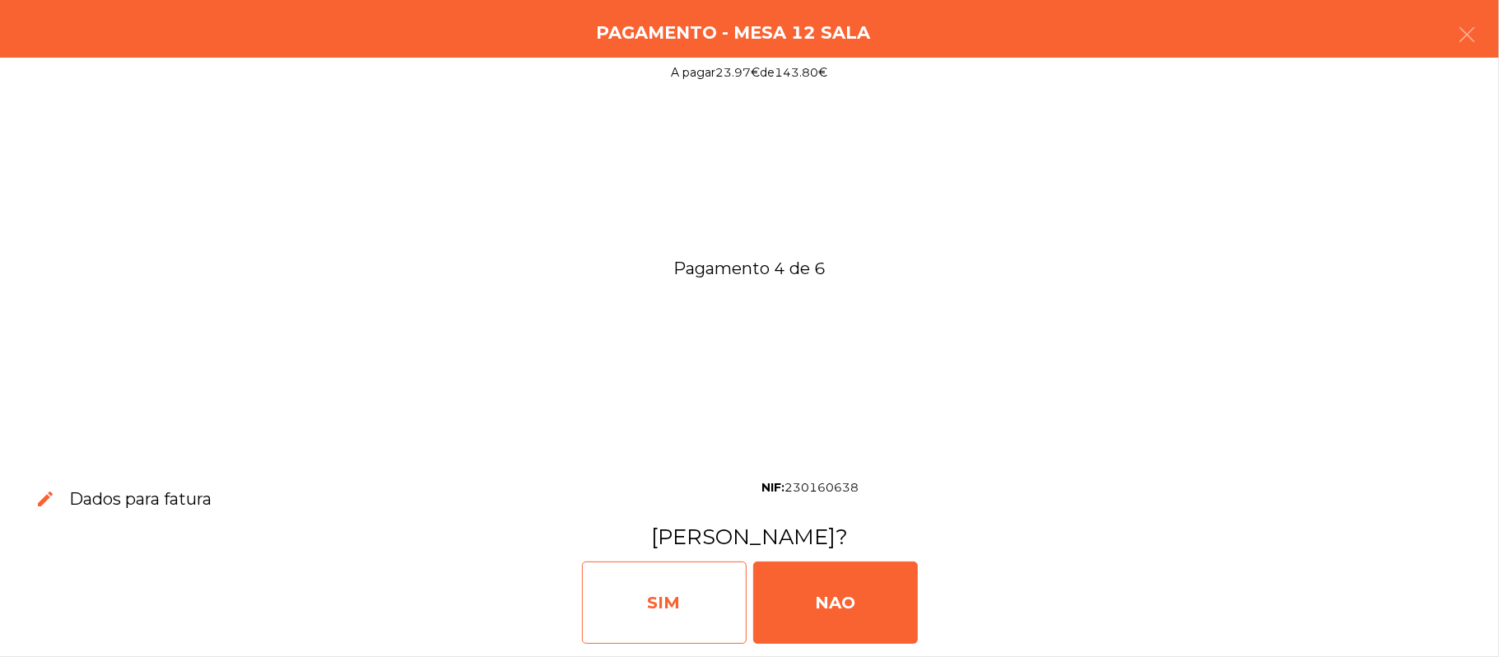
click at [649, 581] on div "SIM" at bounding box center [664, 602] width 165 height 82
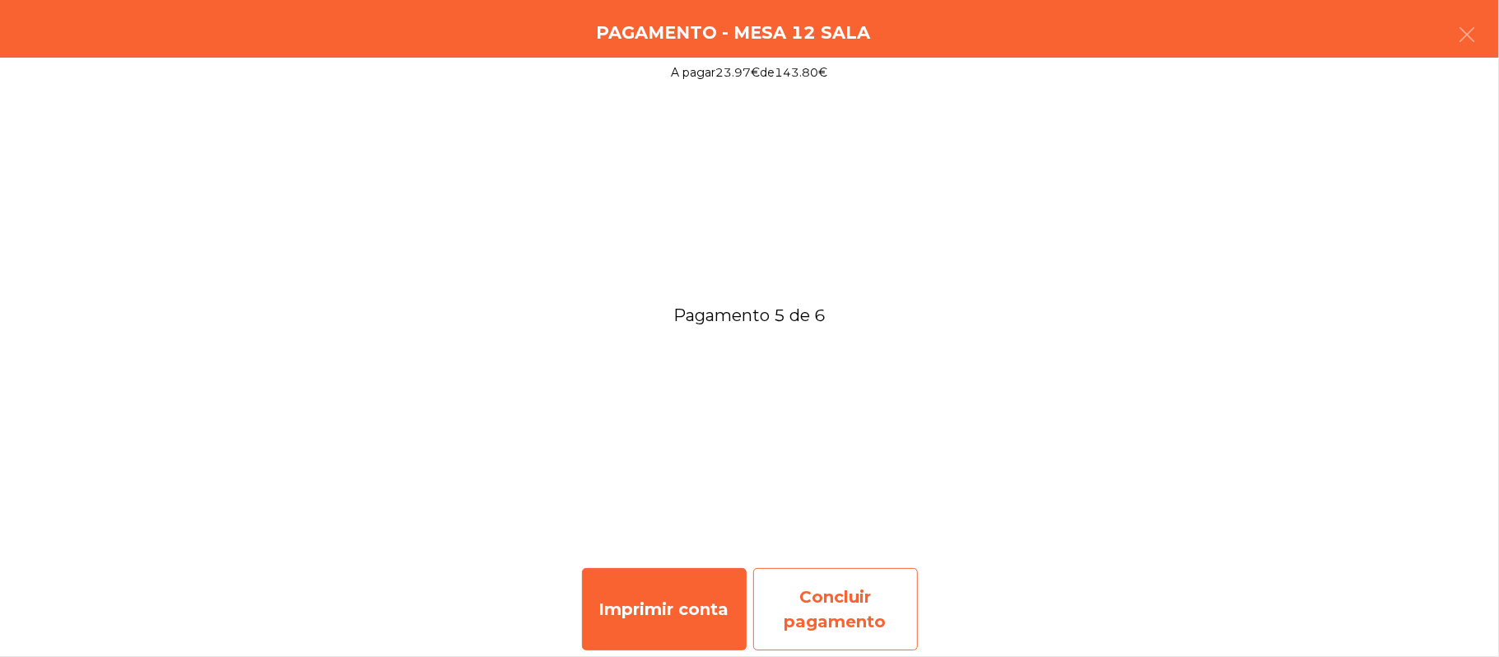
click at [840, 611] on div "Concluir pagamento" at bounding box center [835, 609] width 165 height 82
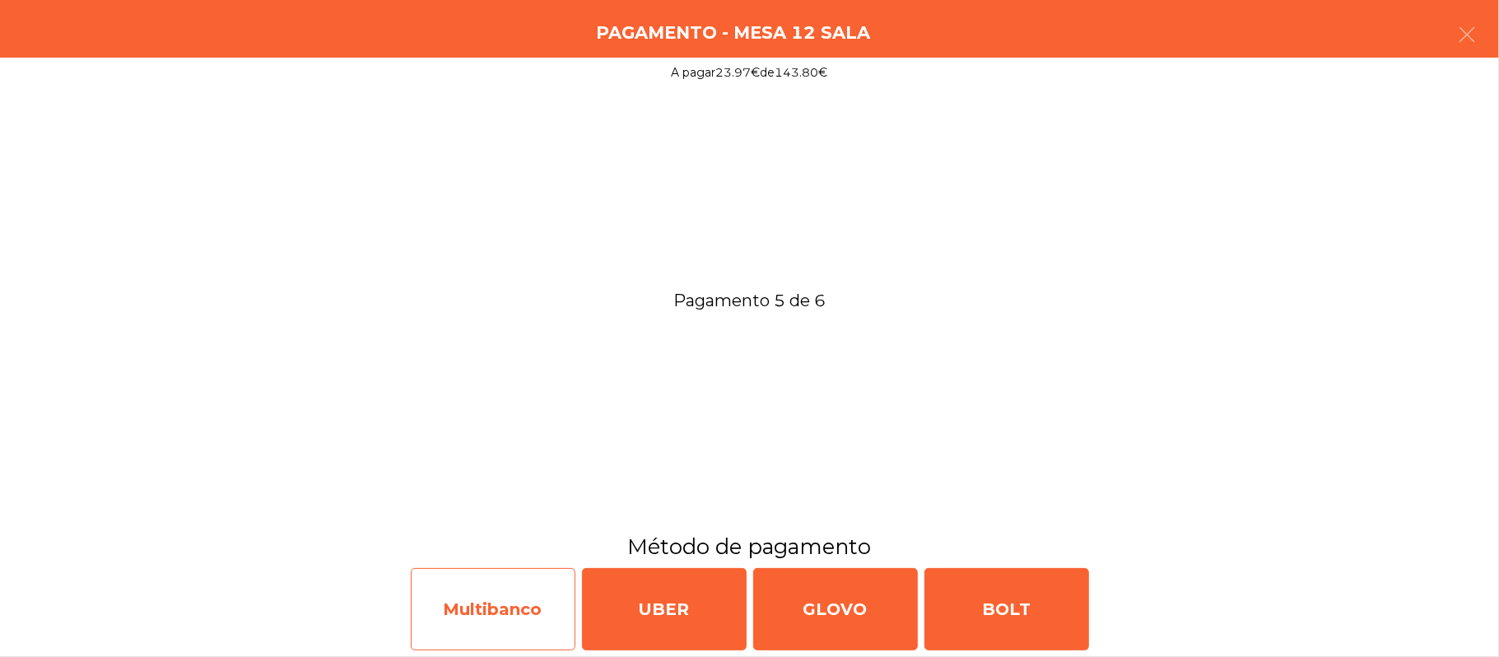
click at [500, 588] on div "Multibanco" at bounding box center [493, 609] width 165 height 82
select select "**"
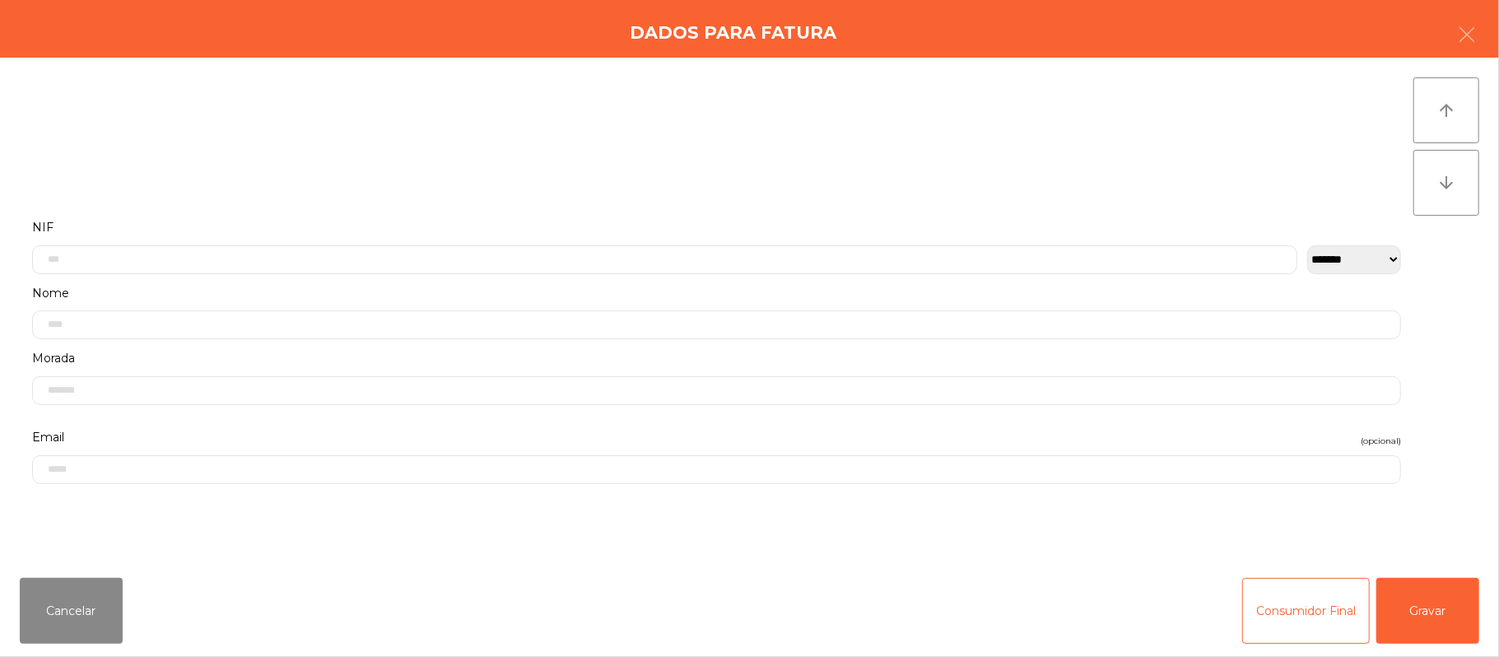
click at [660, 222] on label "NIF" at bounding box center [716, 227] width 1369 height 22
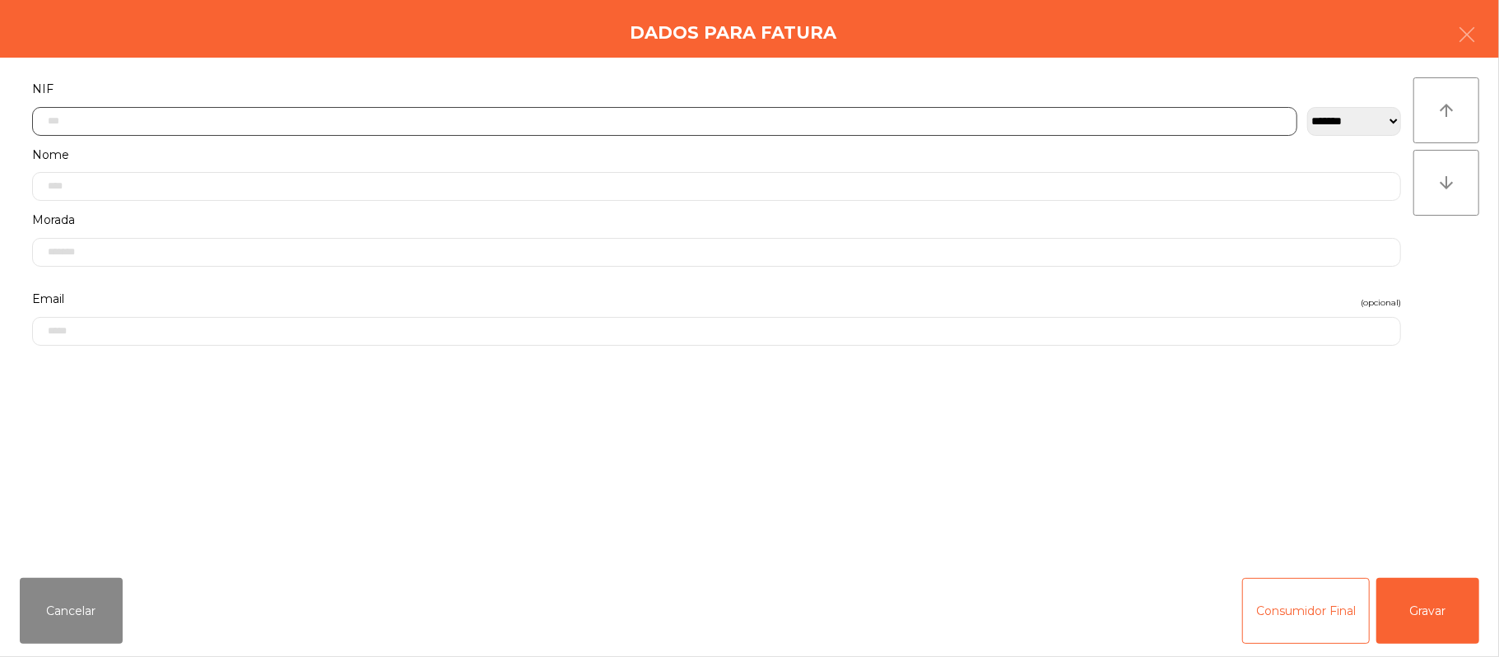
click at [680, 120] on input "text" at bounding box center [664, 121] width 1265 height 29
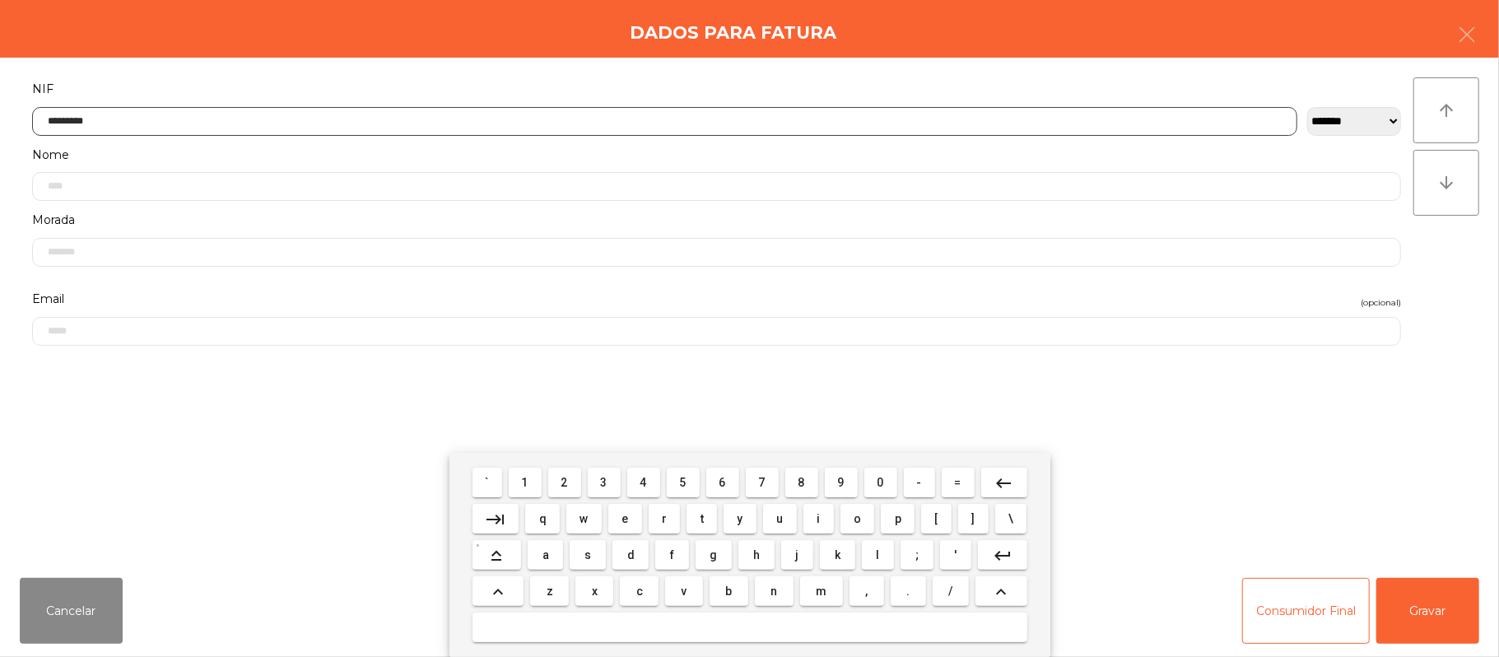
type input "*********"
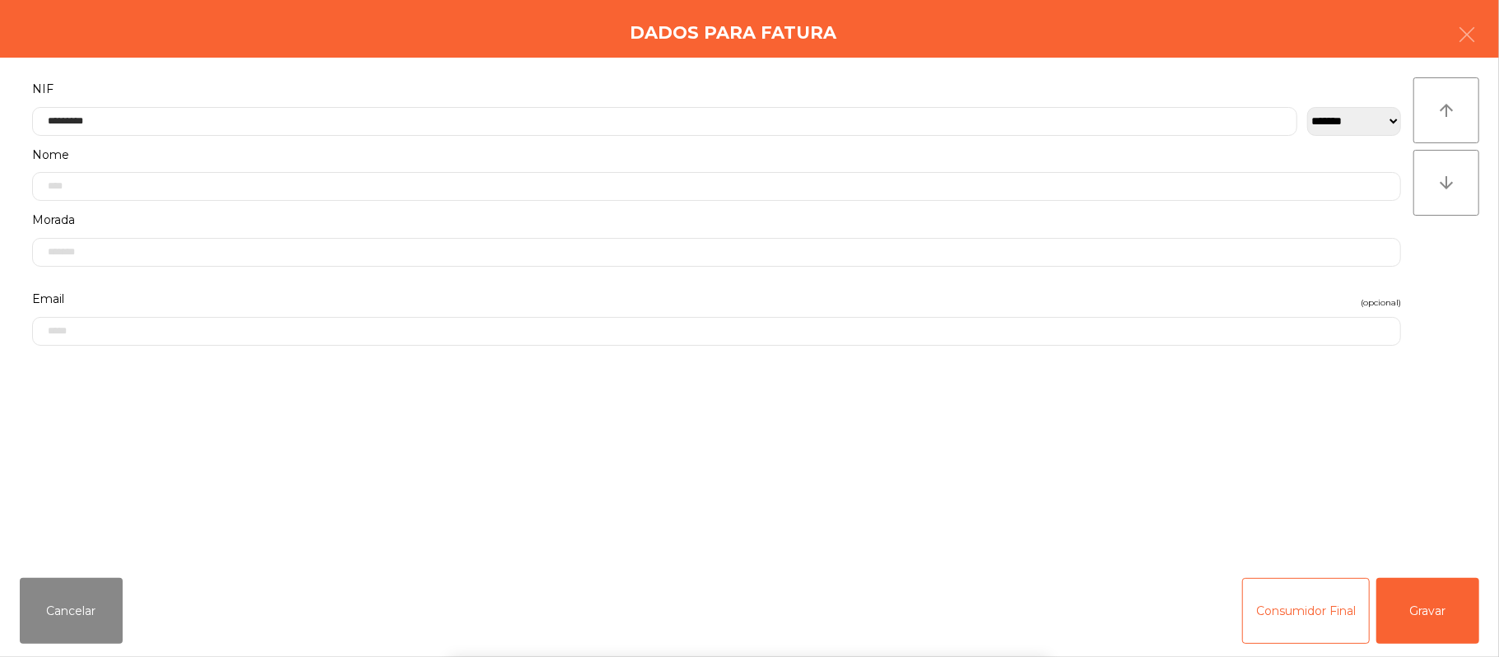
click at [1420, 619] on div "` 1 2 3 4 5 6 7 8 9 0 - = keyboard_backspace keyboard_tab q w e r t y u i o p […" at bounding box center [749, 555] width 1499 height 204
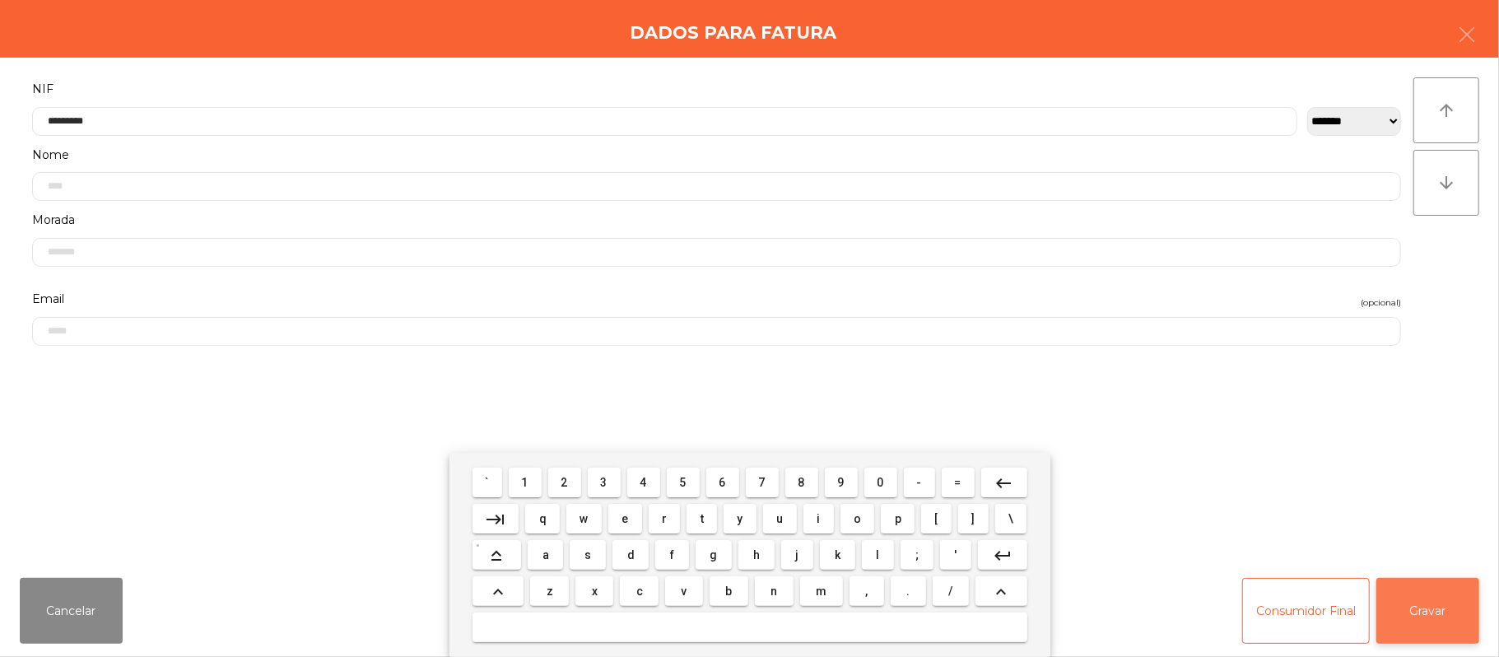
click at [1439, 583] on button "Gravar" at bounding box center [1427, 611] width 103 height 66
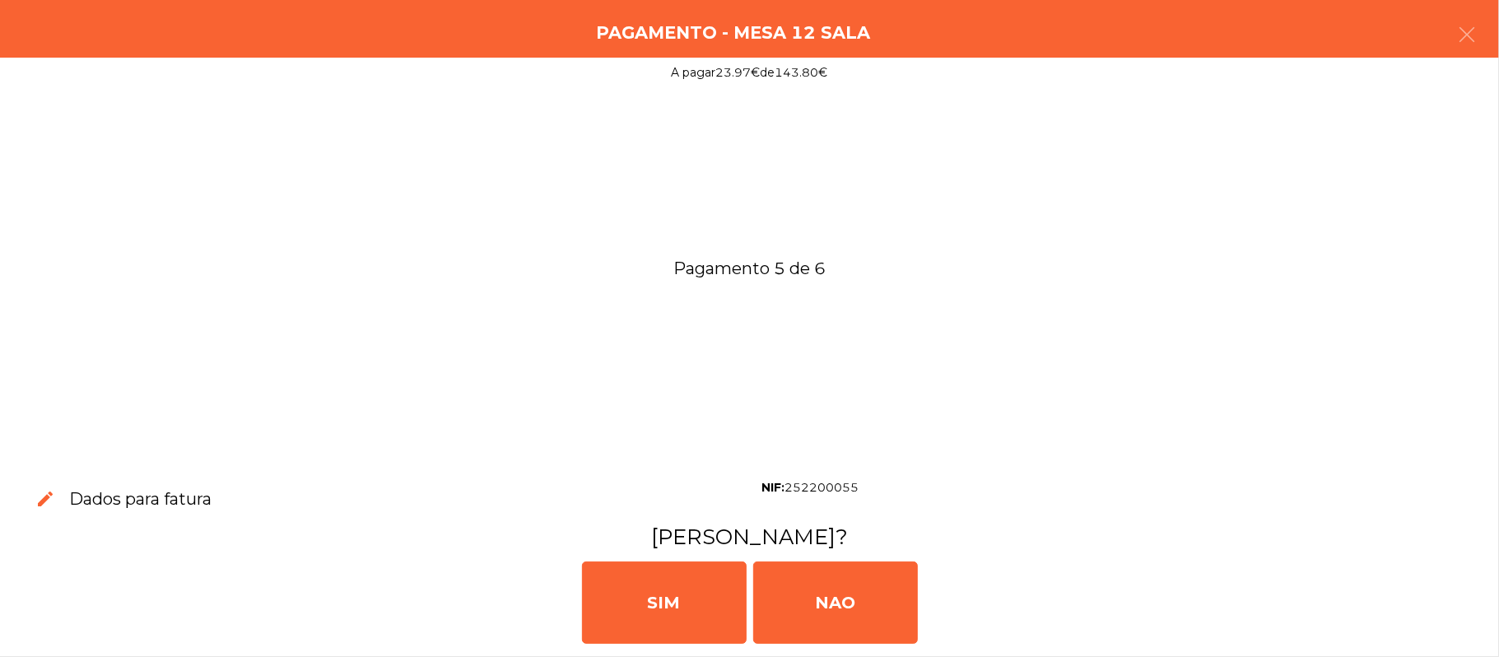
click at [1447, 607] on div "[PERSON_NAME]" at bounding box center [750, 600] width 1486 height 99
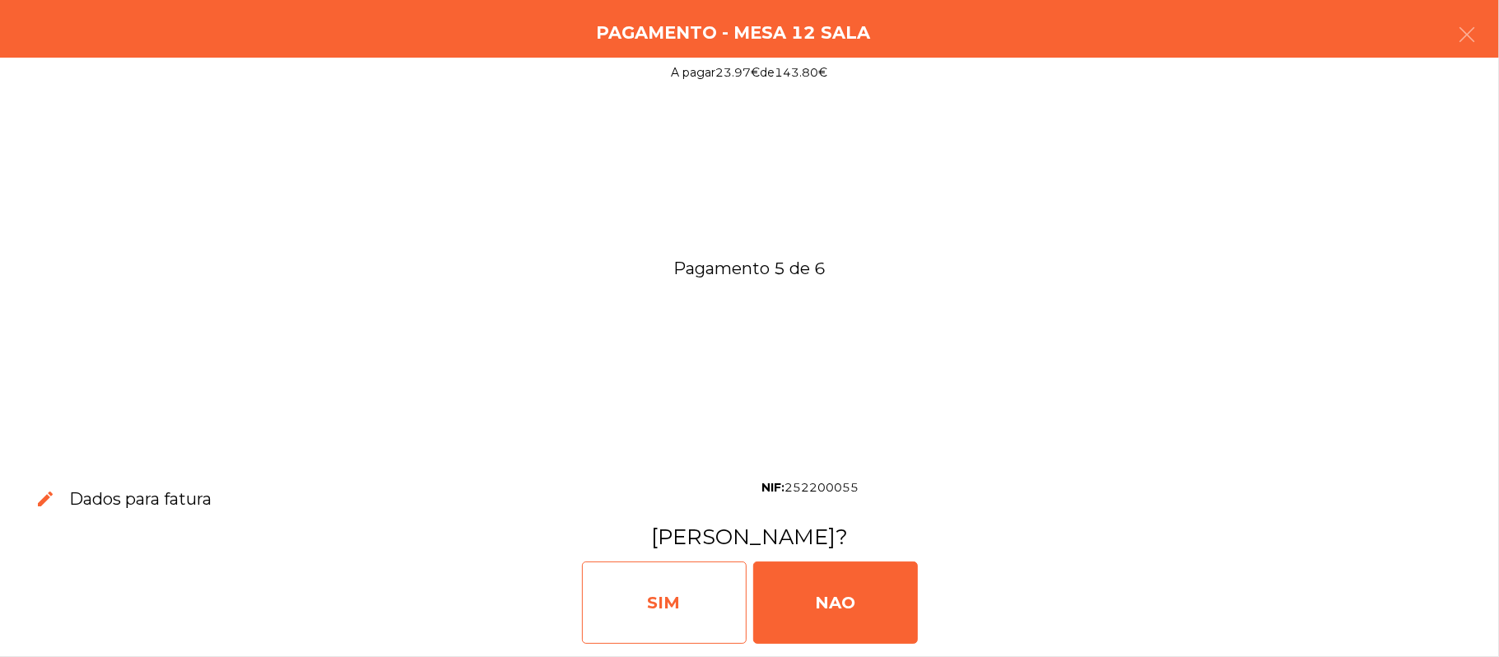
click at [650, 609] on div "SIM" at bounding box center [664, 602] width 165 height 82
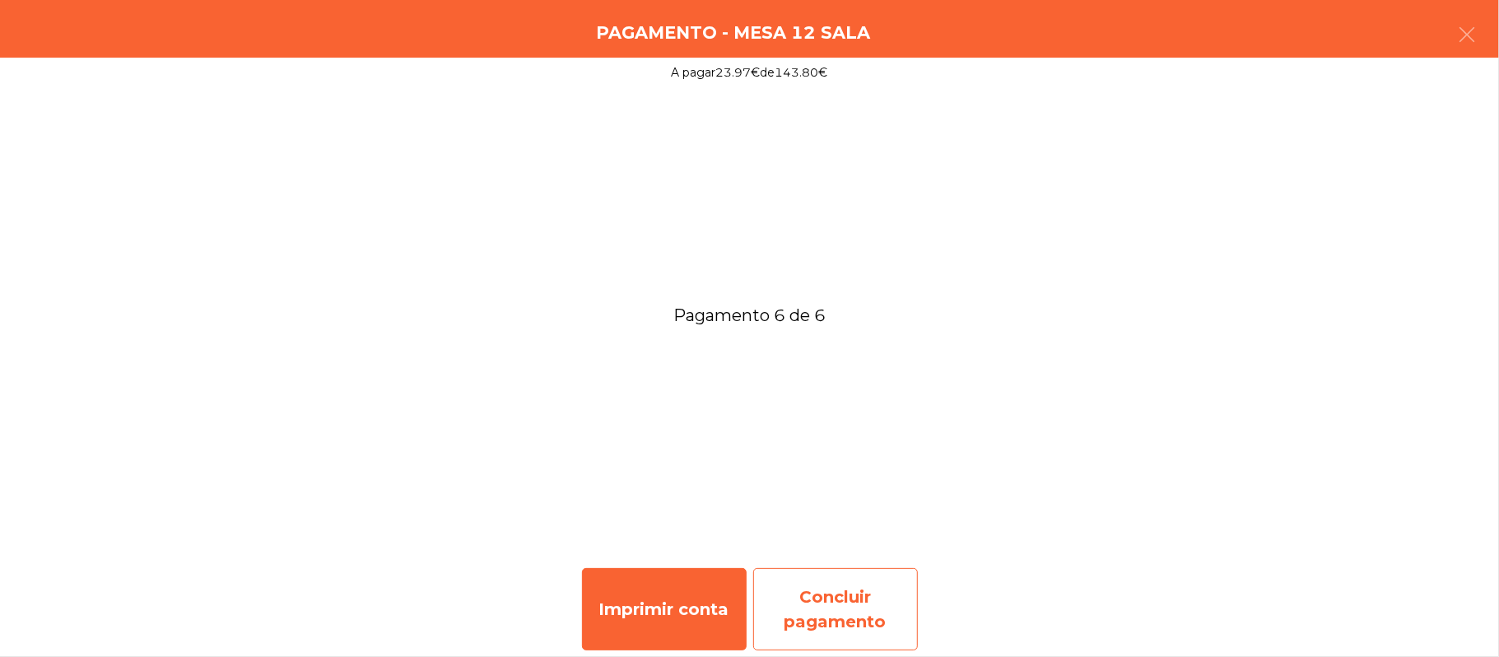
click at [867, 591] on div "Concluir pagamento" at bounding box center [835, 609] width 165 height 82
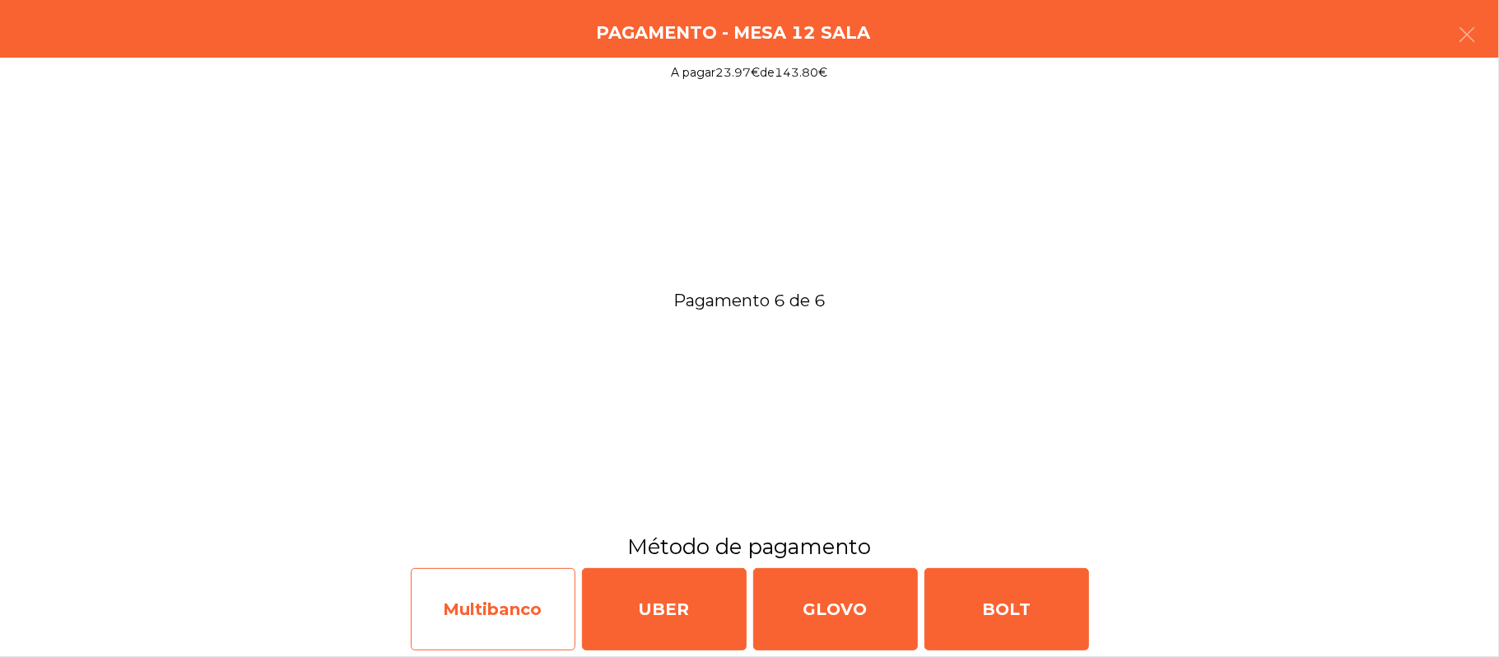
click at [524, 614] on div "Multibanco" at bounding box center [493, 609] width 165 height 82
select select "**"
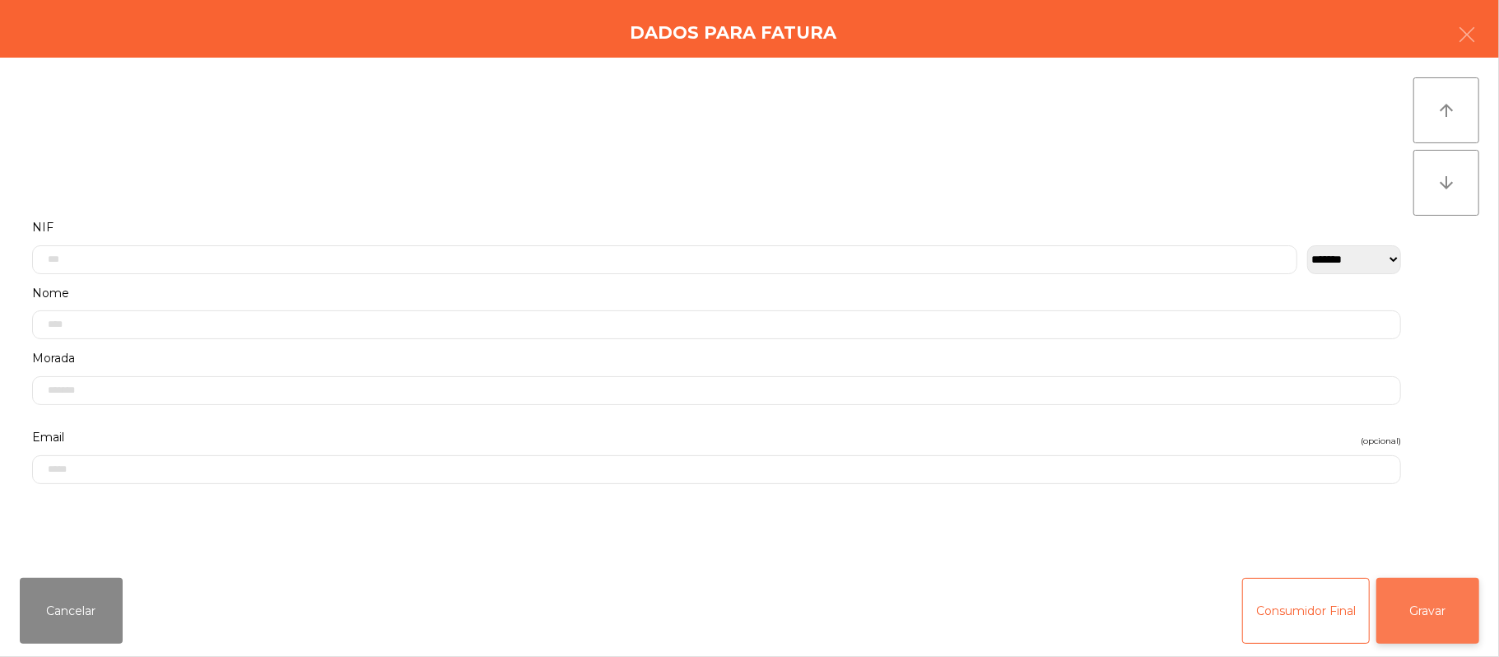
click at [1442, 593] on button "Gravar" at bounding box center [1427, 611] width 103 height 66
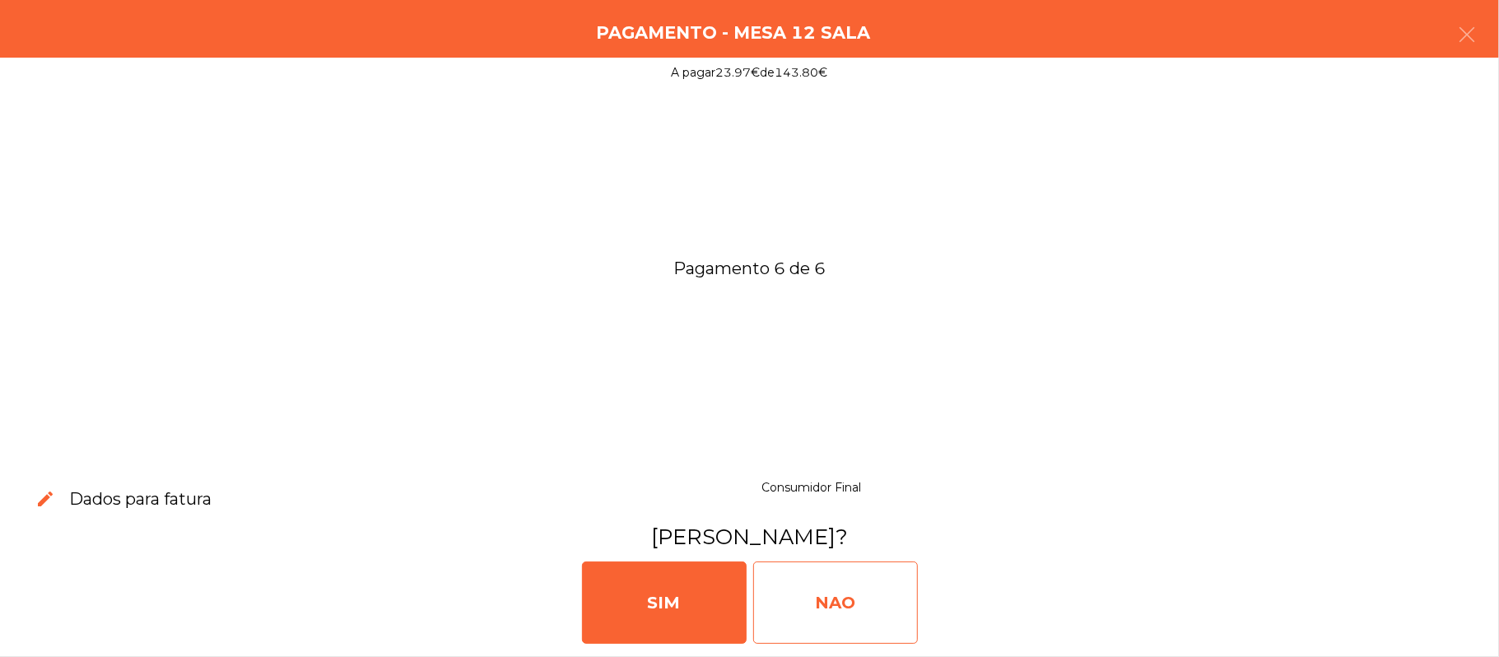
click at [868, 596] on div "NAO" at bounding box center [835, 602] width 165 height 82
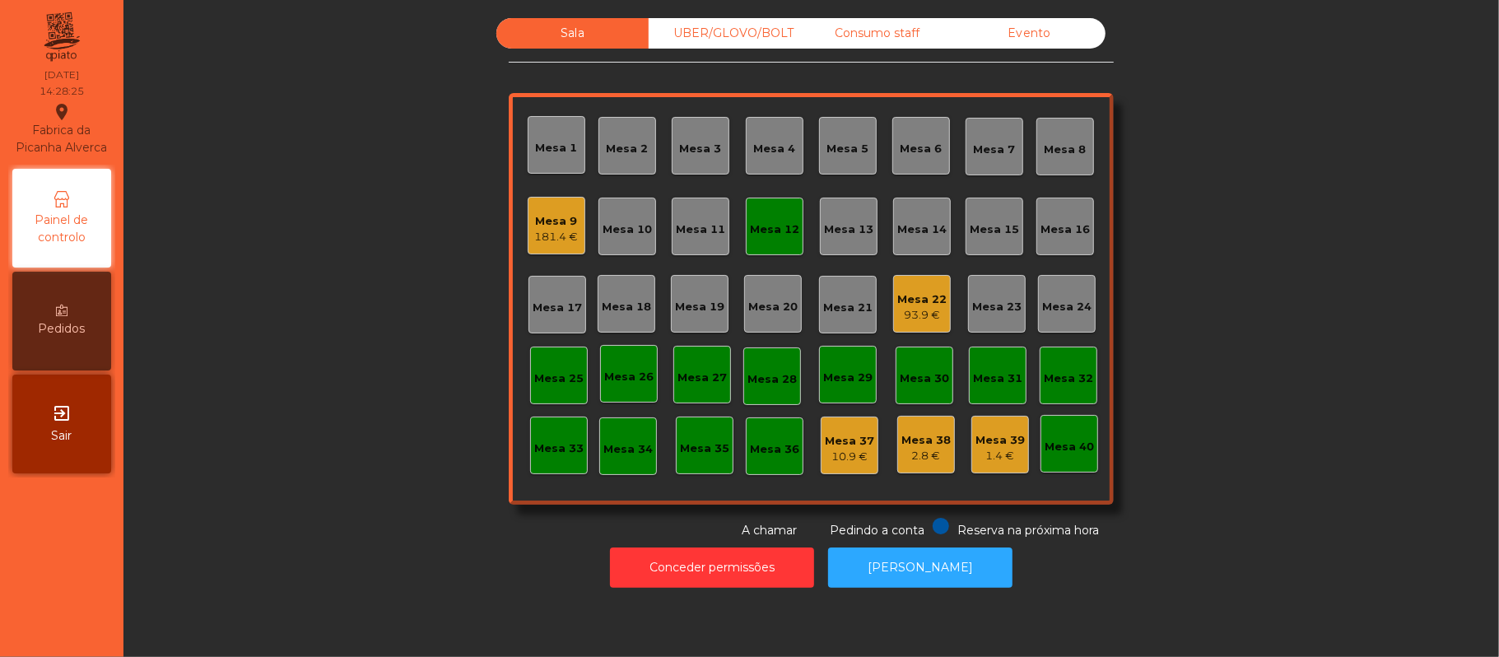
click at [765, 232] on div "Mesa 12" at bounding box center [774, 229] width 49 height 16
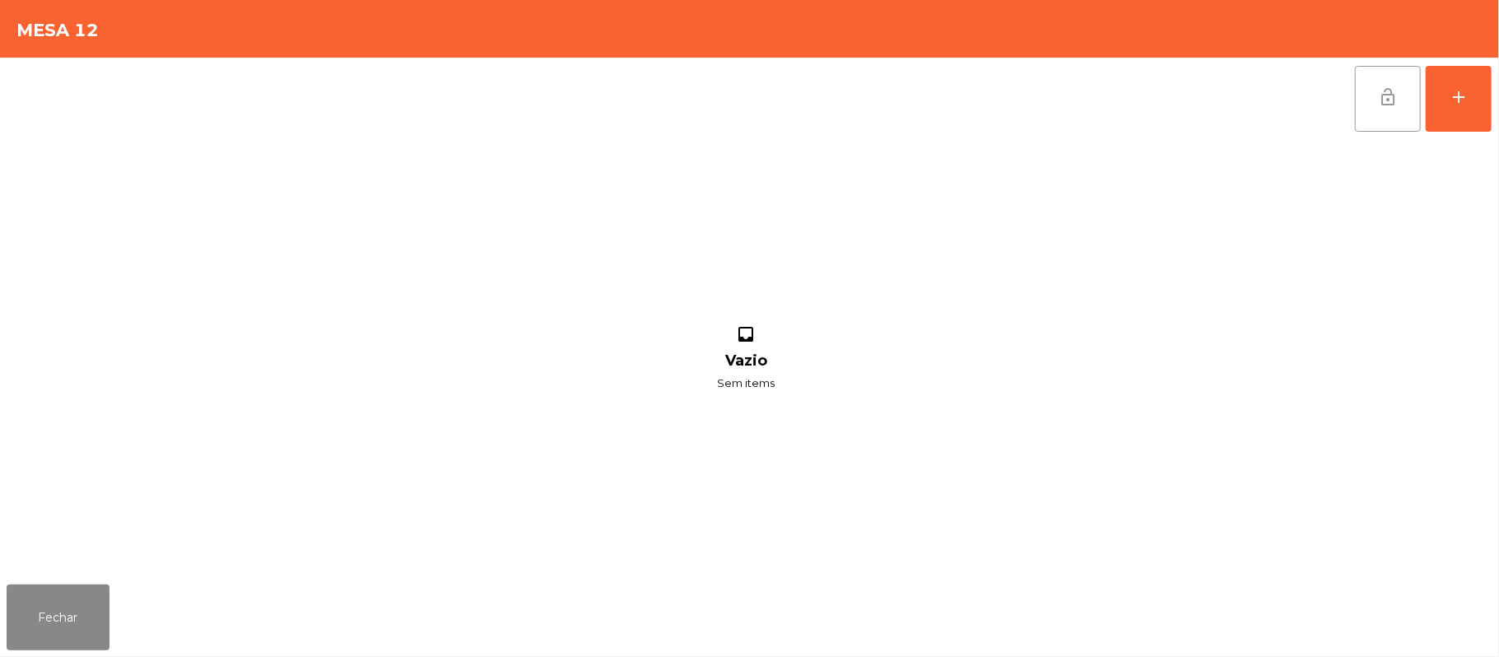
click at [1378, 105] on span "lock_open" at bounding box center [1388, 97] width 20 height 20
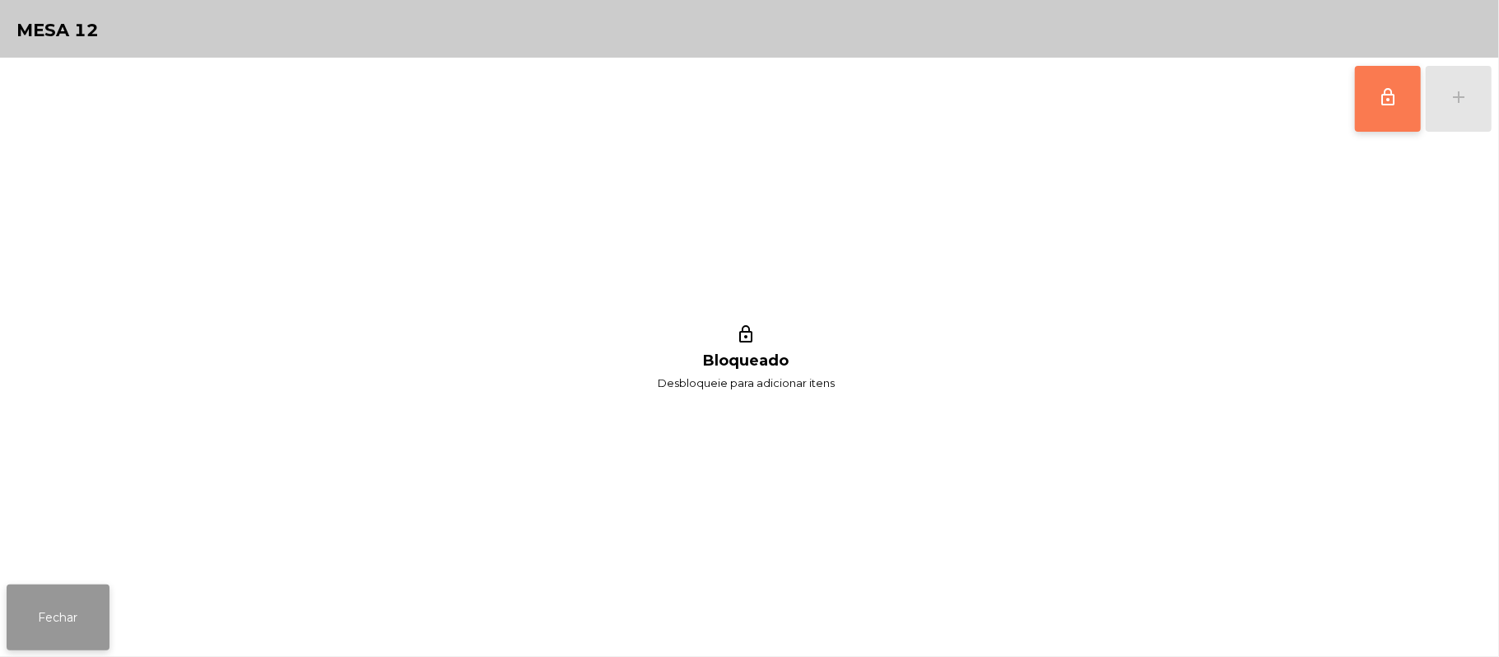
click at [80, 633] on button "Fechar" at bounding box center [58, 617] width 103 height 66
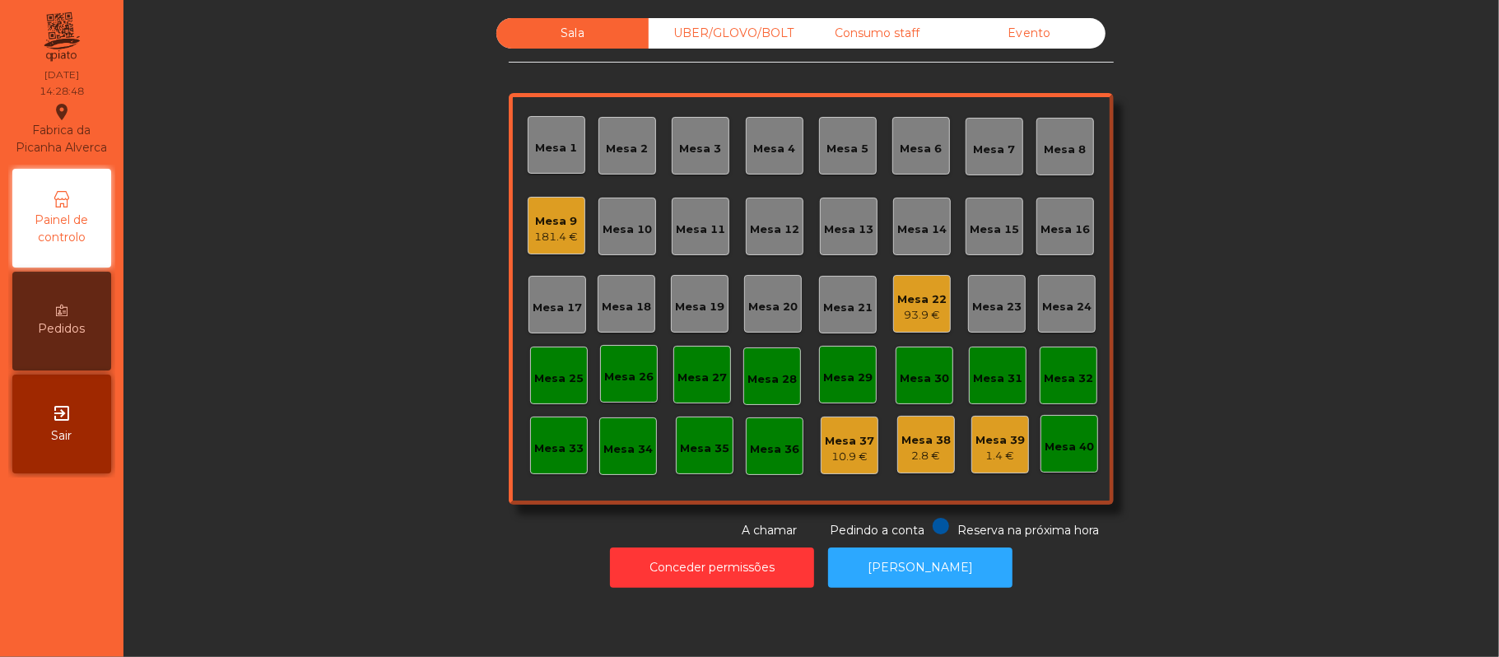
click at [894, 28] on div "Consumo staff" at bounding box center [877, 33] width 152 height 30
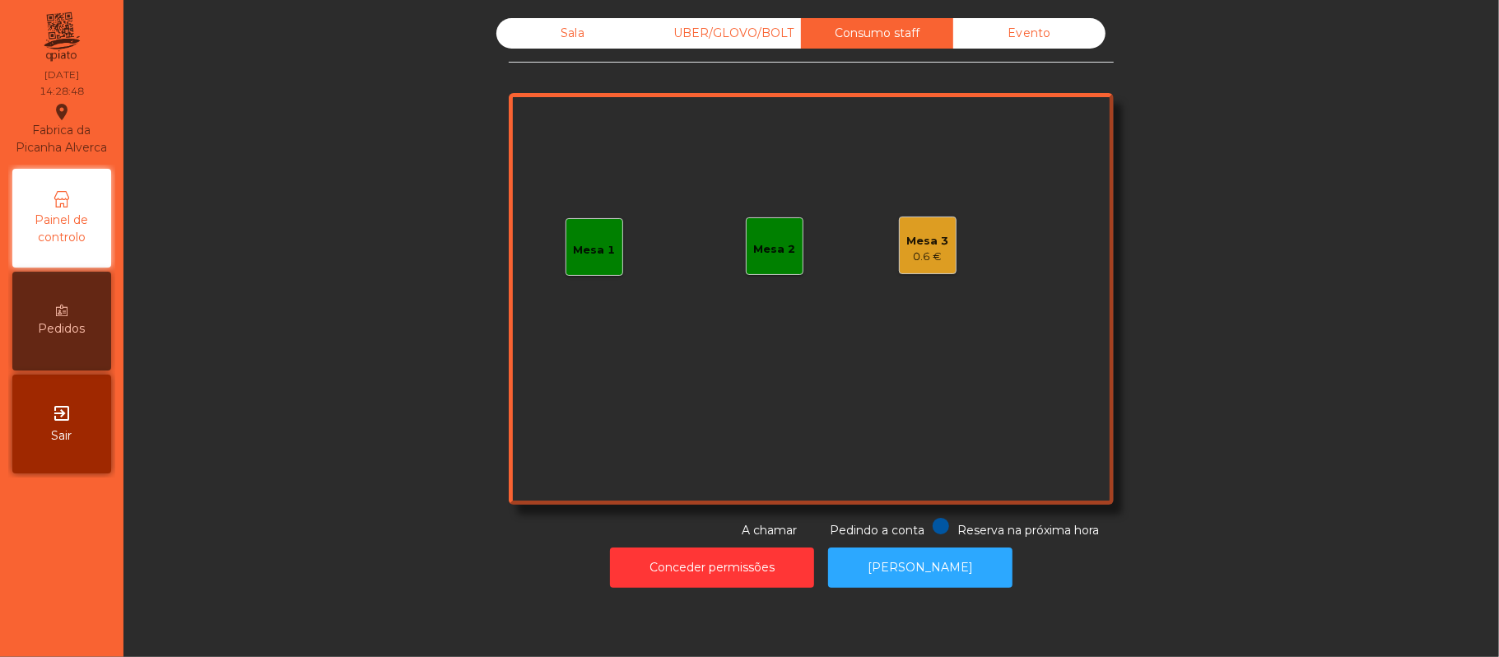
click at [680, 33] on div "UBER/GLOVO/BOLT" at bounding box center [725, 33] width 152 height 30
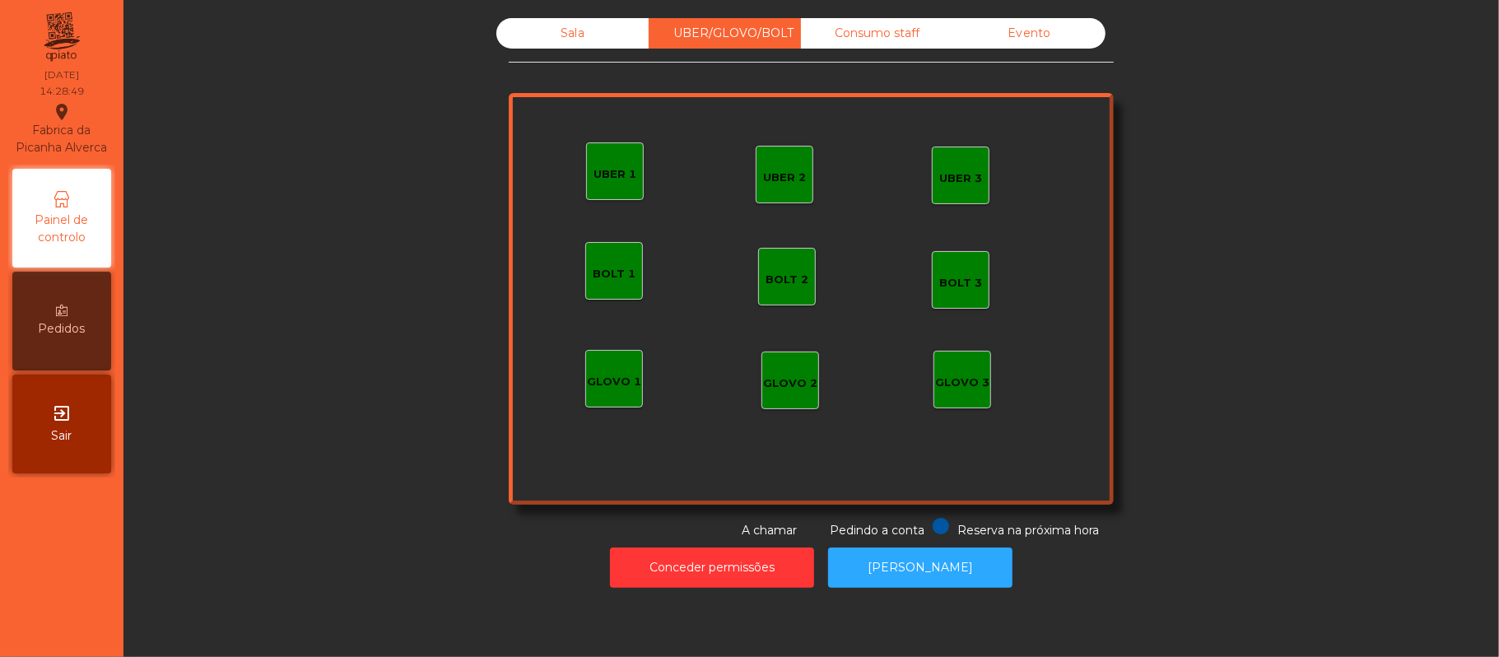
click at [617, 165] on div "UBER 1" at bounding box center [614, 171] width 43 height 23
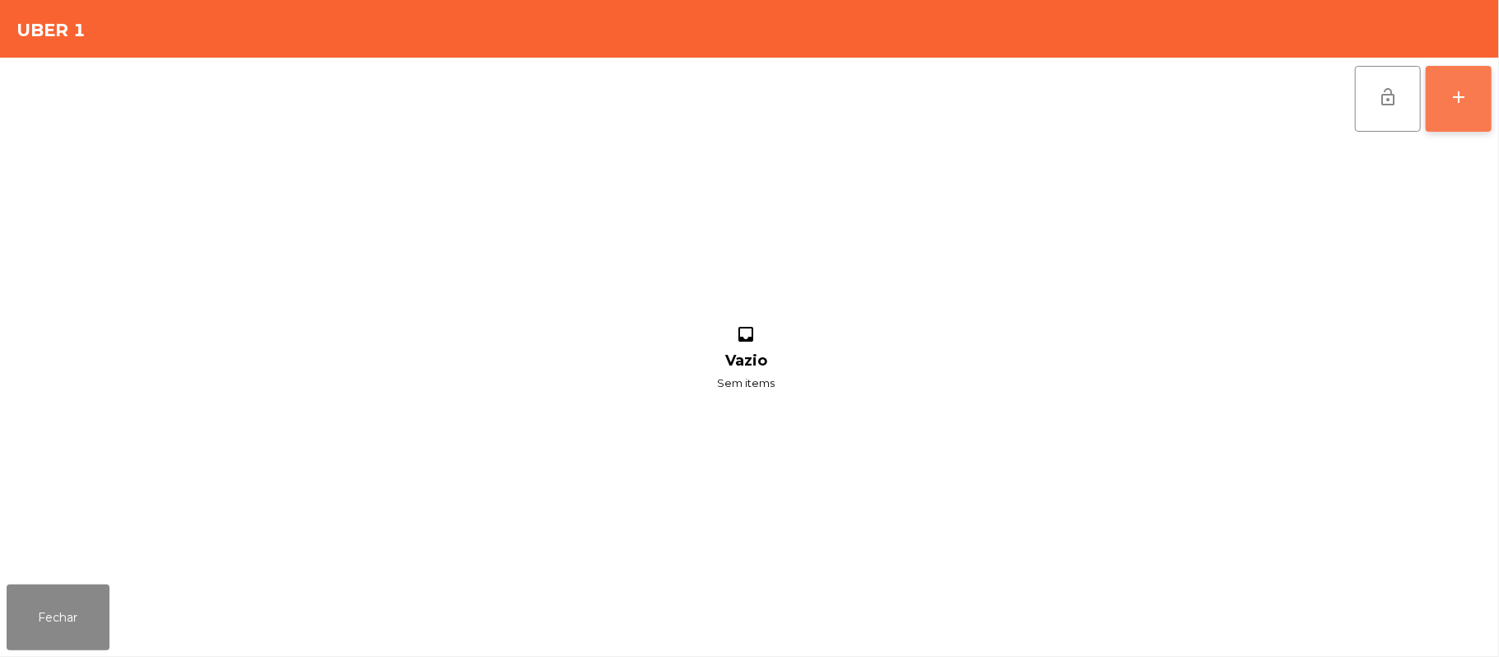
click at [1463, 112] on button "add" at bounding box center [1459, 99] width 66 height 66
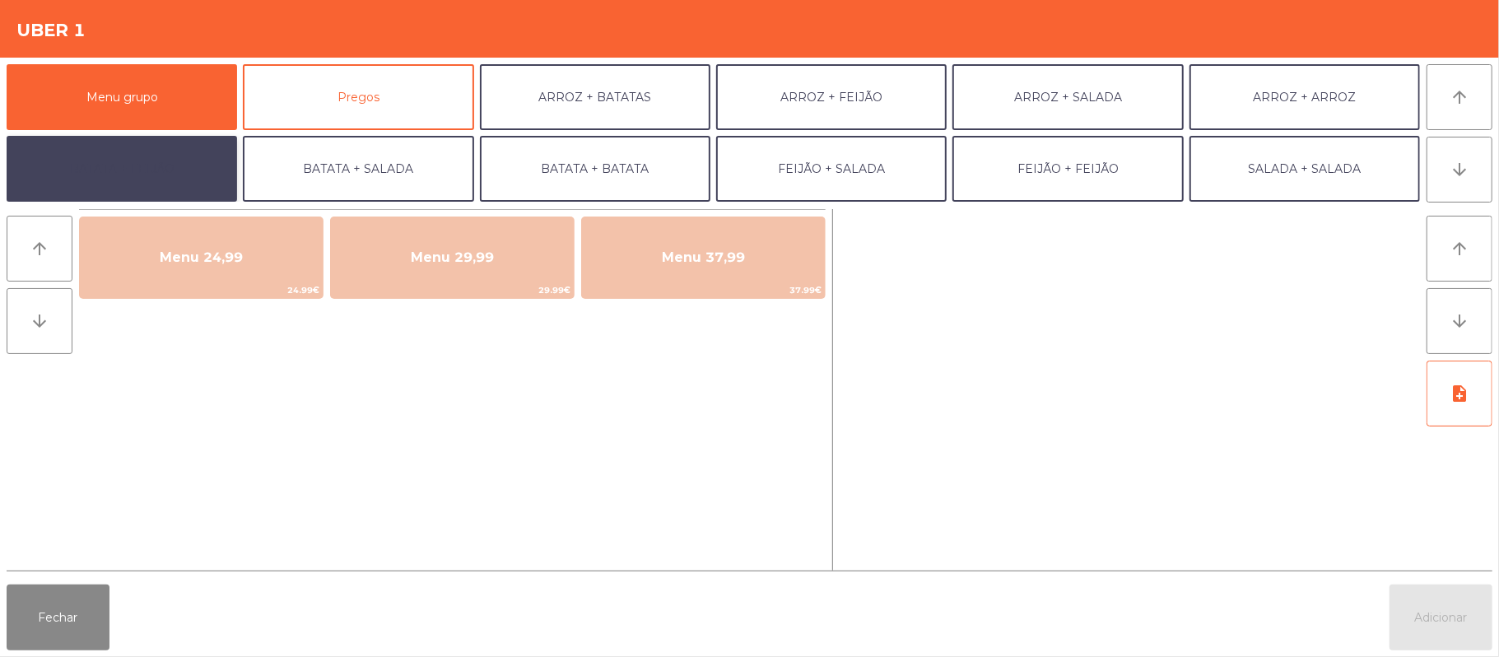
click at [191, 165] on button "BATATA + FEIJÃO" at bounding box center [122, 169] width 230 height 66
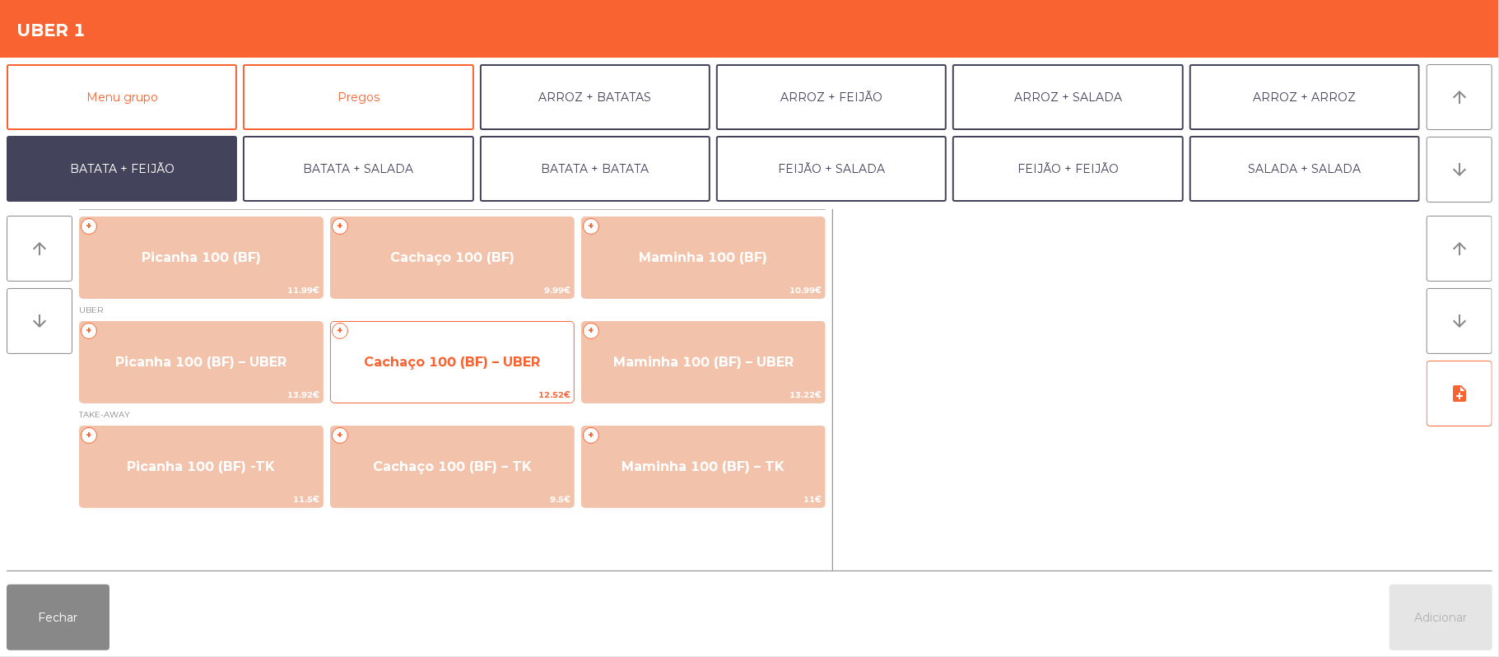
click at [444, 395] on span "12.52€" at bounding box center [452, 395] width 243 height 16
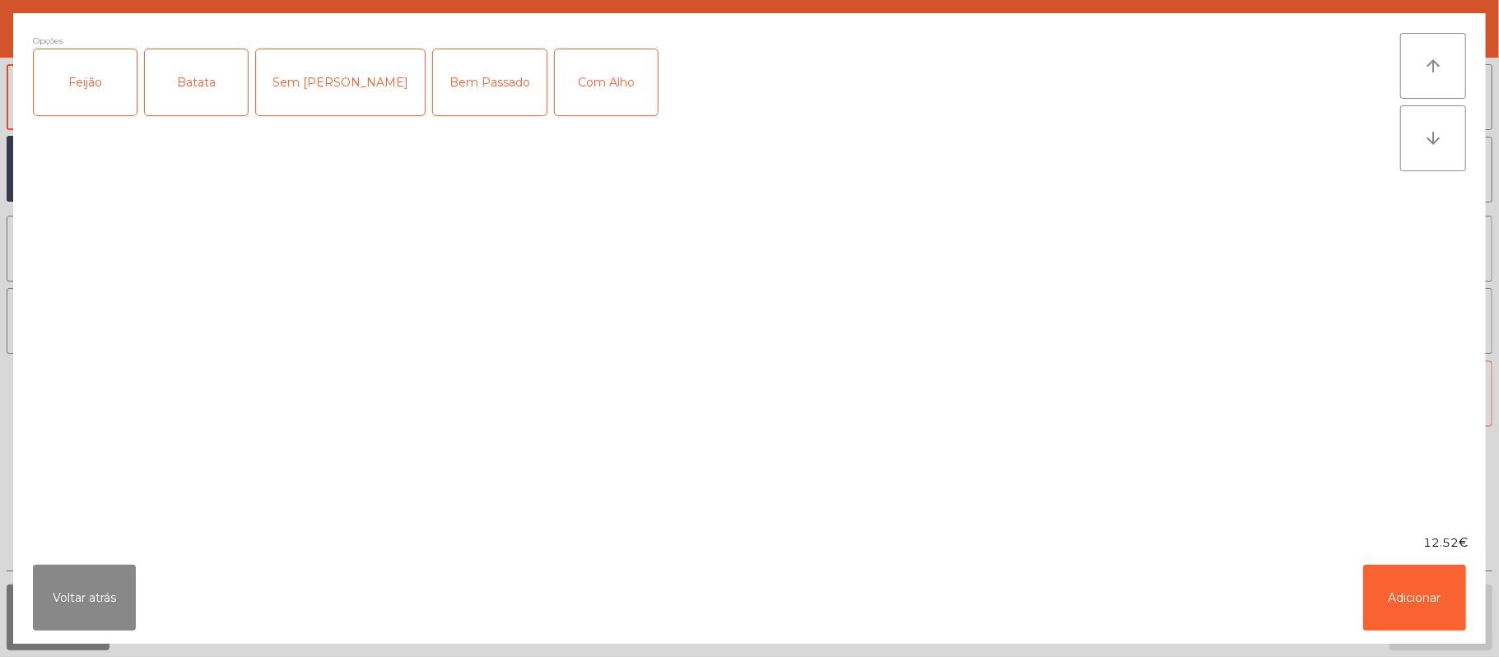
click at [100, 70] on div "Feijão" at bounding box center [85, 82] width 103 height 66
click at [202, 92] on div "Batata" at bounding box center [196, 82] width 103 height 66
click at [449, 67] on div "Bem Passado" at bounding box center [490, 82] width 114 height 66
click at [563, 69] on div "Com Alho" at bounding box center [606, 82] width 103 height 66
click at [563, 76] on div "Com Alho" at bounding box center [606, 82] width 103 height 66
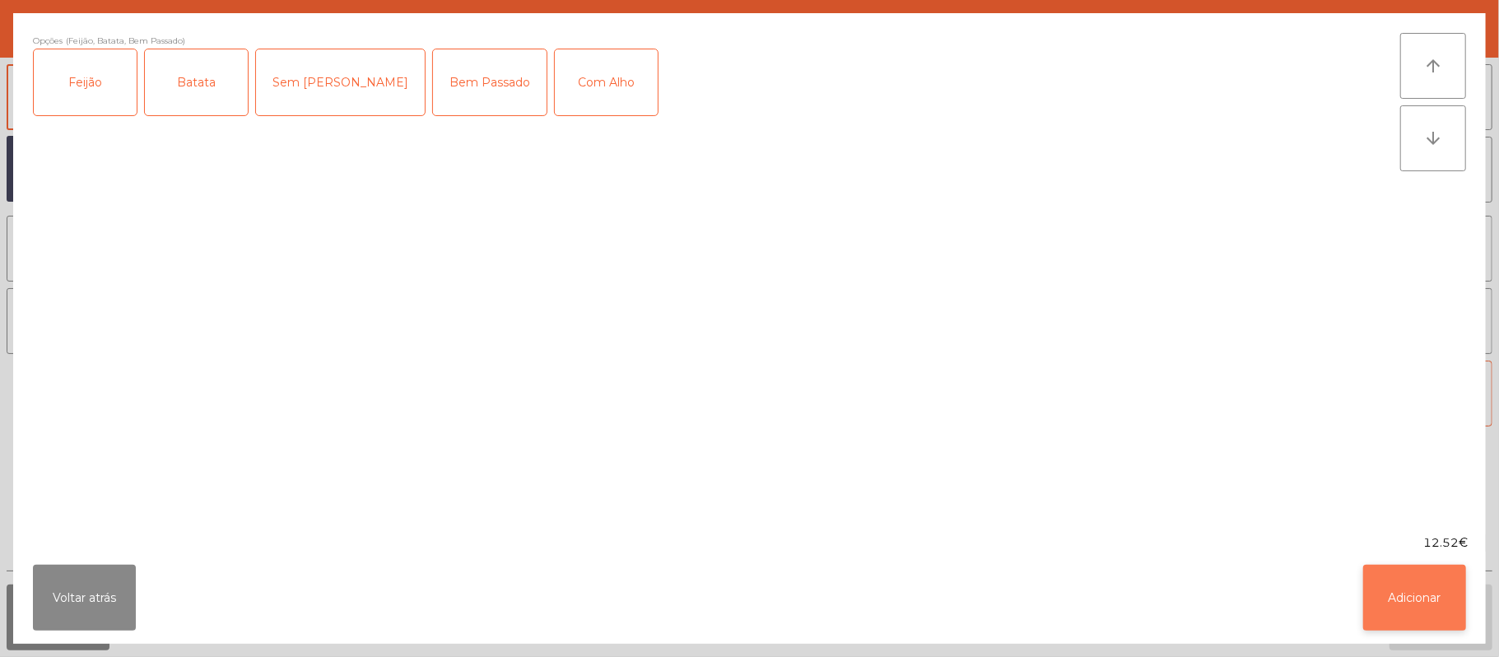
click at [1440, 623] on button "Adicionar" at bounding box center [1414, 598] width 103 height 66
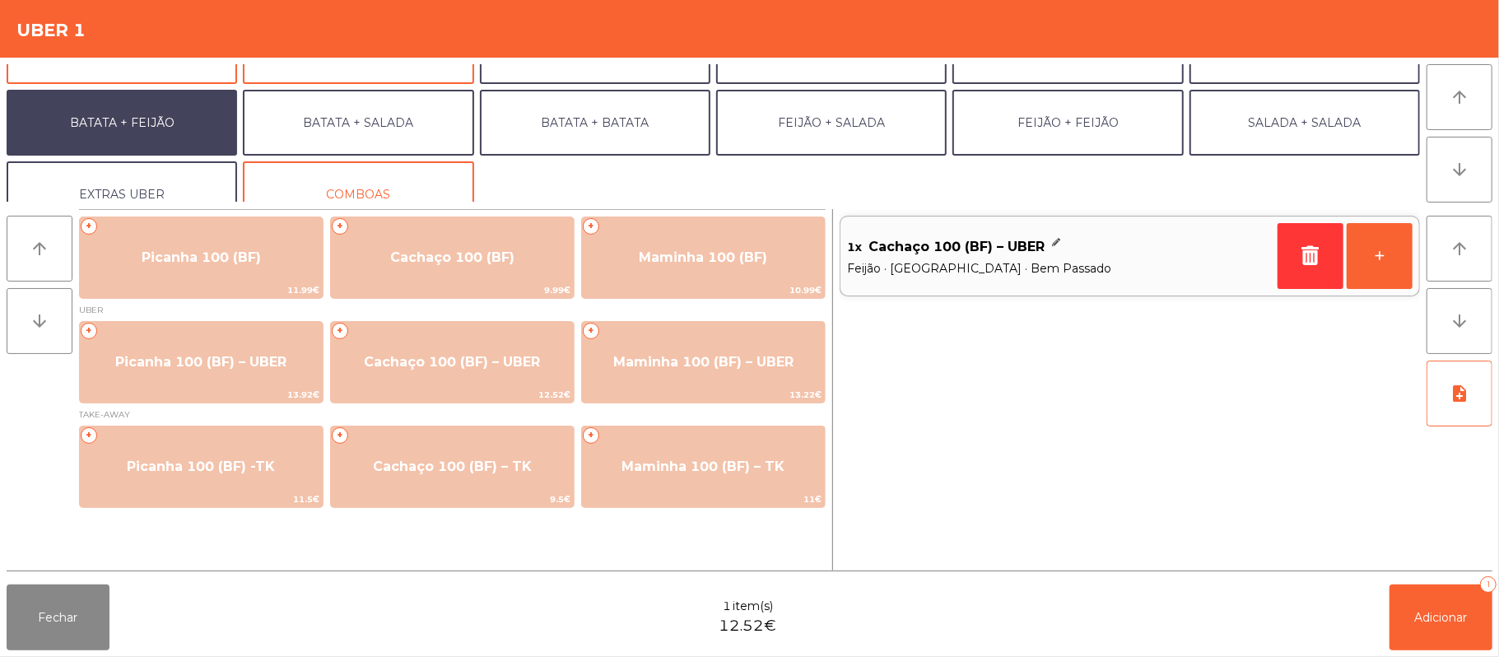
scroll to position [71, 0]
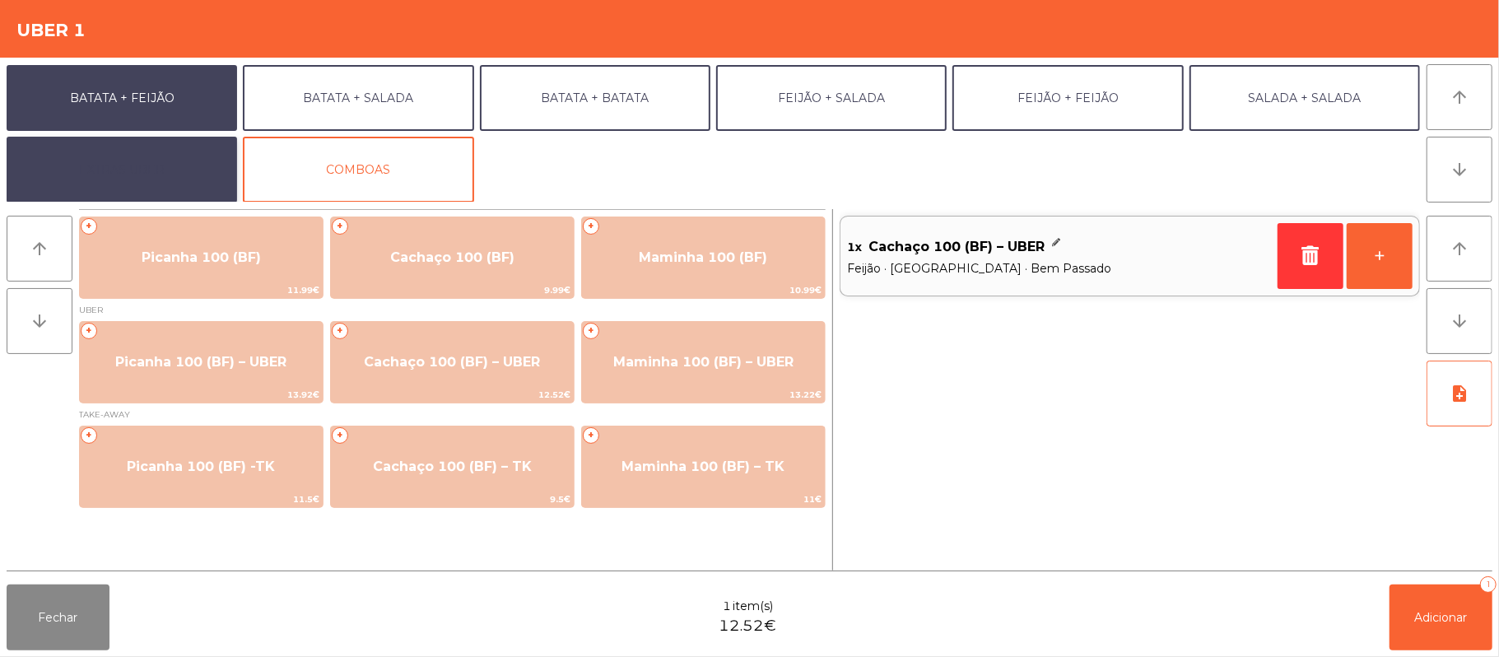
click at [188, 148] on button "EXTRAS UBER" at bounding box center [122, 170] width 230 height 66
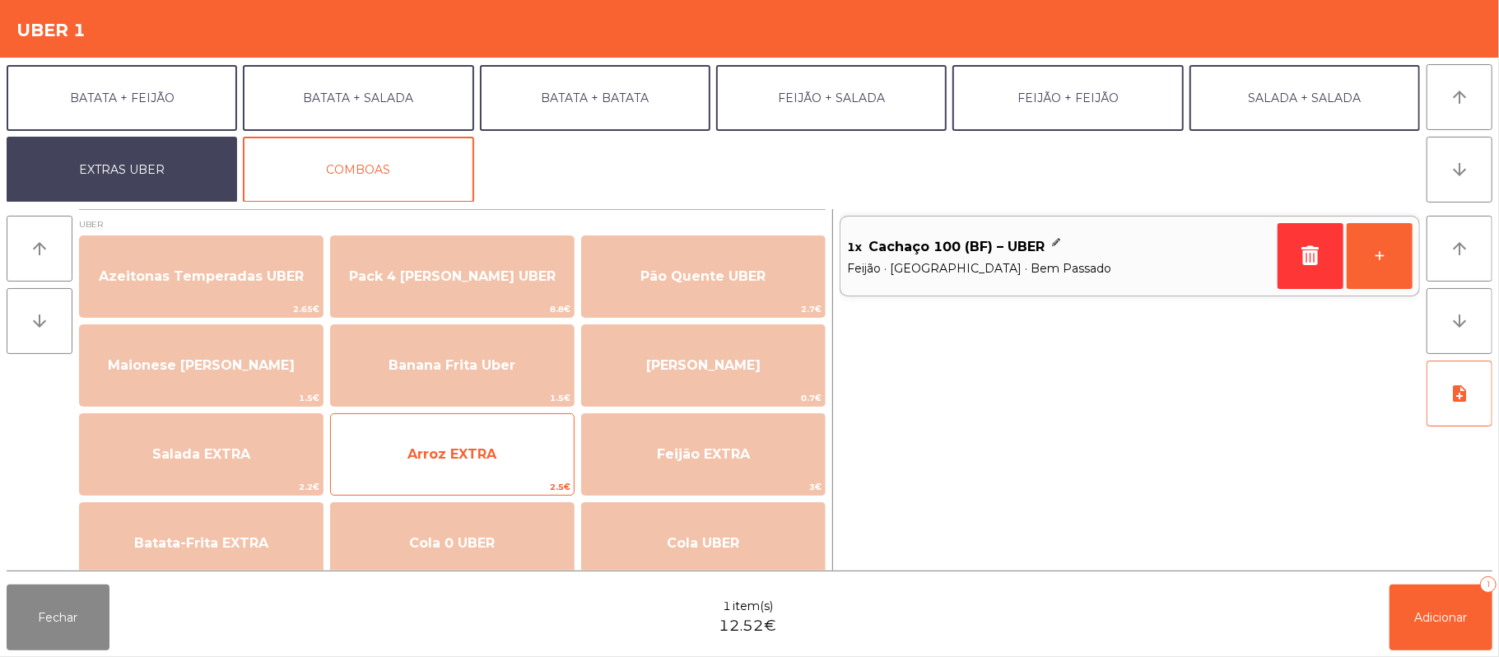
click at [495, 446] on span "Arroz EXTRA" at bounding box center [451, 454] width 89 height 16
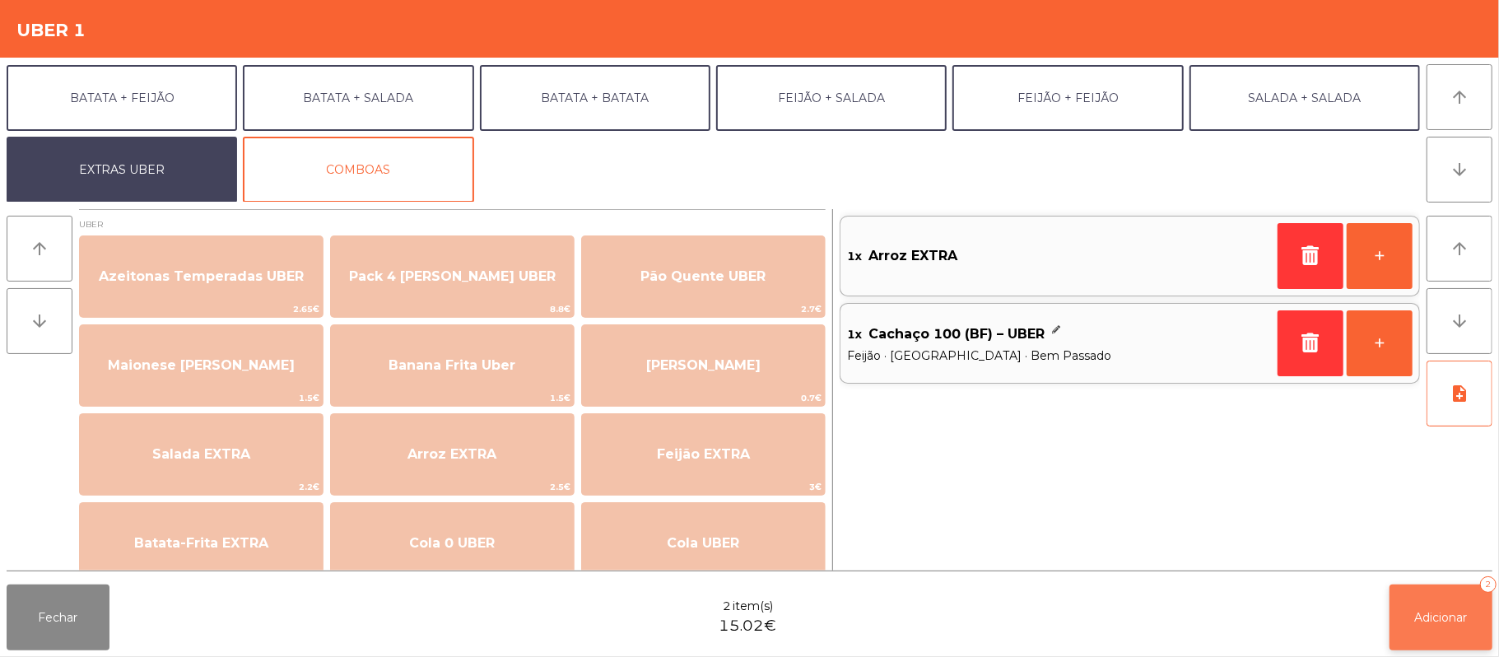
click at [1468, 621] on span "Adicionar" at bounding box center [1441, 617] width 53 height 15
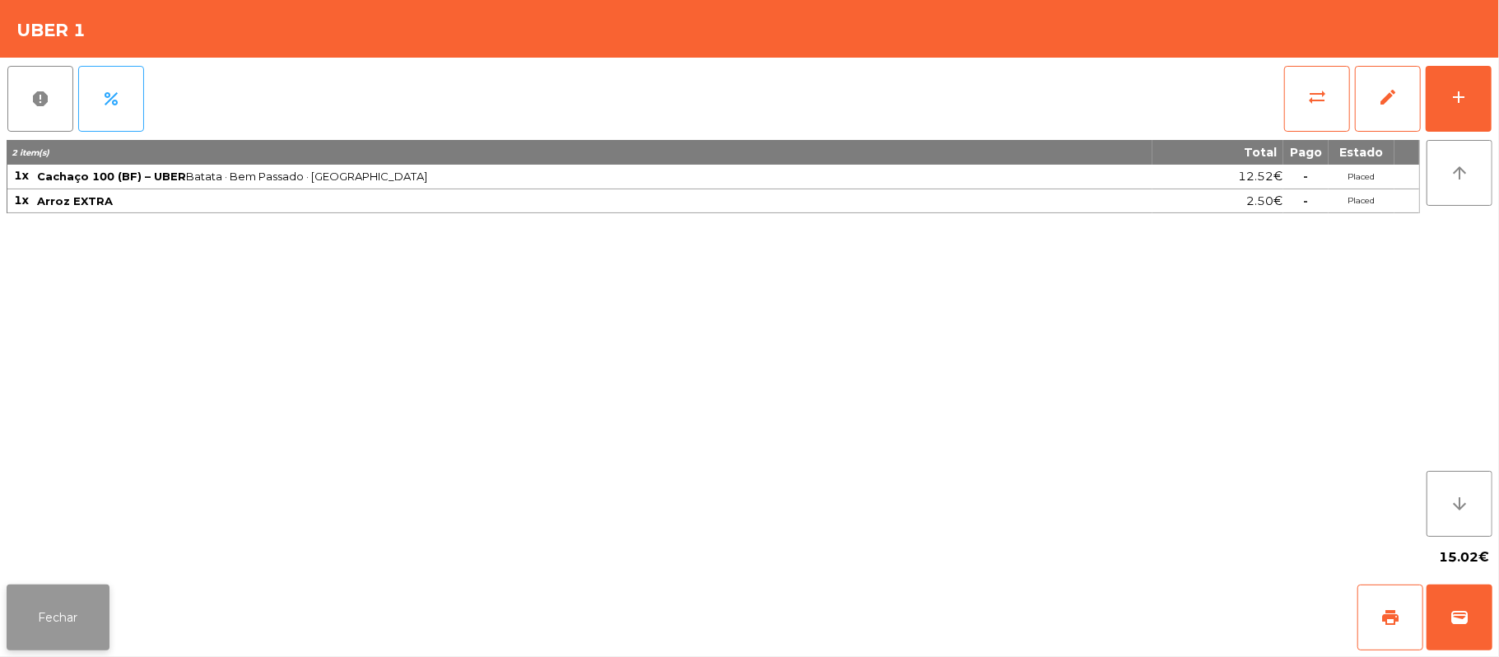
click at [64, 614] on button "Fechar" at bounding box center [58, 617] width 103 height 66
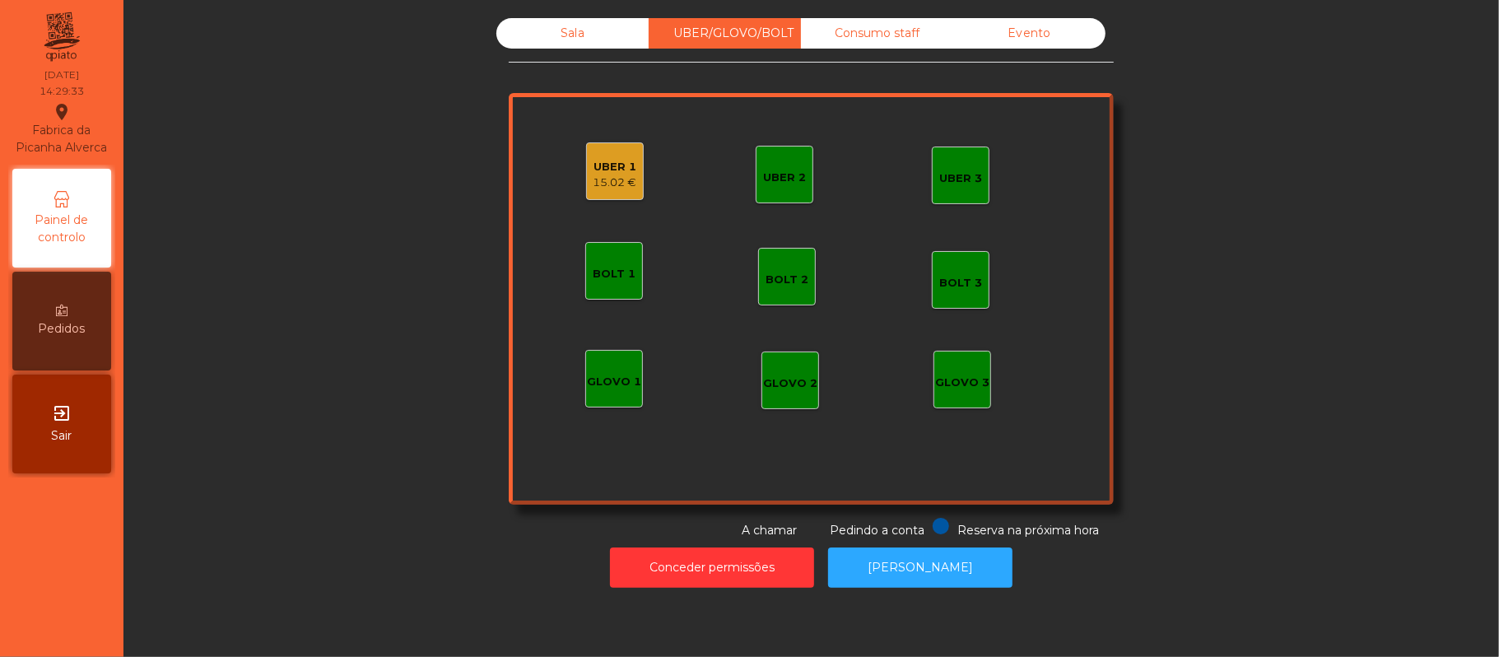
click at [772, 175] on div "UBER 2" at bounding box center [784, 178] width 43 height 16
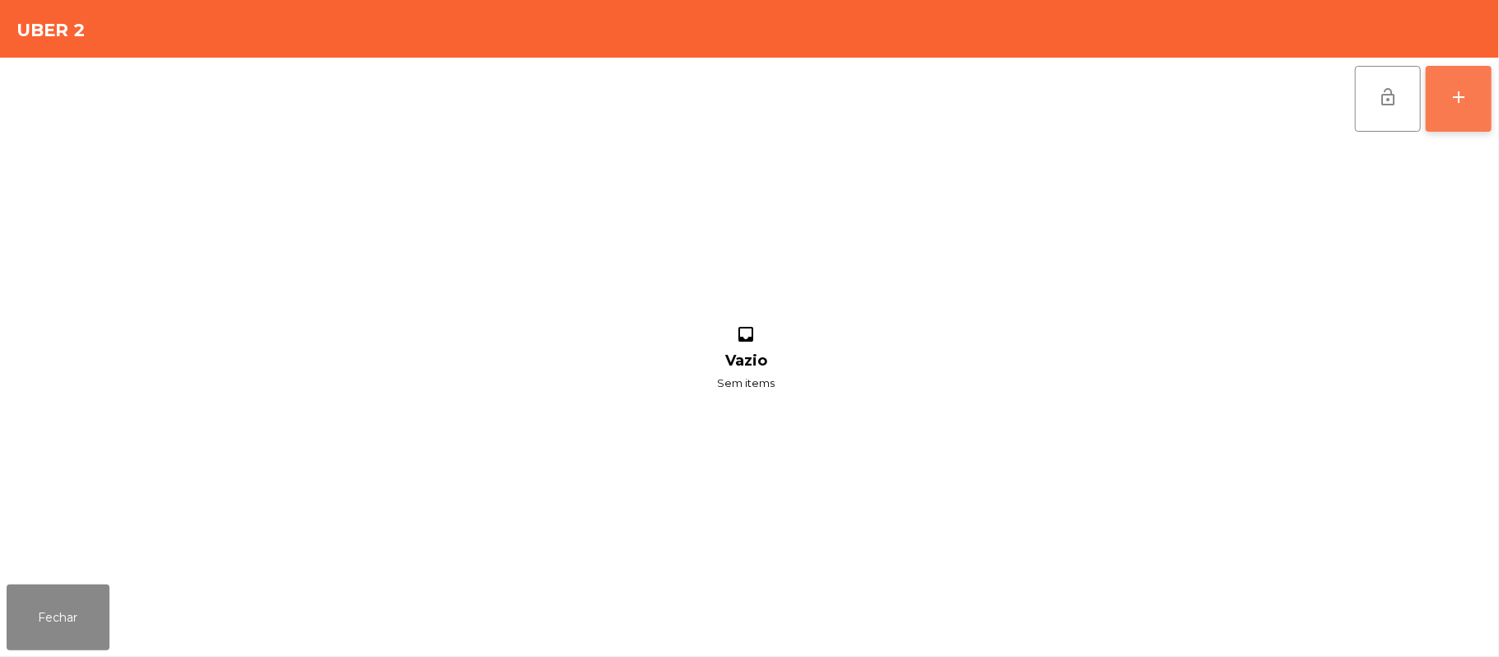
click at [1457, 72] on button "add" at bounding box center [1459, 99] width 66 height 66
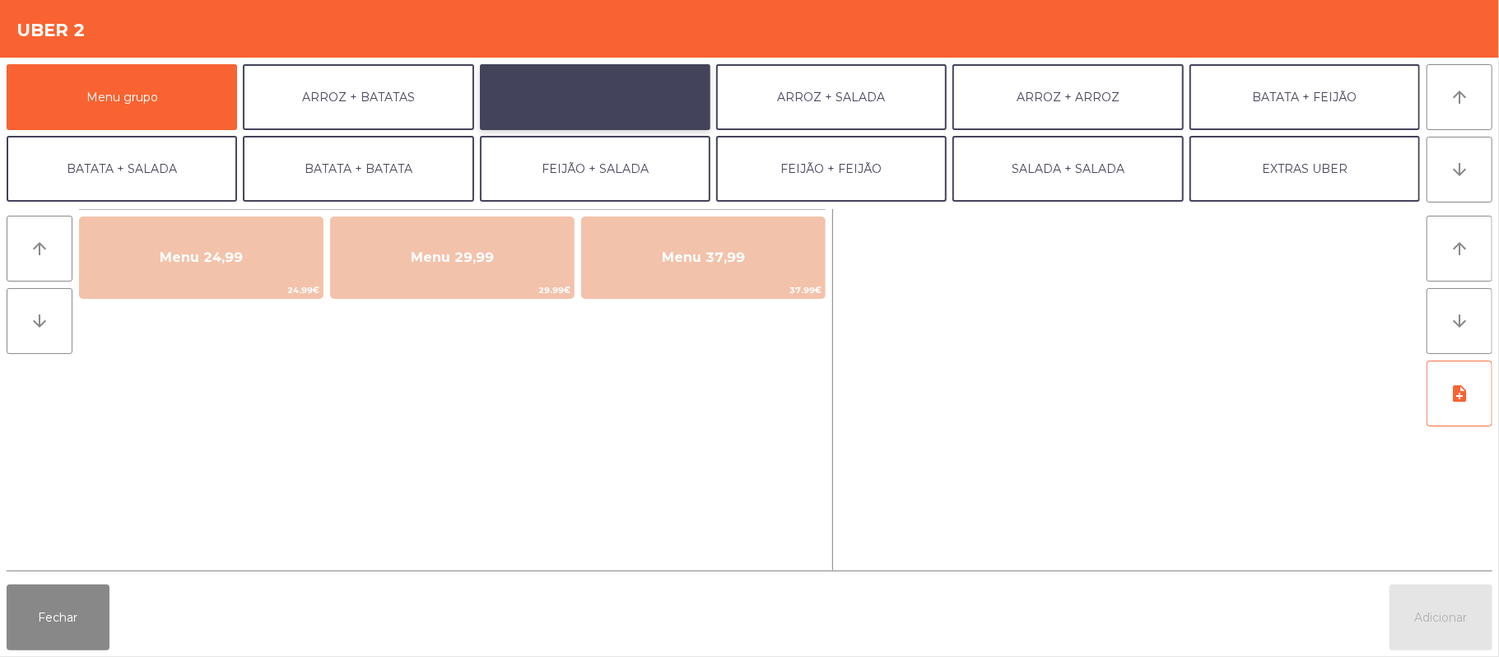
click at [619, 74] on button "ARROZ + FEIJÃO" at bounding box center [595, 97] width 230 height 66
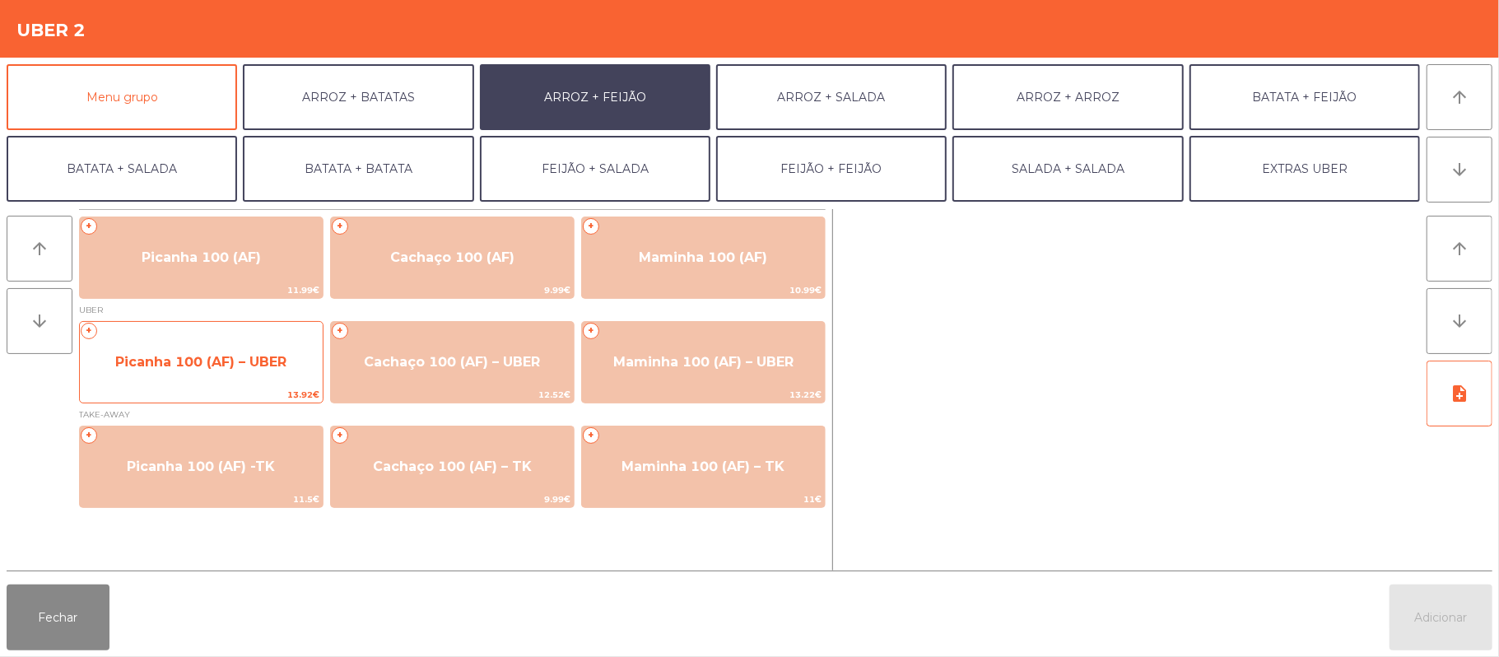
click at [249, 375] on span "Picanha 100 (AF) – UBER" at bounding box center [201, 362] width 243 height 44
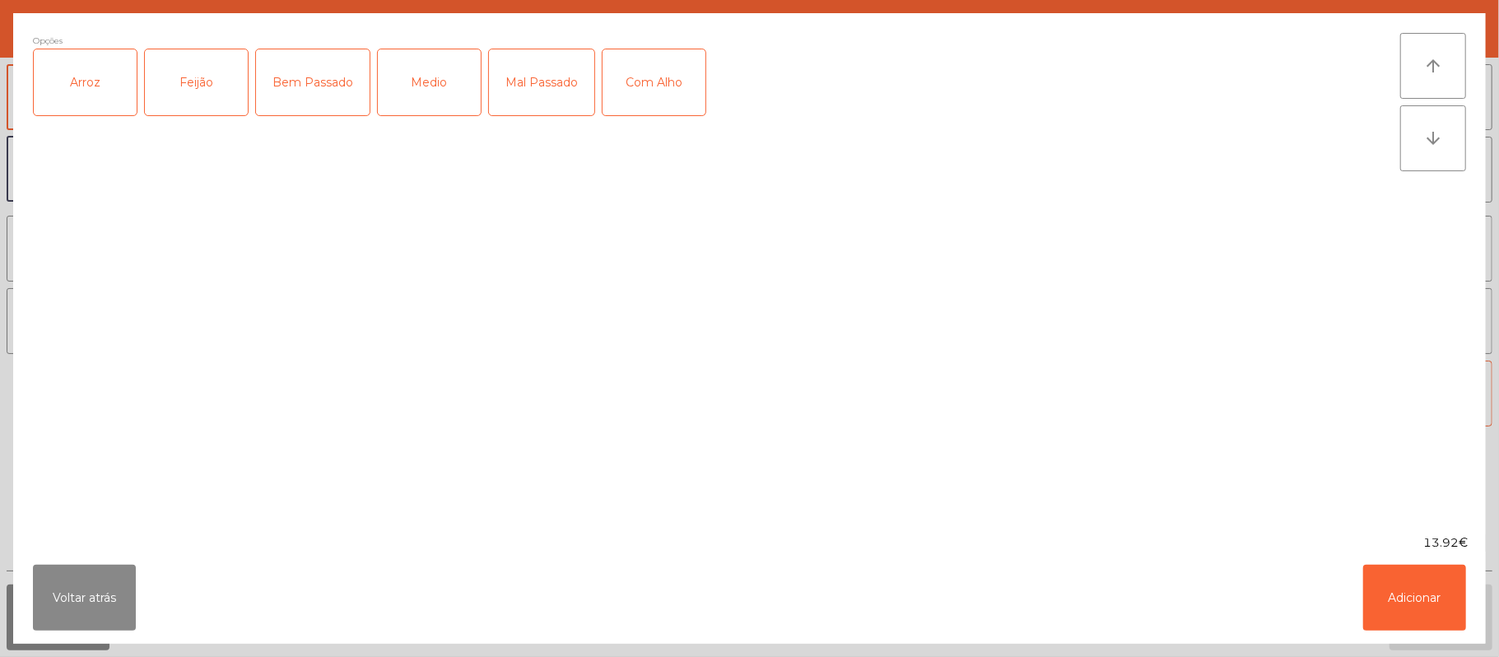
click at [70, 87] on div "Arroz" at bounding box center [85, 82] width 103 height 66
click at [176, 63] on div "Feijão" at bounding box center [196, 82] width 103 height 66
click at [416, 72] on div "Medio" at bounding box center [429, 82] width 103 height 66
click at [1423, 603] on button "Adicionar" at bounding box center [1414, 598] width 103 height 66
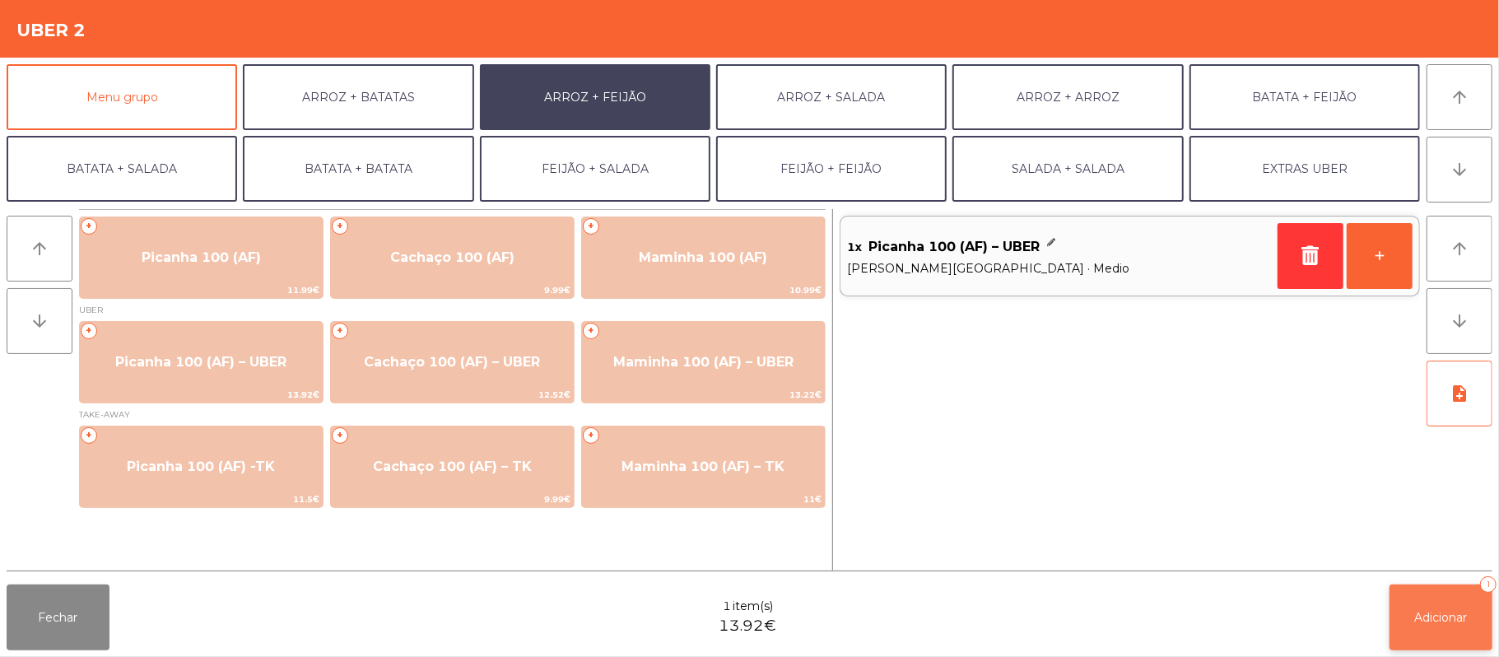
click at [1472, 604] on button "Adicionar 1" at bounding box center [1440, 617] width 103 height 66
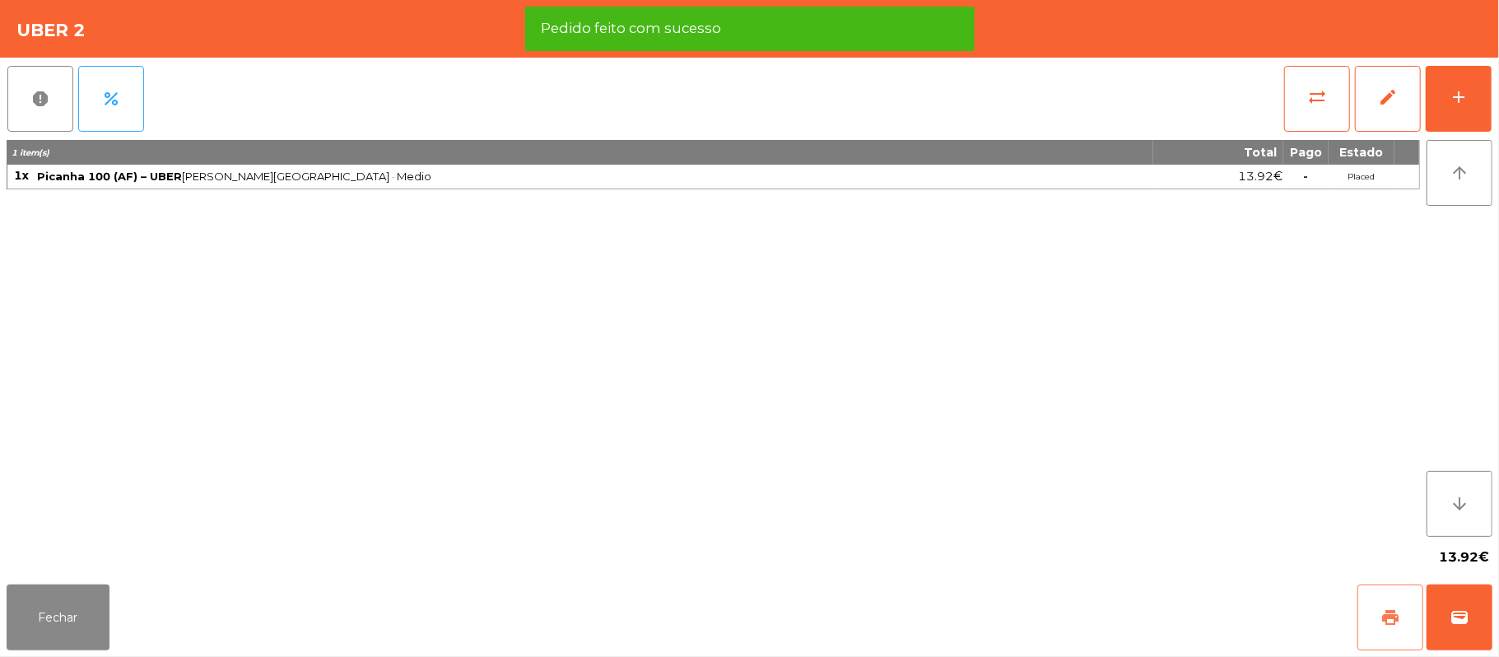
click at [1378, 617] on button "print" at bounding box center [1390, 617] width 66 height 66
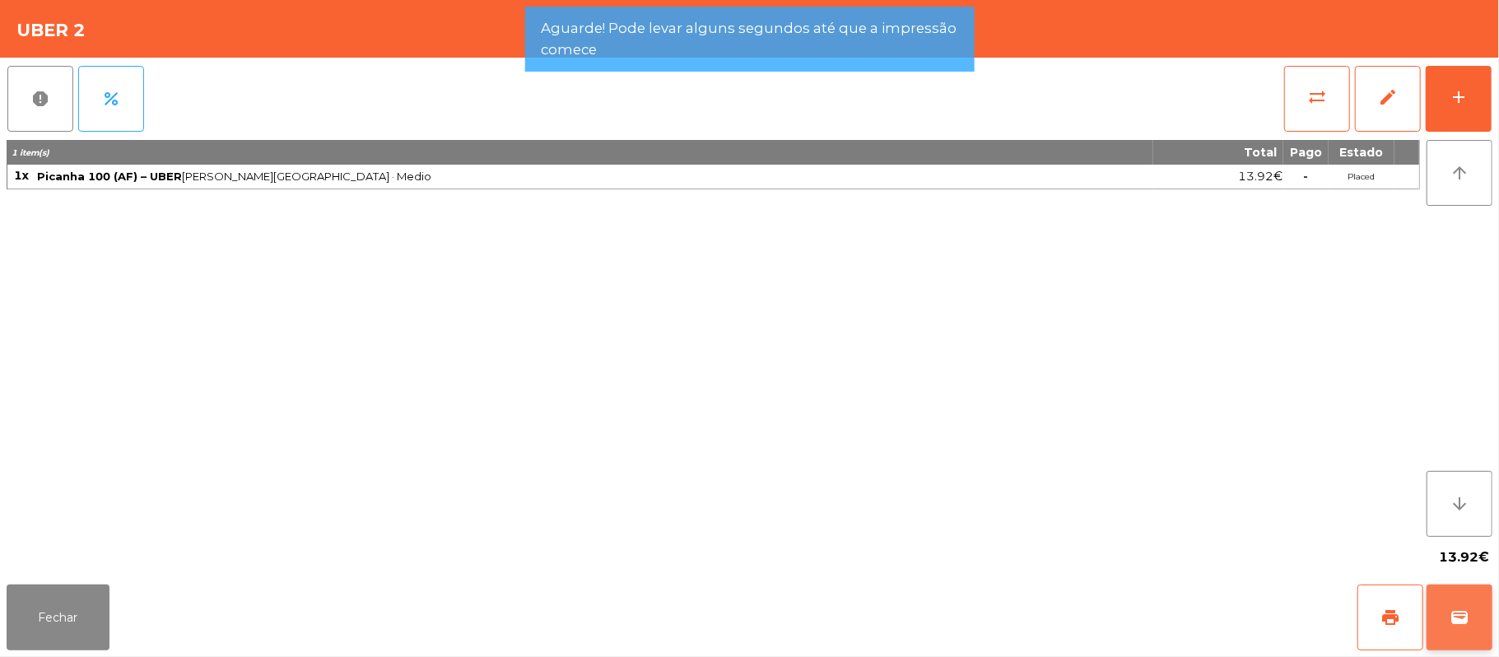
click at [1455, 607] on button "wallet" at bounding box center [1459, 617] width 66 height 66
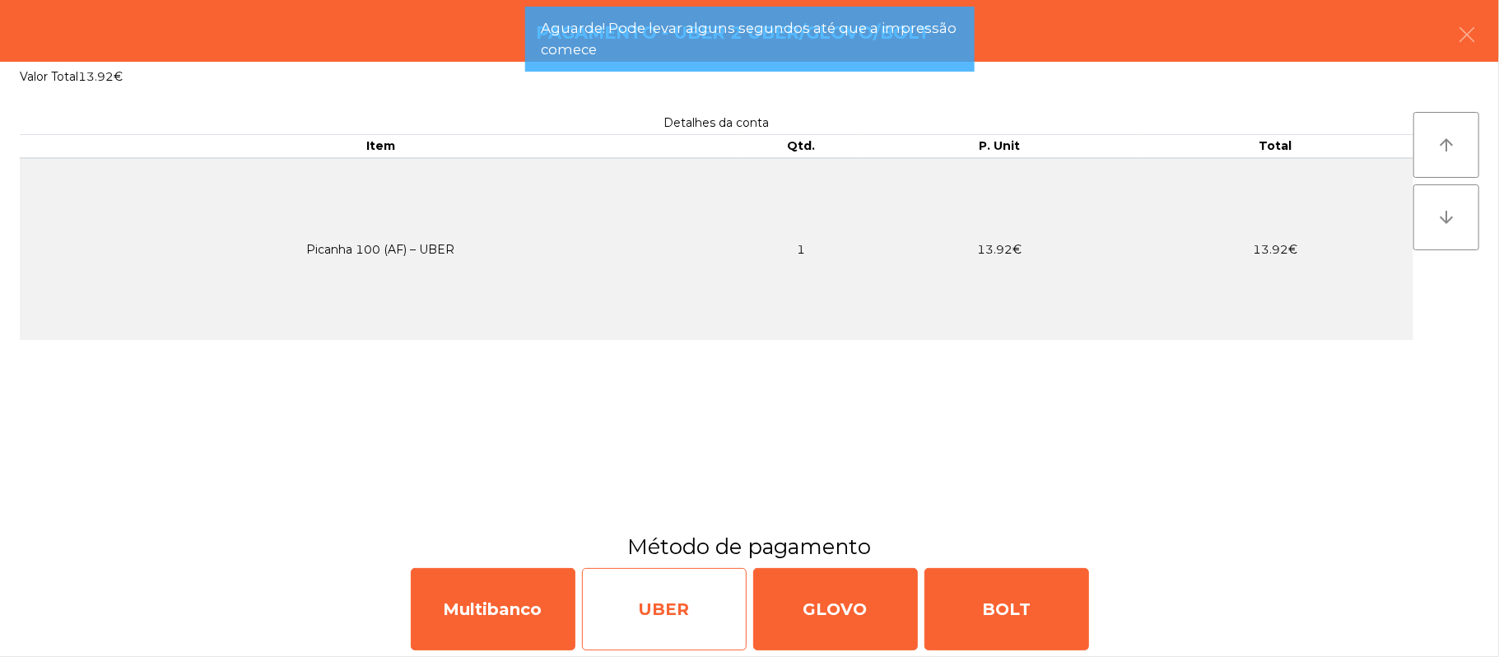
click at [673, 607] on div "UBER" at bounding box center [664, 609] width 165 height 82
select select "**"
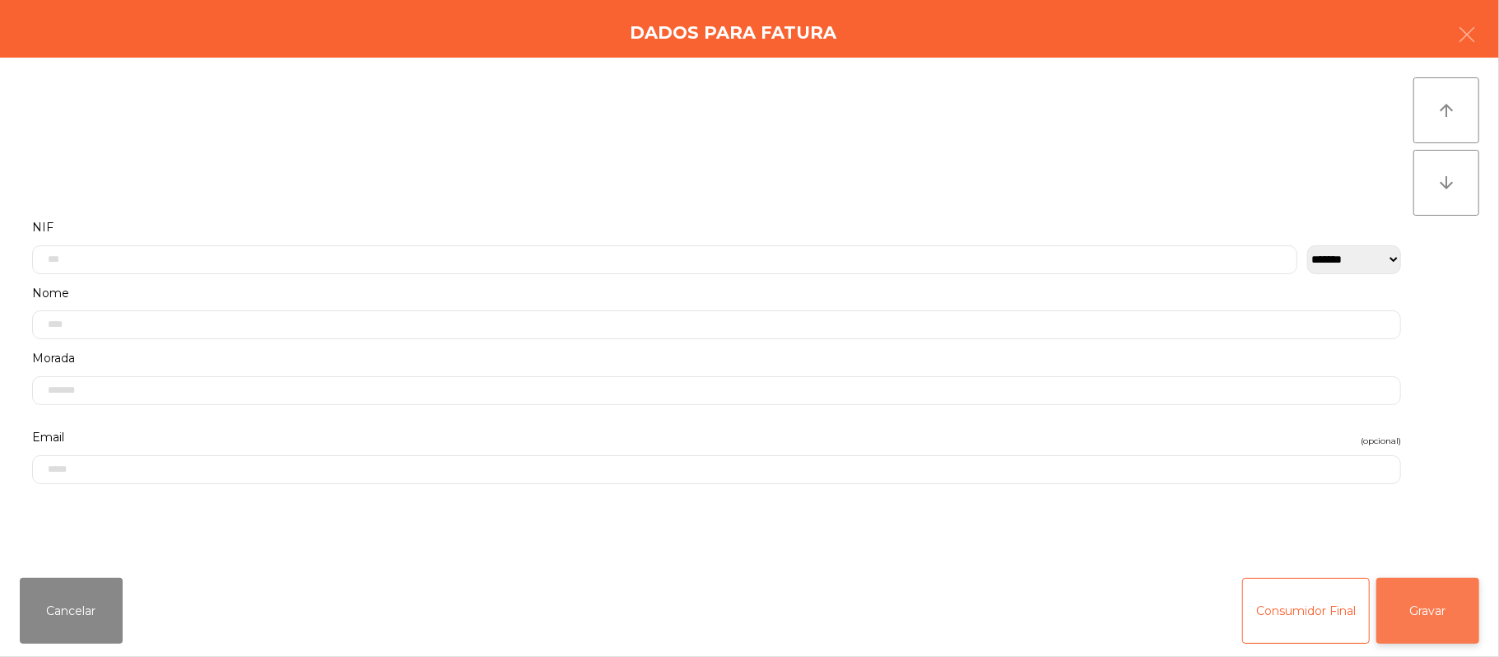
click at [1445, 607] on button "Gravar" at bounding box center [1427, 611] width 103 height 66
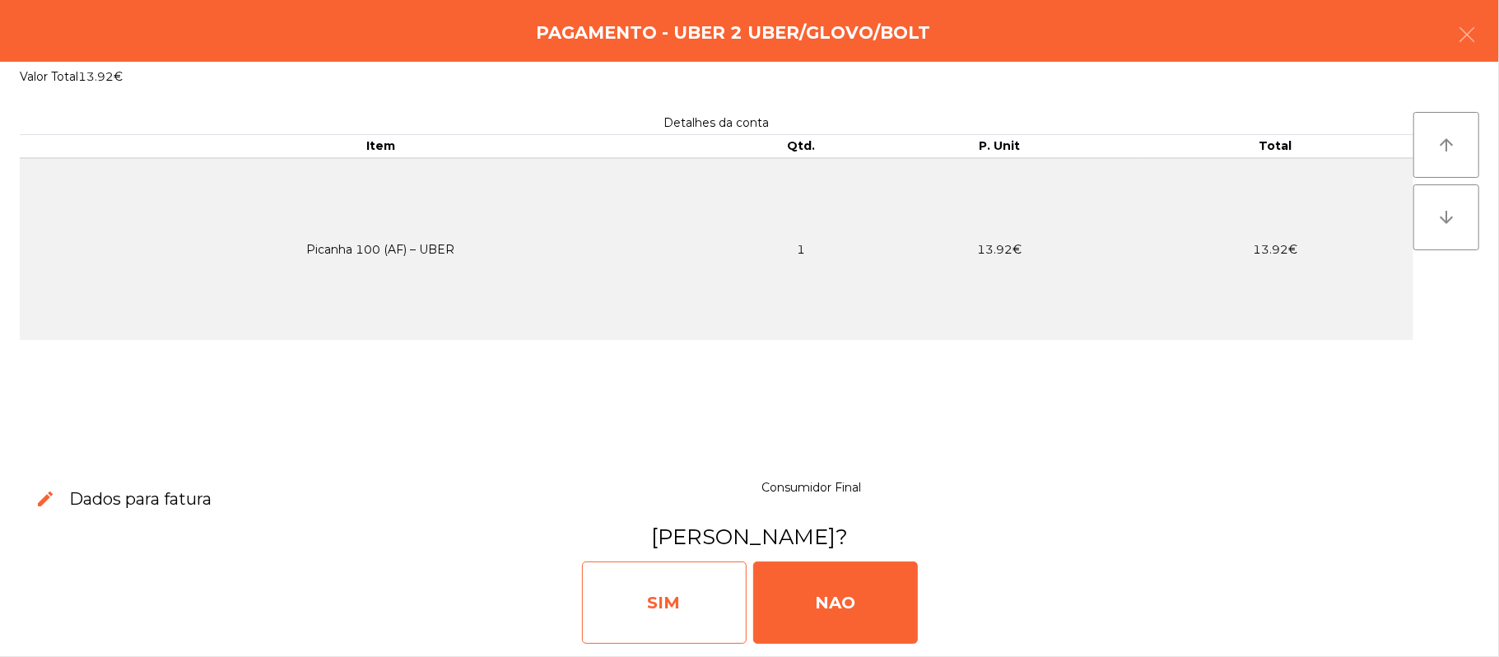
click at [646, 610] on div "SIM" at bounding box center [664, 602] width 165 height 82
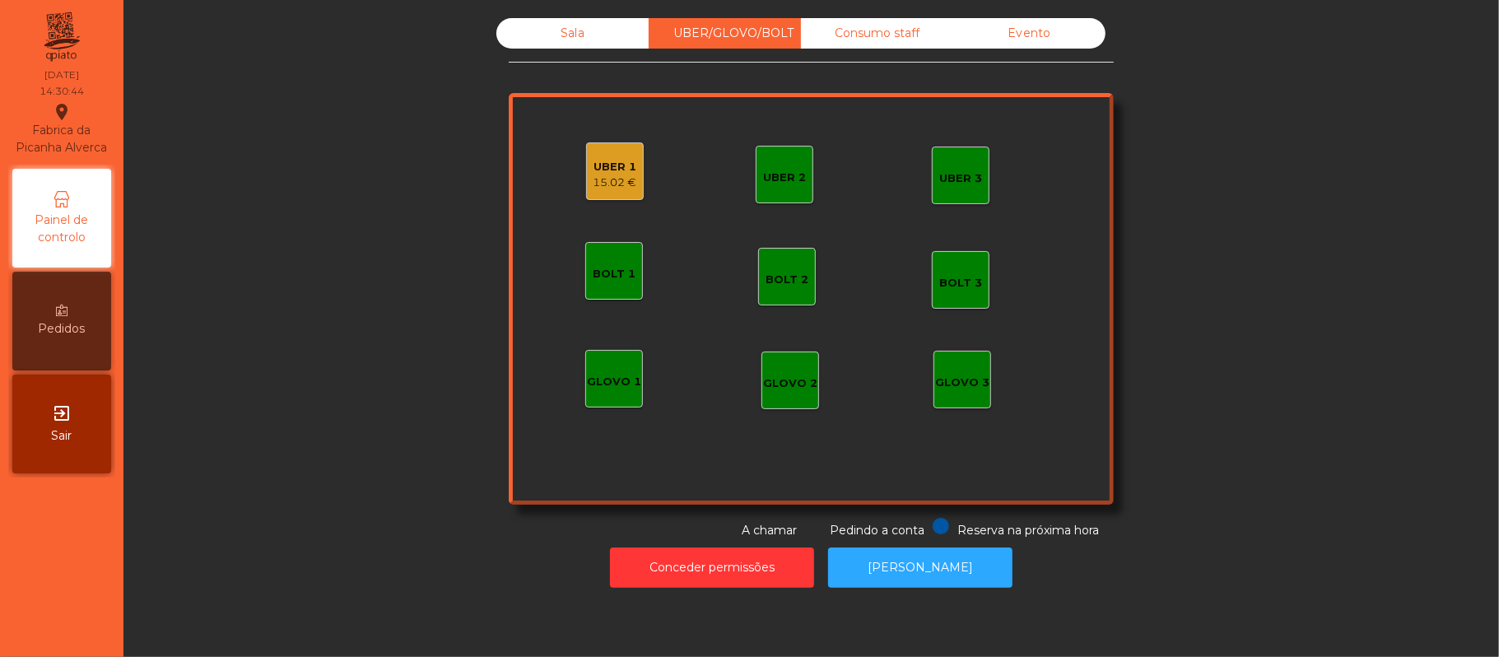
click at [603, 169] on div "UBER 1" at bounding box center [615, 167] width 44 height 16
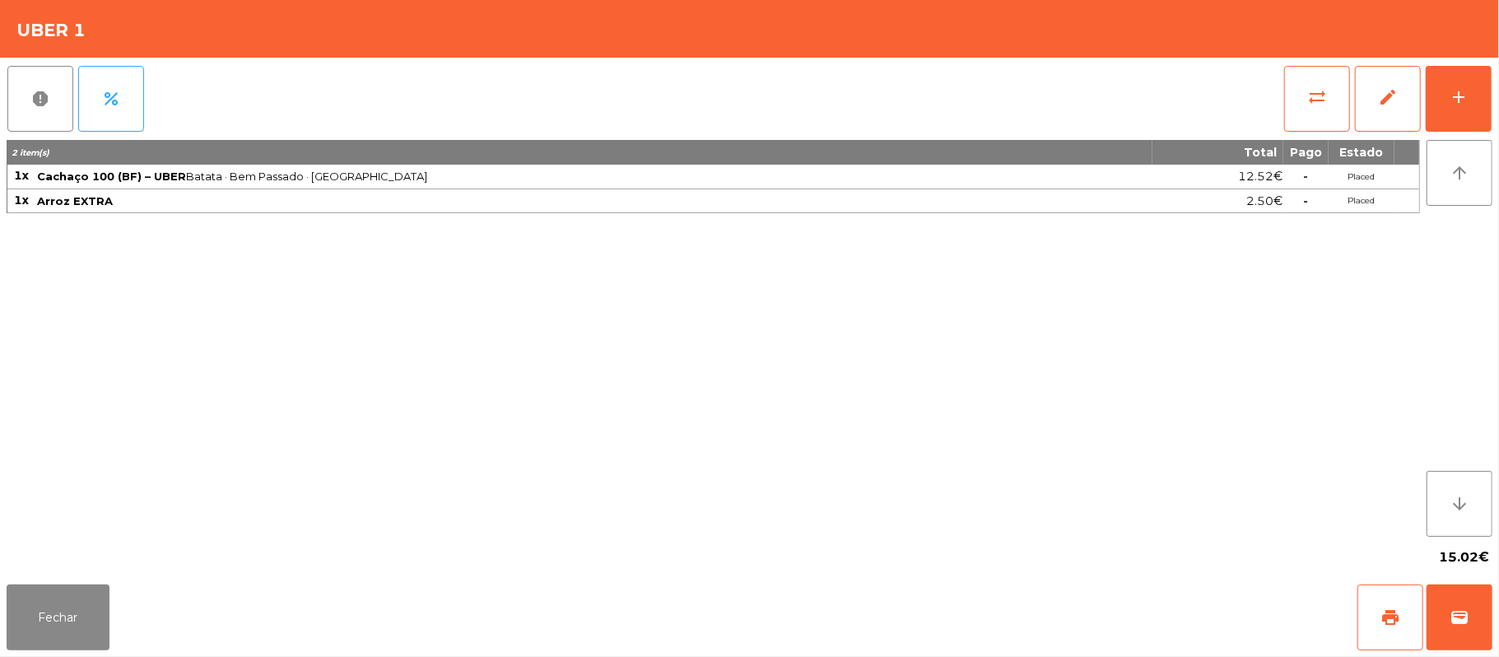
click at [1365, 374] on div "2 item(s) Total Pago Estado 1x Cachaço 100 (BF) – UBER Batata · Bem Passado · F…" at bounding box center [713, 338] width 1413 height 397
click at [1399, 617] on span "print" at bounding box center [1390, 617] width 20 height 20
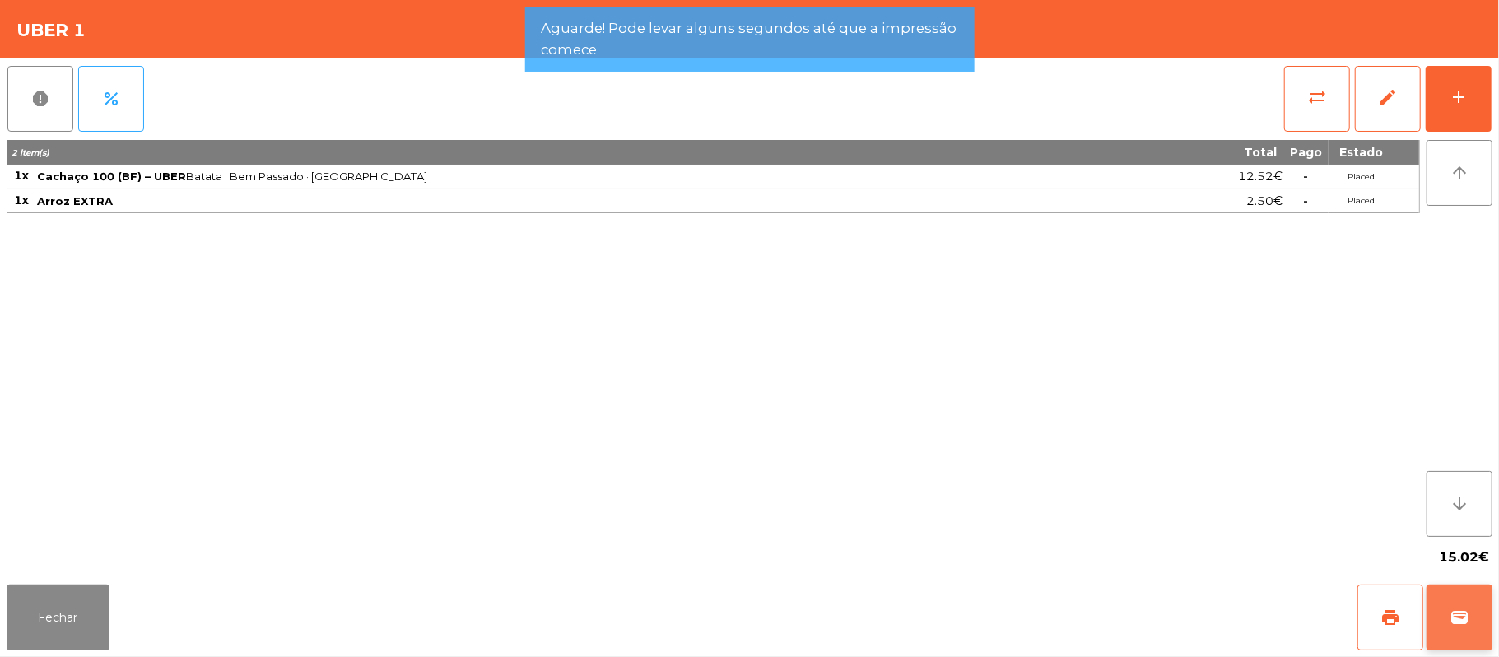
click at [1459, 610] on span "wallet" at bounding box center [1460, 617] width 20 height 20
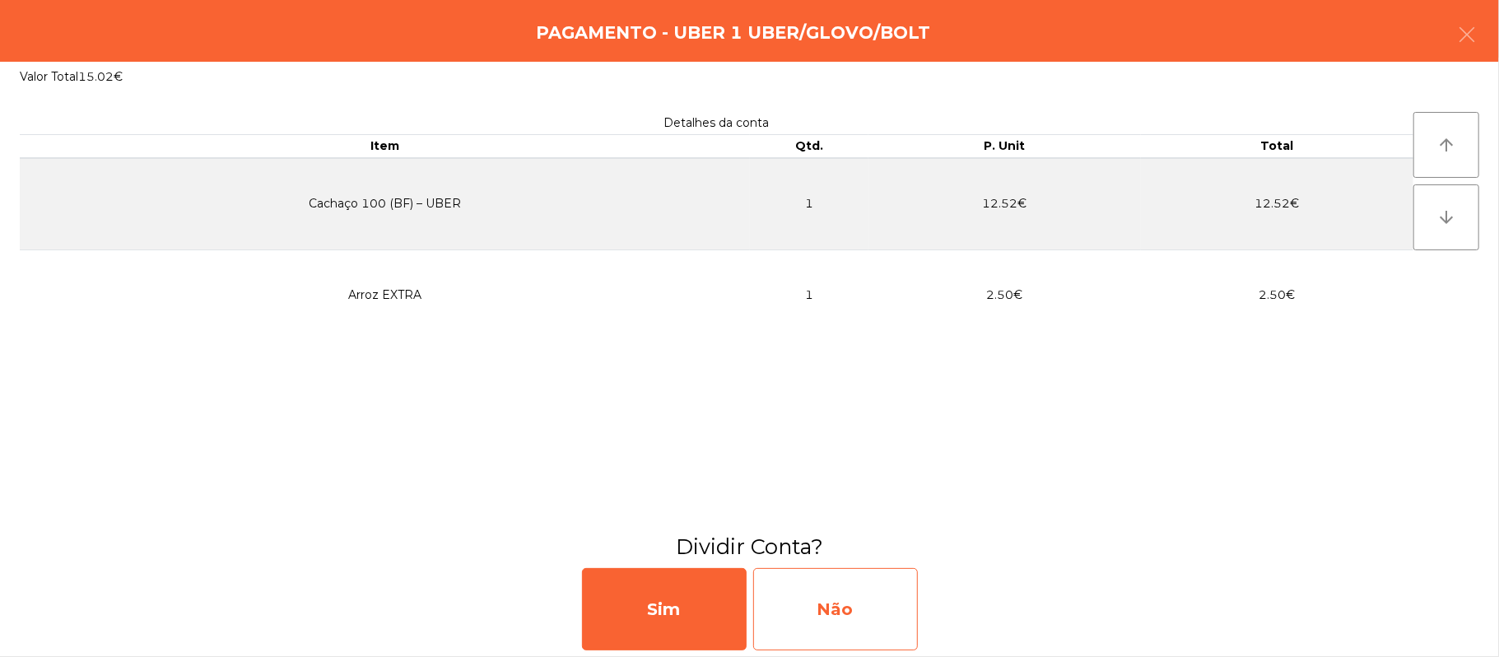
click at [859, 599] on div "Não" at bounding box center [835, 609] width 165 height 82
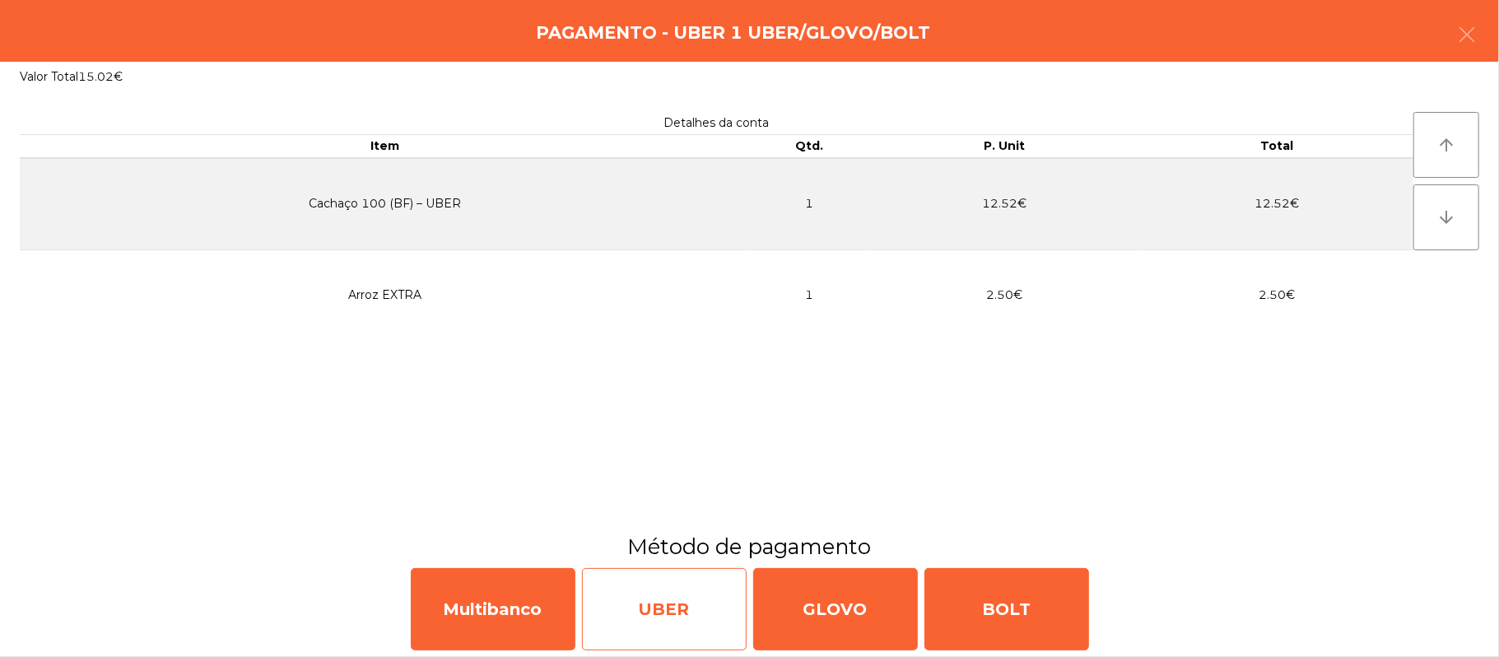
click at [667, 604] on div "UBER" at bounding box center [664, 609] width 165 height 82
select select "**"
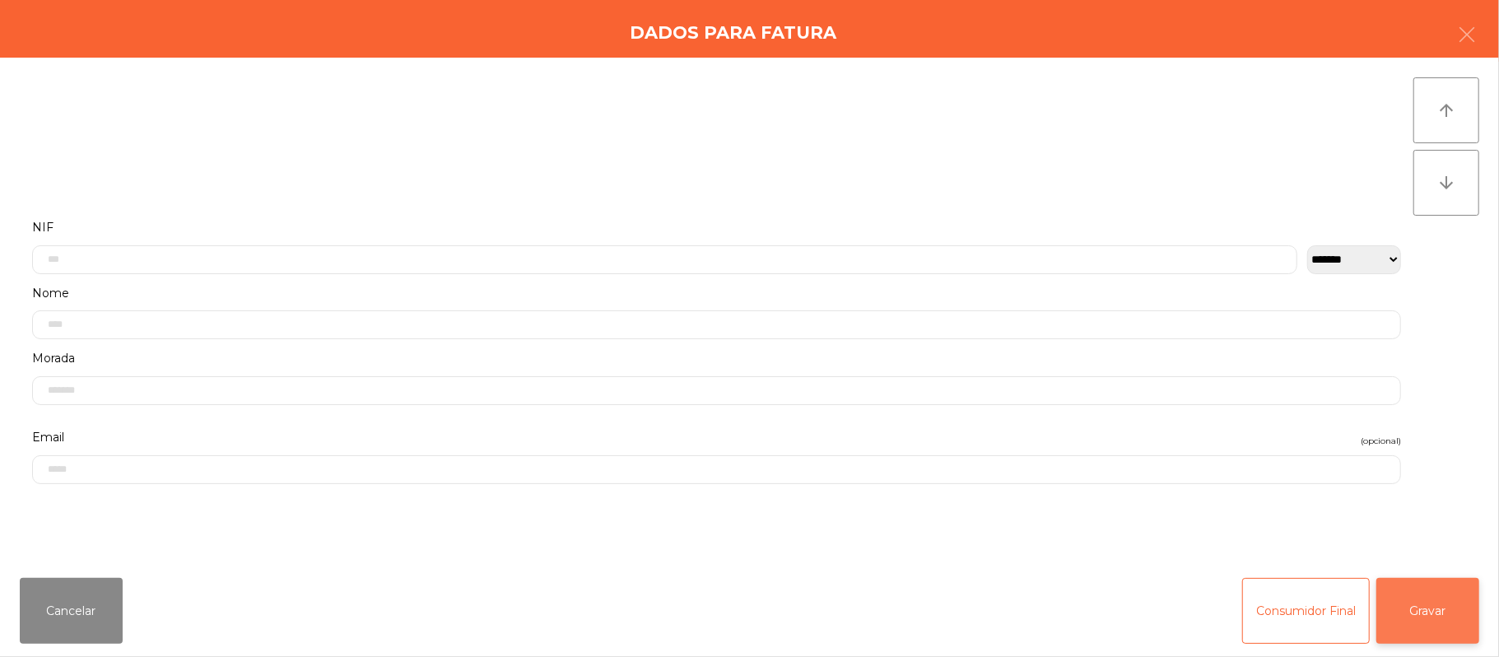
click at [1445, 624] on button "Gravar" at bounding box center [1427, 611] width 103 height 66
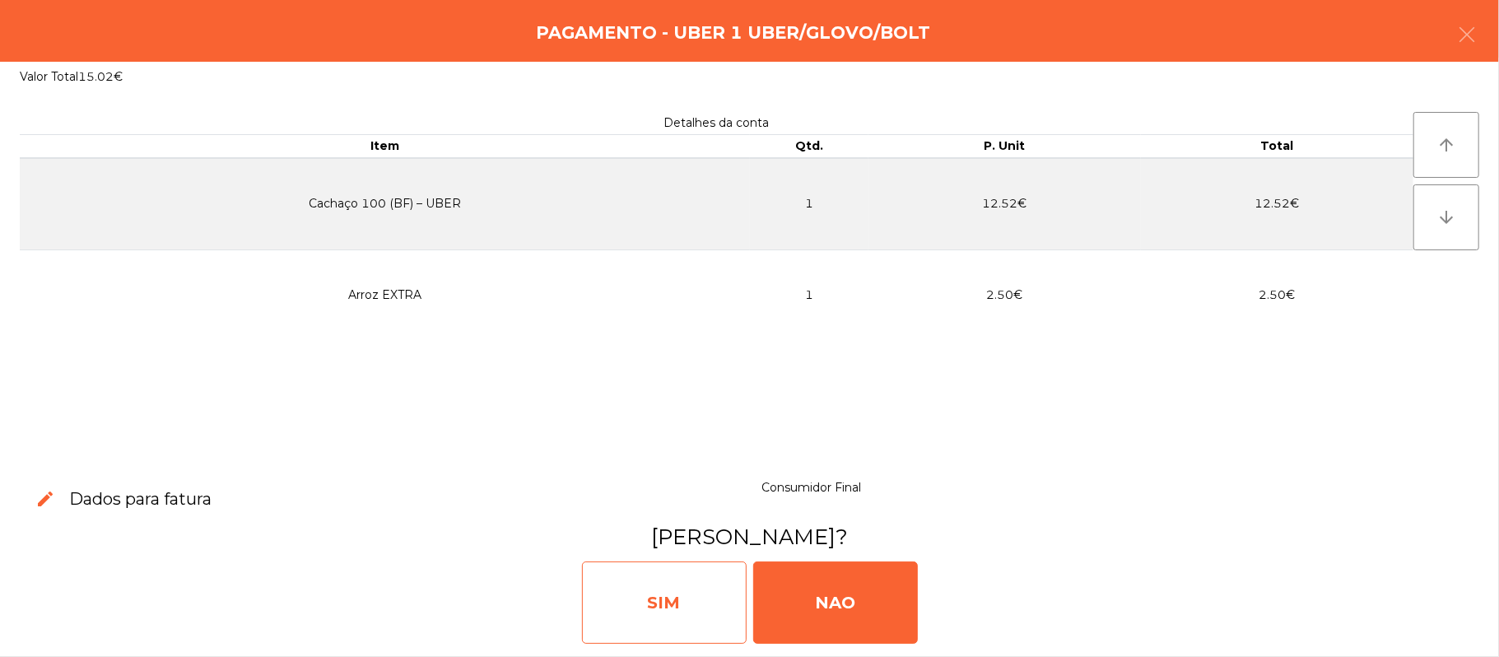
click at [670, 593] on div "SIM" at bounding box center [664, 602] width 165 height 82
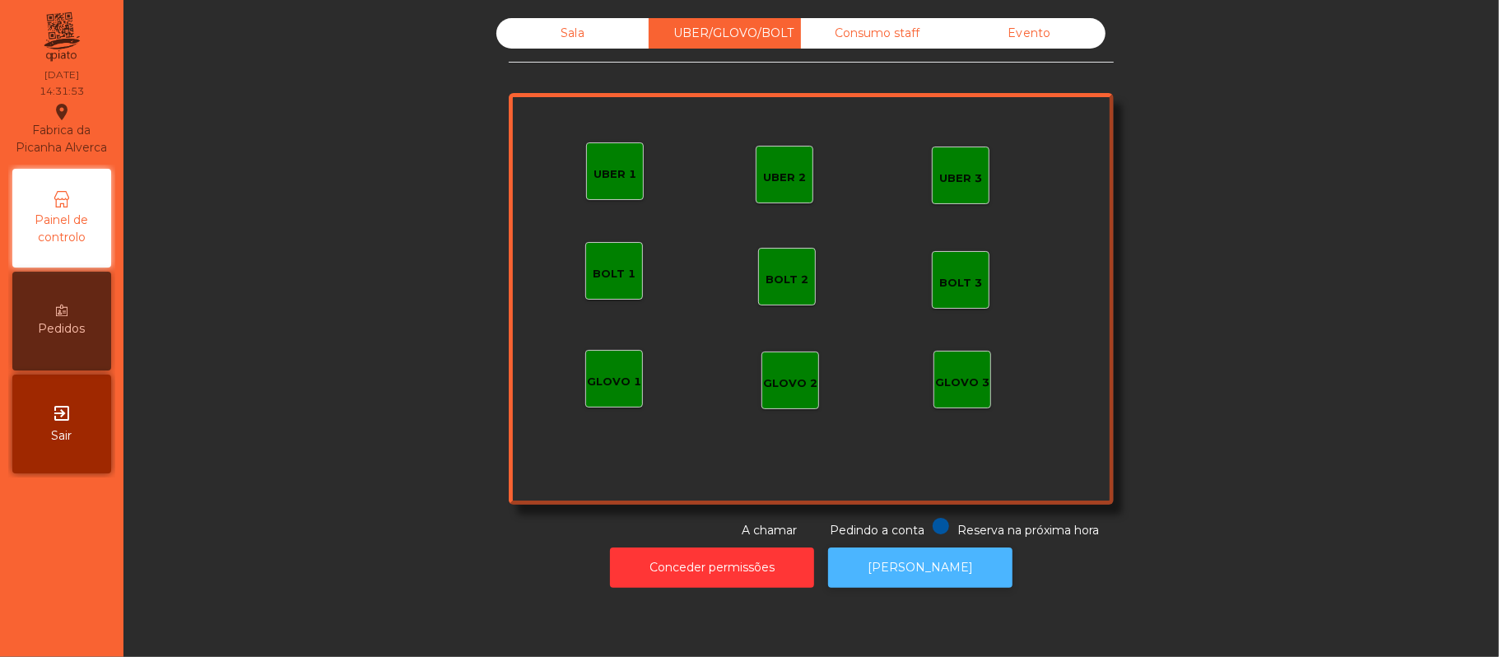
click at [945, 580] on button "[PERSON_NAME]" at bounding box center [920, 567] width 184 height 40
click at [596, 23] on div "Sala" at bounding box center [572, 33] width 152 height 30
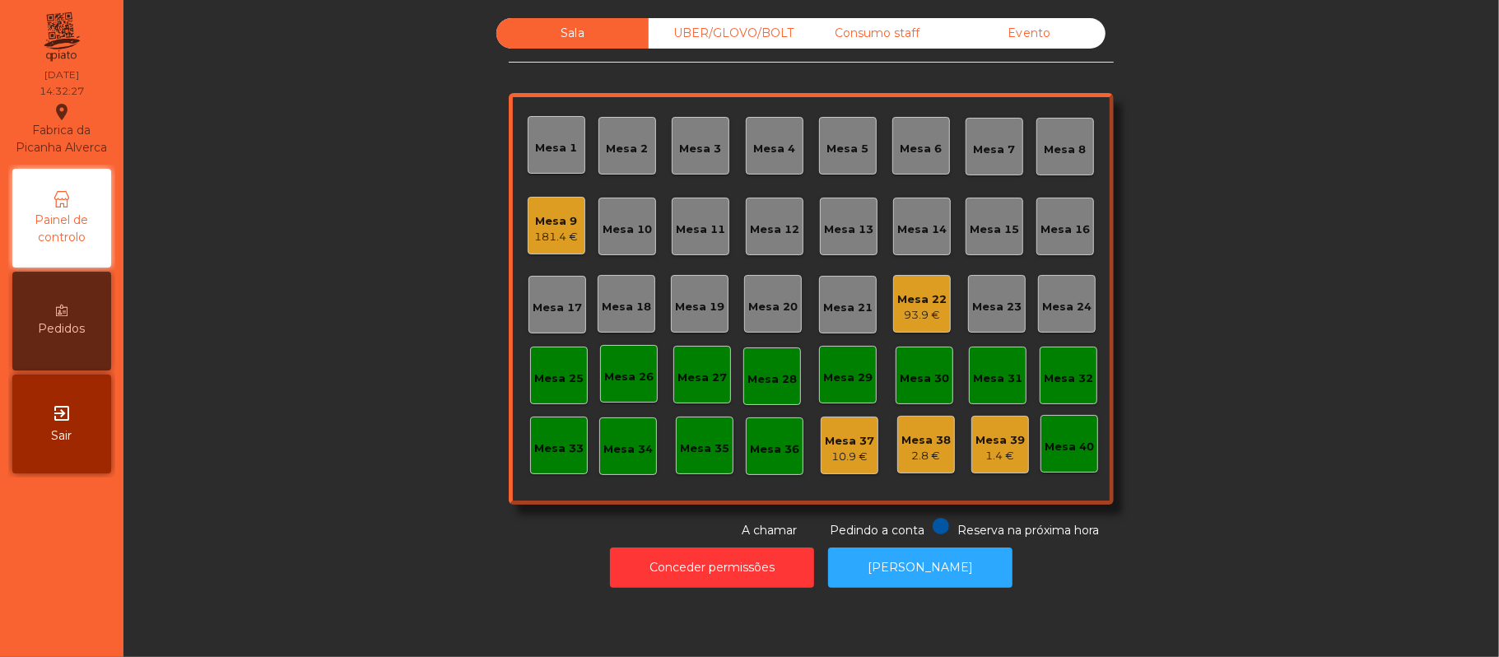
click at [583, 37] on div "Sala" at bounding box center [572, 33] width 152 height 30
click at [563, 221] on div "Mesa 9" at bounding box center [557, 221] width 44 height 16
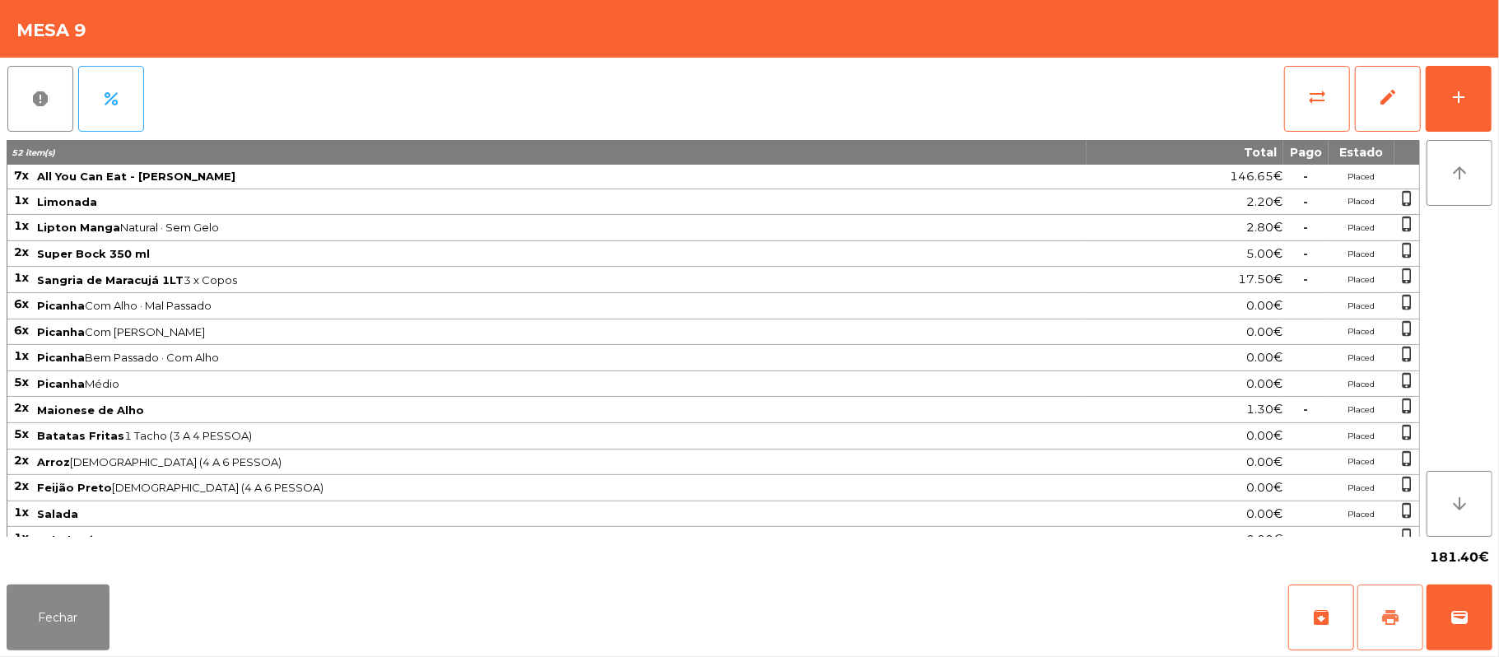
click at [1384, 626] on span "print" at bounding box center [1390, 617] width 20 height 20
click at [1463, 619] on span "wallet" at bounding box center [1460, 617] width 20 height 20
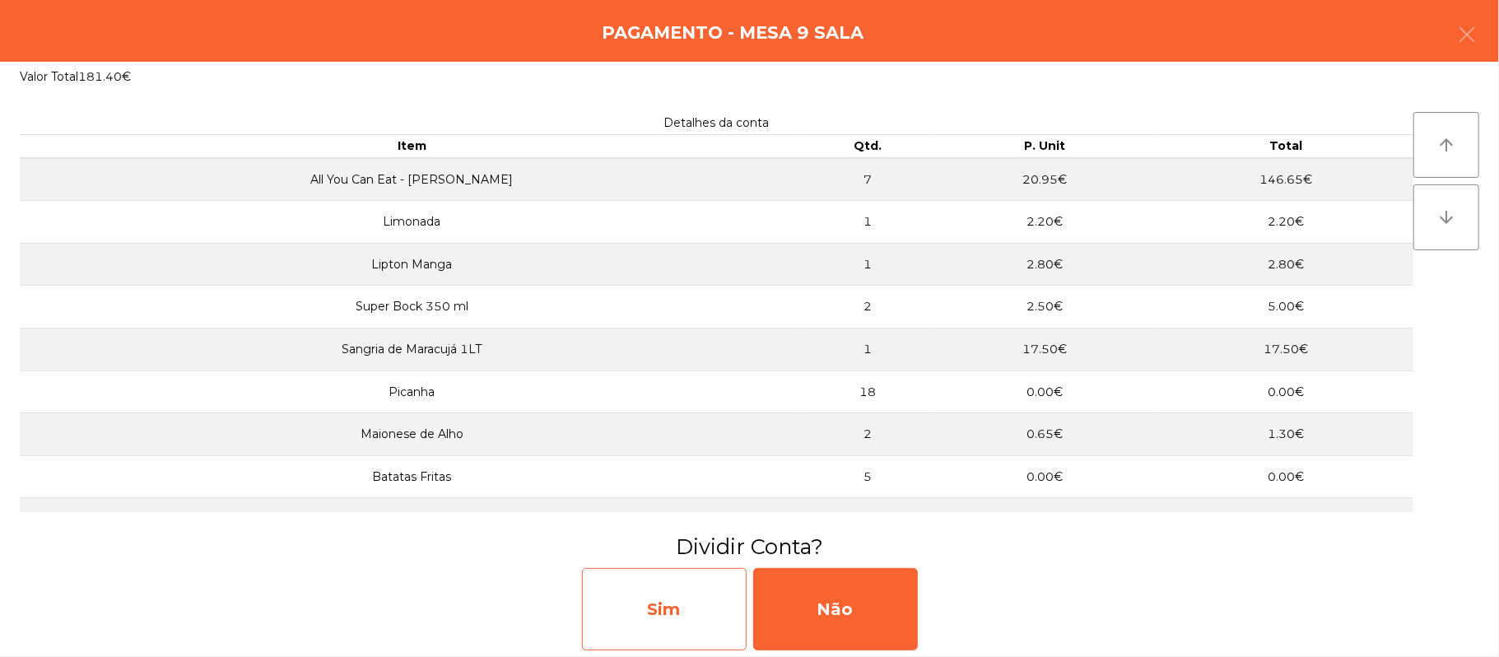
click at [678, 635] on div "Sim" at bounding box center [664, 609] width 165 height 82
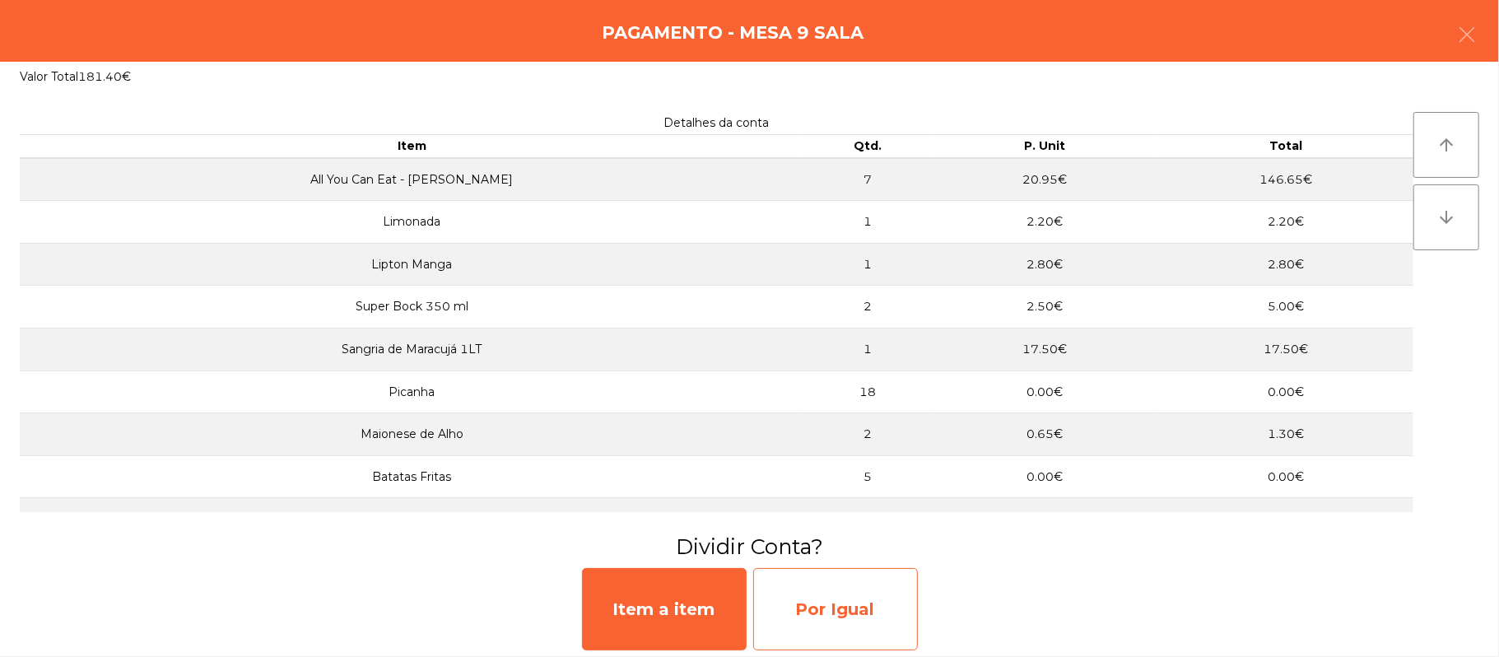
click at [843, 600] on div "Por Igual" at bounding box center [835, 609] width 165 height 82
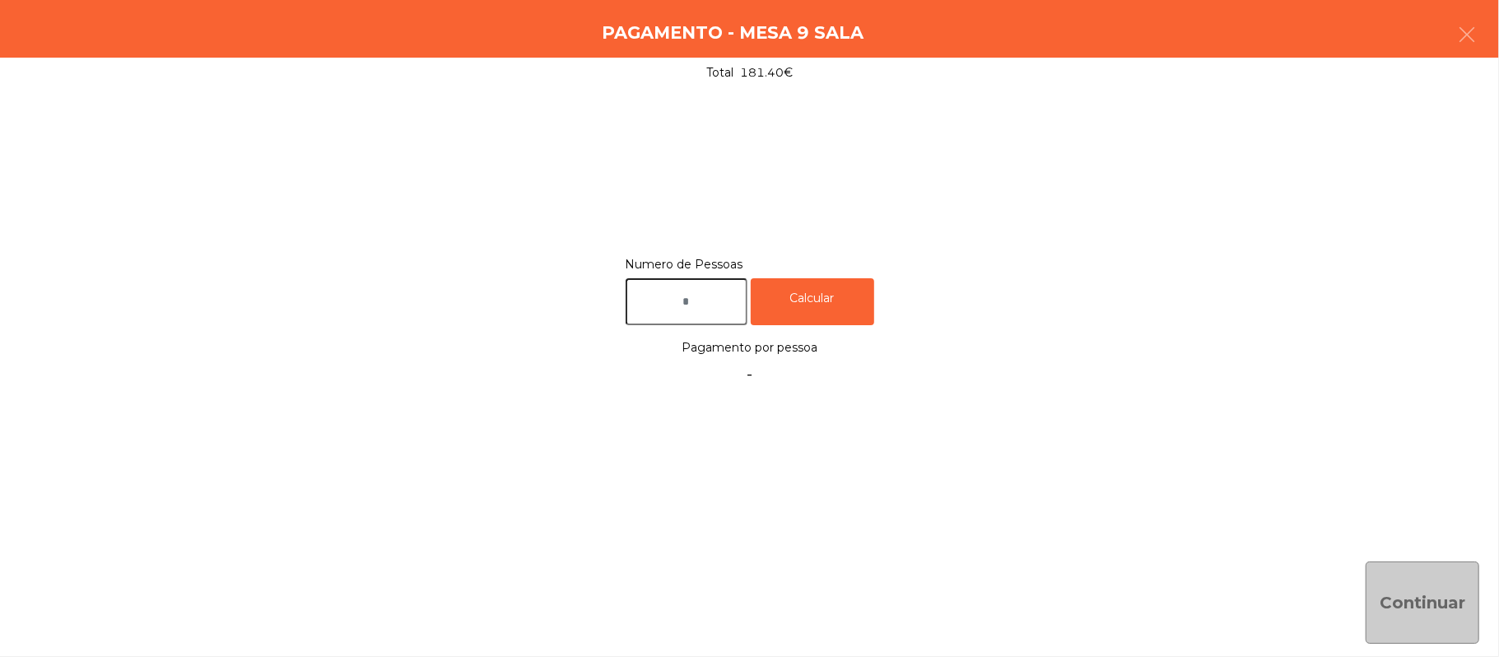
click at [699, 301] on input "text" at bounding box center [687, 301] width 122 height 47
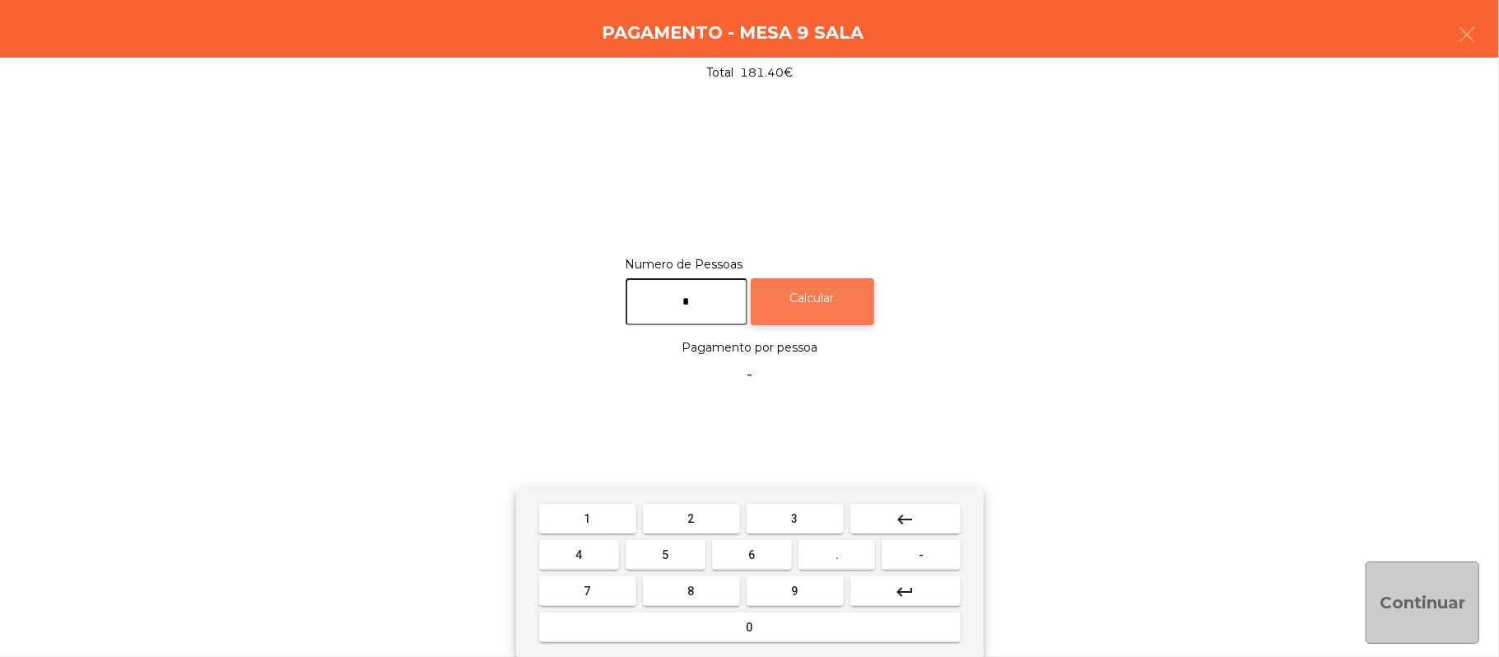
type input "*"
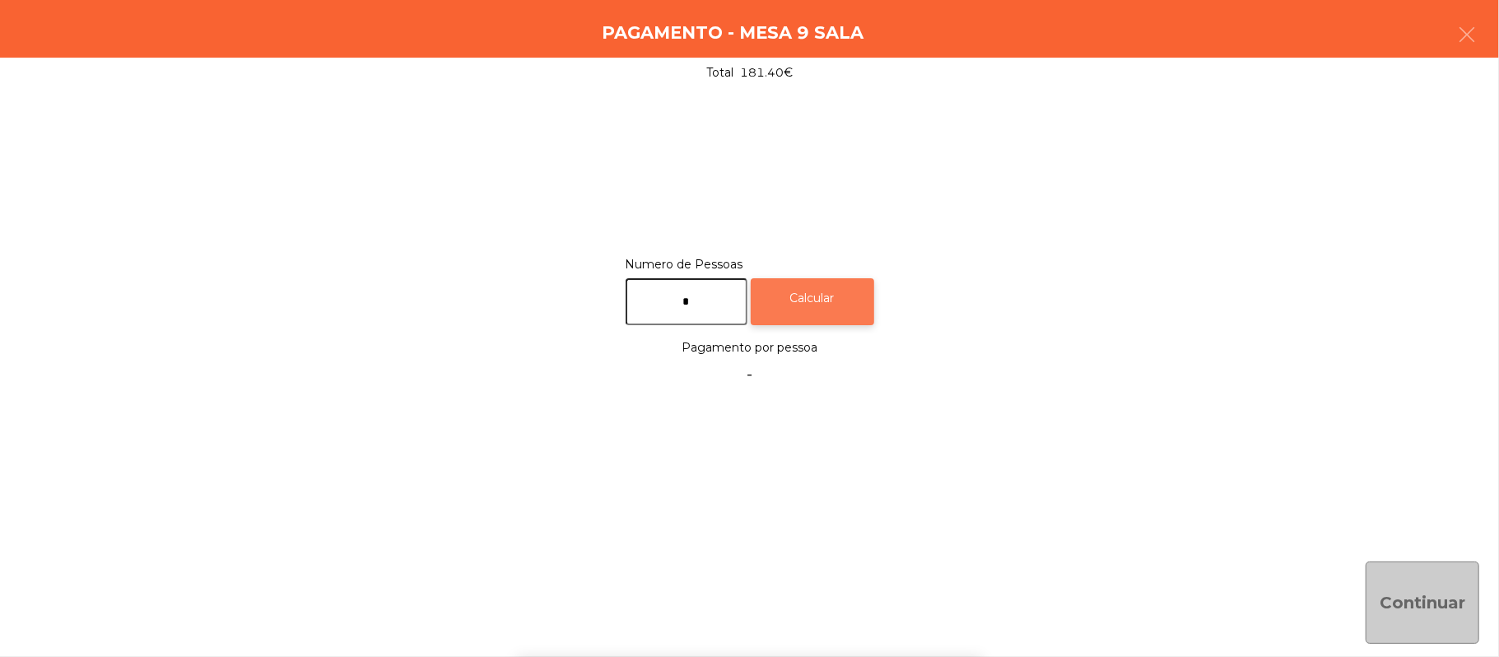
click at [821, 282] on div "Calcular" at bounding box center [812, 301] width 123 height 47
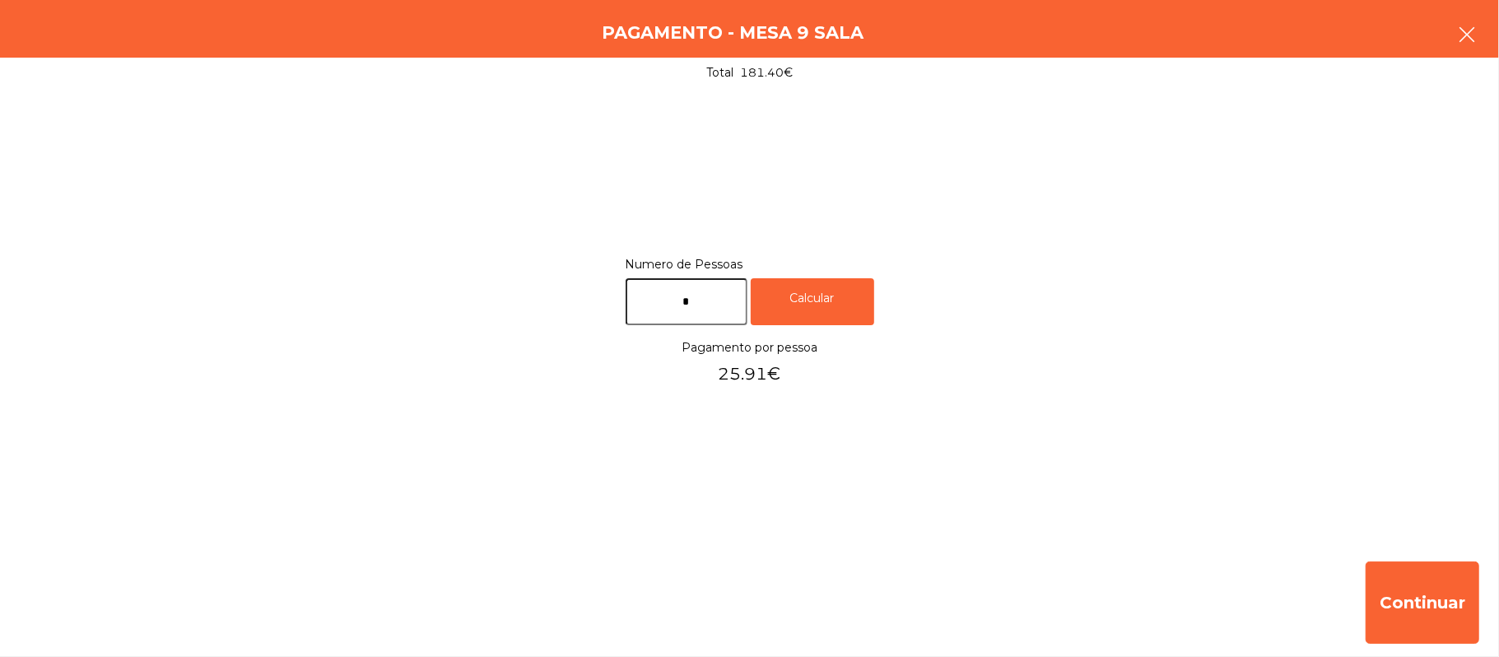
click at [1489, 26] on button "button" at bounding box center [1467, 36] width 46 height 49
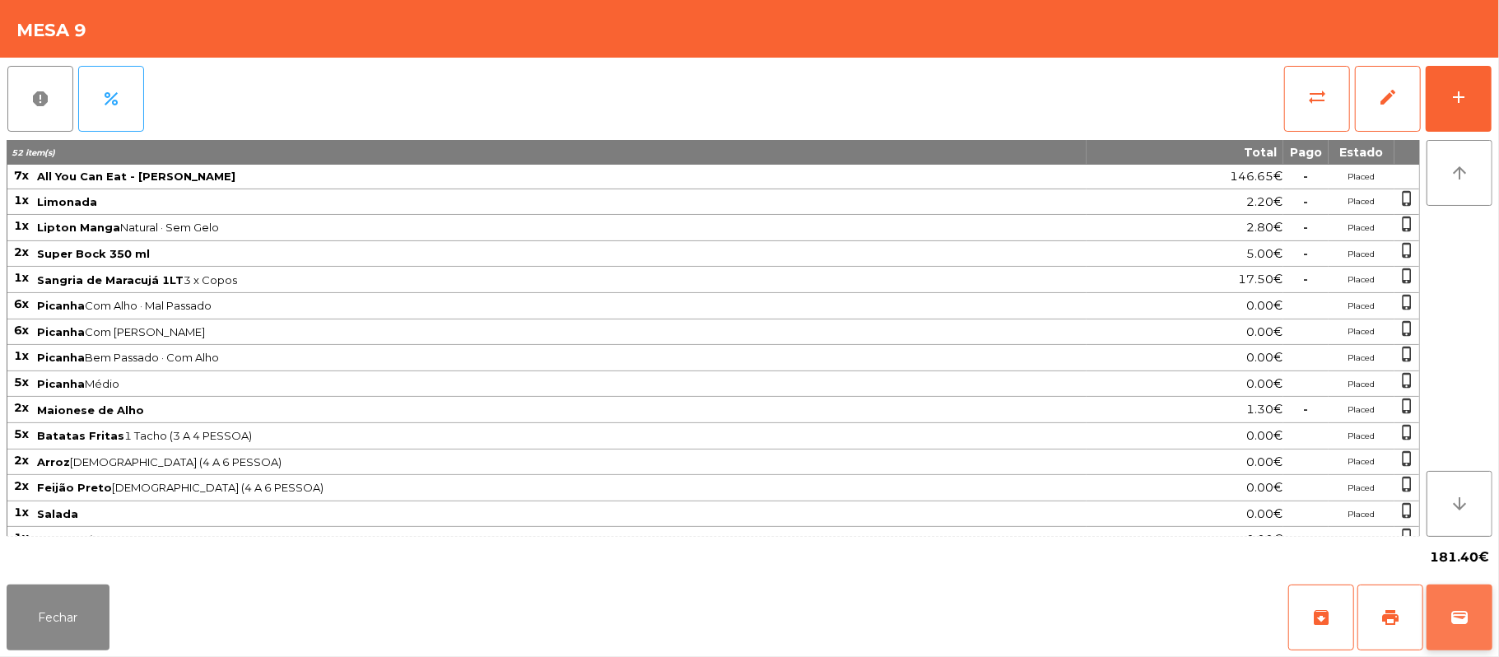
click at [1488, 616] on button "wallet" at bounding box center [1459, 617] width 66 height 66
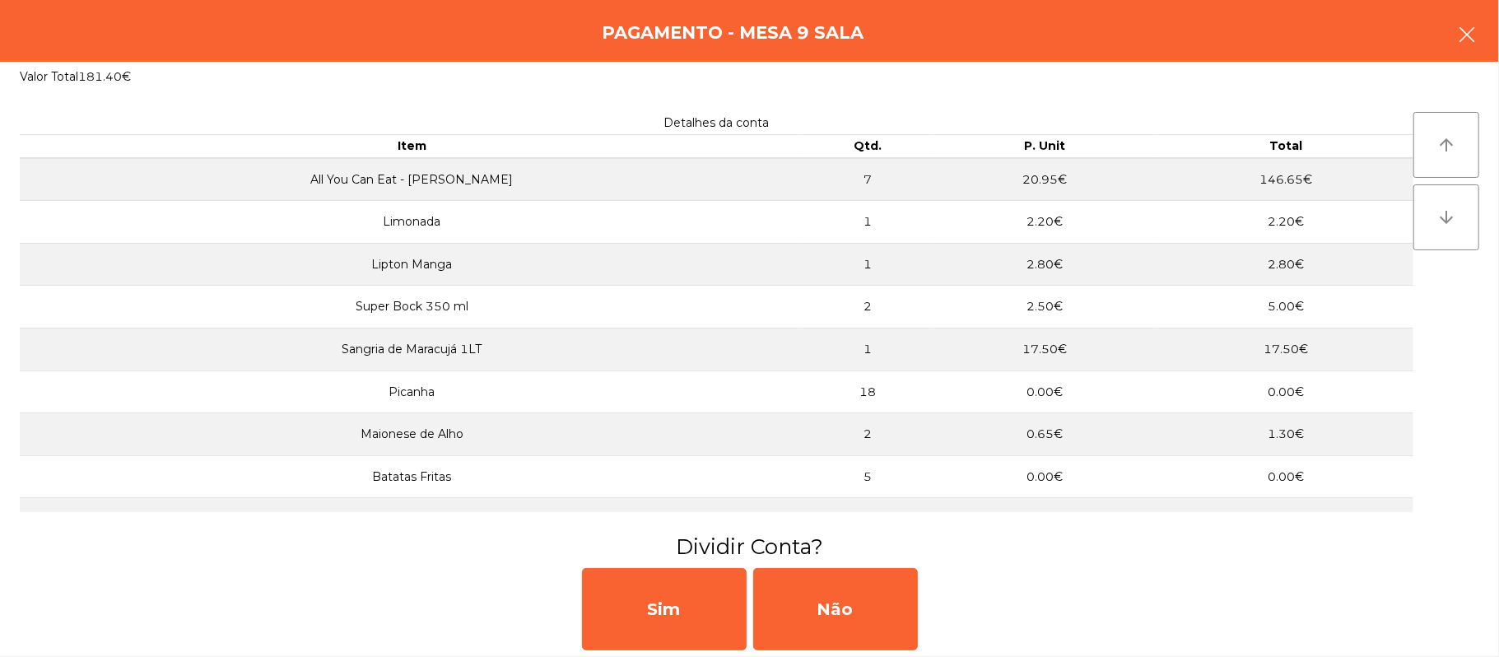
click at [1463, 30] on icon "button" at bounding box center [1467, 35] width 20 height 20
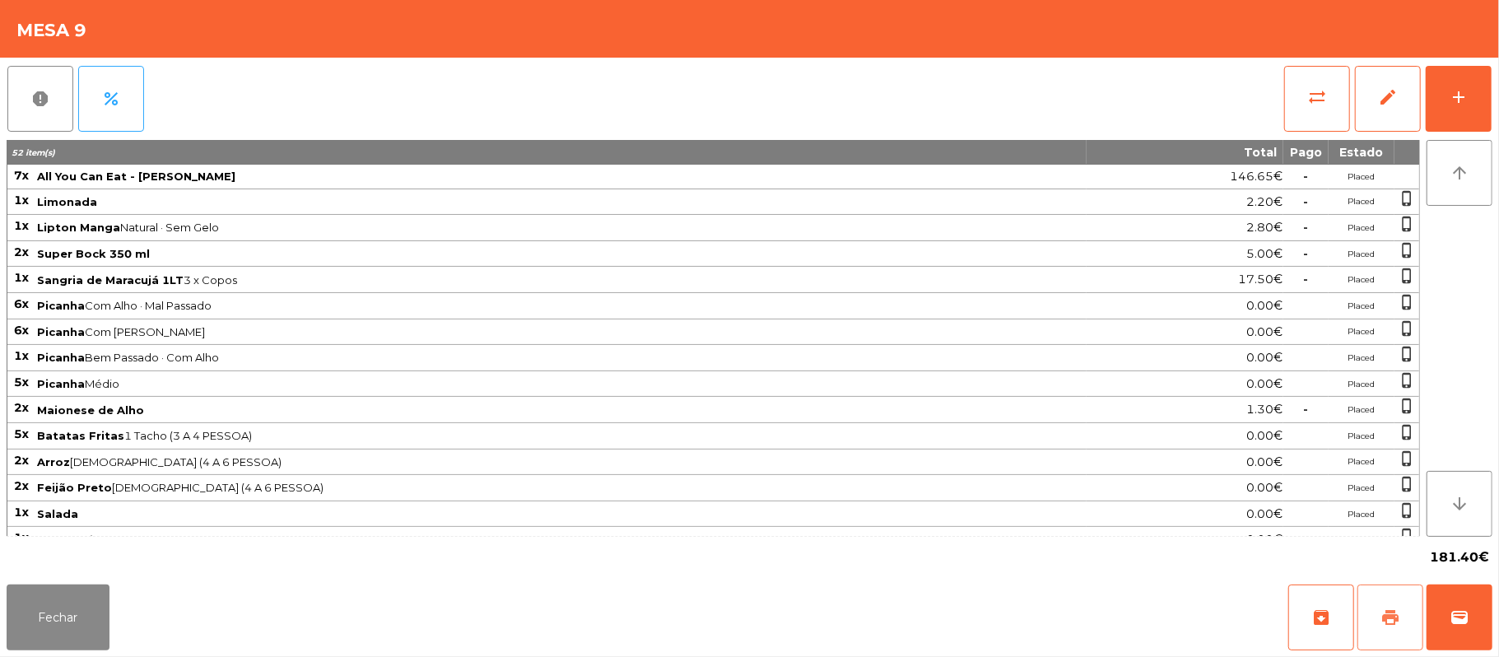
click at [1375, 610] on button "print" at bounding box center [1390, 617] width 66 height 66
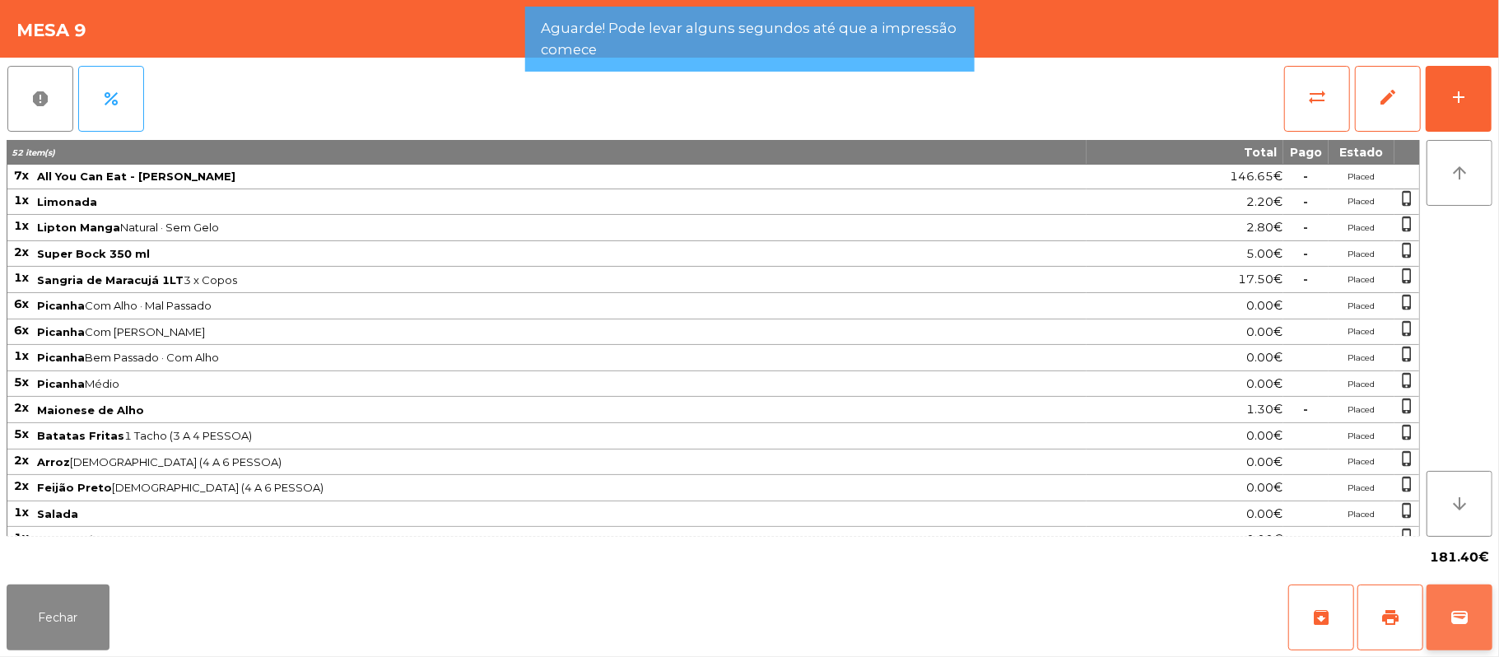
click at [1480, 617] on button "wallet" at bounding box center [1459, 617] width 66 height 66
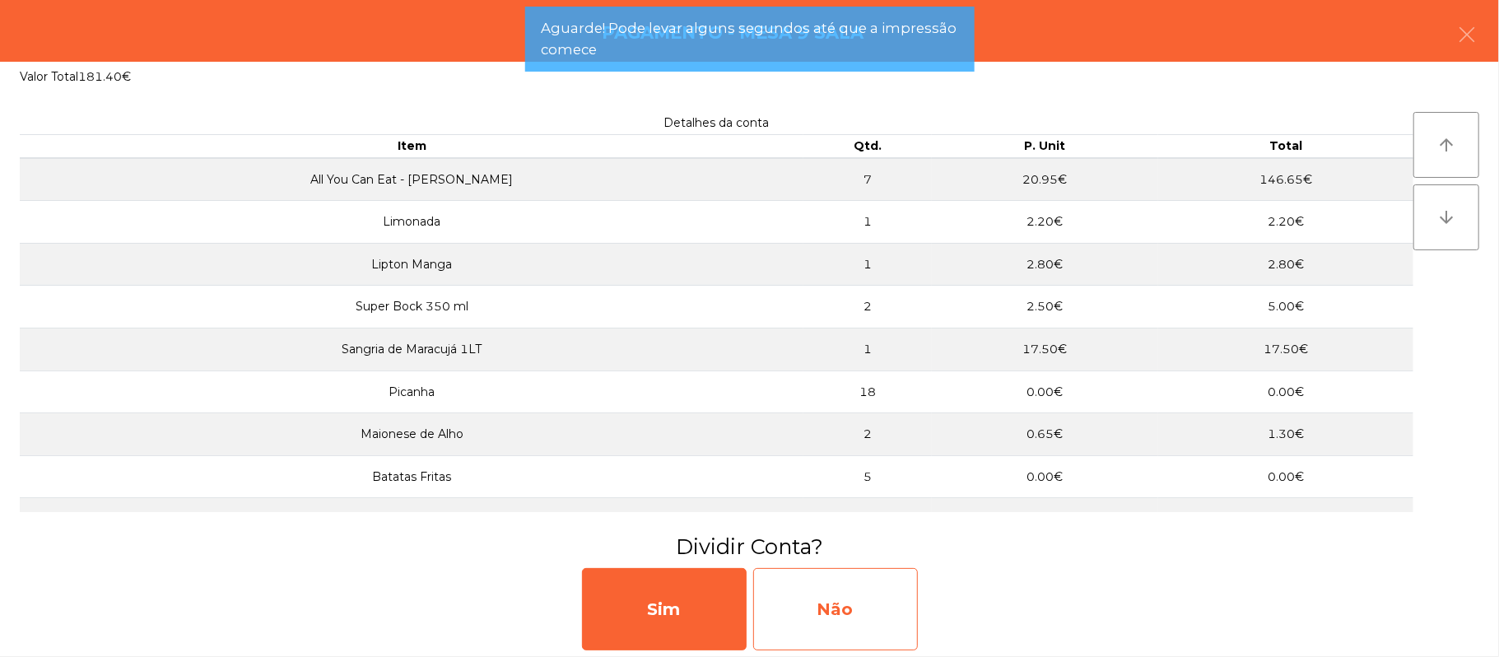
click at [840, 588] on div "Não" at bounding box center [835, 609] width 165 height 82
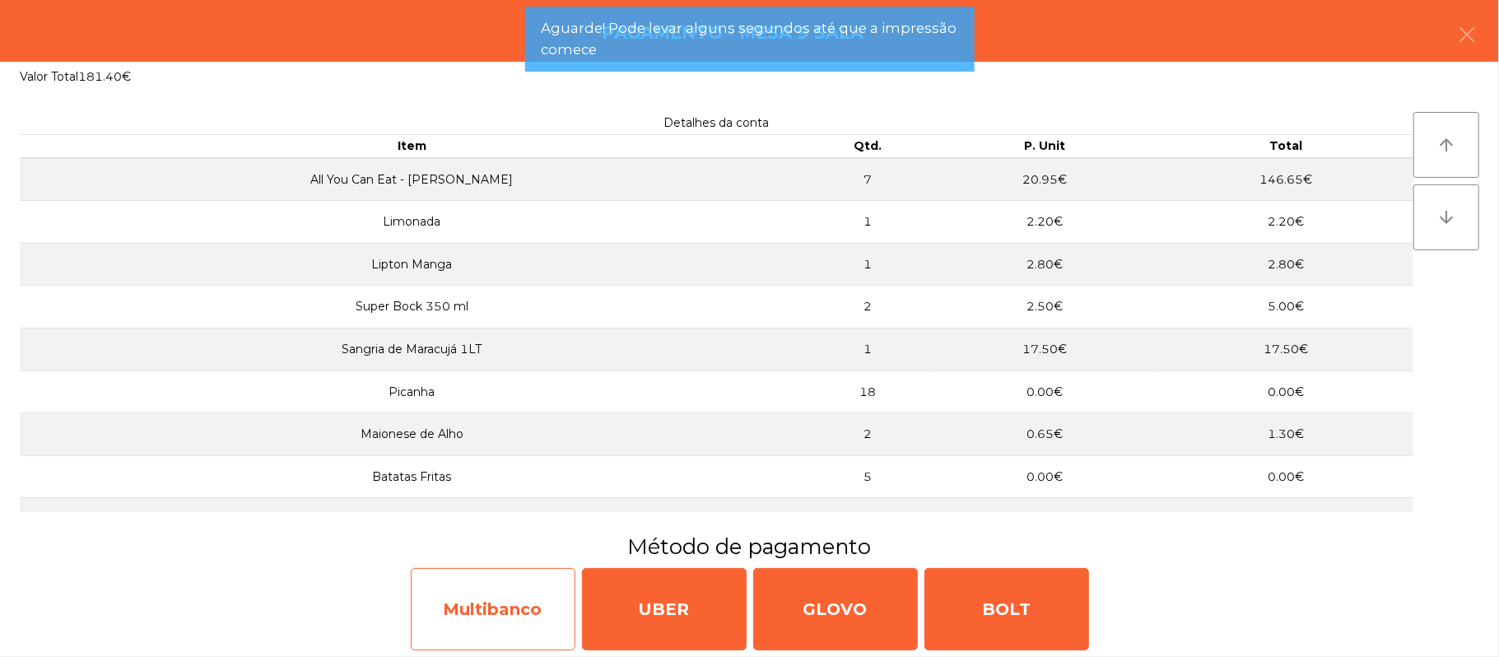
click at [524, 587] on div "Multibanco" at bounding box center [493, 609] width 165 height 82
select select "**"
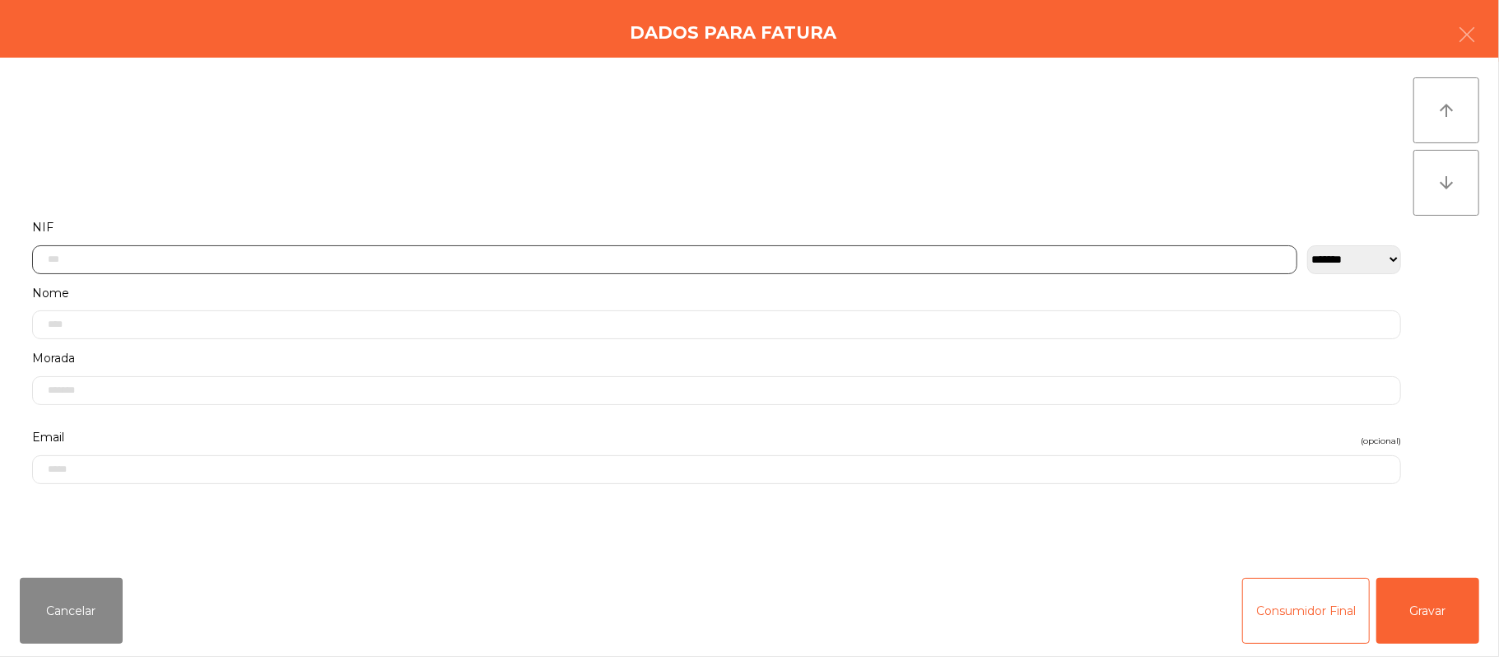
click at [581, 258] on input "text" at bounding box center [664, 259] width 1265 height 29
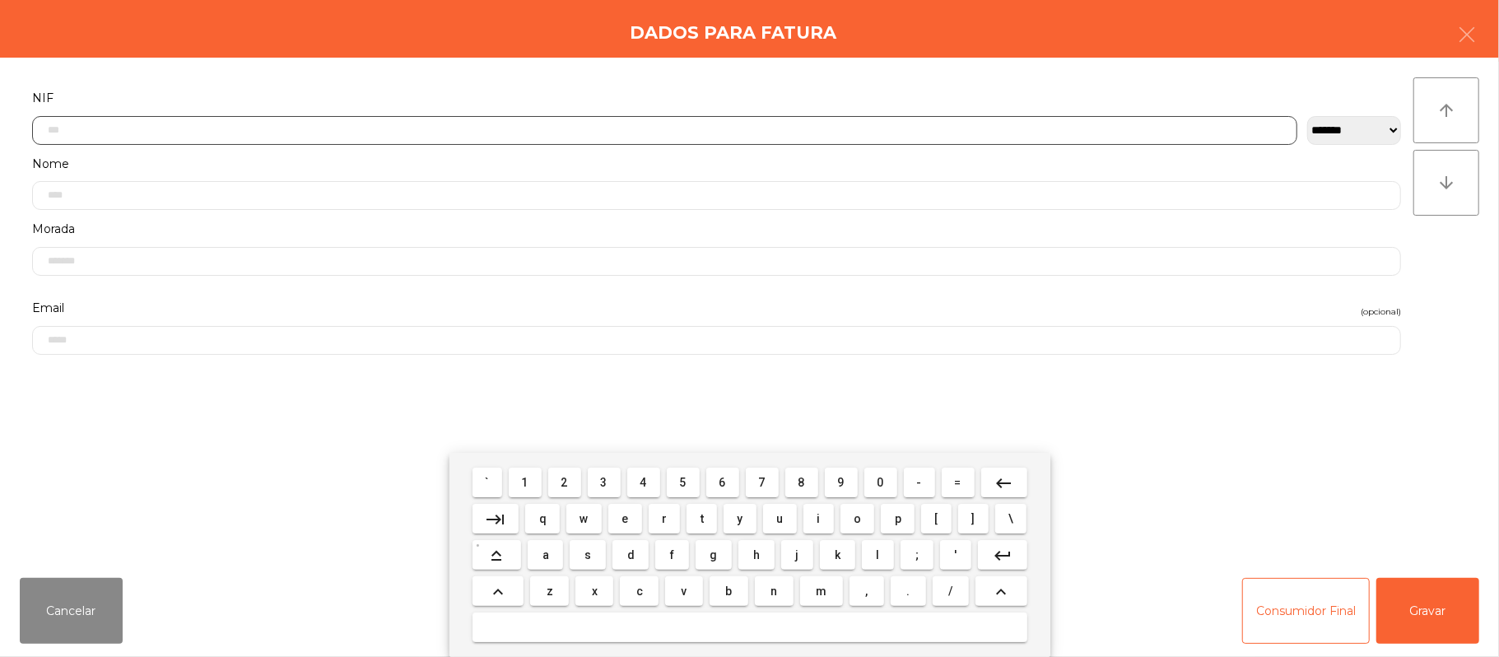
scroll to position [138, 0]
type input "*********"
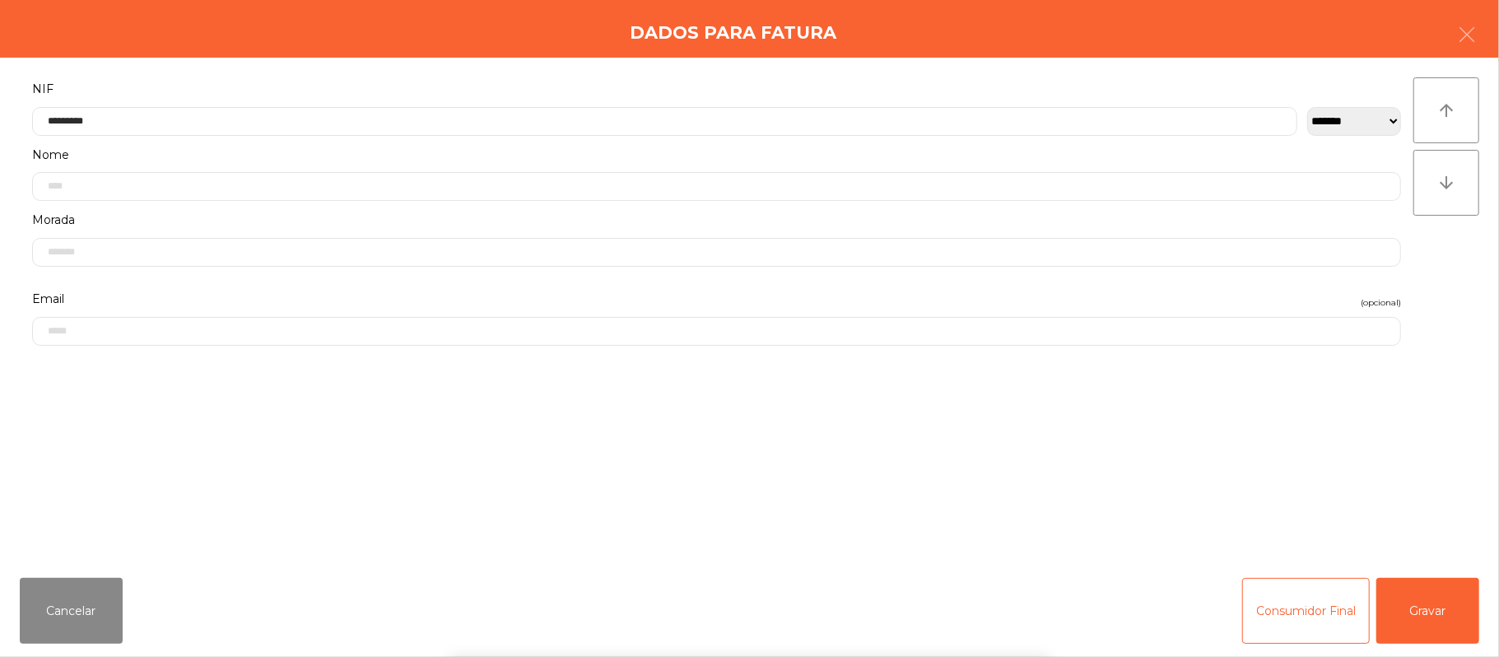
click at [1440, 594] on div "` 1 2 3 4 5 6 7 8 9 0 - = keyboard_backspace keyboard_tab q w e r t y u i o p […" at bounding box center [749, 555] width 1499 height 204
click at [1450, 603] on div "` 1 2 3 4 5 6 7 8 9 0 - = keyboard_backspace keyboard_tab q w e r t y u i o p […" at bounding box center [749, 555] width 1499 height 204
click at [1446, 594] on button "Gravar" at bounding box center [1427, 611] width 103 height 66
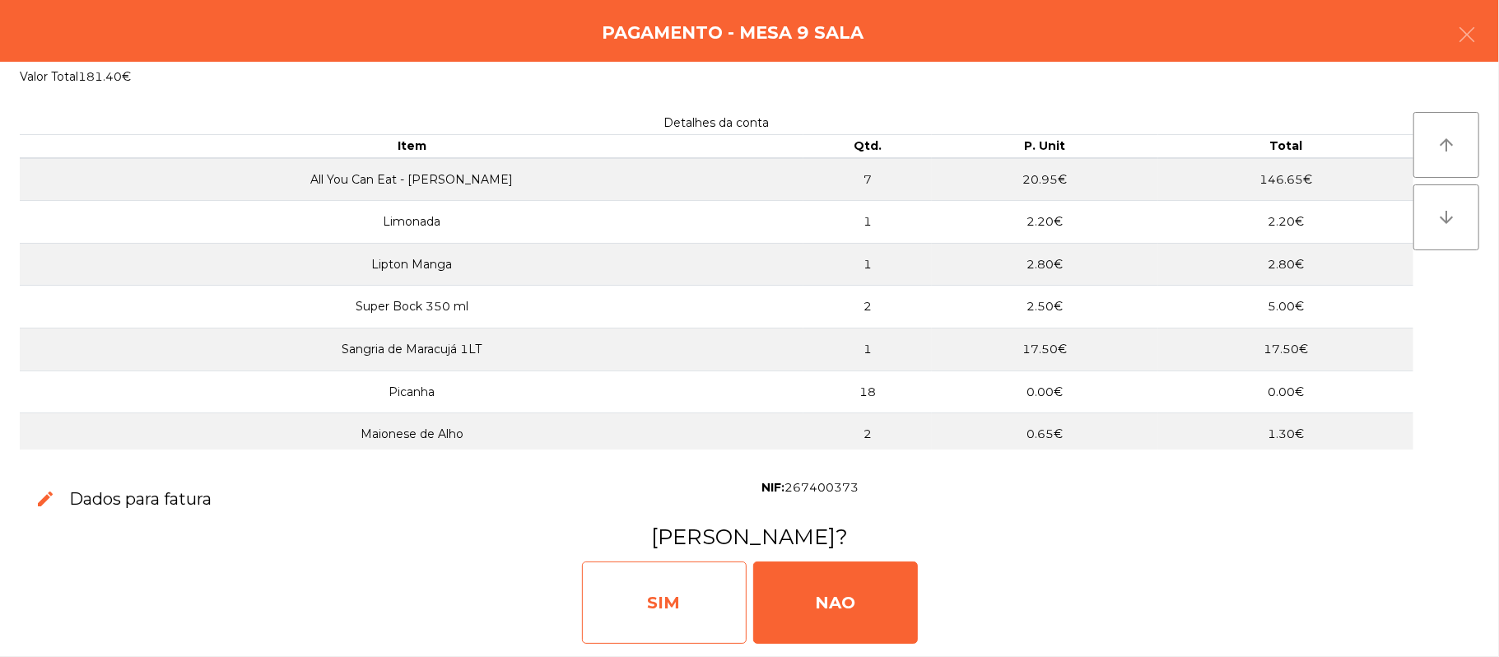
click at [683, 591] on div "SIM" at bounding box center [664, 602] width 165 height 82
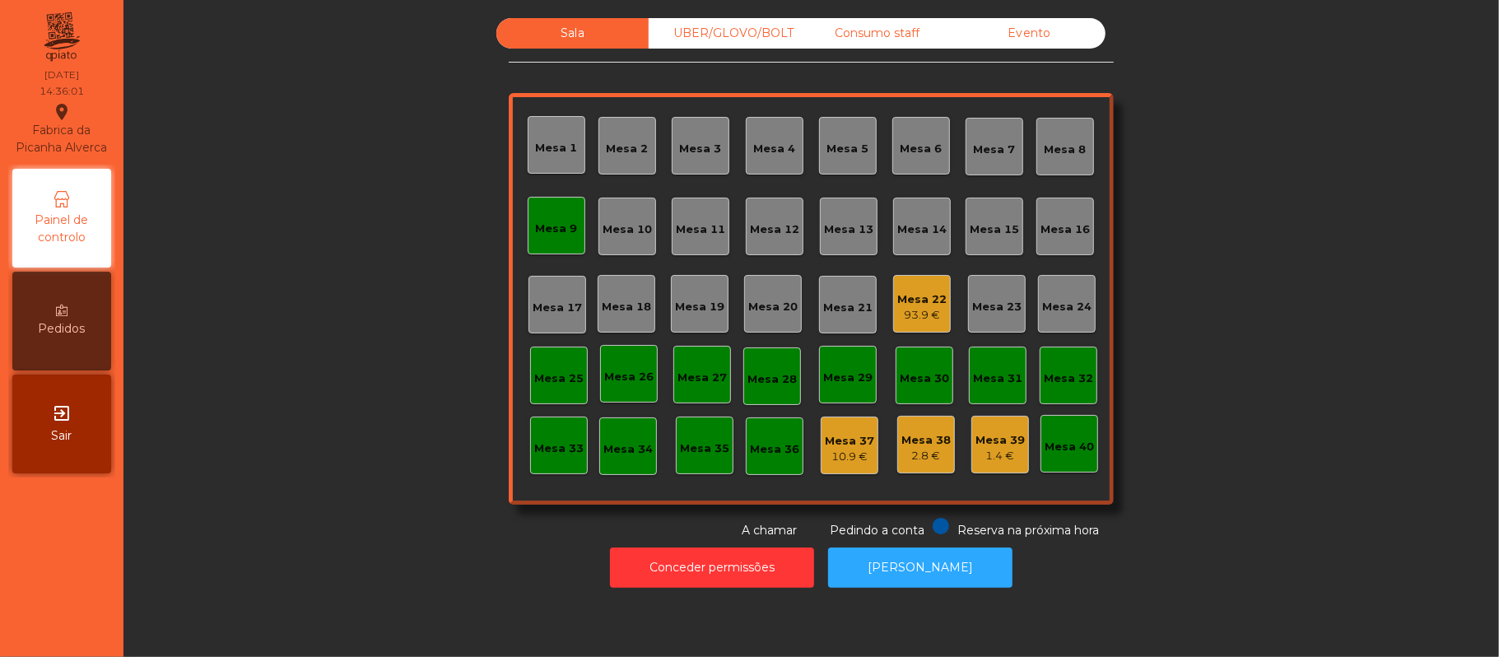
click at [534, 209] on div "Mesa 9" at bounding box center [557, 226] width 58 height 58
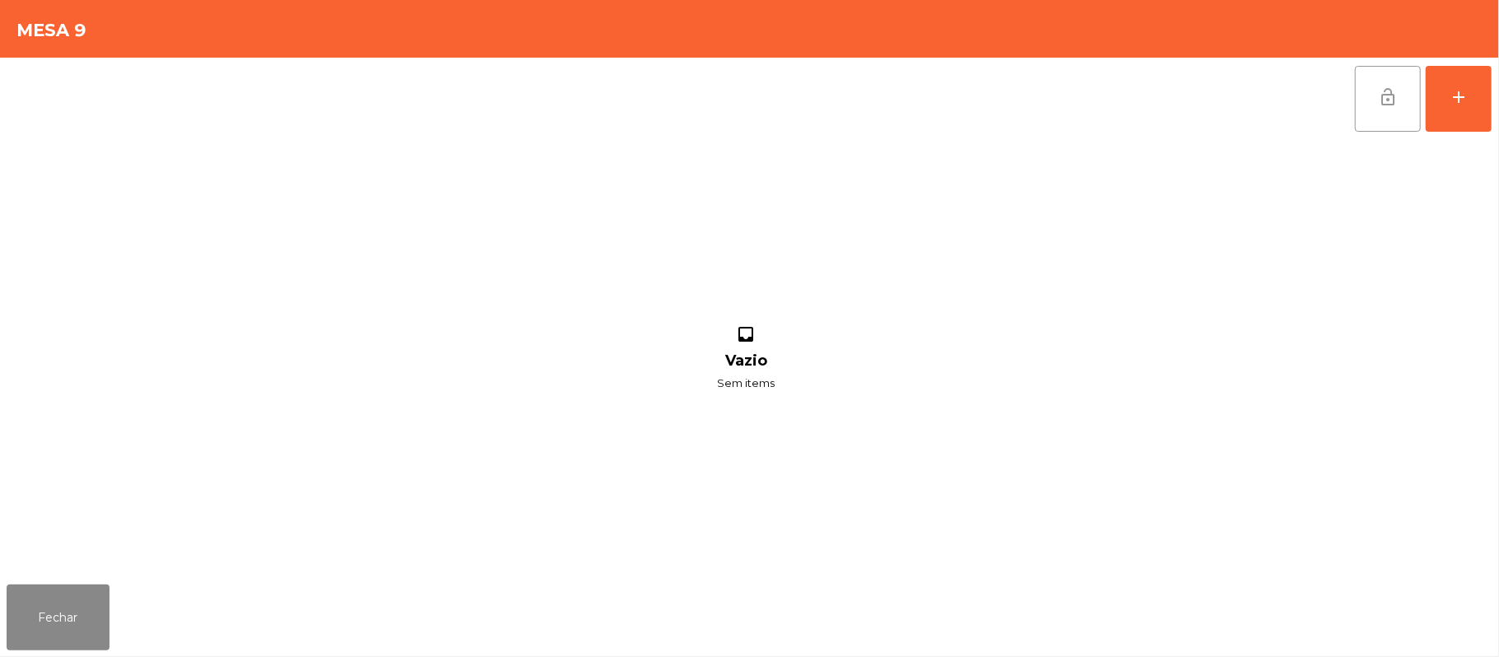
click at [1406, 69] on button "lock_open" at bounding box center [1388, 99] width 66 height 66
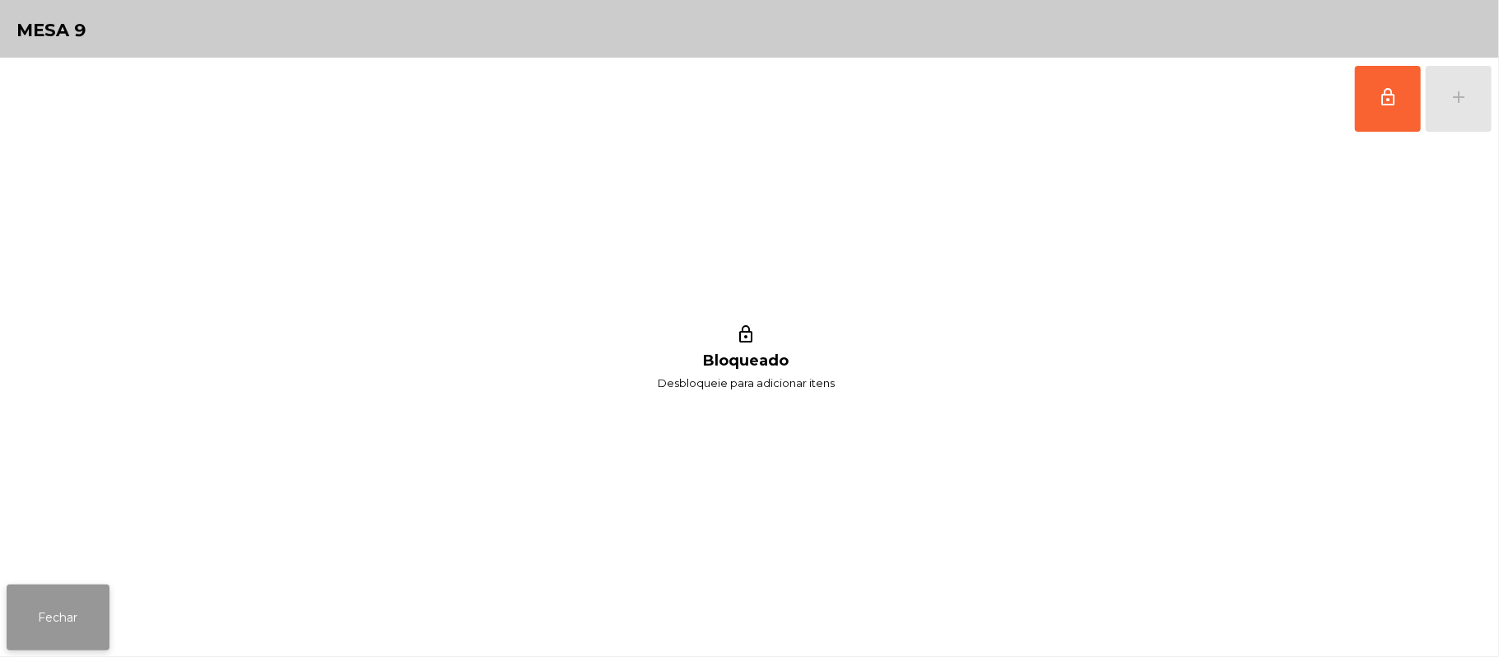
click at [72, 640] on button "Fechar" at bounding box center [58, 617] width 103 height 66
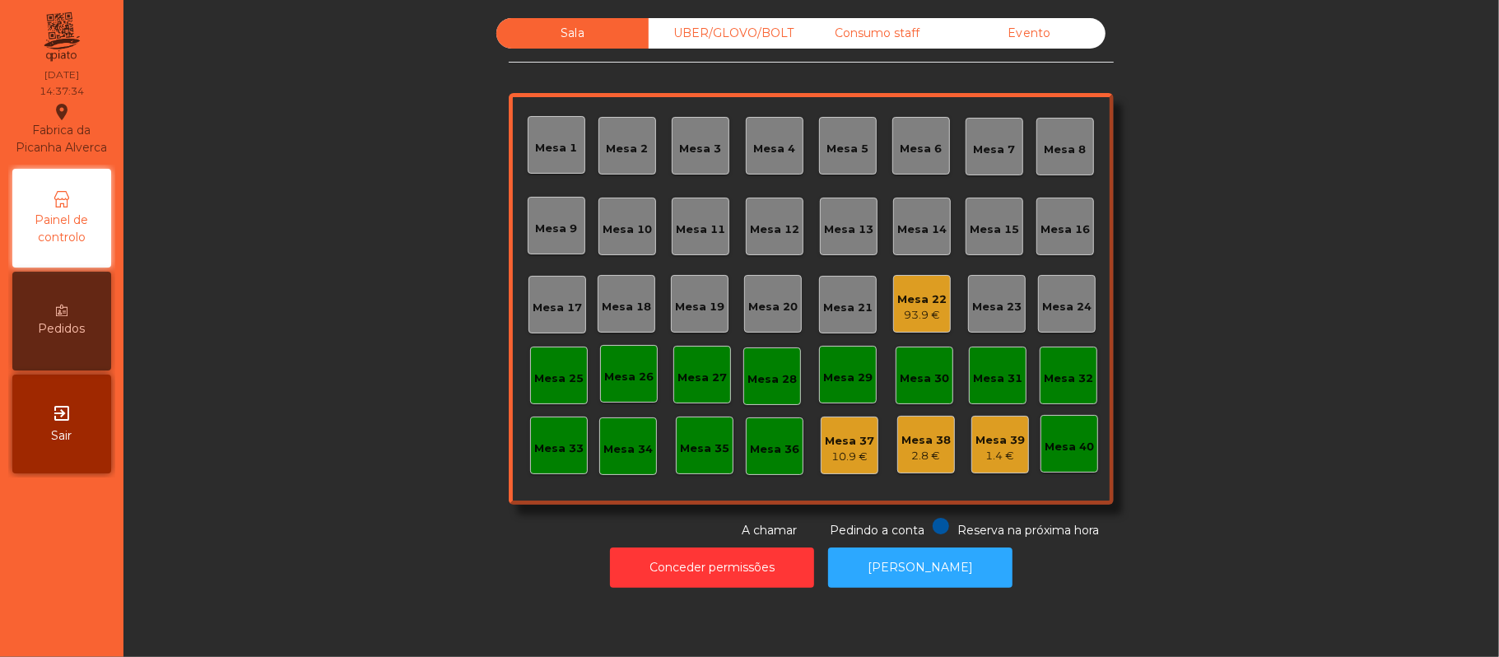
click at [904, 285] on div "Mesa 22 93.9 €" at bounding box center [921, 304] width 49 height 39
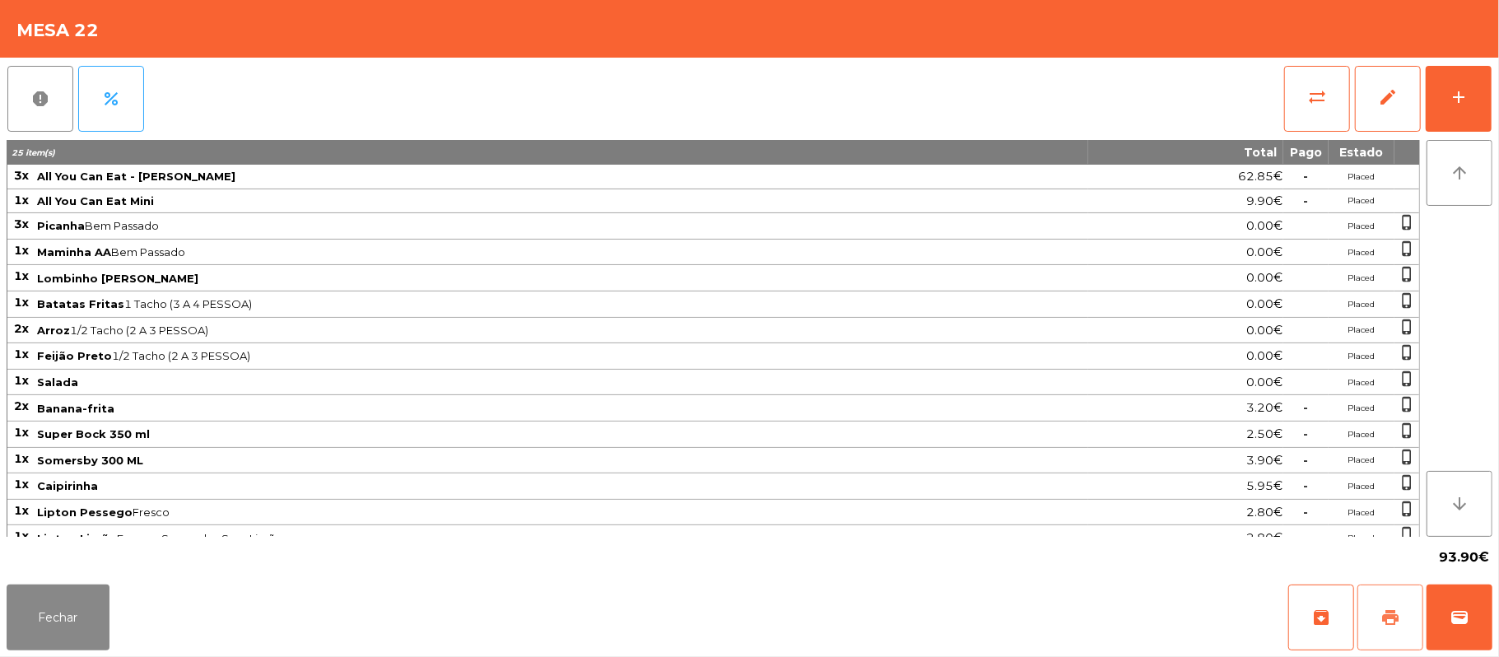
click at [1380, 614] on button "print" at bounding box center [1390, 617] width 66 height 66
click at [1397, 609] on span "print" at bounding box center [1390, 617] width 20 height 20
click at [1301, 105] on button "sync_alt" at bounding box center [1317, 99] width 66 height 66
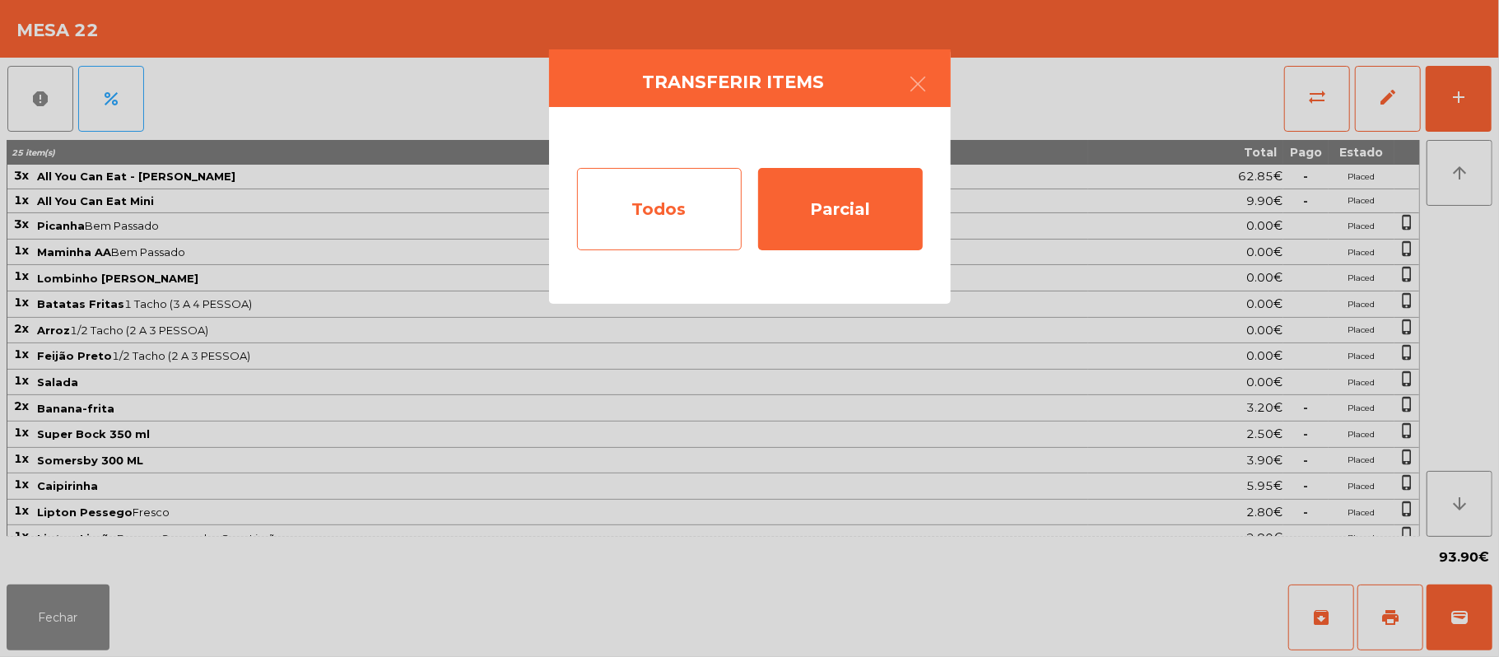
click at [682, 189] on div "Todos" at bounding box center [659, 209] width 165 height 82
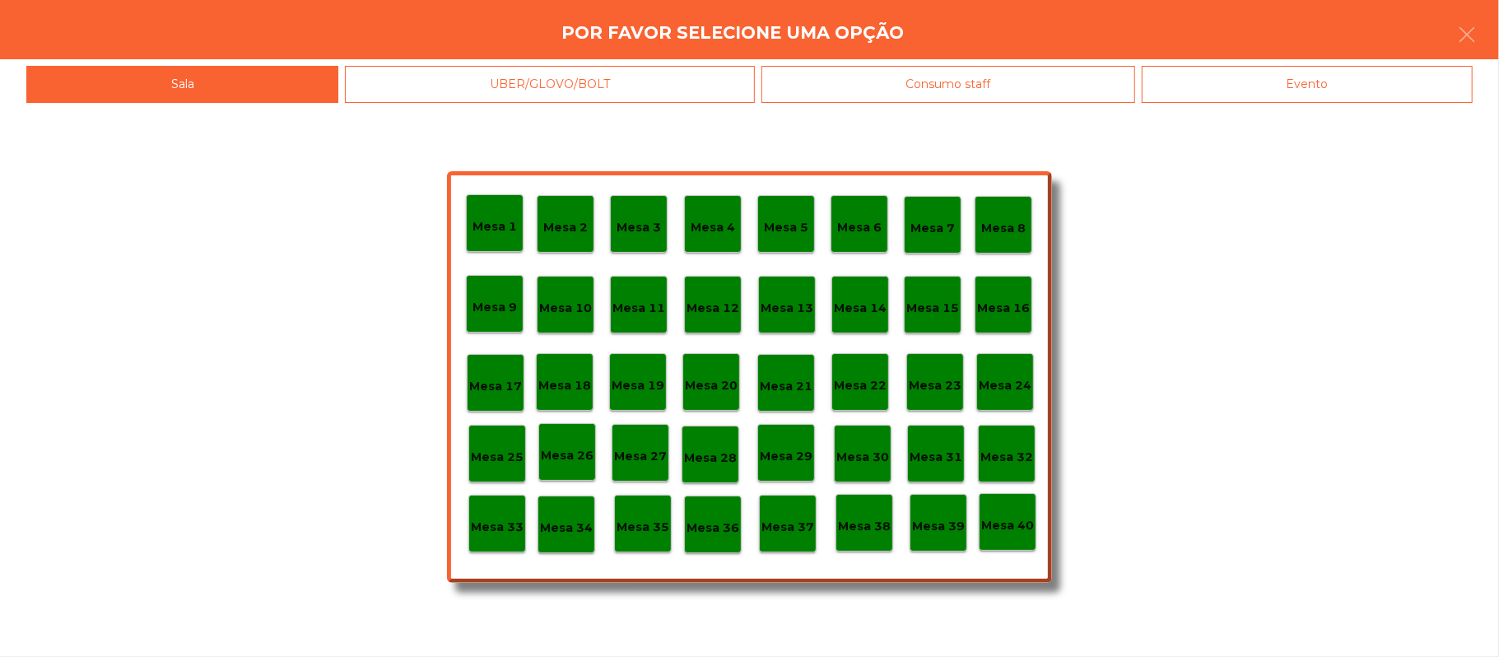
click at [1334, 86] on div "Evento" at bounding box center [1307, 84] width 331 height 37
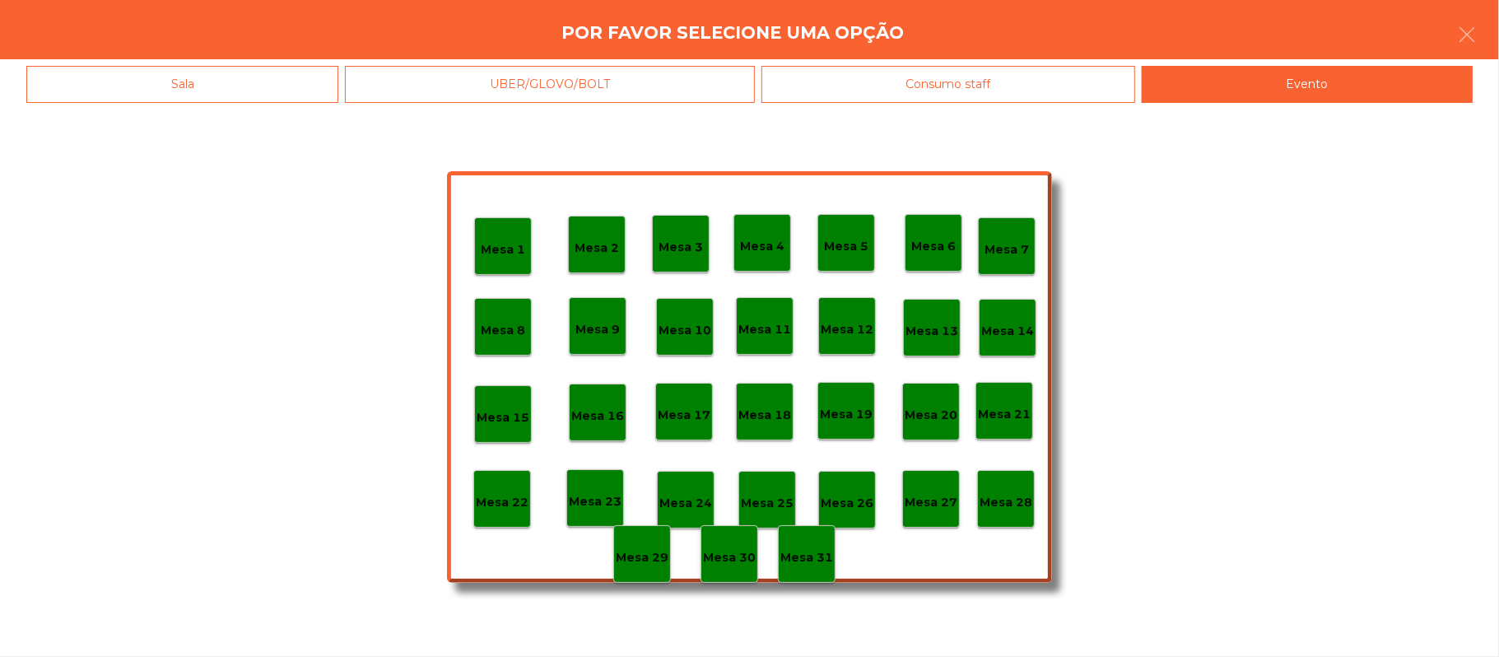
click at [1005, 505] on p "Mesa 28" at bounding box center [1006, 502] width 53 height 19
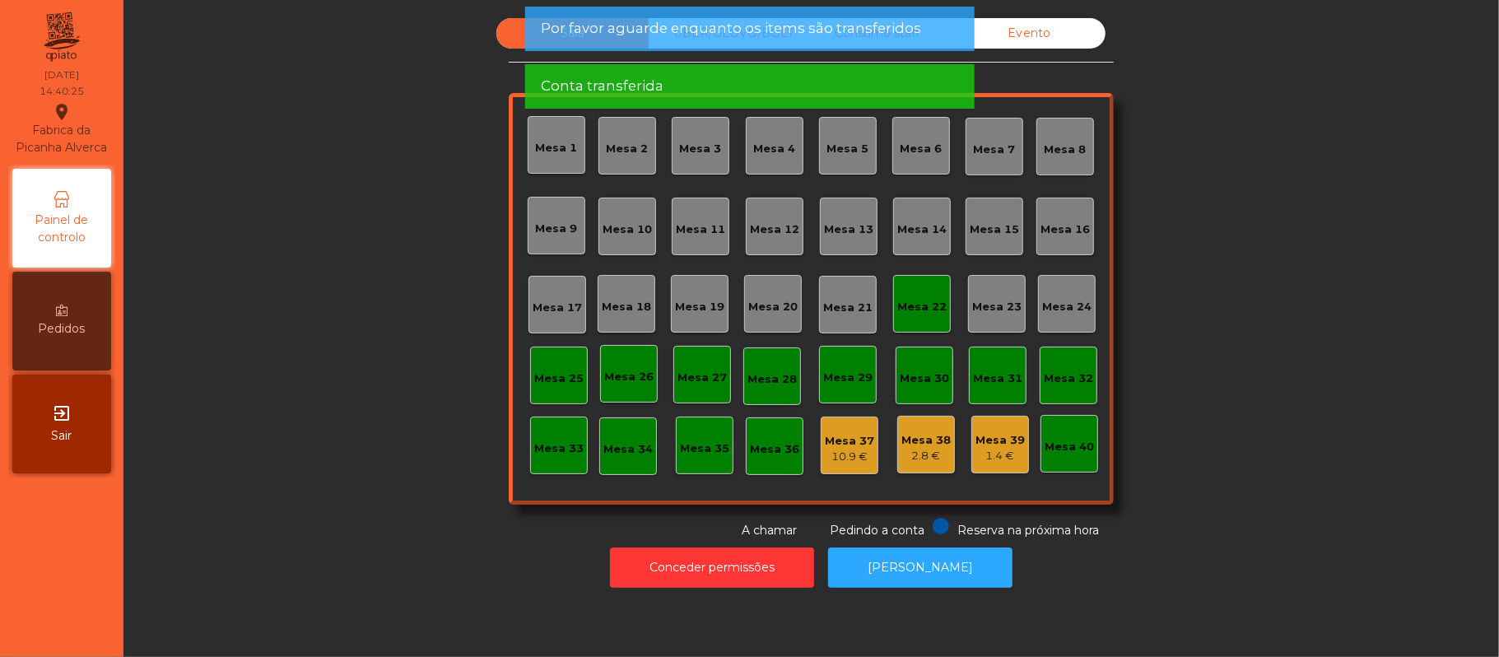
click at [929, 301] on div "Mesa 22" at bounding box center [921, 307] width 49 height 16
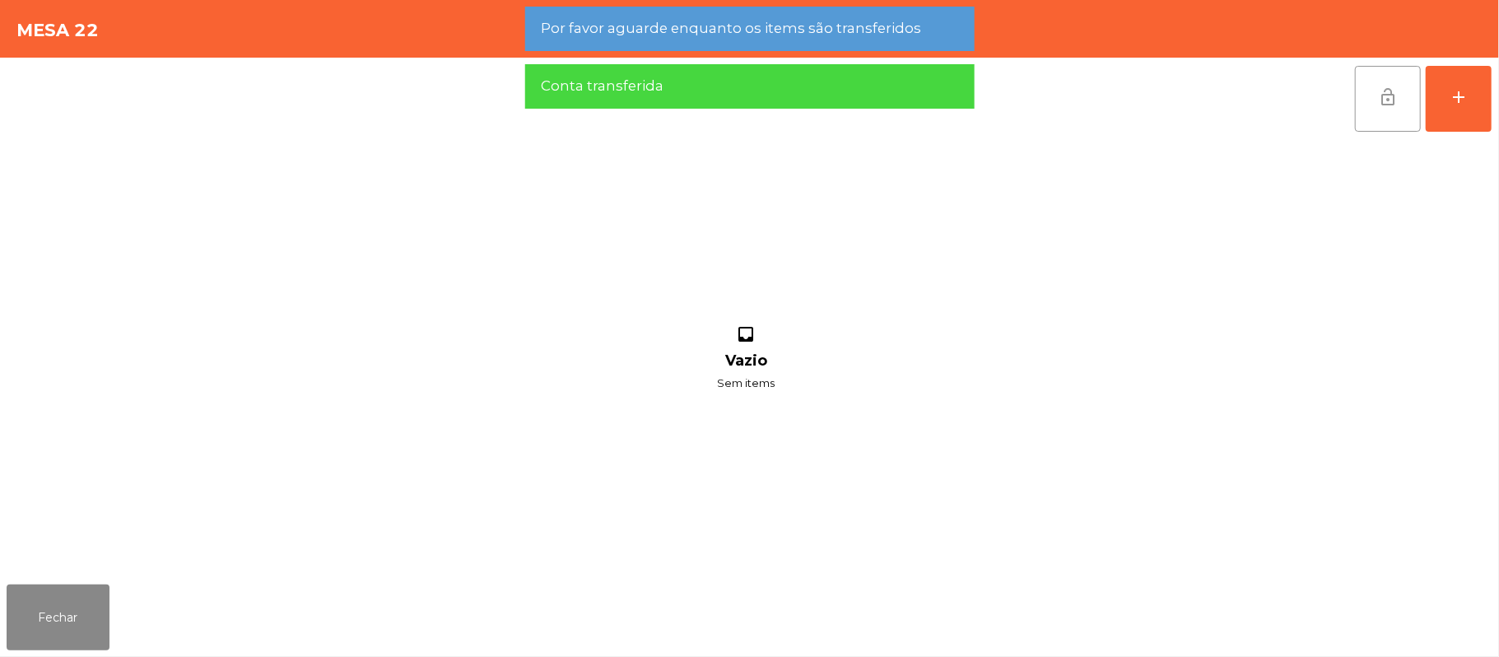
click at [1373, 97] on button "lock_open" at bounding box center [1388, 99] width 66 height 66
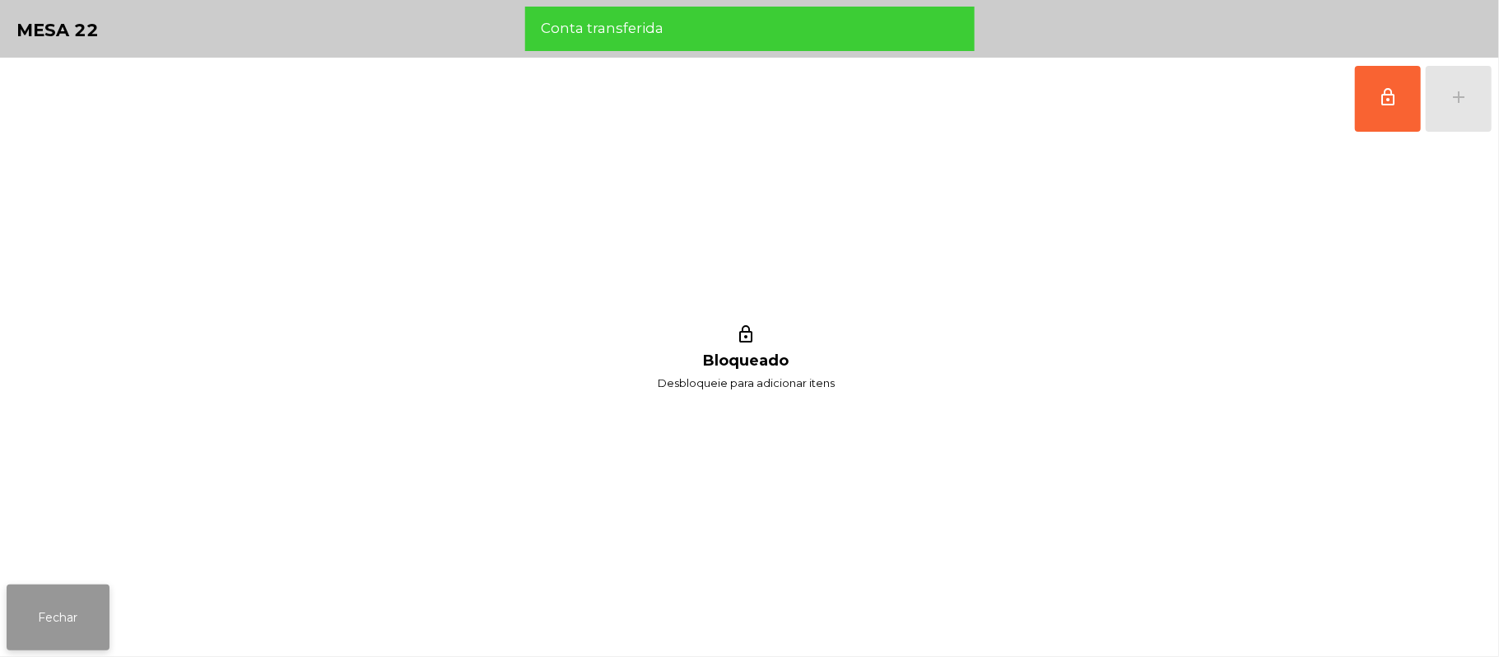
click at [54, 598] on button "Fechar" at bounding box center [58, 617] width 103 height 66
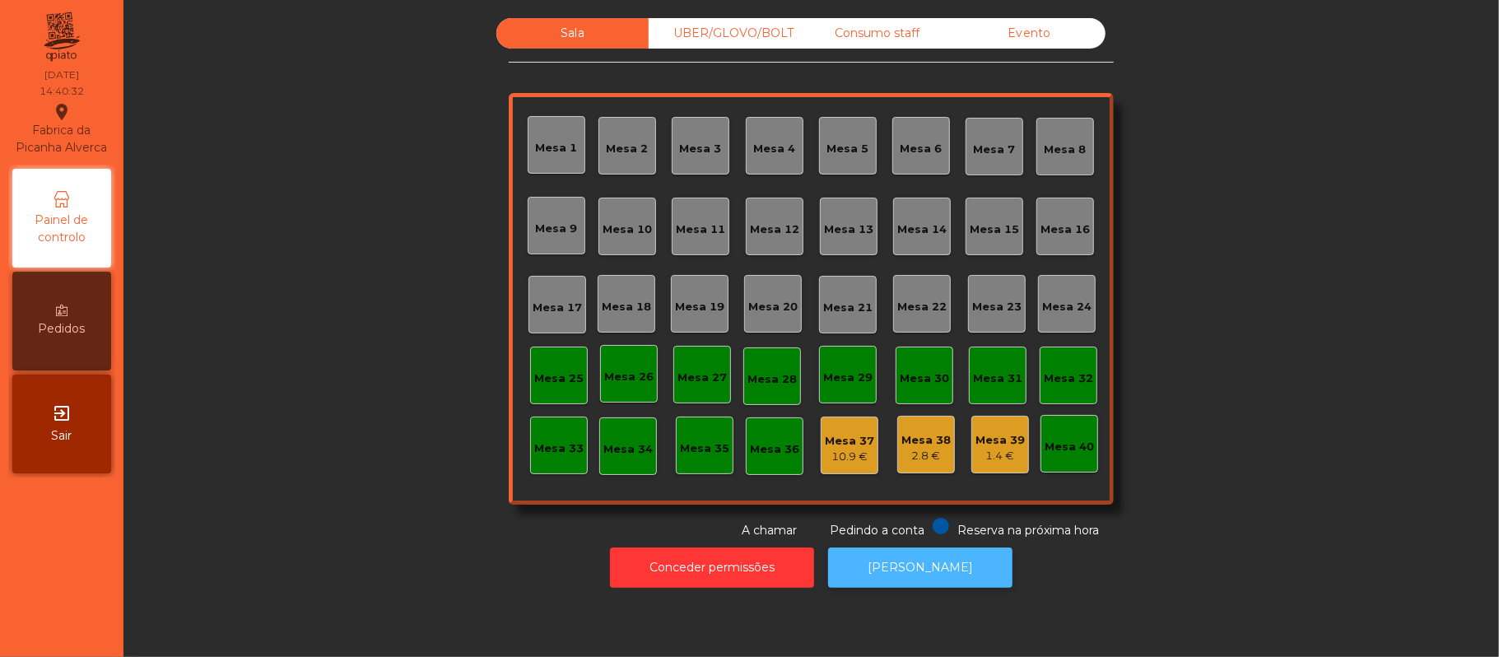
click at [930, 564] on button "[PERSON_NAME]" at bounding box center [920, 567] width 184 height 40
click at [914, 30] on div "Consumo staff" at bounding box center [877, 33] width 152 height 30
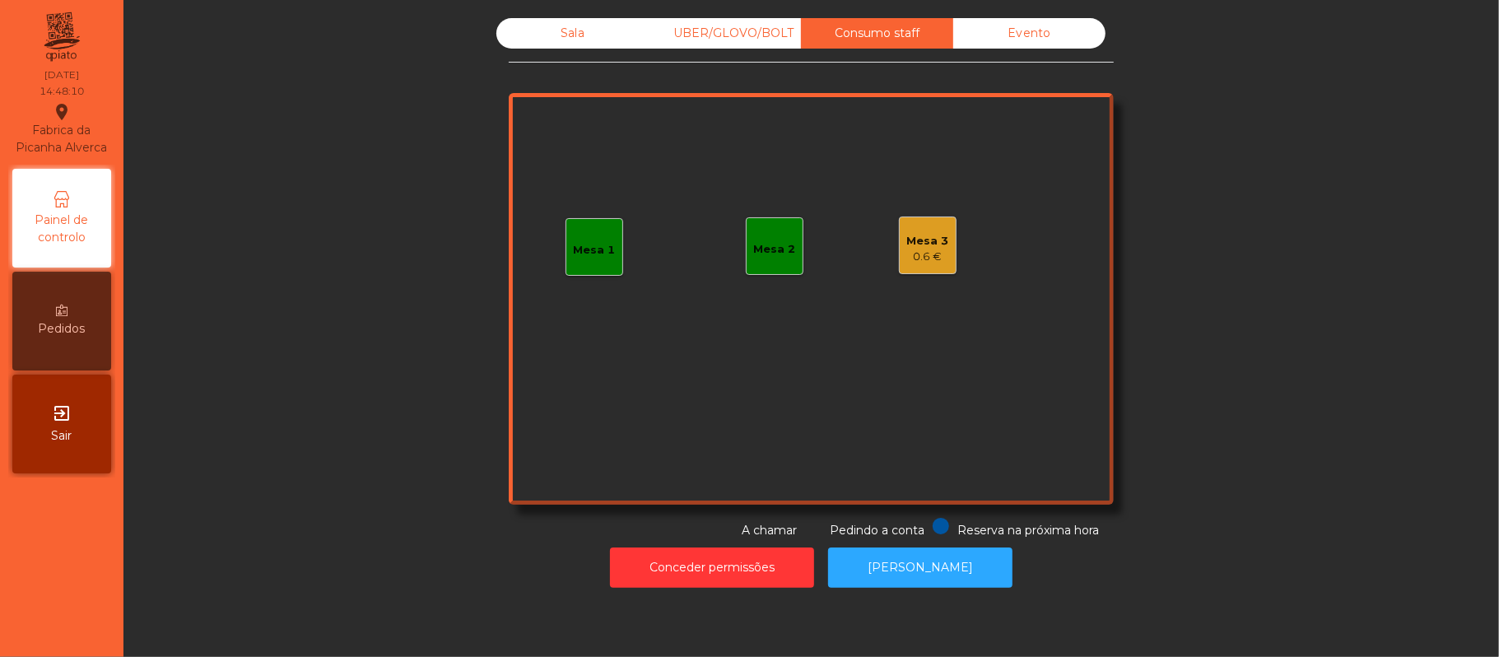
click at [762, 237] on div "Mesa 2" at bounding box center [775, 246] width 42 height 23
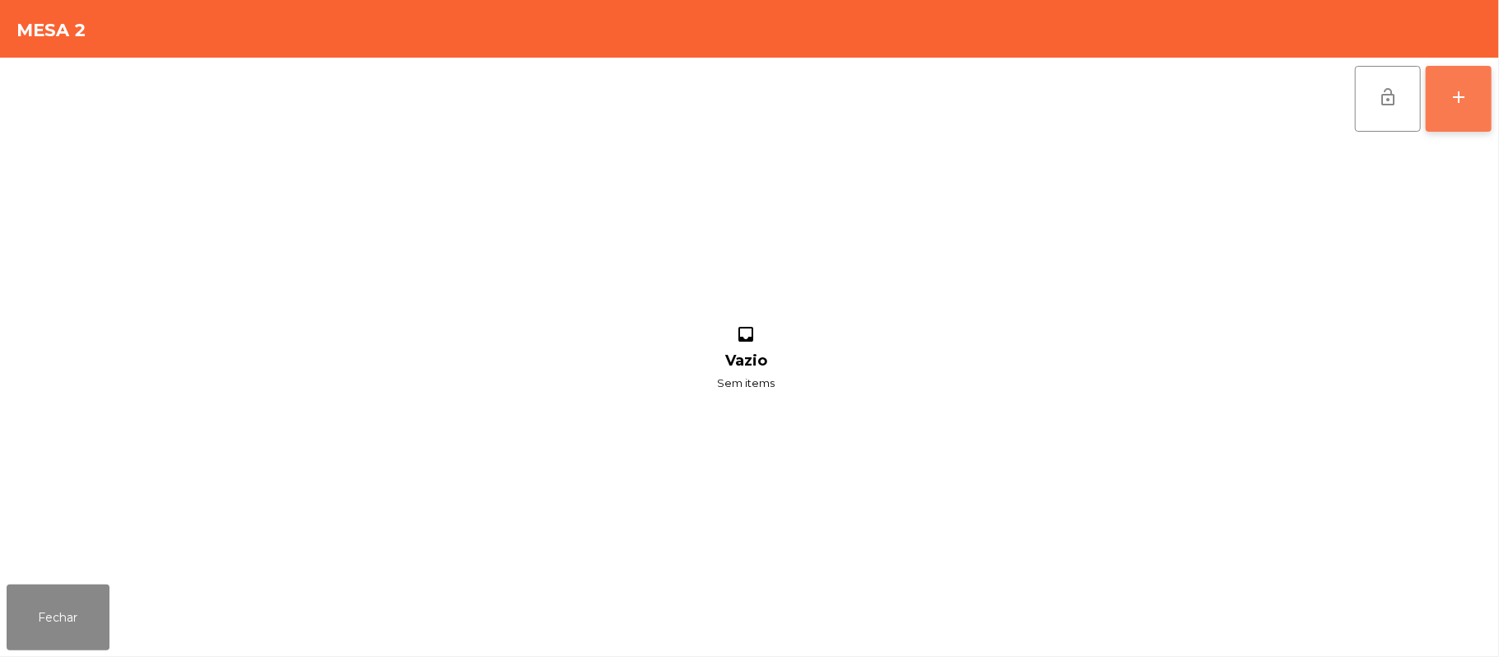
click at [1463, 97] on div "add" at bounding box center [1459, 97] width 20 height 20
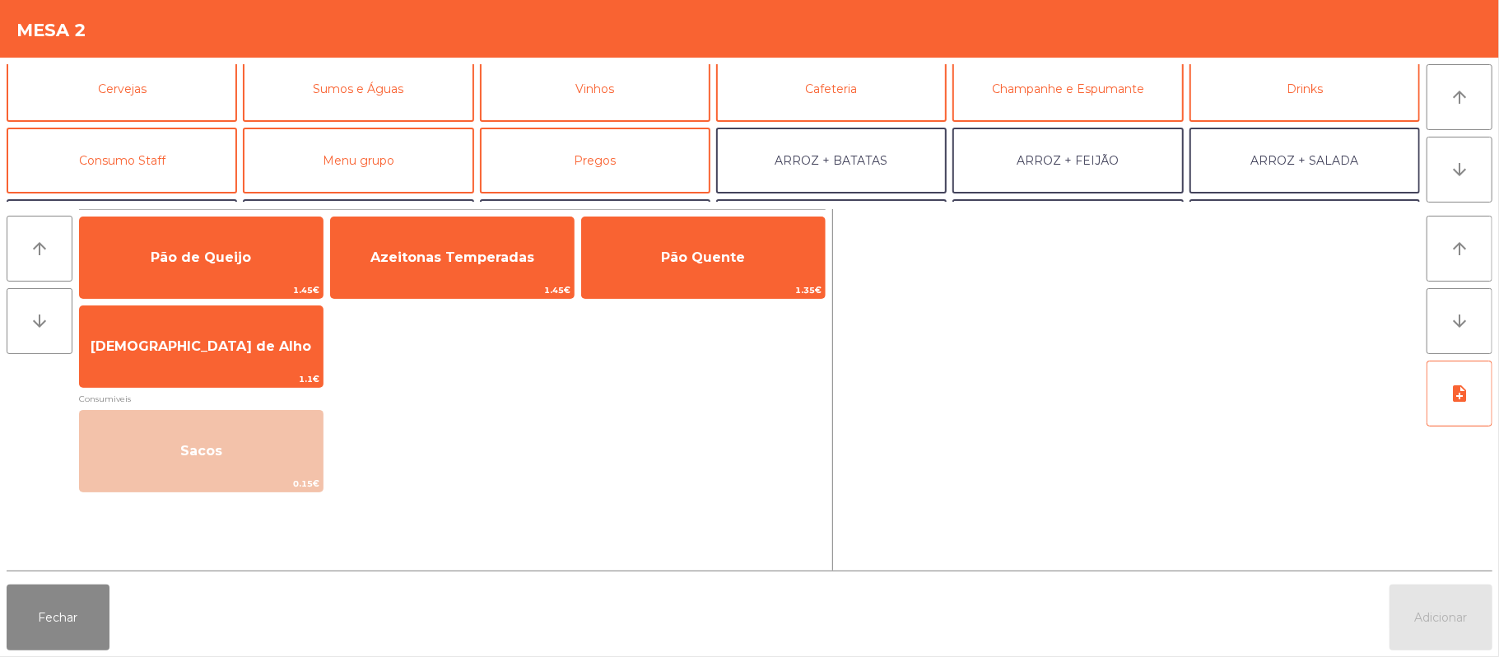
scroll to position [84, 0]
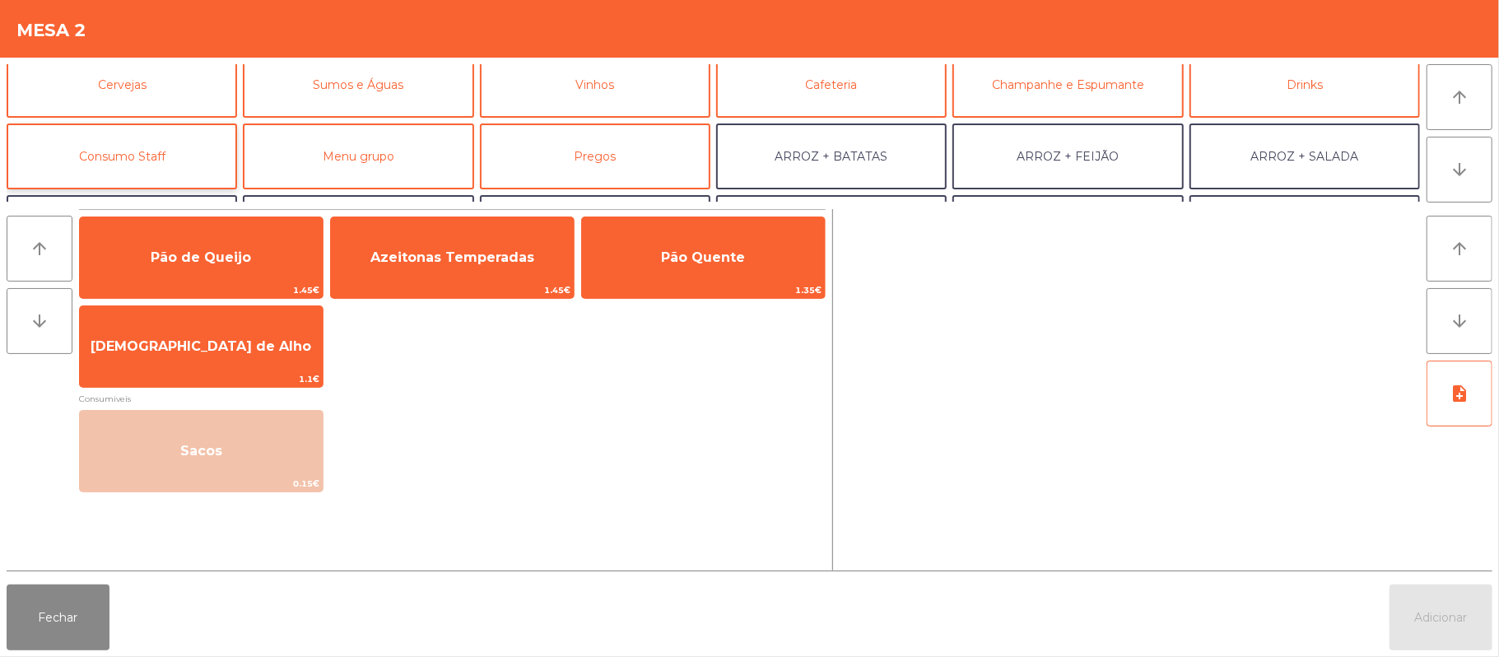
click at [146, 137] on button "Consumo Staff" at bounding box center [122, 156] width 230 height 66
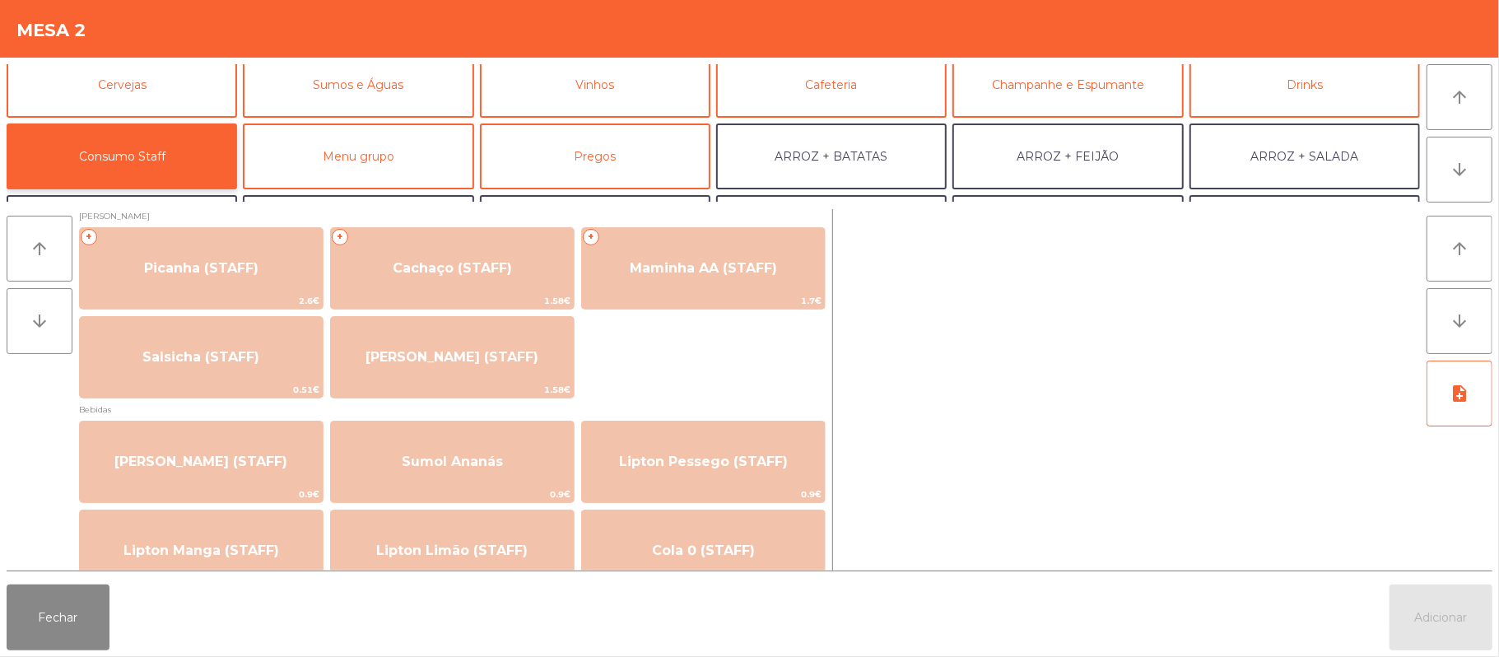
scroll to position [0, 0]
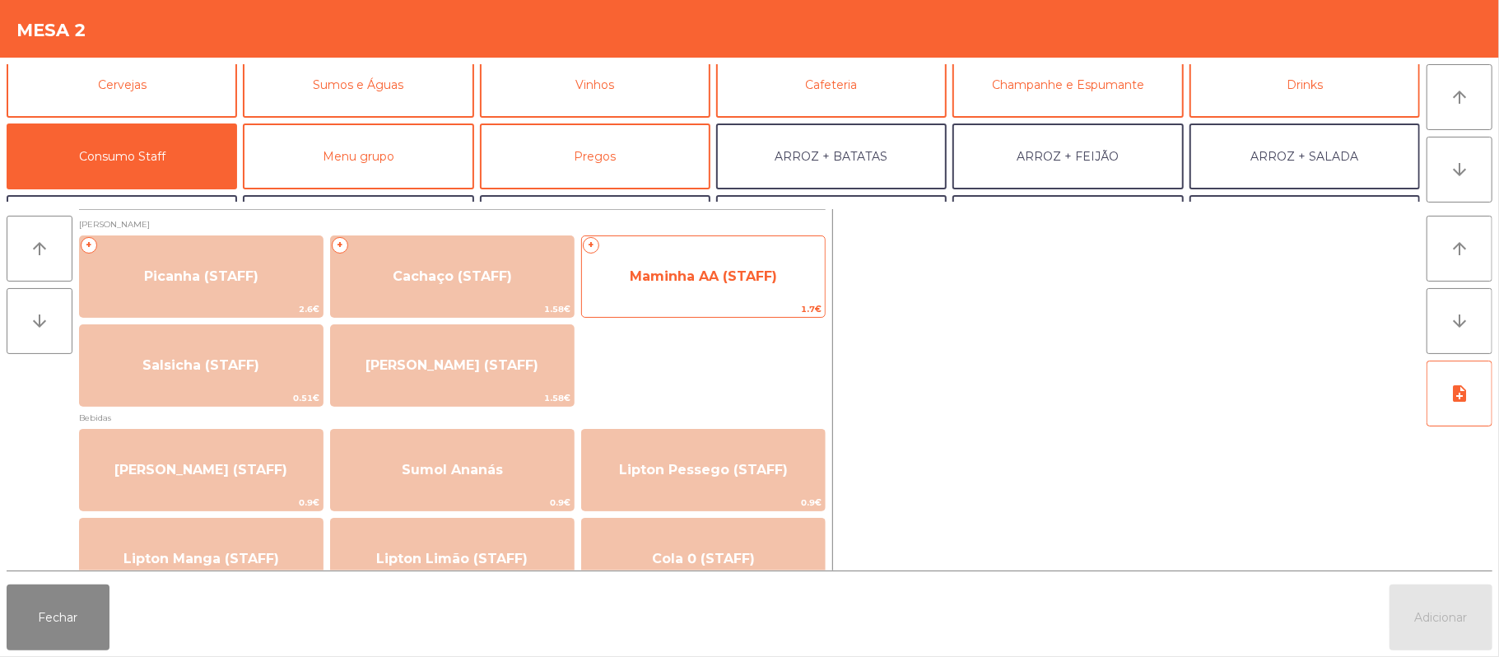
click at [719, 290] on span "Maminha AA (STAFF)" at bounding box center [703, 276] width 243 height 44
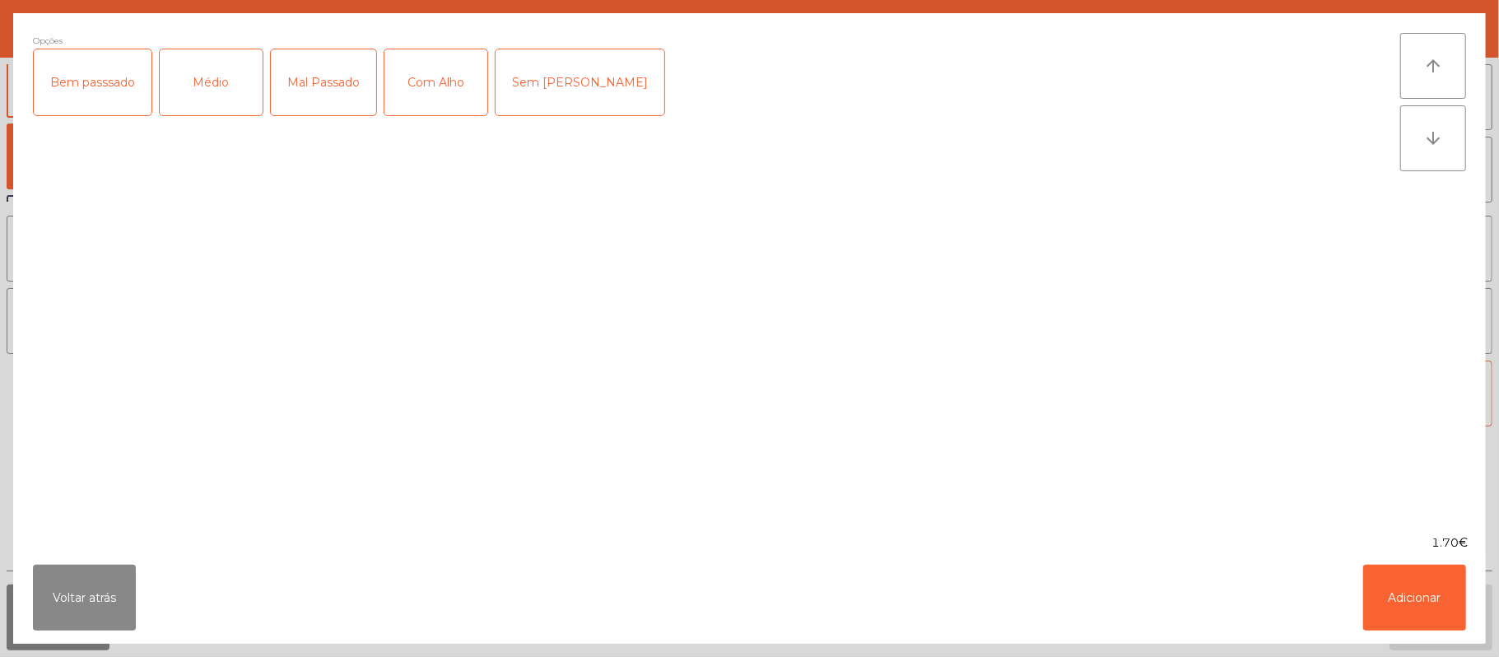
click at [235, 70] on div "Médio" at bounding box center [211, 82] width 103 height 66
click at [429, 77] on div "Com Alho" at bounding box center [435, 82] width 103 height 66
click at [1409, 626] on button "Adicionar" at bounding box center [1414, 598] width 103 height 66
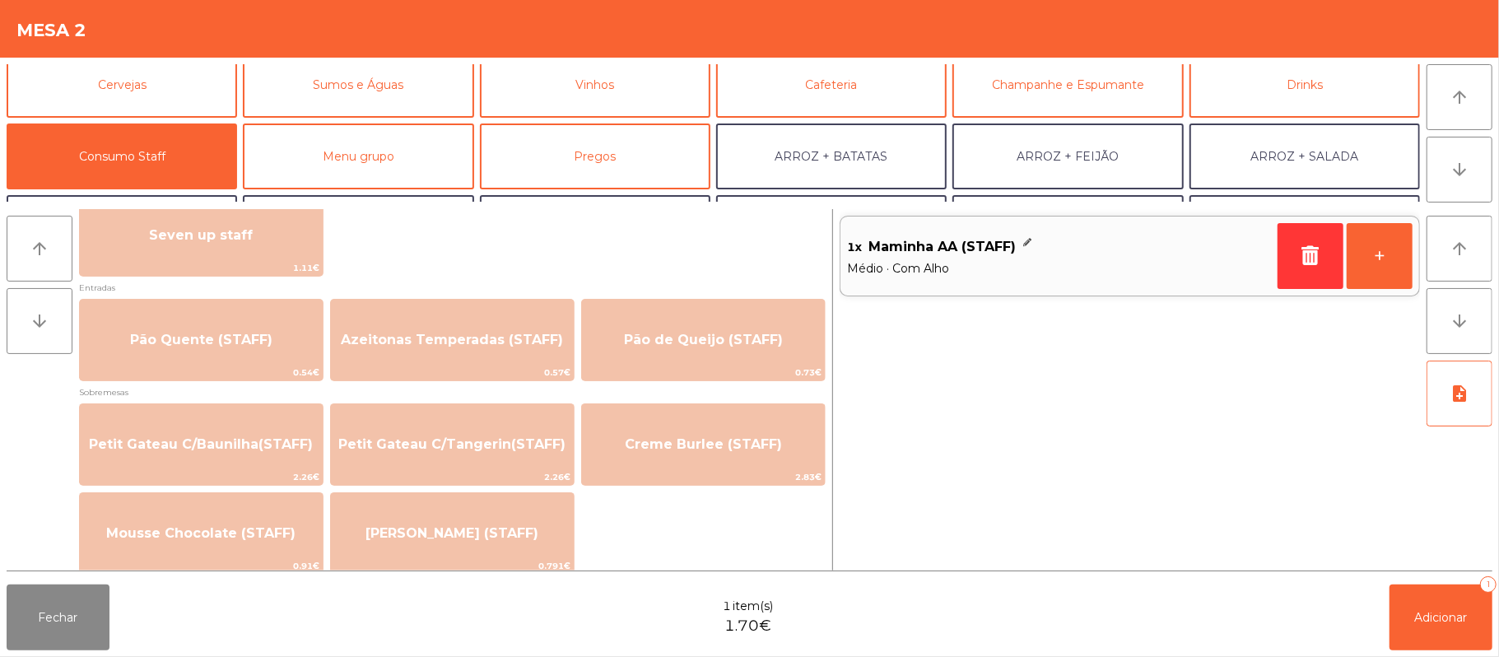
scroll to position [1084, 0]
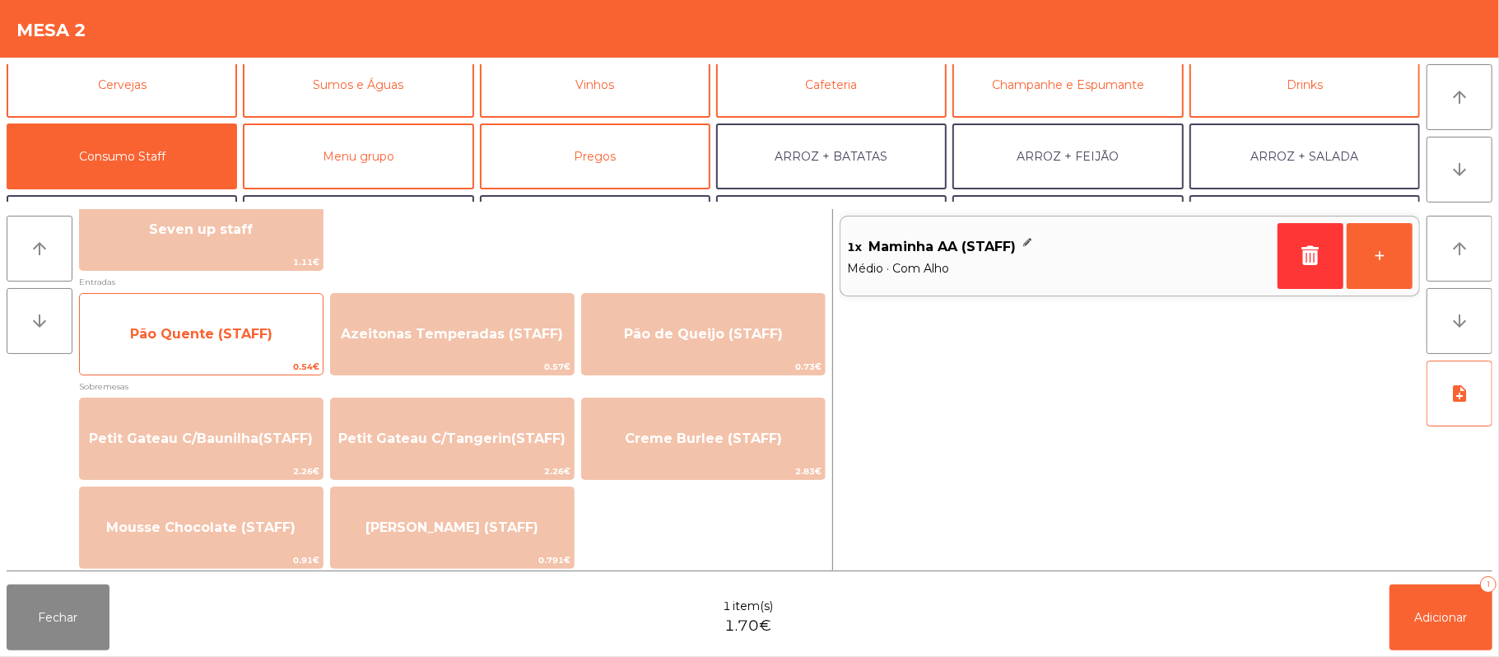
click at [262, 339] on span "Pão Quente (STAFF)" at bounding box center [201, 334] width 142 height 16
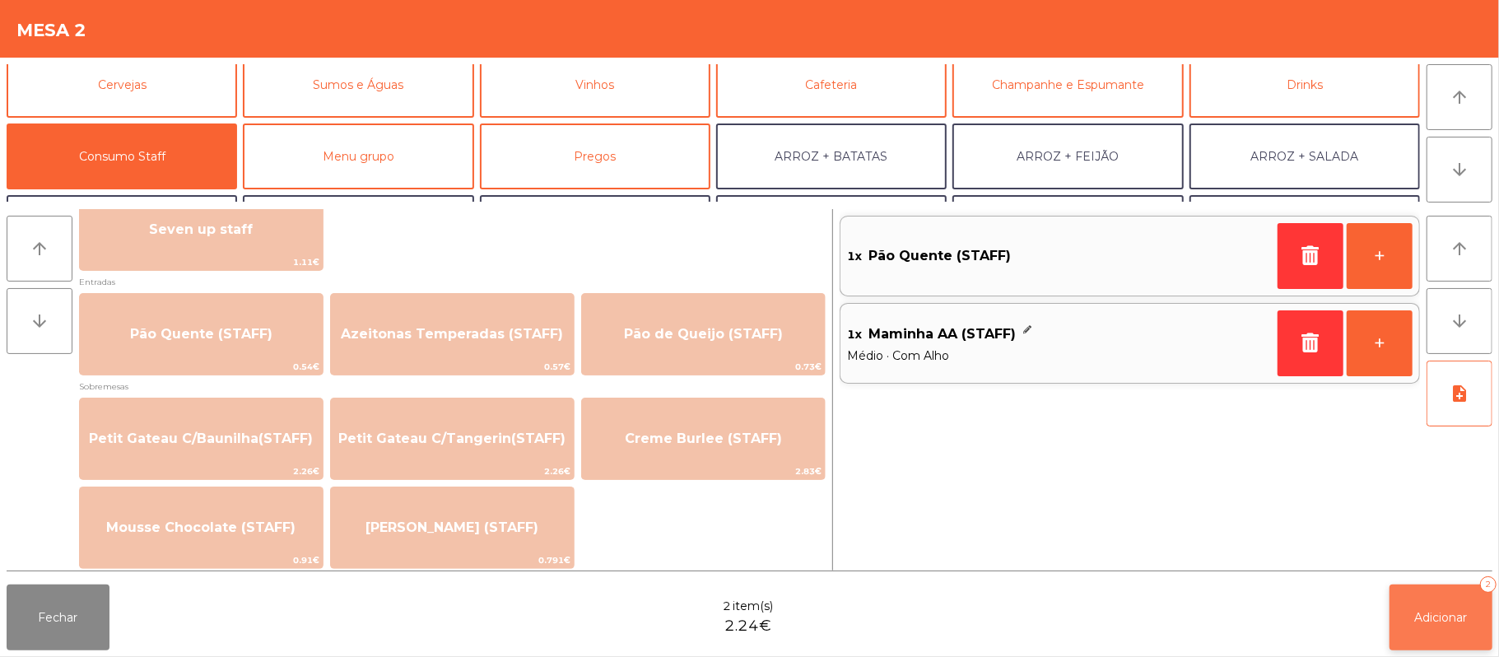
click at [1462, 614] on span "Adicionar" at bounding box center [1441, 617] width 53 height 15
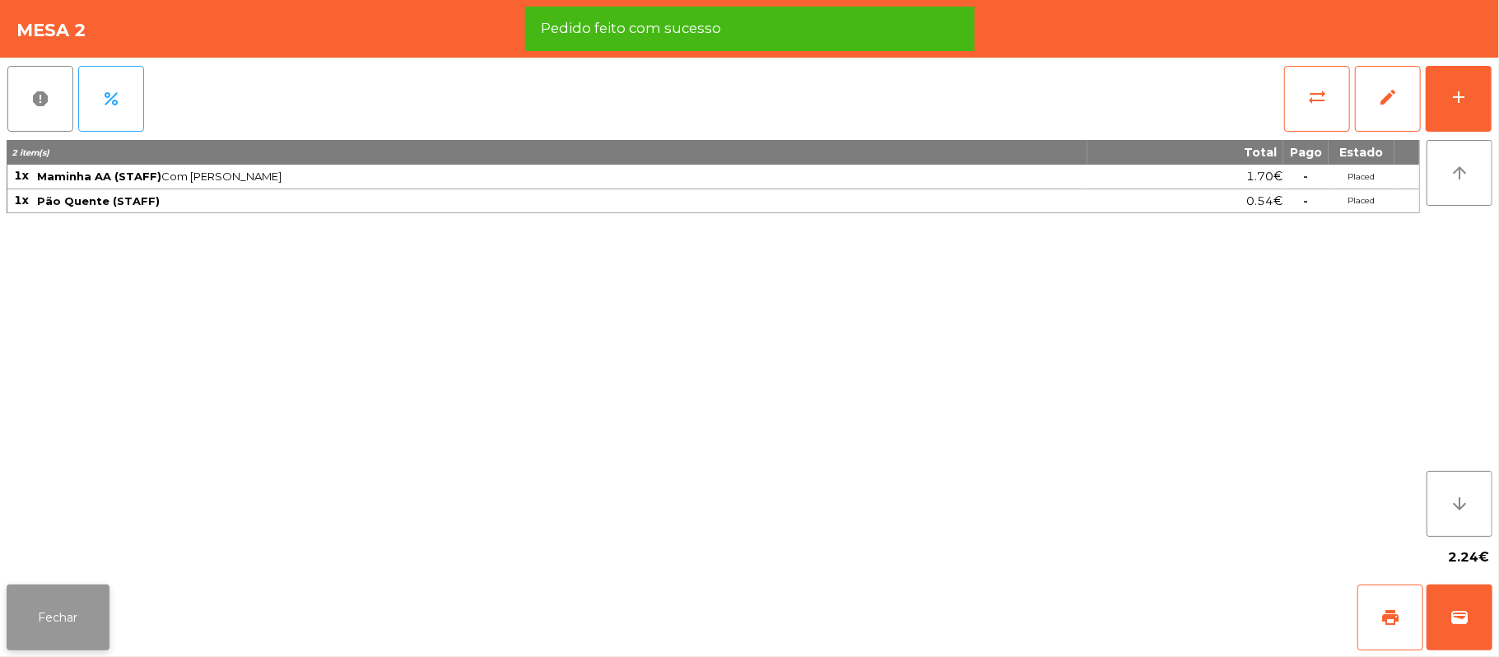
click at [53, 622] on button "Fechar" at bounding box center [58, 617] width 103 height 66
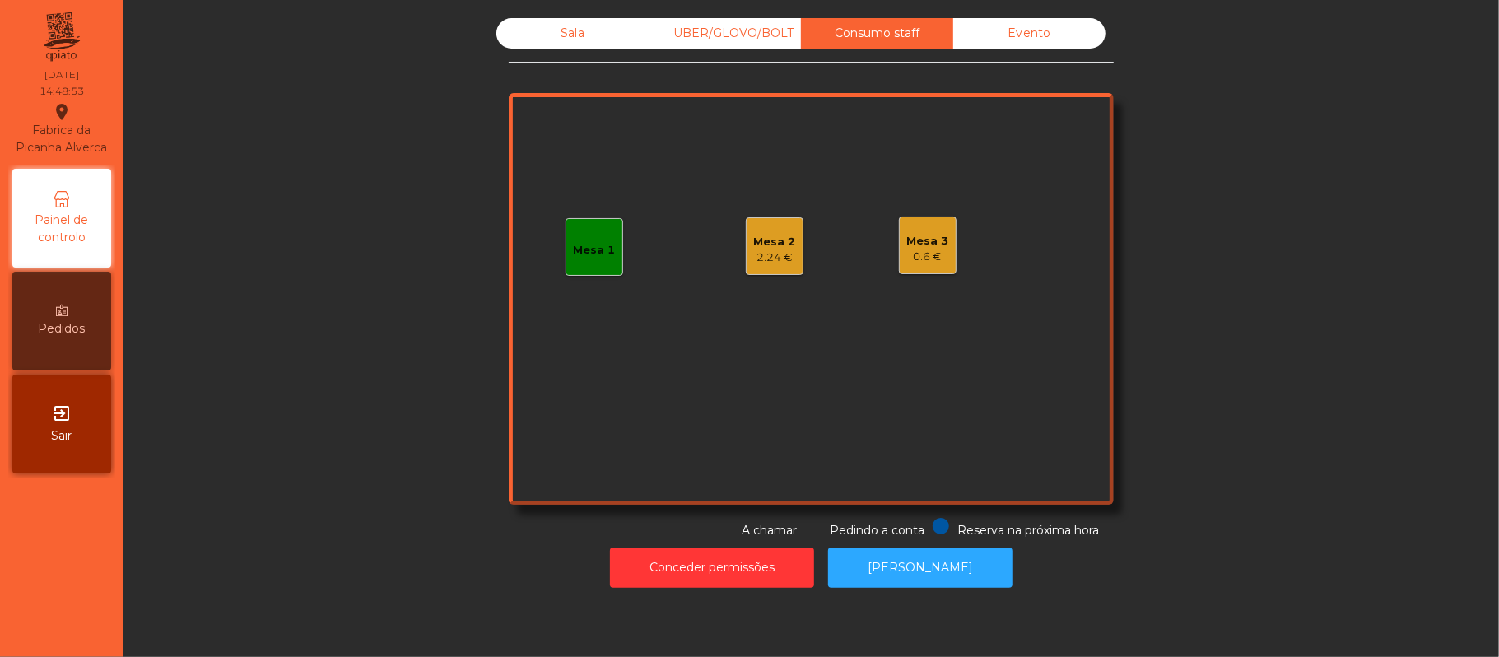
click at [764, 237] on div "Mesa 2" at bounding box center [775, 242] width 42 height 16
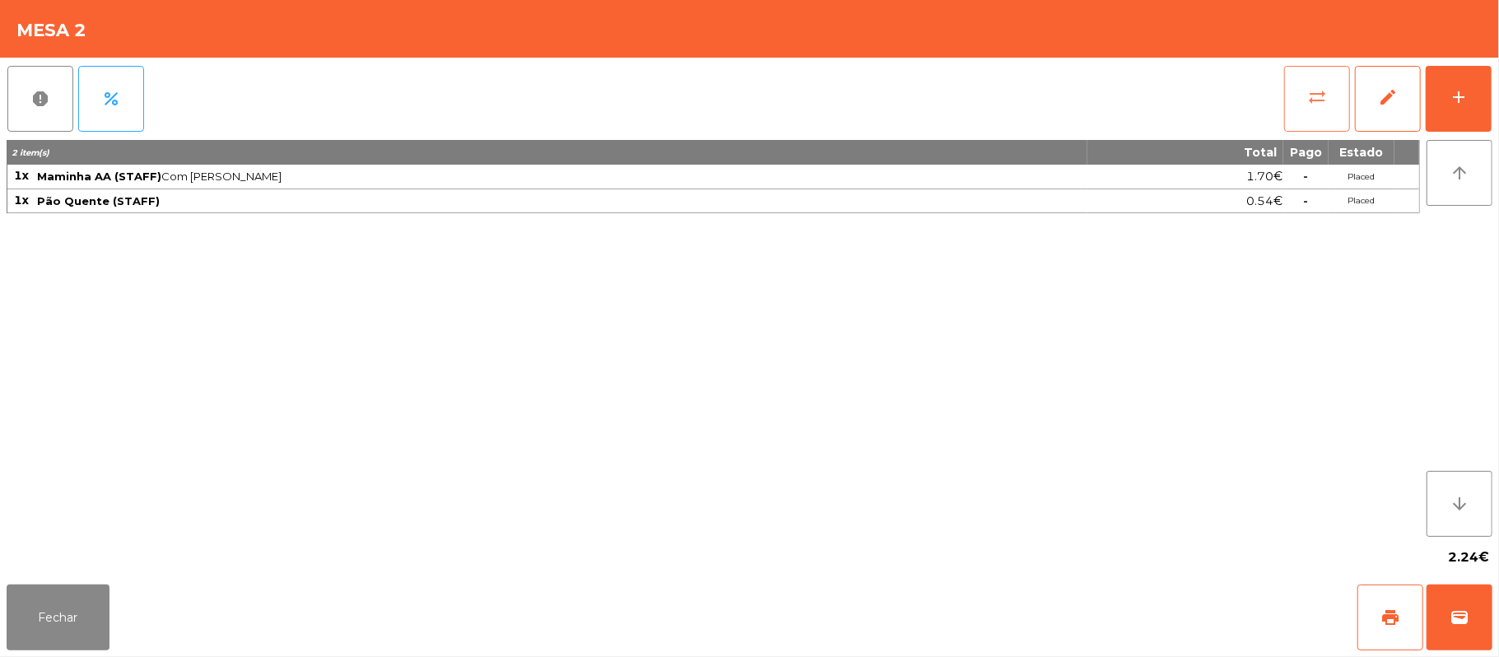
click at [1328, 110] on button "sync_alt" at bounding box center [1317, 99] width 66 height 66
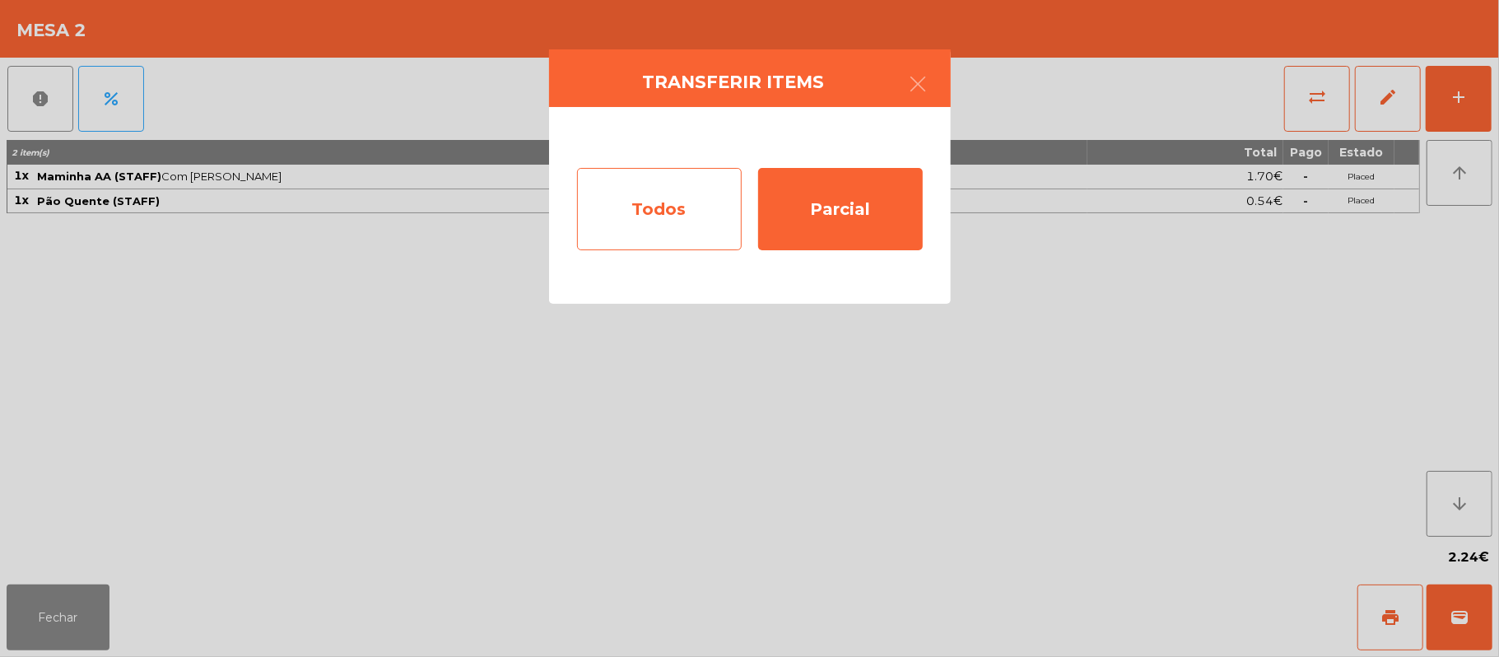
click at [633, 201] on div "Todos" at bounding box center [659, 209] width 165 height 82
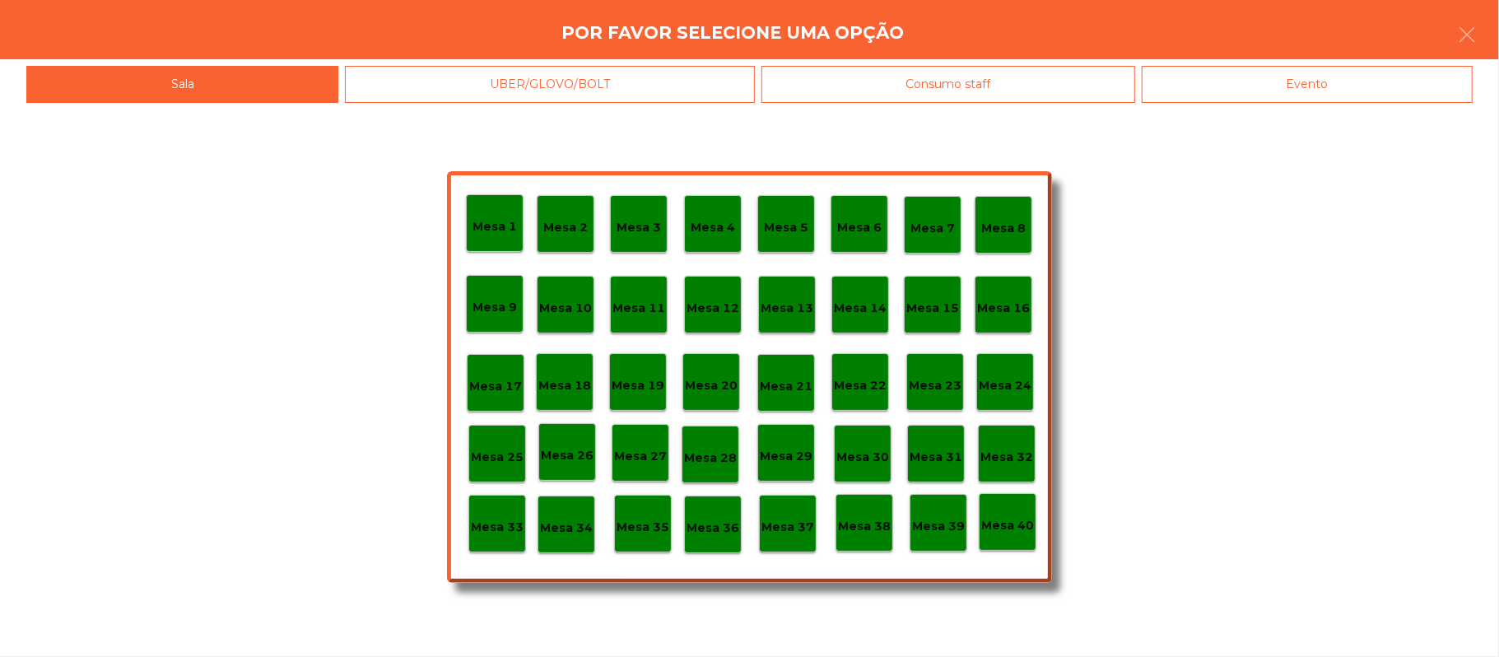
click at [1329, 73] on div "Evento" at bounding box center [1307, 84] width 331 height 37
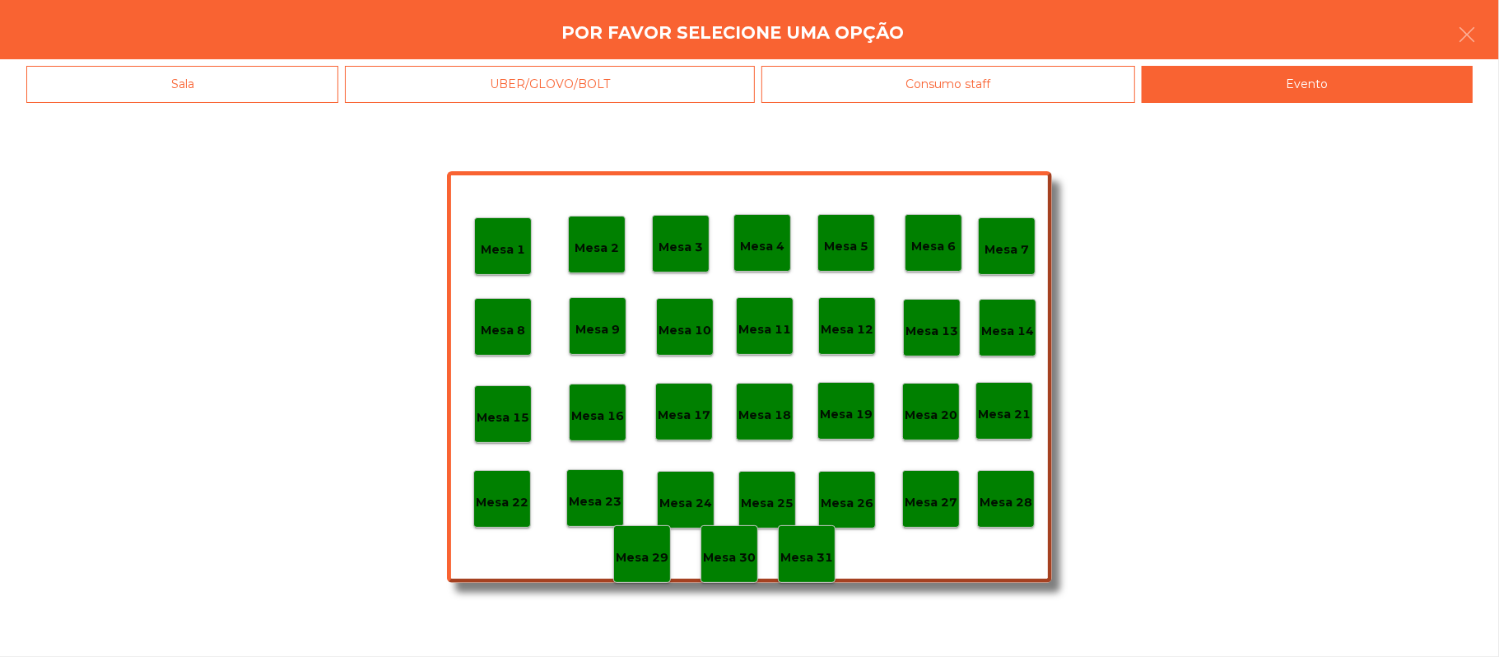
click at [1011, 478] on div "Mesa 28" at bounding box center [1006, 499] width 58 height 58
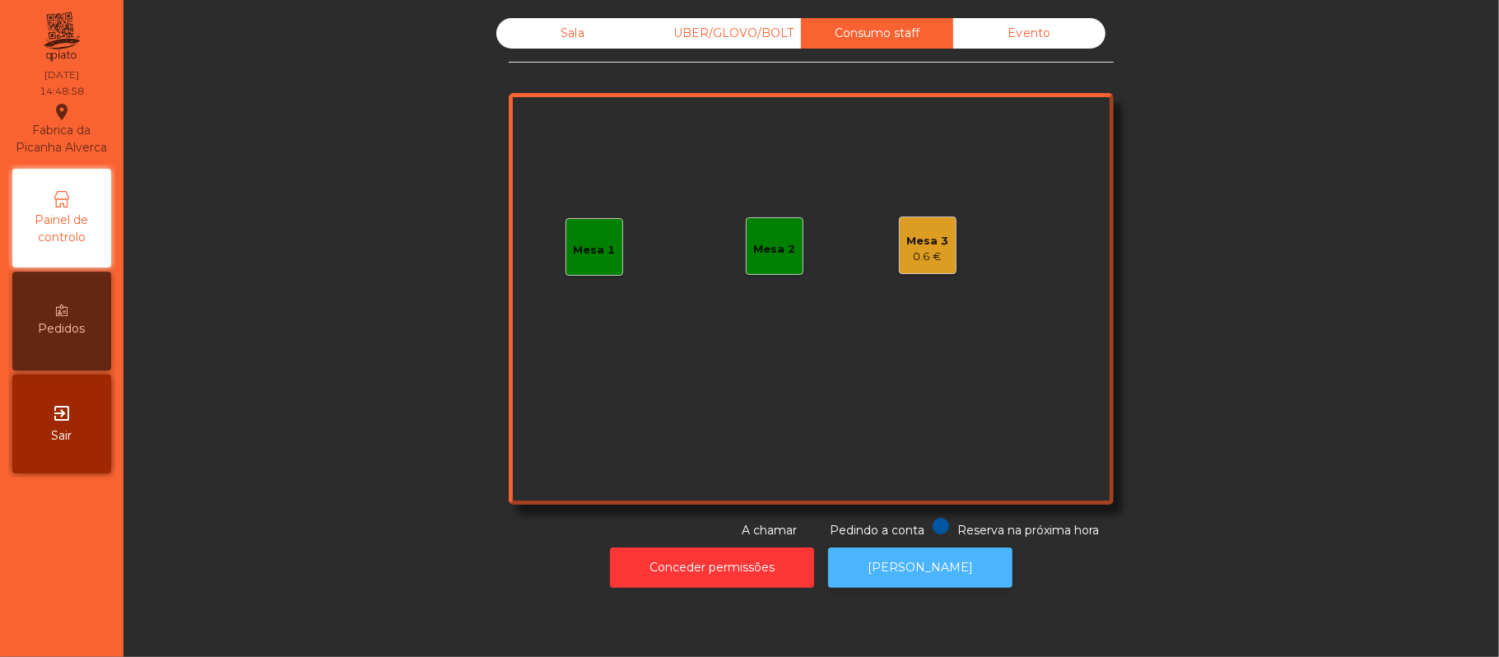
click at [937, 583] on button "[PERSON_NAME]" at bounding box center [920, 567] width 184 height 40
click at [923, 252] on div "0.6 €" at bounding box center [928, 257] width 42 height 16
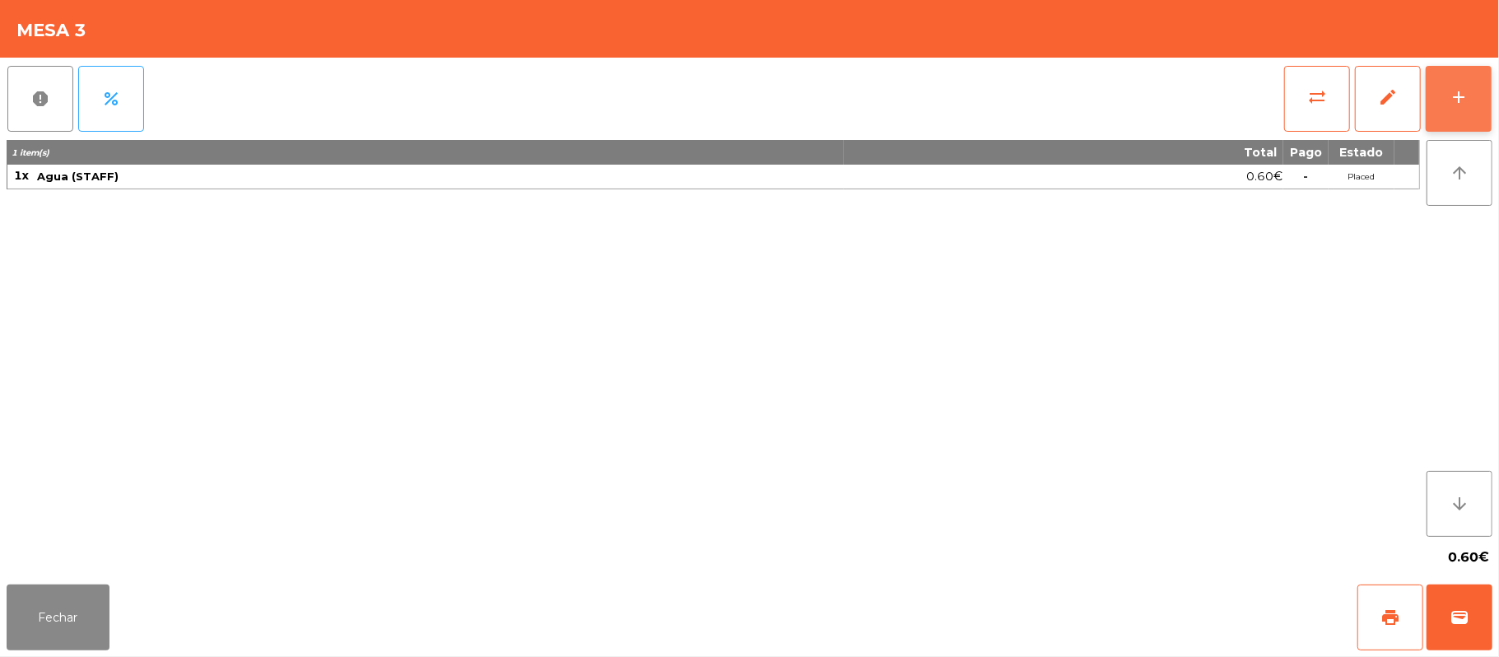
click at [1465, 92] on div "add" at bounding box center [1459, 97] width 20 height 20
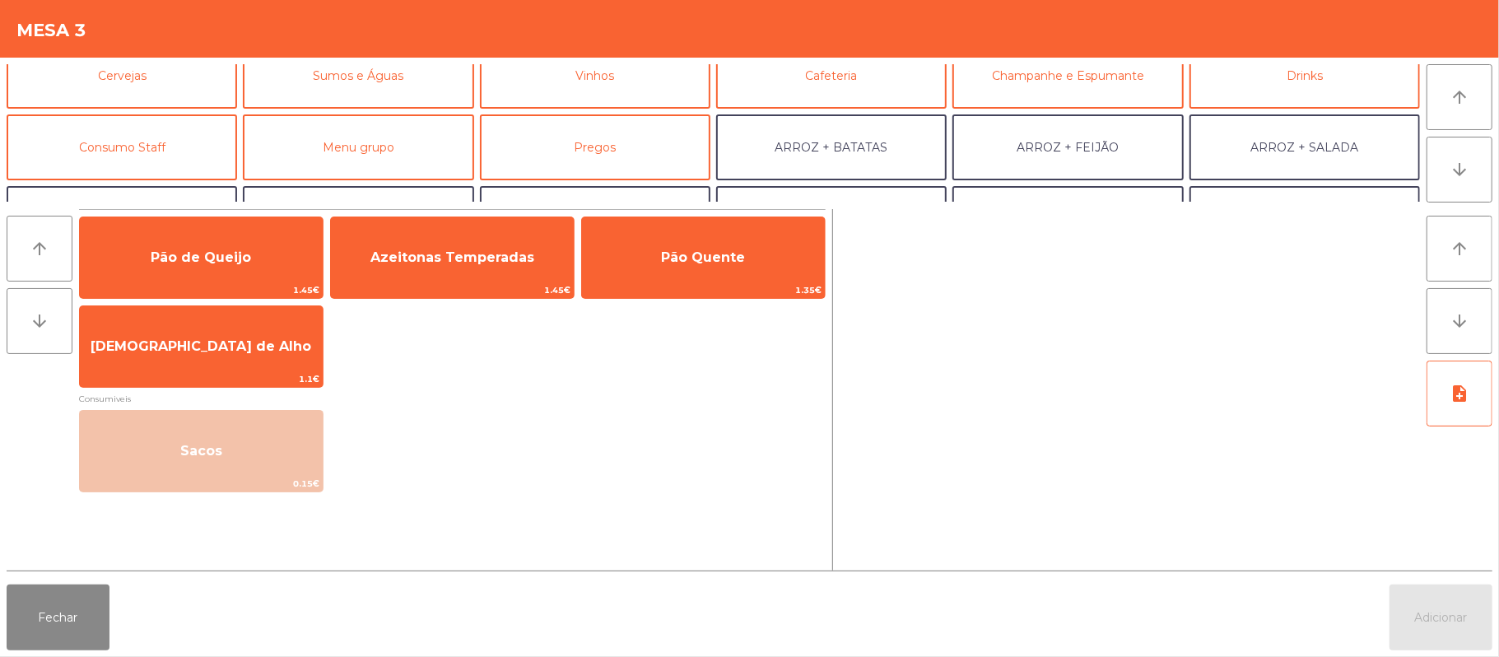
scroll to position [115, 0]
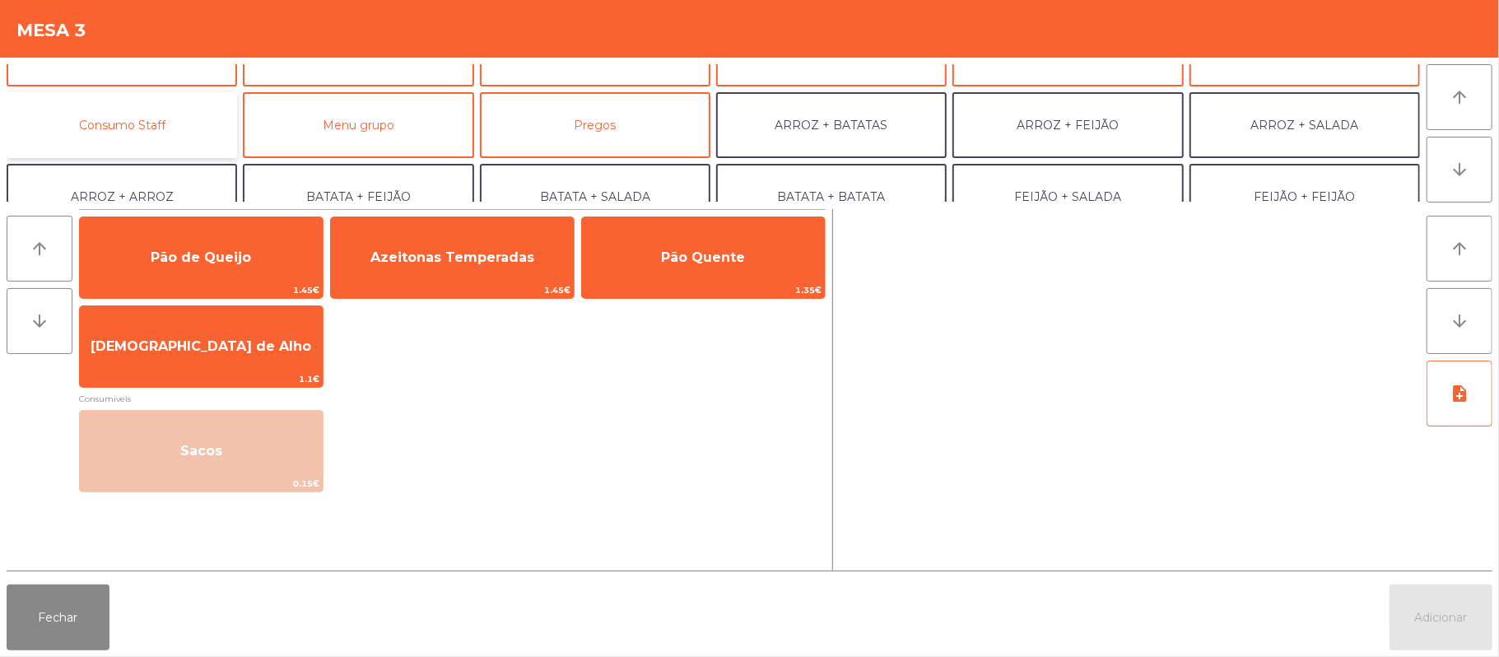
click at [185, 128] on button "Consumo Staff" at bounding box center [122, 125] width 230 height 66
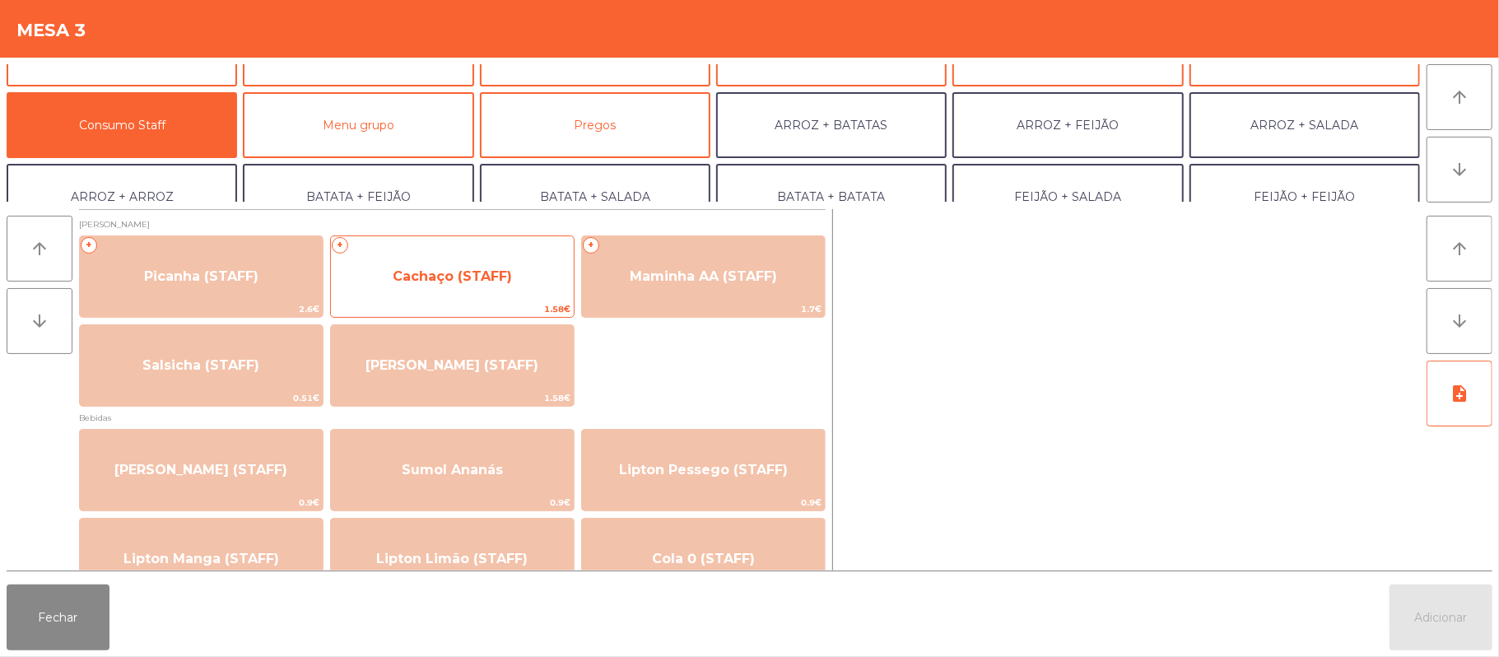
click at [453, 291] on span "Cachaço (STAFF)" at bounding box center [452, 276] width 243 height 44
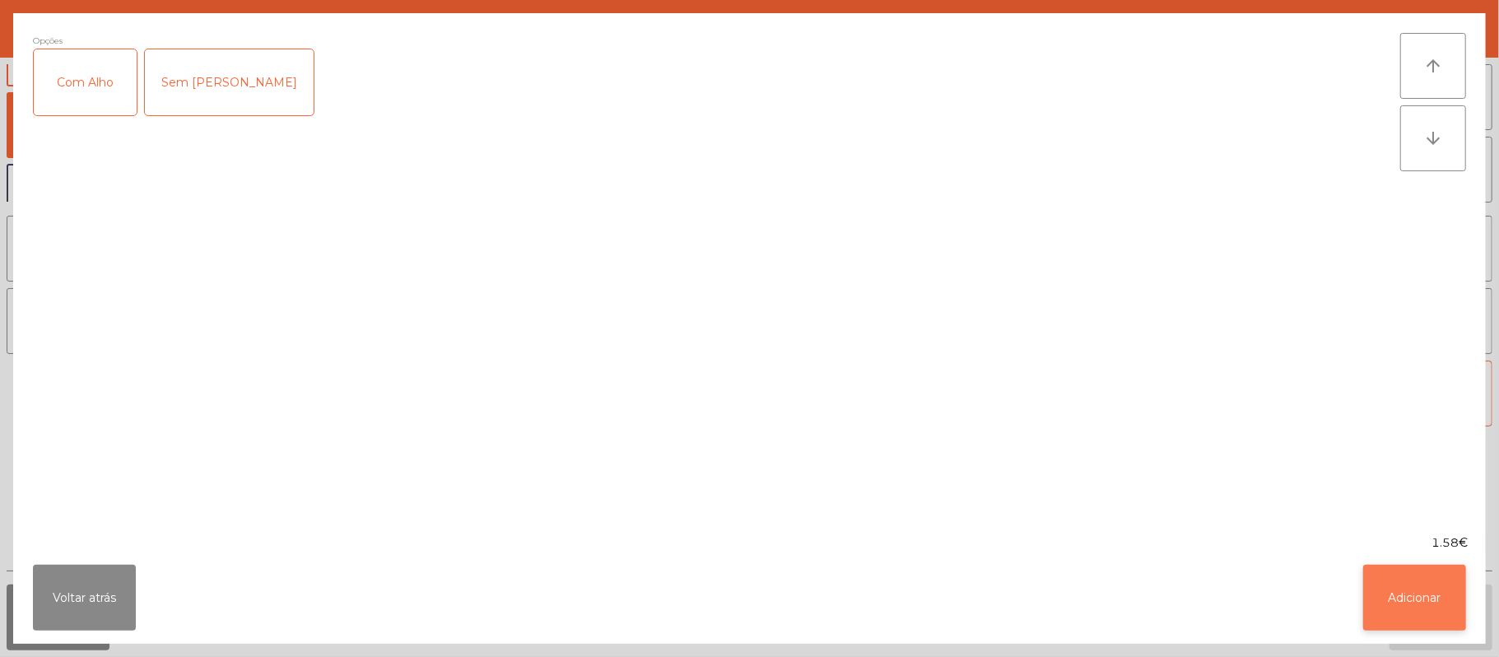
click at [1394, 588] on button "Adicionar" at bounding box center [1414, 598] width 103 height 66
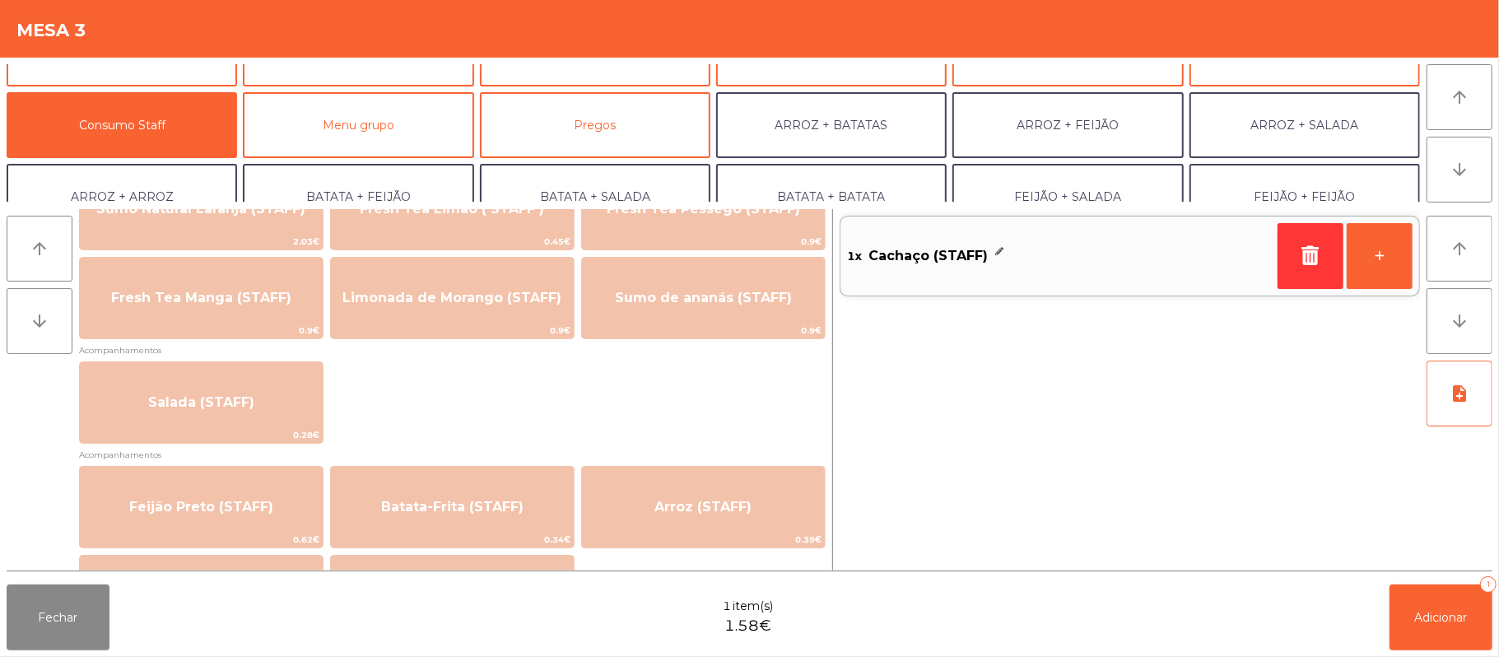
scroll to position [655, 0]
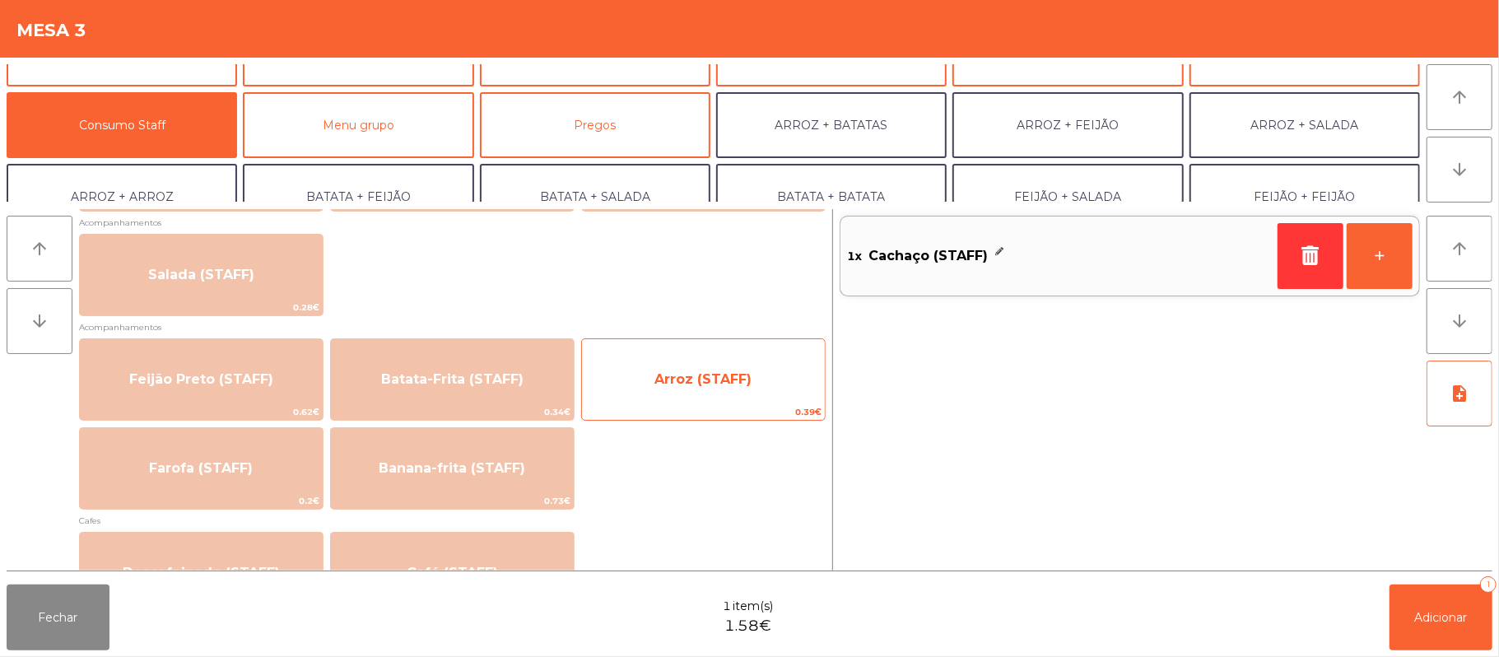
click at [713, 379] on span "Arroz (STAFF)" at bounding box center [702, 379] width 97 height 16
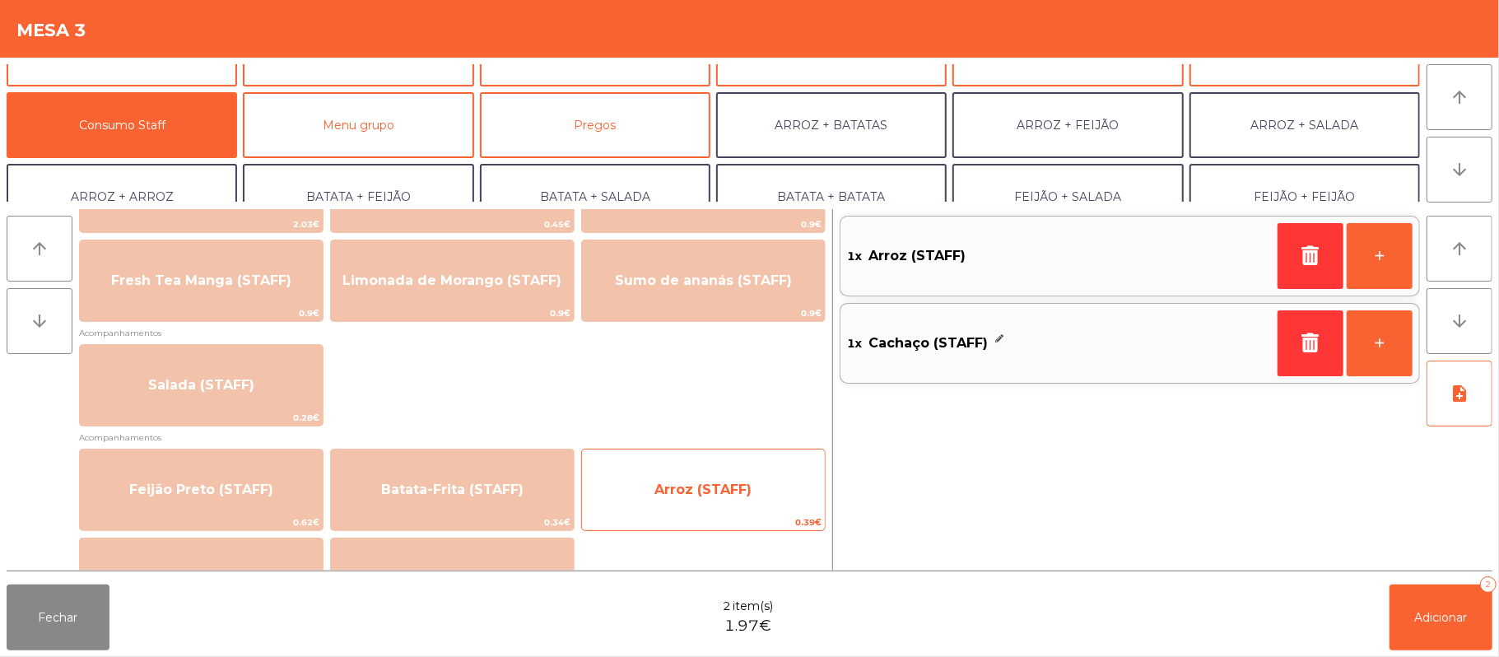
scroll to position [543, 0]
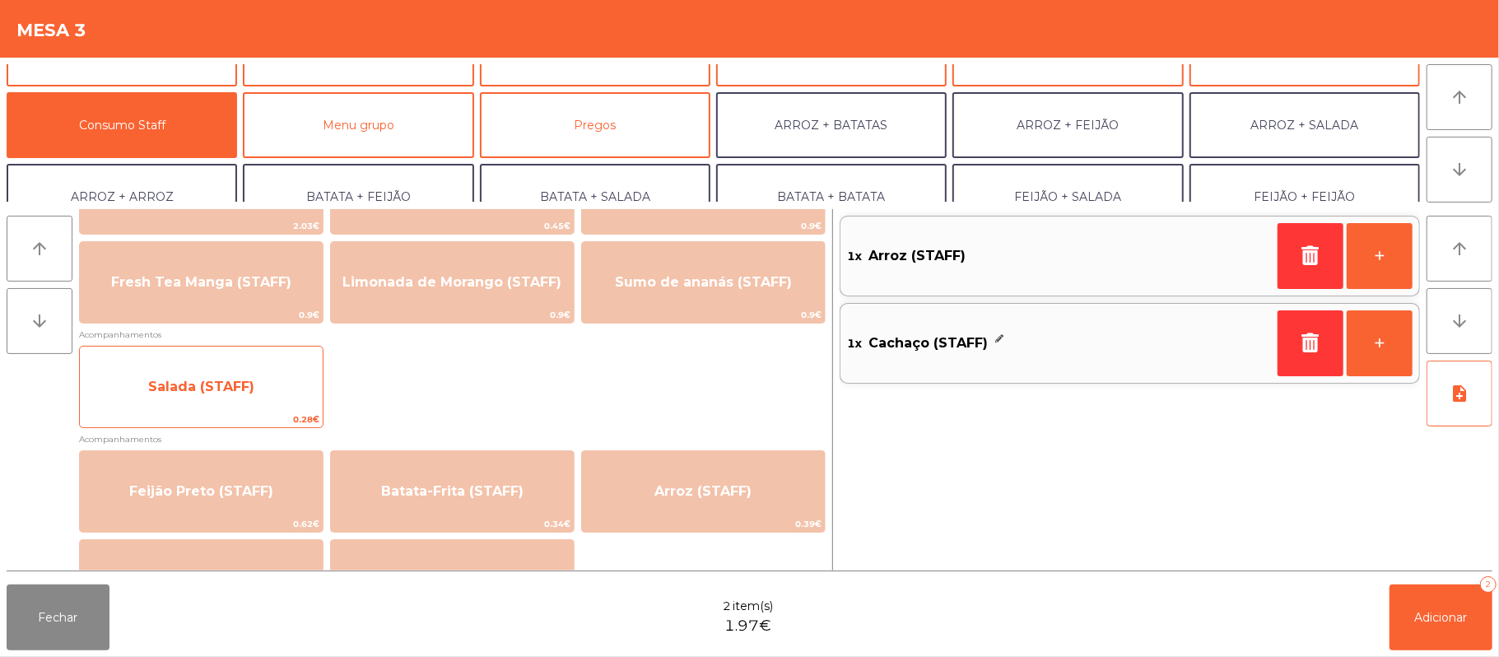
click at [235, 380] on span "Salada (STAFF)" at bounding box center [201, 387] width 106 height 16
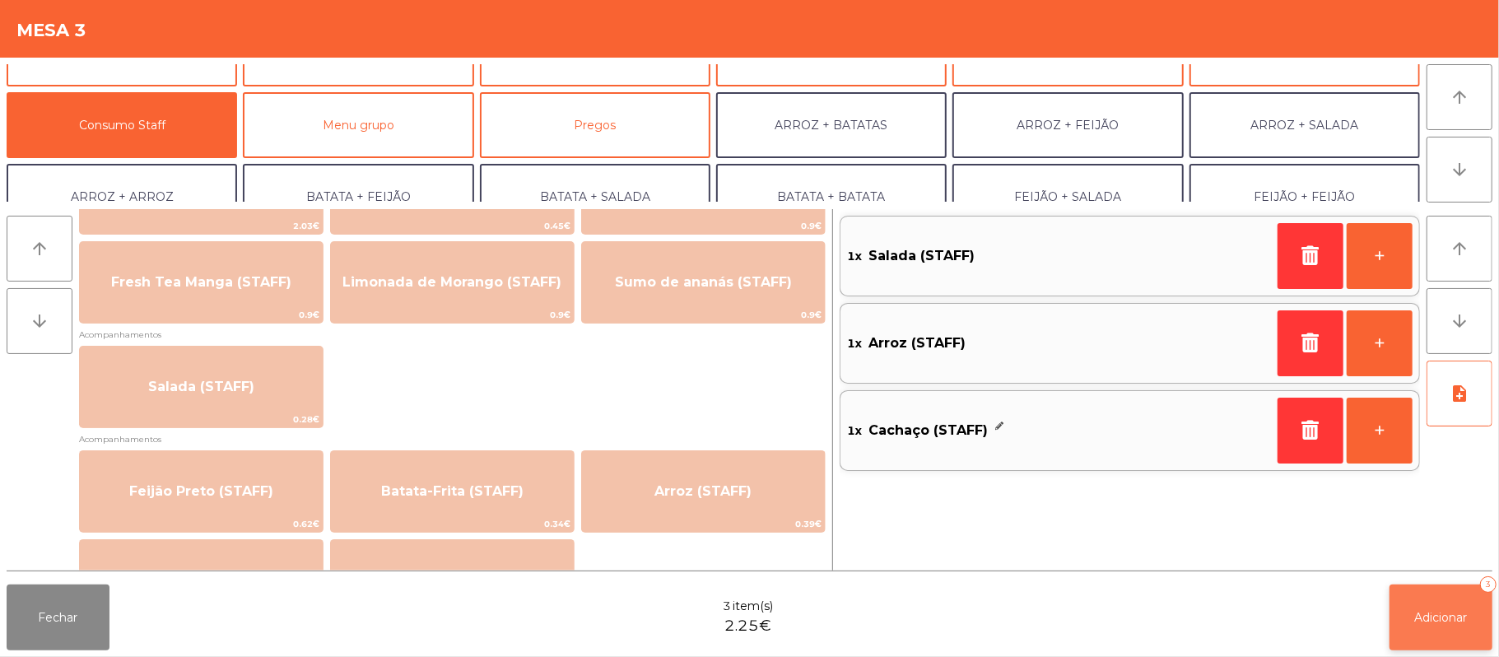
click at [1416, 591] on button "Adicionar 3" at bounding box center [1440, 617] width 103 height 66
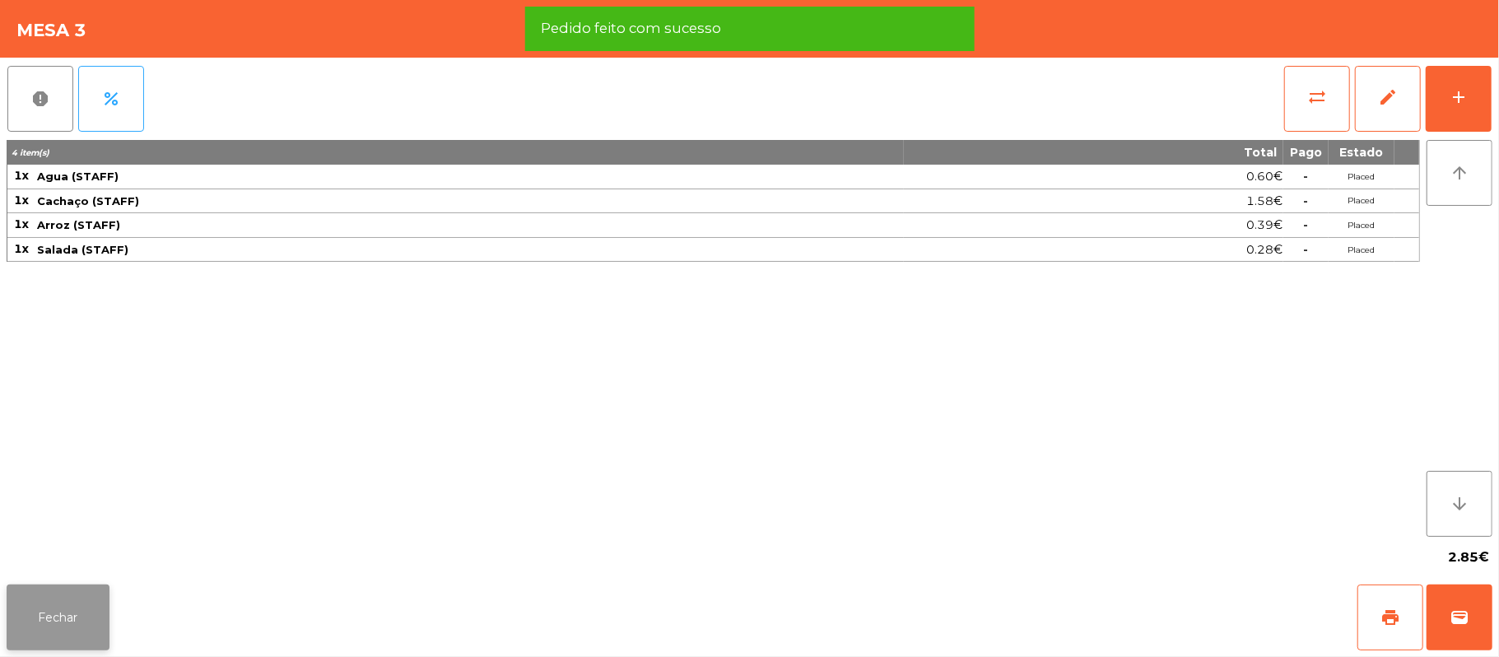
click at [23, 643] on button "Fechar" at bounding box center [58, 617] width 103 height 66
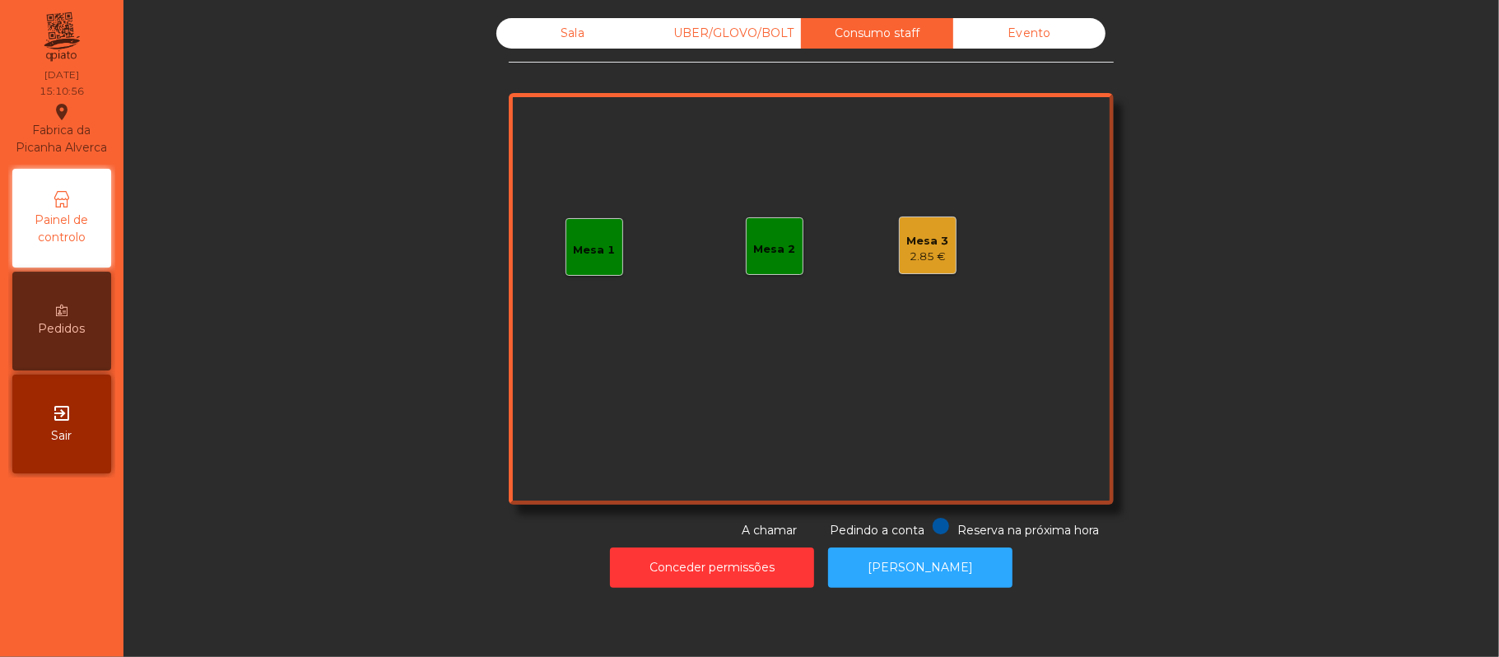
click at [1039, 38] on div "Evento" at bounding box center [1029, 33] width 152 height 30
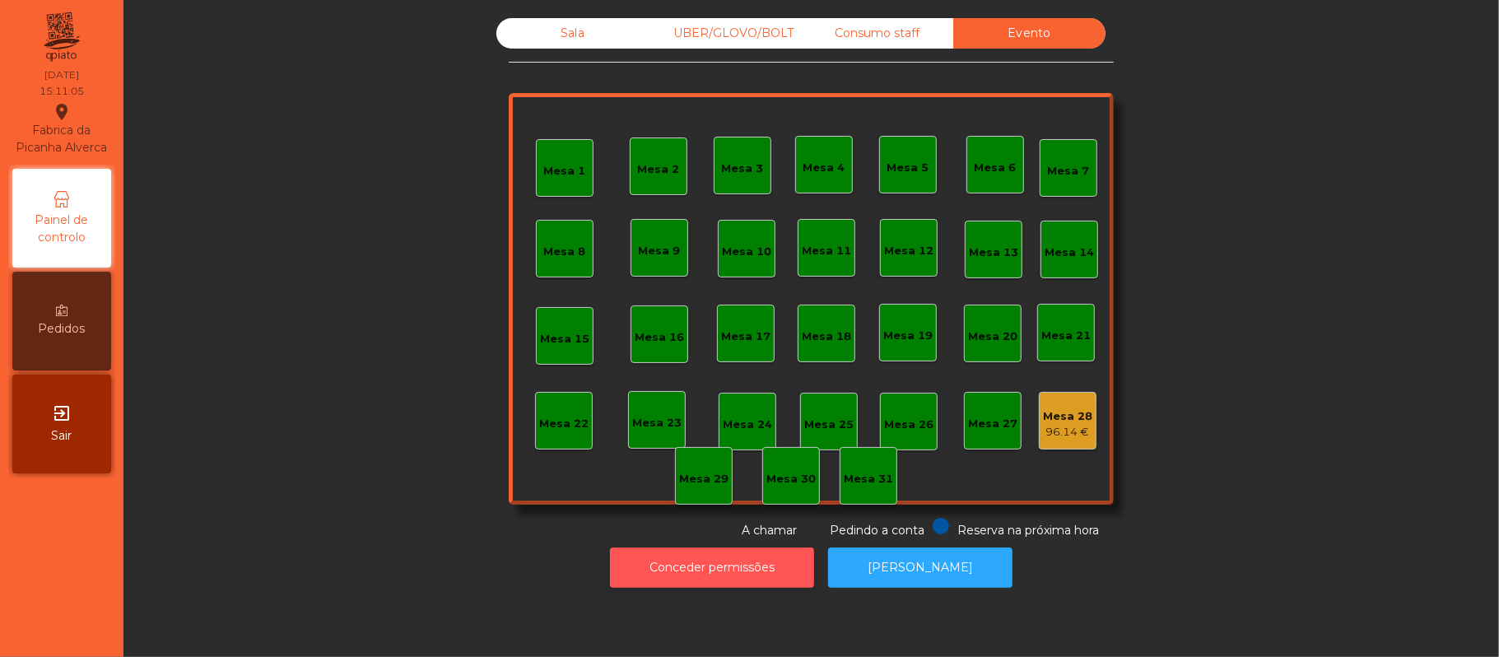
click at [719, 560] on button "Conceder permissões" at bounding box center [712, 567] width 204 height 40
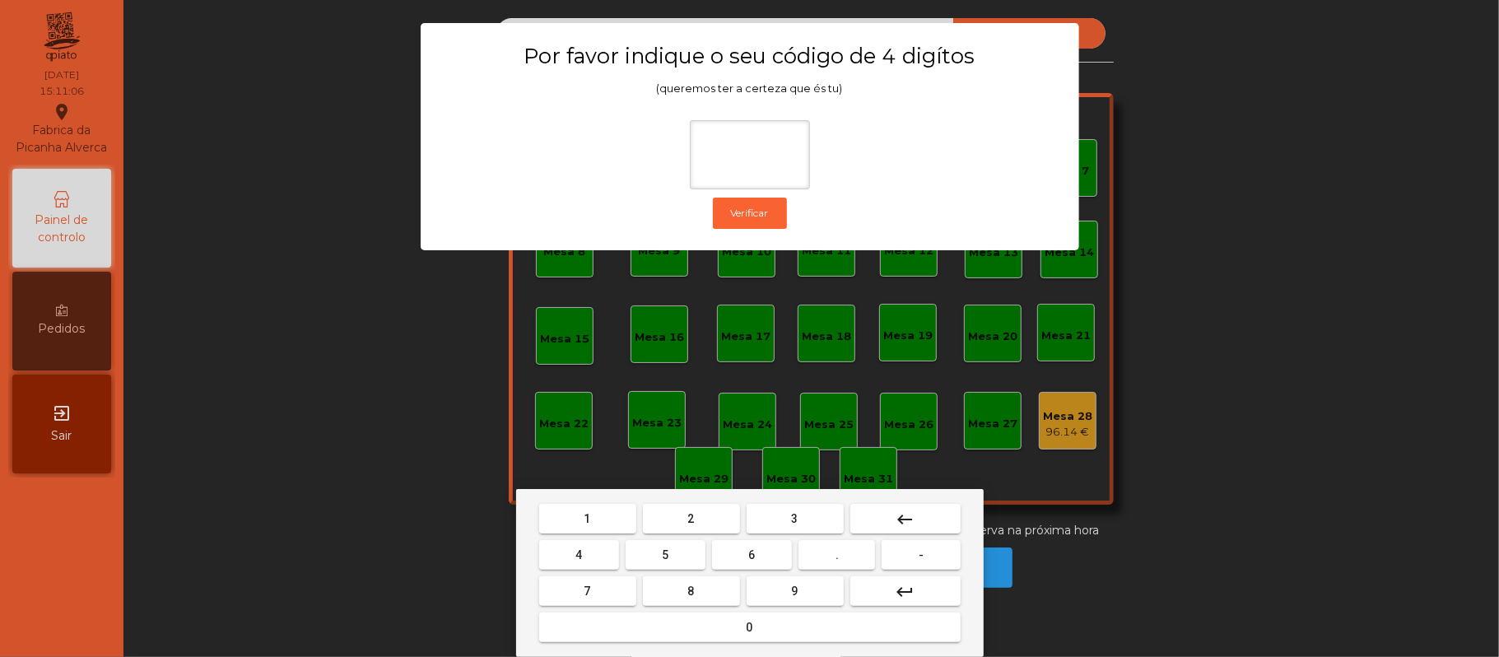
click at [683, 517] on button "2" at bounding box center [691, 519] width 97 height 30
click at [752, 555] on span "6" at bounding box center [752, 554] width 7 height 13
click at [600, 521] on button "1" at bounding box center [587, 519] width 97 height 30
click at [665, 555] on span "5" at bounding box center [665, 554] width 7 height 13
type input "****"
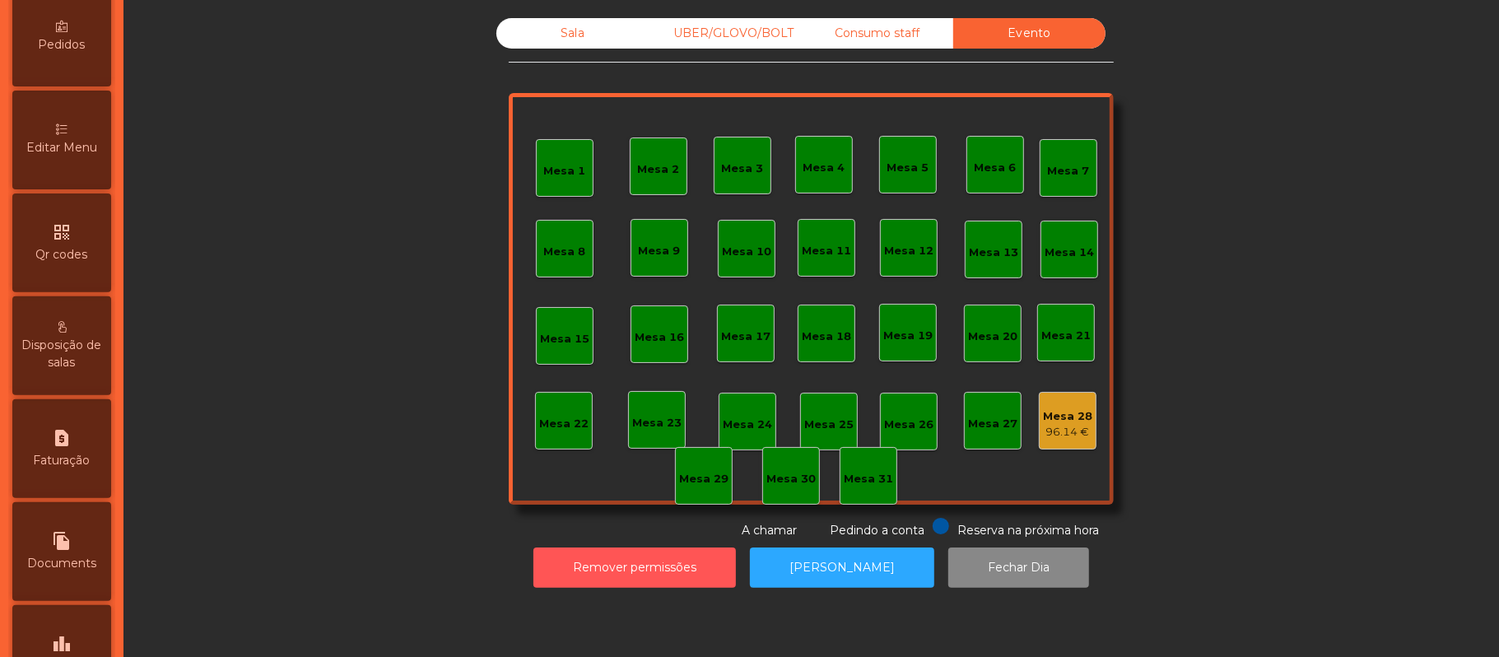
scroll to position [402, 0]
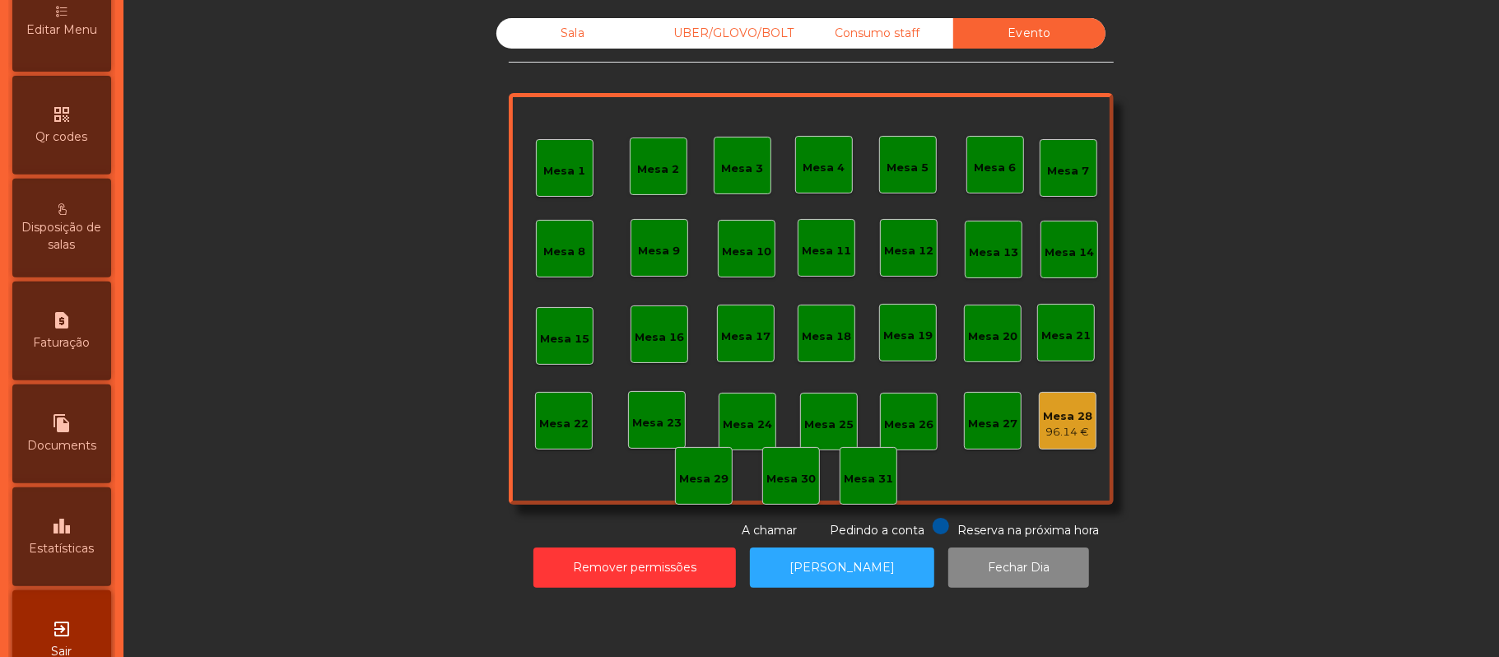
click at [67, 536] on icon "leaderboard" at bounding box center [62, 526] width 20 height 20
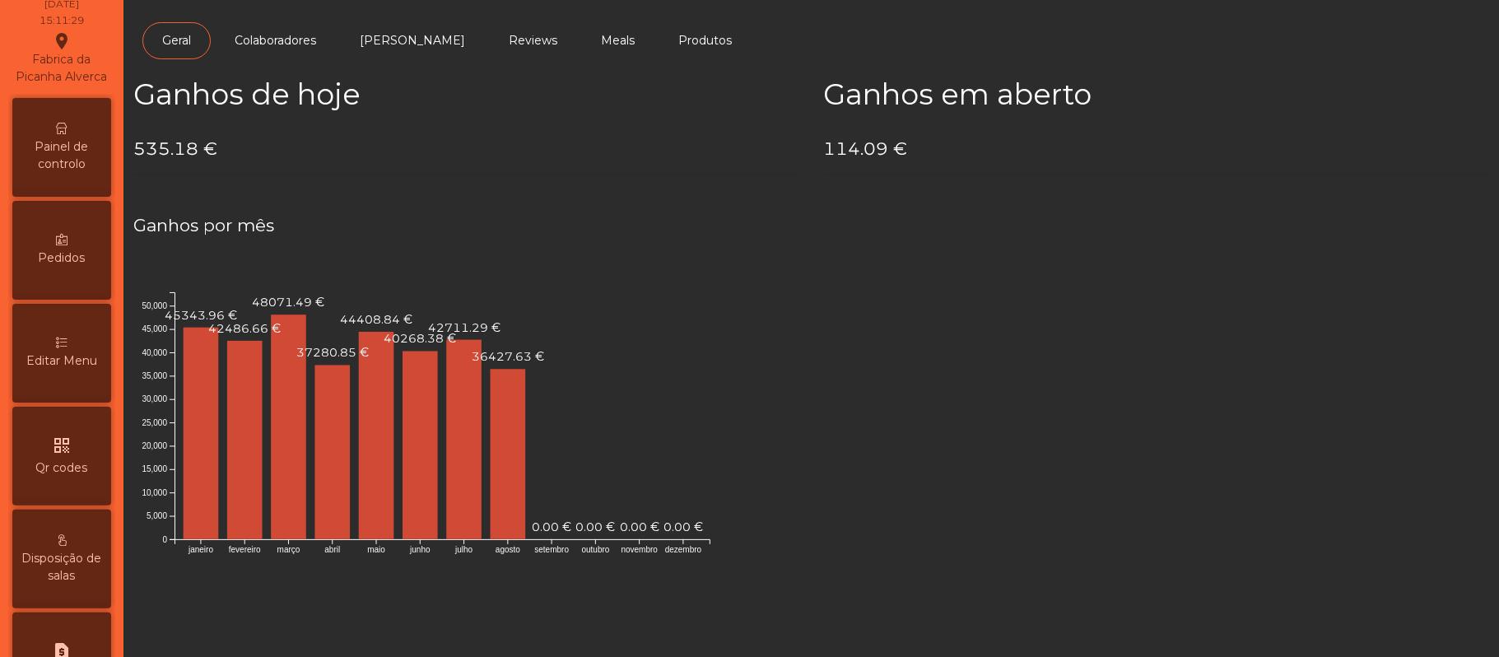
scroll to position [70, 0]
click at [63, 174] on span "Painel de controlo" at bounding box center [61, 156] width 91 height 35
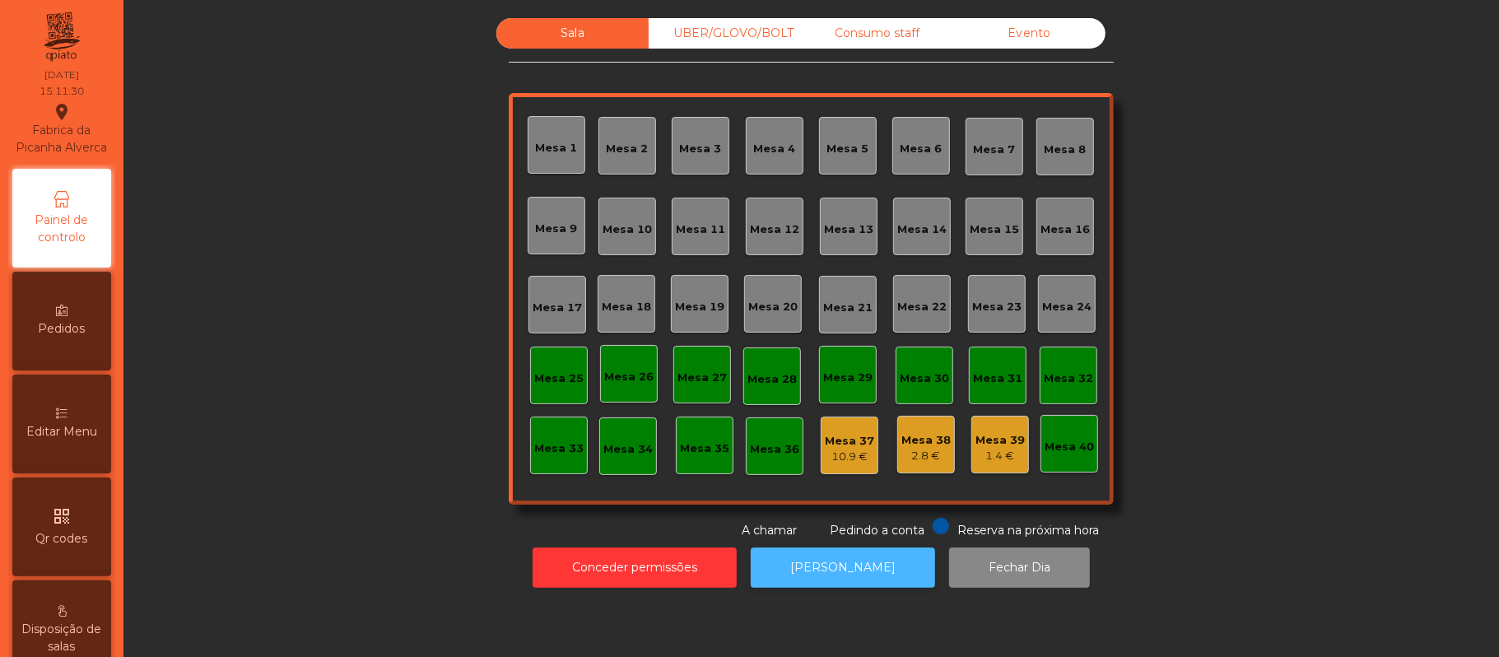
click at [850, 565] on button "[PERSON_NAME]" at bounding box center [843, 567] width 184 height 40
click at [1032, 34] on div "Evento" at bounding box center [1029, 33] width 152 height 30
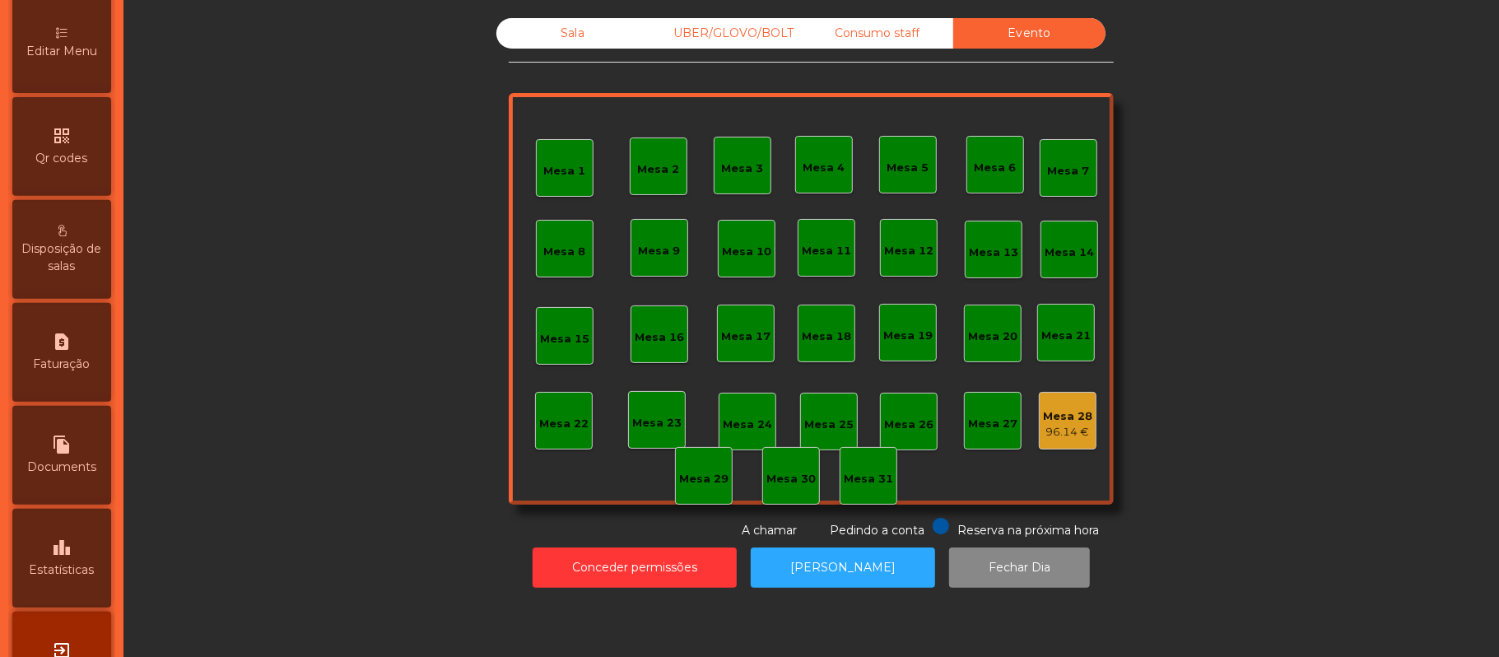
scroll to position [463, 0]
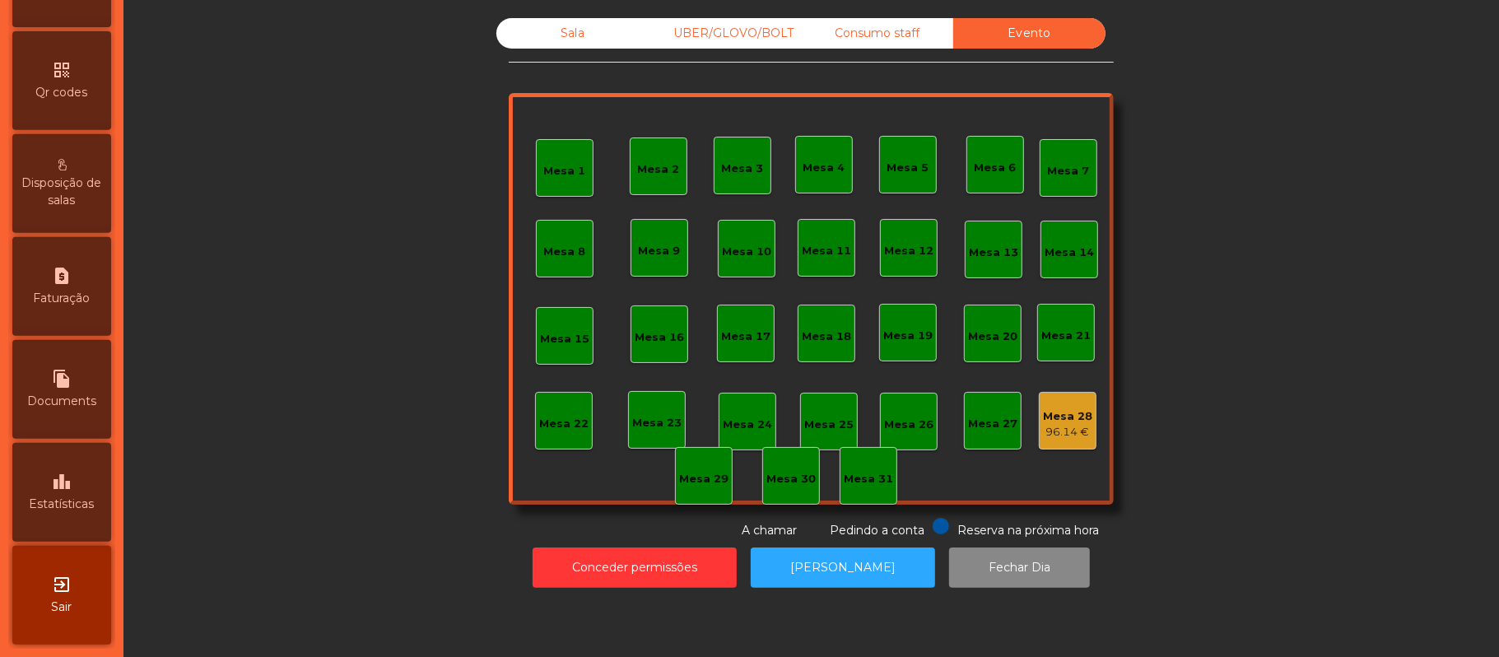
click at [64, 482] on icon "leaderboard" at bounding box center [62, 482] width 20 height 20
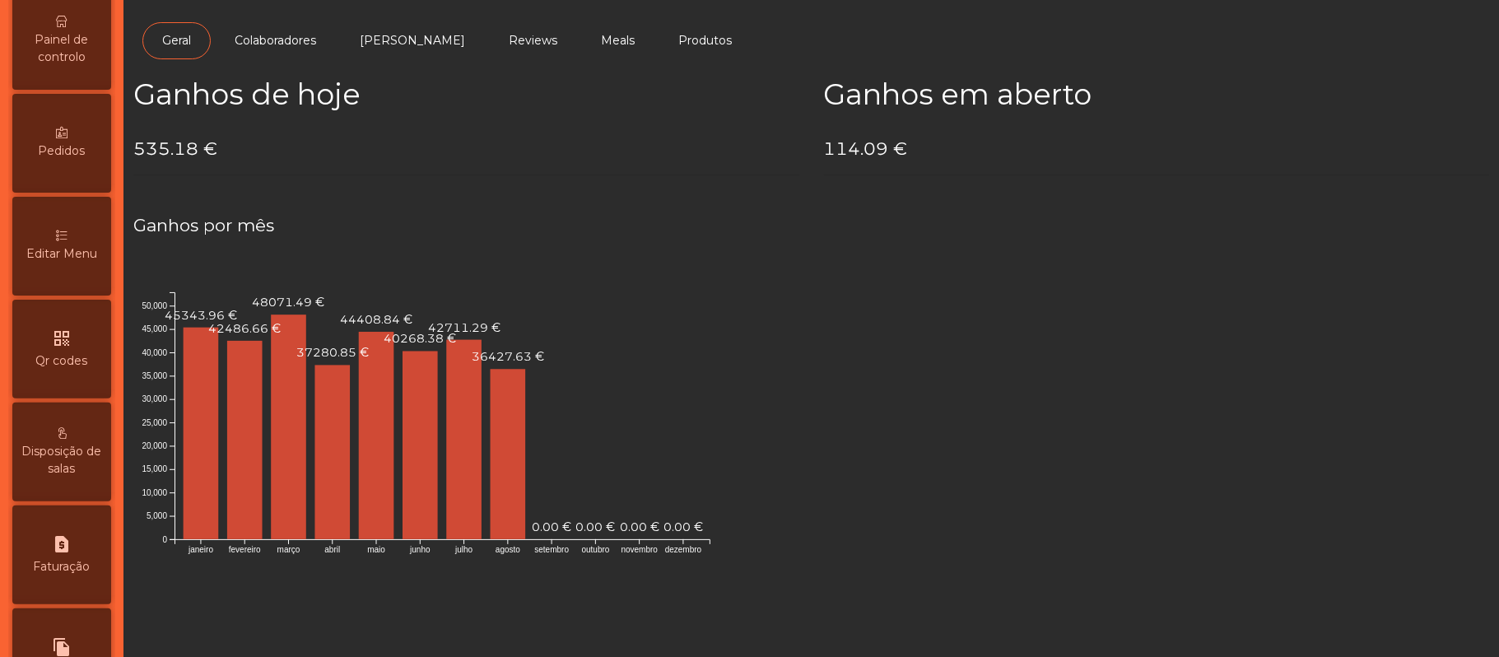
scroll to position [54, 0]
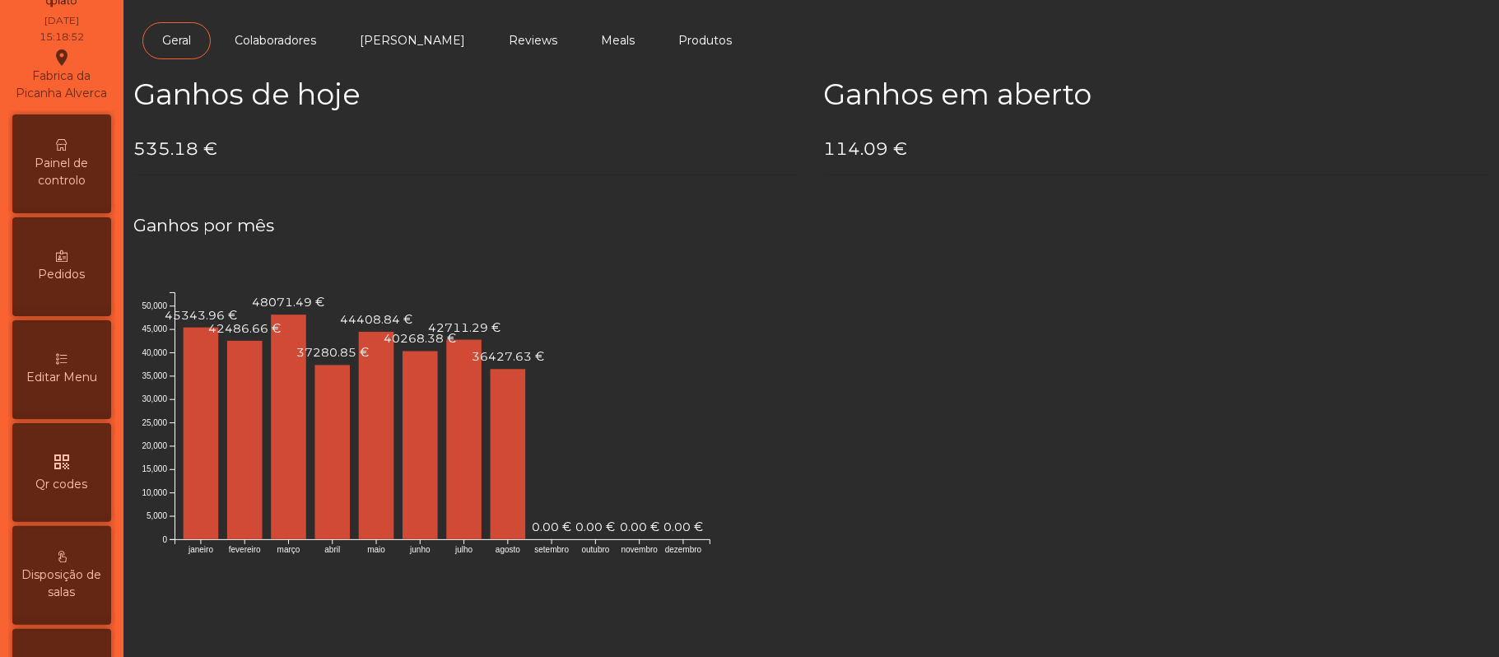
click at [61, 175] on span "Painel de controlo" at bounding box center [61, 172] width 91 height 35
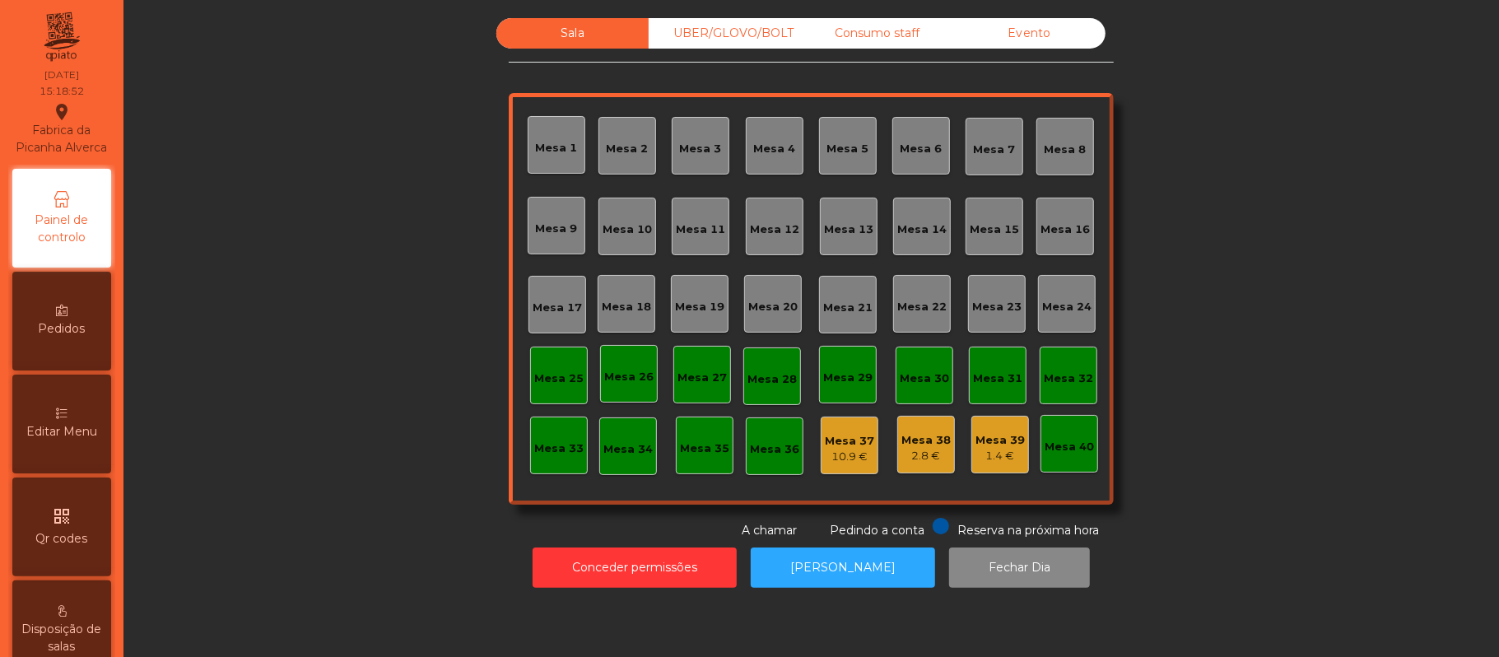
click at [1045, 40] on div "Evento" at bounding box center [1029, 33] width 152 height 30
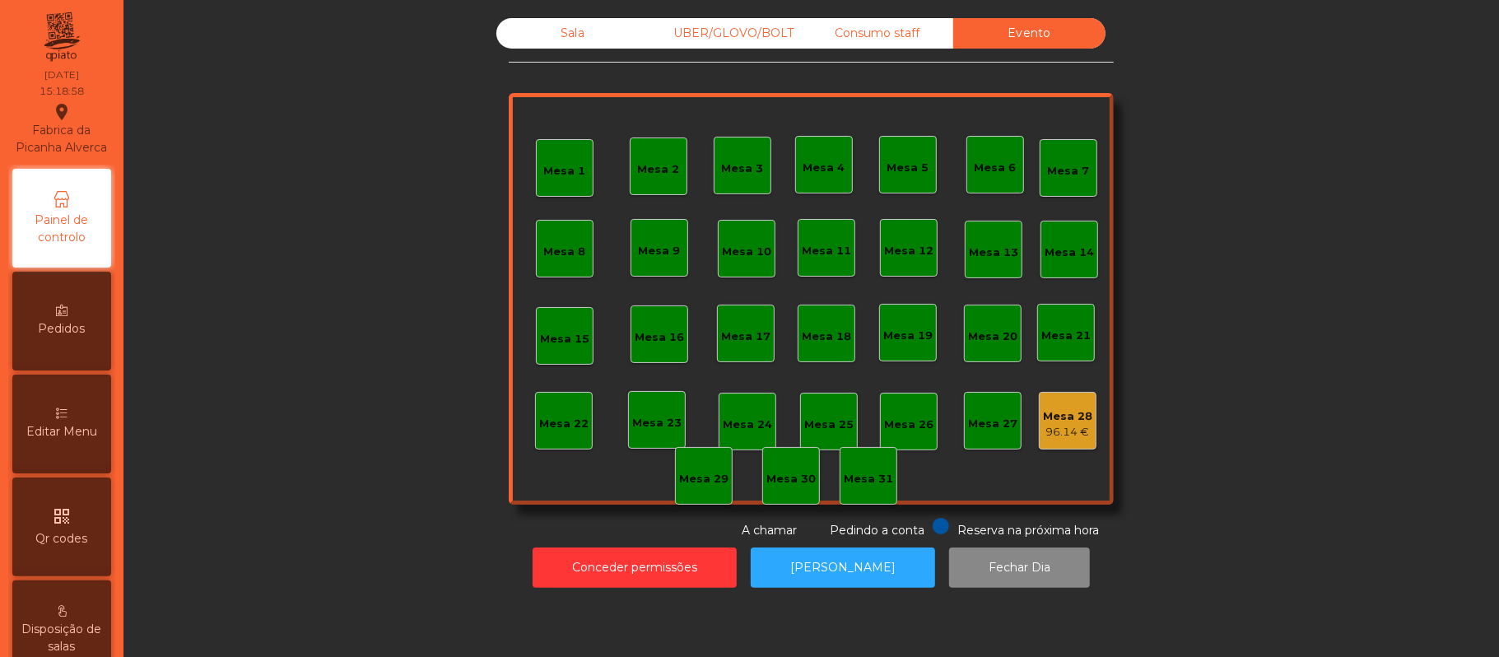
click at [568, 18] on div "Sala" at bounding box center [572, 33] width 152 height 30
